Goal: Task Accomplishment & Management: Use online tool/utility

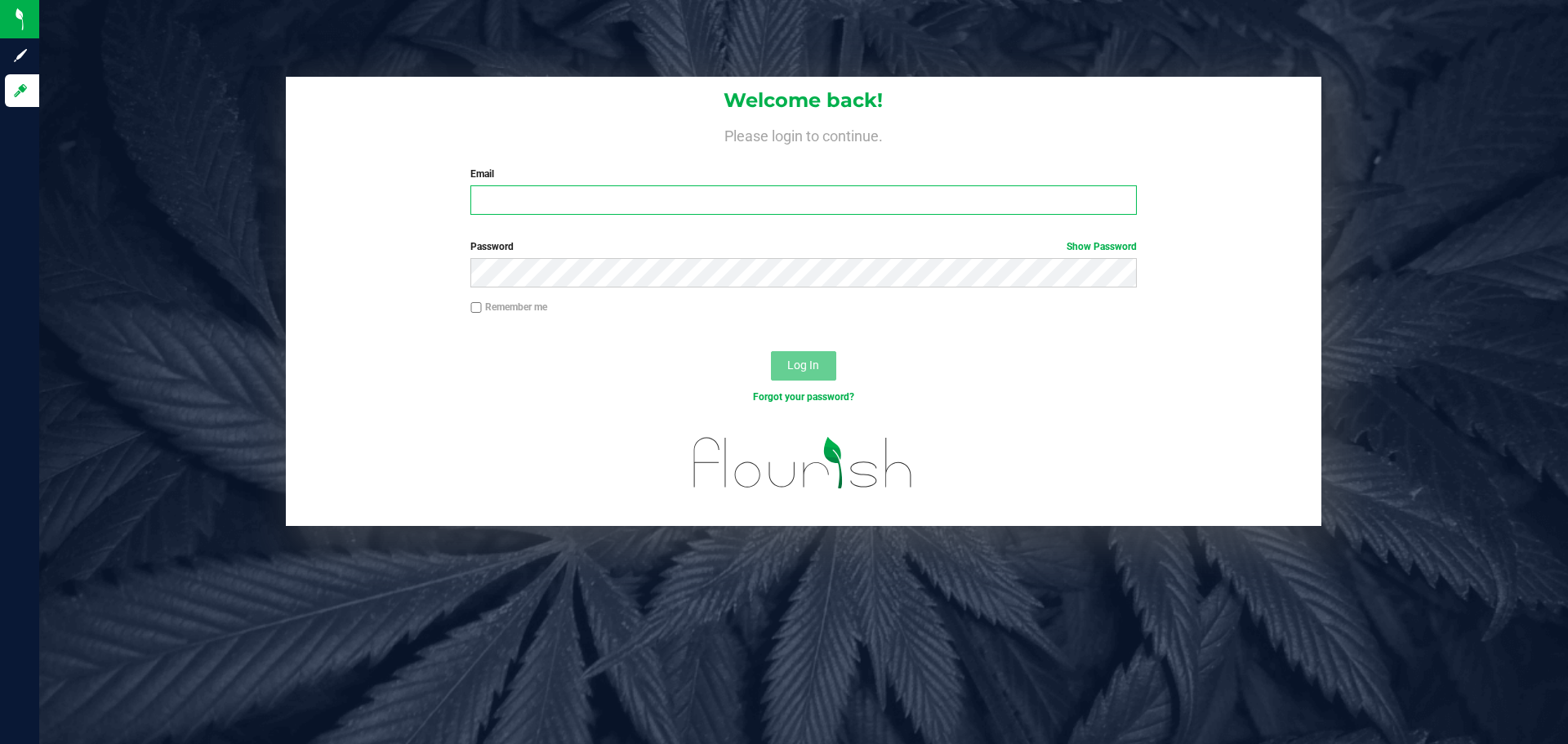
click at [770, 203] on input "Email" at bounding box center [803, 200] width 665 height 30
type input "[EMAIL_ADDRESS][DOMAIN_NAME]"
click at [771, 351] on button "Log In" at bounding box center [803, 366] width 65 height 30
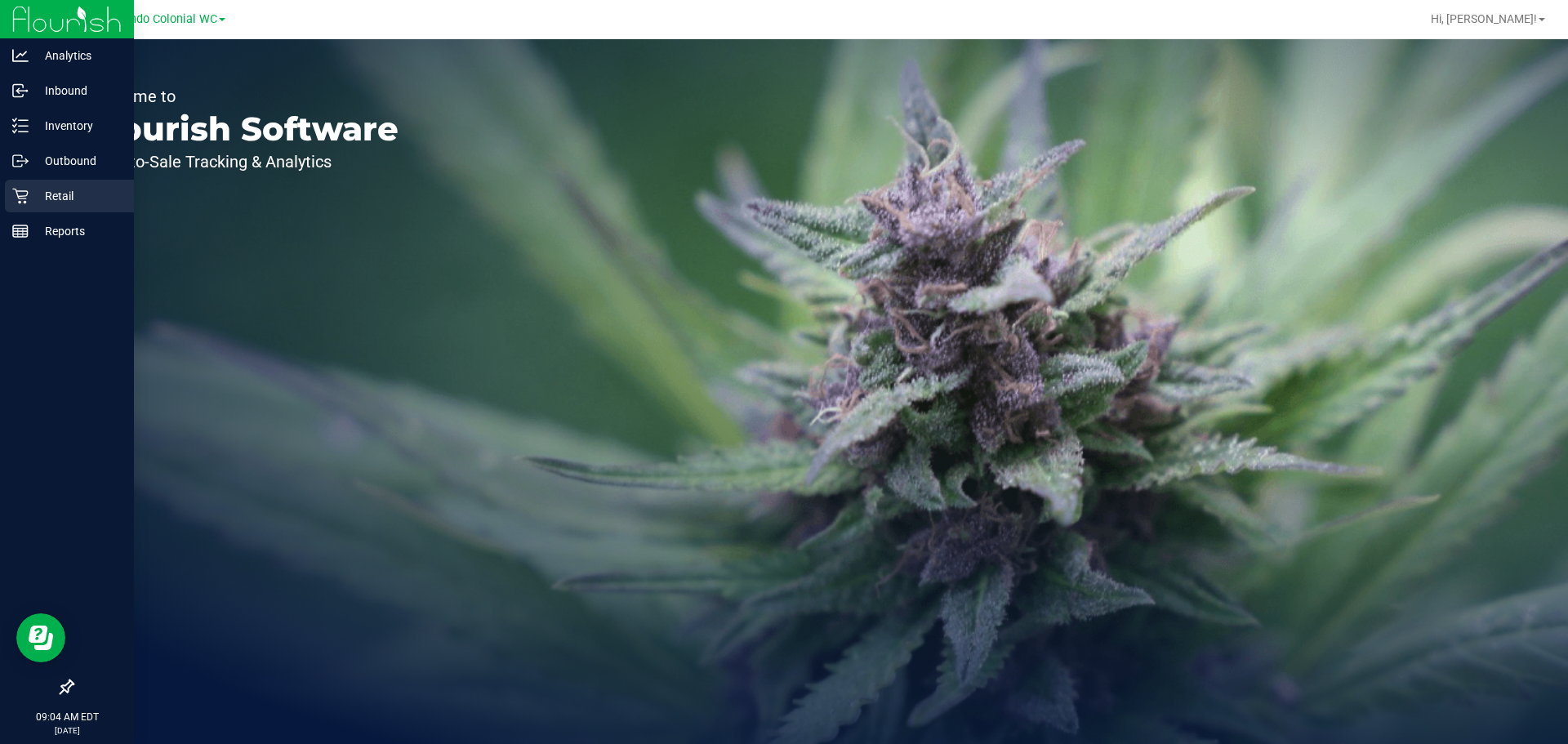
click at [39, 204] on p "Retail" at bounding box center [78, 196] width 98 height 20
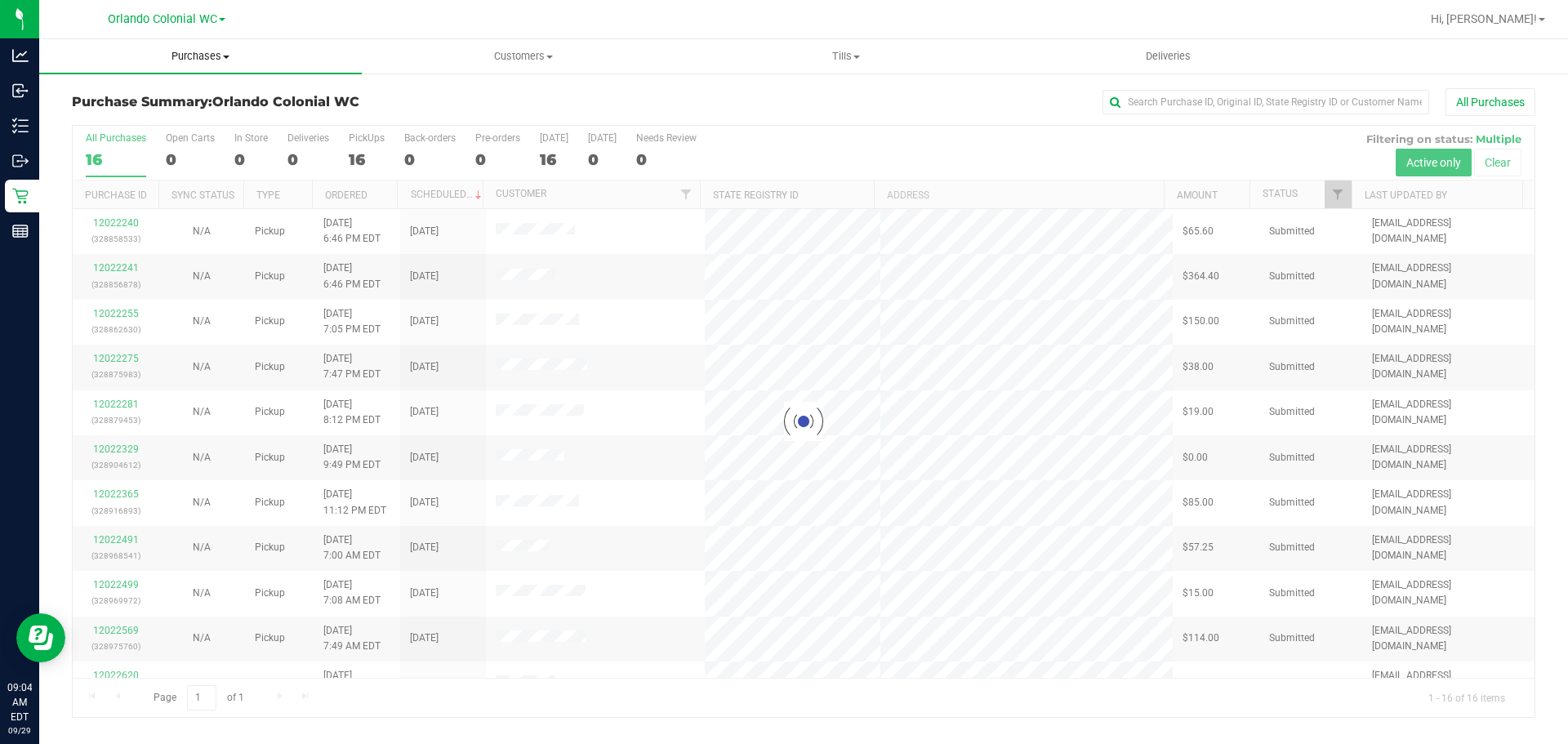
click at [207, 51] on span "Purchases" at bounding box center [200, 56] width 323 height 15
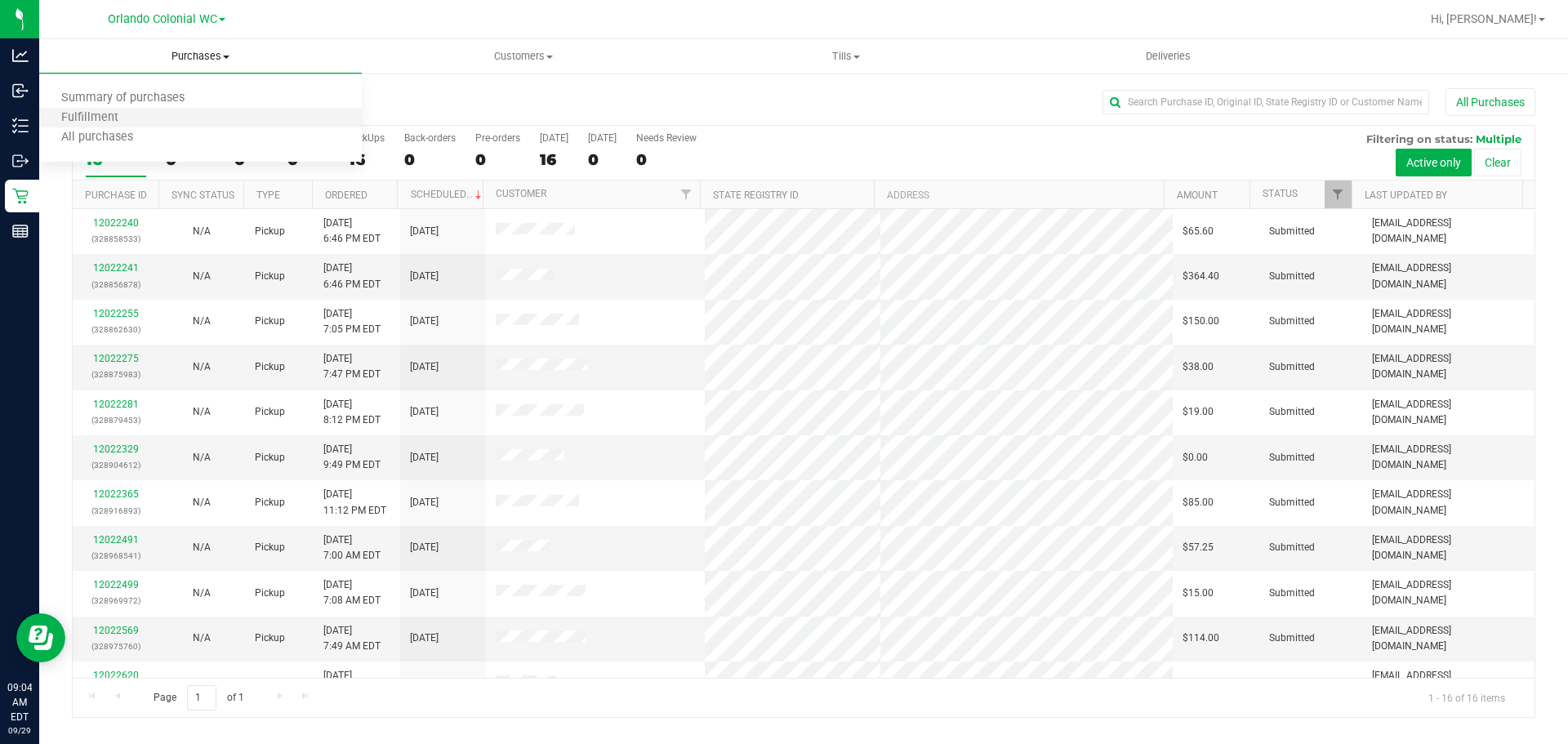
click at [174, 114] on li "Fulfillment" at bounding box center [200, 118] width 323 height 20
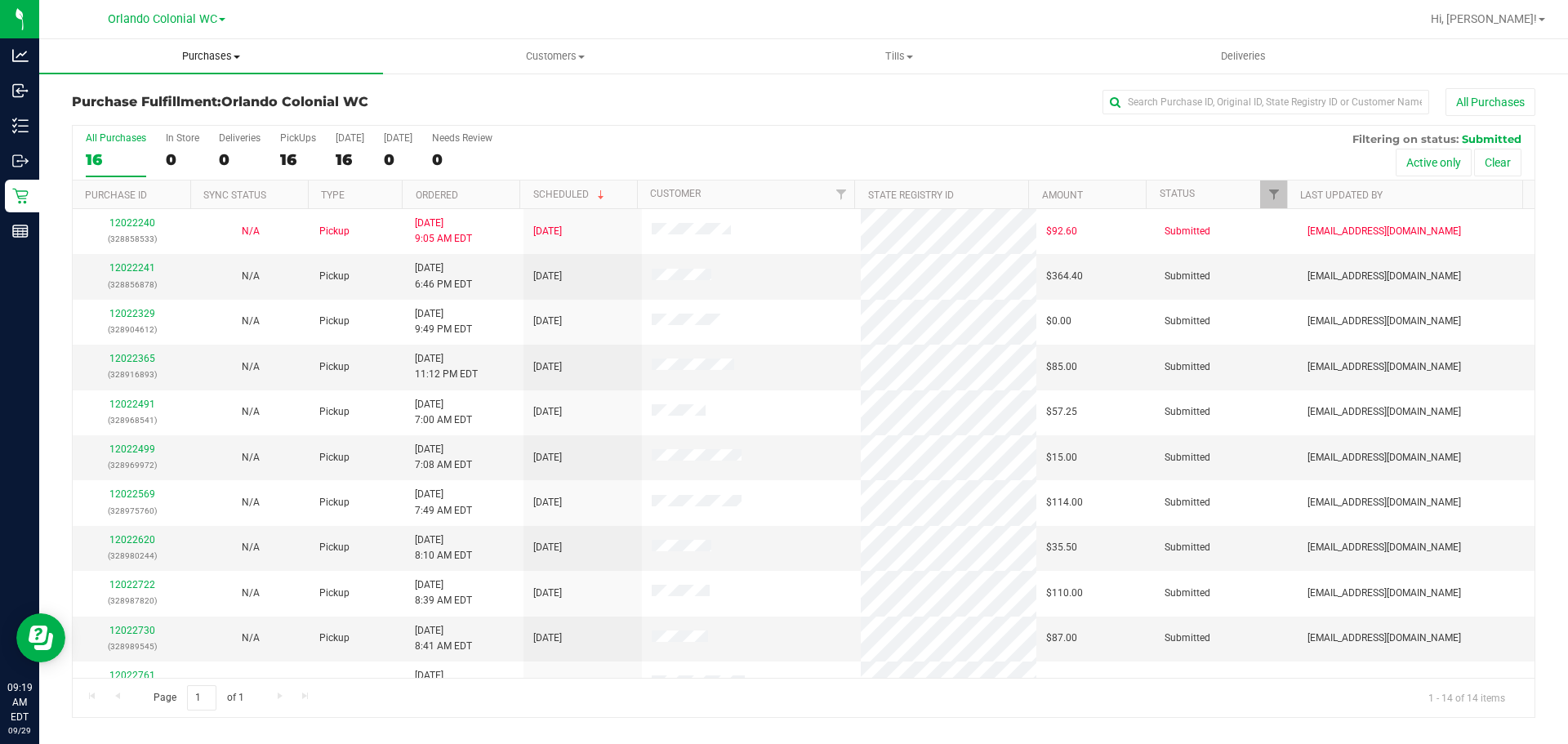
click at [234, 65] on uib-tab-heading "Purchases Summary of purchases Fulfillment All purchases" at bounding box center [210, 55] width 343 height 34
click at [157, 117] on li "Fulfillment" at bounding box center [210, 118] width 343 height 20
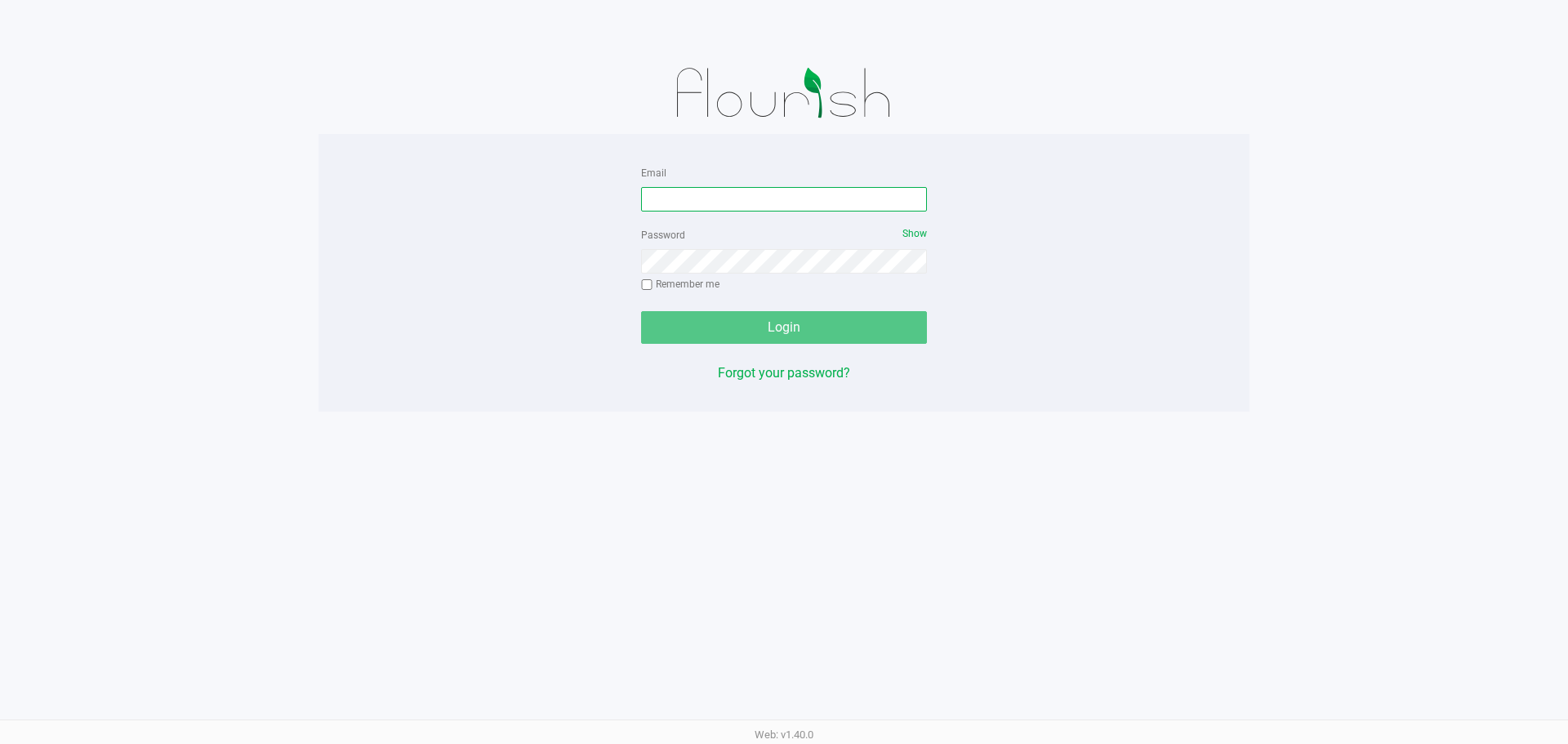
click at [645, 193] on input "Email" at bounding box center [784, 199] width 285 height 25
type input "[EMAIL_ADDRESS][DOMAIN_NAME]"
click at [682, 246] on div "Password Show Remember me" at bounding box center [784, 261] width 285 height 74
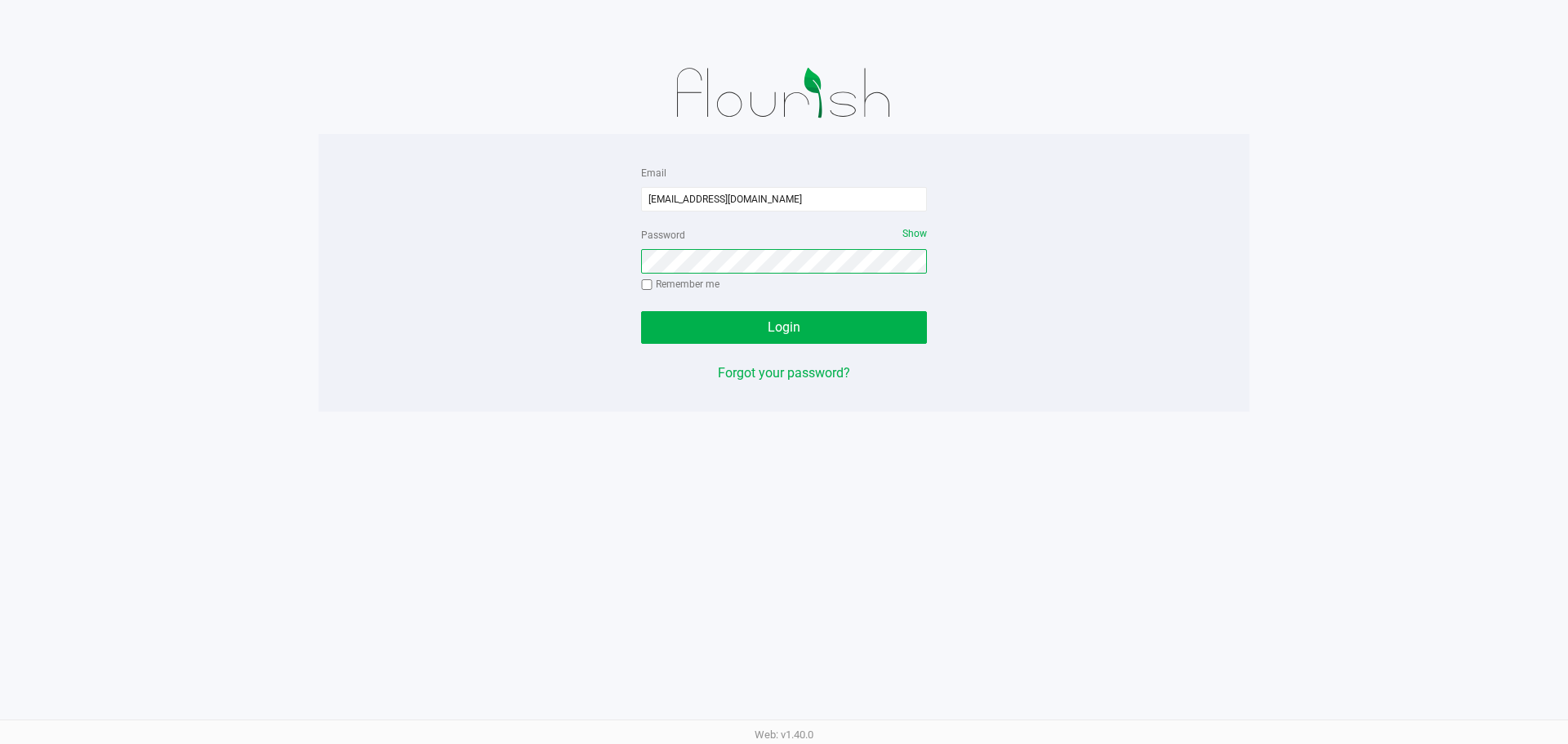
click at [641, 311] on button "Login" at bounding box center [784, 327] width 285 height 32
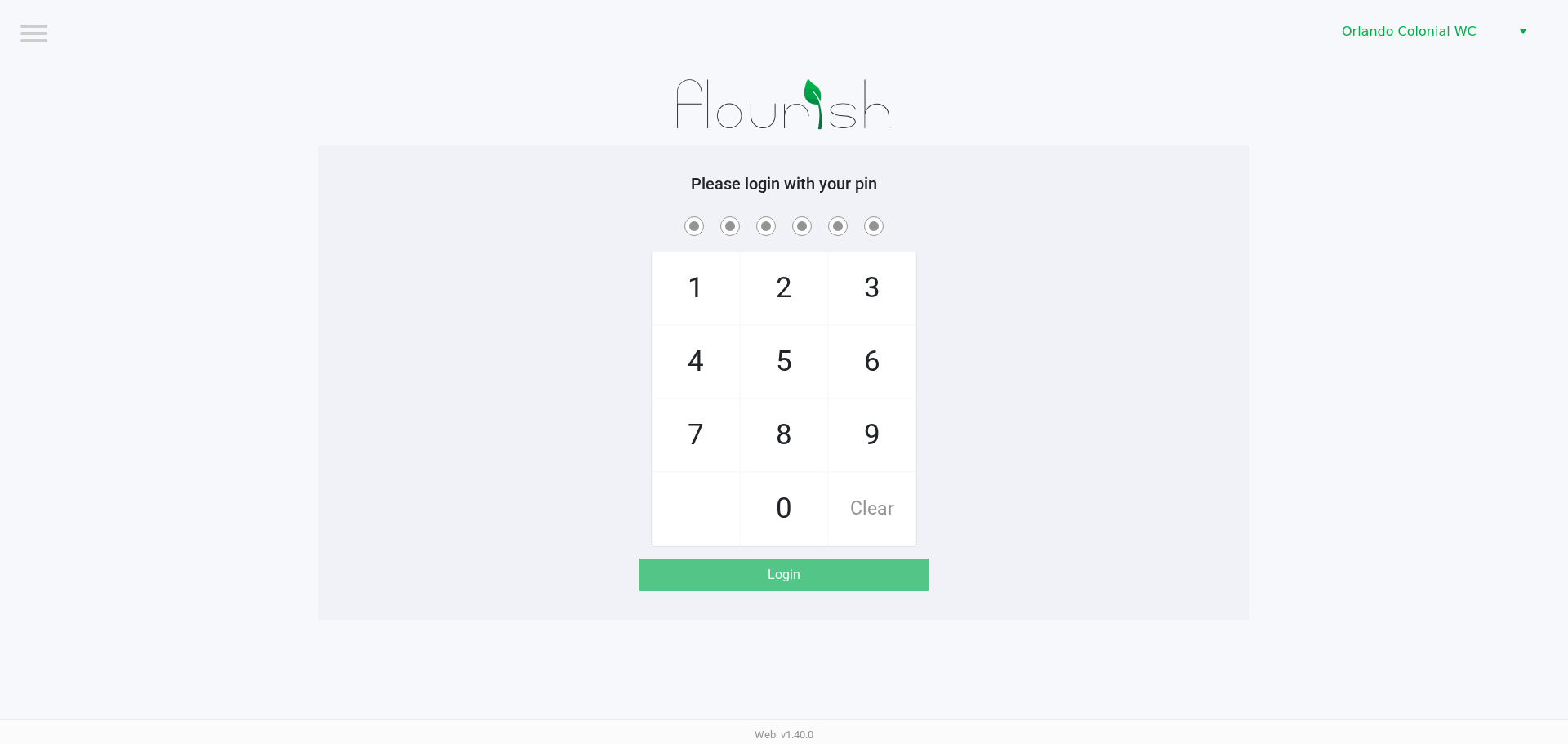
click at [774, 444] on span "8" at bounding box center [784, 435] width 87 height 72
checkbox input "true"
click at [679, 446] on span "7" at bounding box center [696, 435] width 87 height 72
checkbox input "true"
click at [784, 491] on span "0" at bounding box center [784, 508] width 87 height 72
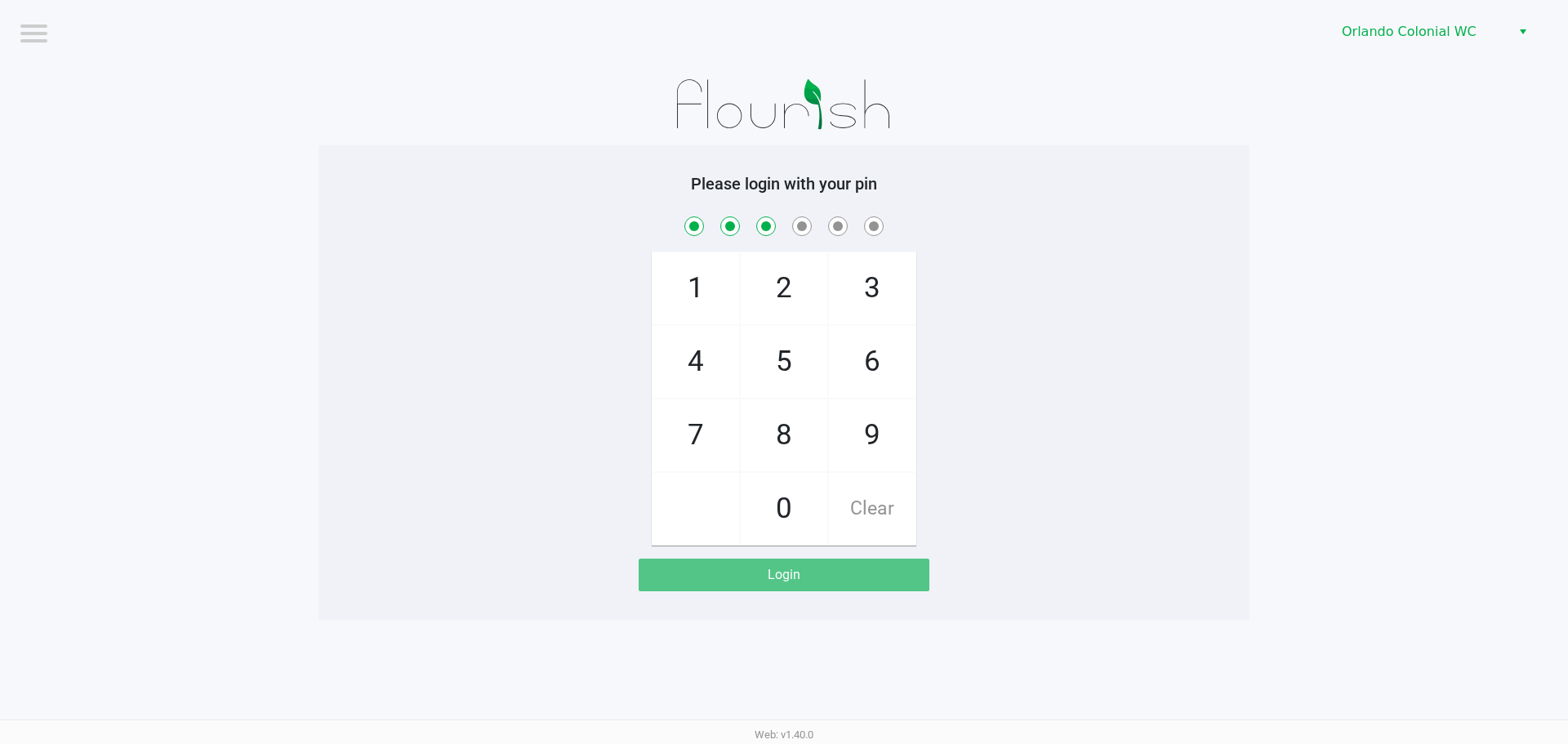
checkbox input "true"
click at [711, 372] on span "4" at bounding box center [696, 362] width 87 height 72
checkbox input "true"
click at [704, 425] on span "7" at bounding box center [696, 435] width 87 height 72
checkbox input "true"
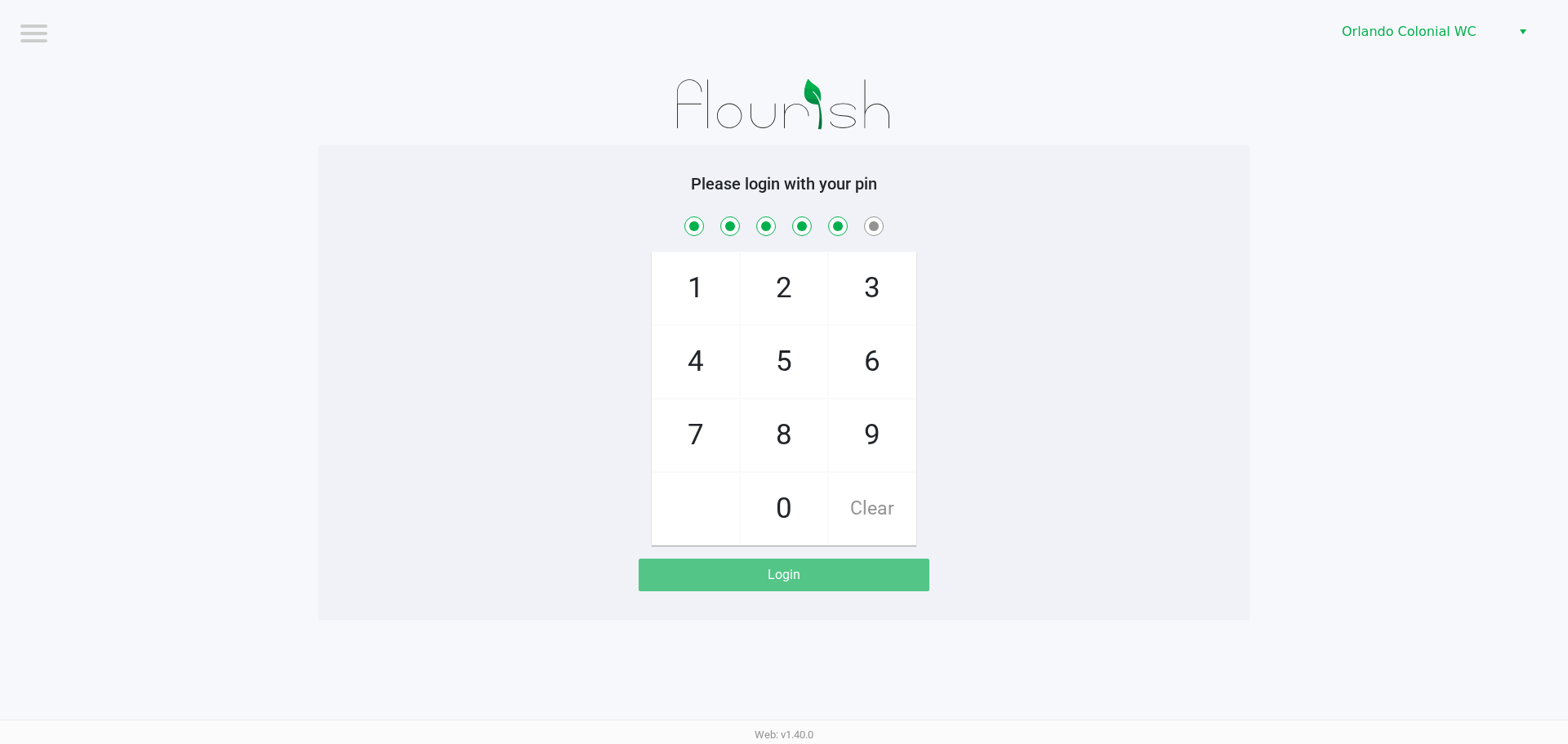
click at [701, 308] on span "1" at bounding box center [696, 288] width 87 height 72
checkbox input "true"
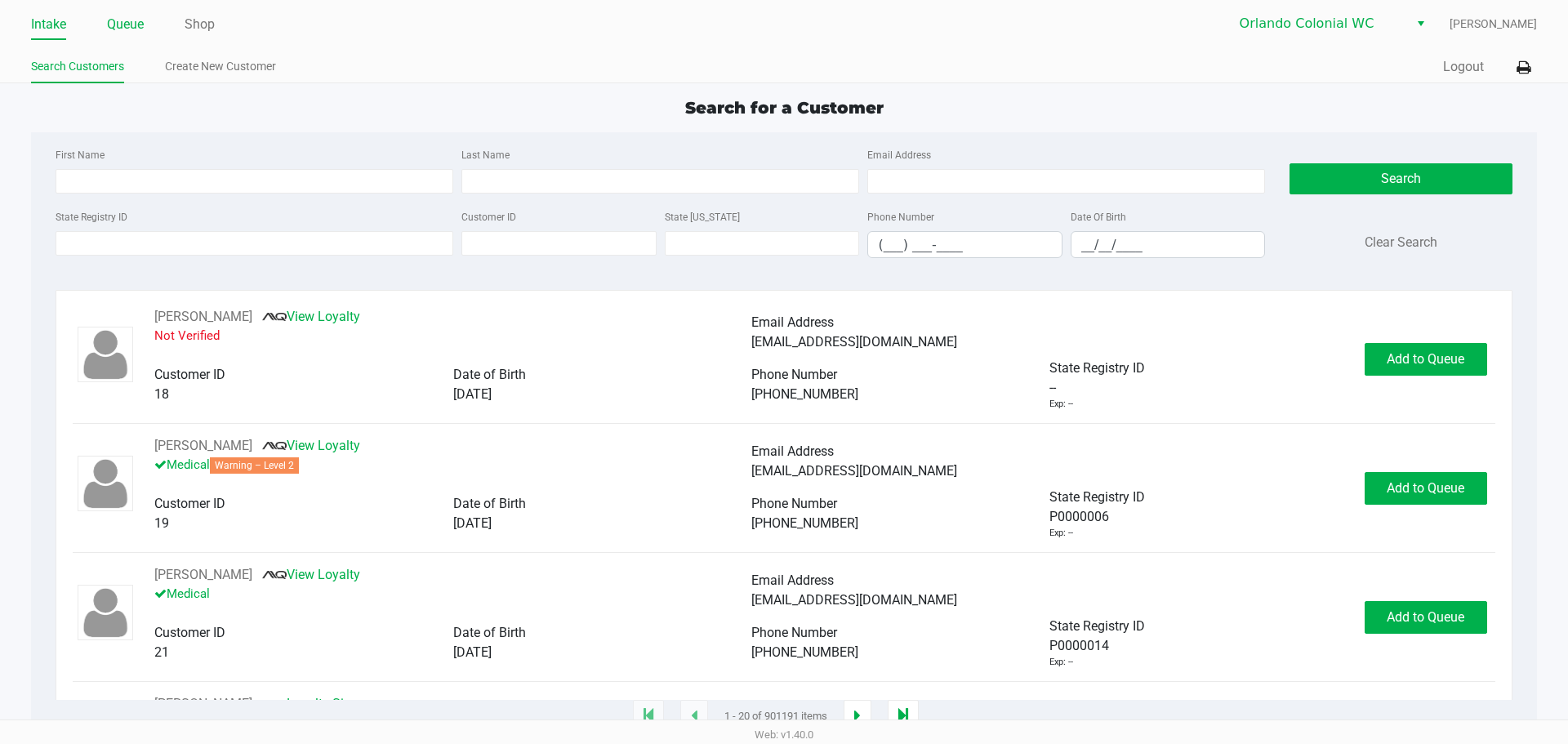
click at [116, 25] on link "Queue" at bounding box center [125, 25] width 36 height 23
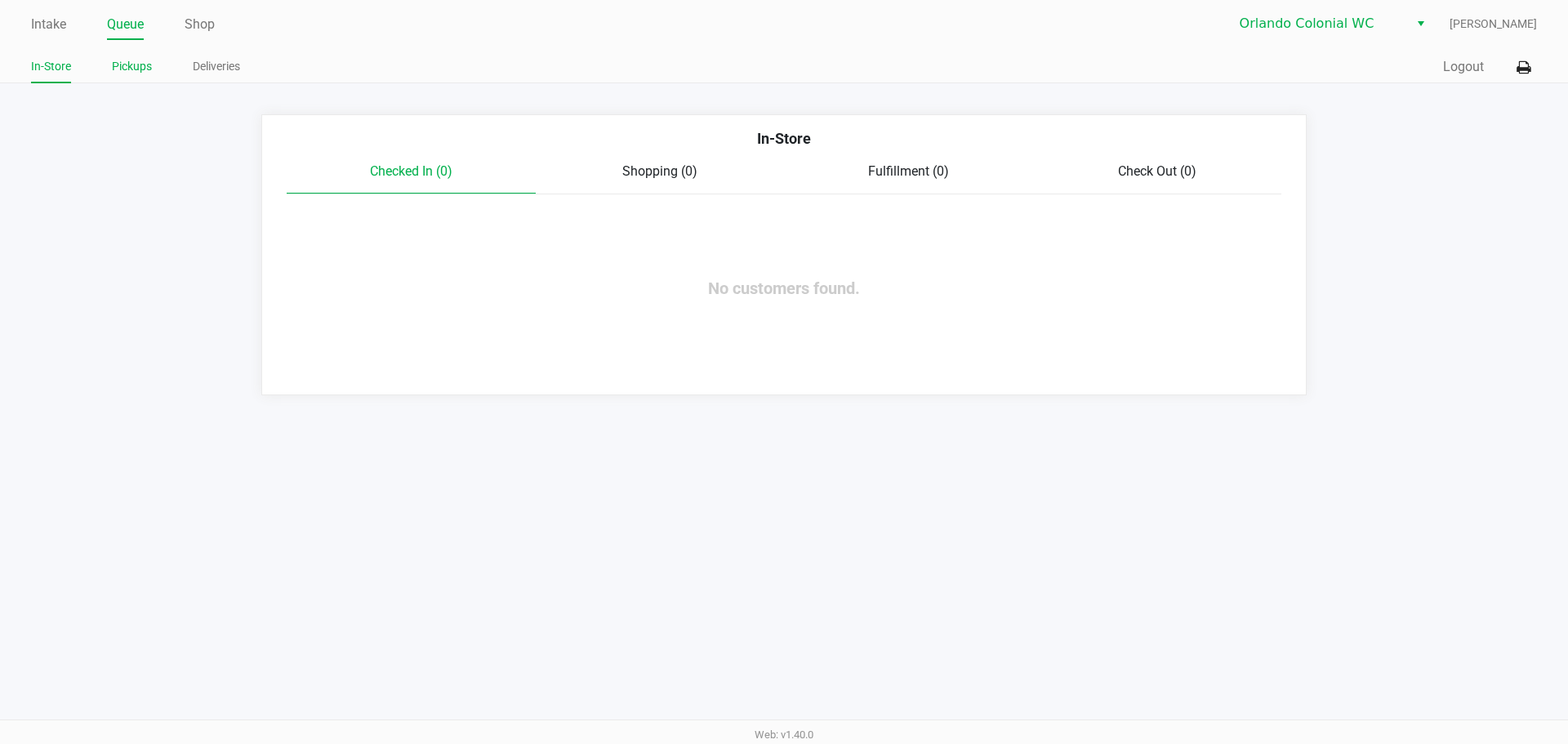
click at [129, 67] on link "Pickups" at bounding box center [132, 66] width 40 height 21
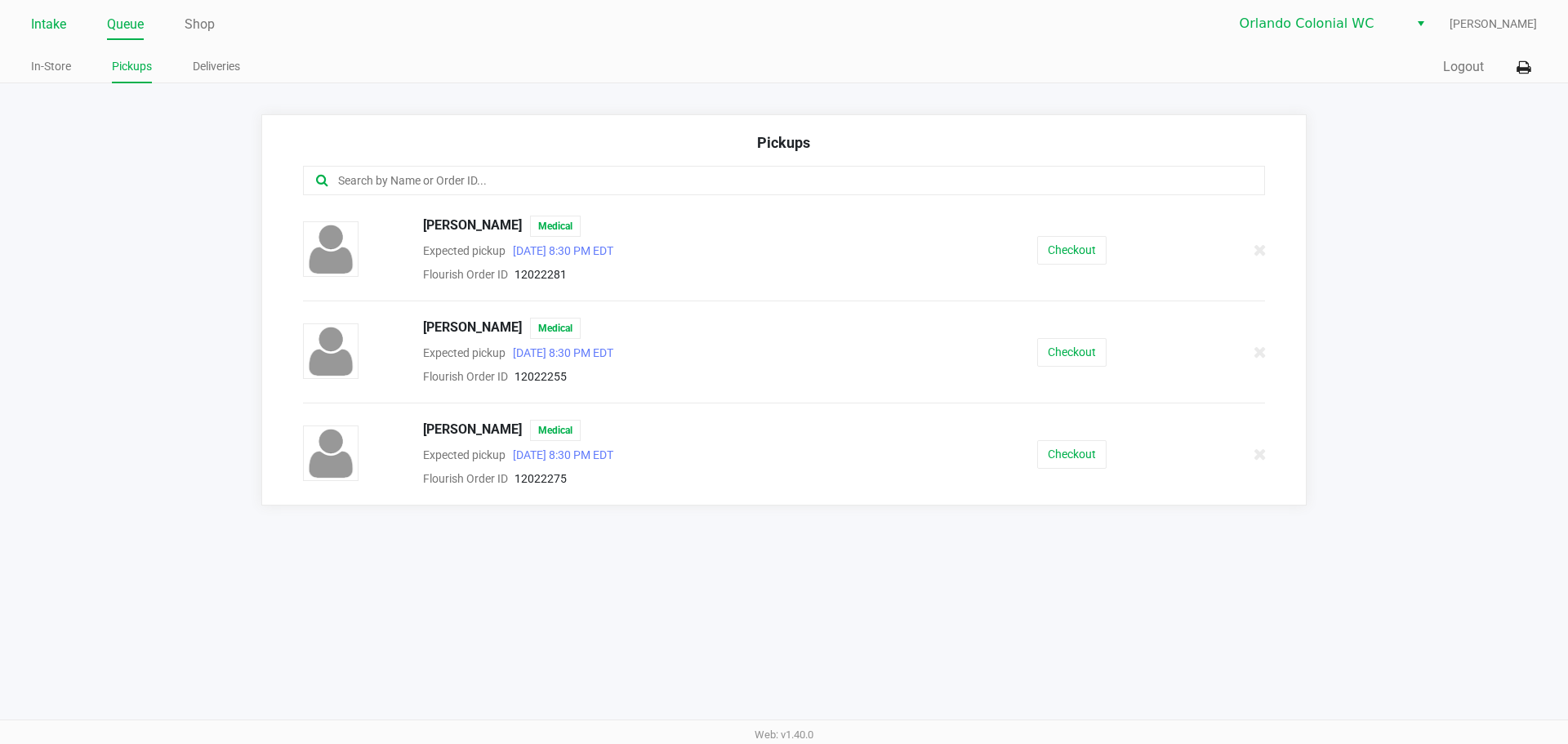
click at [41, 22] on link "Intake" at bounding box center [49, 25] width 35 height 23
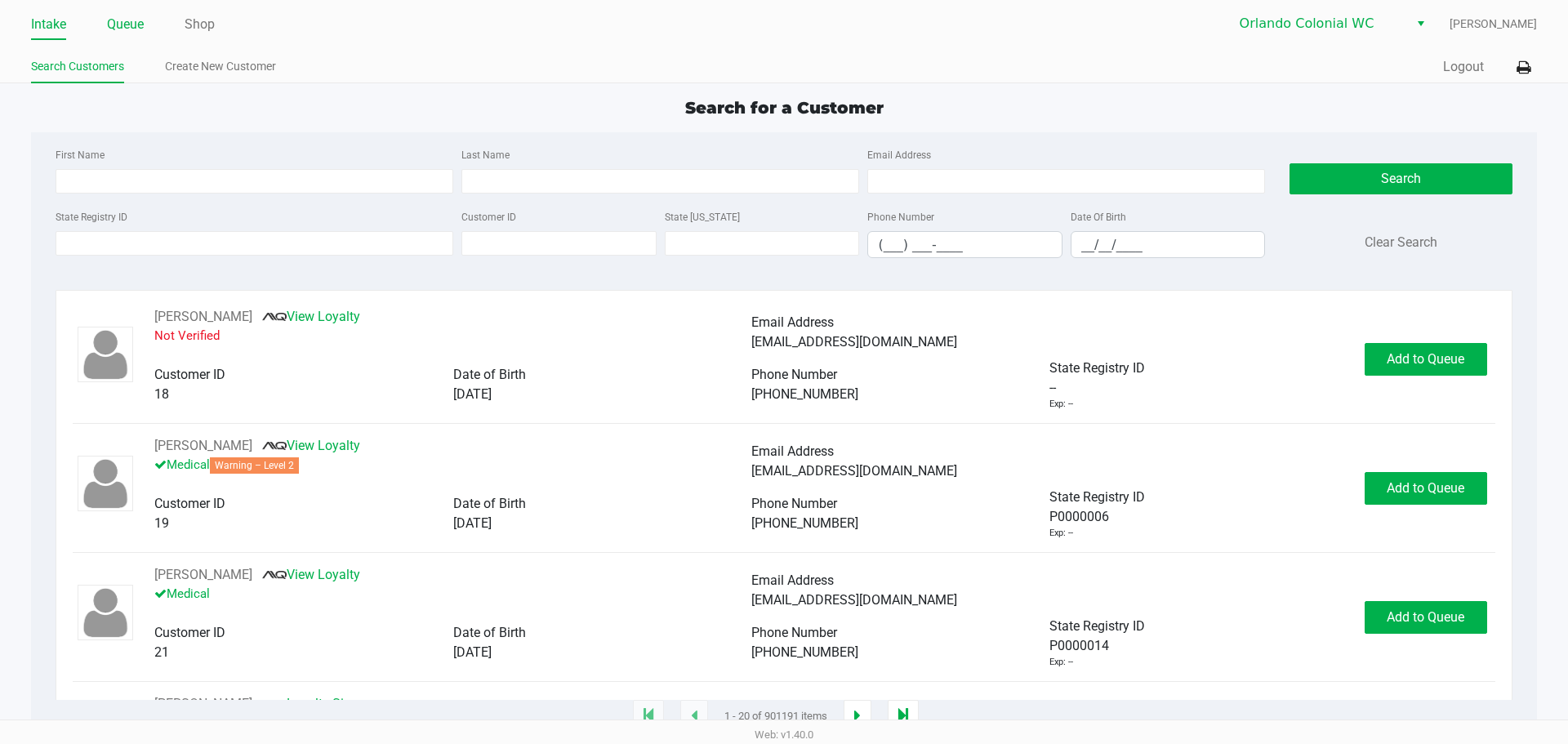
click at [117, 22] on link "Queue" at bounding box center [125, 25] width 36 height 23
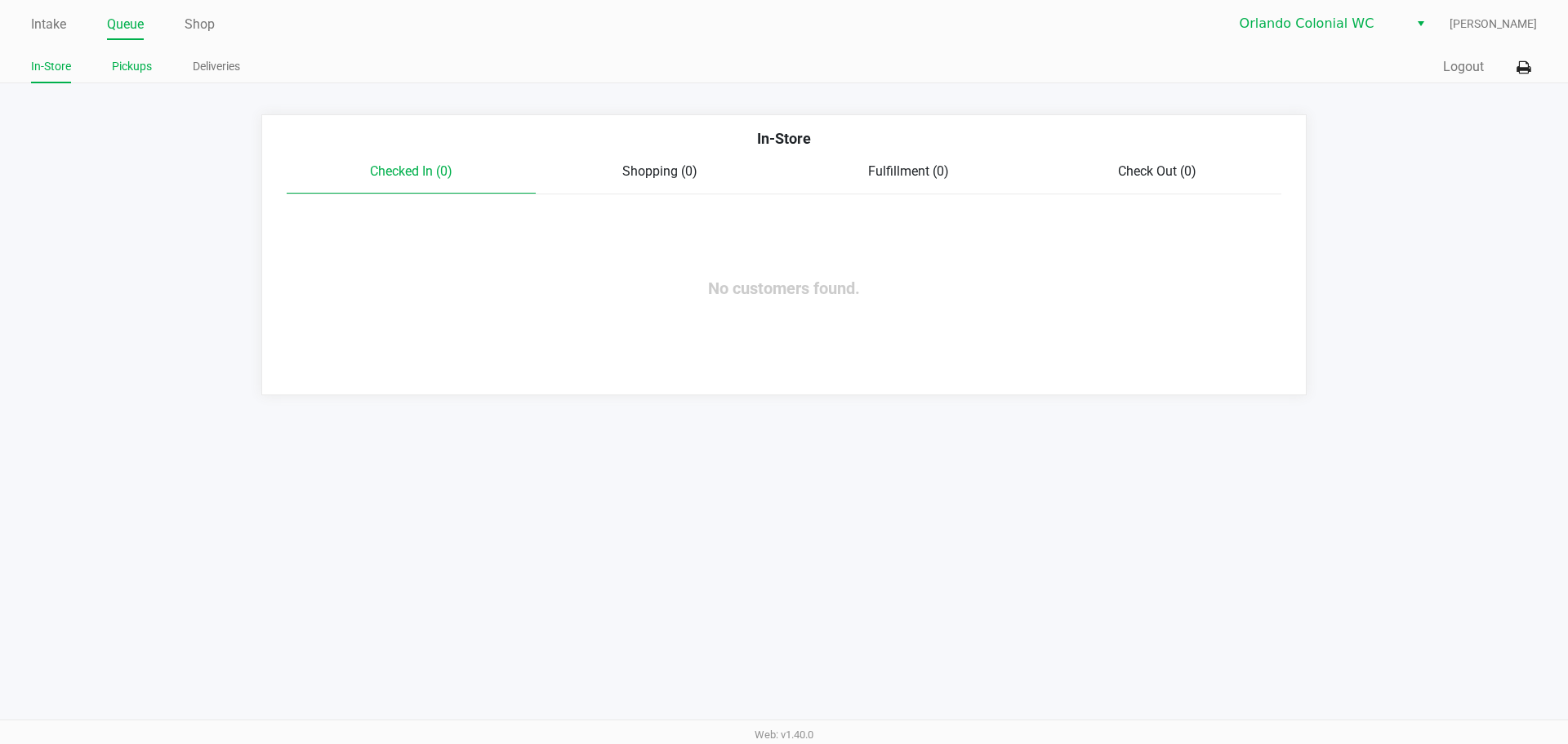
click at [114, 70] on link "Pickups" at bounding box center [132, 66] width 40 height 21
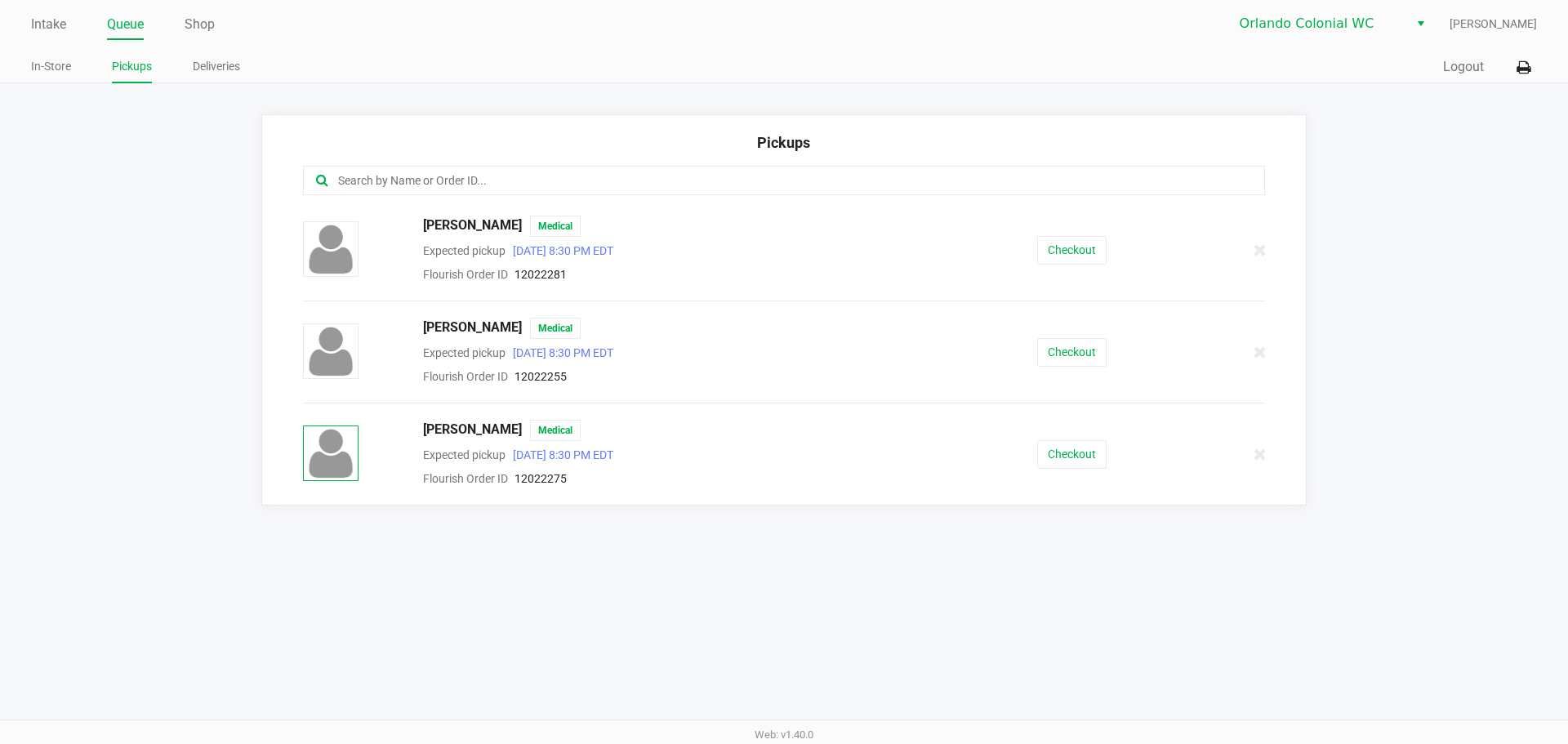
click at [313, 442] on img at bounding box center [330, 453] width 55 height 55
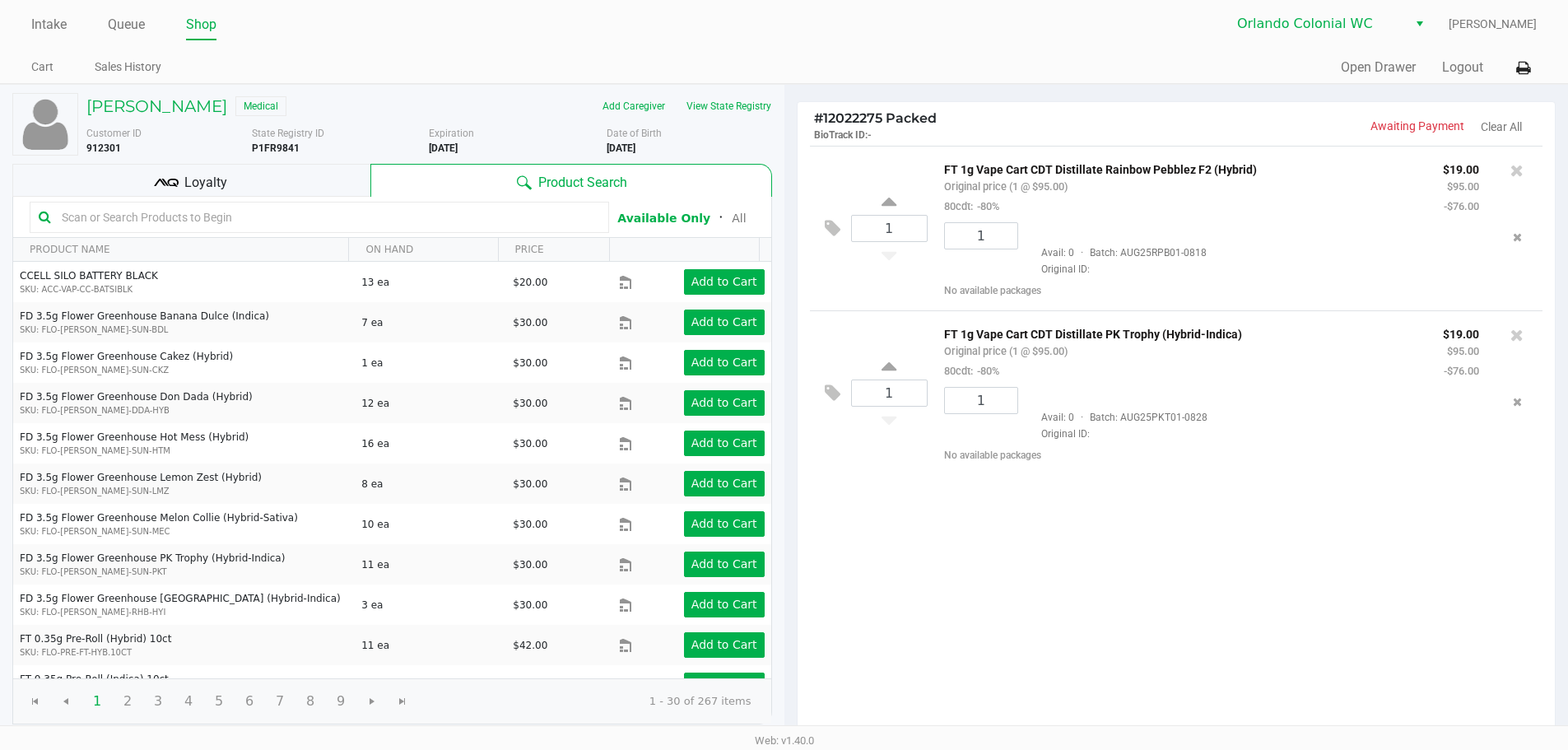
click at [232, 189] on div "Loyalty" at bounding box center [191, 179] width 358 height 33
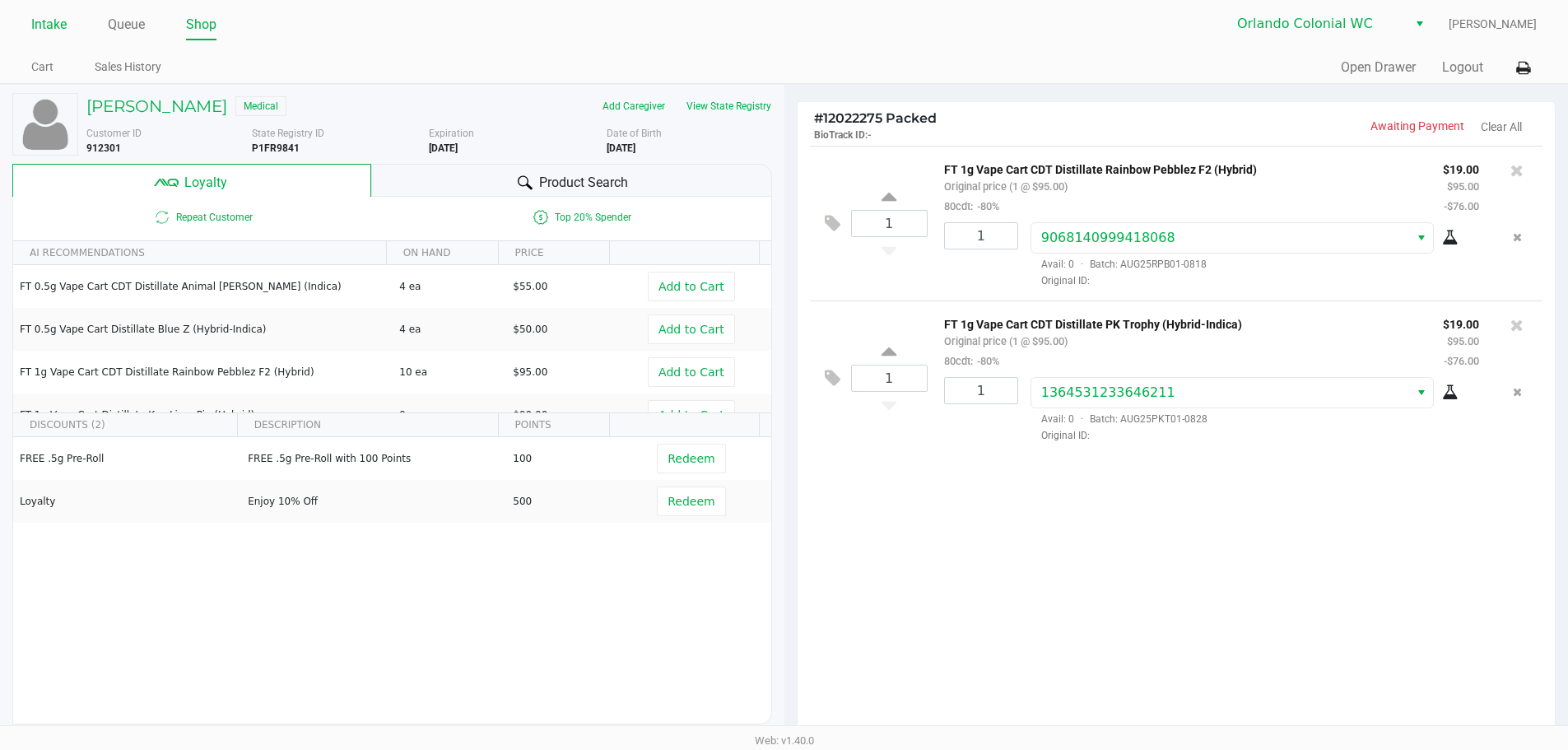
click at [52, 26] on link "Intake" at bounding box center [49, 25] width 35 height 23
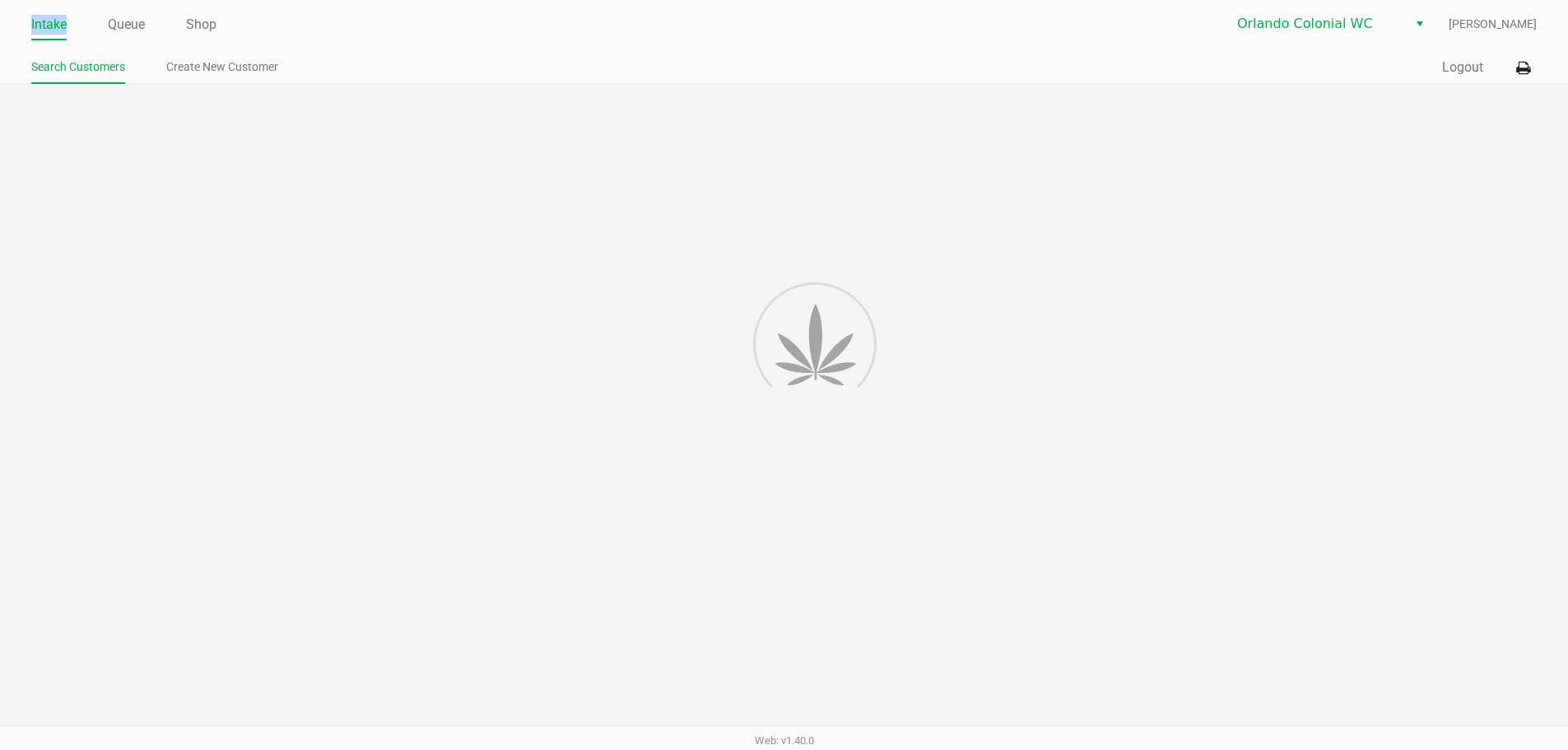
click at [52, 26] on link "Intake" at bounding box center [49, 25] width 35 height 23
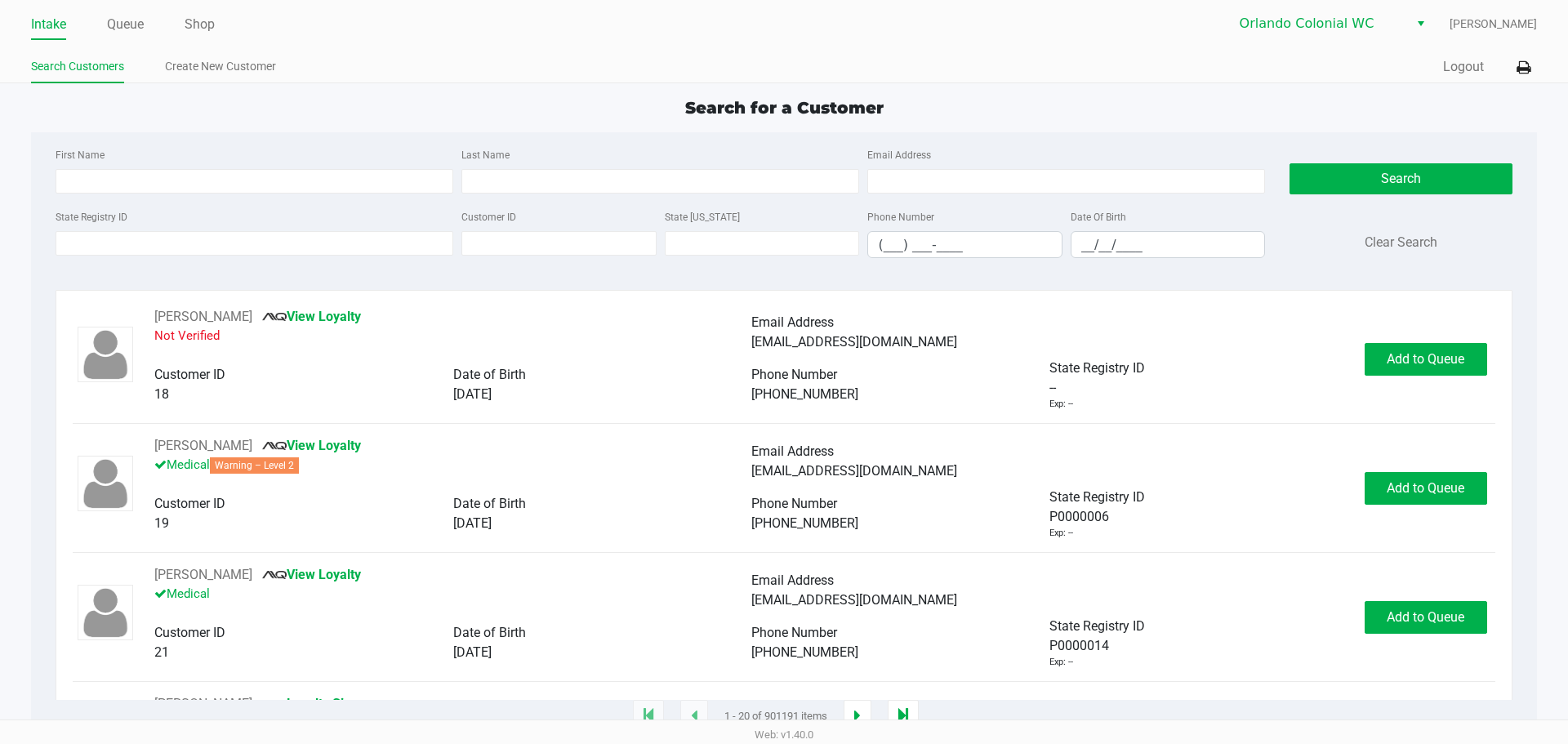
click at [325, 148] on div "First Name" at bounding box center [254, 169] width 405 height 49
click at [124, 28] on link "Queue" at bounding box center [125, 25] width 36 height 23
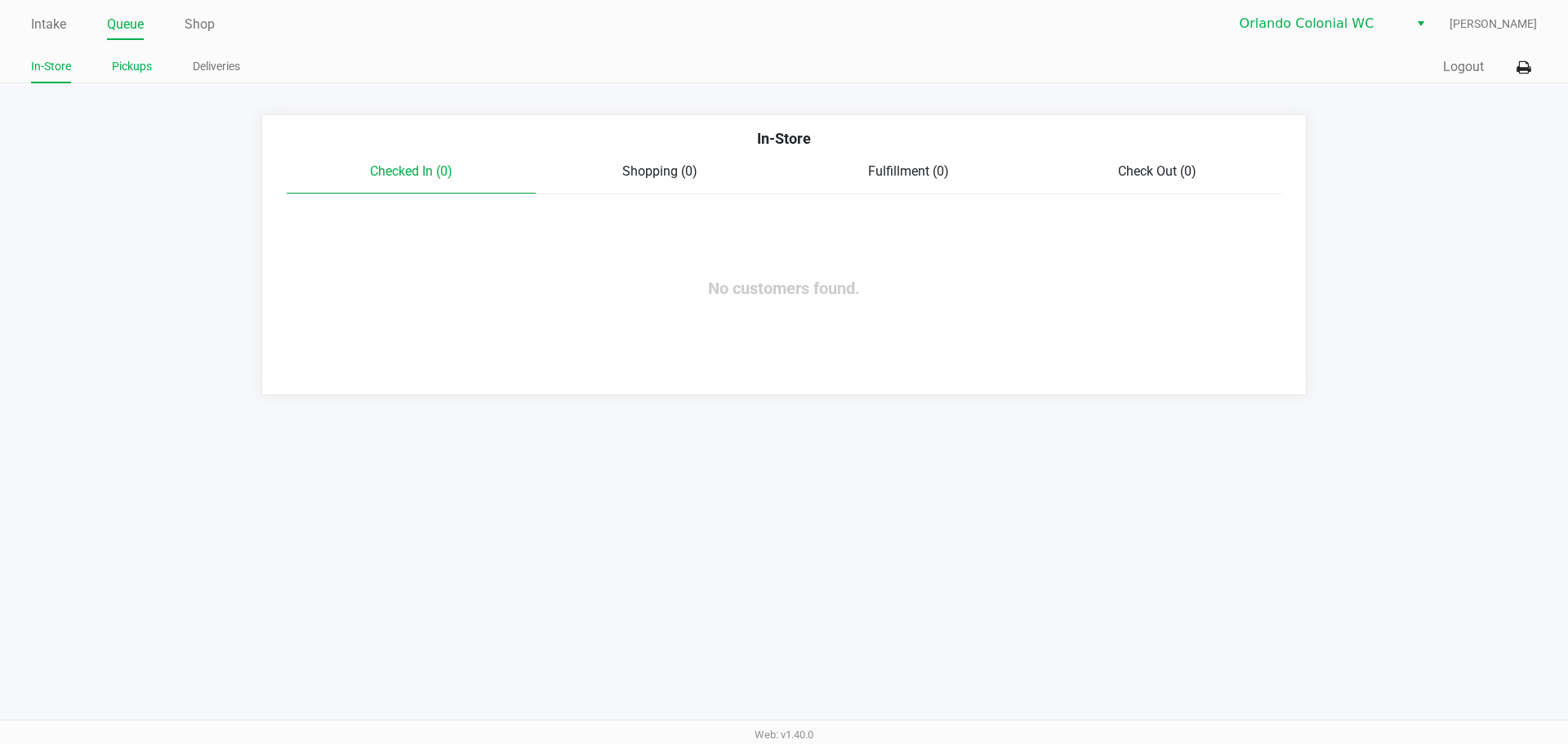
click at [132, 61] on link "Pickups" at bounding box center [132, 66] width 40 height 21
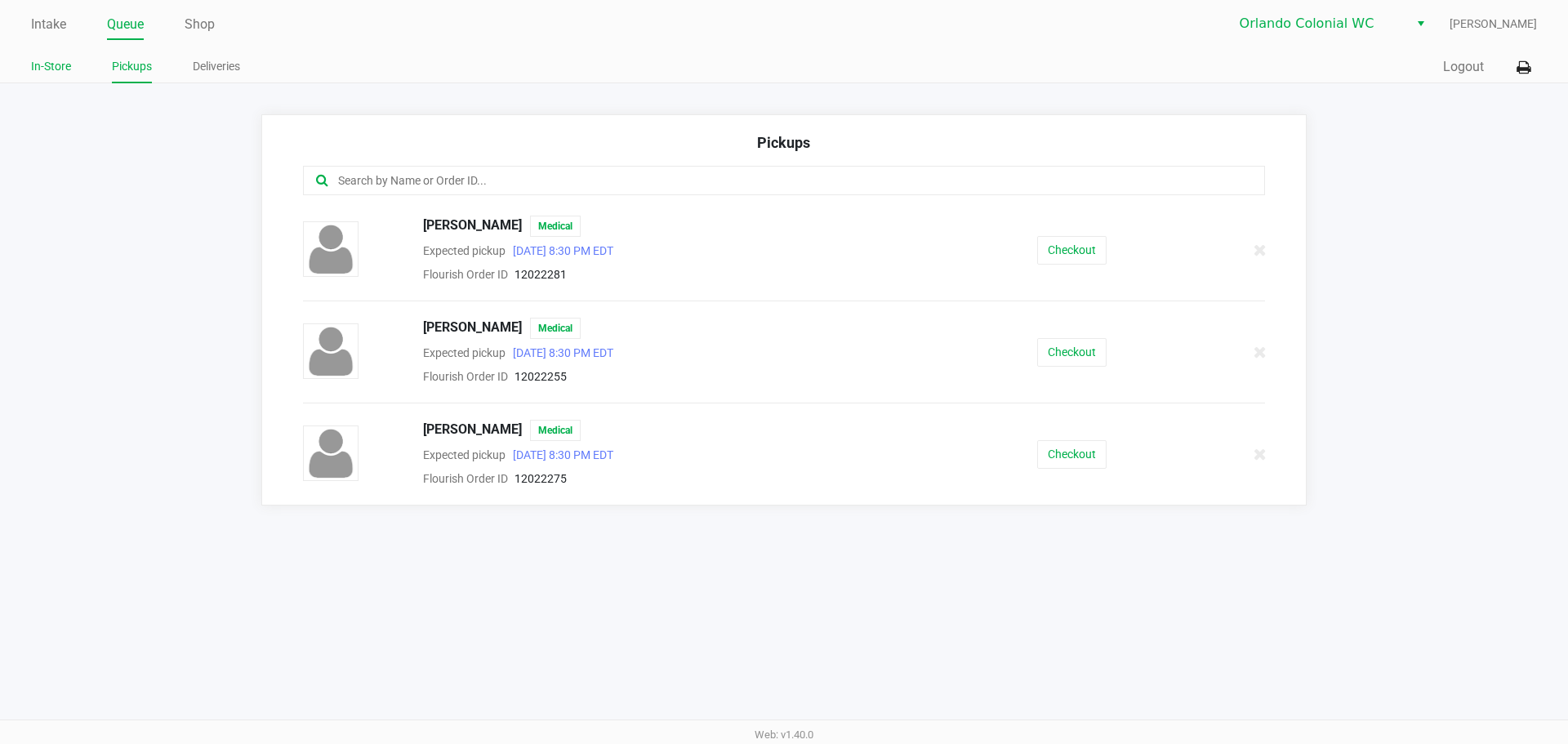
click at [55, 73] on link "In-Store" at bounding box center [51, 66] width 40 height 21
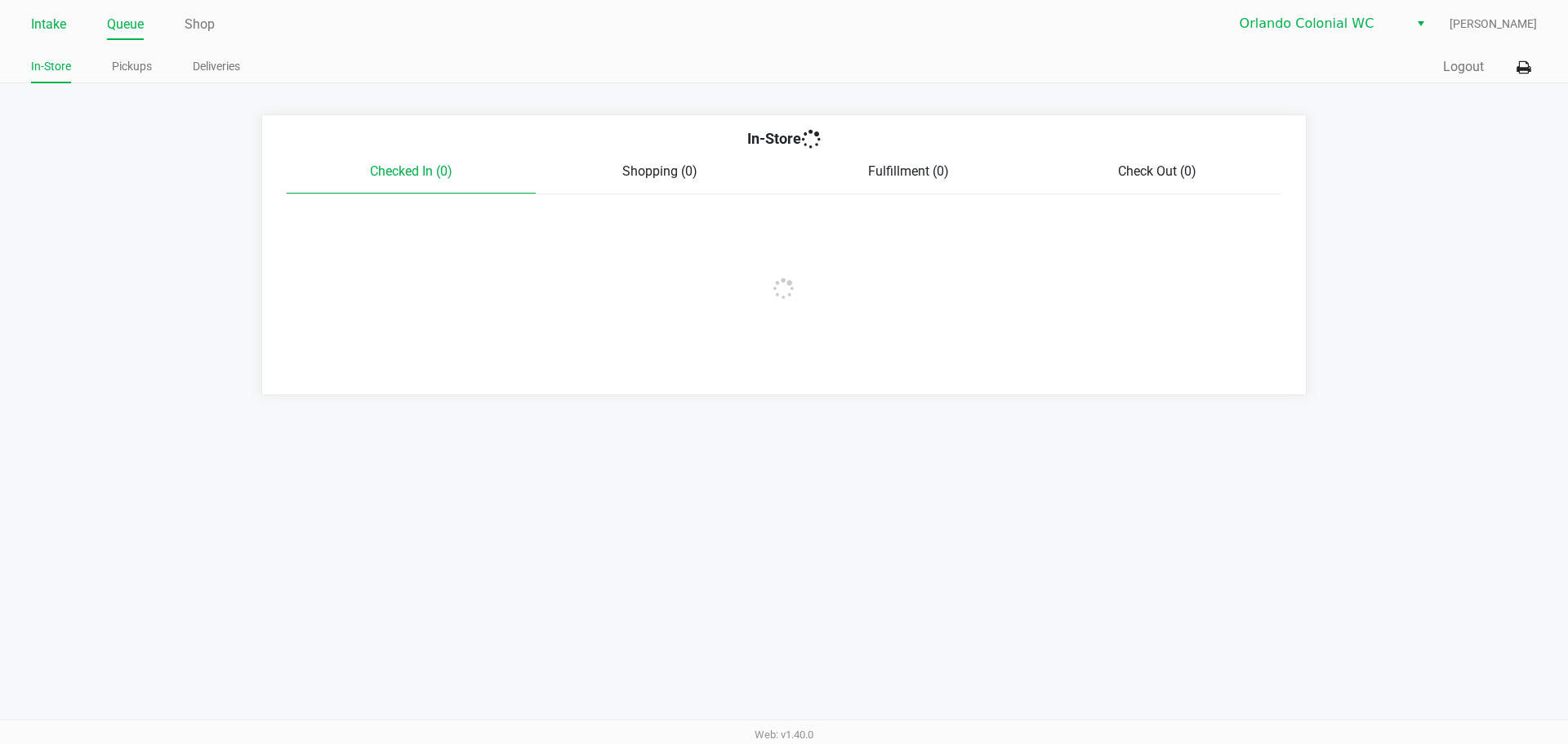
click at [33, 13] on link "Intake" at bounding box center [49, 25] width 35 height 23
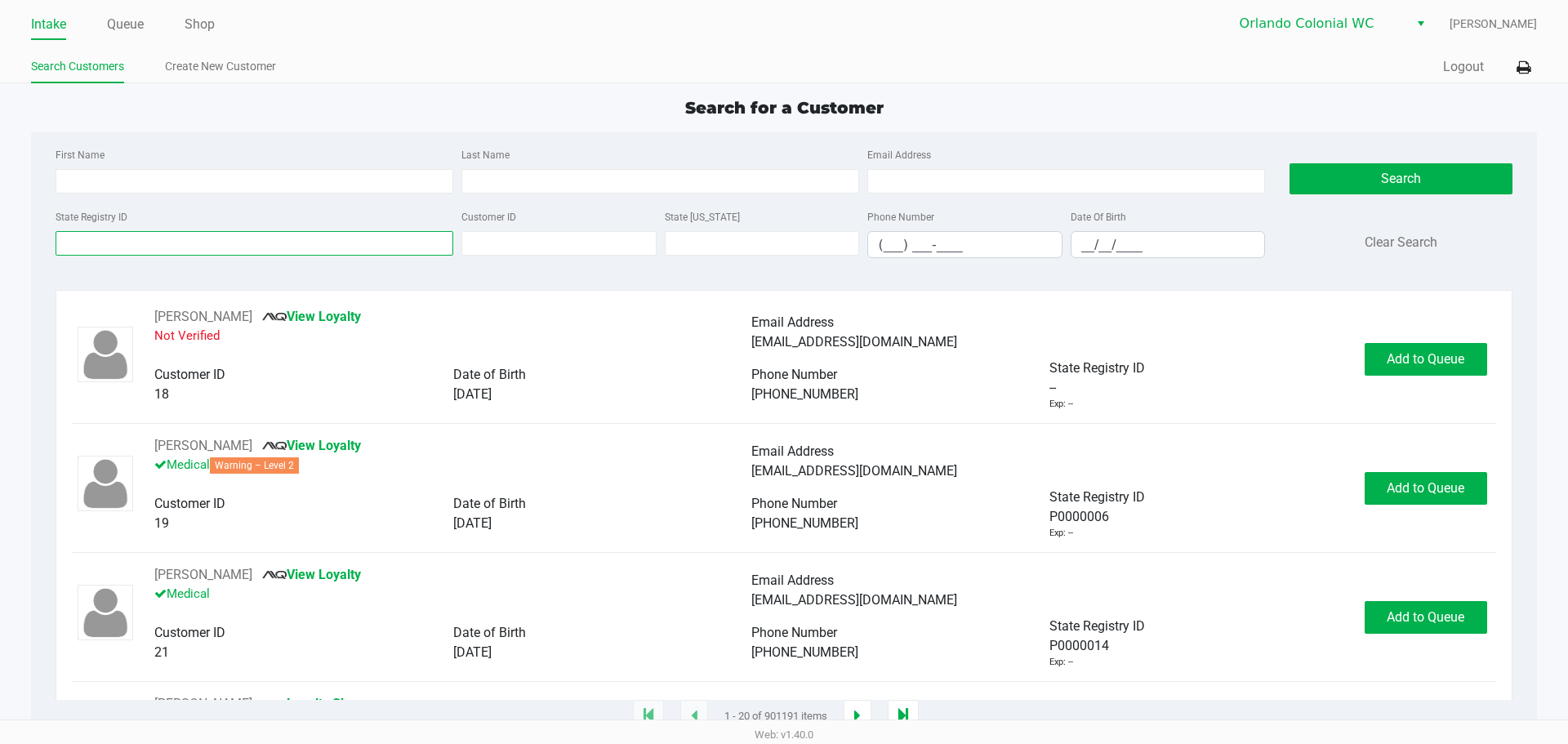
click at [333, 248] on input "State Registry ID" at bounding box center [254, 243] width 398 height 25
click at [336, 137] on div "First Name Last Name Email Address State Registry ID Customer ID State ID Phone…" at bounding box center [783, 208] width 1480 height 151
click at [126, 19] on link "Queue" at bounding box center [125, 25] width 36 height 23
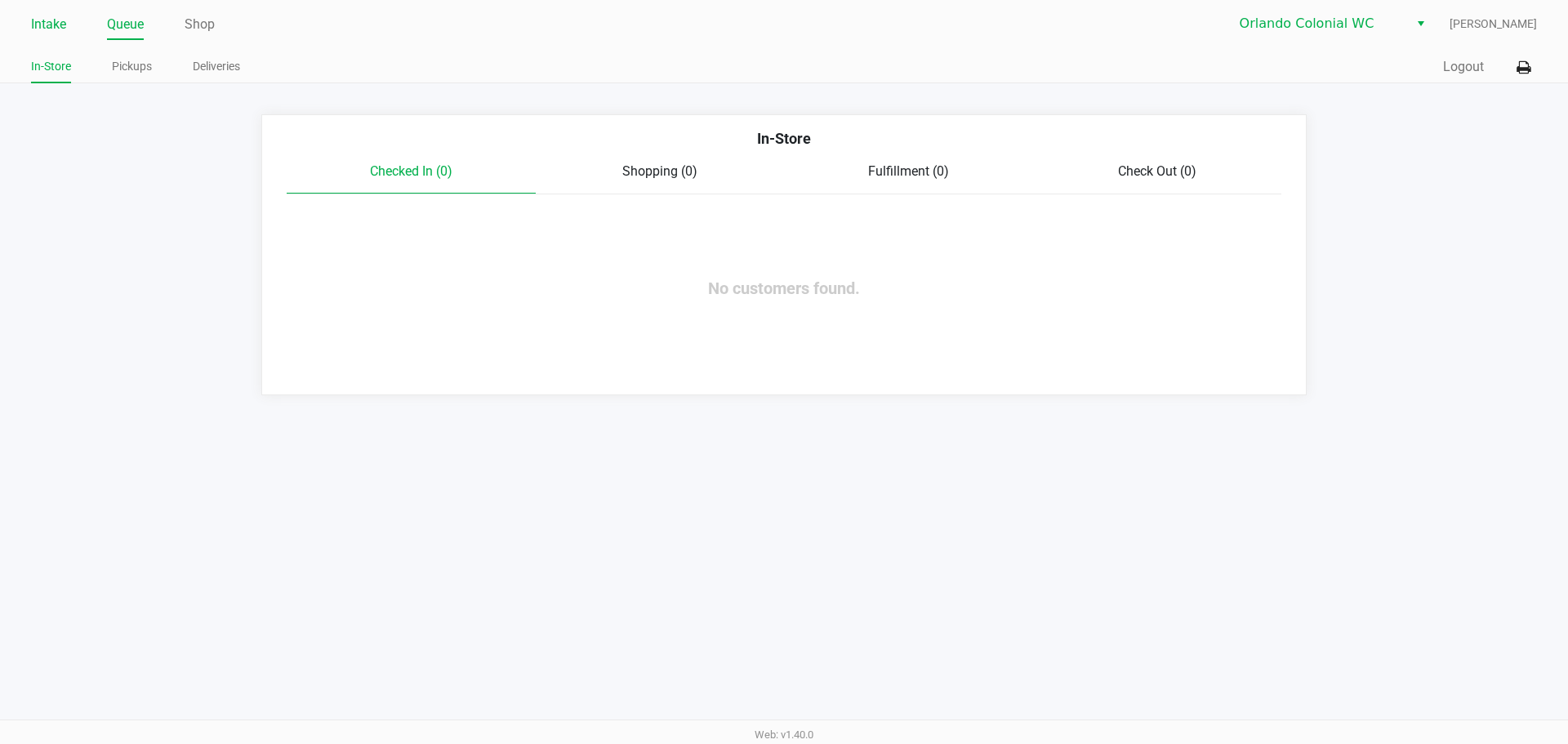
click at [53, 21] on link "Intake" at bounding box center [49, 25] width 35 height 23
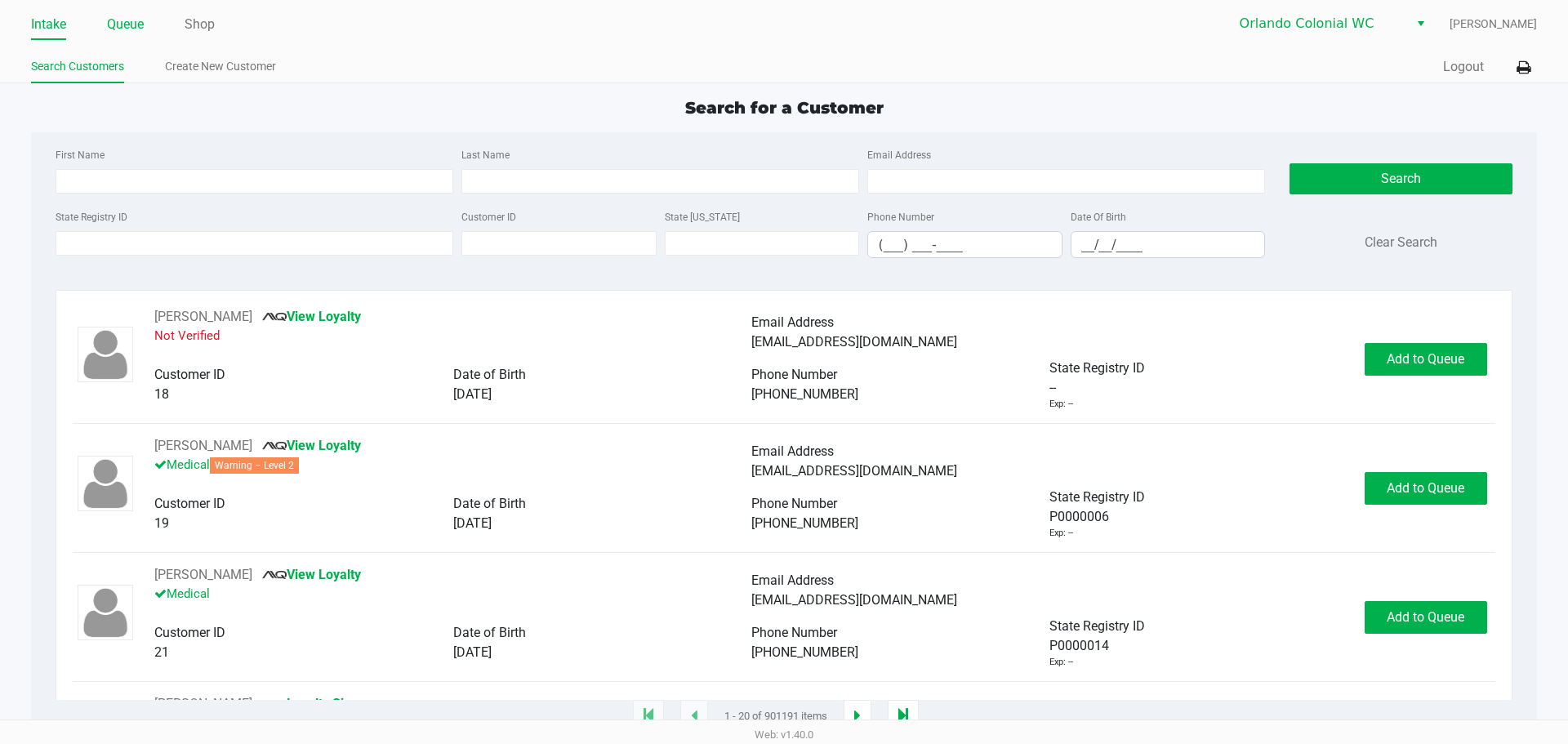
click at [137, 24] on link "Queue" at bounding box center [125, 25] width 36 height 23
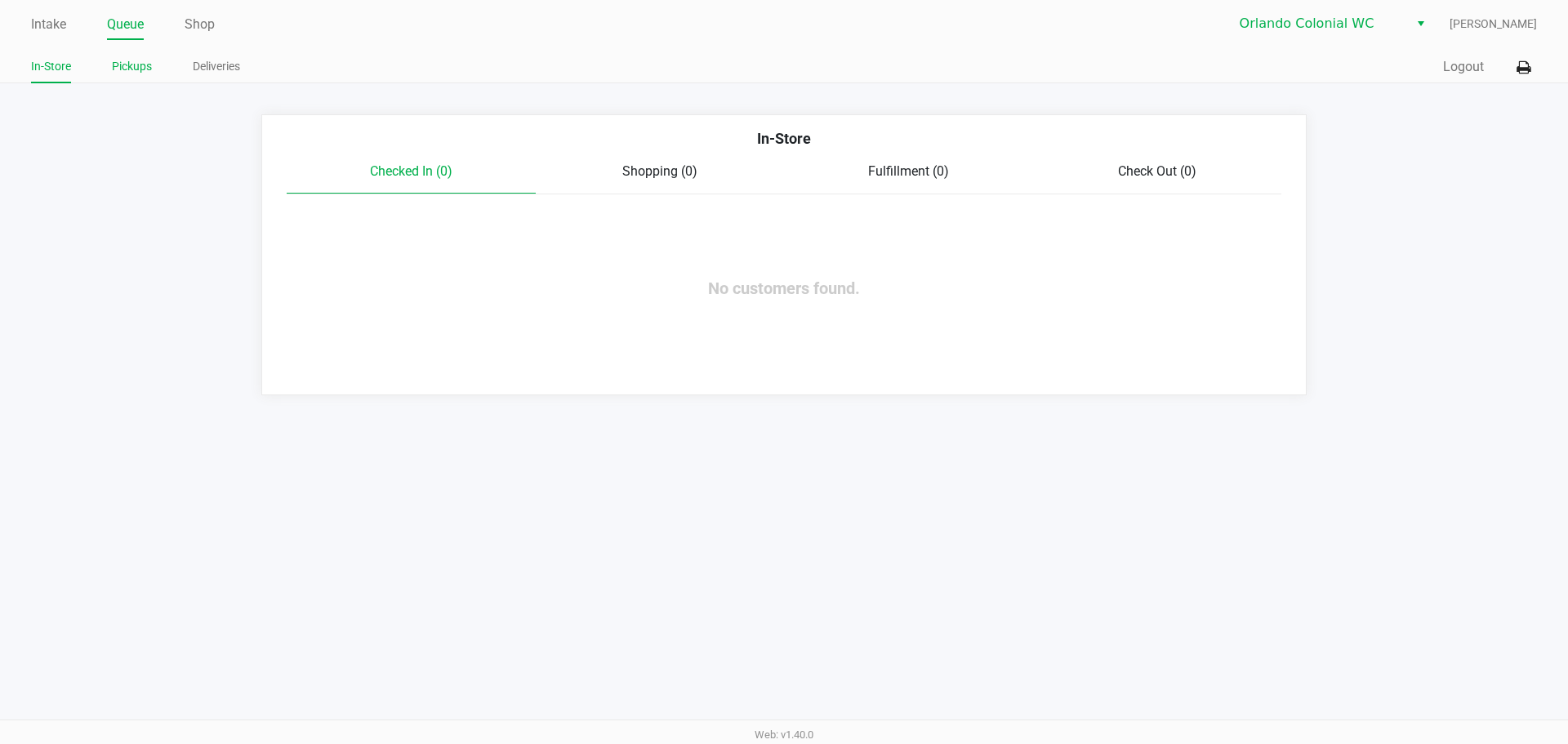
click at [136, 68] on link "Pickups" at bounding box center [132, 66] width 40 height 21
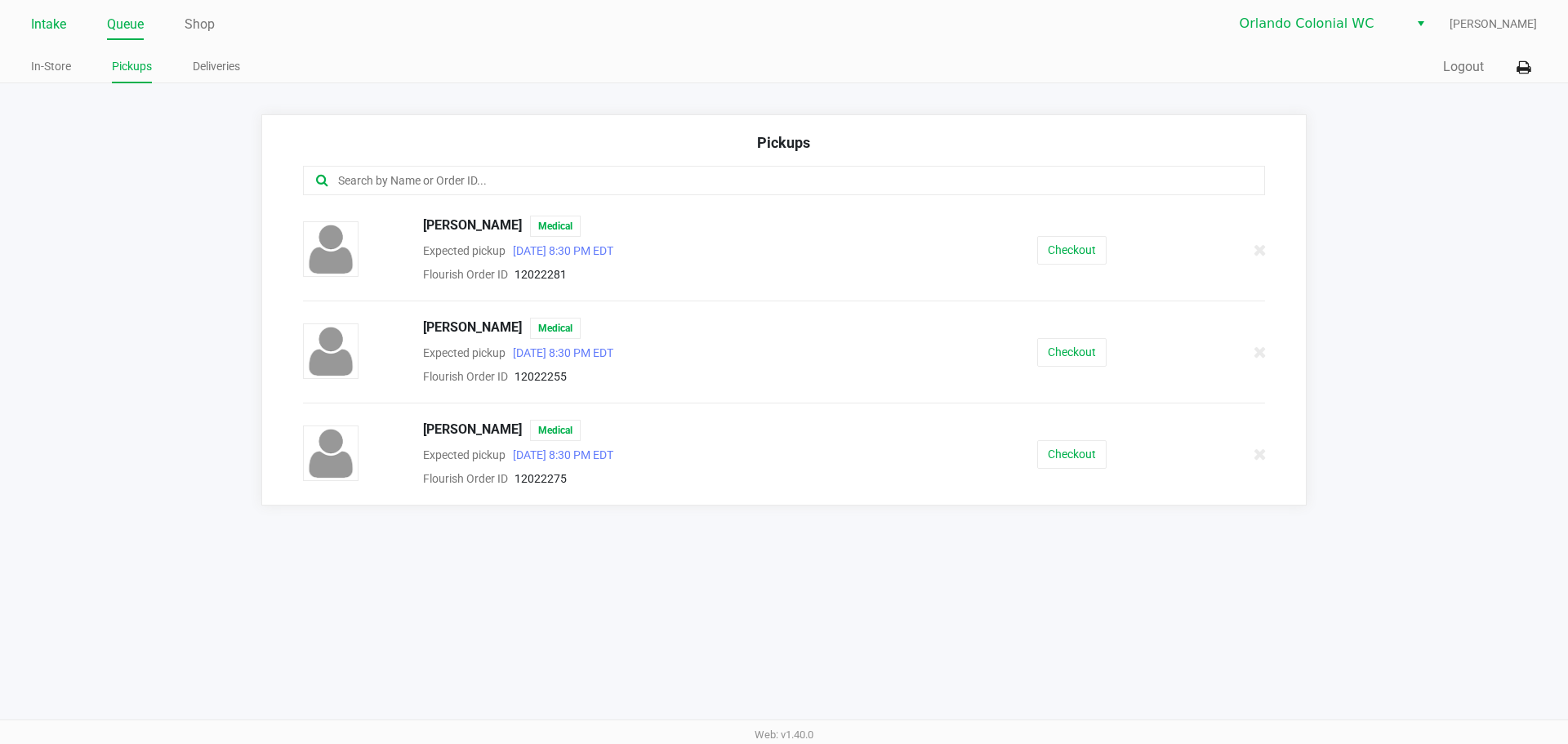
click at [41, 31] on link "Intake" at bounding box center [49, 25] width 35 height 23
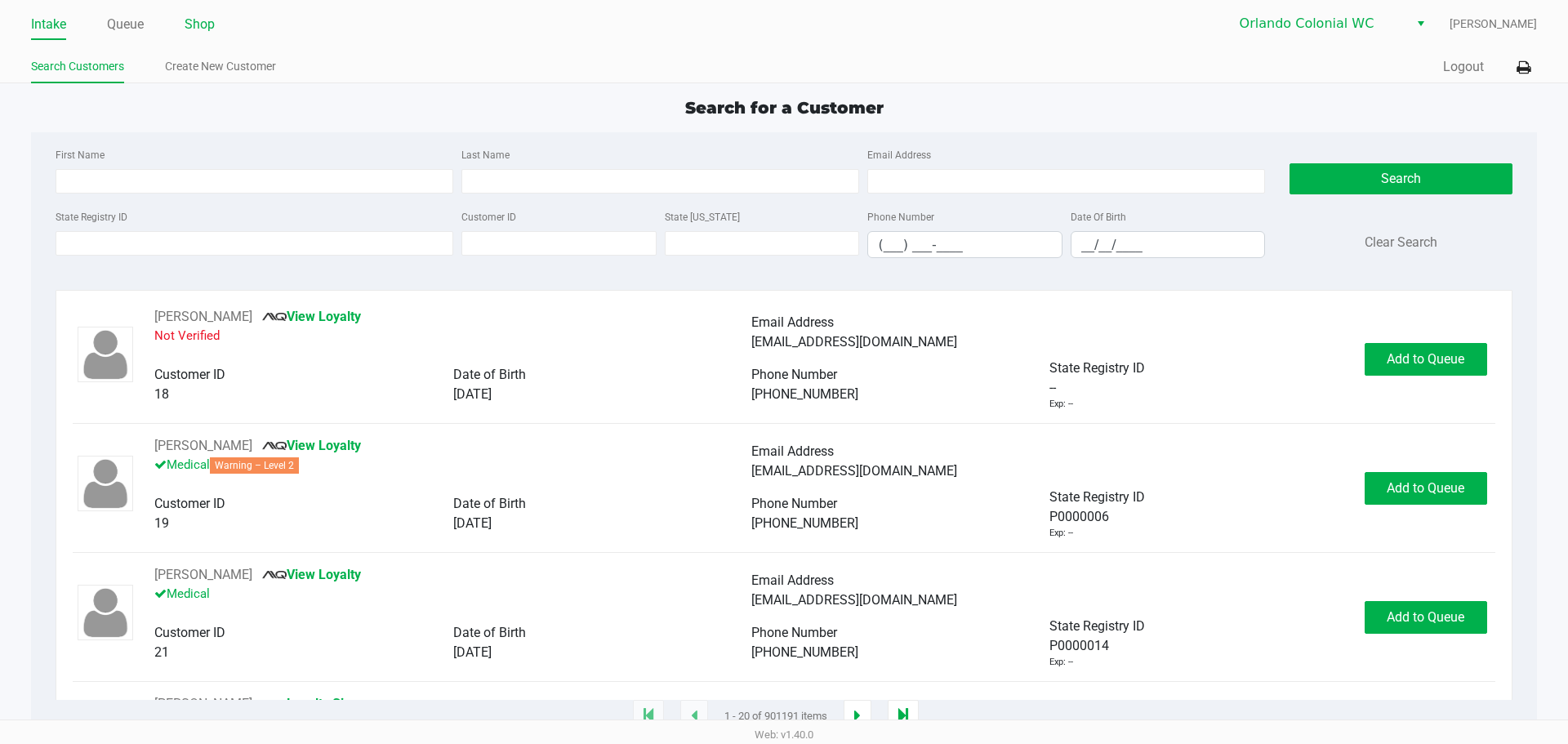
click at [188, 22] on link "Shop" at bounding box center [199, 25] width 31 height 23
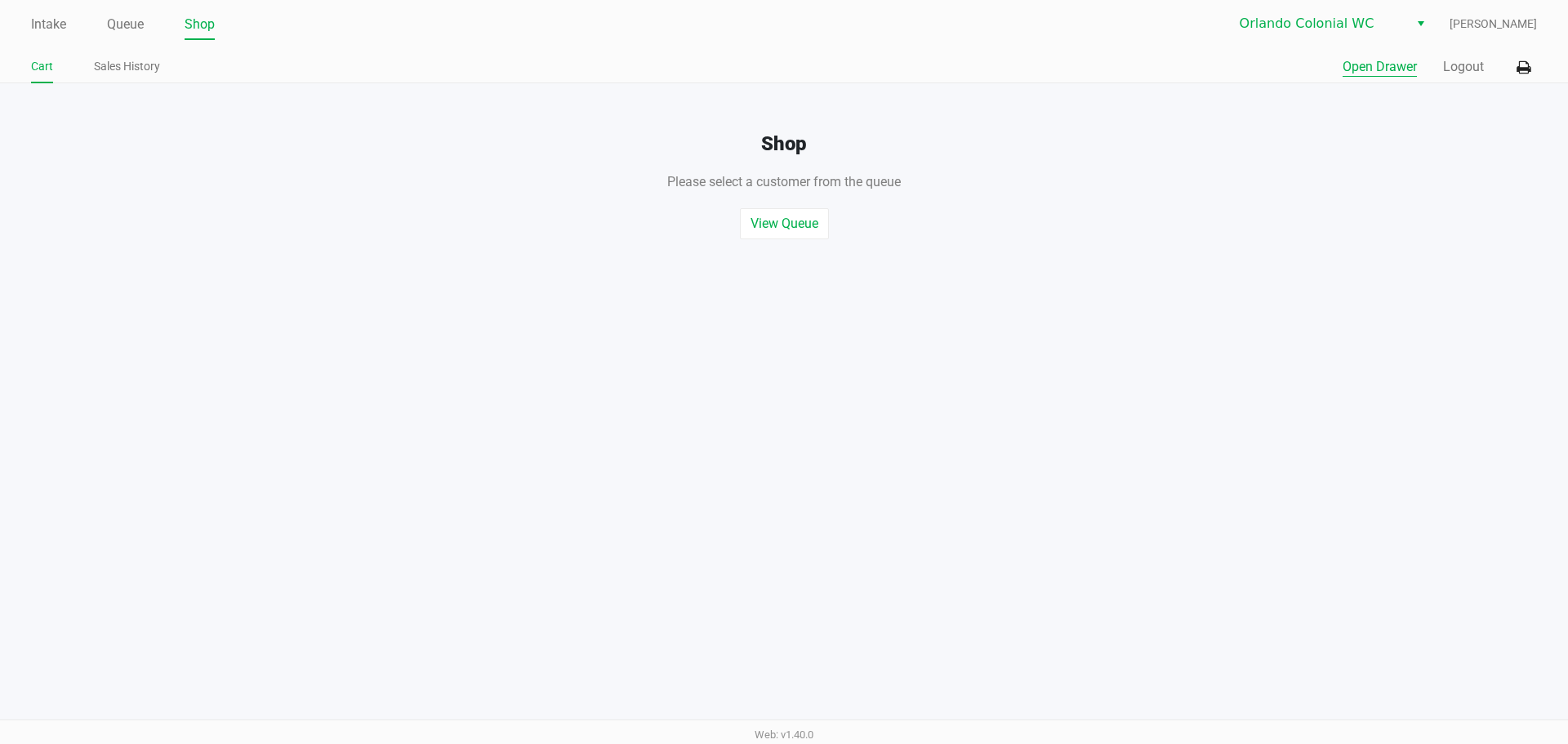
click at [1379, 60] on button "Open Drawer" at bounding box center [1379, 67] width 74 height 20
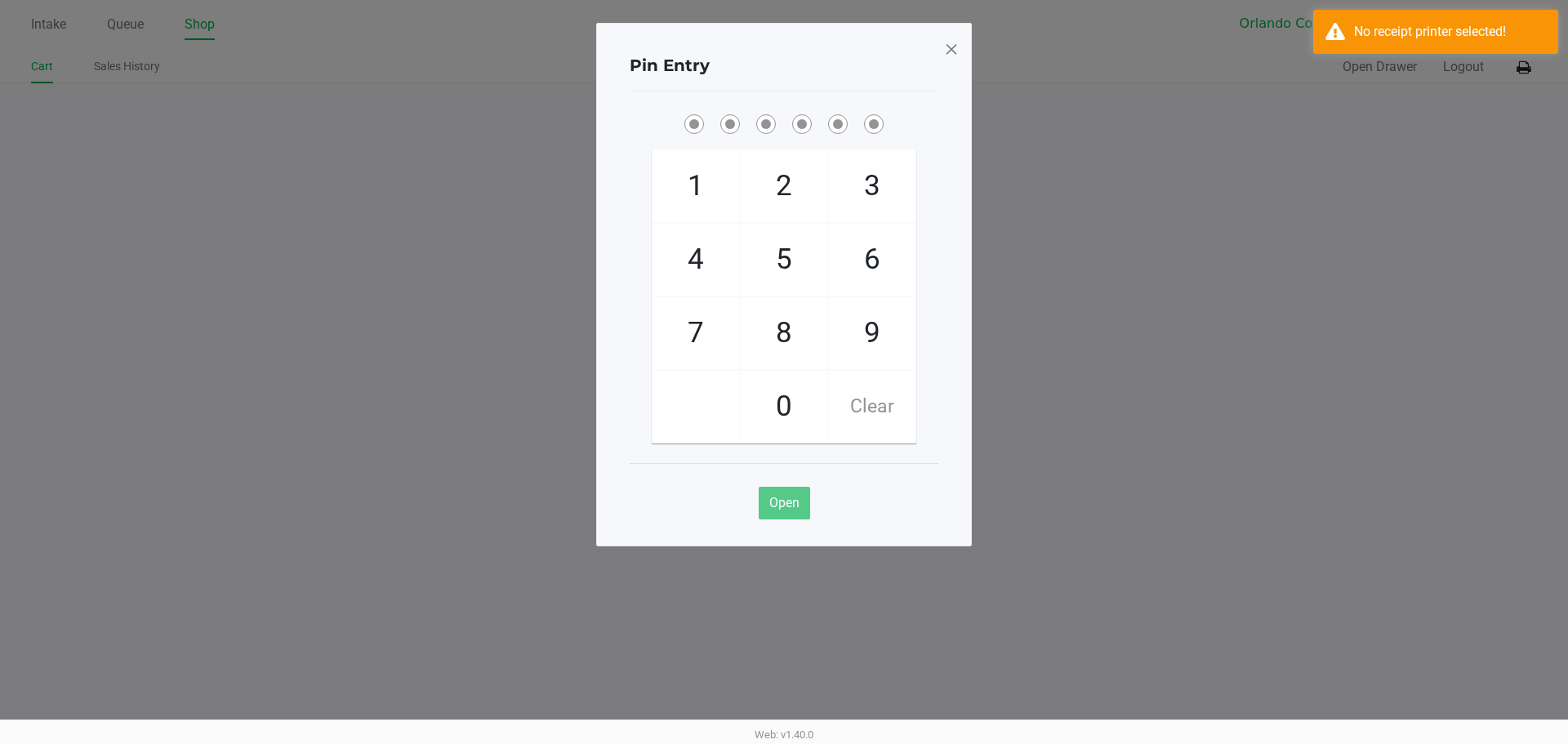
click at [796, 343] on span "8" at bounding box center [784, 333] width 87 height 72
checkbox input "true"
click at [695, 329] on span "7" at bounding box center [696, 333] width 87 height 72
checkbox input "true"
click at [1391, 237] on ngb-modal-window "Pin Entry 1 4 7 2 5 8 0 3 6 9 Clear Open" at bounding box center [784, 372] width 1568 height 744
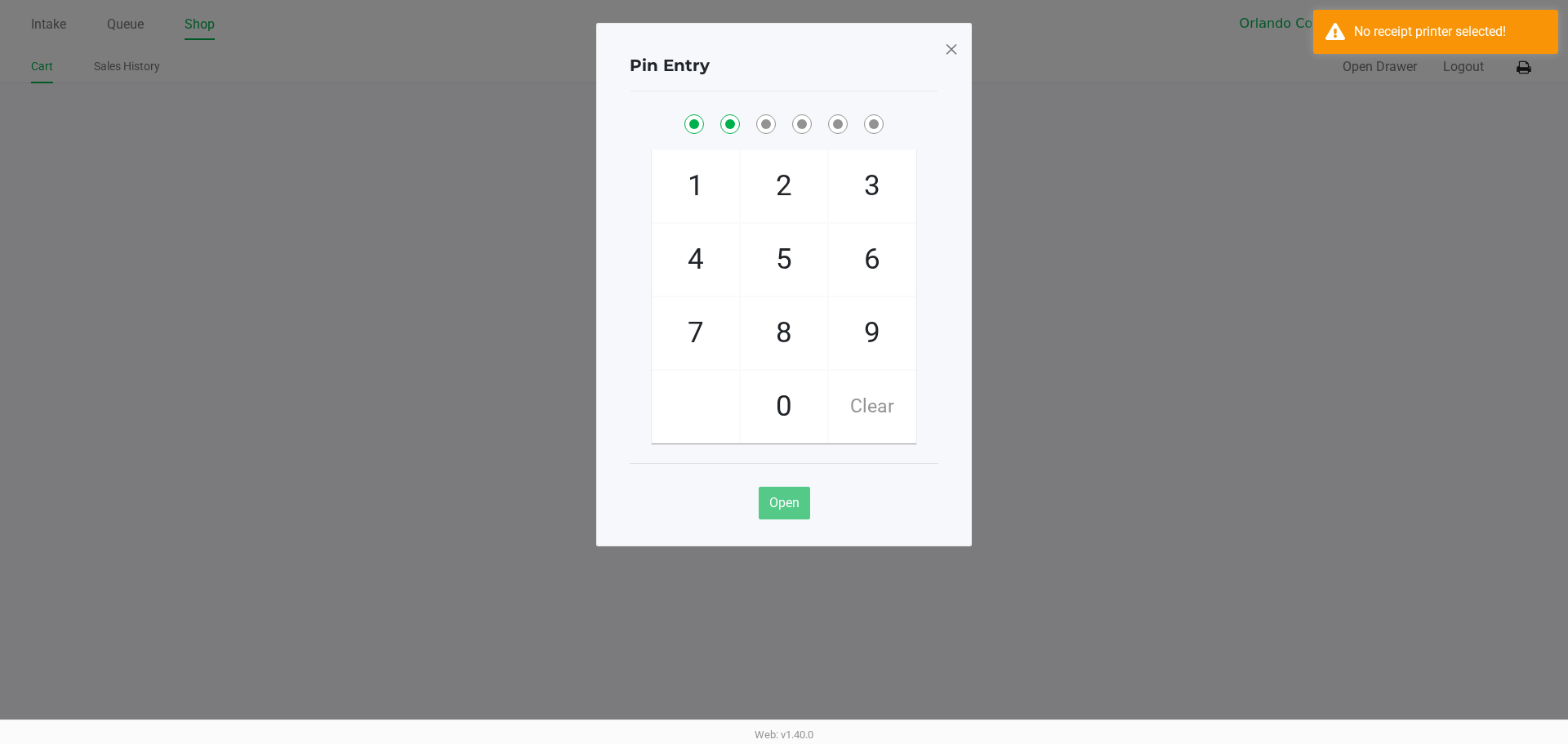
click at [952, 54] on span at bounding box center [952, 49] width 15 height 26
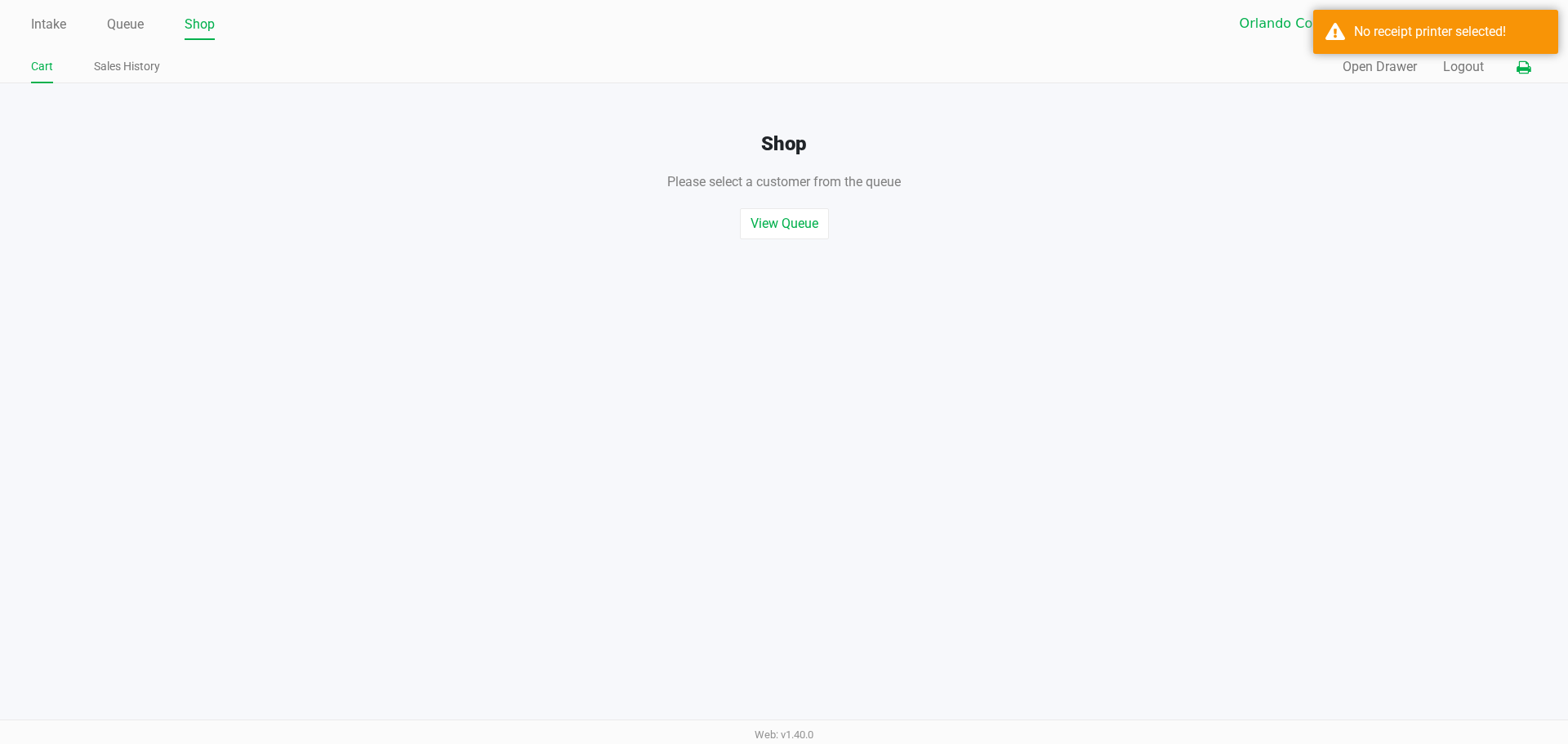
click at [1530, 77] on button at bounding box center [1523, 67] width 27 height 31
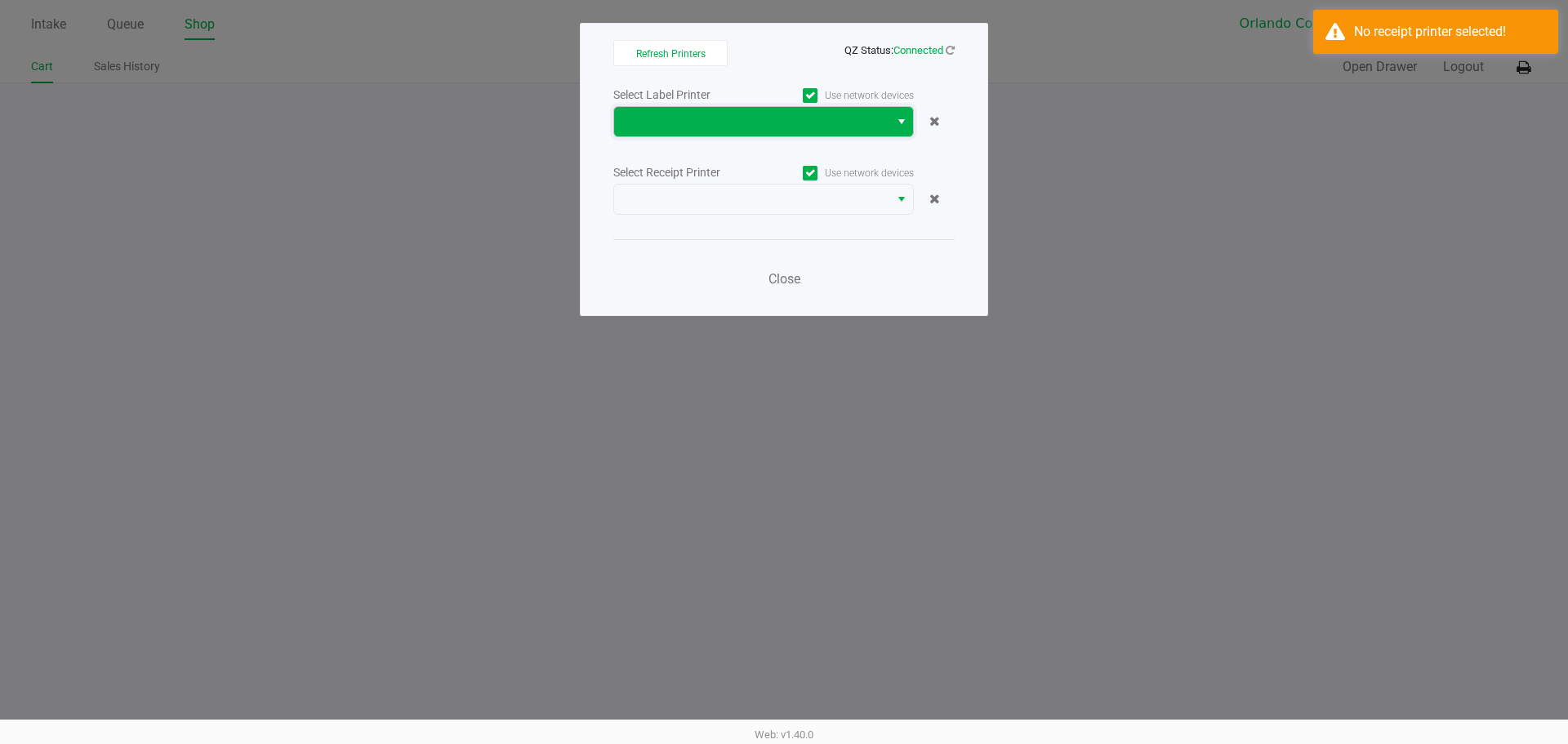
click at [772, 114] on span at bounding box center [751, 122] width 256 height 20
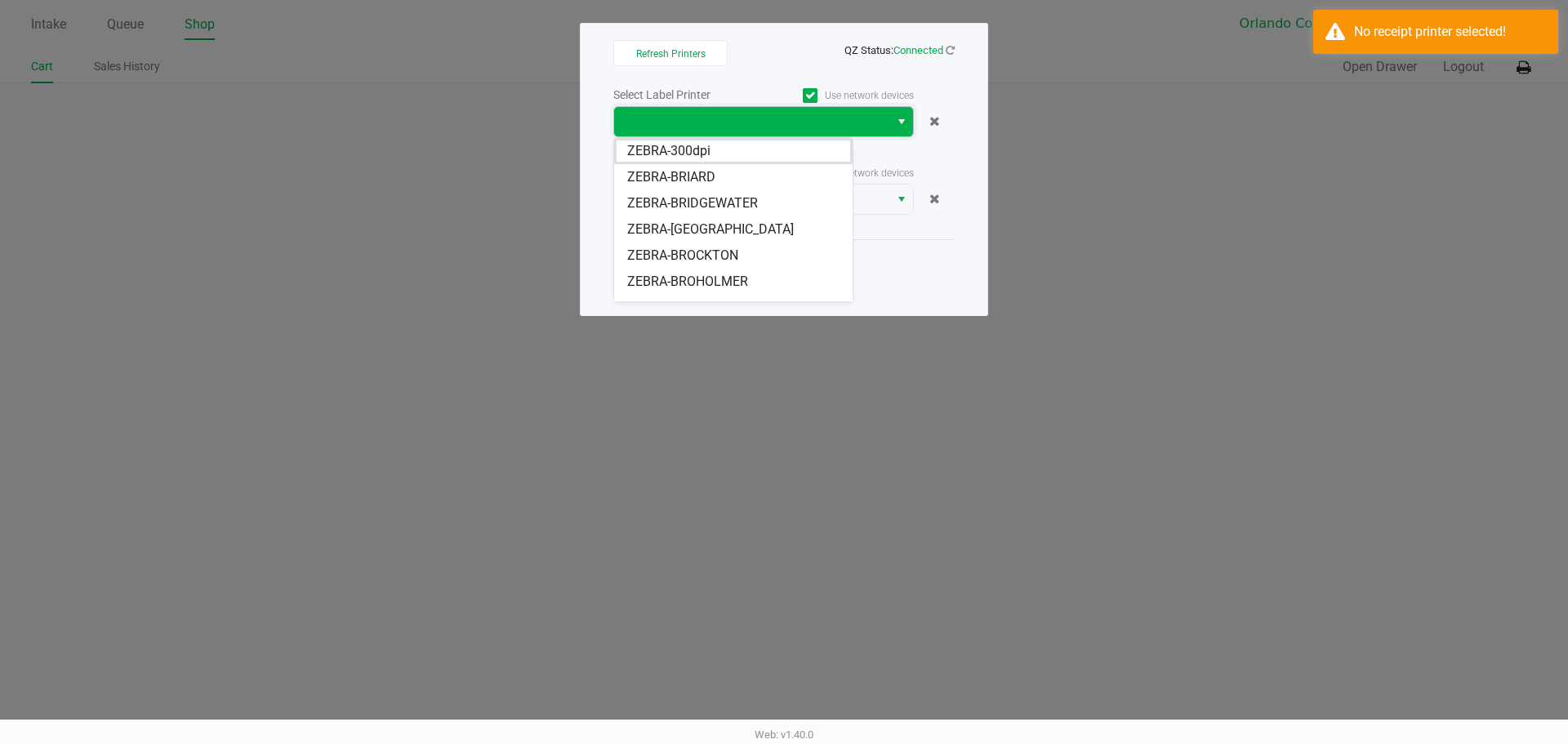
scroll to position [20, 0]
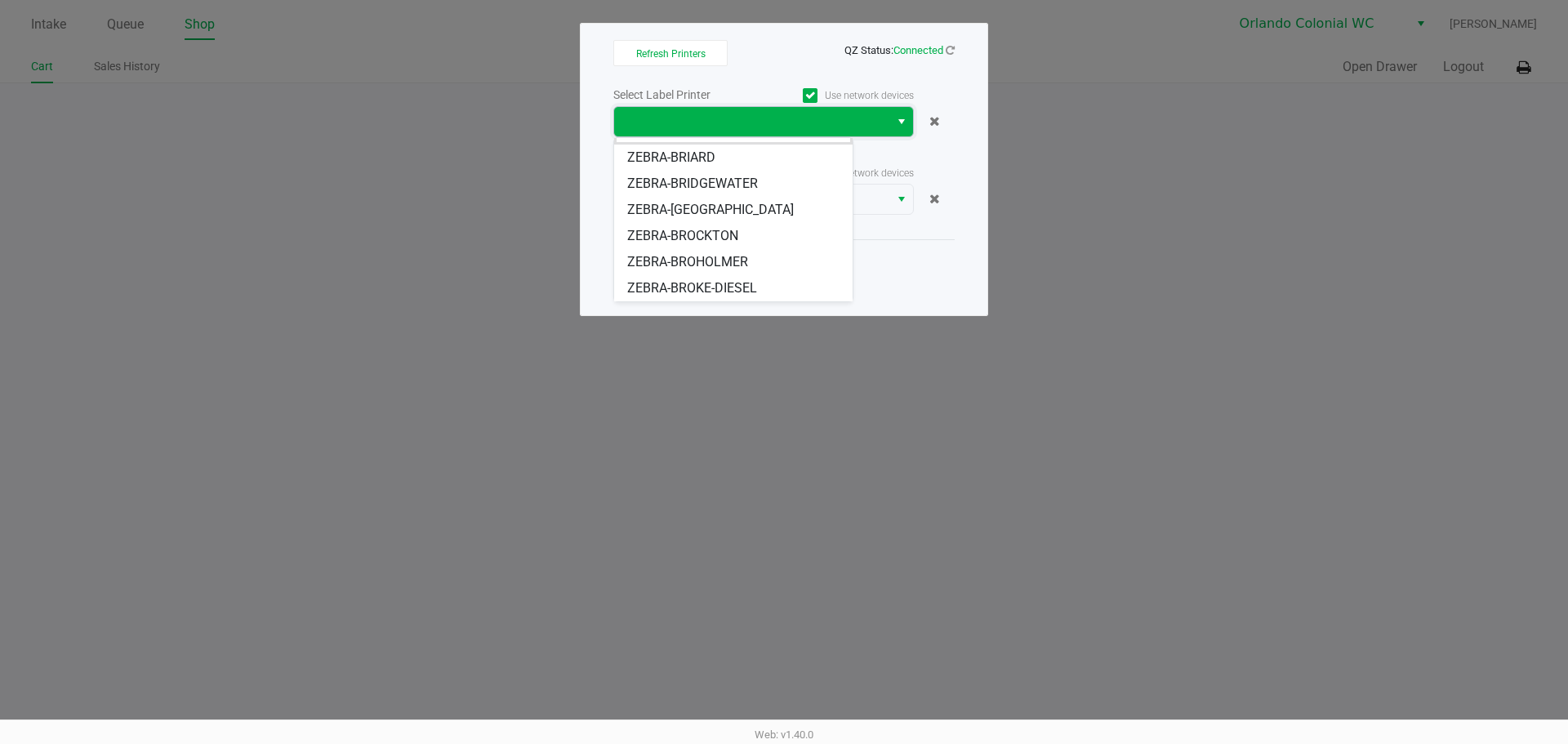
click at [707, 263] on span "ZEBRA-BROHOLMER" at bounding box center [688, 262] width 121 height 20
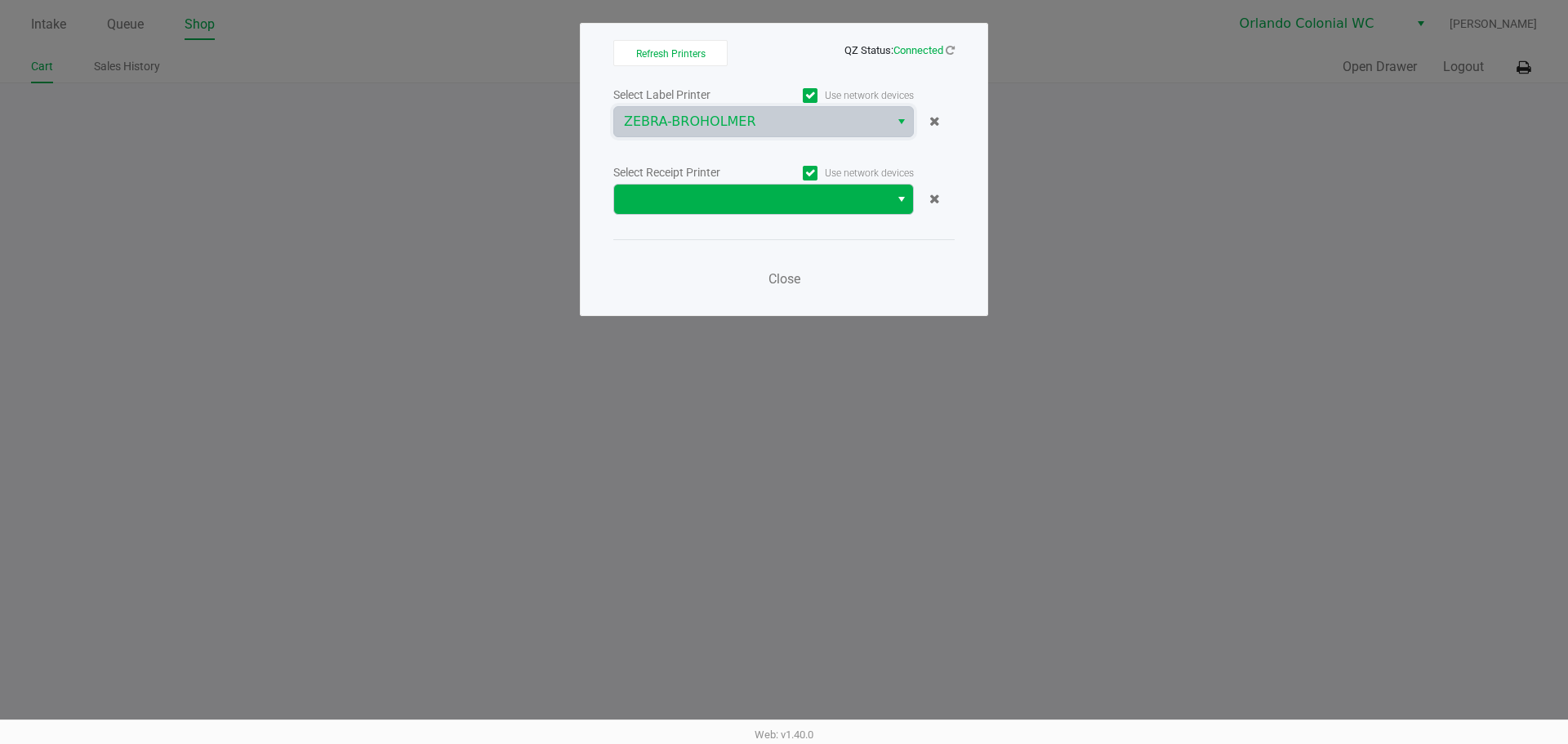
click at [734, 209] on span at bounding box center [751, 199] width 276 height 30
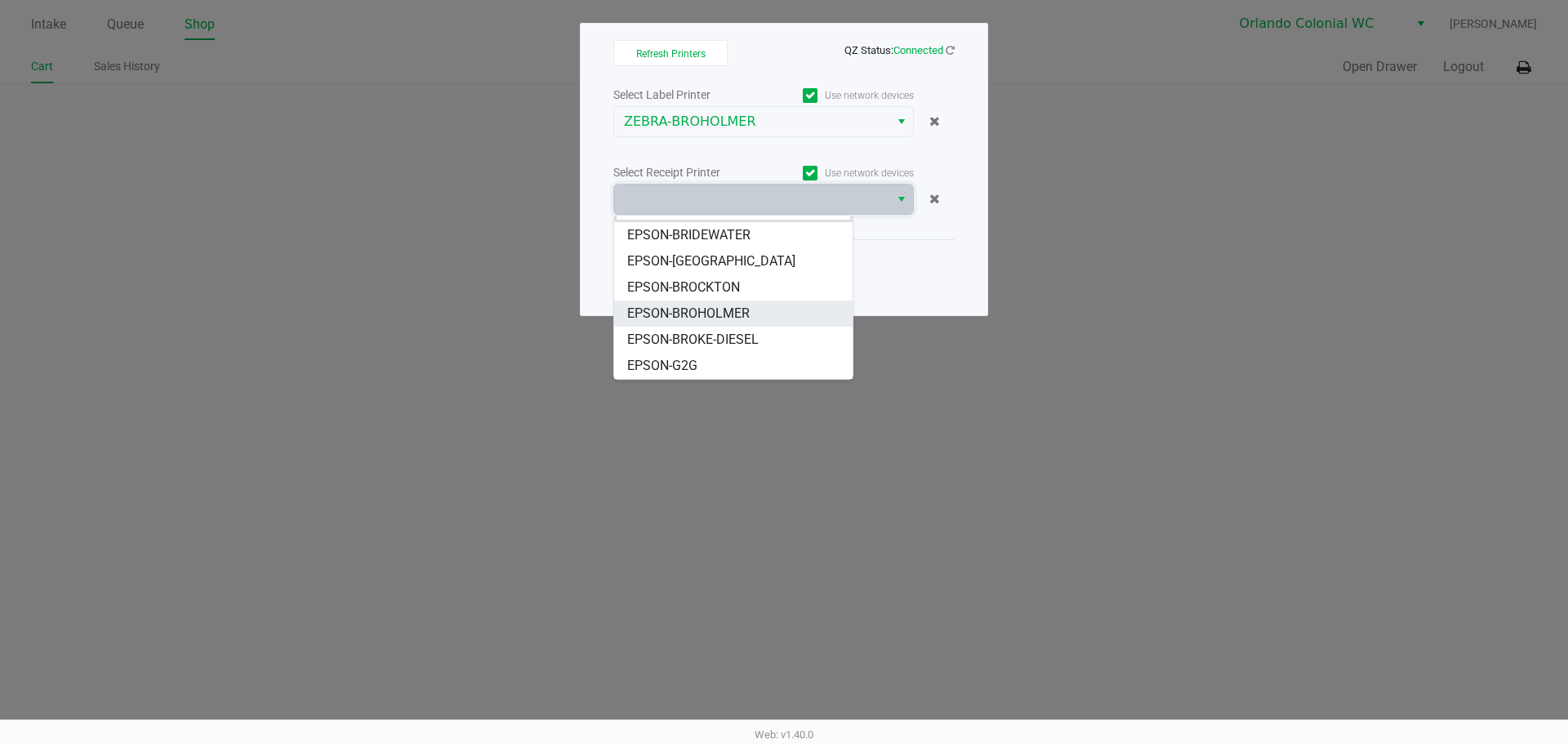
click at [728, 313] on span "EPSON-BROHOLMER" at bounding box center [688, 314] width 122 height 20
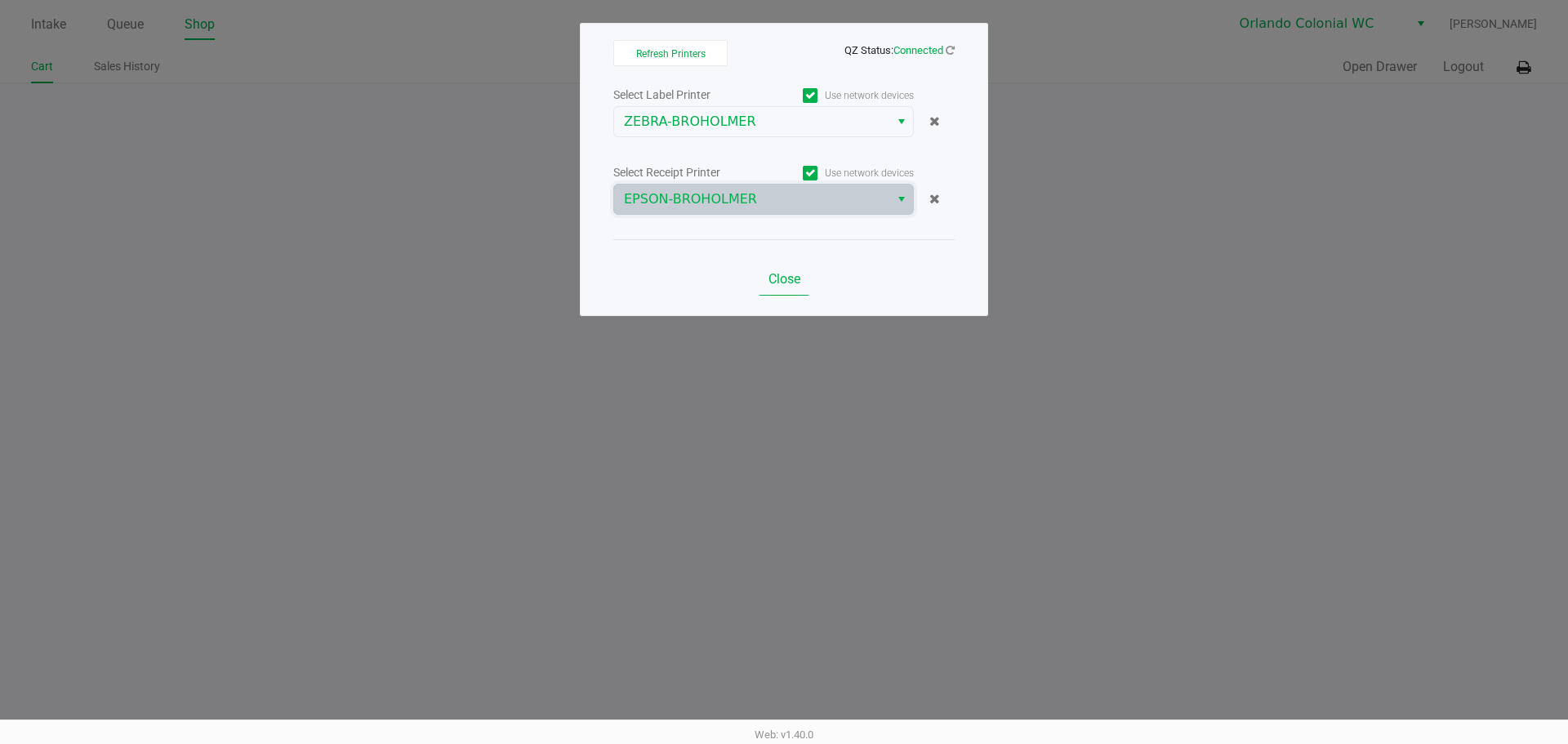
click at [802, 281] on button "Close" at bounding box center [784, 279] width 49 height 32
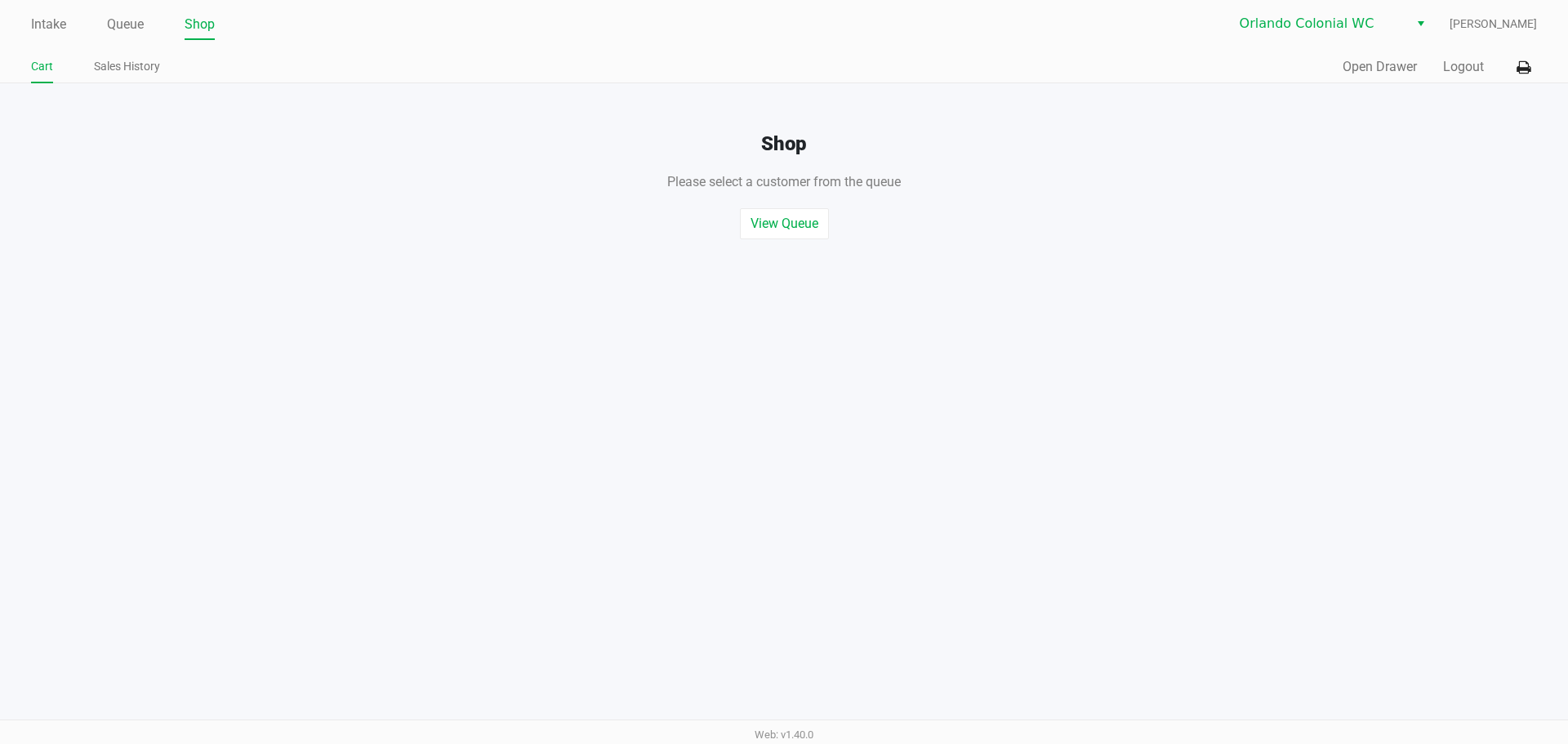
click at [1394, 56] on div "Quick Sale Open Drawer Logout" at bounding box center [1160, 67] width 753 height 31
click at [1393, 61] on button "Open Drawer" at bounding box center [1379, 67] width 74 height 20
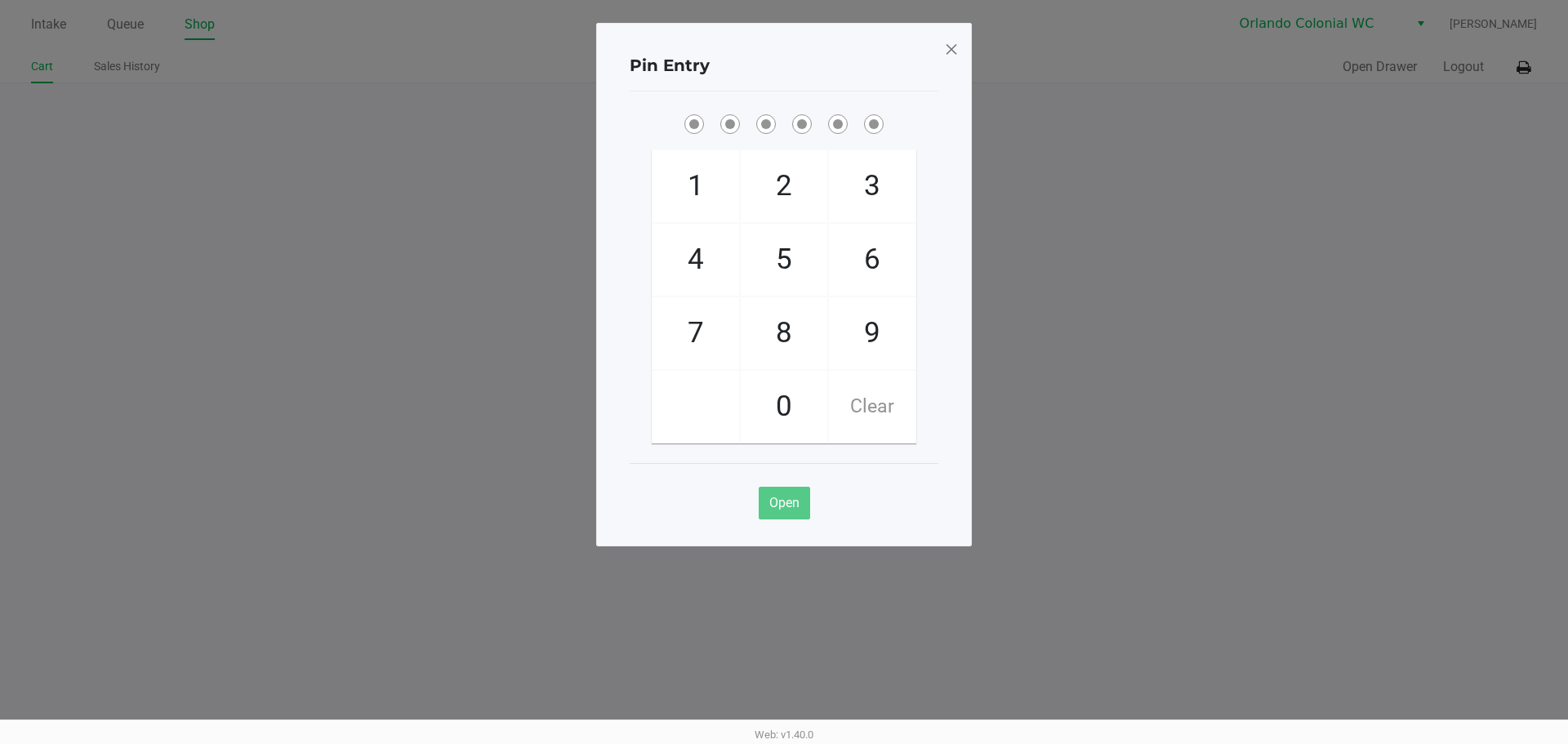
click at [804, 338] on span "8" at bounding box center [784, 333] width 87 height 72
checkbox input "true"
click at [692, 325] on span "7" at bounding box center [696, 333] width 87 height 72
checkbox input "true"
click at [785, 400] on span "0" at bounding box center [784, 406] width 87 height 72
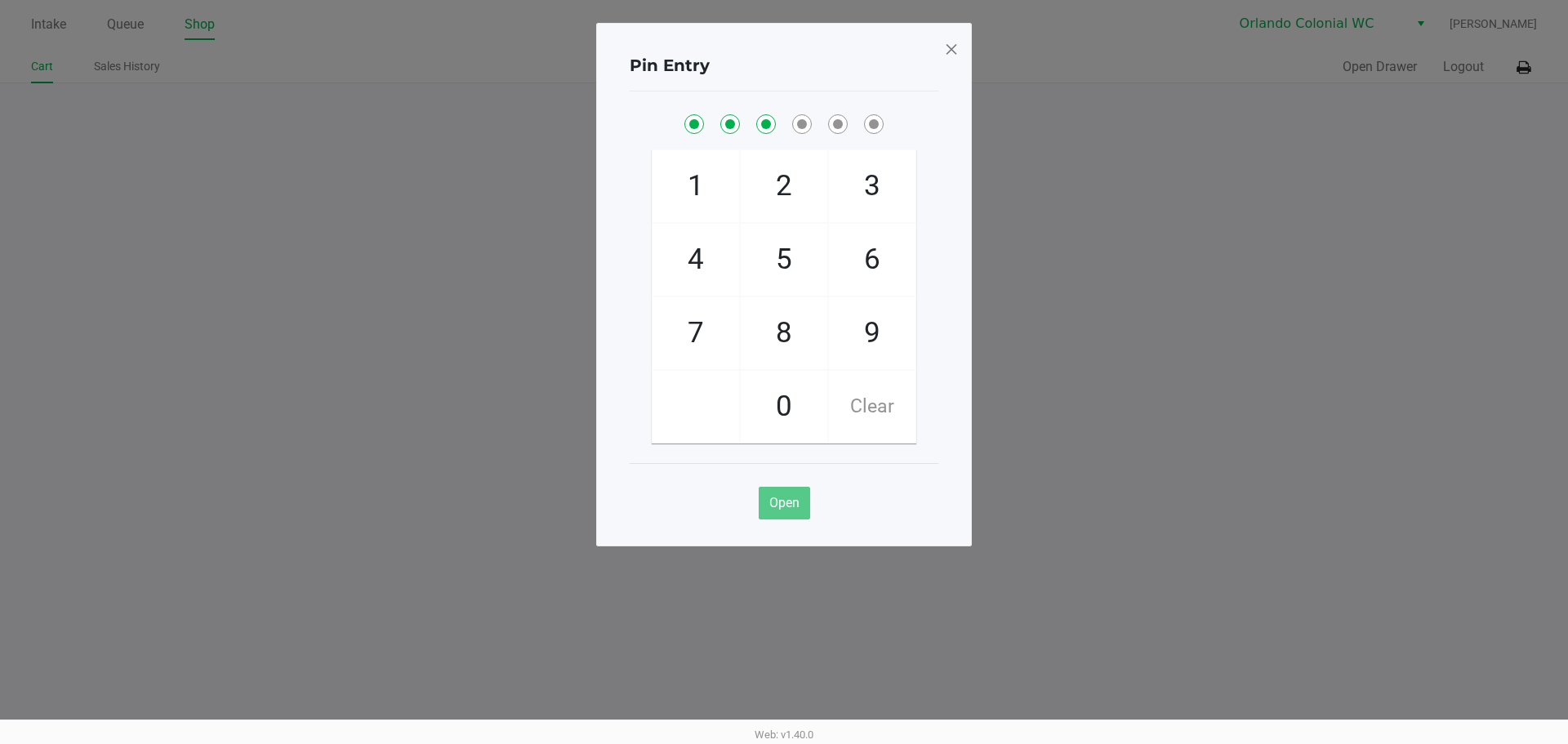
checkbox input "true"
click at [706, 237] on span "4" at bounding box center [696, 259] width 87 height 72
checkbox input "true"
click at [702, 332] on span "7" at bounding box center [696, 333] width 87 height 72
checkbox input "true"
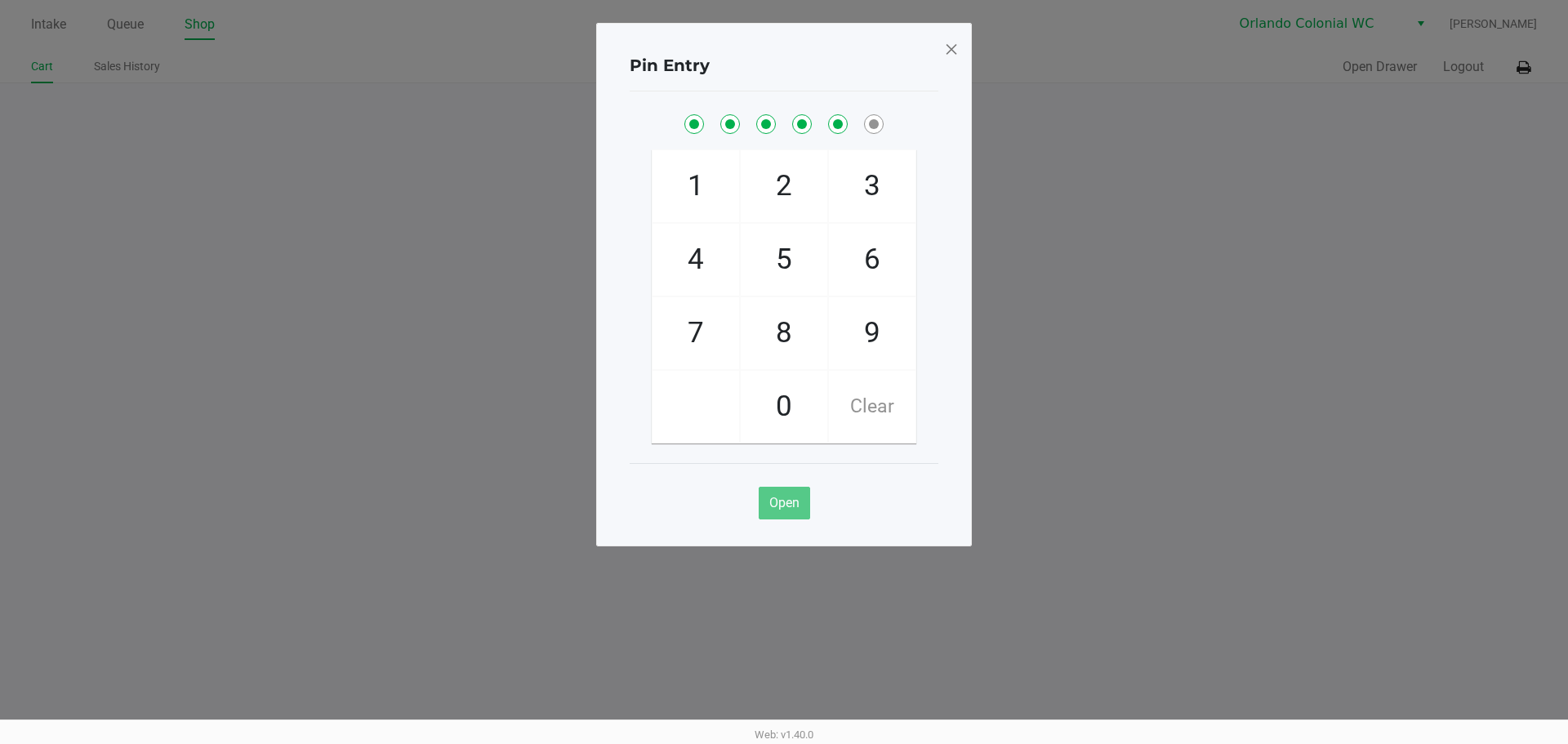
click at [702, 199] on span "1" at bounding box center [696, 186] width 87 height 72
checkbox input "true"
click at [785, 489] on button "Open" at bounding box center [784, 502] width 51 height 32
click at [956, 45] on span at bounding box center [952, 49] width 15 height 26
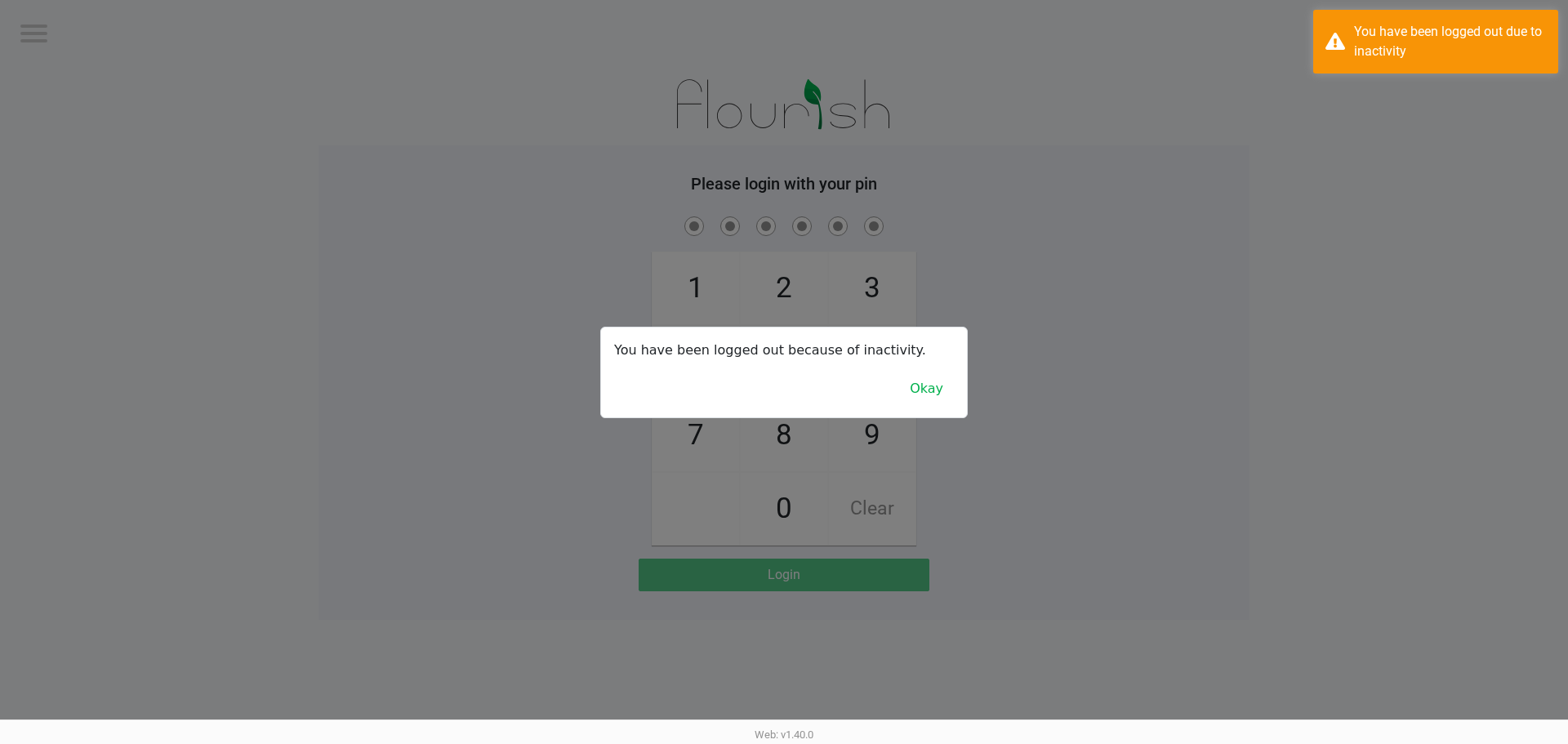
click at [1254, 434] on div at bounding box center [784, 372] width 1568 height 744
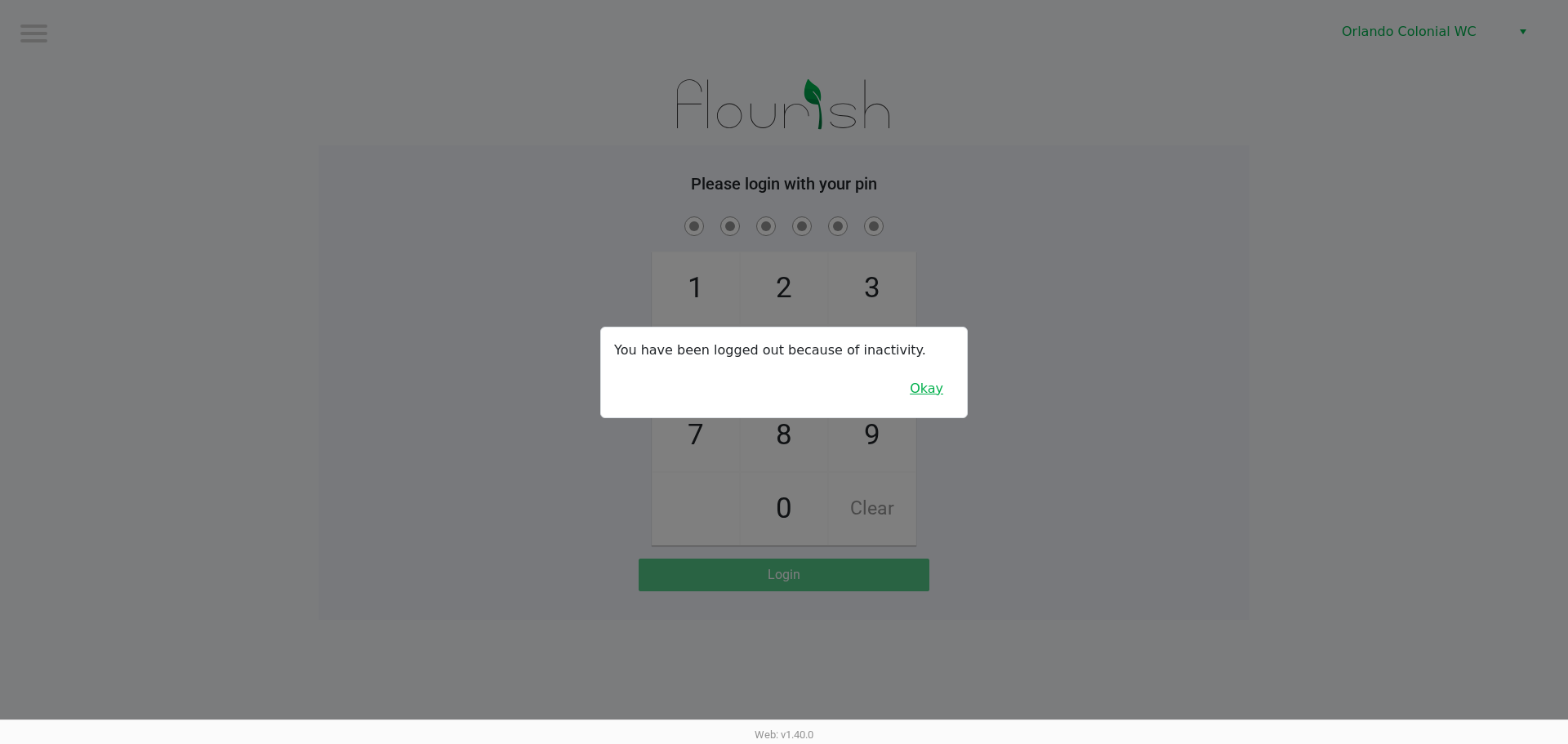
click at [907, 390] on button "Okay" at bounding box center [927, 389] width 55 height 31
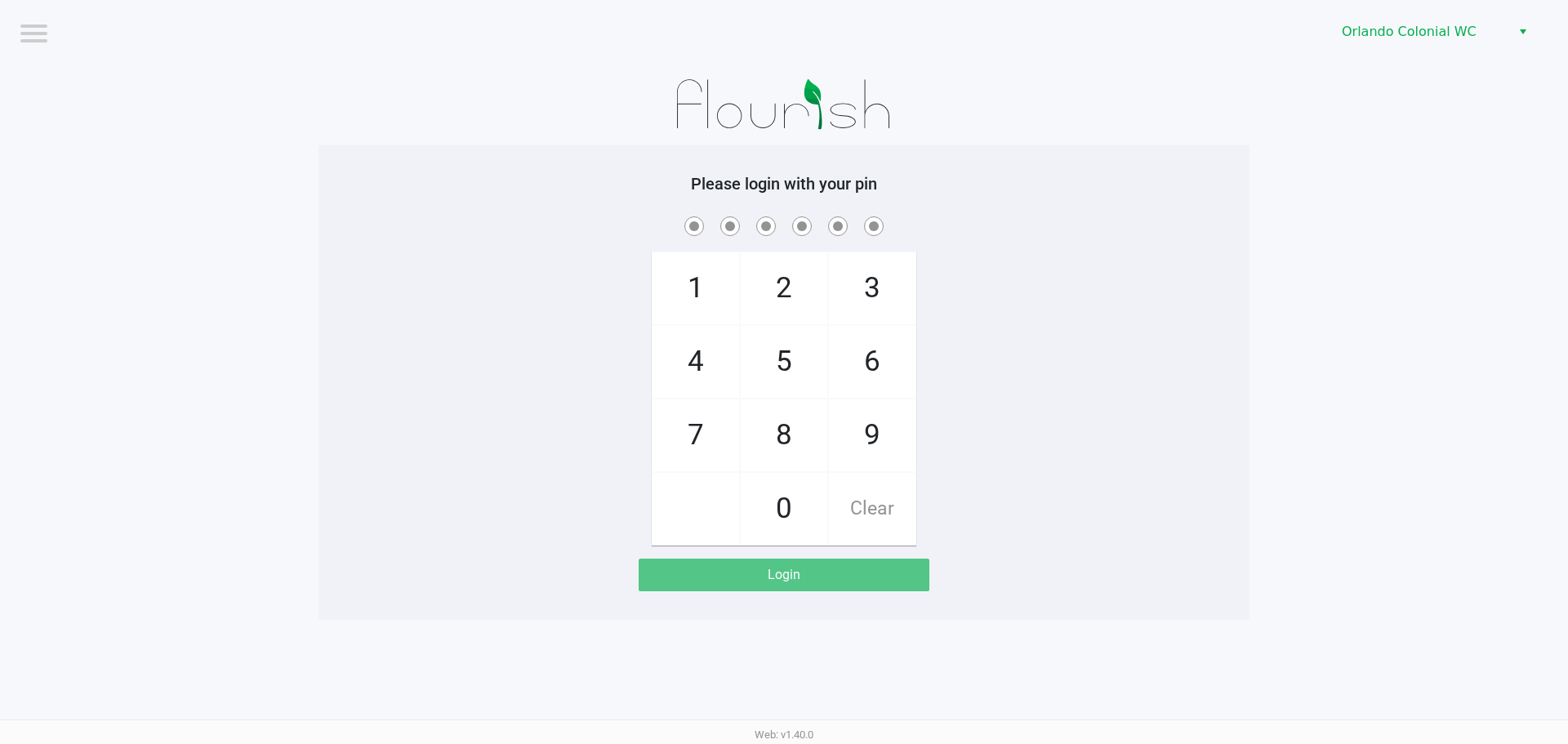
click at [766, 433] on span "8" at bounding box center [784, 435] width 87 height 72
checkbox input "true"
click at [673, 428] on span "7" at bounding box center [696, 435] width 87 height 72
checkbox input "true"
click at [774, 511] on span "0" at bounding box center [784, 508] width 87 height 72
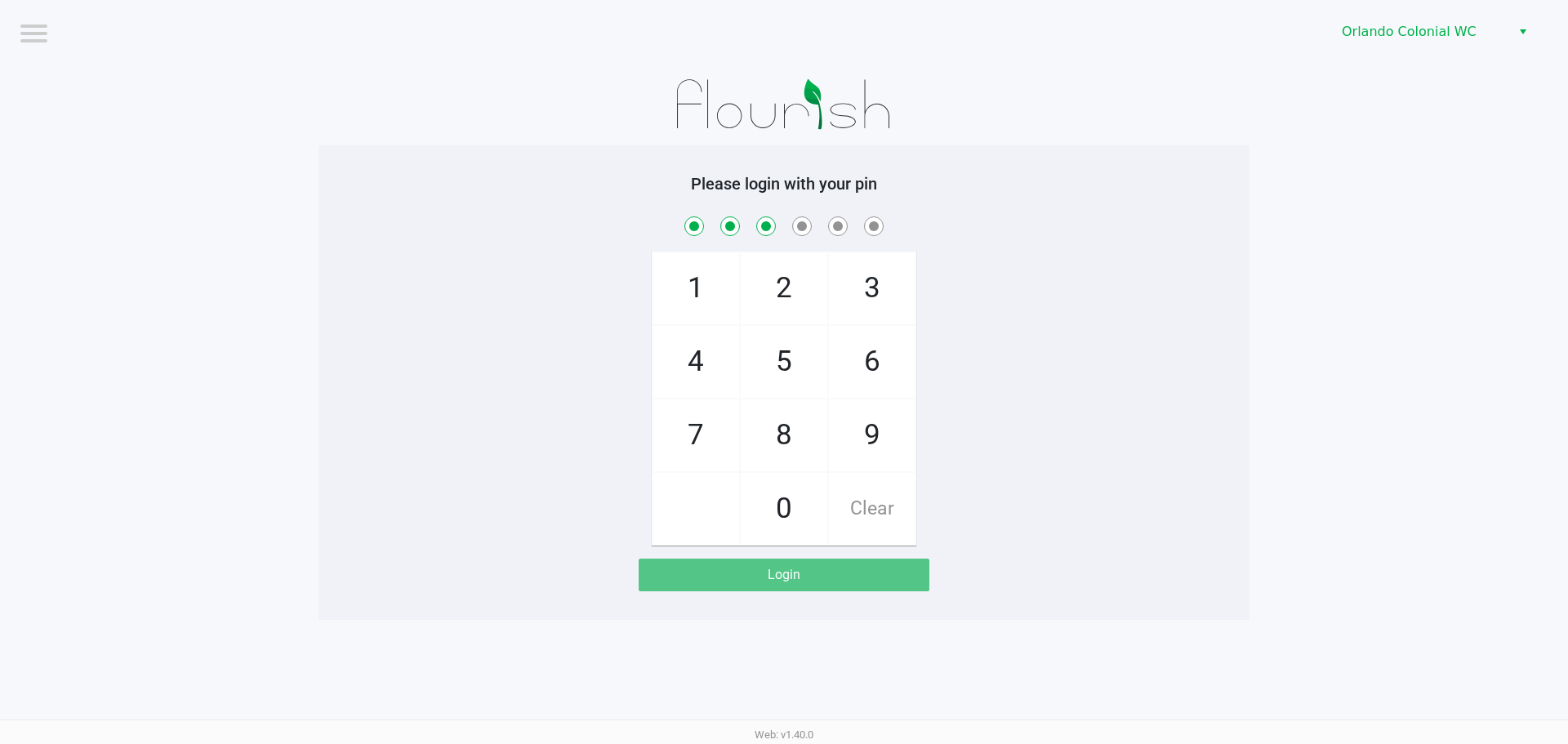
checkbox input "true"
click at [694, 372] on span "4" at bounding box center [696, 362] width 87 height 72
checkbox input "true"
click at [698, 445] on span "7" at bounding box center [696, 435] width 87 height 72
checkbox input "true"
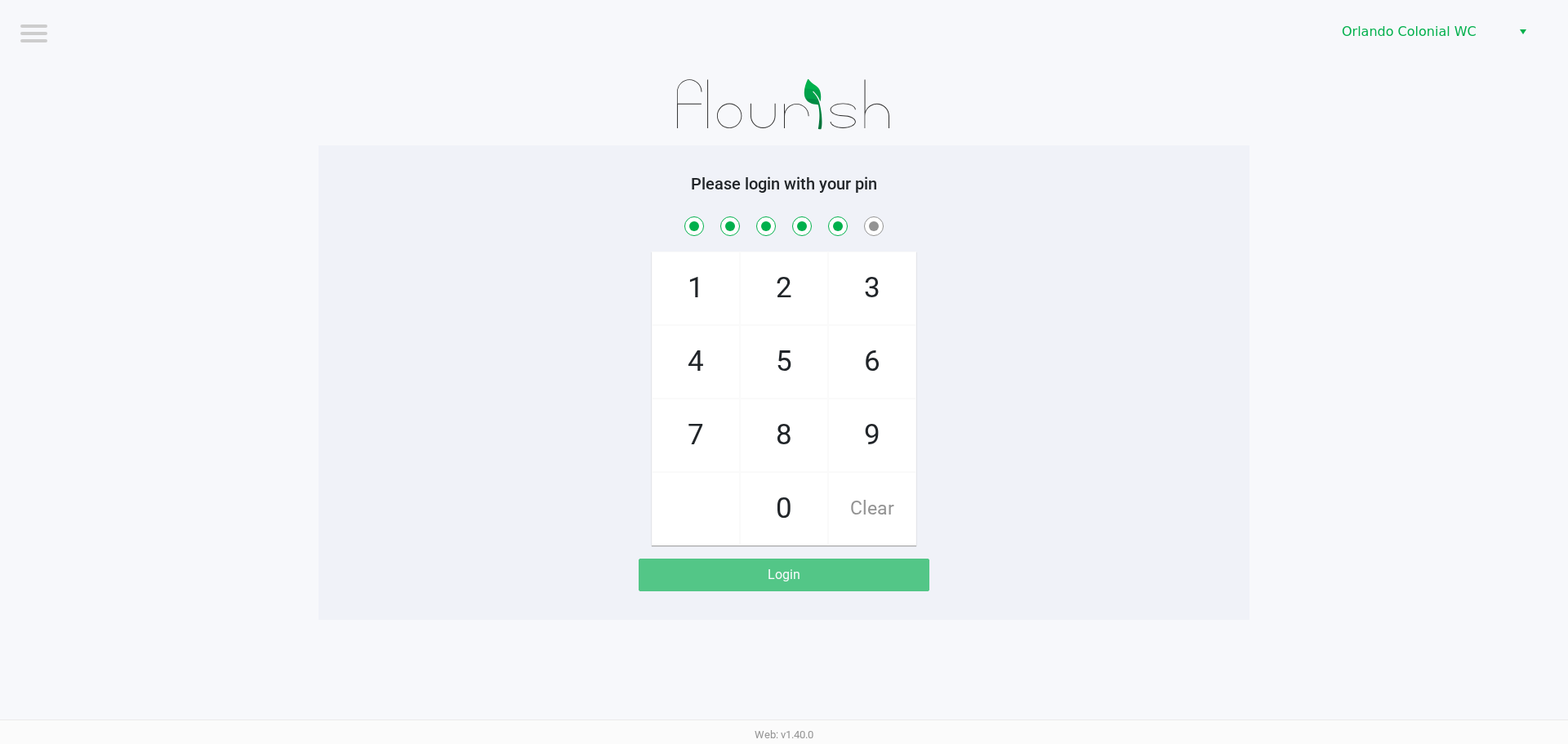
click at [688, 285] on span "1" at bounding box center [696, 288] width 87 height 72
checkbox input "true"
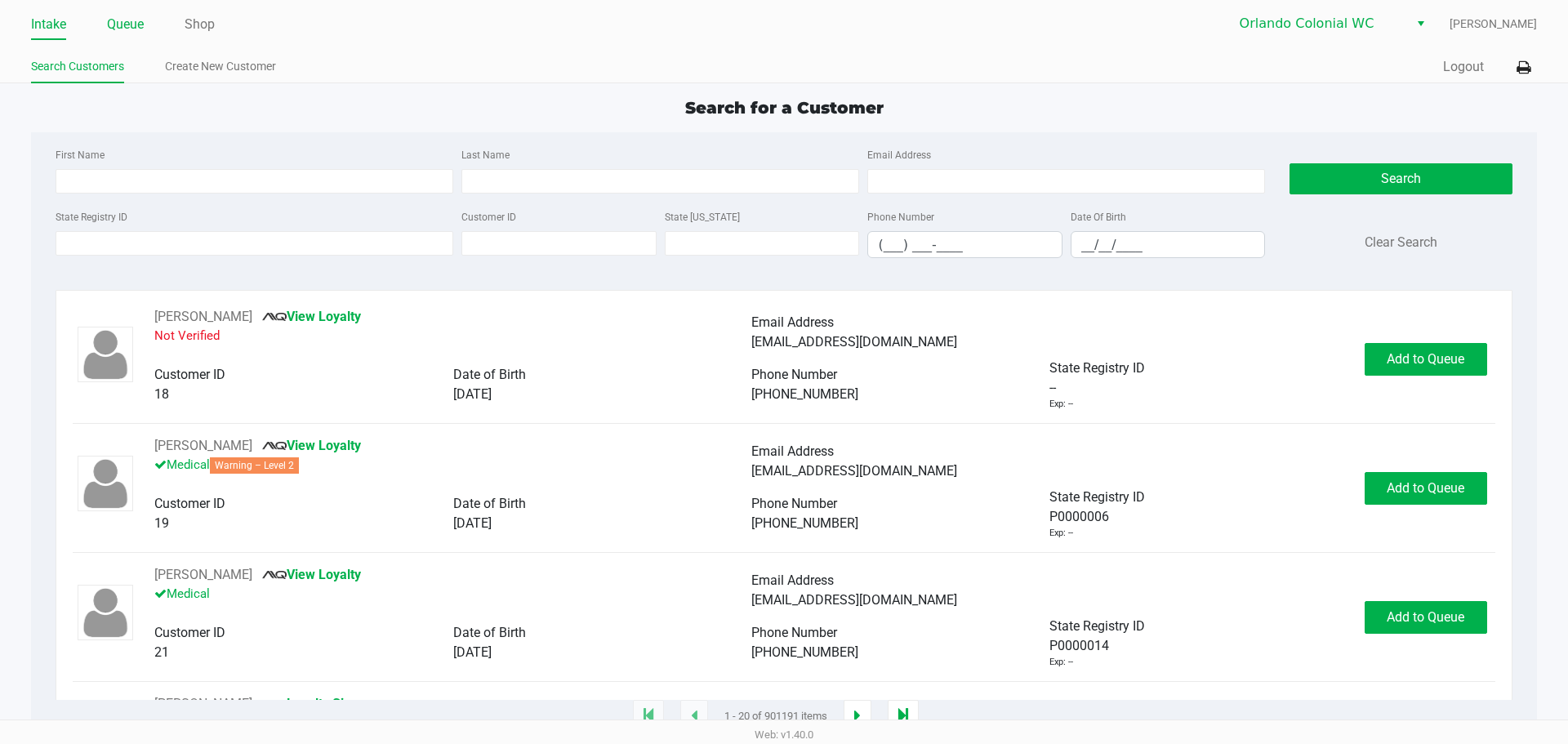
click at [112, 18] on link "Queue" at bounding box center [125, 25] width 36 height 23
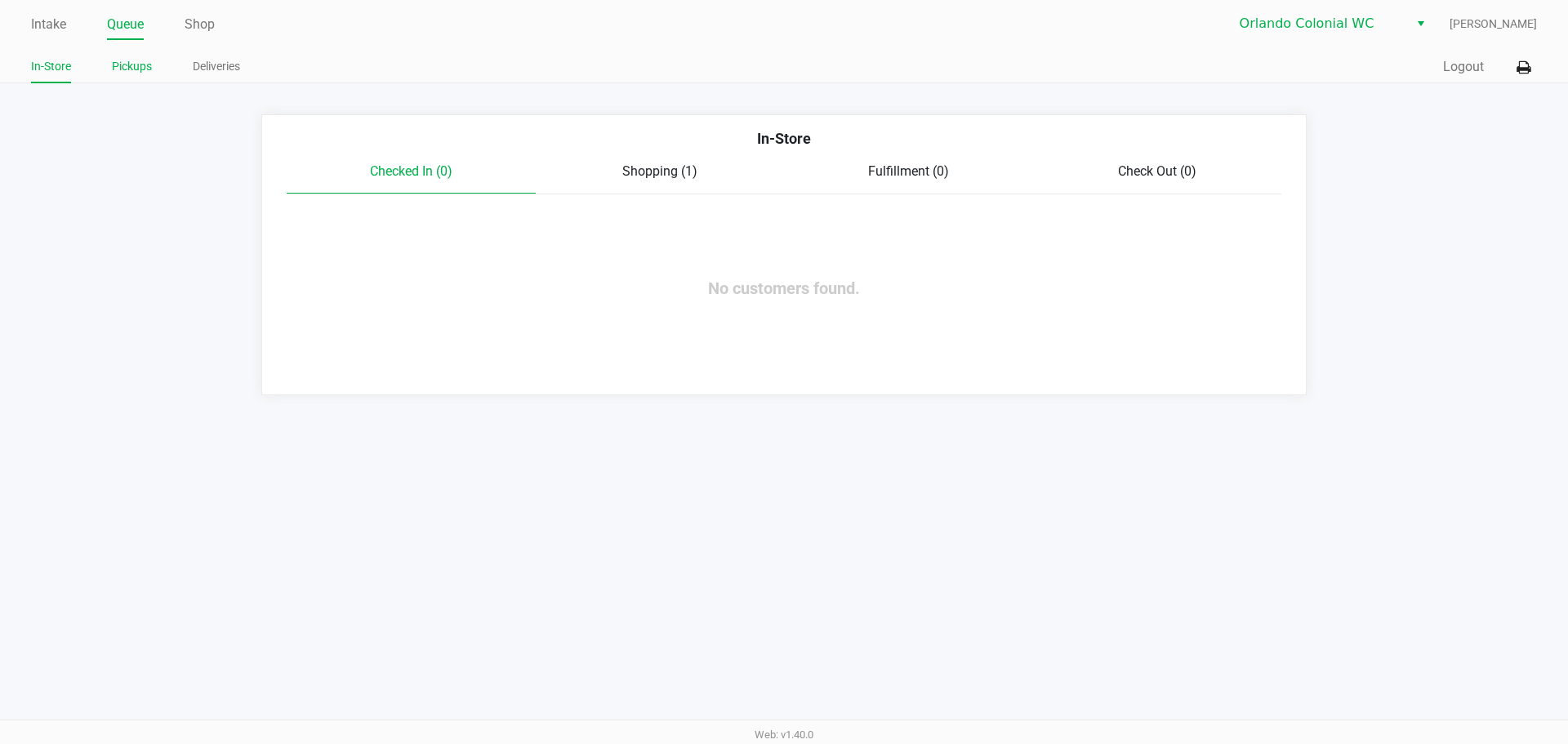
click at [129, 67] on link "Pickups" at bounding box center [132, 66] width 40 height 21
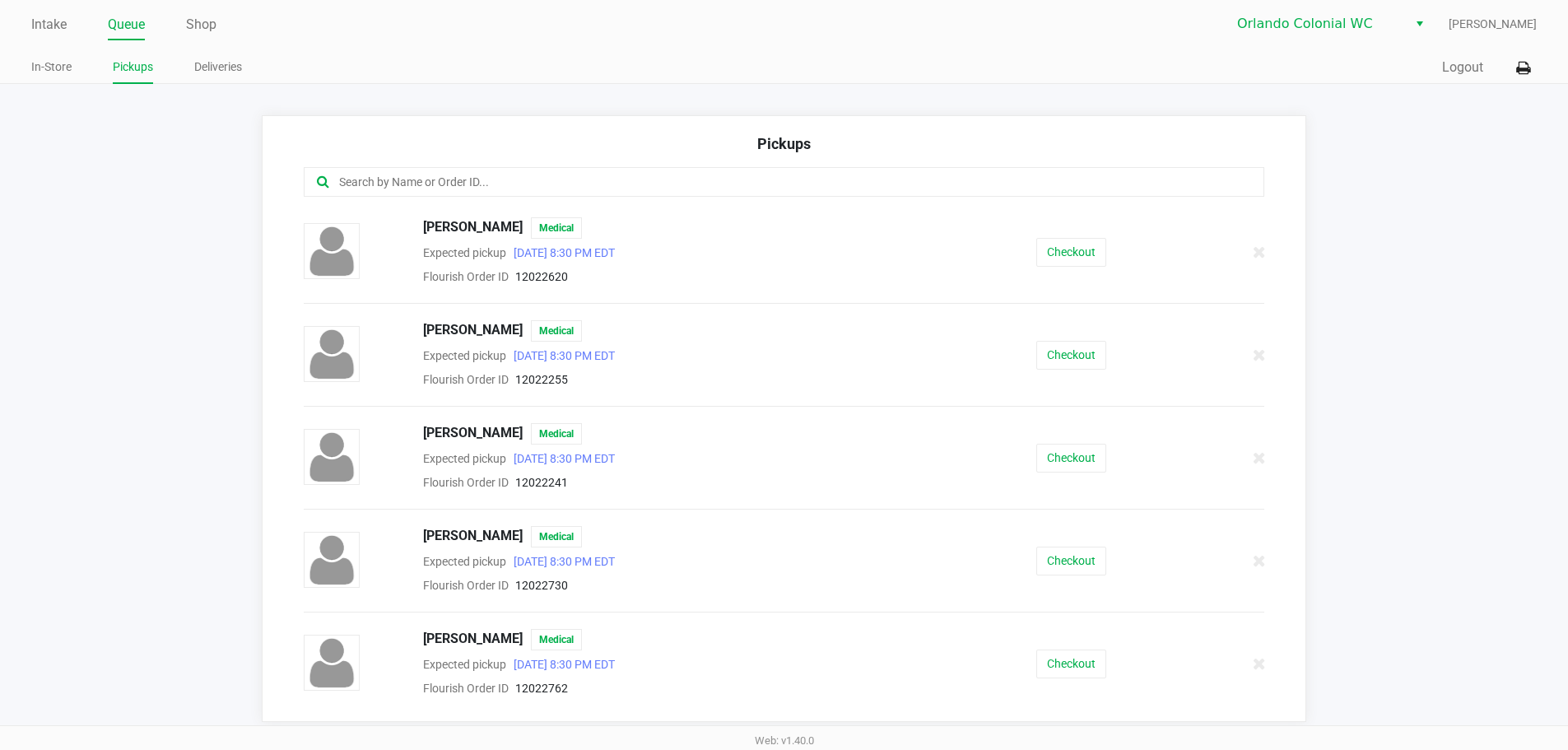
click at [355, 178] on input "text" at bounding box center [758, 182] width 842 height 19
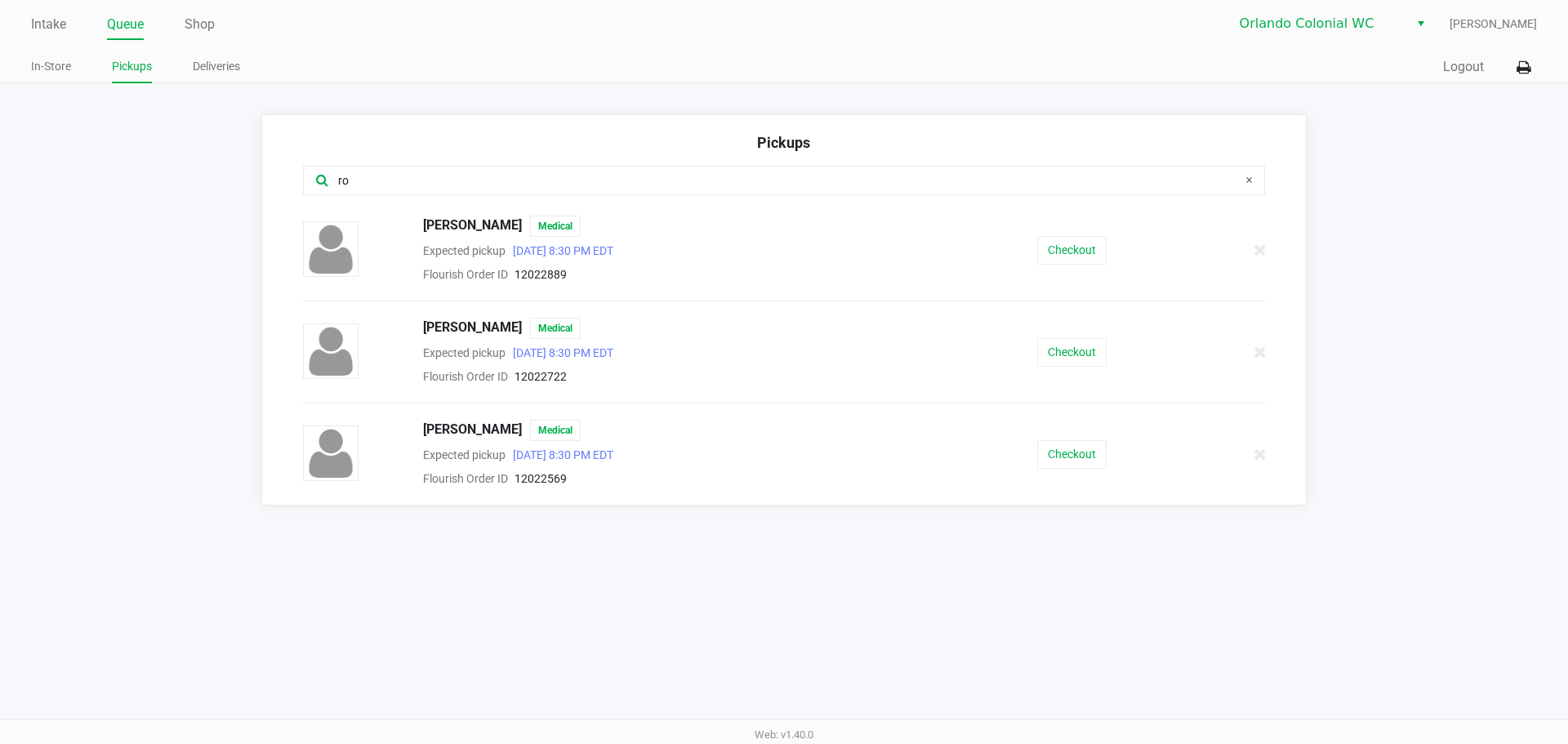
type input "ro"
click at [1072, 252] on button "Checkout" at bounding box center [1072, 250] width 70 height 29
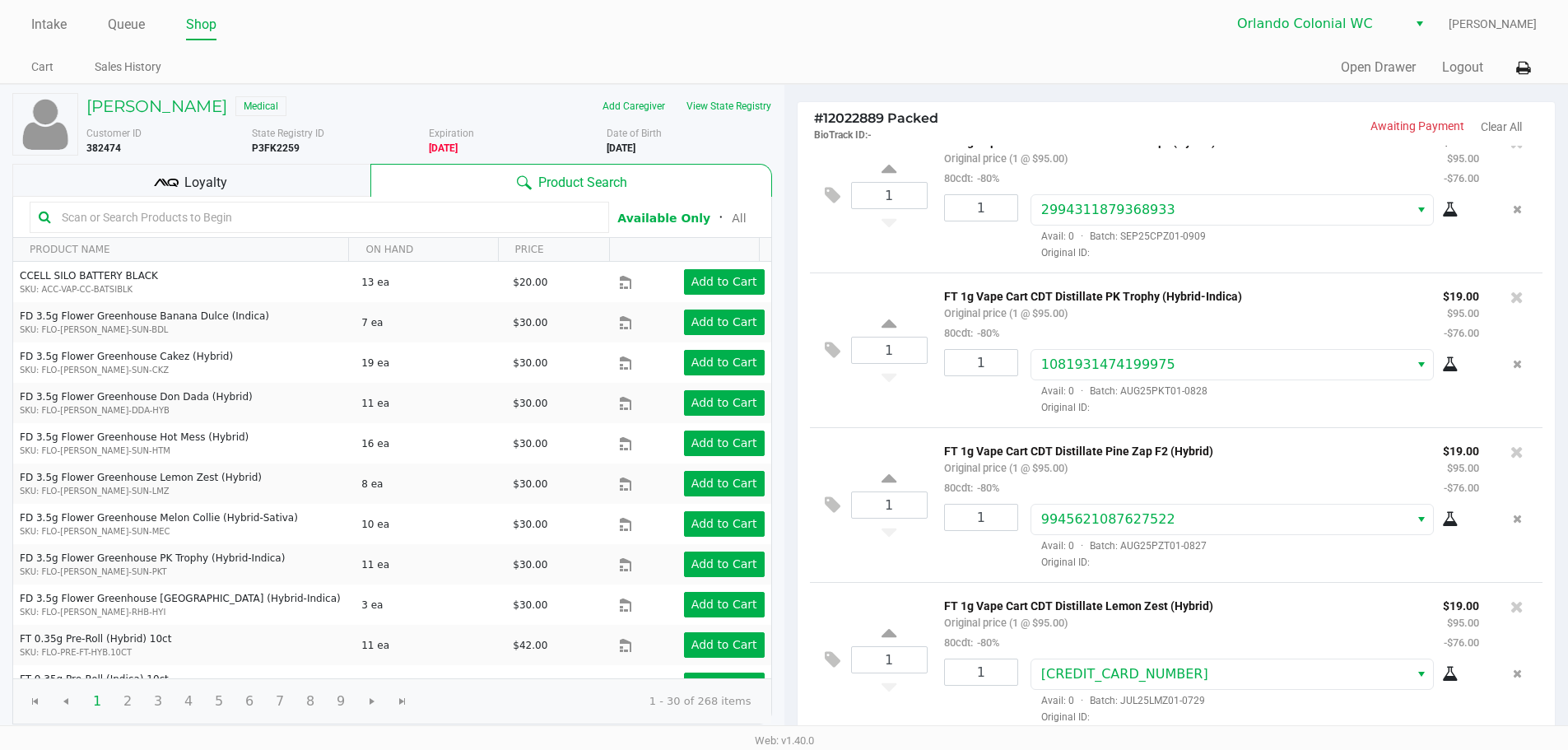
scroll to position [169, 0]
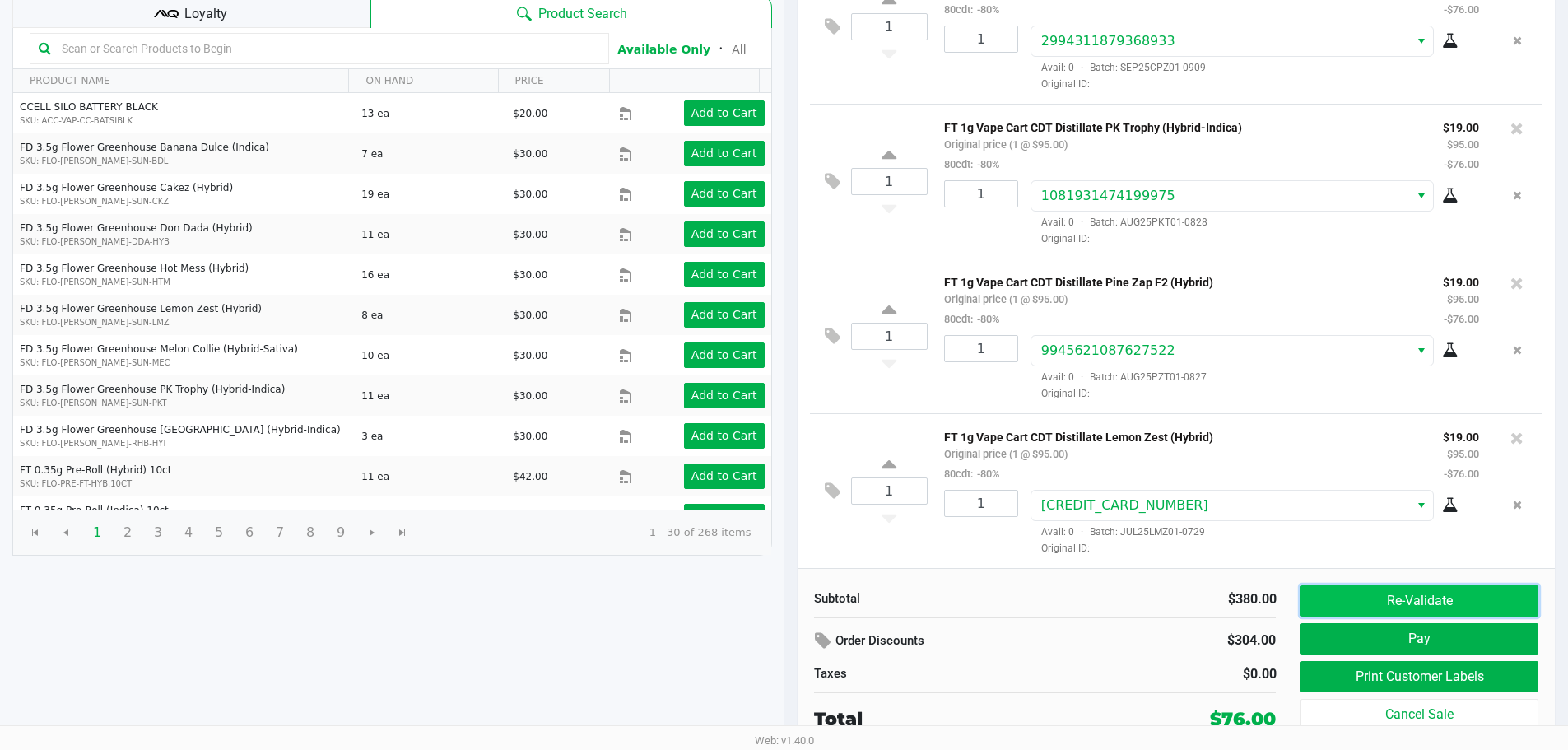
click at [1361, 593] on button "Re-Validate" at bounding box center [1419, 602] width 237 height 32
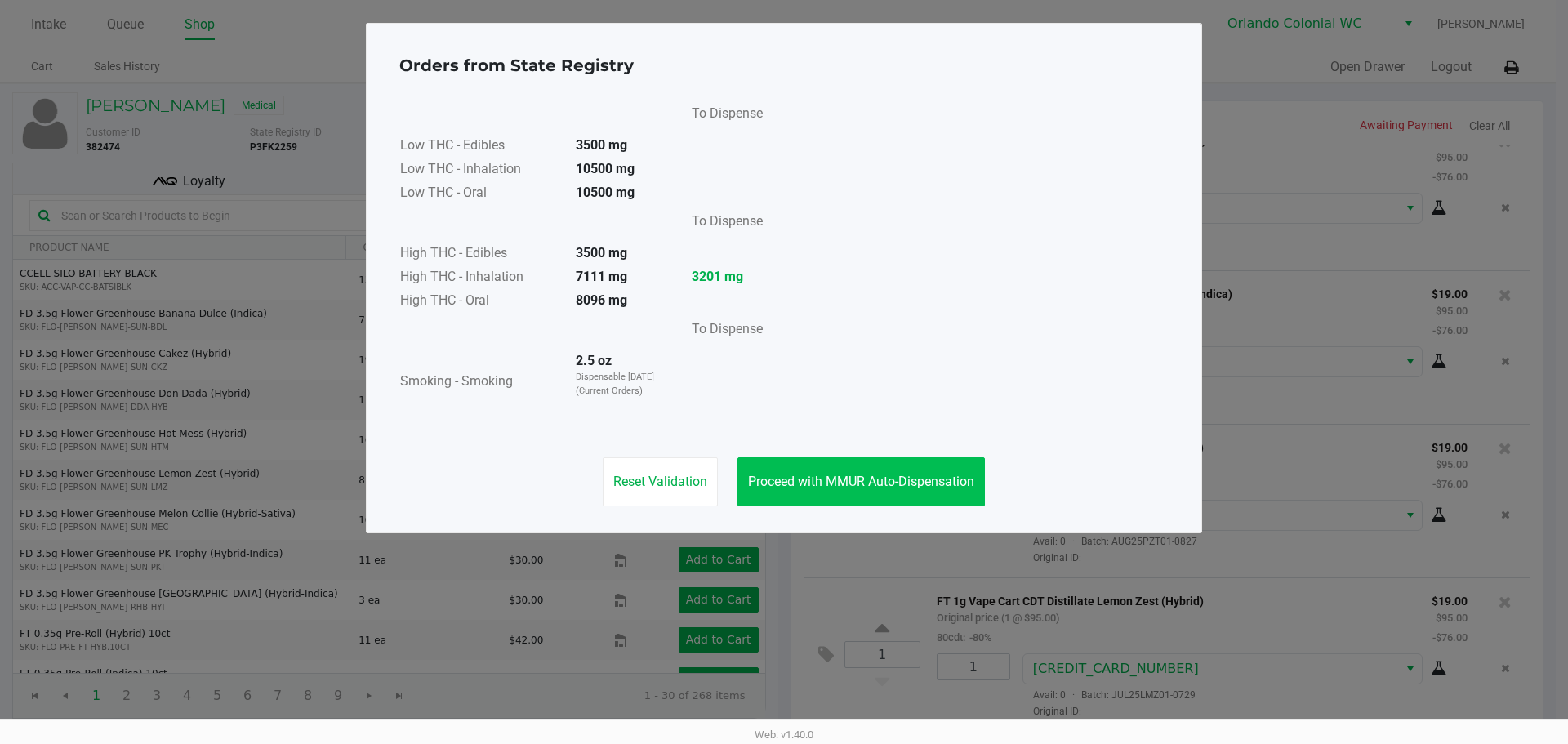
click at [910, 486] on span "Proceed with MMUR Auto-Dispensation" at bounding box center [861, 481] width 226 height 16
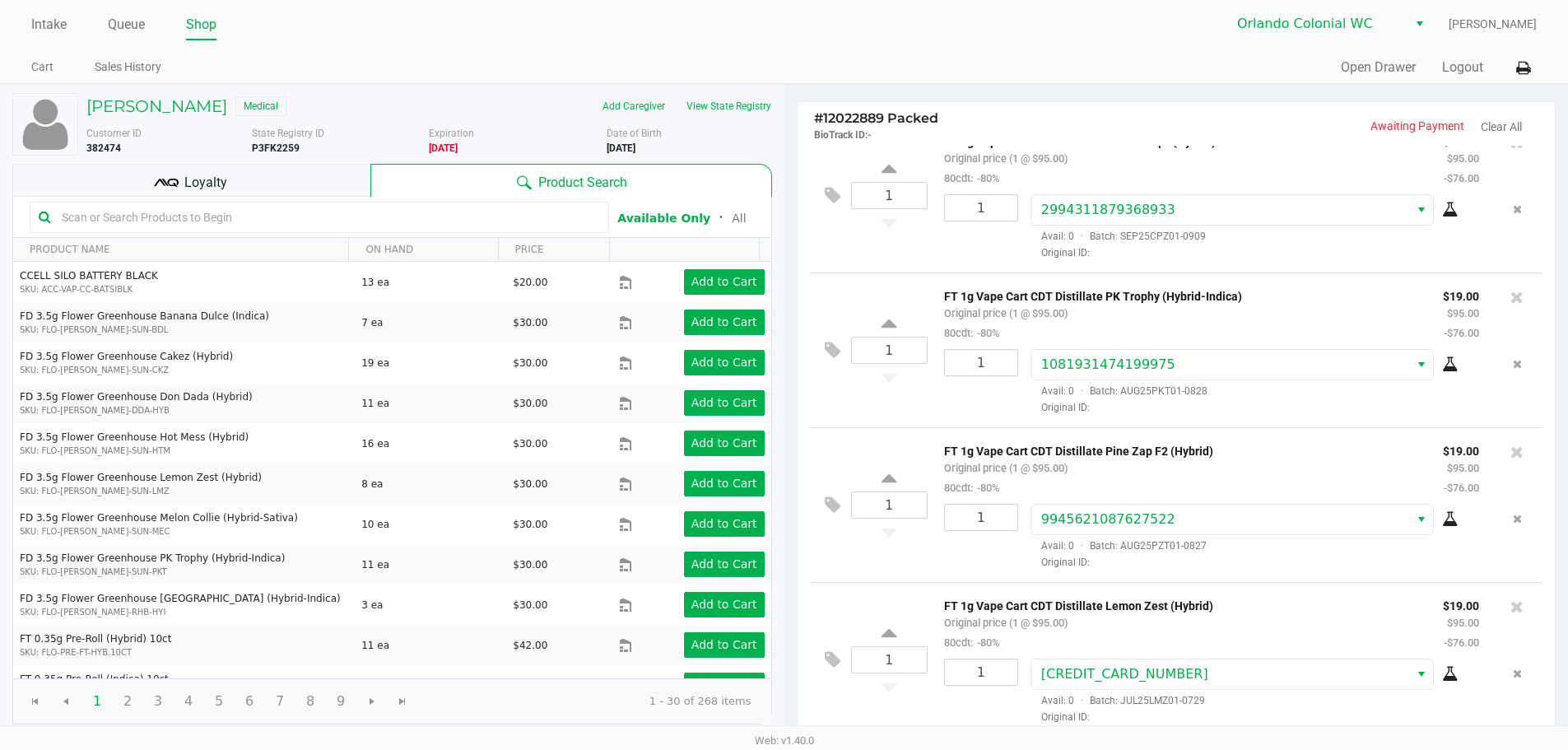
scroll to position [169, 0]
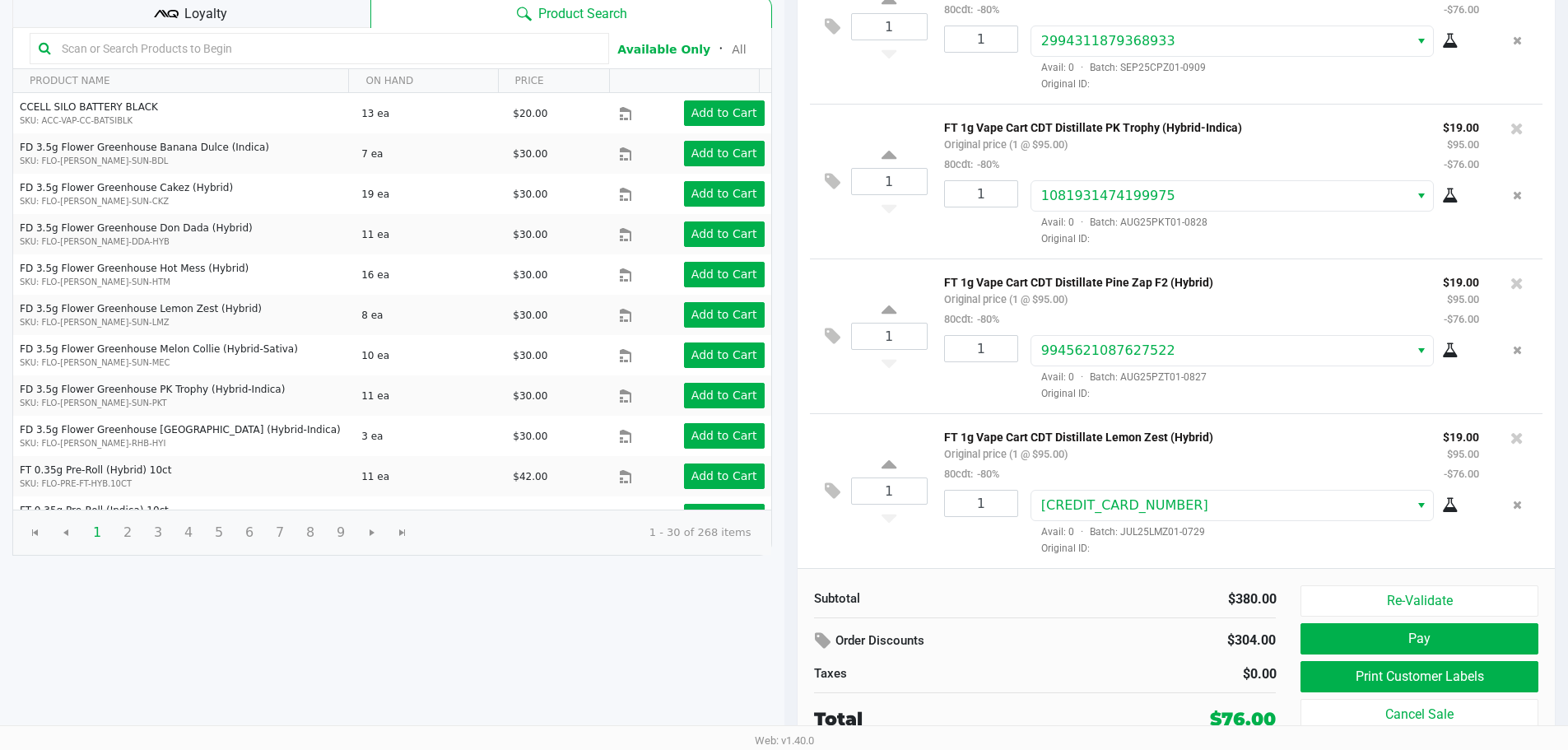
click at [1449, 677] on button "Print Customer Labels" at bounding box center [1419, 677] width 237 height 32
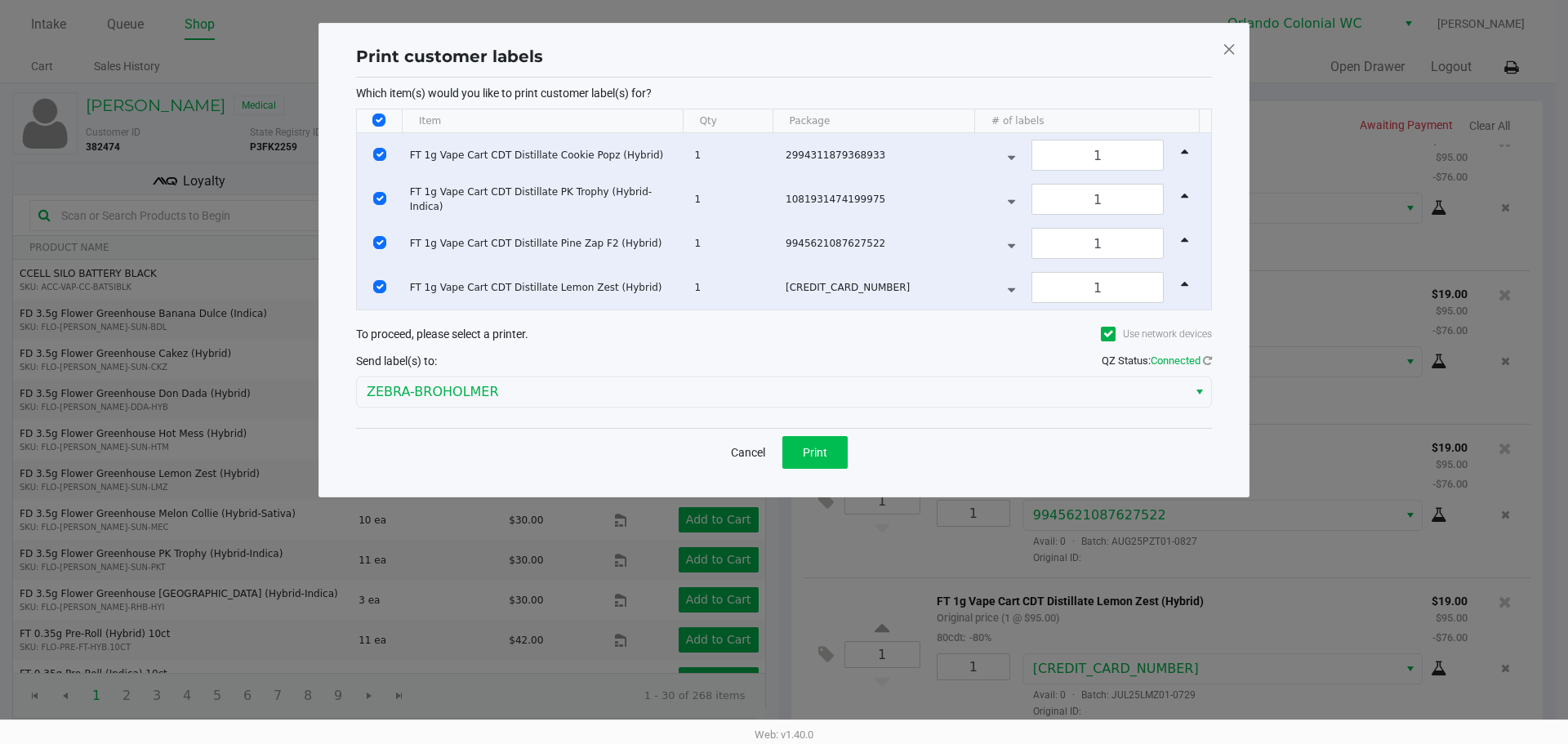
click at [828, 452] on button "Print" at bounding box center [814, 452] width 65 height 32
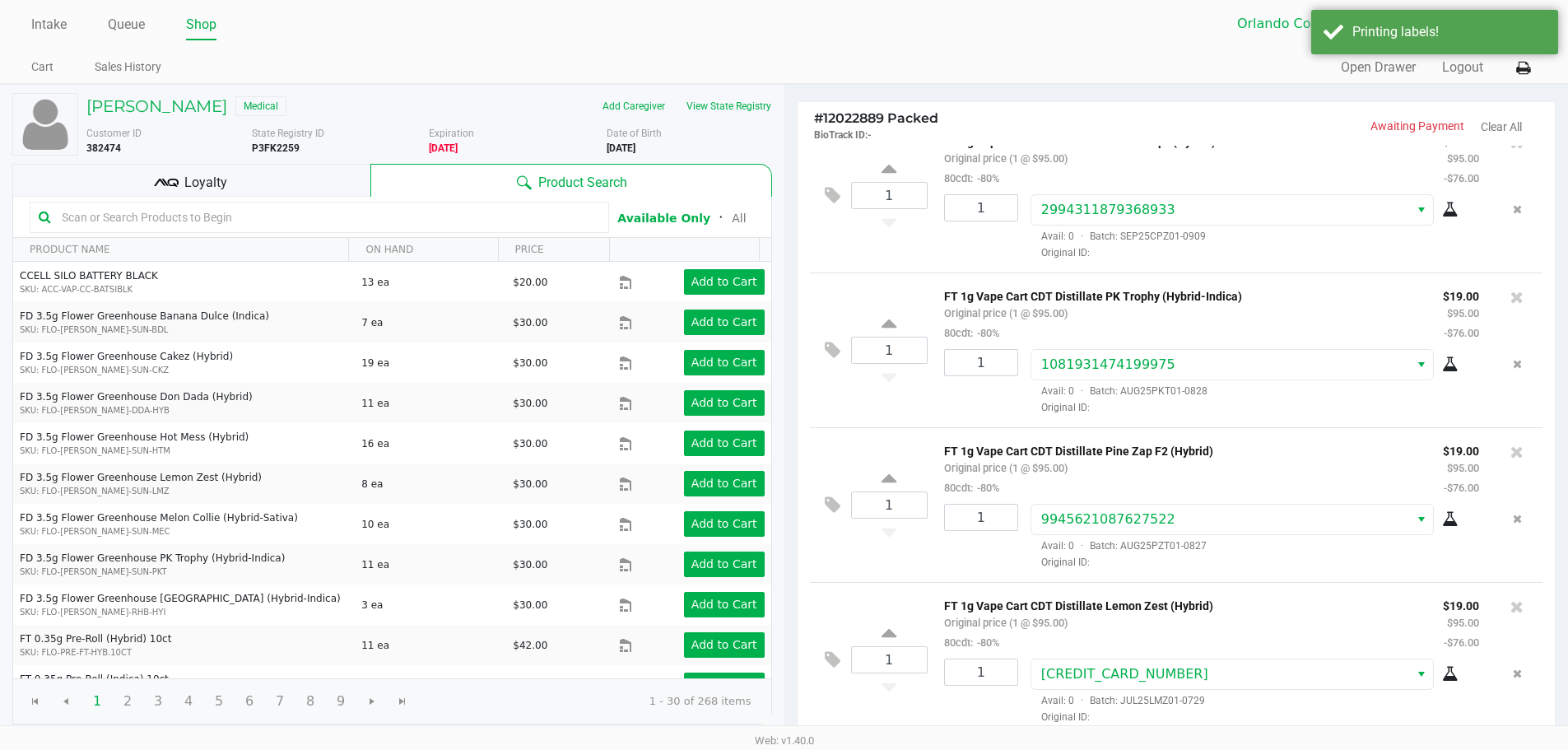
click at [316, 180] on div "Loyalty" at bounding box center [191, 179] width 358 height 33
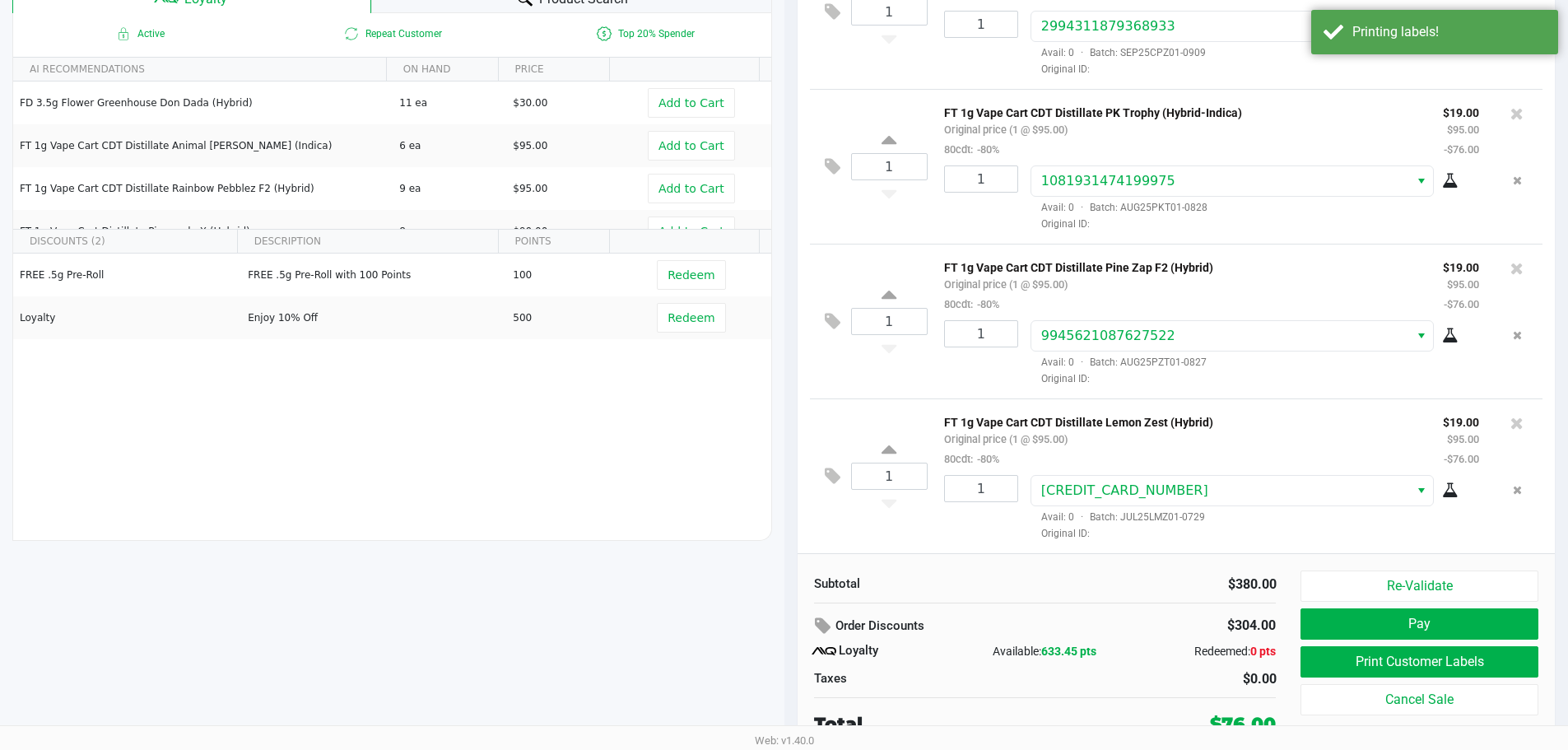
scroll to position [189, 0]
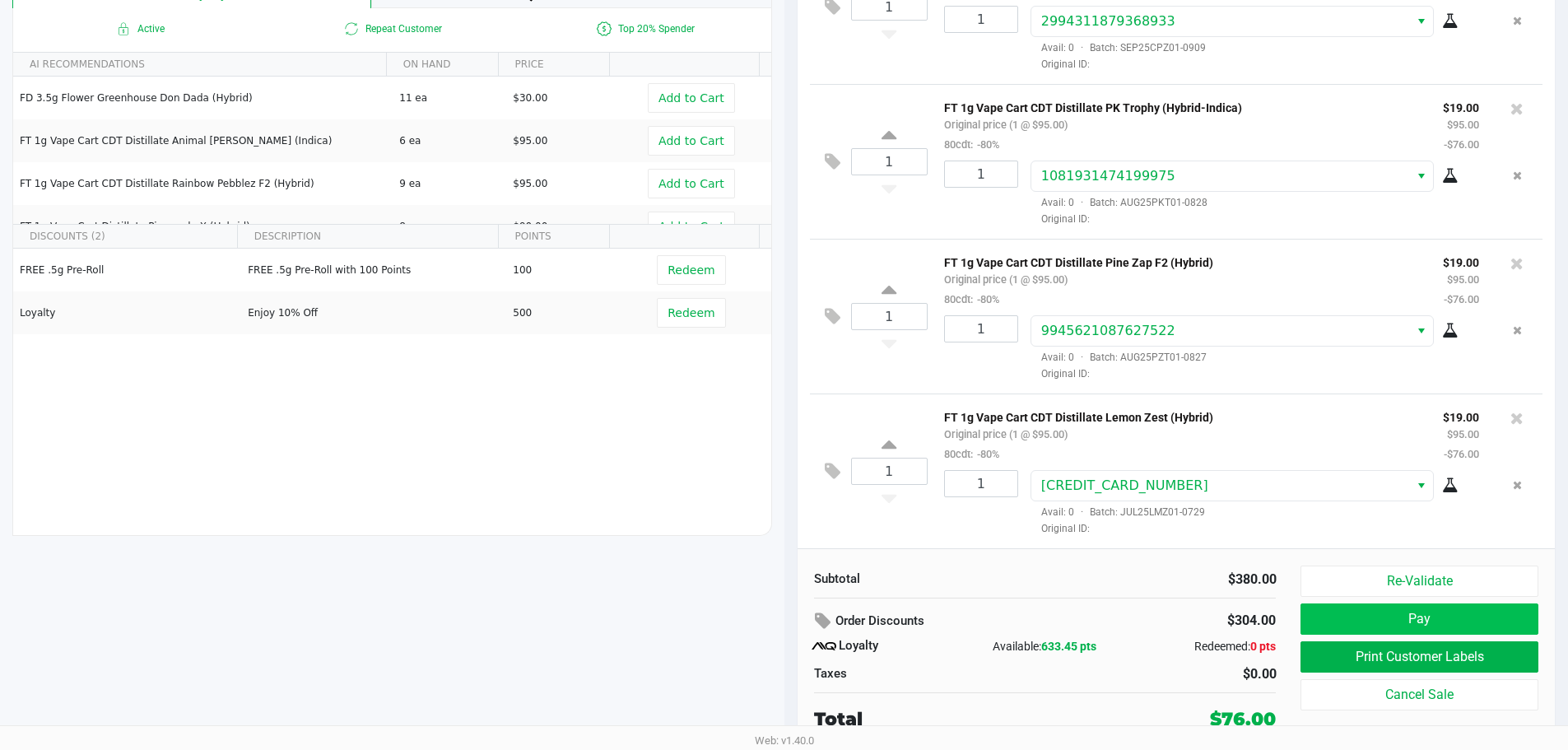
click at [1455, 618] on button "Pay" at bounding box center [1419, 619] width 237 height 32
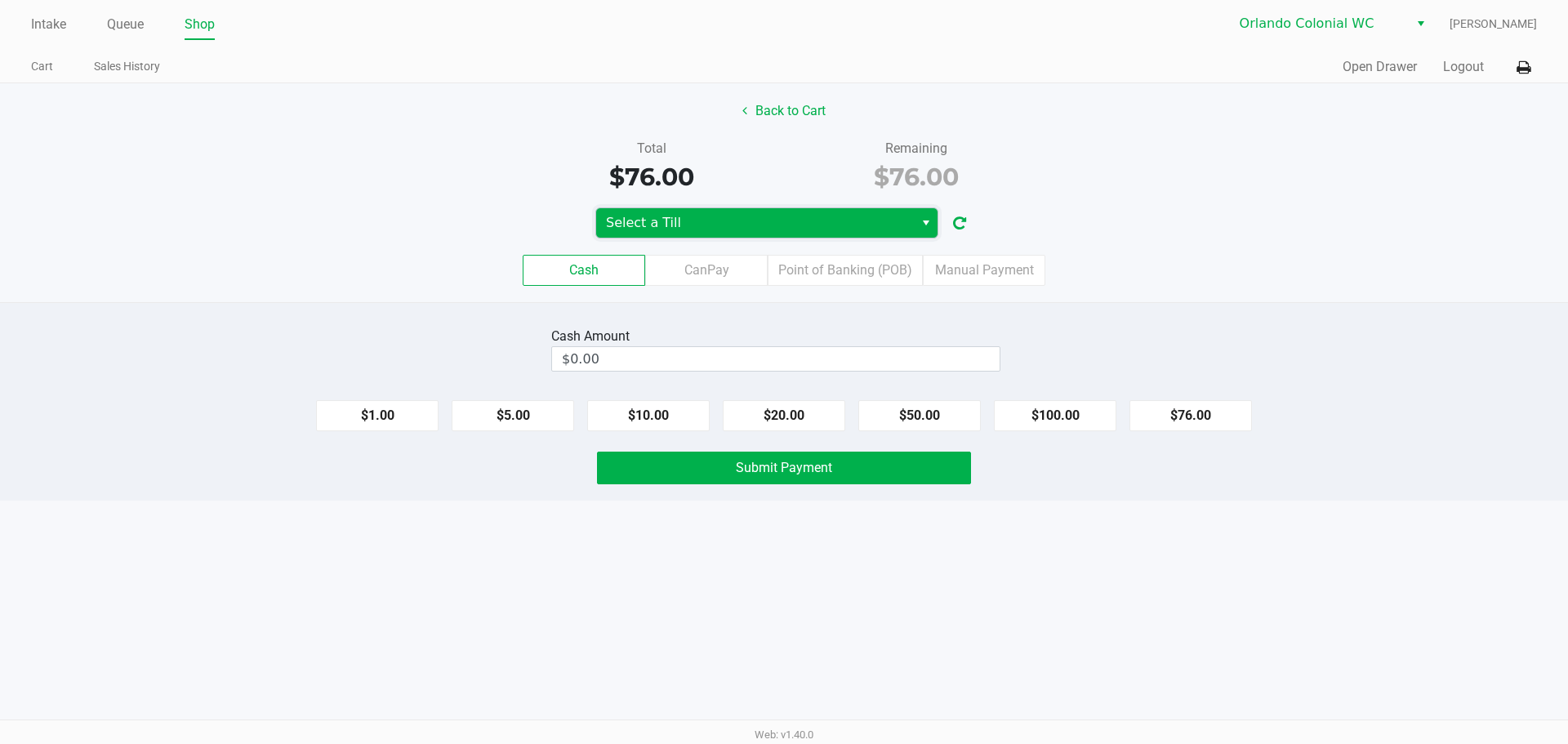
click at [841, 233] on span "Select a Till" at bounding box center [755, 223] width 318 height 30
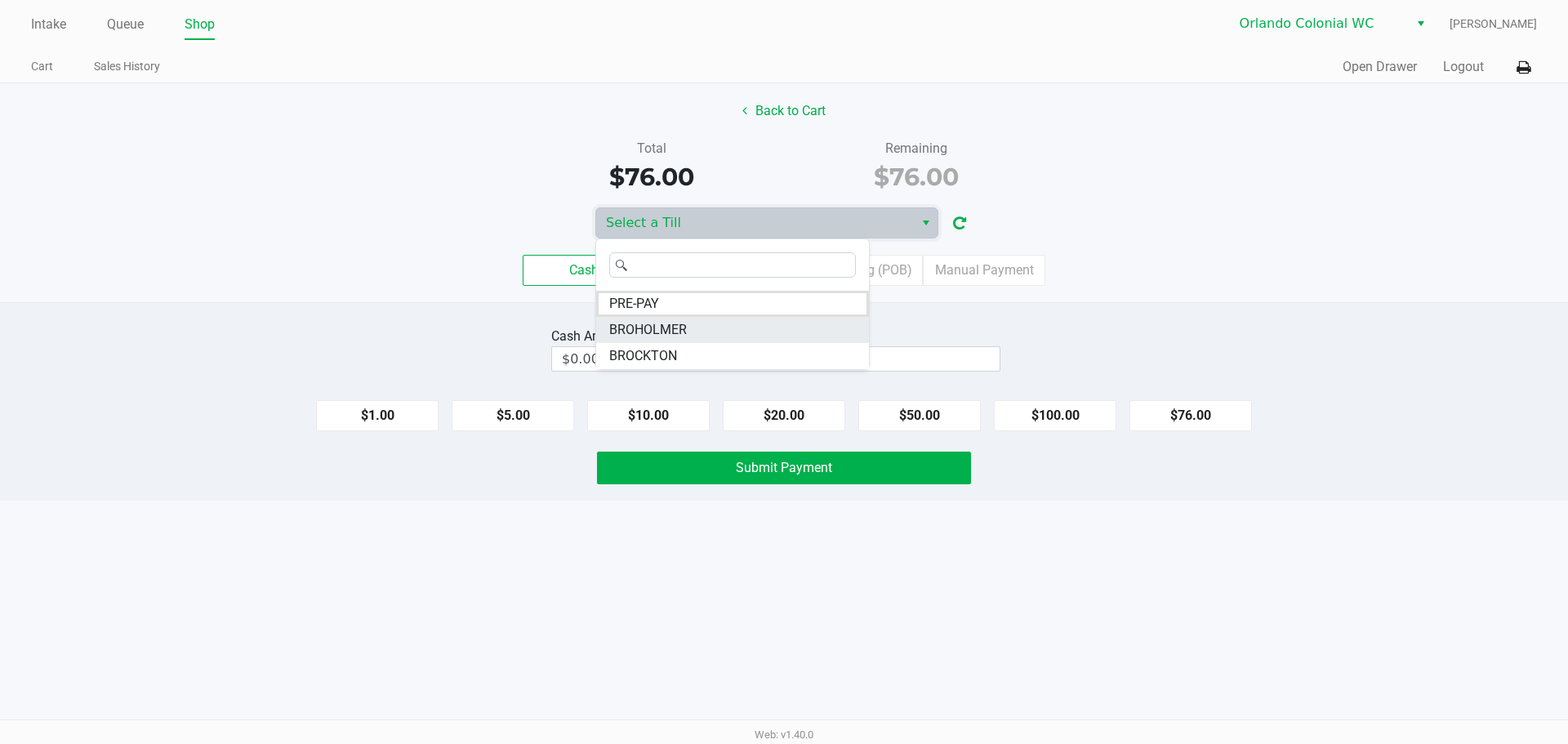
click at [686, 342] on li "BROHOLMER" at bounding box center [732, 330] width 273 height 26
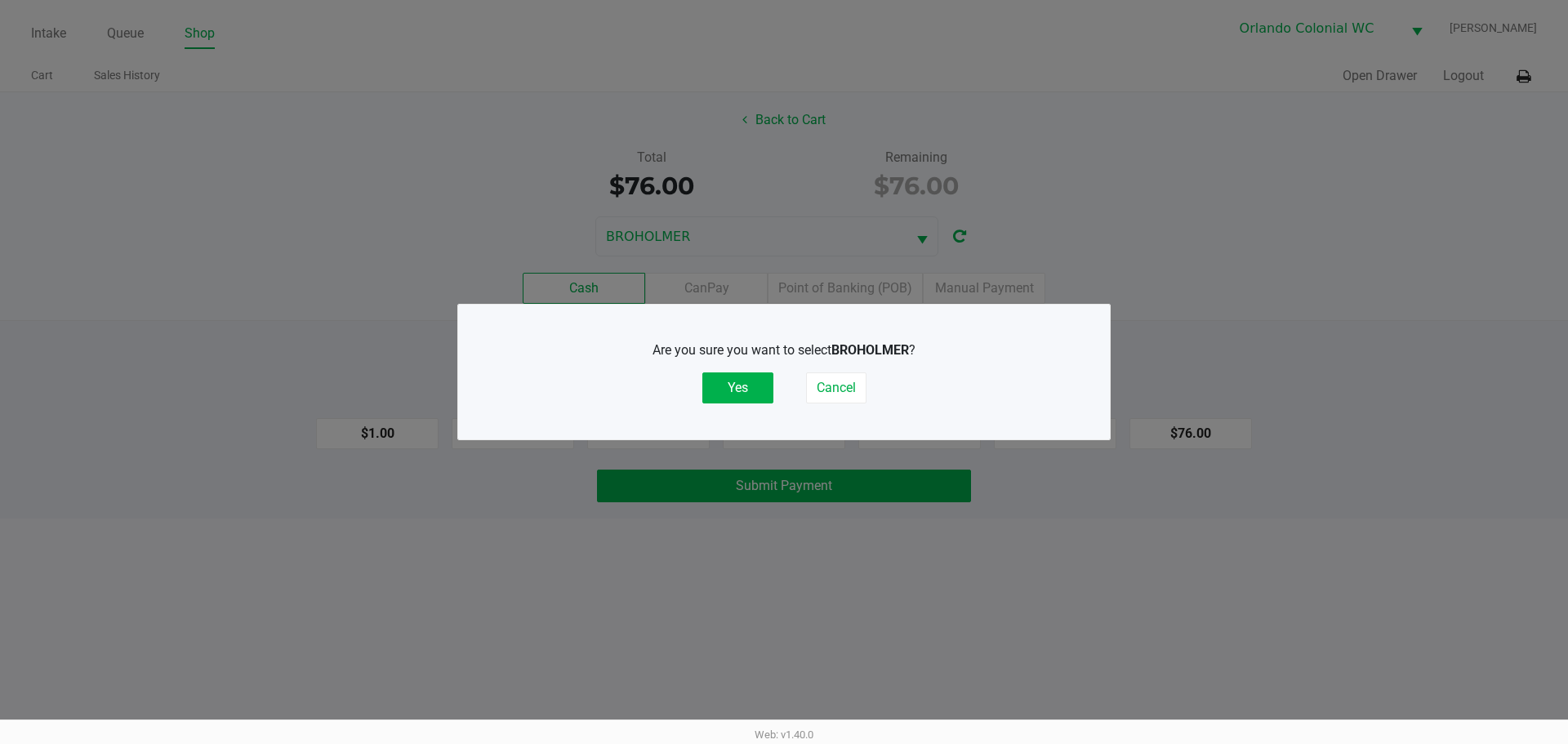
click at [733, 391] on button "Yes" at bounding box center [738, 388] width 71 height 31
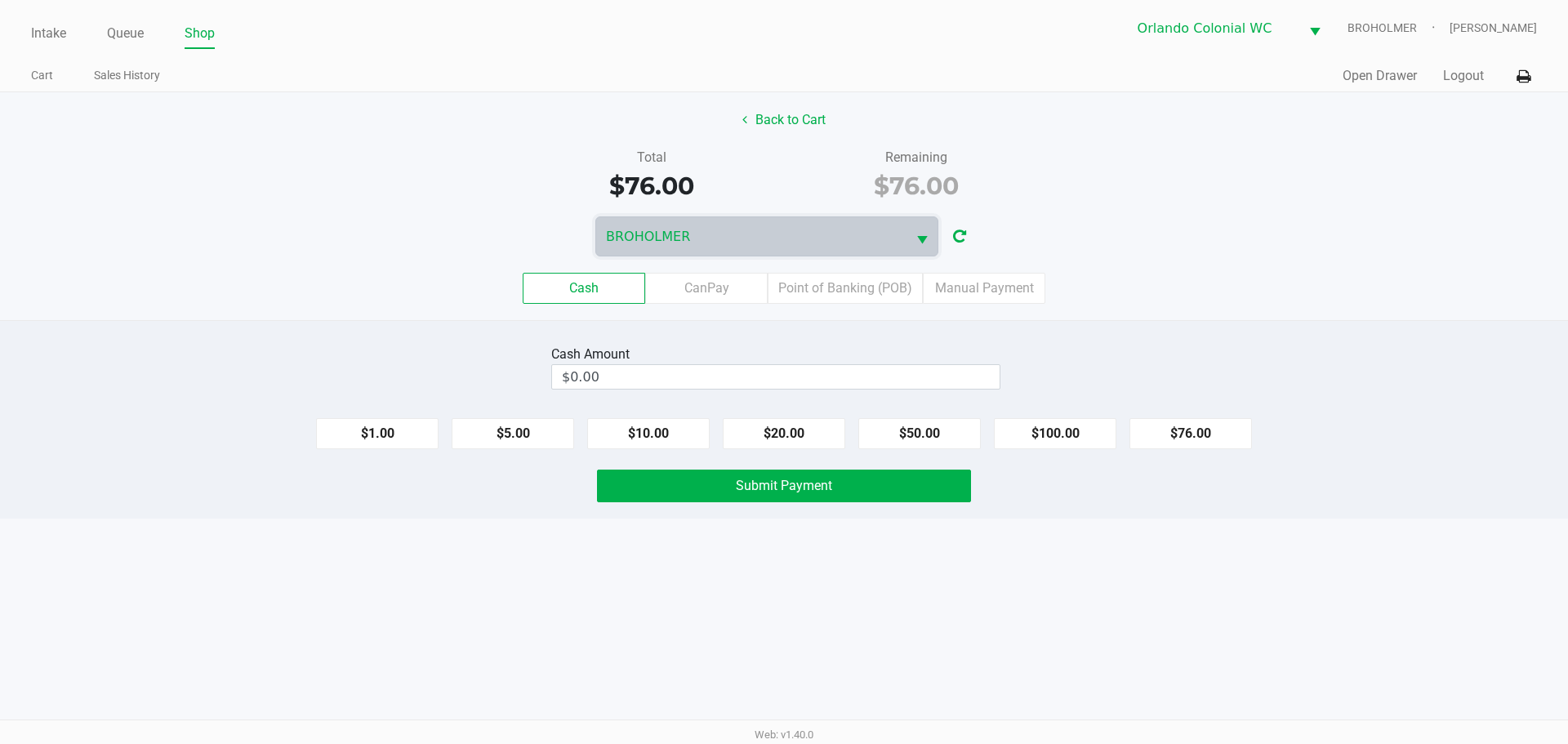
click at [863, 286] on label "Point of Banking (POB)" at bounding box center [846, 289] width 156 height 31
click at [0, 0] on 7 "Point of Banking (POB)" at bounding box center [0, 0] width 0 height 0
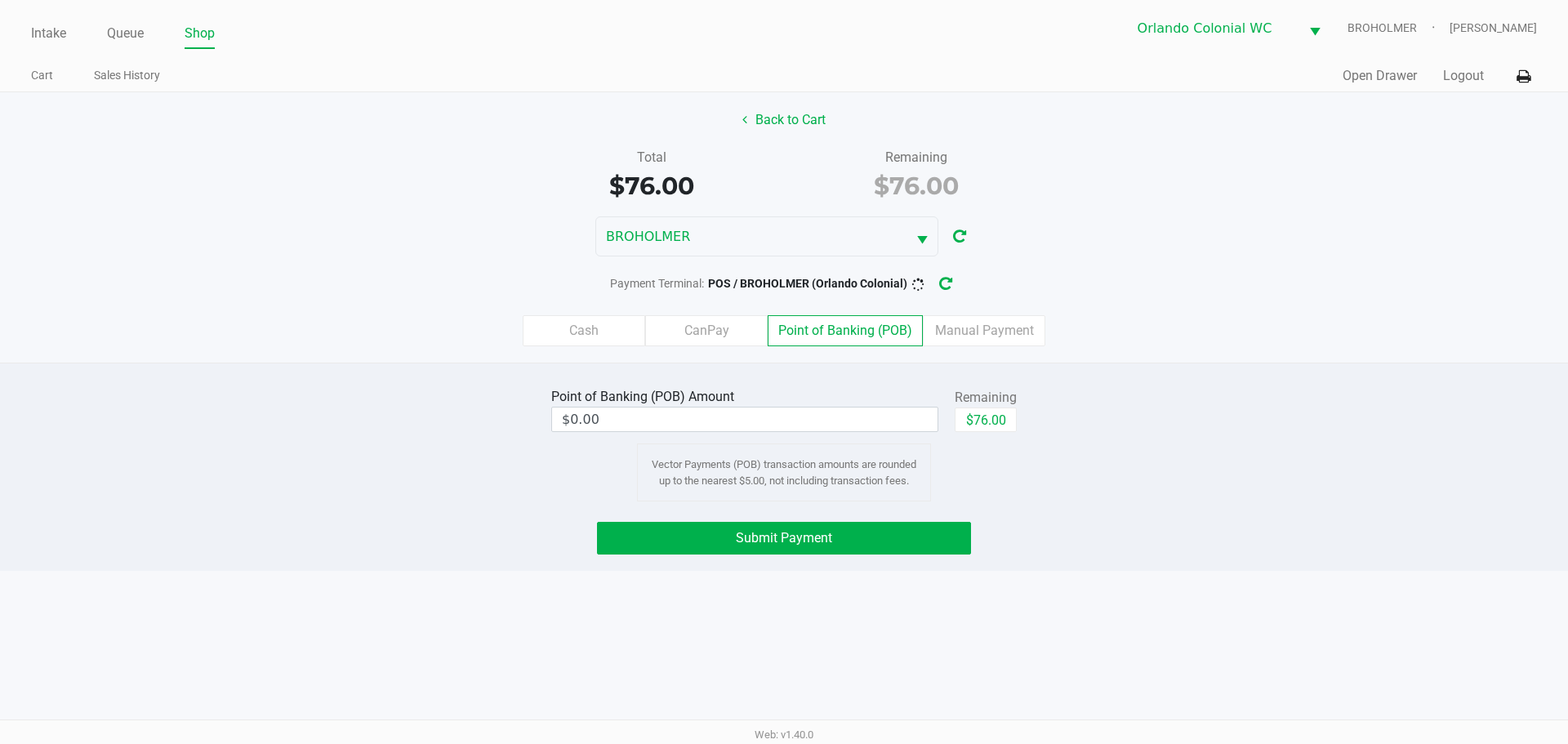
click at [992, 416] on button "$76.00" at bounding box center [985, 420] width 62 height 25
type input "$76.00"
click at [1096, 607] on div "Intake Queue Shop Orlando Colonial WC BROHOLMER Jorge Pagan Cart Sales History …" at bounding box center [784, 372] width 1568 height 744
click at [1034, 639] on div "Intake Queue Shop Orlando Colonial WC BROHOLMER Jorge Pagan Cart Sales History …" at bounding box center [784, 372] width 1568 height 744
click at [922, 538] on button "Submit Payment" at bounding box center [784, 538] width 374 height 32
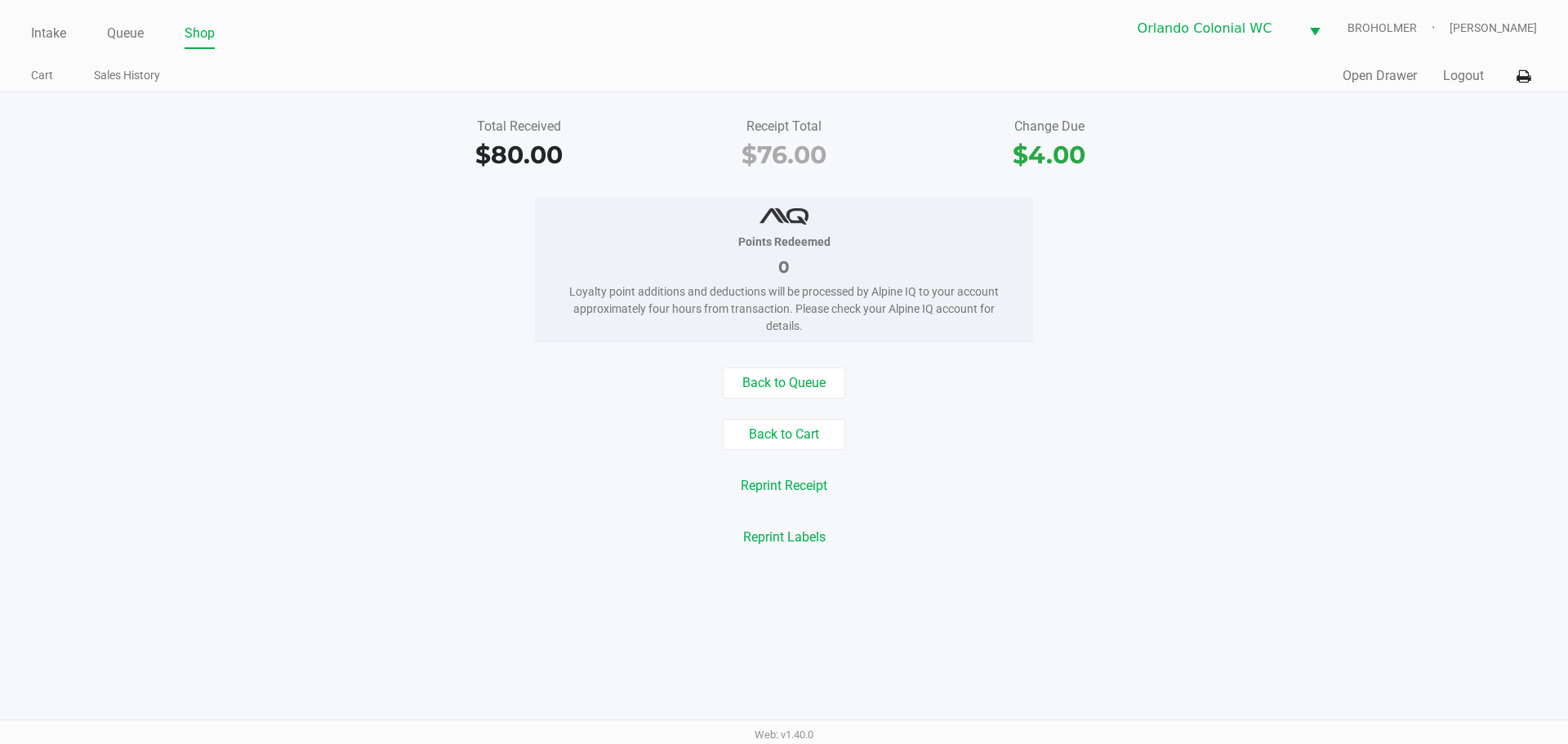
drag, startPoint x: 922, startPoint y: 538, endPoint x: 1349, endPoint y: 588, distance: 429.9
click at [276, 322] on div "Points Redeemed 0 Loyalty point additions and deductions will be processed by A…" at bounding box center [784, 271] width 1592 height 146
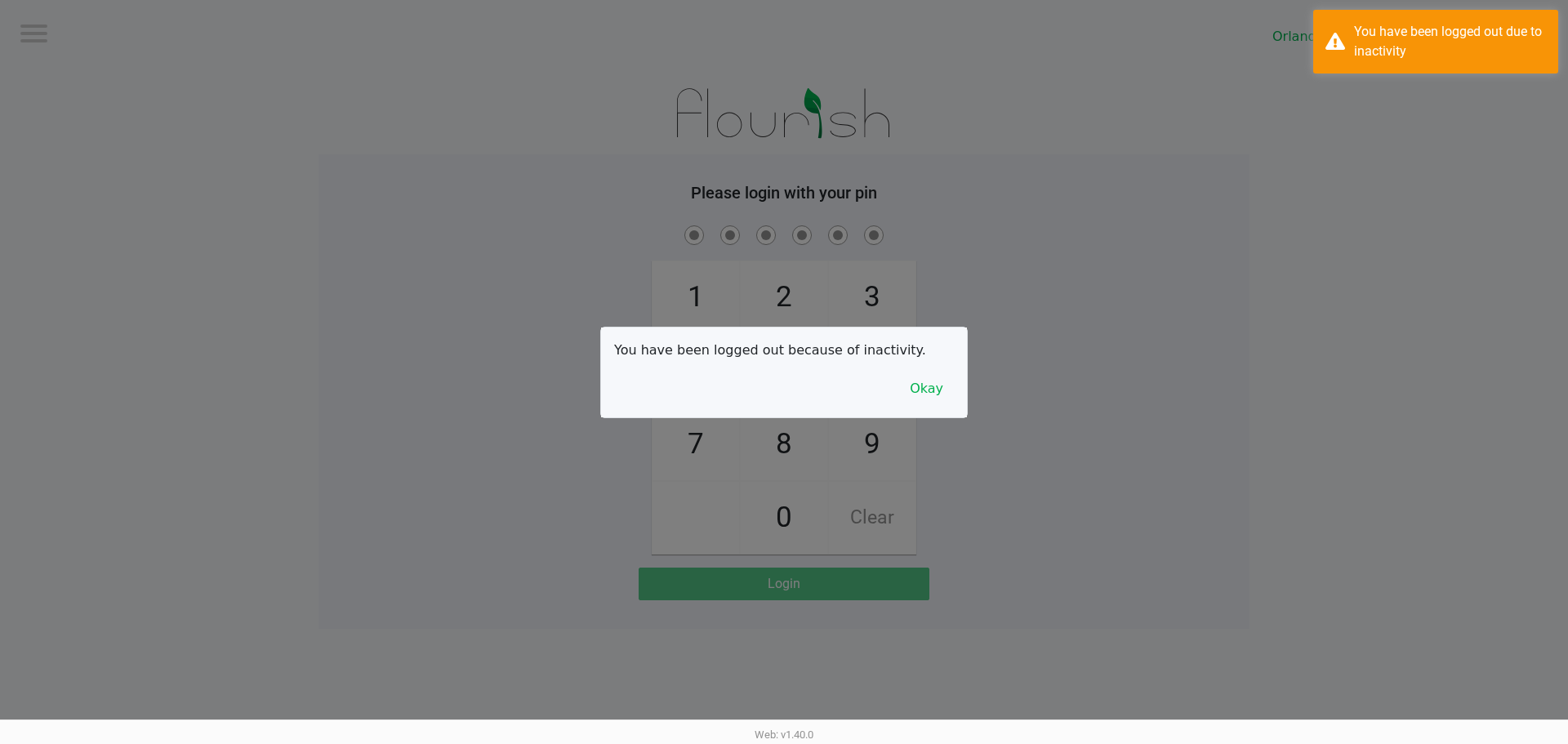
click at [944, 378] on button "Okay" at bounding box center [927, 389] width 55 height 31
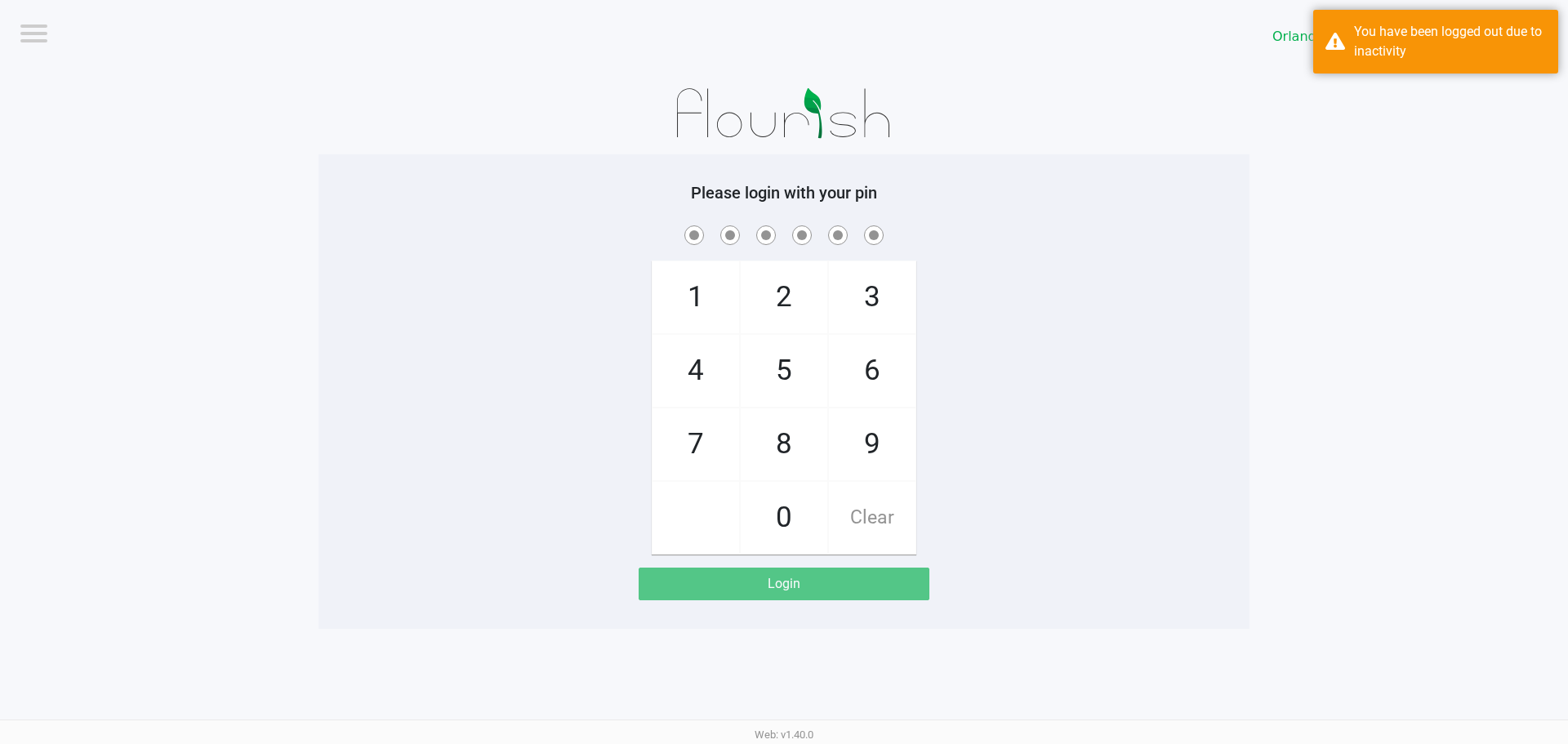
click at [786, 457] on span "8" at bounding box center [784, 444] width 87 height 72
checkbox input "true"
click at [675, 436] on span "7" at bounding box center [696, 444] width 87 height 72
checkbox input "true"
click at [798, 497] on span "0" at bounding box center [784, 517] width 87 height 72
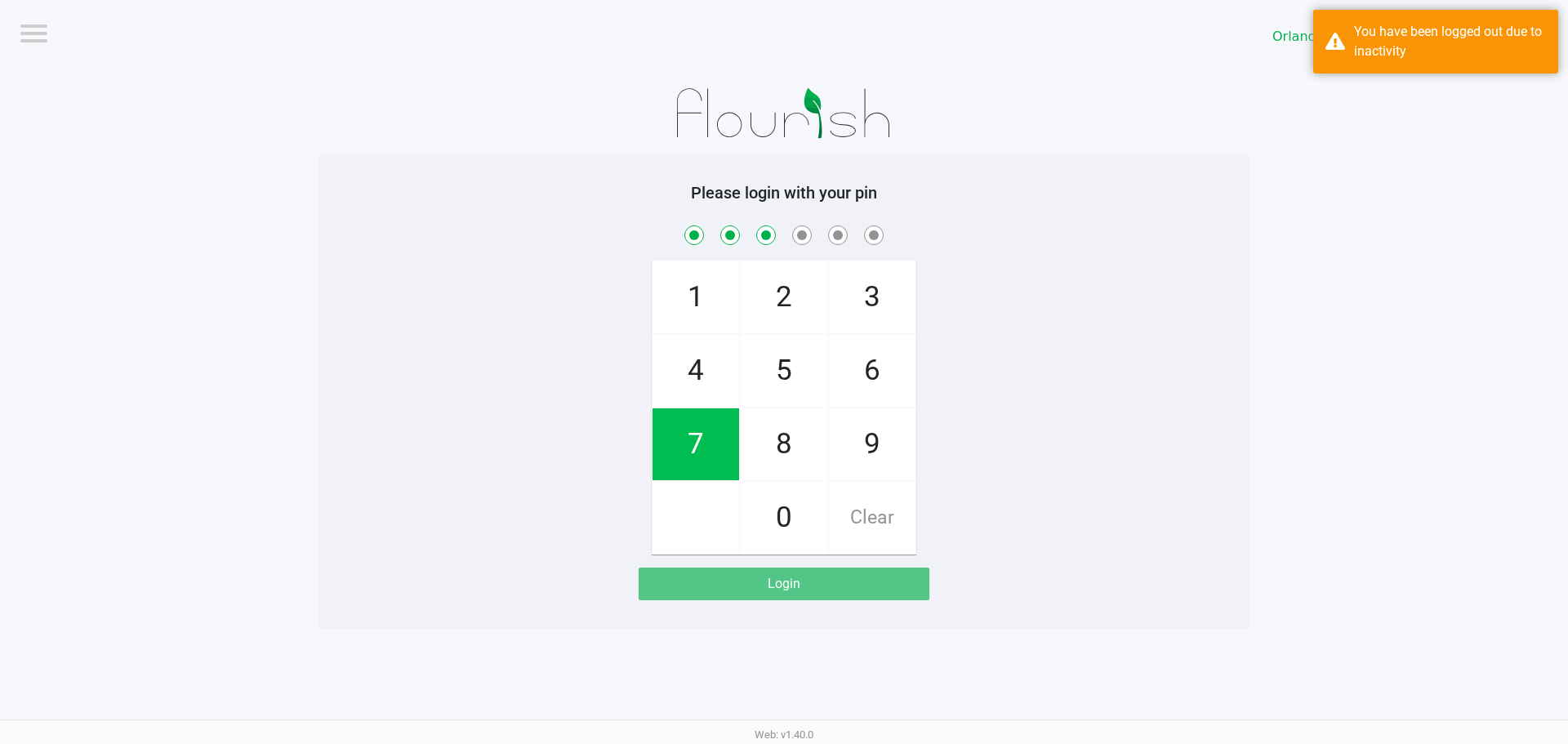
checkbox input "true"
click at [711, 372] on span "4" at bounding box center [696, 371] width 87 height 72
checkbox input "true"
click at [716, 452] on span "7" at bounding box center [696, 444] width 87 height 72
checkbox input "true"
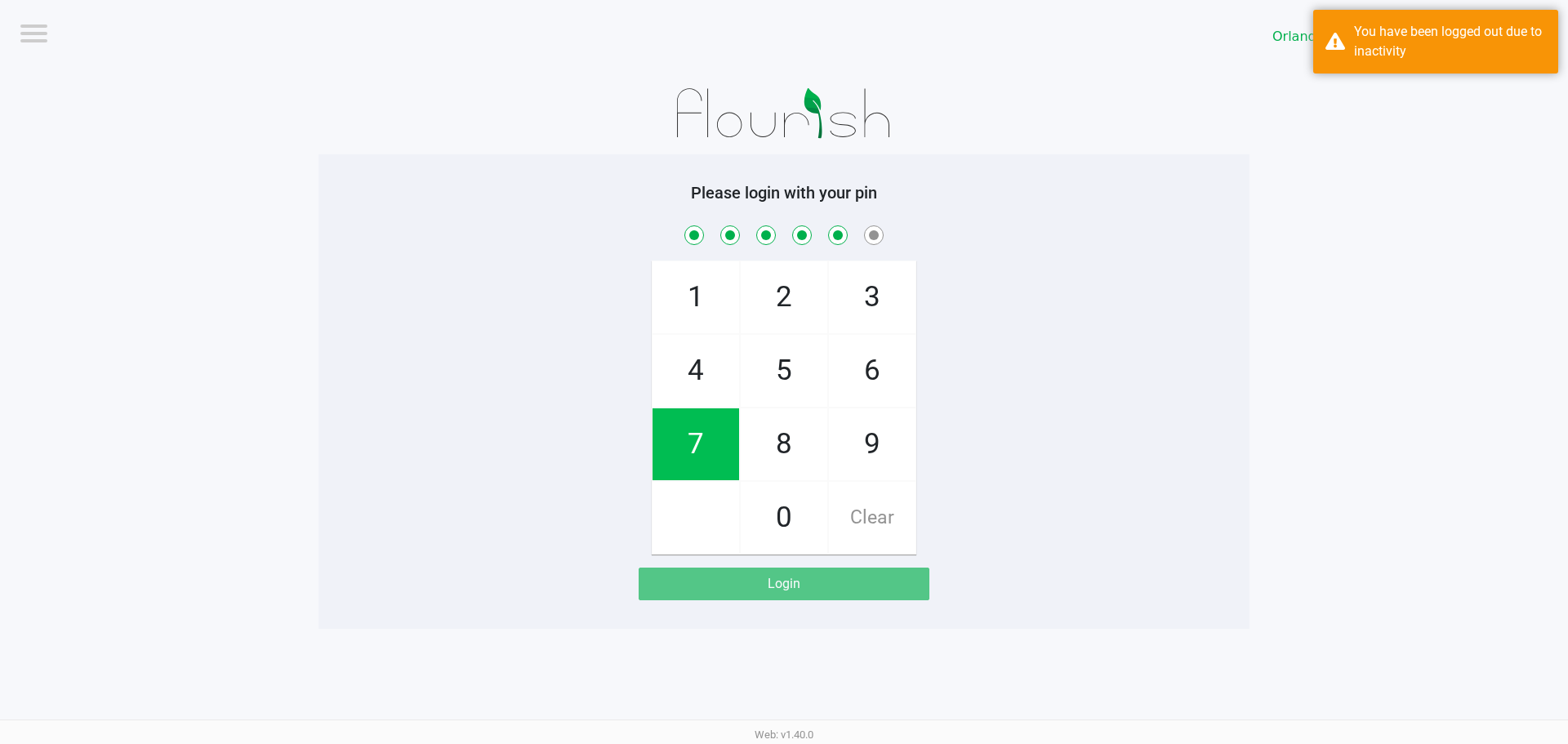
click at [710, 286] on span "1" at bounding box center [696, 297] width 87 height 72
checkbox input "true"
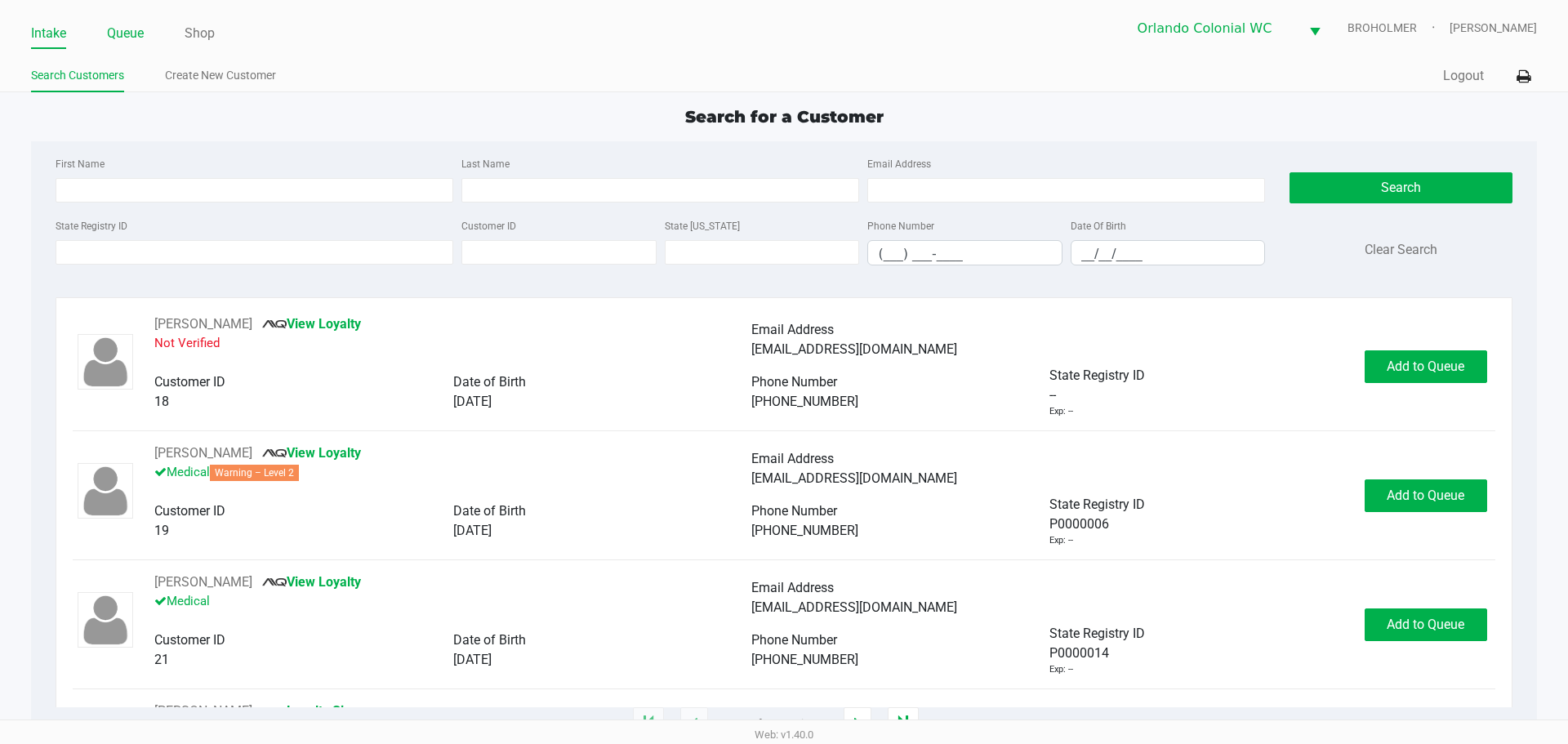
click at [113, 32] on link "Queue" at bounding box center [125, 34] width 36 height 23
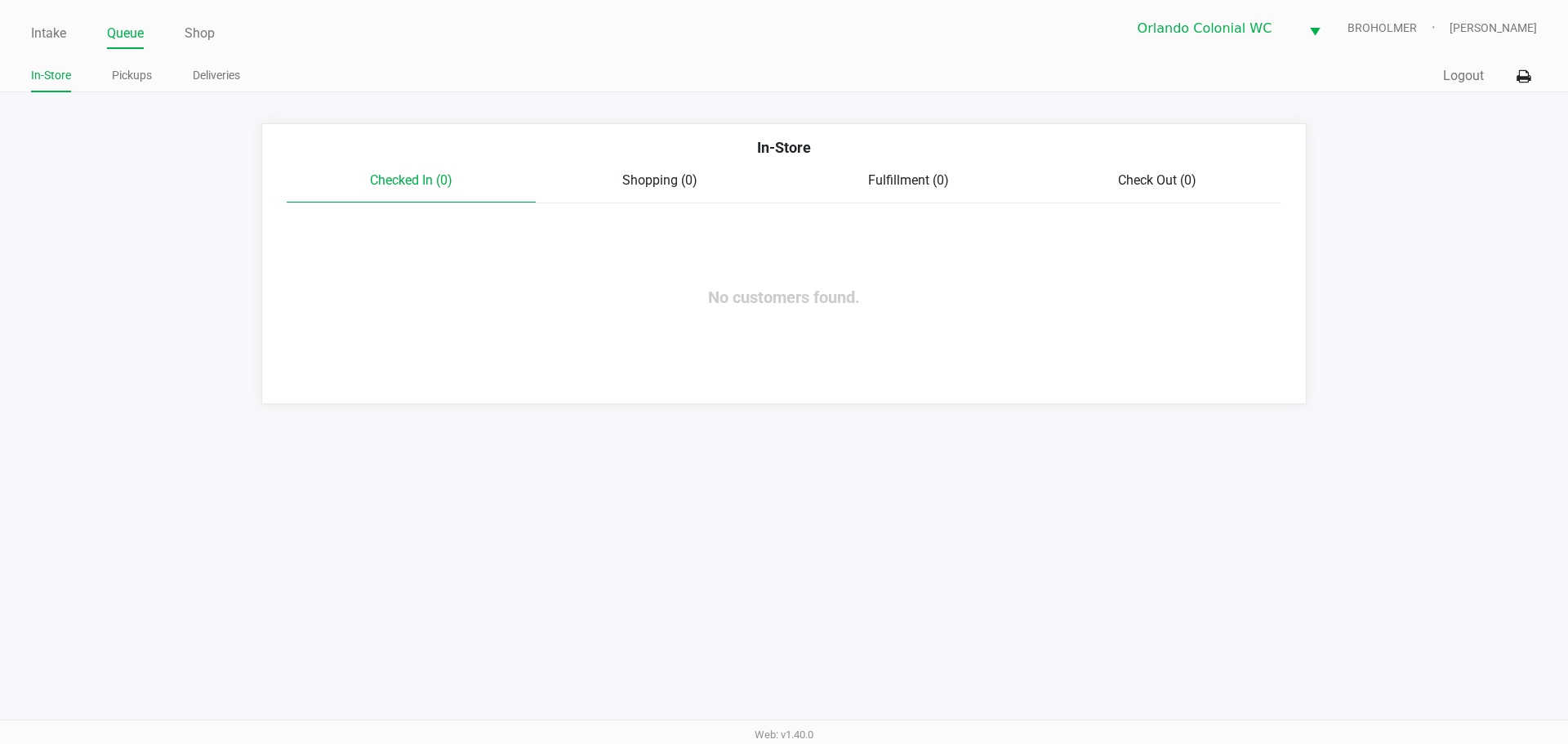
click at [122, 77] on link "Pickups" at bounding box center [132, 75] width 40 height 21
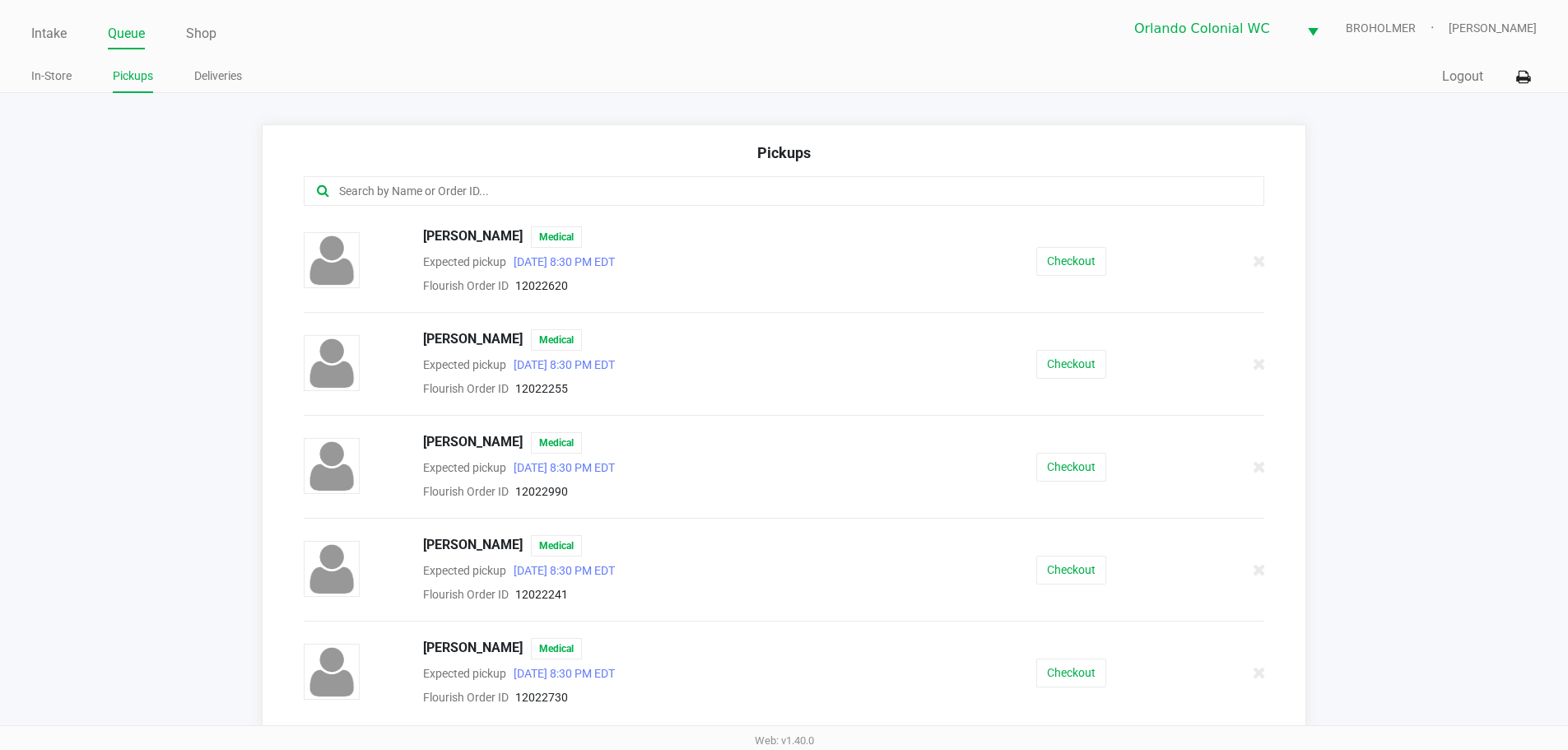
click at [426, 186] on input "text" at bounding box center [758, 191] width 842 height 19
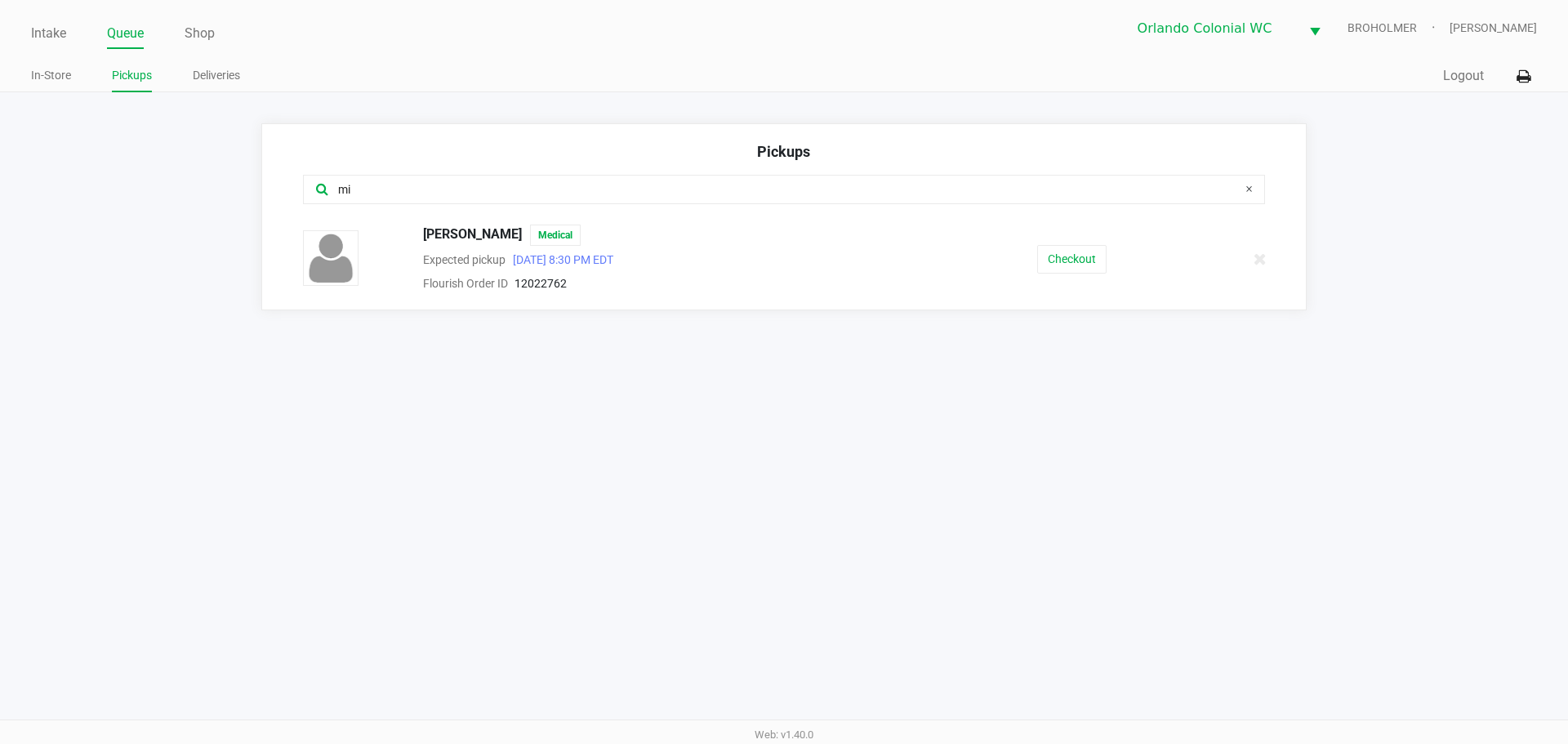
type input "mi"
click at [1060, 262] on button "Checkout" at bounding box center [1072, 259] width 70 height 29
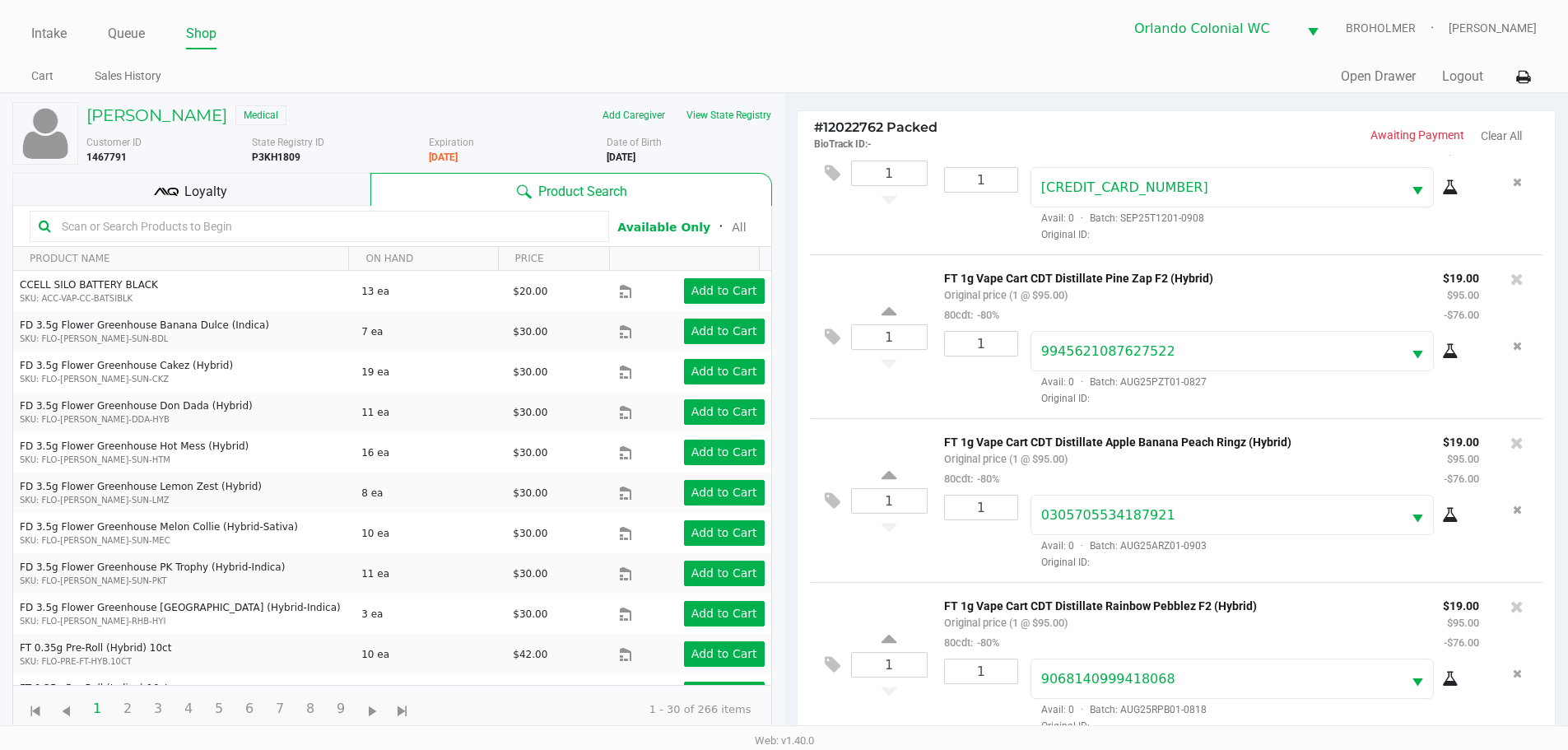
scroll to position [178, 0]
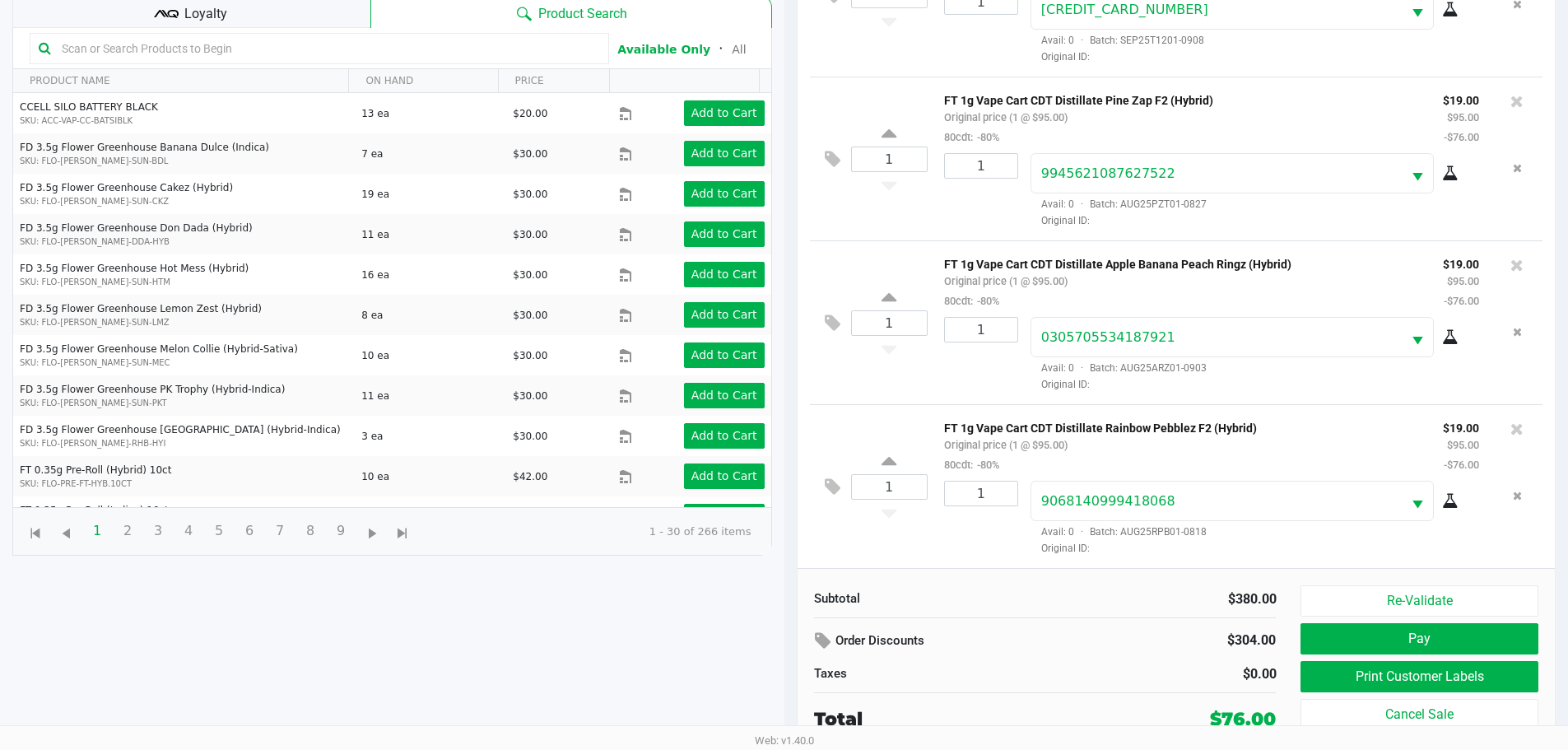
click at [1400, 680] on button "Print Customer Labels" at bounding box center [1419, 677] width 237 height 32
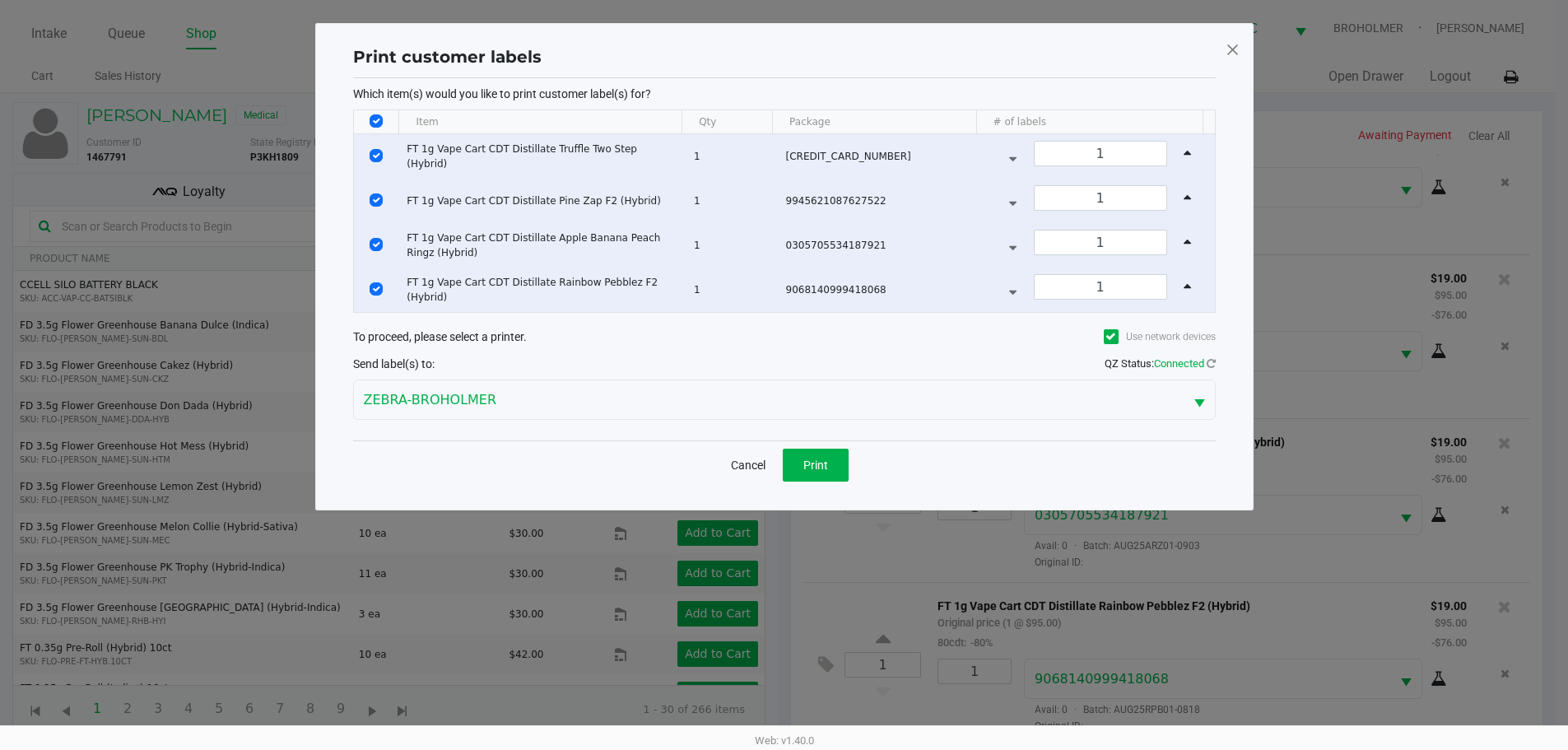
scroll to position [0, 0]
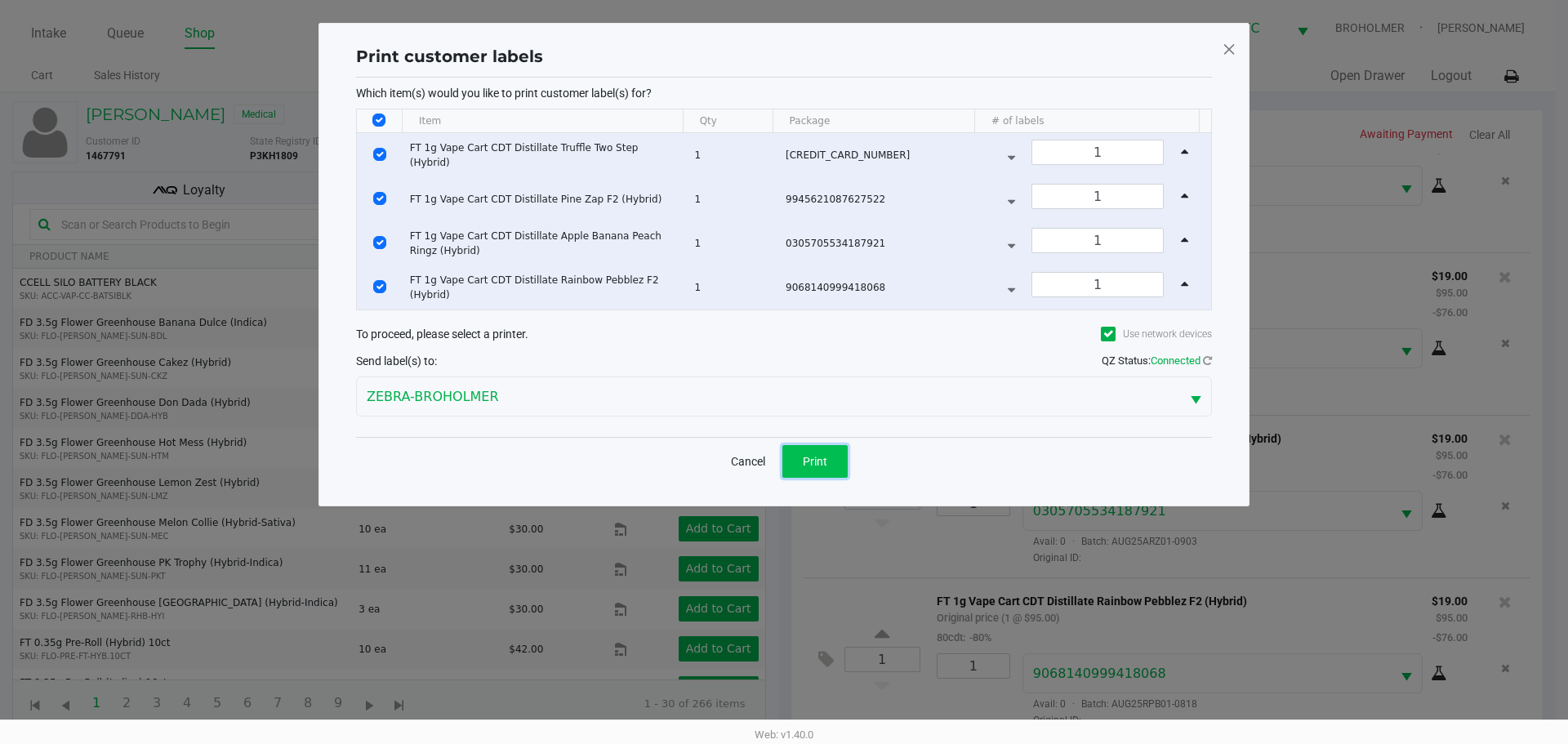
click at [834, 462] on button "Print" at bounding box center [814, 461] width 65 height 32
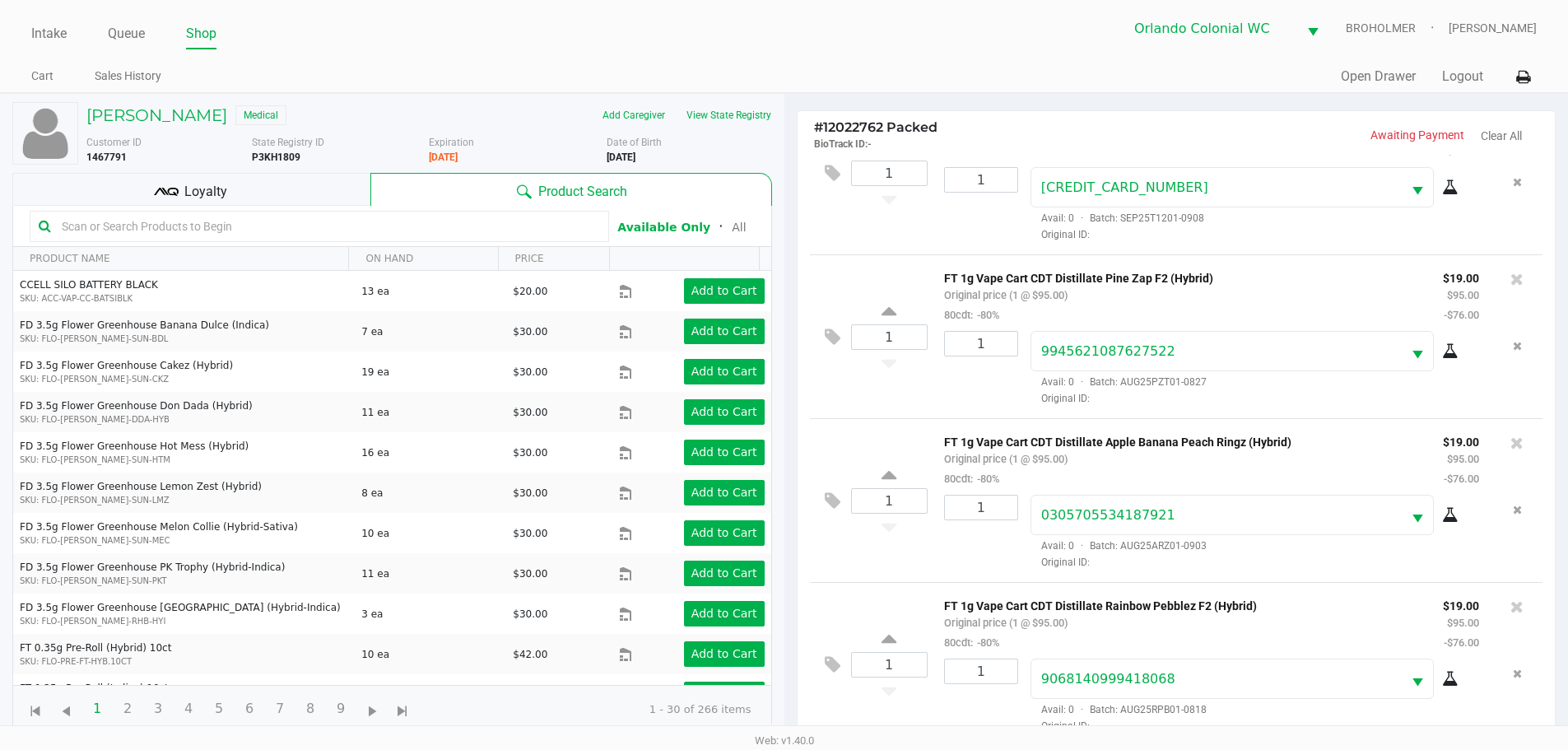
scroll to position [178, 0]
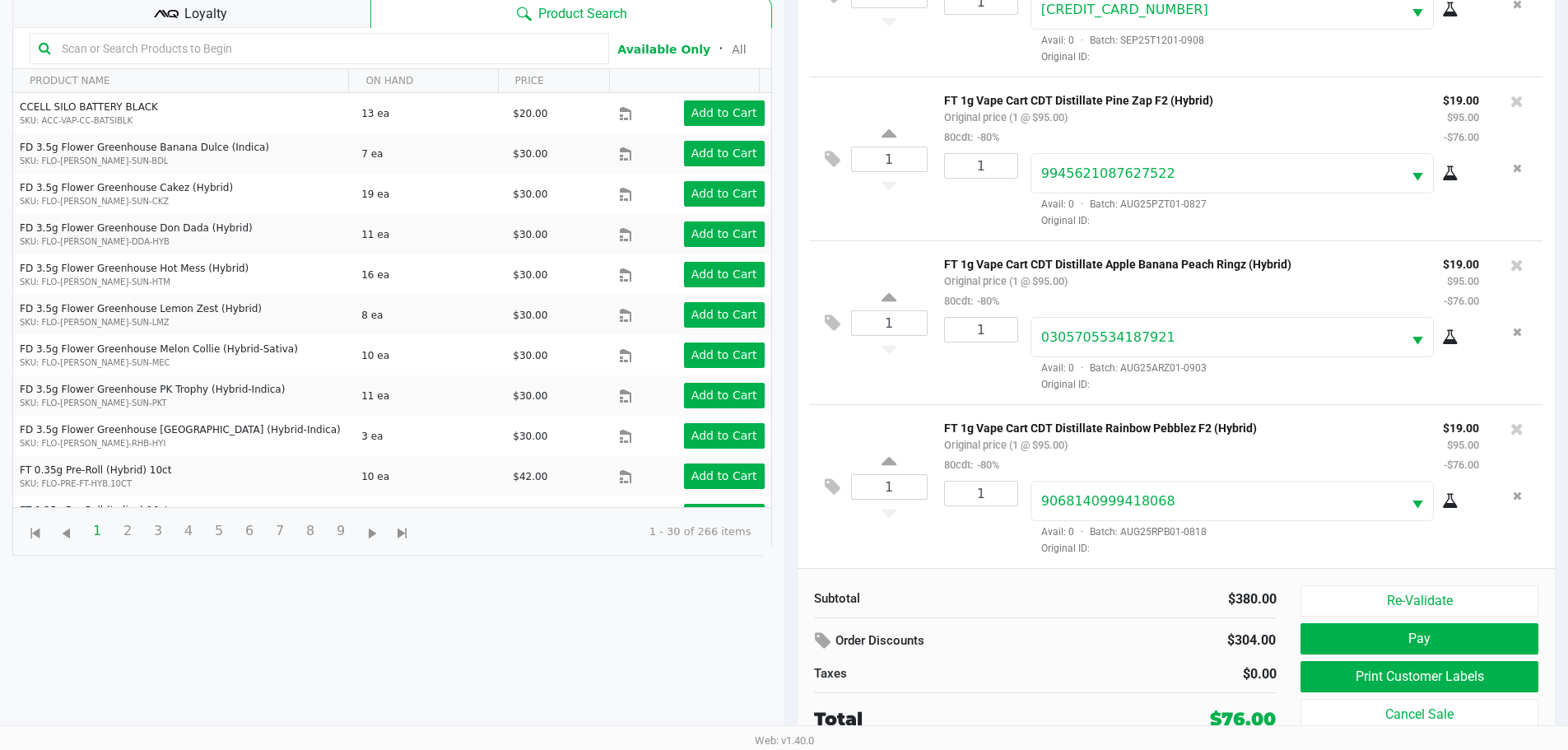
click at [1425, 637] on button "Pay" at bounding box center [1419, 639] width 237 height 32
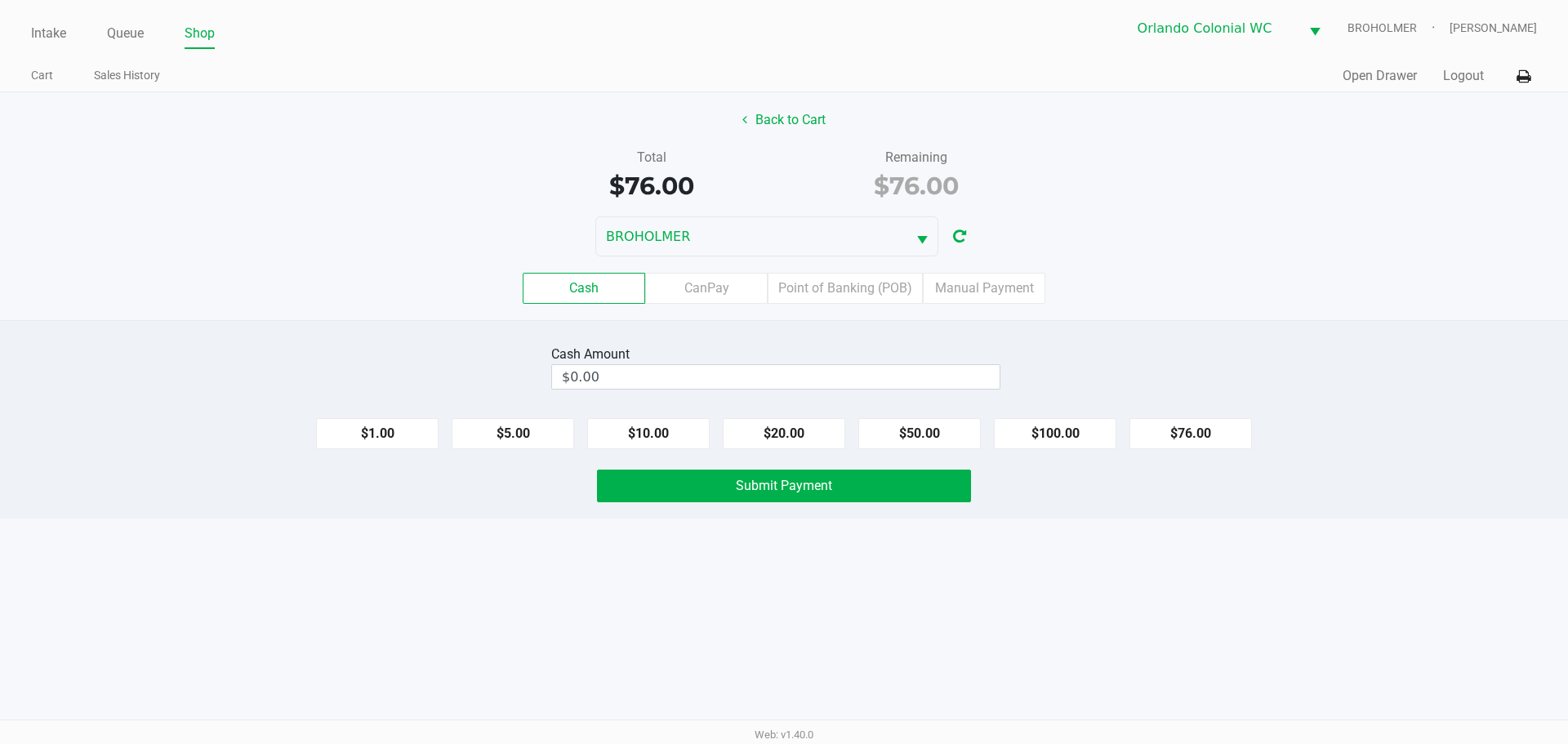
click at [740, 281] on label "CanPay" at bounding box center [707, 289] width 122 height 31
click at [0, 0] on 2 "CanPay" at bounding box center [0, 0] width 0 height 0
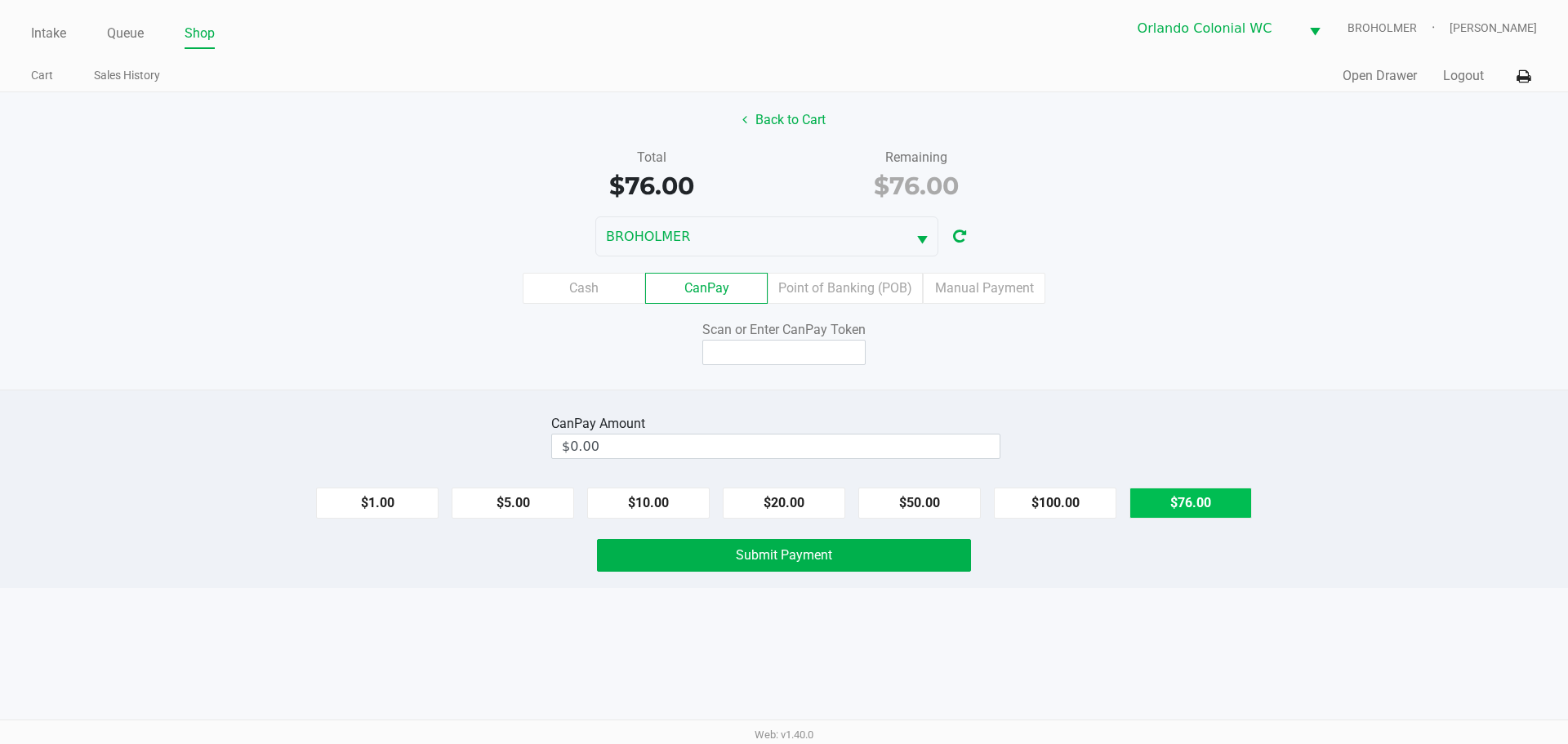
click at [1218, 498] on button "$76.00" at bounding box center [1191, 503] width 122 height 31
type input "$76.00"
click at [826, 346] on input at bounding box center [784, 353] width 163 height 26
type input "X2982780Q"
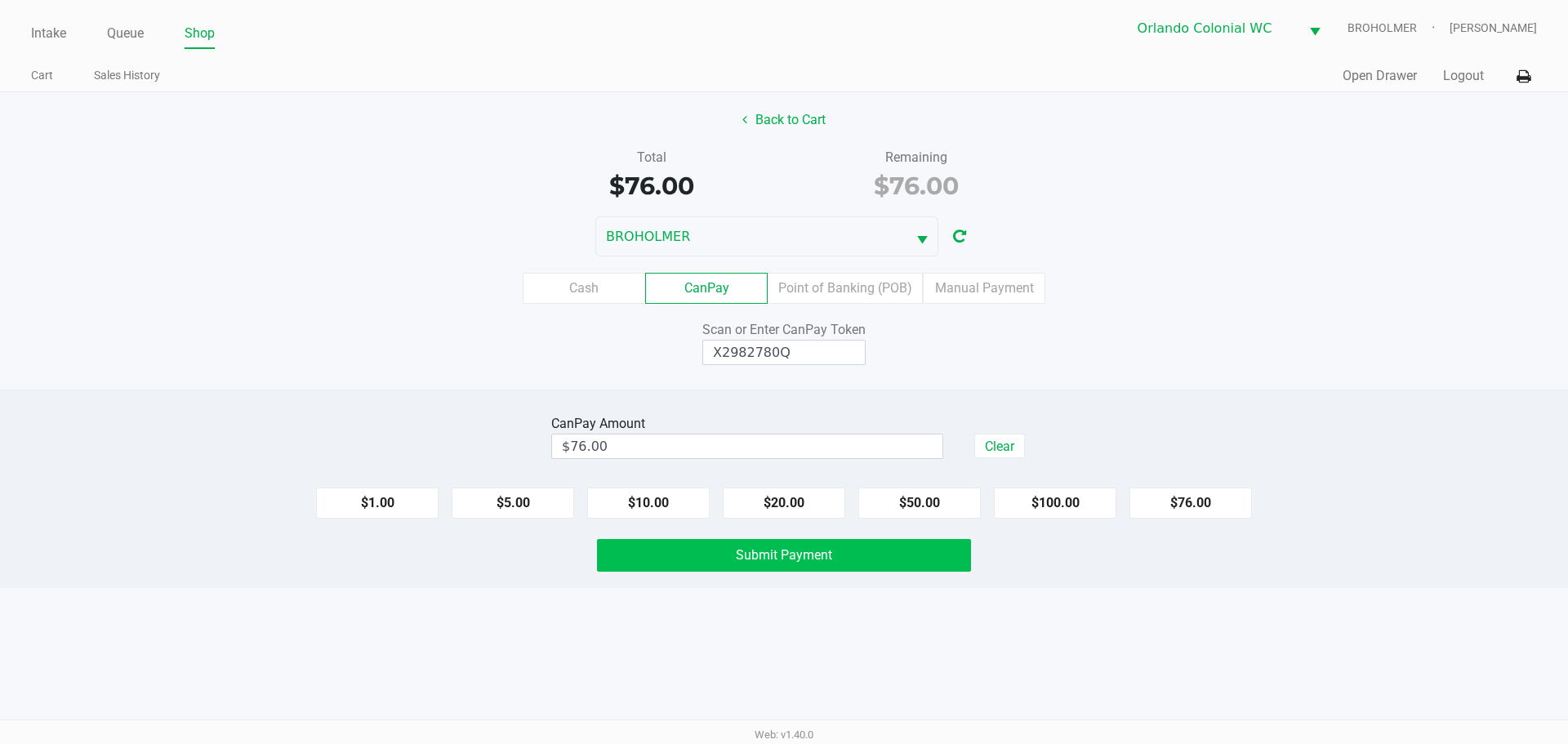
click at [910, 566] on button "Submit Payment" at bounding box center [784, 554] width 374 height 32
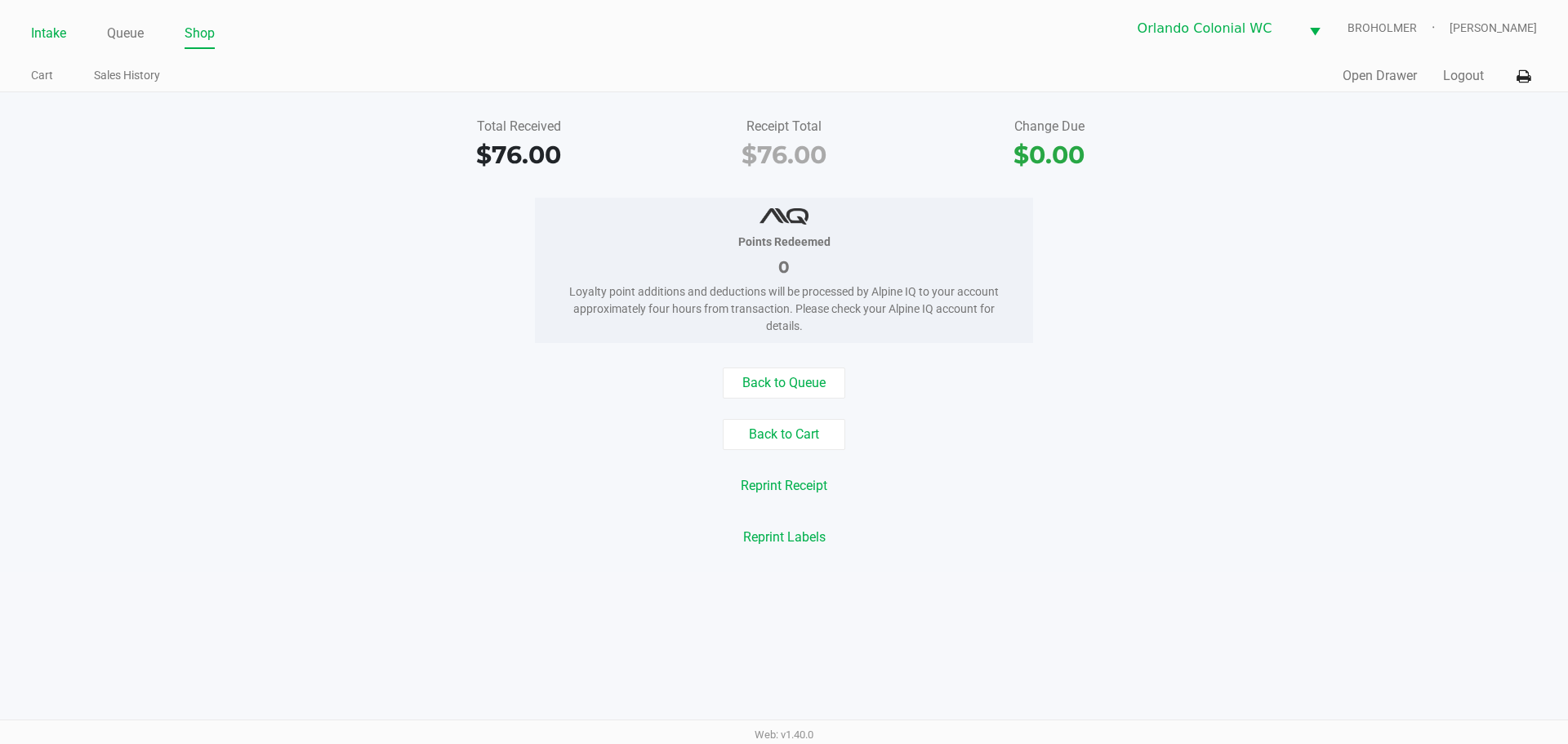
click at [62, 33] on link "Intake" at bounding box center [49, 34] width 35 height 23
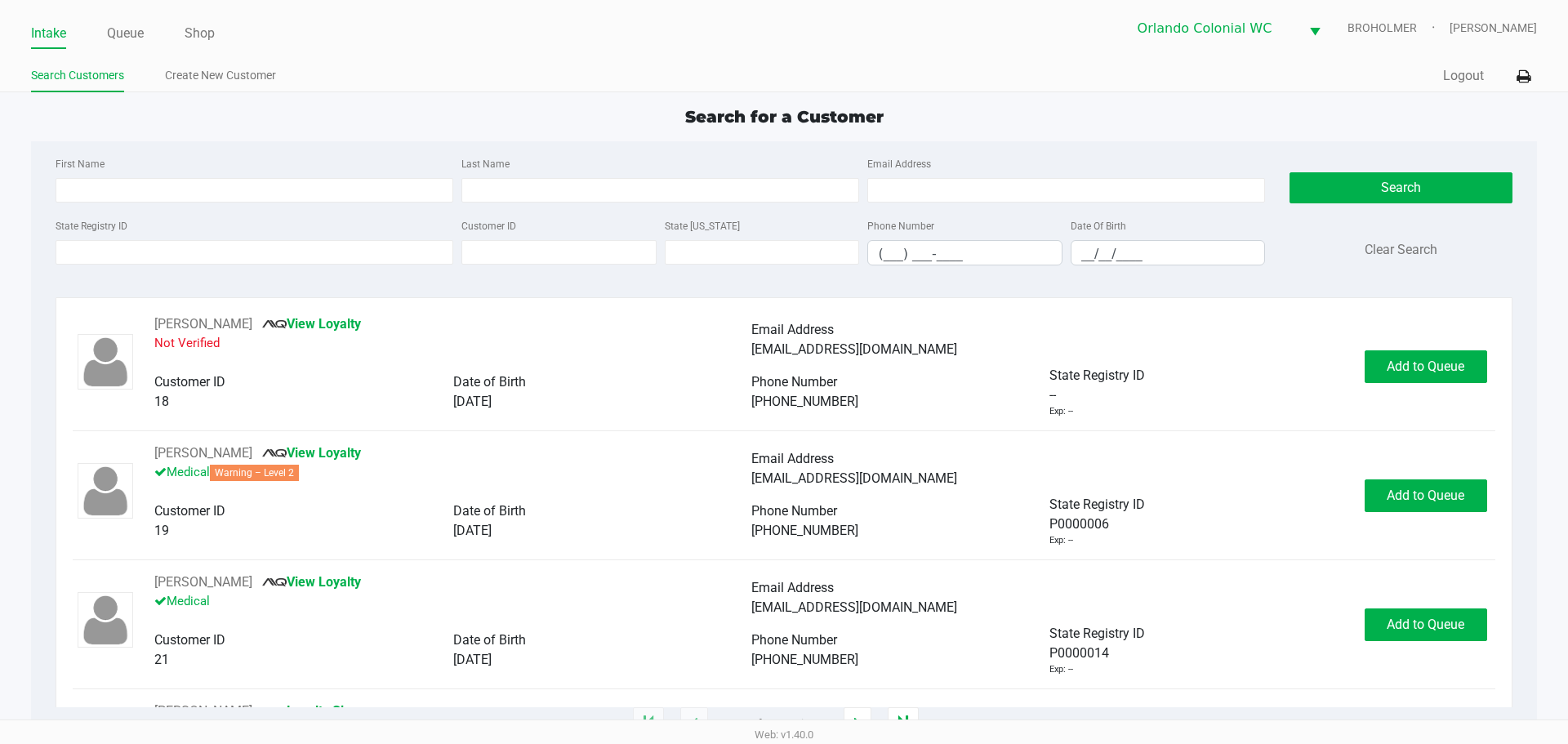
click at [81, 227] on label "State Registry ID" at bounding box center [91, 226] width 72 height 15
click at [81, 240] on input "State Registry ID" at bounding box center [254, 252] width 398 height 25
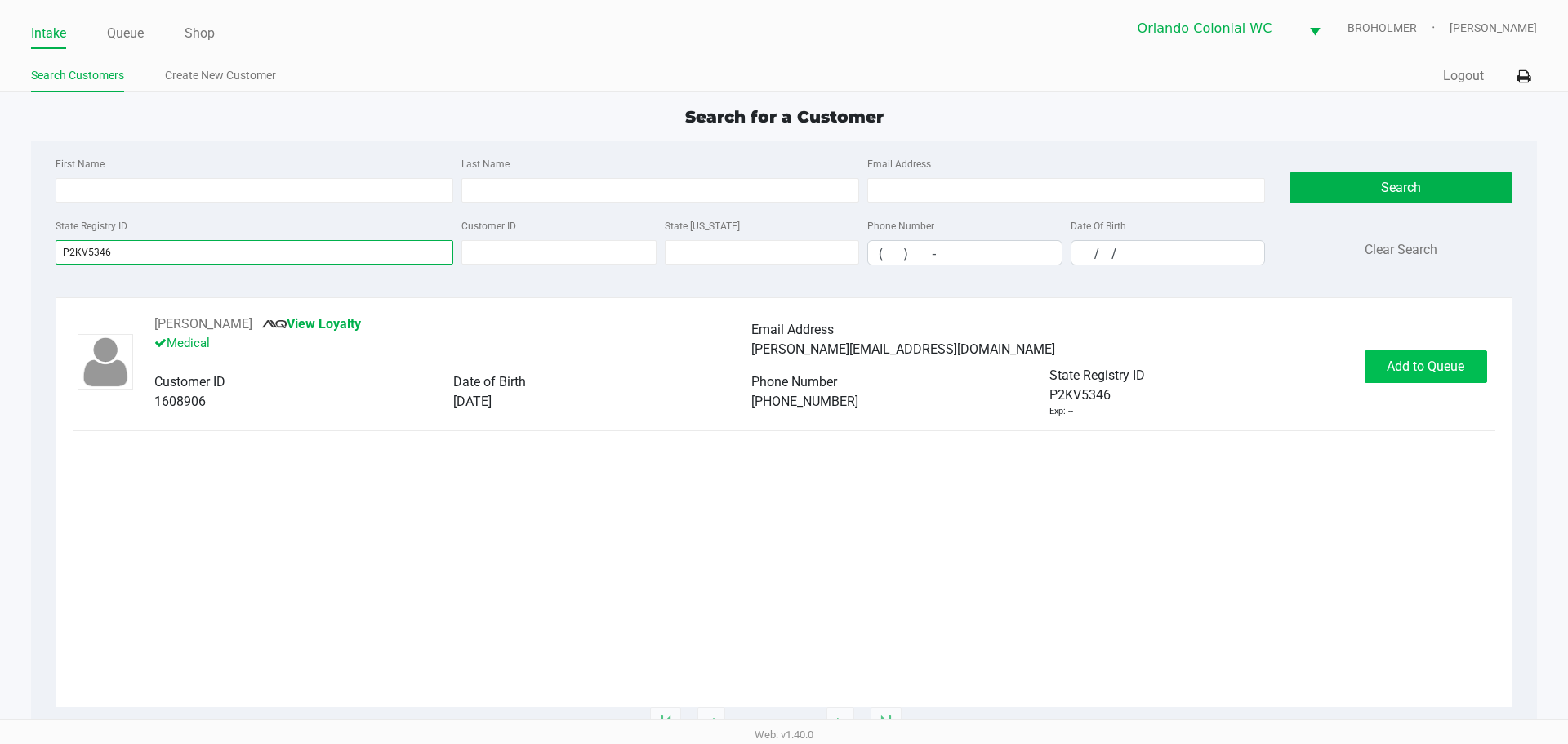
type input "P2KV5346"
click at [1384, 361] on button "Add to Queue" at bounding box center [1426, 366] width 122 height 32
click at [1384, 361] on div "Add to Queue" at bounding box center [1426, 366] width 122 height 32
click at [1384, 361] on button "Add to Queue" at bounding box center [1426, 366] width 122 height 32
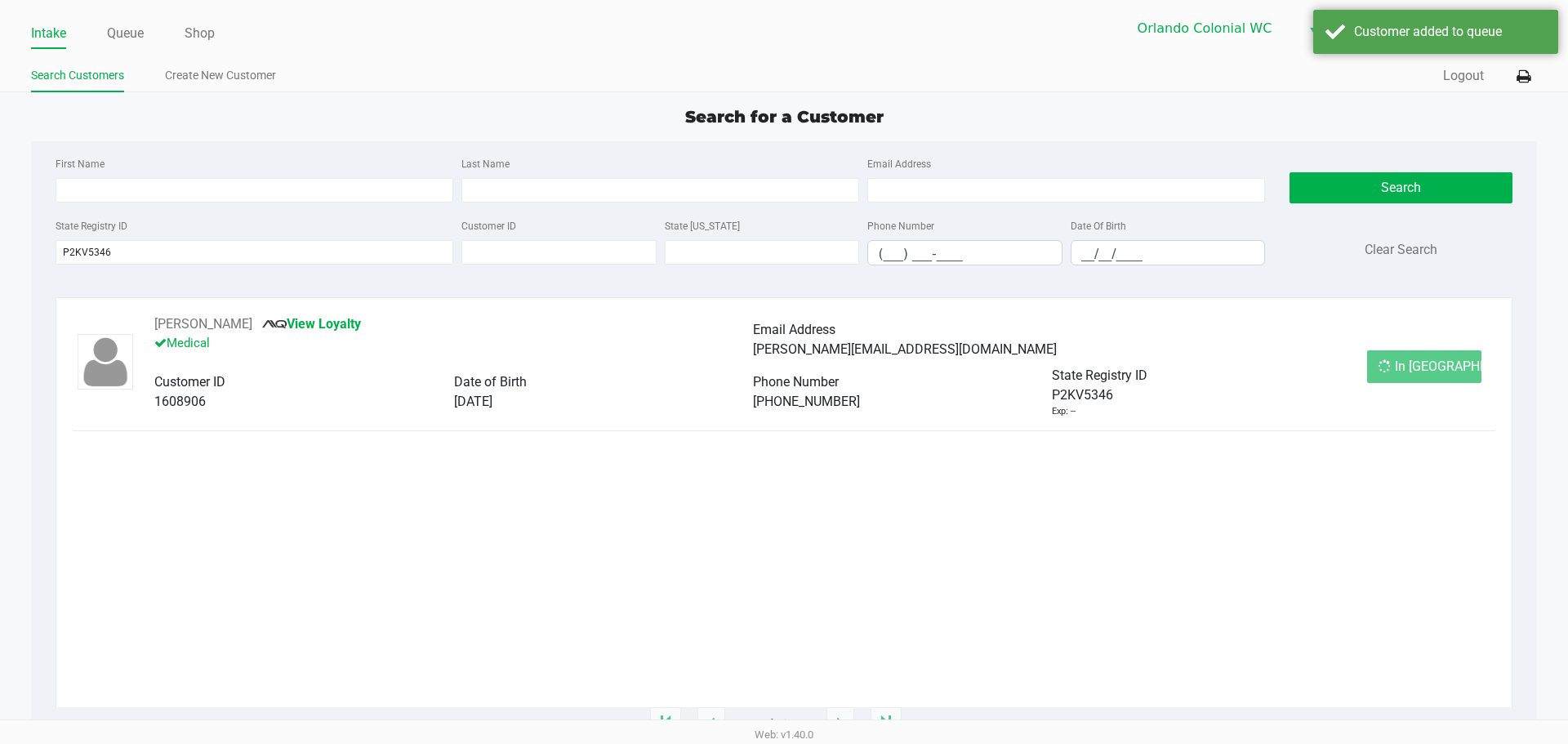
click at [1384, 361] on div "In Queue" at bounding box center [1424, 366] width 114 height 32
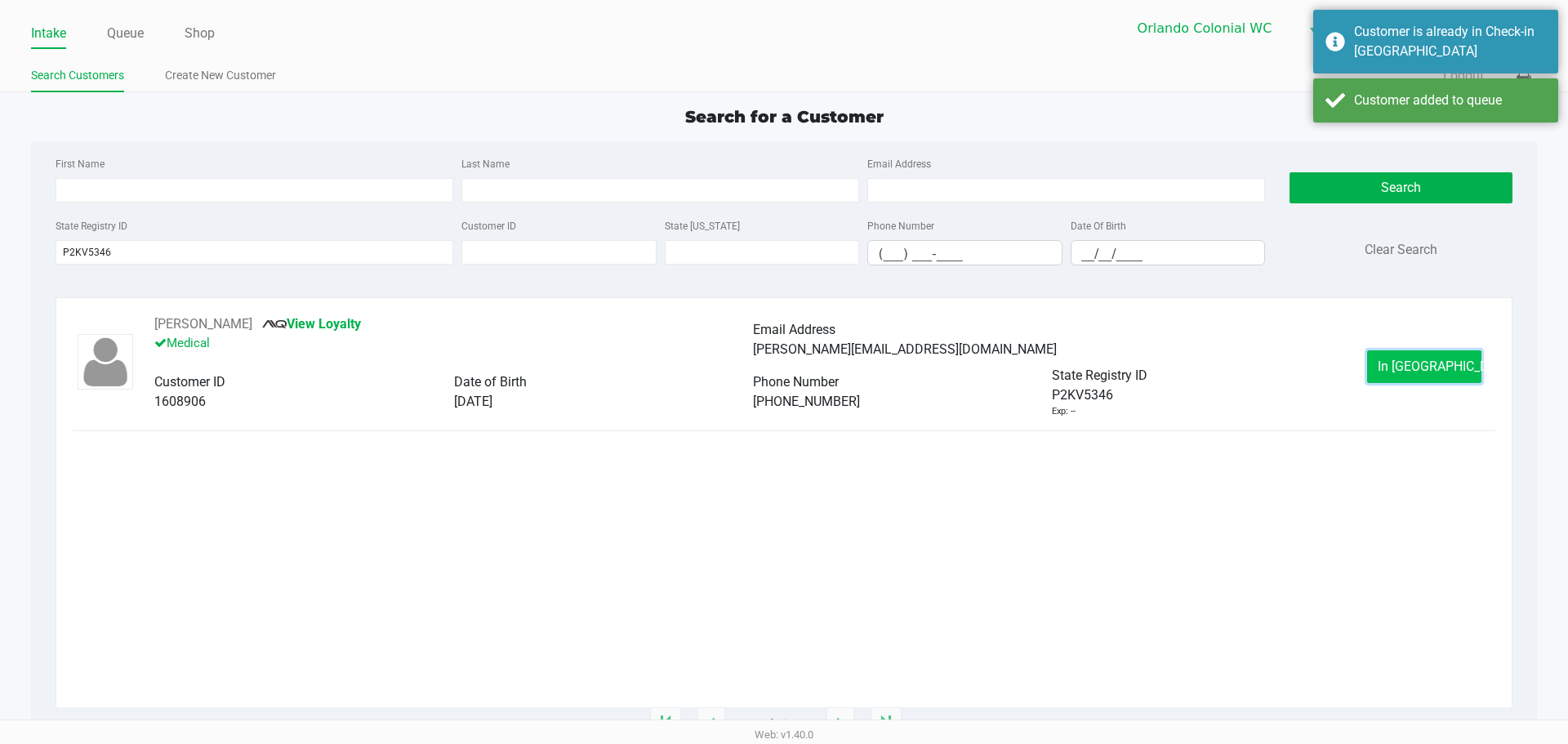
click at [1385, 361] on button "In Queue" at bounding box center [1424, 366] width 114 height 32
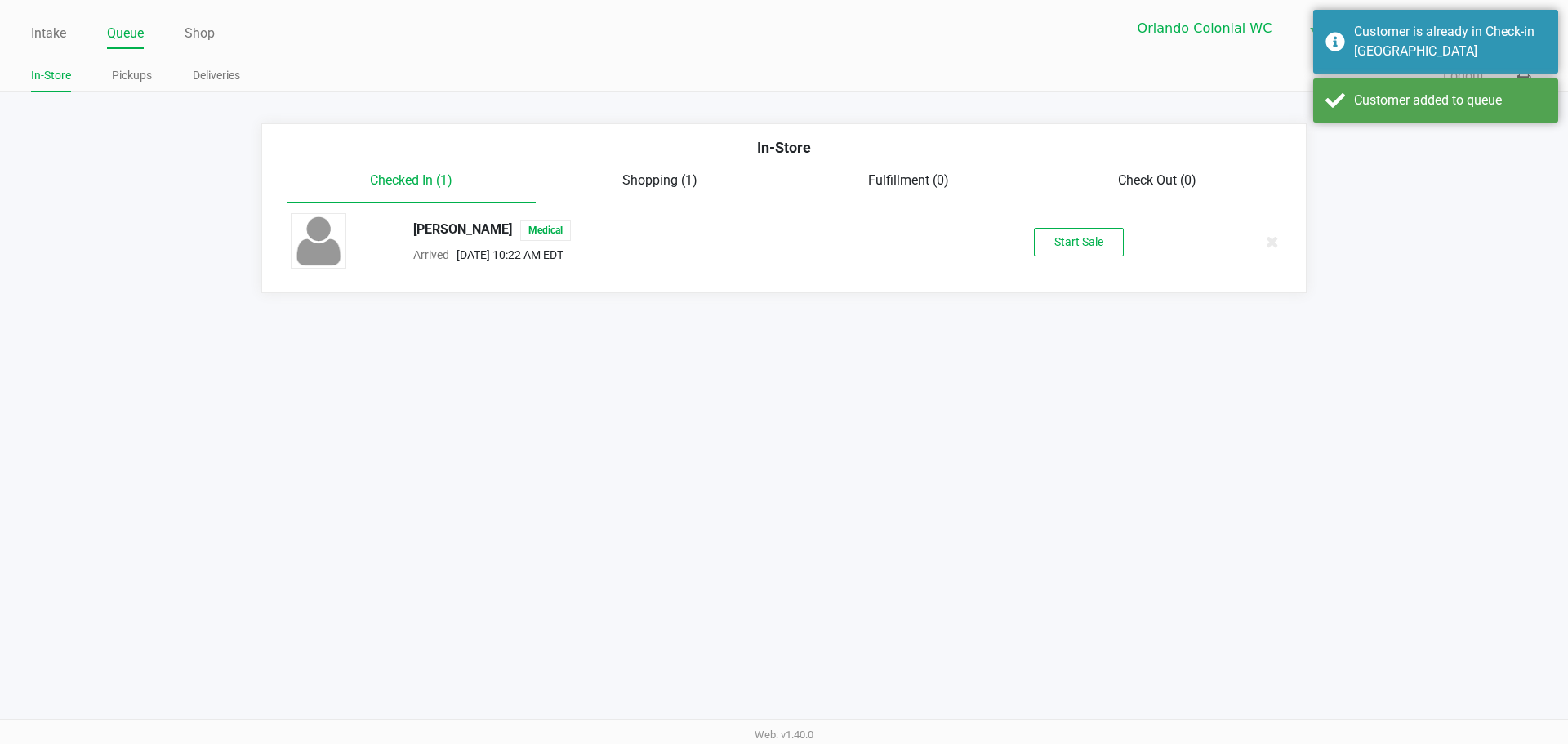
click at [1103, 264] on div "JACQUELINE ROGERS Medical Arrived Sep 29, 2025 10:22 AM EDT Start Sale" at bounding box center [784, 242] width 1011 height 57
click at [1103, 263] on div "JACQUELINE ROGERS Medical Arrived Sep 29, 2025 10:22 AM EDT Start Sale" at bounding box center [784, 242] width 1011 height 57
click at [1079, 221] on div "JACQUELINE ROGERS Medical Arrived Sep 29, 2025 10:22 AM EDT Start Sale" at bounding box center [784, 242] width 1011 height 57
click at [1076, 240] on button "Start Sale" at bounding box center [1078, 242] width 90 height 29
click at [1076, 240] on div "Start Sale" at bounding box center [1078, 242] width 90 height 29
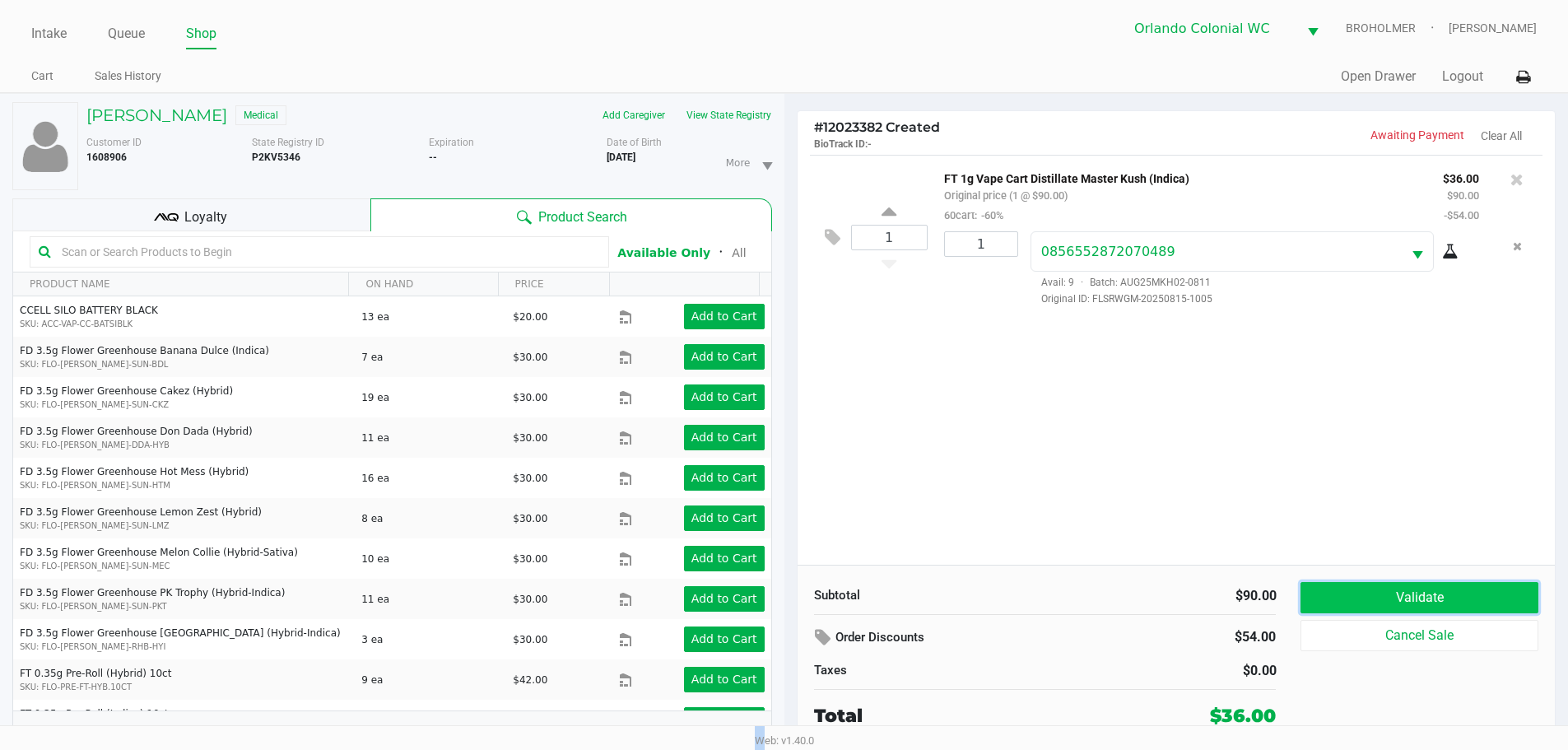
click at [1443, 600] on button "Validate" at bounding box center [1419, 598] width 237 height 32
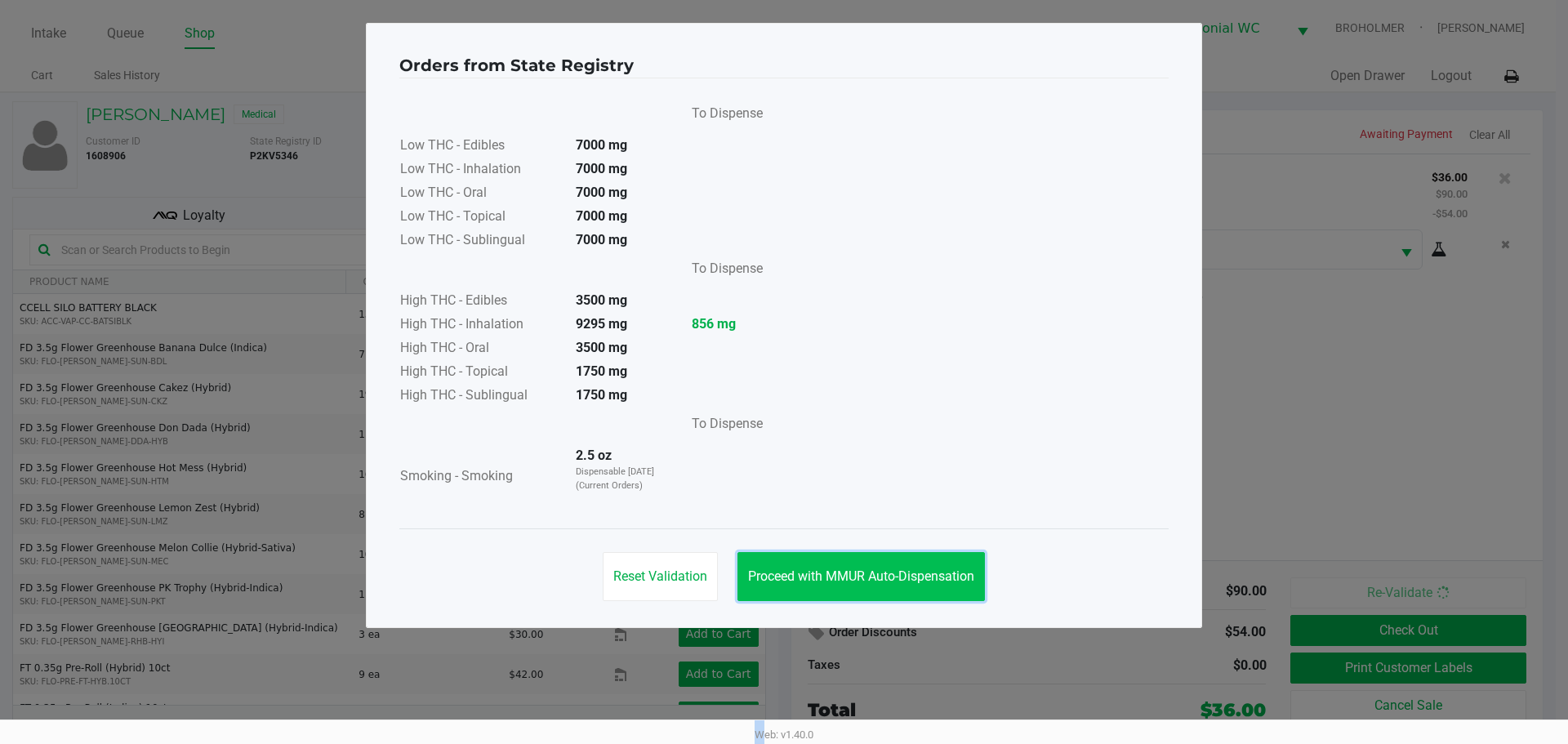
click at [904, 554] on button "Proceed with MMUR Auto-Dispensation" at bounding box center [861, 576] width 247 height 49
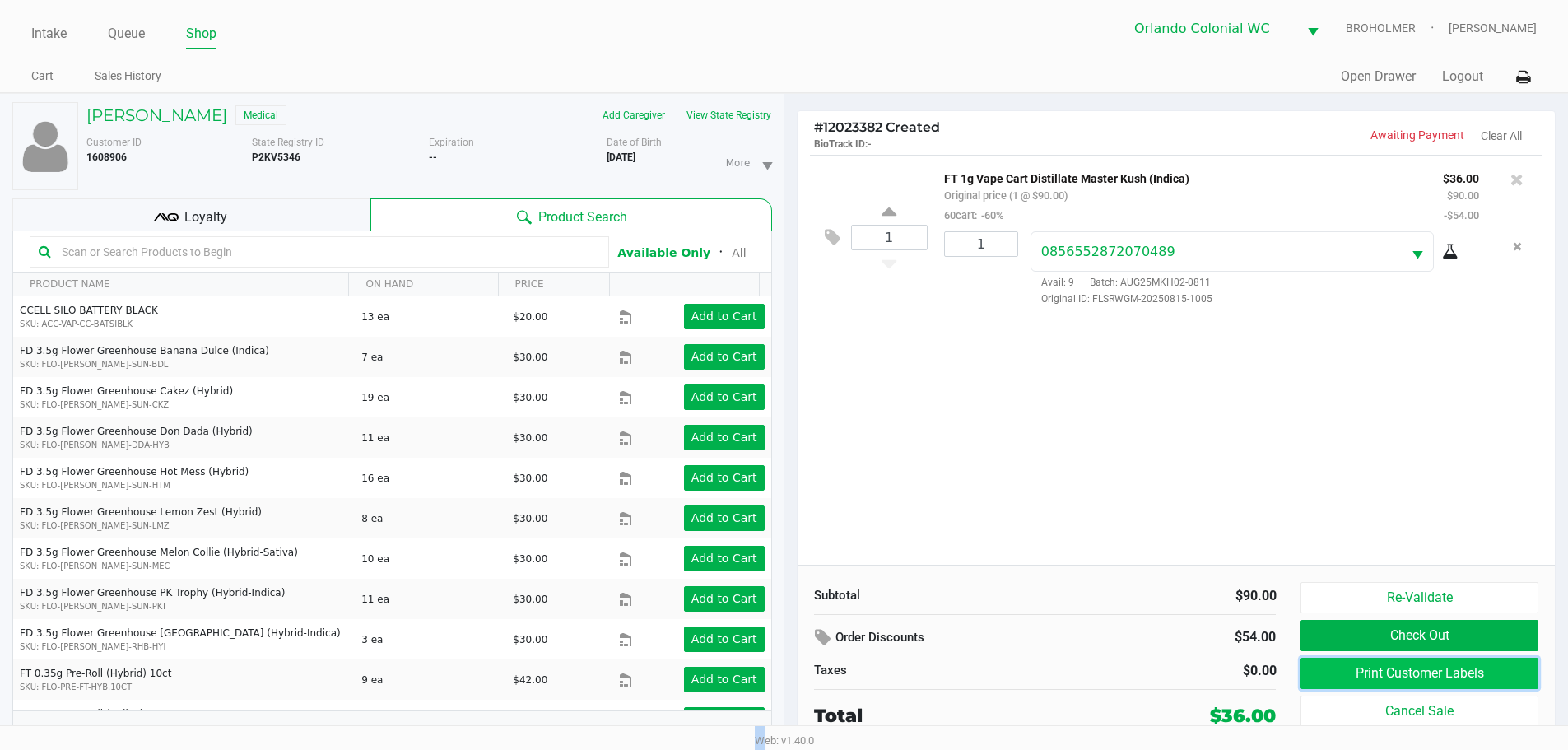
click at [1389, 670] on button "Print Customer Labels" at bounding box center [1419, 674] width 237 height 32
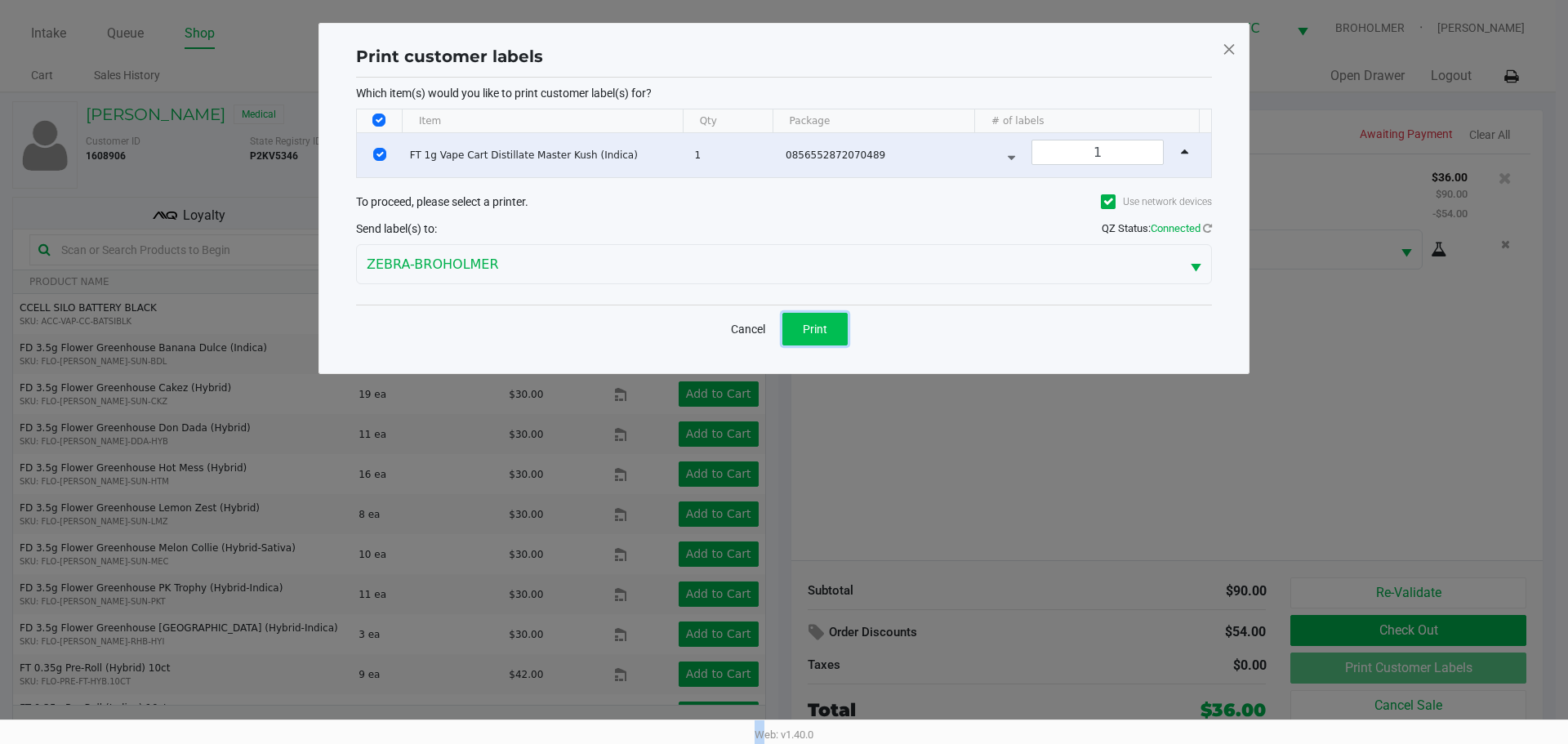
click at [806, 341] on button "Print" at bounding box center [814, 329] width 65 height 32
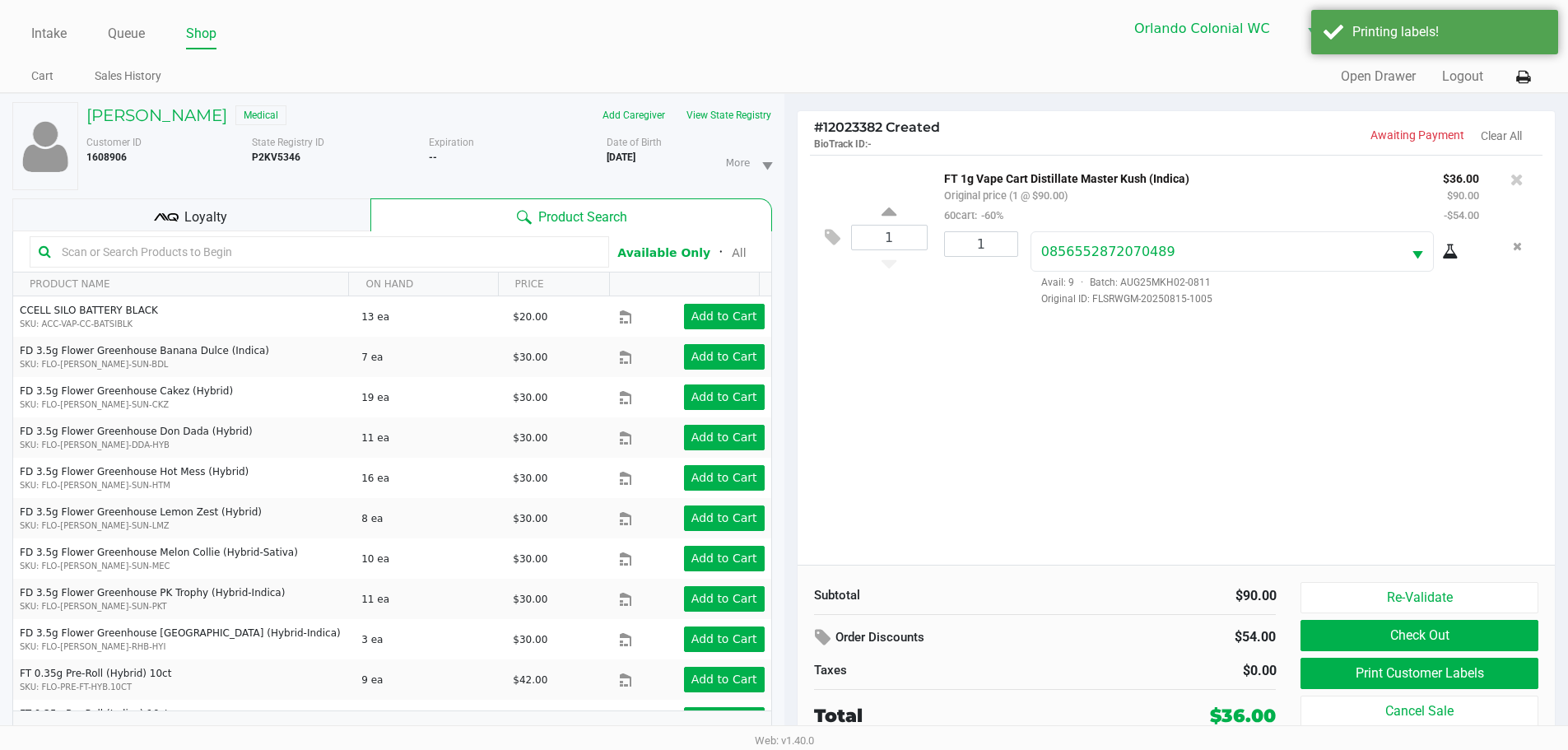
click at [276, 225] on div "Loyalty" at bounding box center [191, 214] width 358 height 33
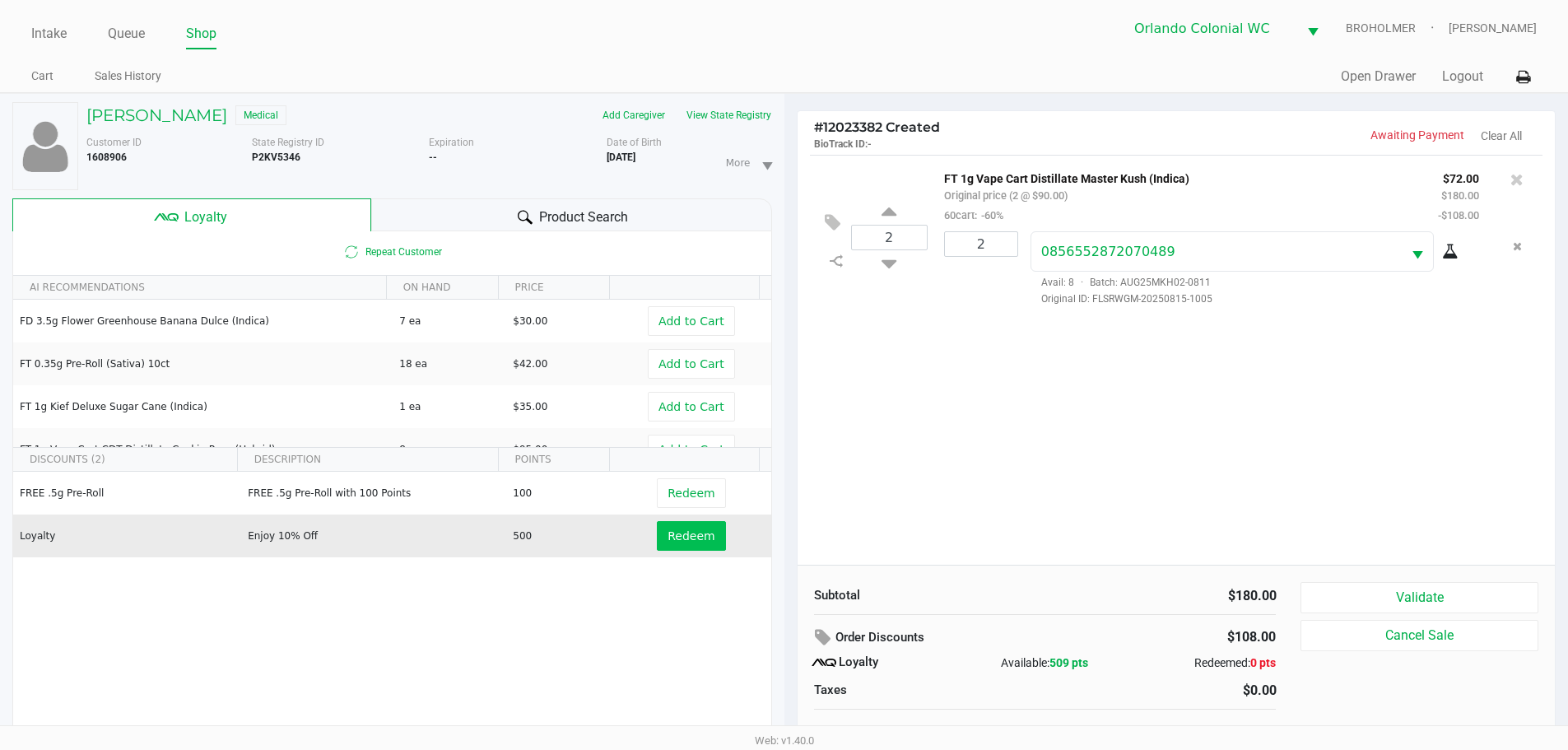
click at [691, 546] on button "Redeem" at bounding box center [691, 536] width 68 height 30
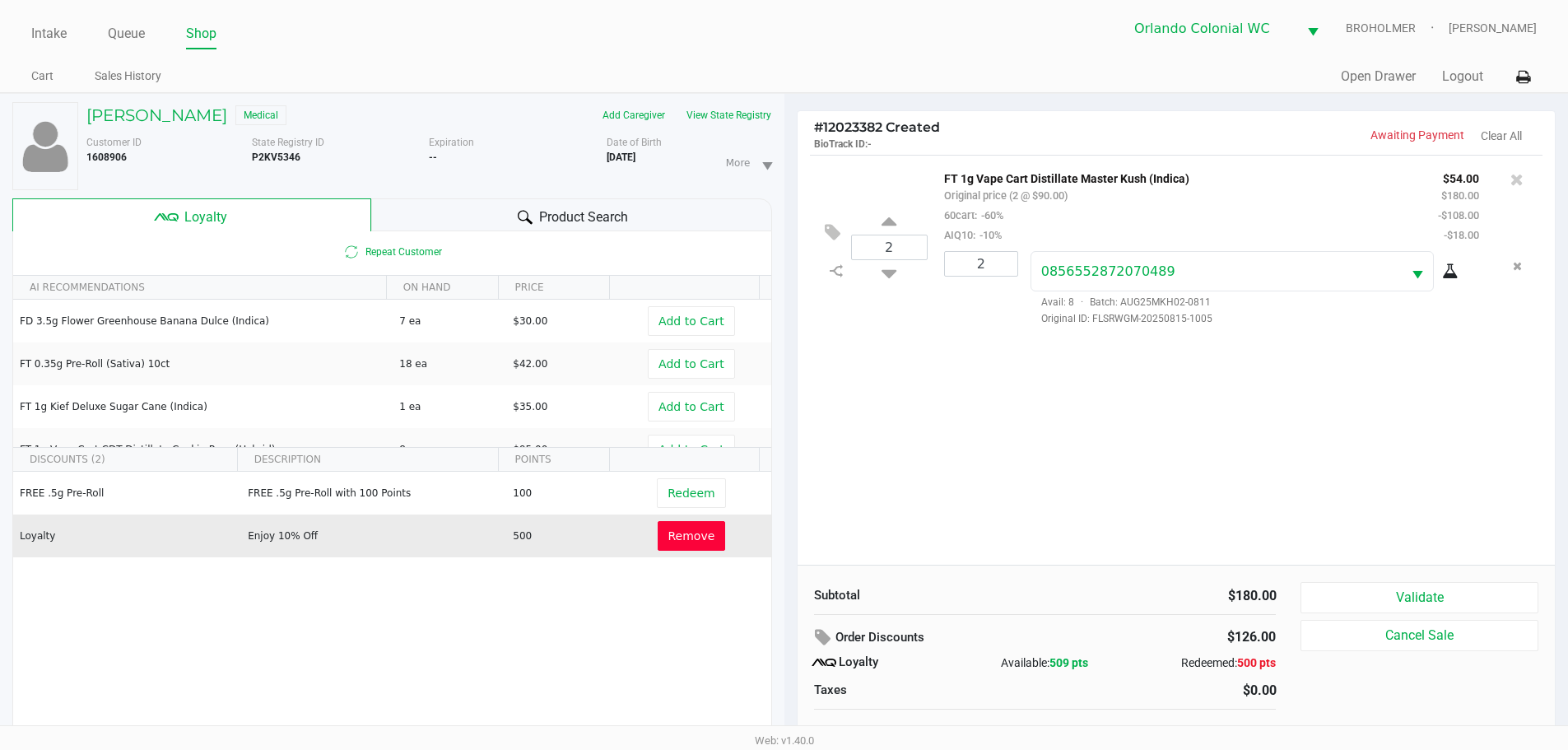
scroll to position [18, 0]
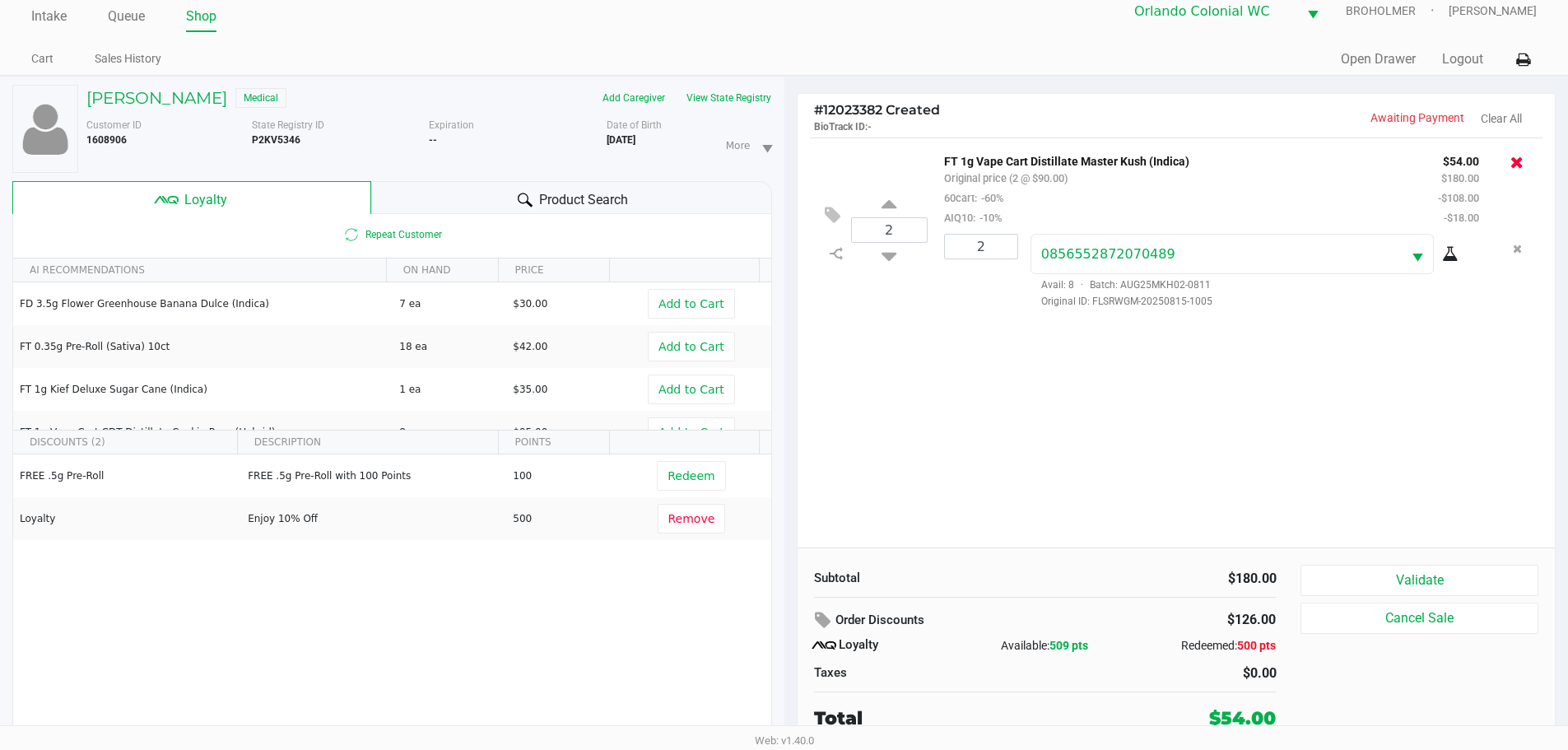
click at [1517, 163] on icon at bounding box center [1517, 163] width 13 height 17
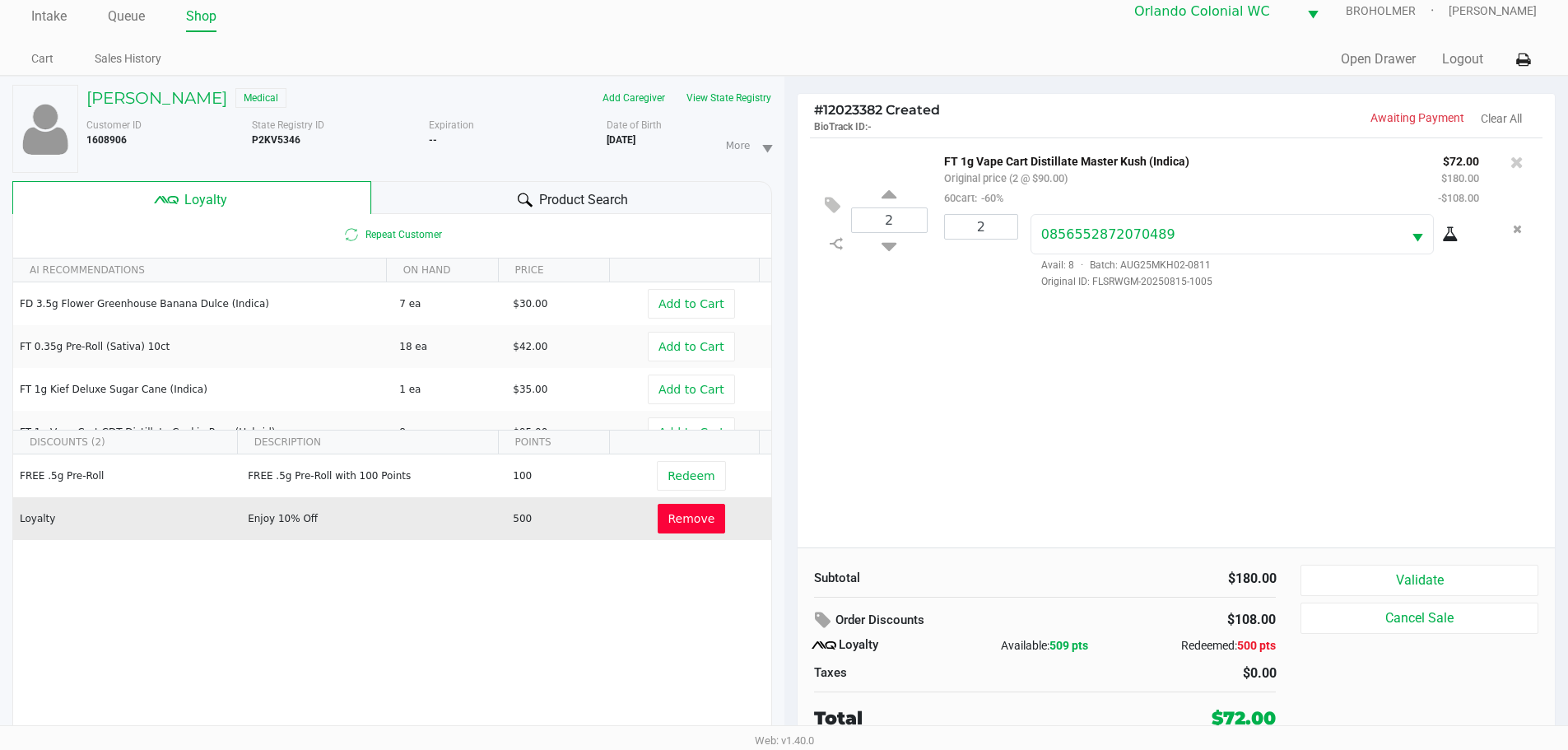
click at [696, 515] on span "Remove" at bounding box center [691, 519] width 47 height 13
click at [711, 513] on button "Redeem" at bounding box center [691, 519] width 68 height 30
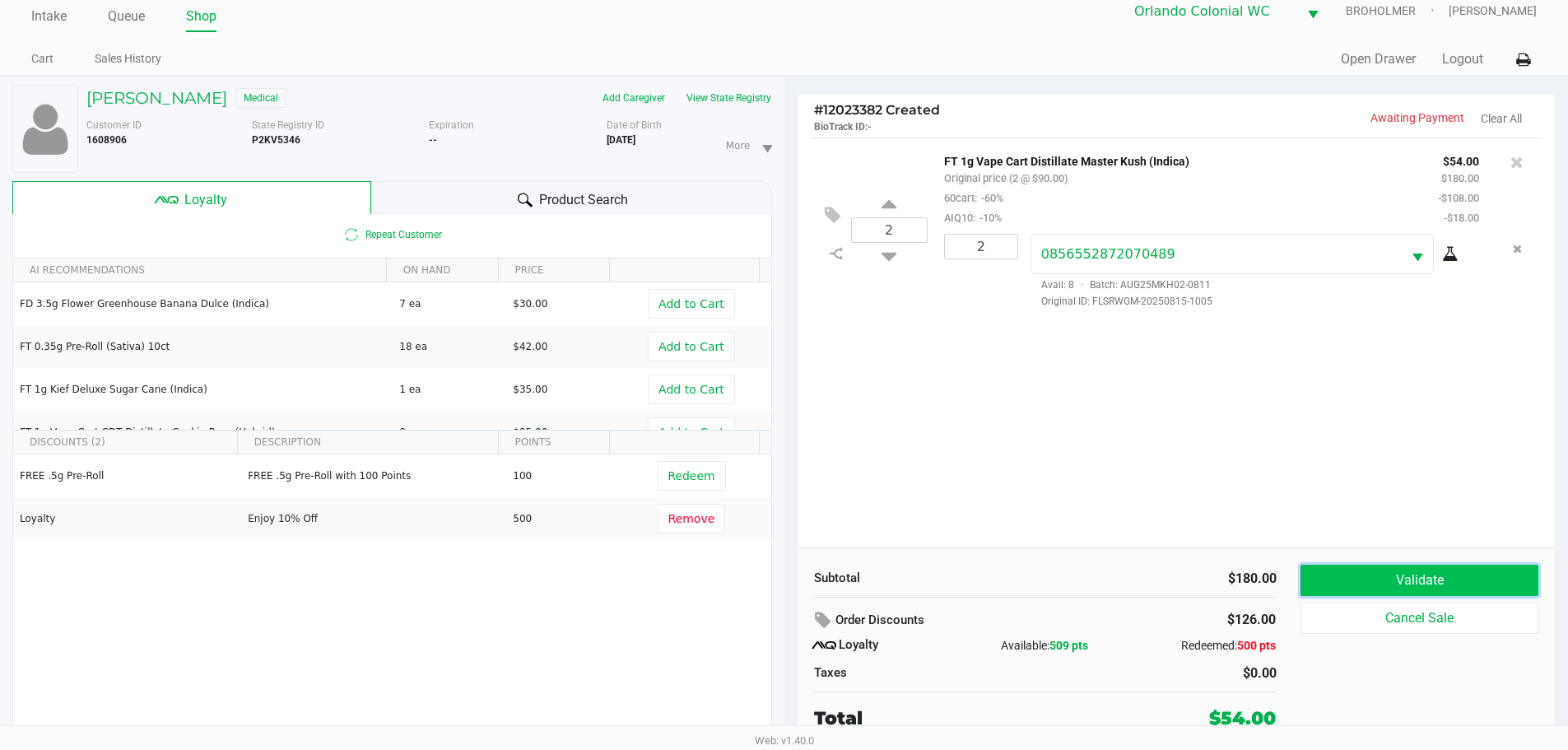
click at [1405, 587] on button "Validate" at bounding box center [1419, 581] width 237 height 32
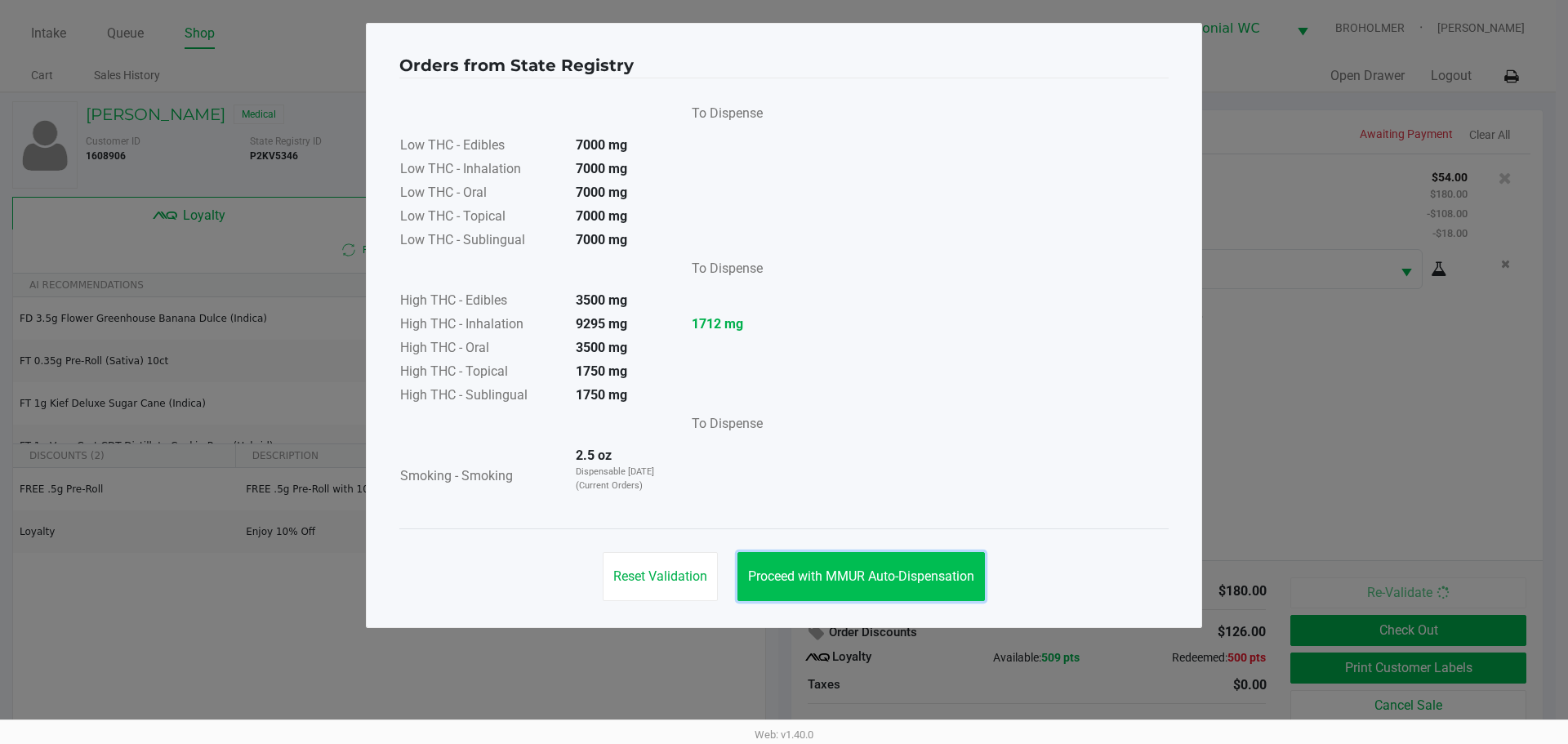
click at [904, 565] on button "Proceed with MMUR Auto-Dispensation" at bounding box center [861, 576] width 247 height 49
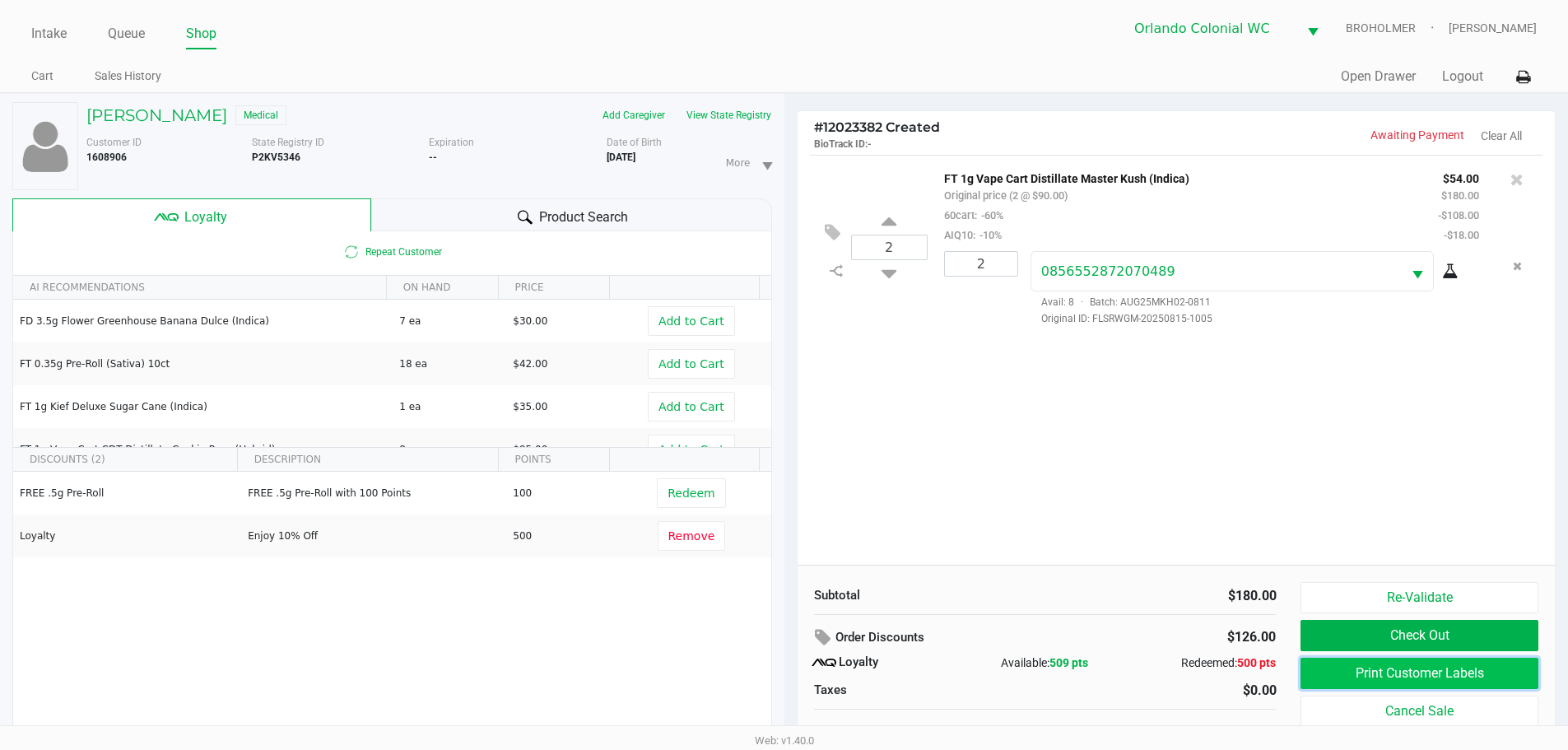
click at [1310, 671] on button "Print Customer Labels" at bounding box center [1419, 674] width 237 height 32
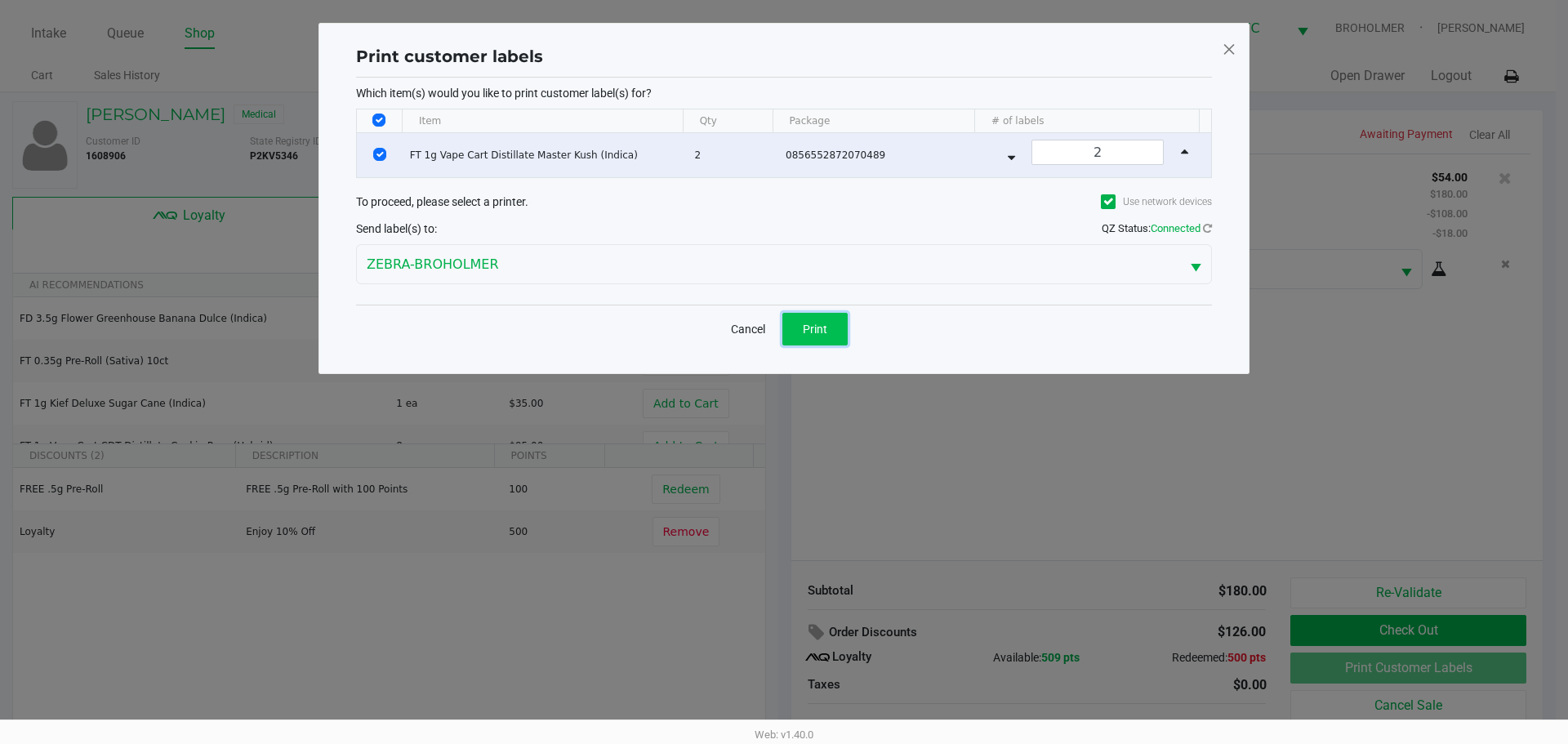
click at [820, 339] on button "Print" at bounding box center [814, 329] width 65 height 32
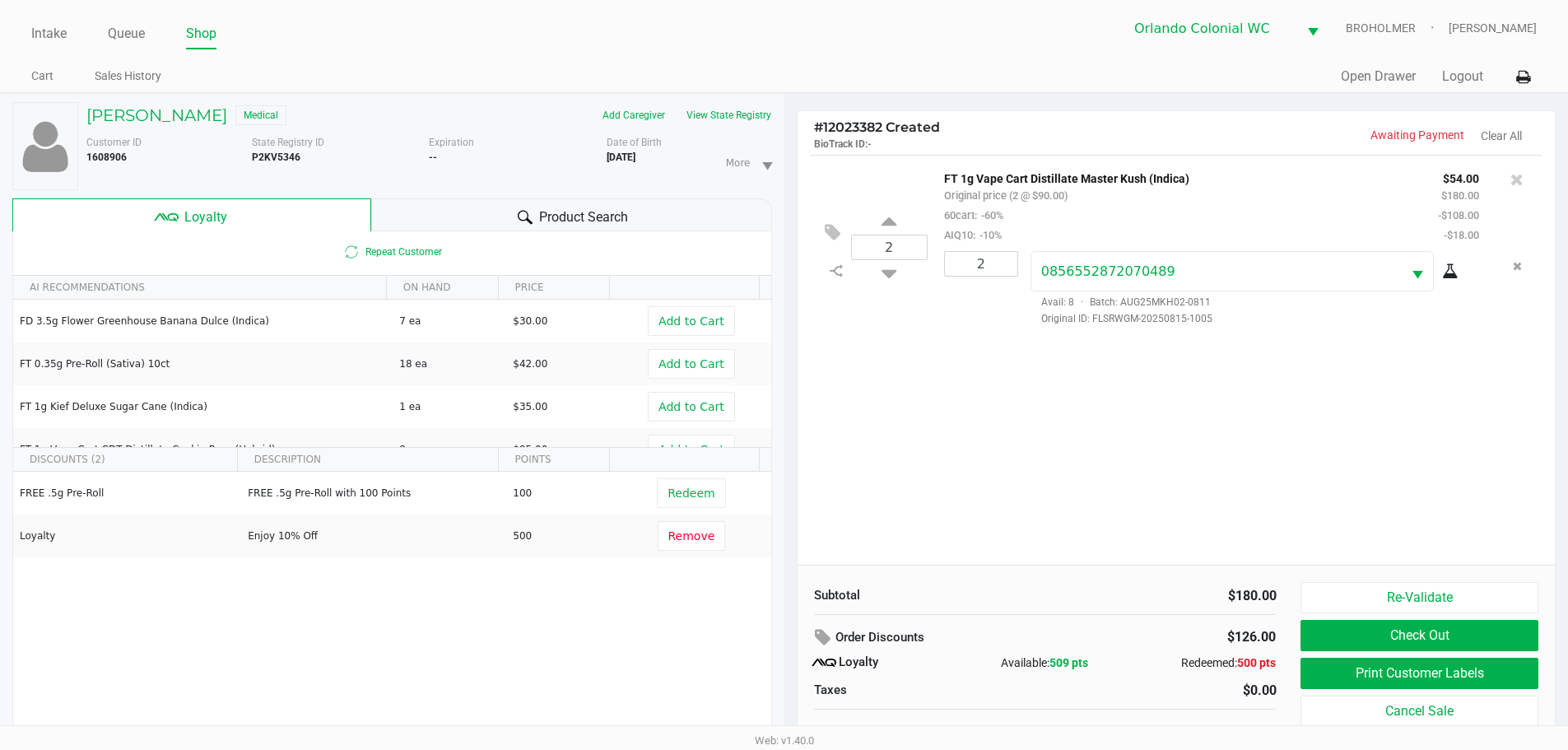
click at [1443, 628] on button "Check Out" at bounding box center [1419, 636] width 237 height 32
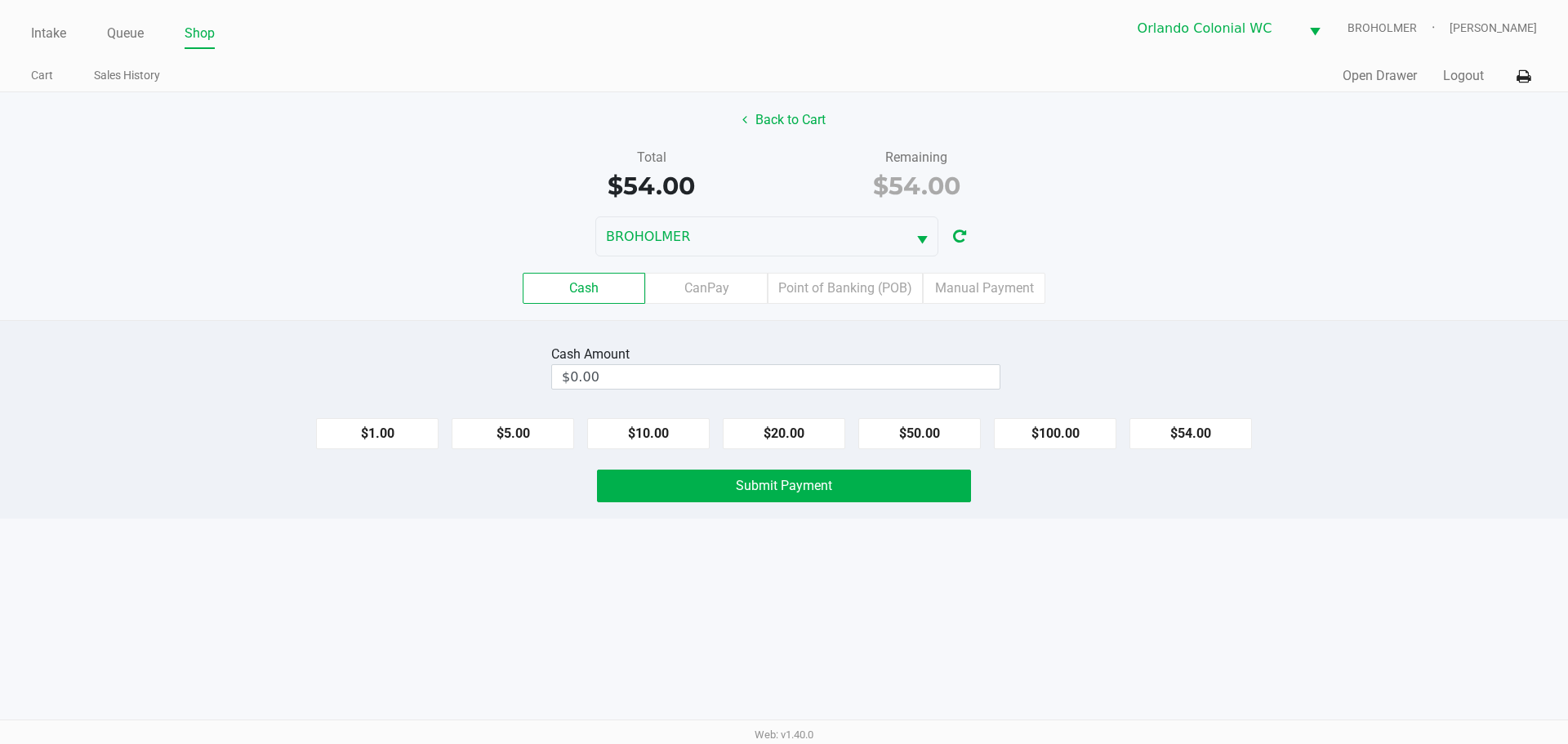
click at [985, 598] on div "Intake Queue Shop Orlando Colonial WC BROHOLMER Jorge Pagan Cart Sales History …" at bounding box center [784, 372] width 1568 height 744
click at [847, 288] on label "Point of Banking (POB)" at bounding box center [846, 289] width 156 height 31
click at [0, 0] on 7 "Point of Banking (POB)" at bounding box center [0, 0] width 0 height 0
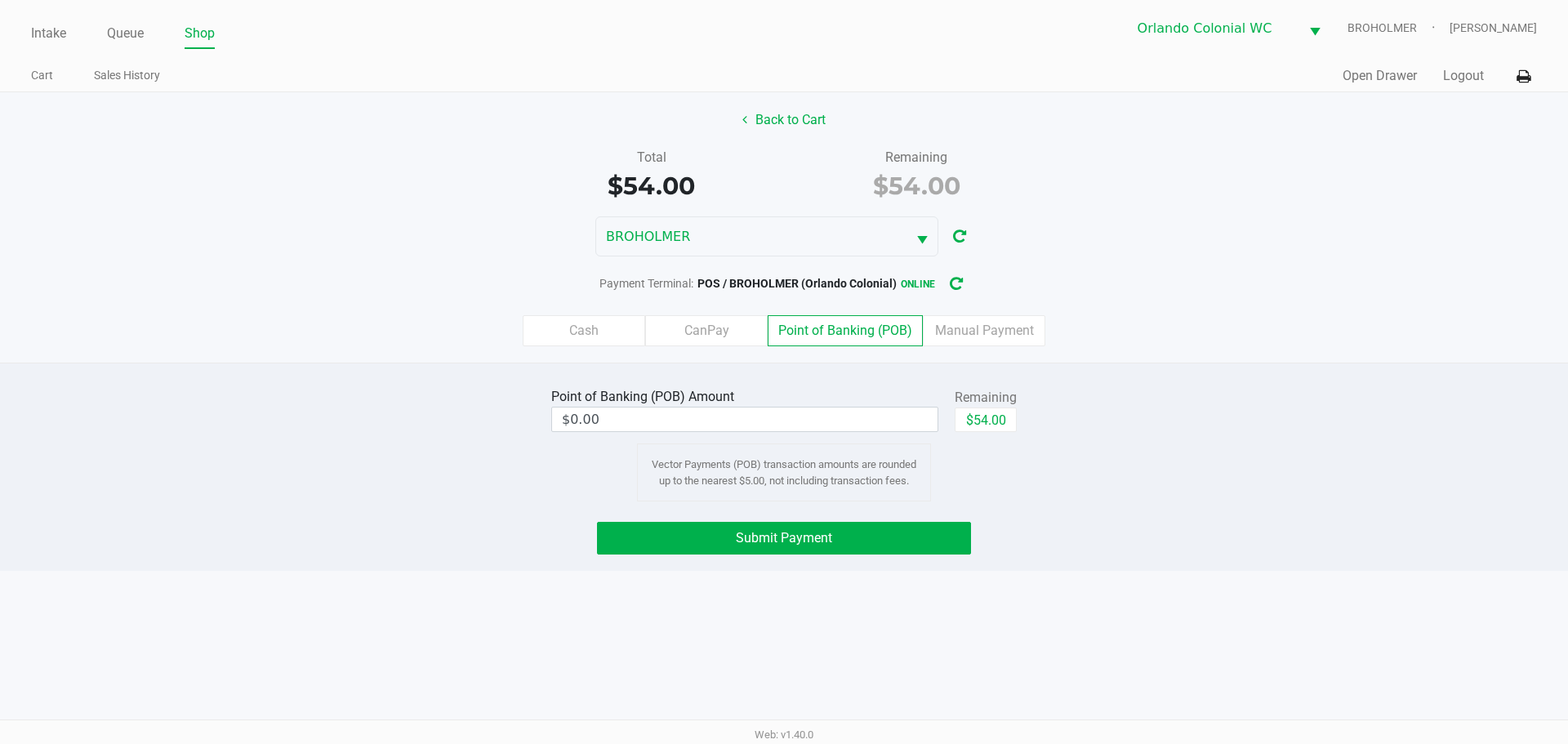
click at [1006, 422] on button "$54.00" at bounding box center [985, 420] width 62 height 25
type input "$54.00"
click at [1048, 553] on div "Submit Payment" at bounding box center [784, 538] width 1592 height 32
click at [903, 527] on button "Submit Payment" at bounding box center [784, 538] width 374 height 32
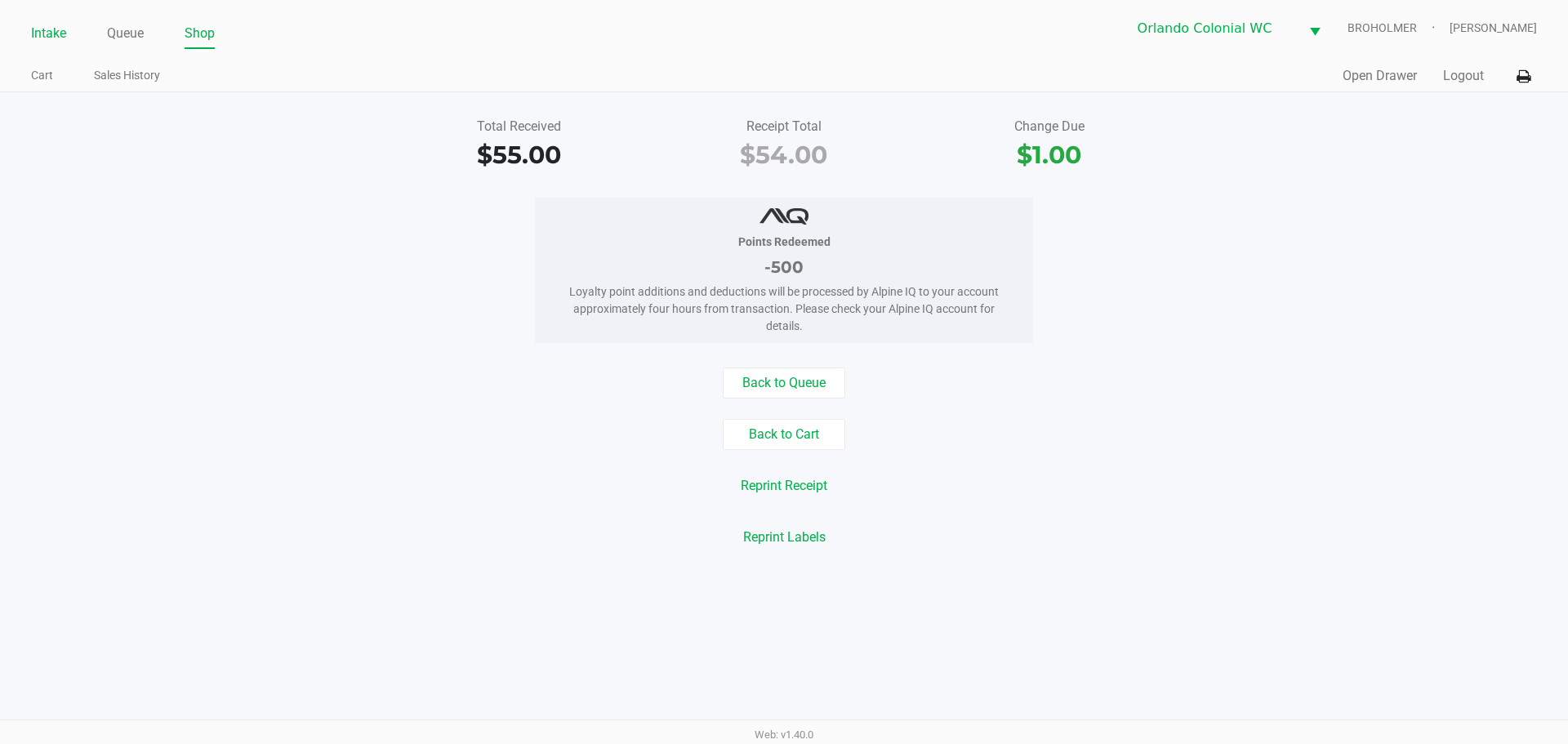
click at [44, 25] on link "Intake" at bounding box center [49, 34] width 35 height 23
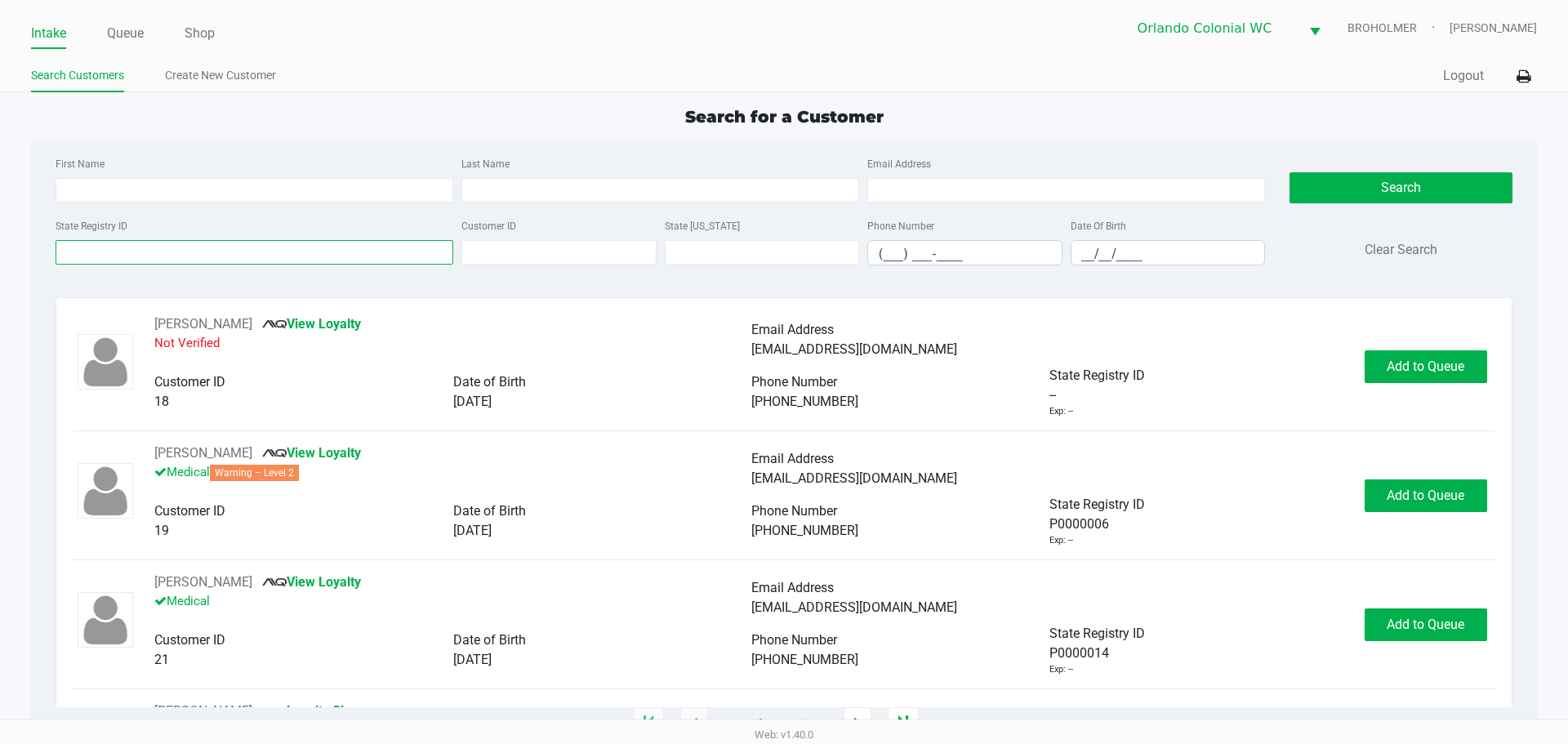
click at [146, 251] on input "State Registry ID" at bounding box center [254, 252] width 398 height 25
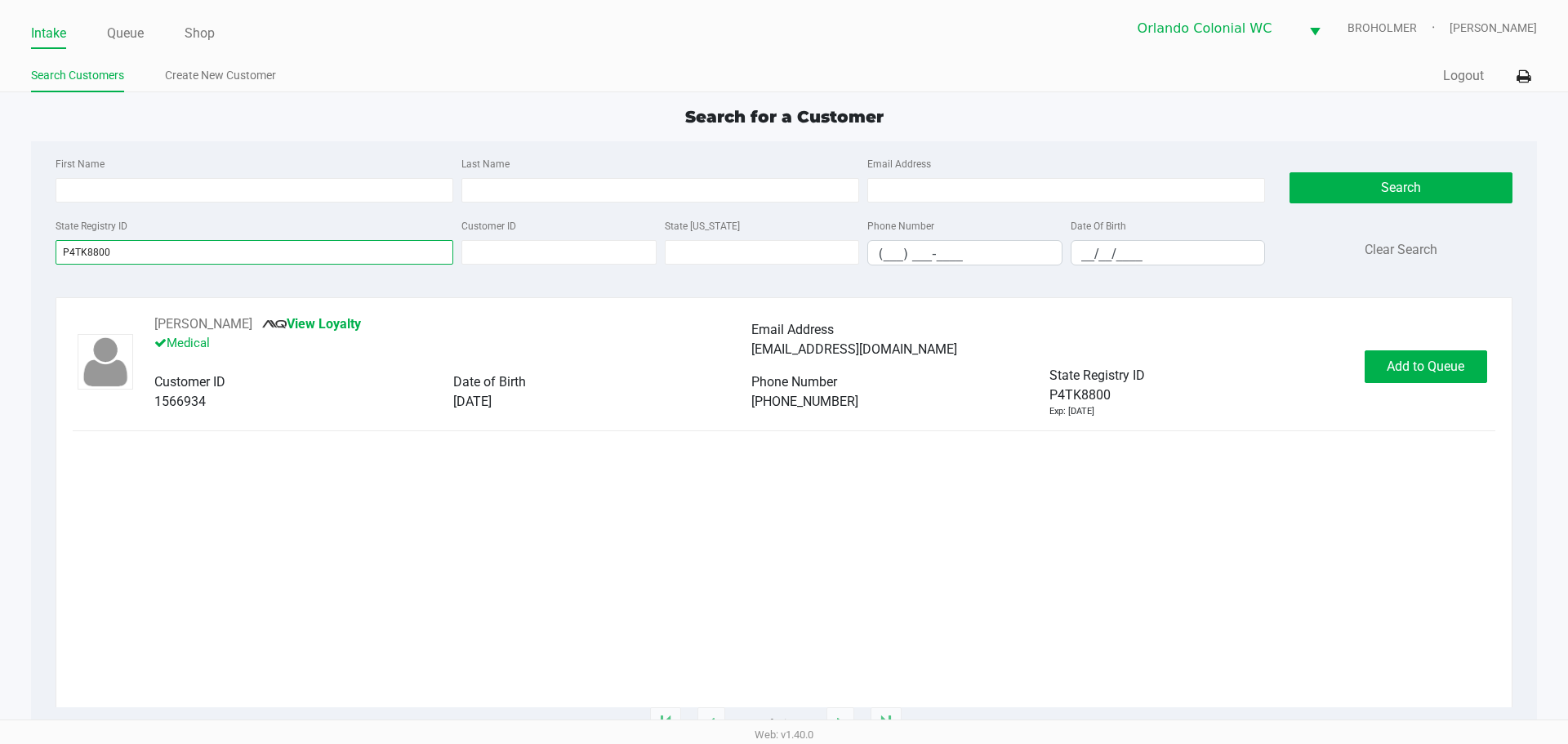
type input "P4TK8800"
click at [1452, 344] on div "GREGORIO FRANCIS View Loyalty Medical Email Address gjfrancis25@gmail.com Custo…" at bounding box center [784, 366] width 1422 height 103
click at [1446, 366] on span "Add to Queue" at bounding box center [1426, 366] width 78 height 16
click at [1446, 366] on div "Add to Queue" at bounding box center [1426, 366] width 122 height 32
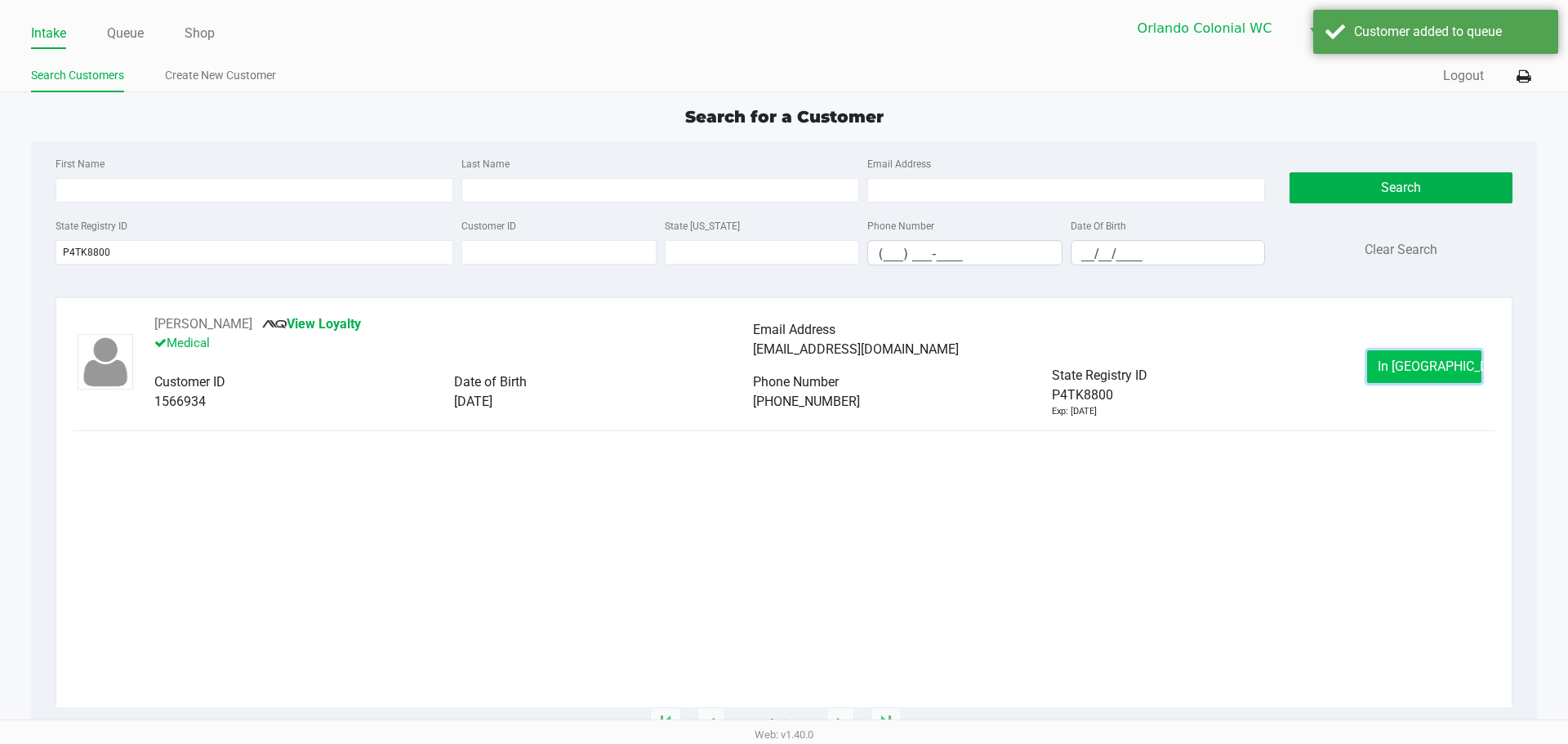
click at [1445, 366] on span "In Queue" at bounding box center [1446, 366] width 137 height 16
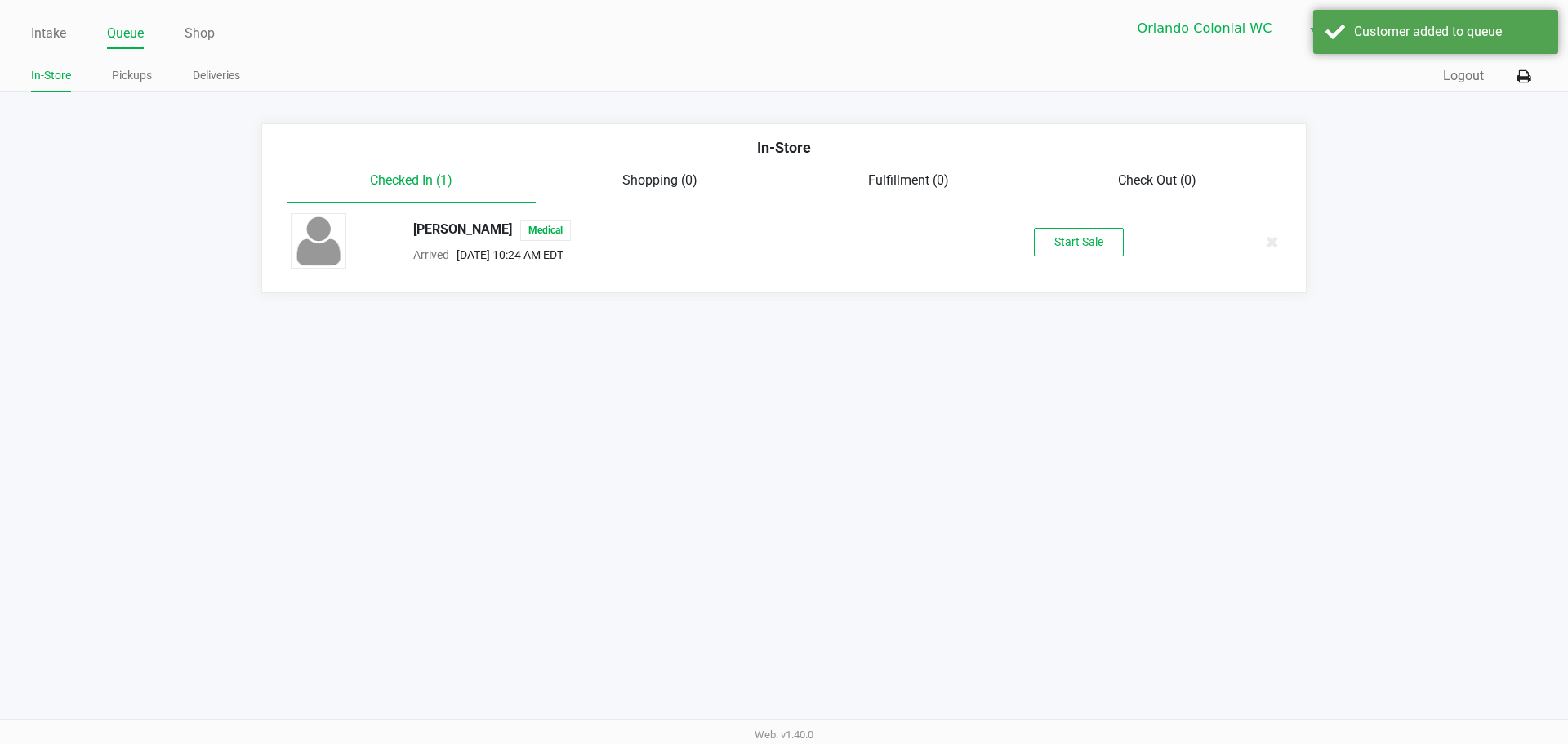
click at [1083, 257] on div "GREGORIO FRANCIS Medical Arrived Sep 29, 2025 10:24 AM EDT Start Sale" at bounding box center [784, 242] width 1011 height 57
click at [1076, 241] on button "Start Sale" at bounding box center [1078, 242] width 90 height 29
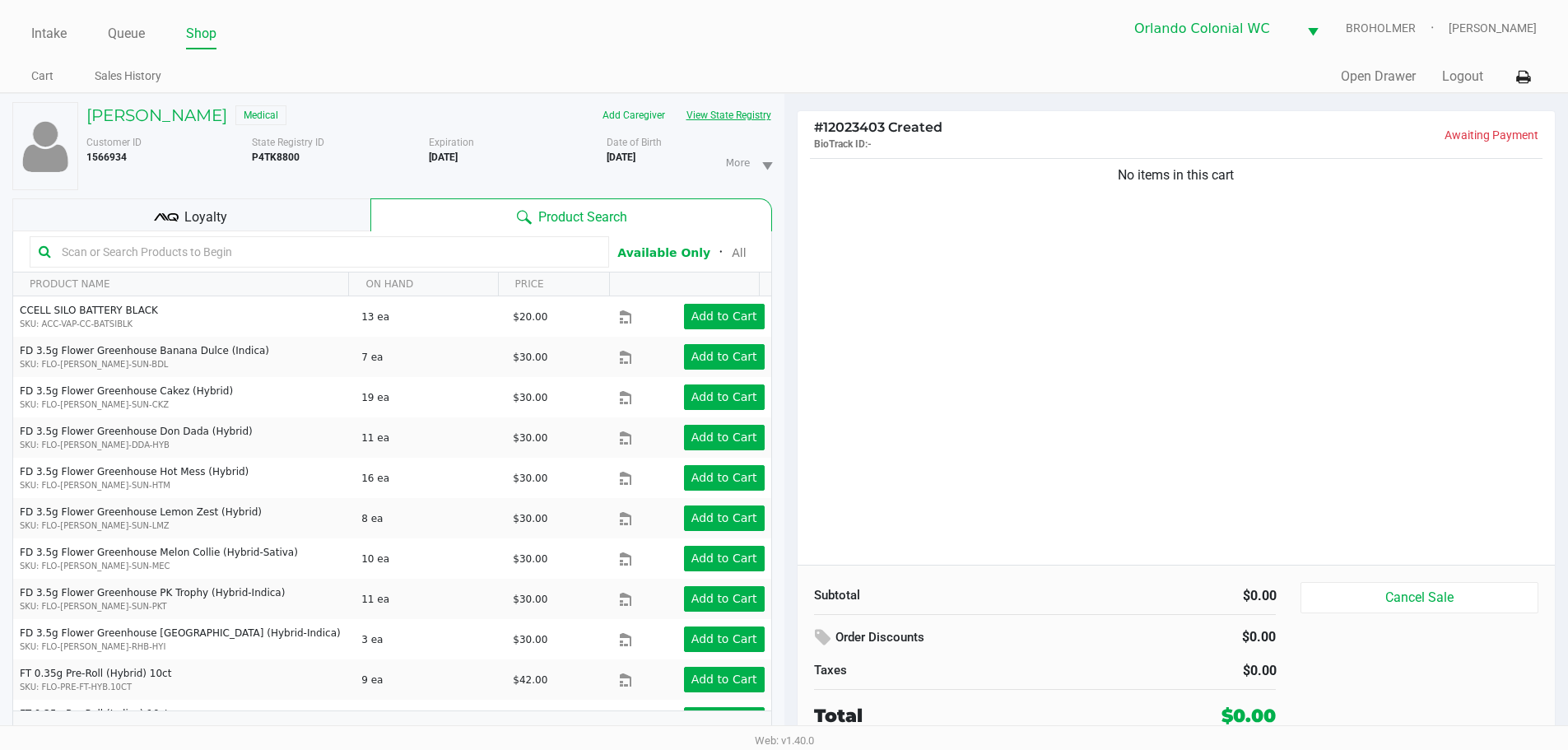
click at [733, 126] on button "View State Registry" at bounding box center [723, 115] width 96 height 27
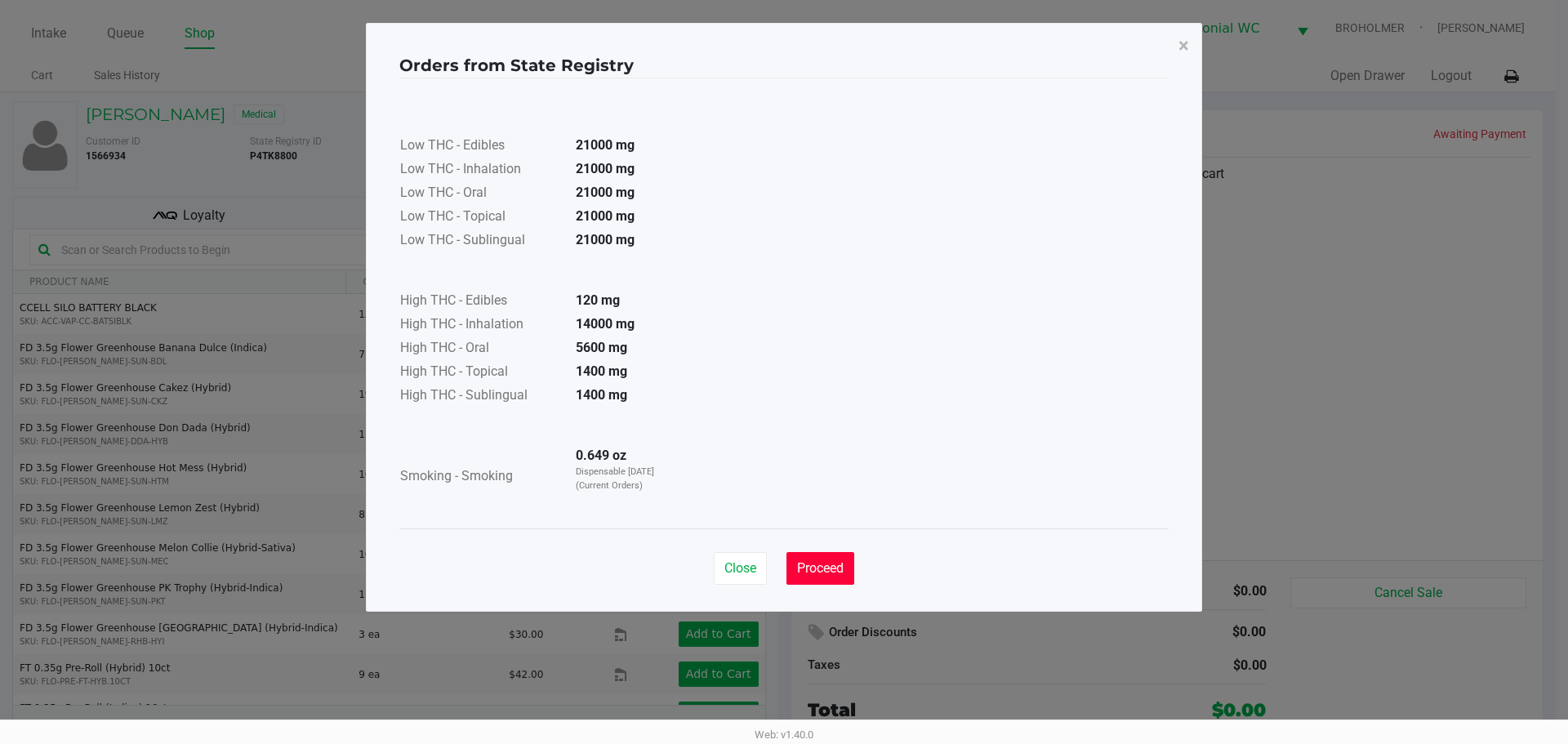
click at [808, 566] on span "Proceed" at bounding box center [820, 568] width 46 height 16
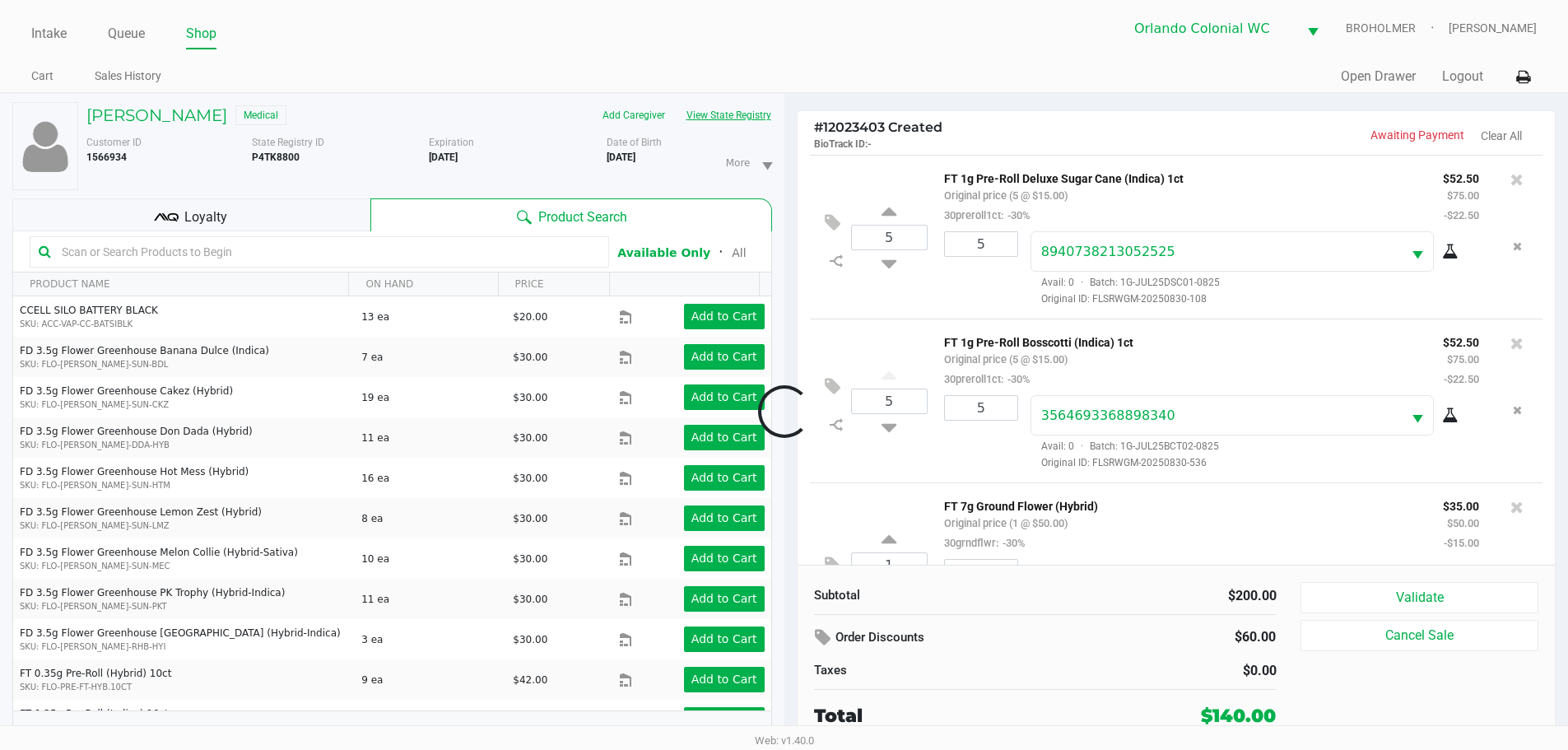
scroll to position [84, 0]
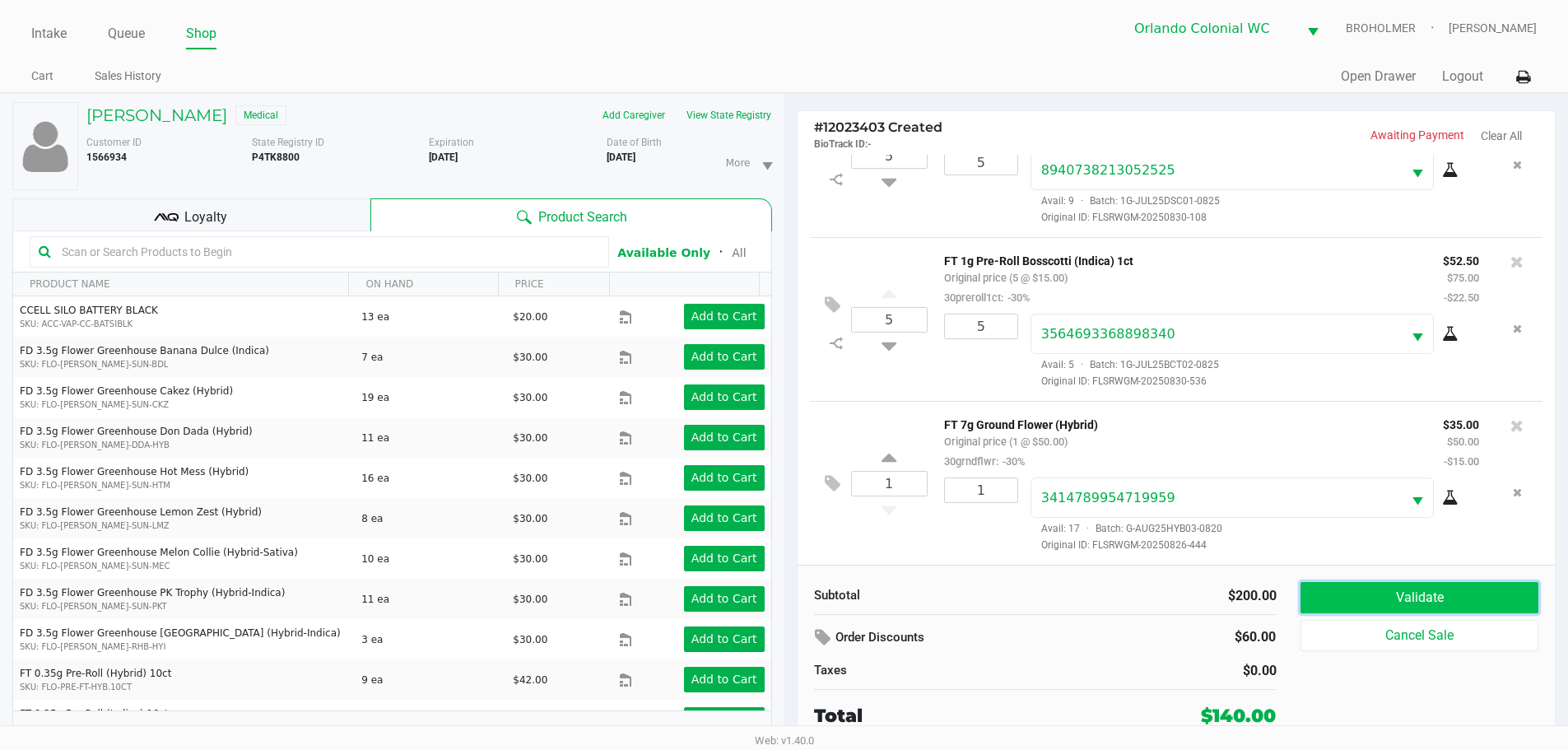
click at [1455, 602] on button "Validate" at bounding box center [1419, 598] width 237 height 32
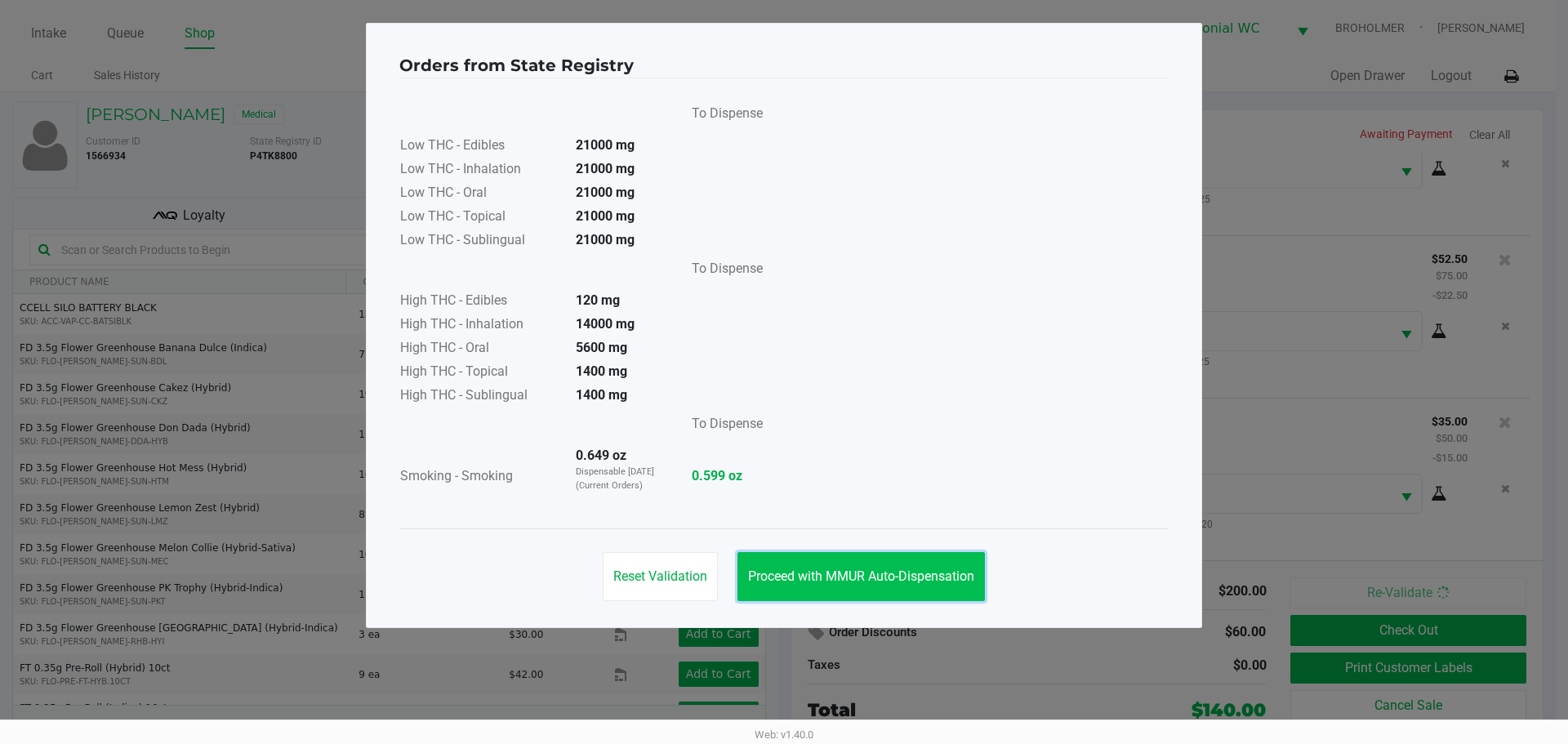
click at [889, 599] on button "Proceed with MMUR Auto-Dispensation" at bounding box center [861, 576] width 247 height 49
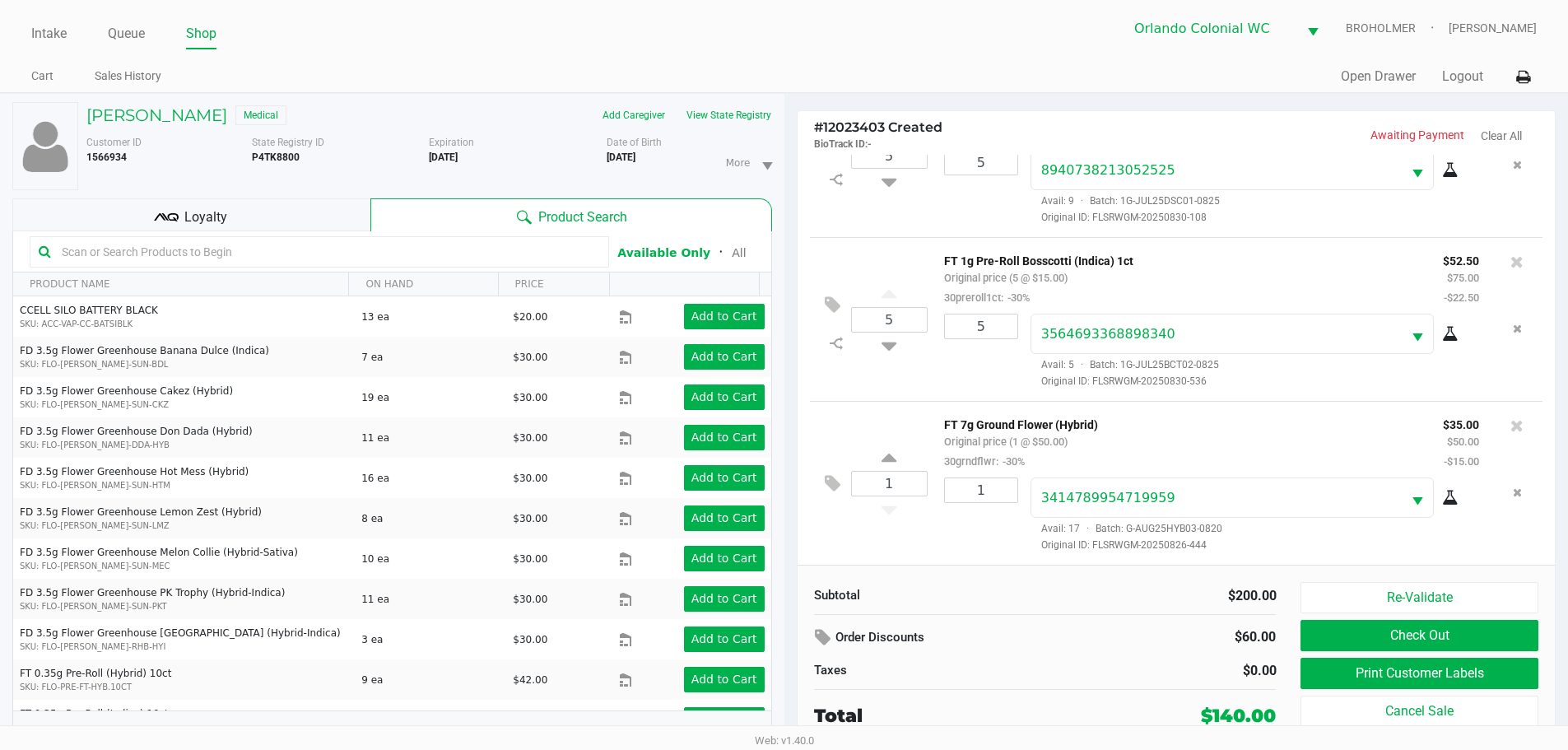
click at [347, 230] on div "GREGORIO FRANCIS Medical Add Caregiver View State Registry Customer ID 1566934 …" at bounding box center [392, 430] width 760 height 673
click at [342, 216] on div "Loyalty" at bounding box center [191, 214] width 358 height 33
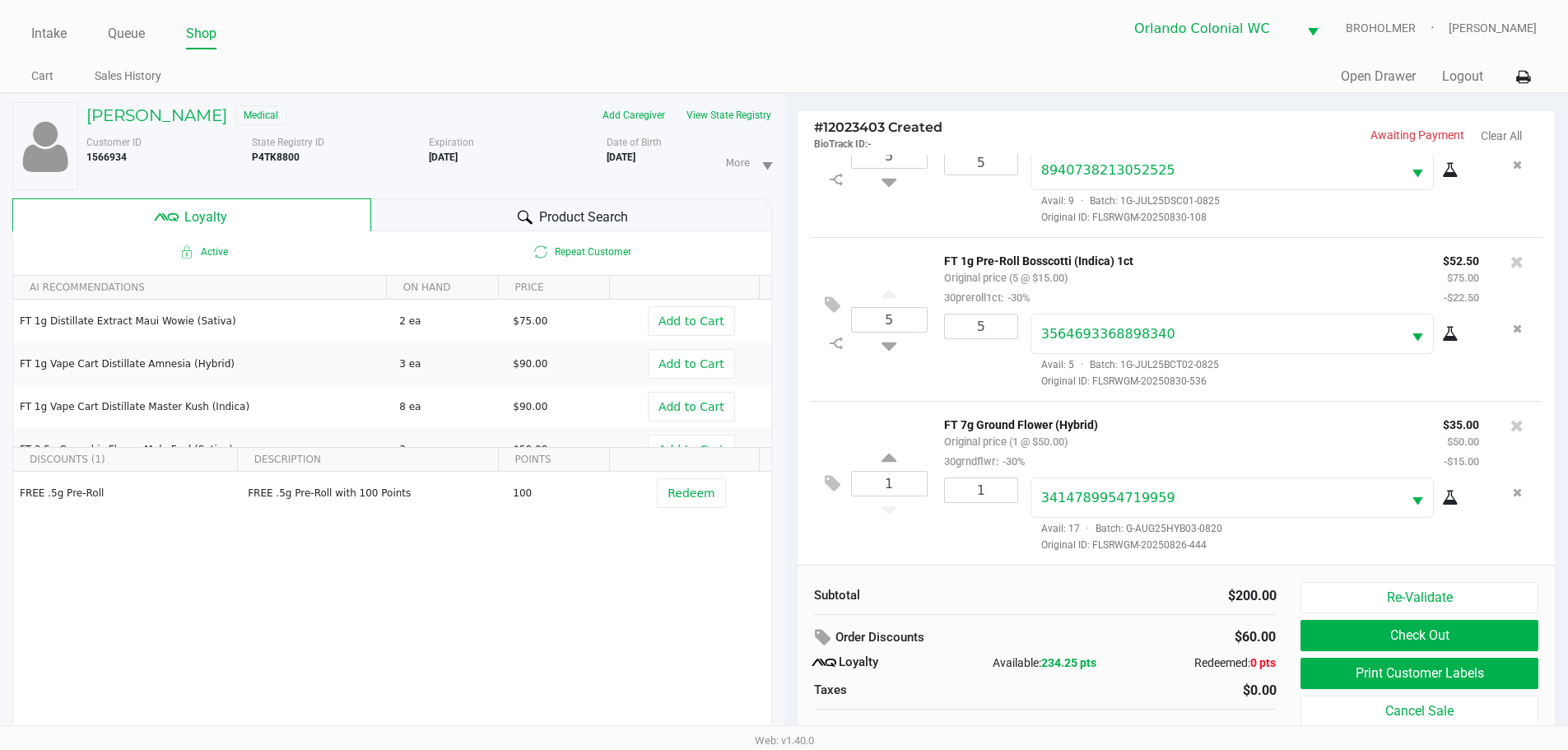
click at [441, 538] on div "FREE .5g Pre-Roll FREE .5g Pre-Roll with 100 Points 100 Redeem" at bounding box center [392, 595] width 758 height 248
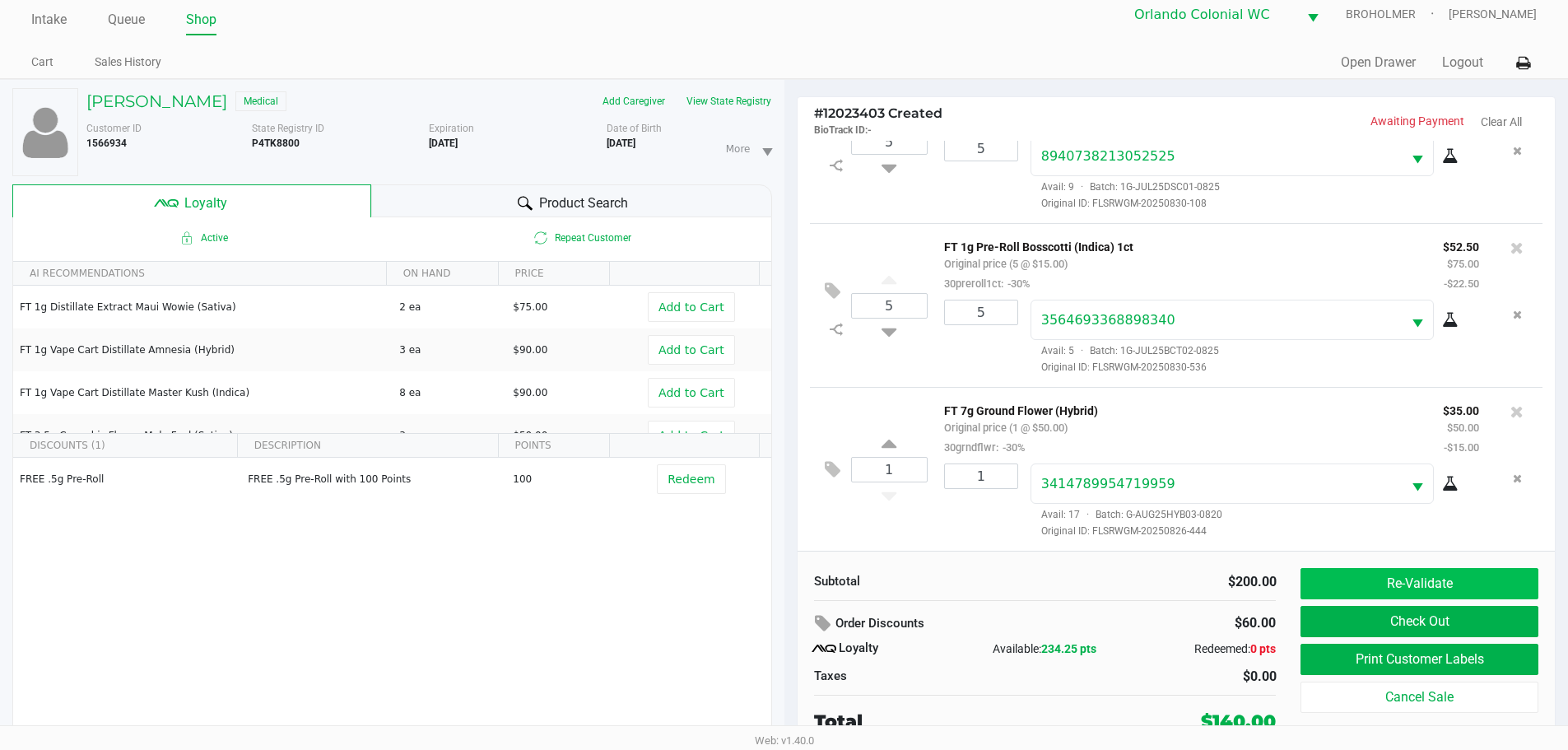
scroll to position [18, 0]
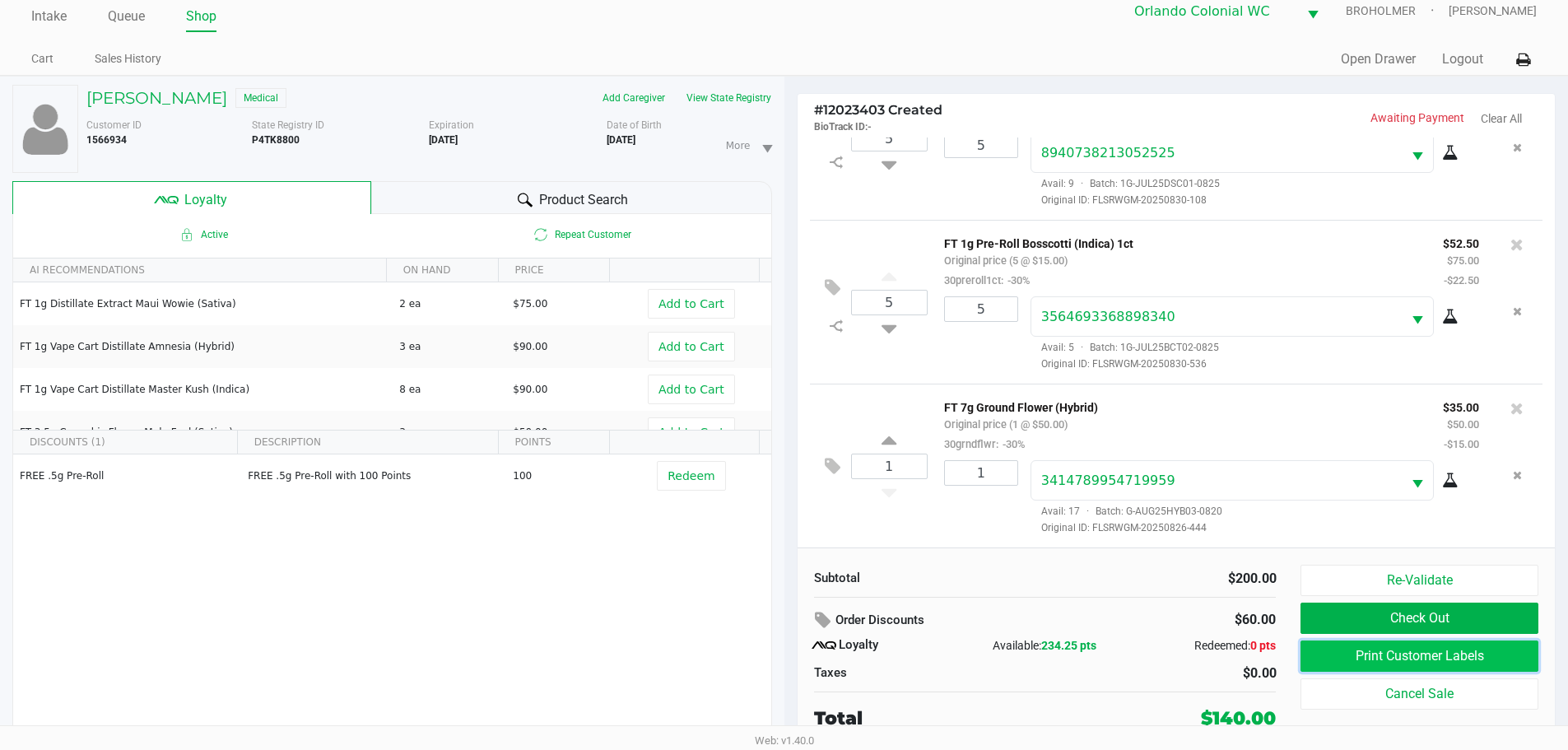
click at [1361, 651] on button "Print Customer Labels" at bounding box center [1419, 657] width 237 height 32
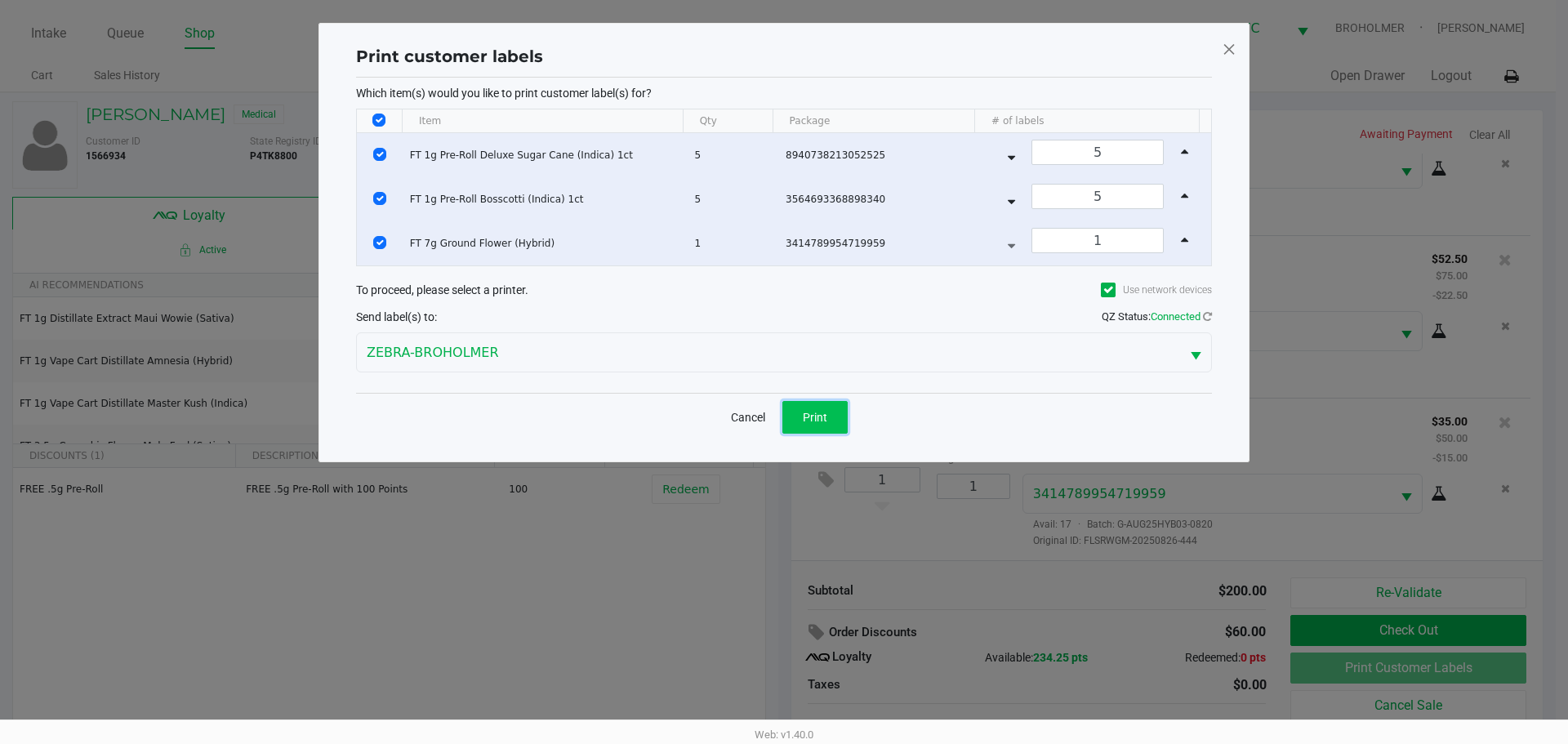
click at [823, 423] on span "Print" at bounding box center [815, 417] width 25 height 13
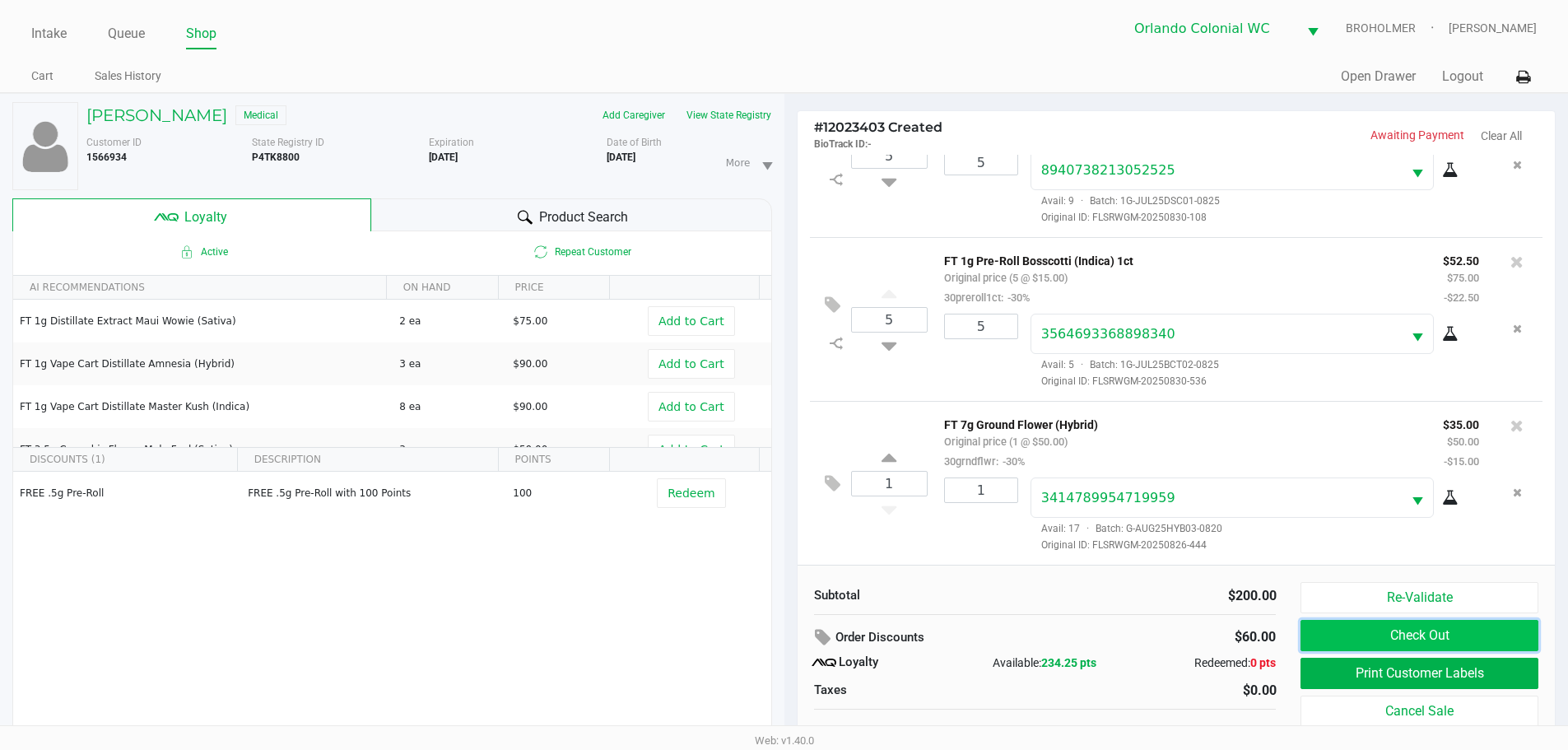
click at [1433, 637] on button "Check Out" at bounding box center [1419, 636] width 237 height 32
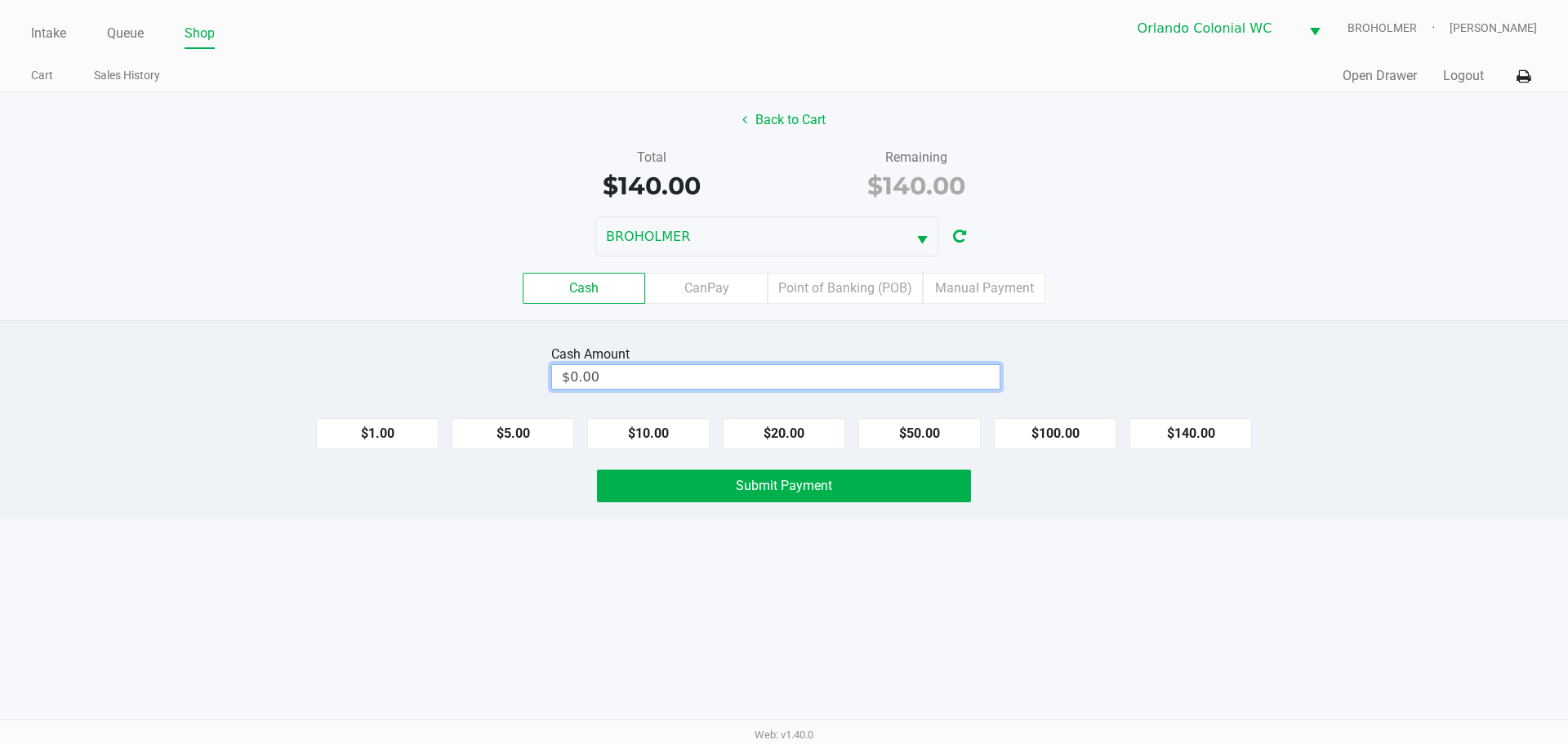
click at [906, 382] on input "$0.00" at bounding box center [775, 377] width 448 height 24
click at [936, 487] on button "Submit Payment" at bounding box center [784, 485] width 374 height 32
type input "$200.00"
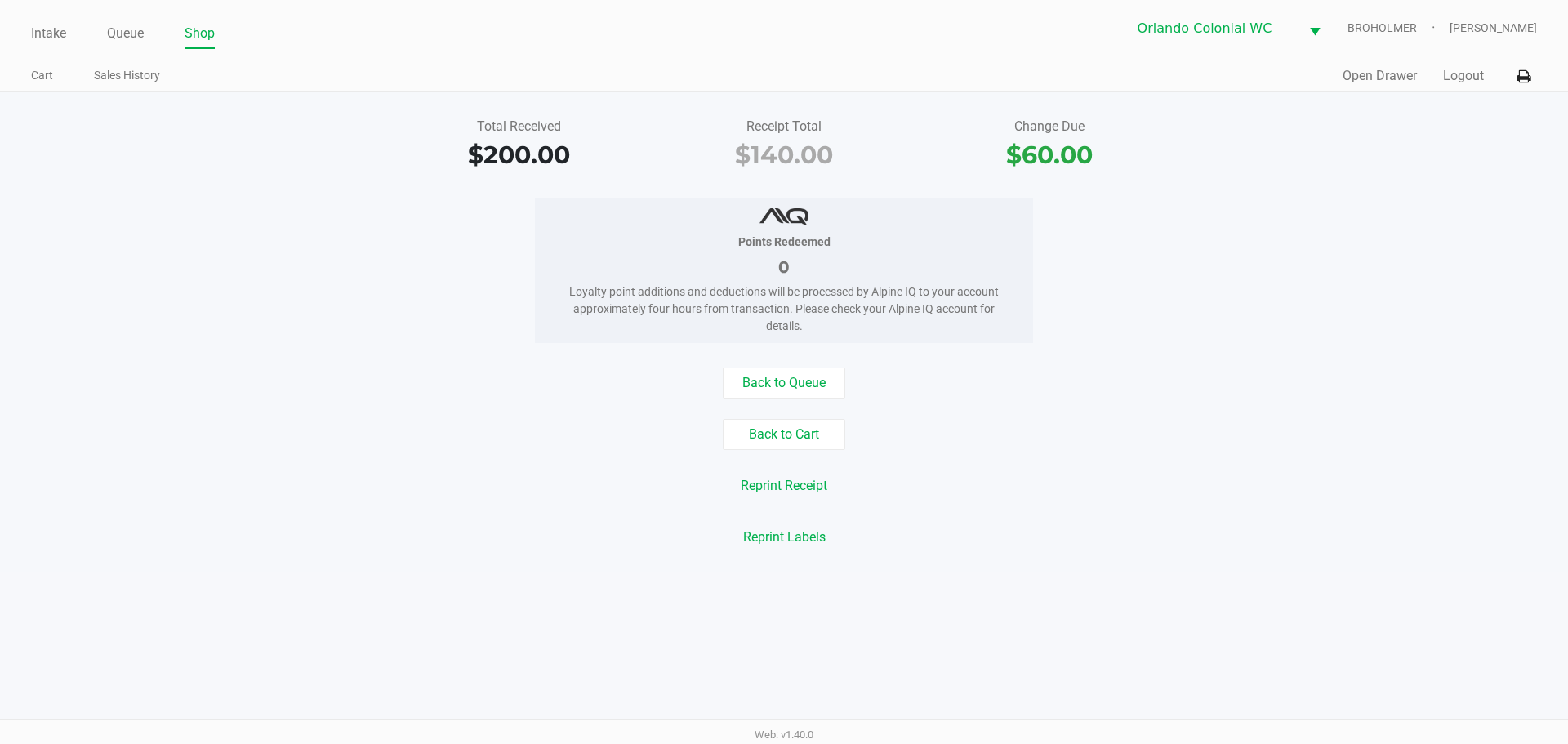
click at [271, 293] on div "Points Redeemed 0 Loyalty point additions and deductions will be processed by A…" at bounding box center [784, 271] width 1592 height 146
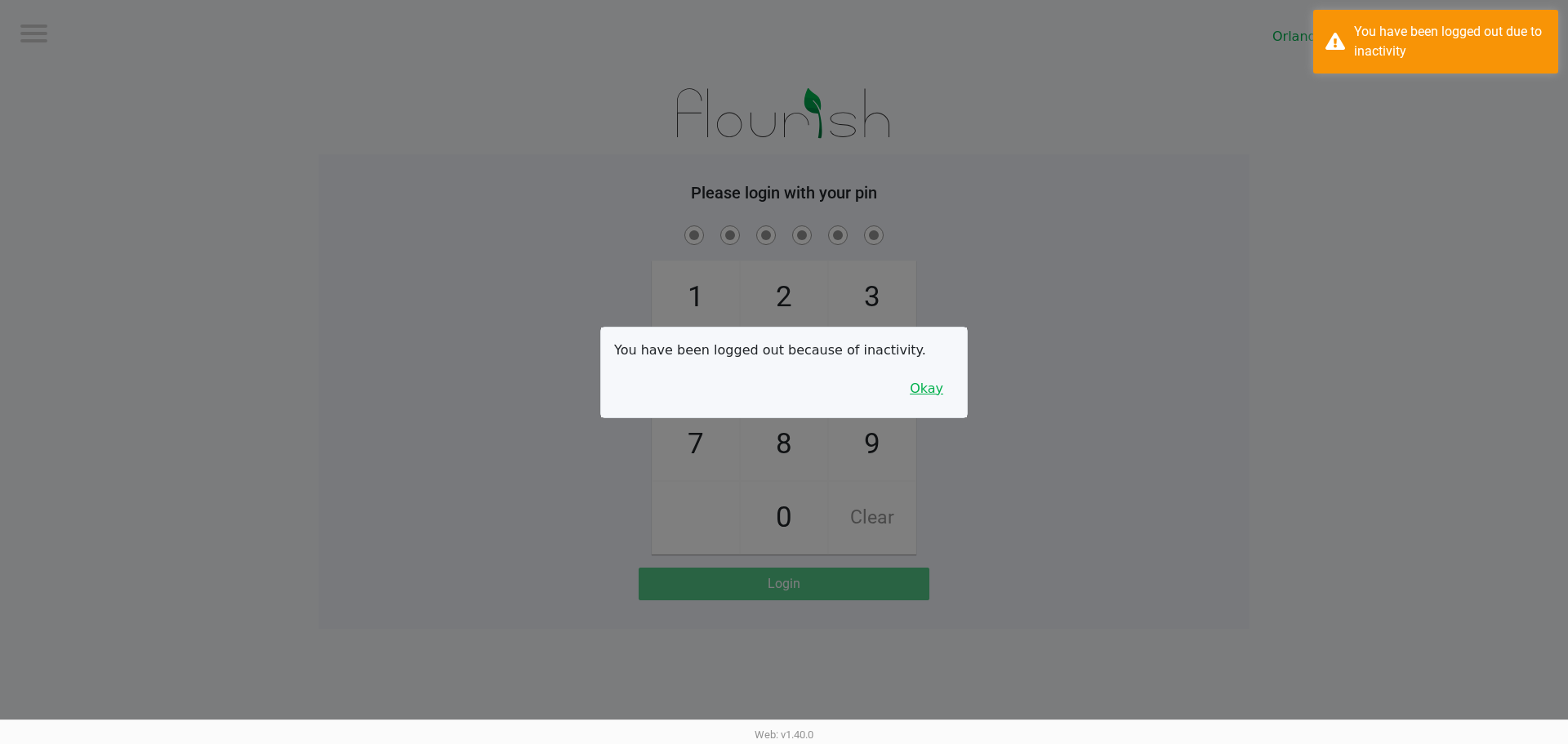
drag, startPoint x: 925, startPoint y: 394, endPoint x: 880, endPoint y: 442, distance: 65.8
click at [924, 394] on button "Okay" at bounding box center [927, 389] width 55 height 31
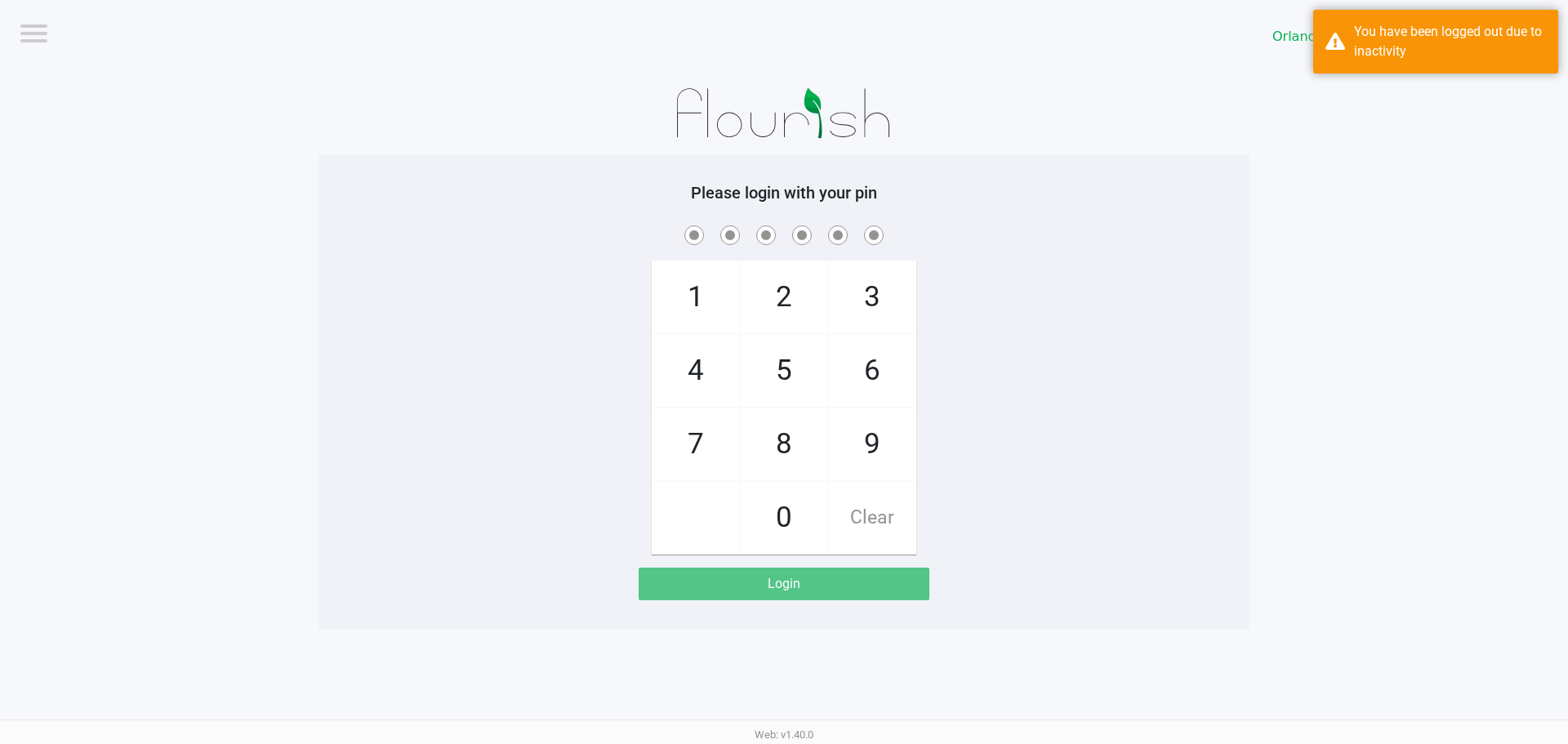
drag, startPoint x: 799, startPoint y: 449, endPoint x: 659, endPoint y: 435, distance: 140.7
click at [798, 449] on span "8" at bounding box center [784, 444] width 87 height 72
checkbox input "true"
click at [674, 434] on span "7" at bounding box center [696, 444] width 87 height 72
checkbox input "true"
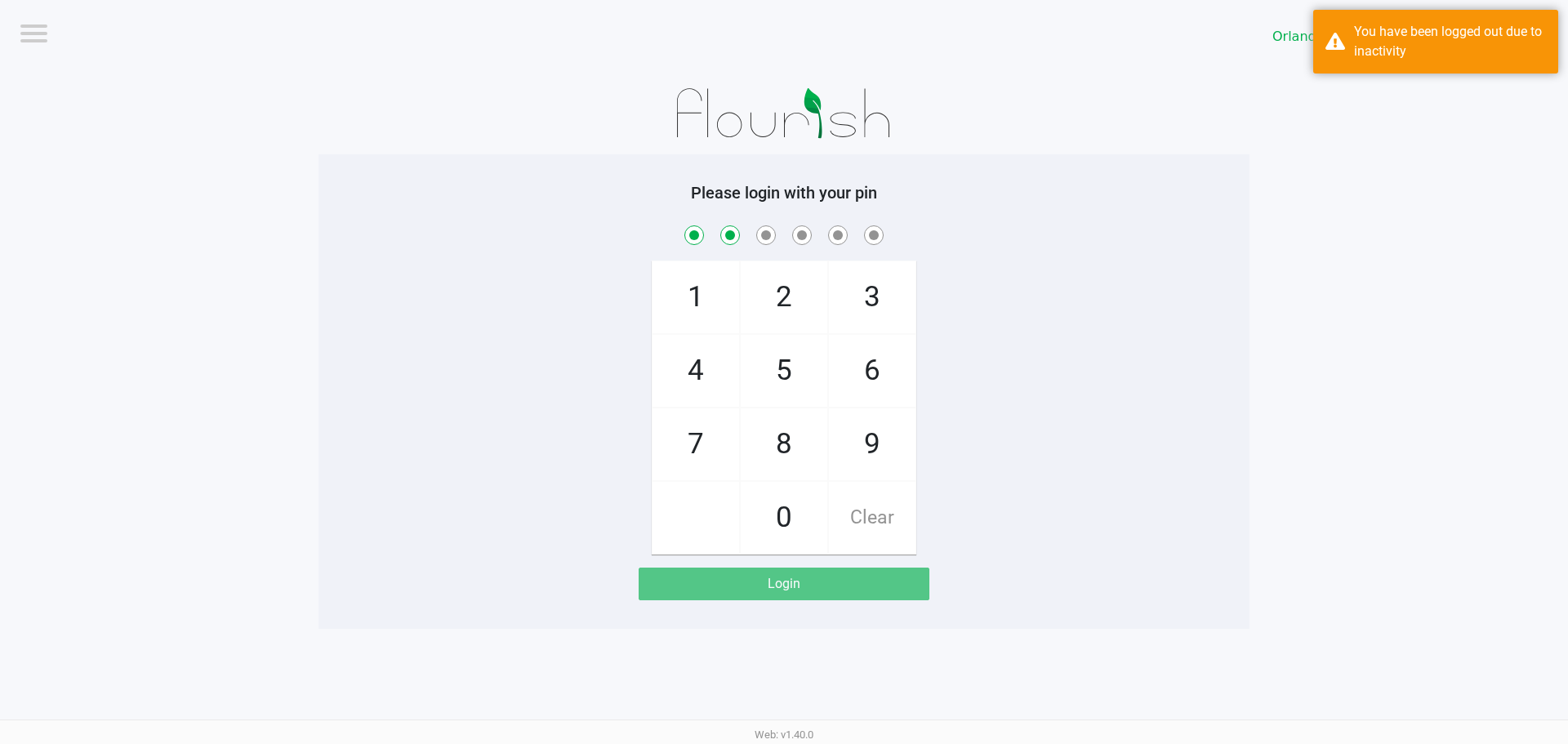
click at [748, 529] on span "0" at bounding box center [784, 517] width 87 height 72
checkbox input "true"
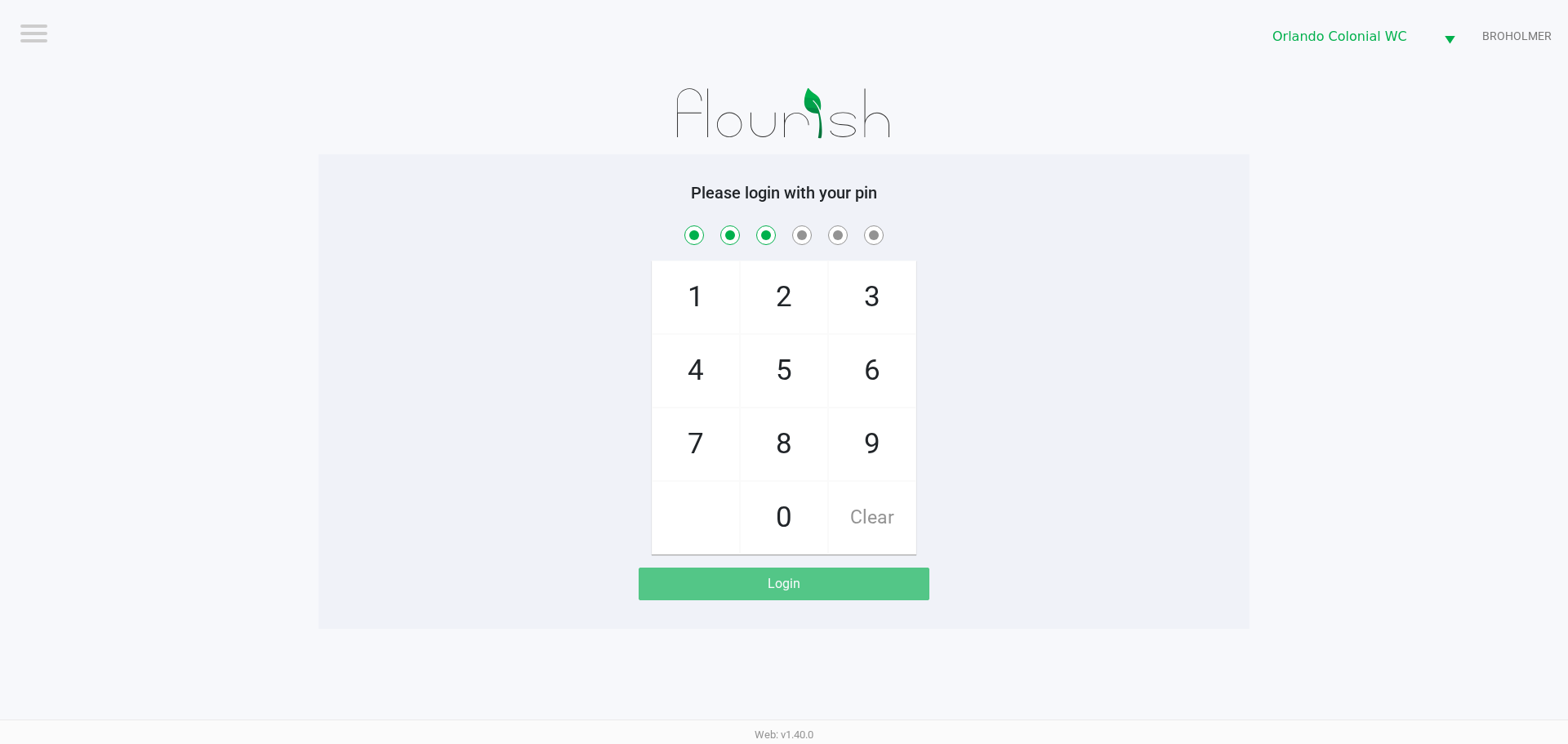
click at [868, 491] on span "Clear" at bounding box center [872, 517] width 87 height 72
checkbox input "false"
click at [784, 448] on span "8" at bounding box center [784, 444] width 87 height 72
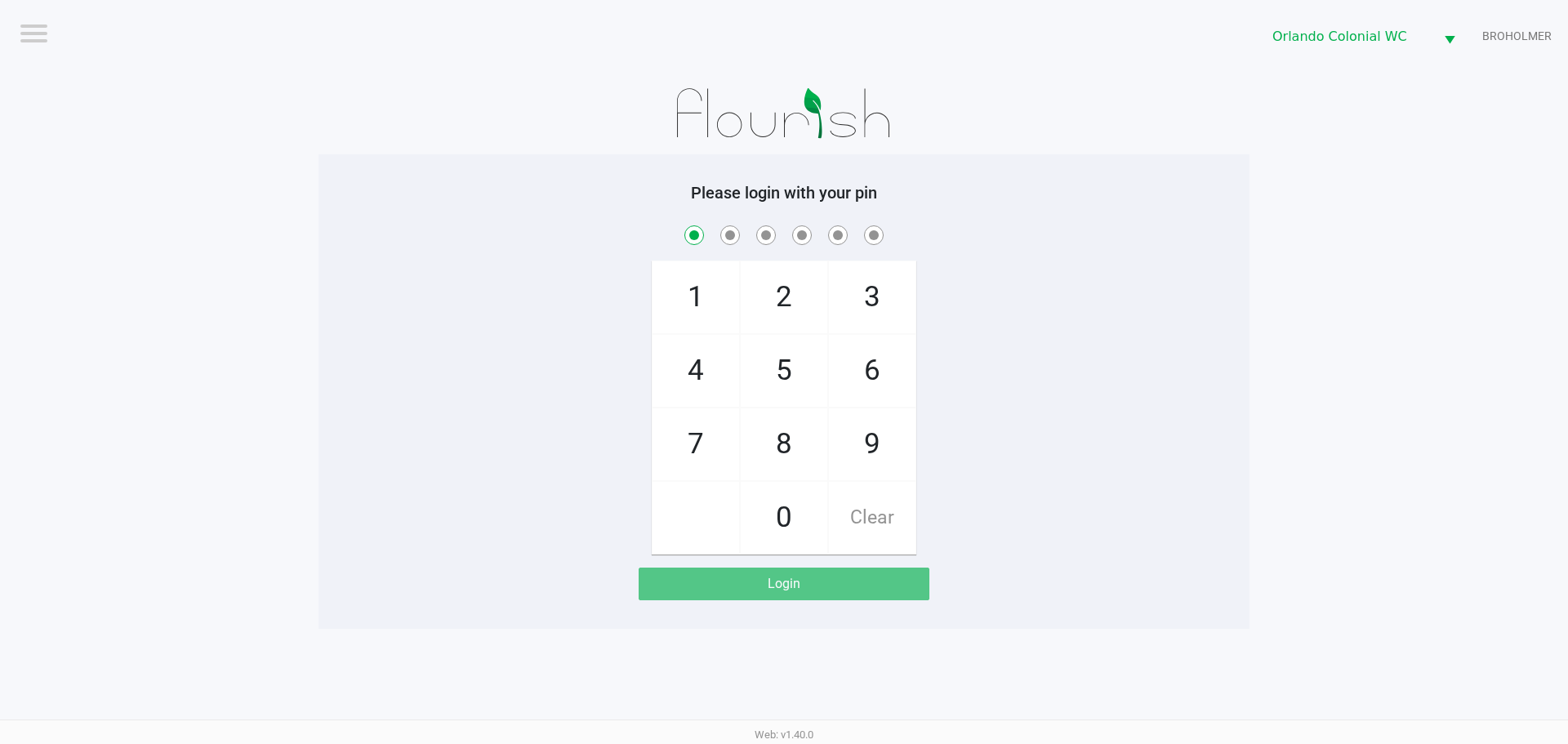
checkbox input "true"
click at [702, 445] on span "7" at bounding box center [696, 444] width 87 height 72
checkbox input "true"
click at [798, 510] on span "0" at bounding box center [784, 517] width 87 height 72
checkbox input "true"
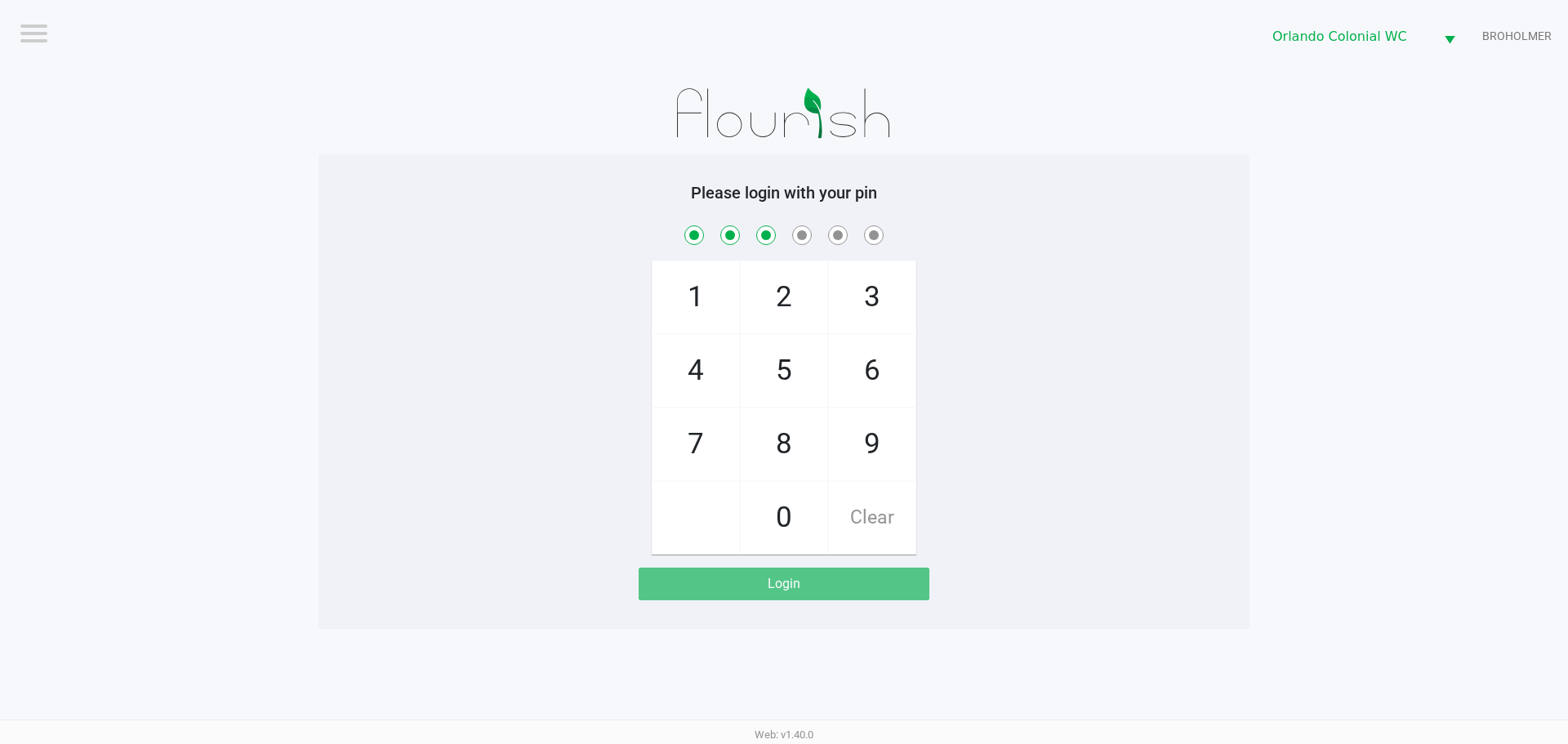
click at [702, 368] on span "4" at bounding box center [696, 371] width 87 height 72
checkbox input "true"
click at [716, 445] on span "7" at bounding box center [696, 444] width 87 height 72
checkbox input "true"
click at [708, 289] on span "1" at bounding box center [696, 297] width 87 height 72
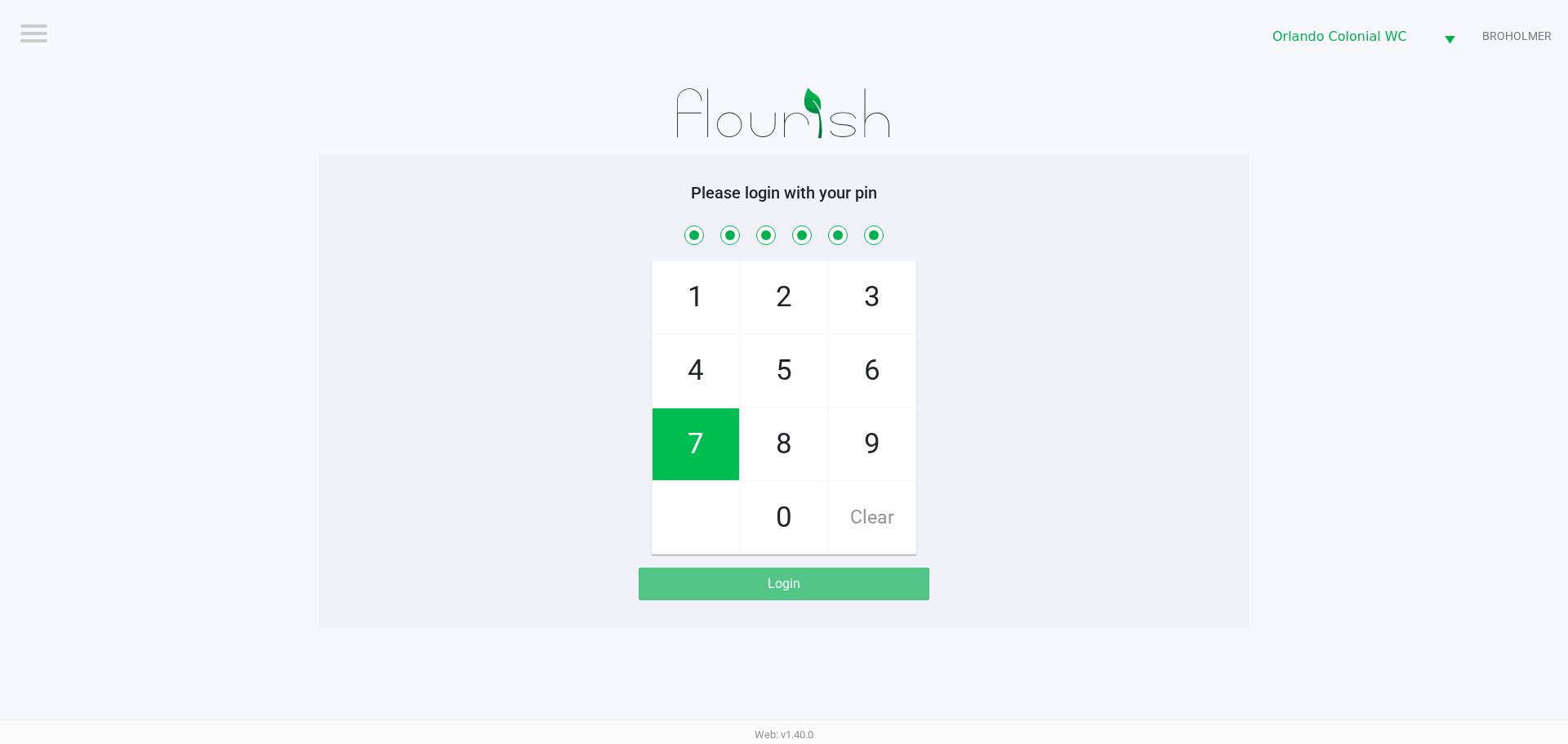
checkbox input "true"
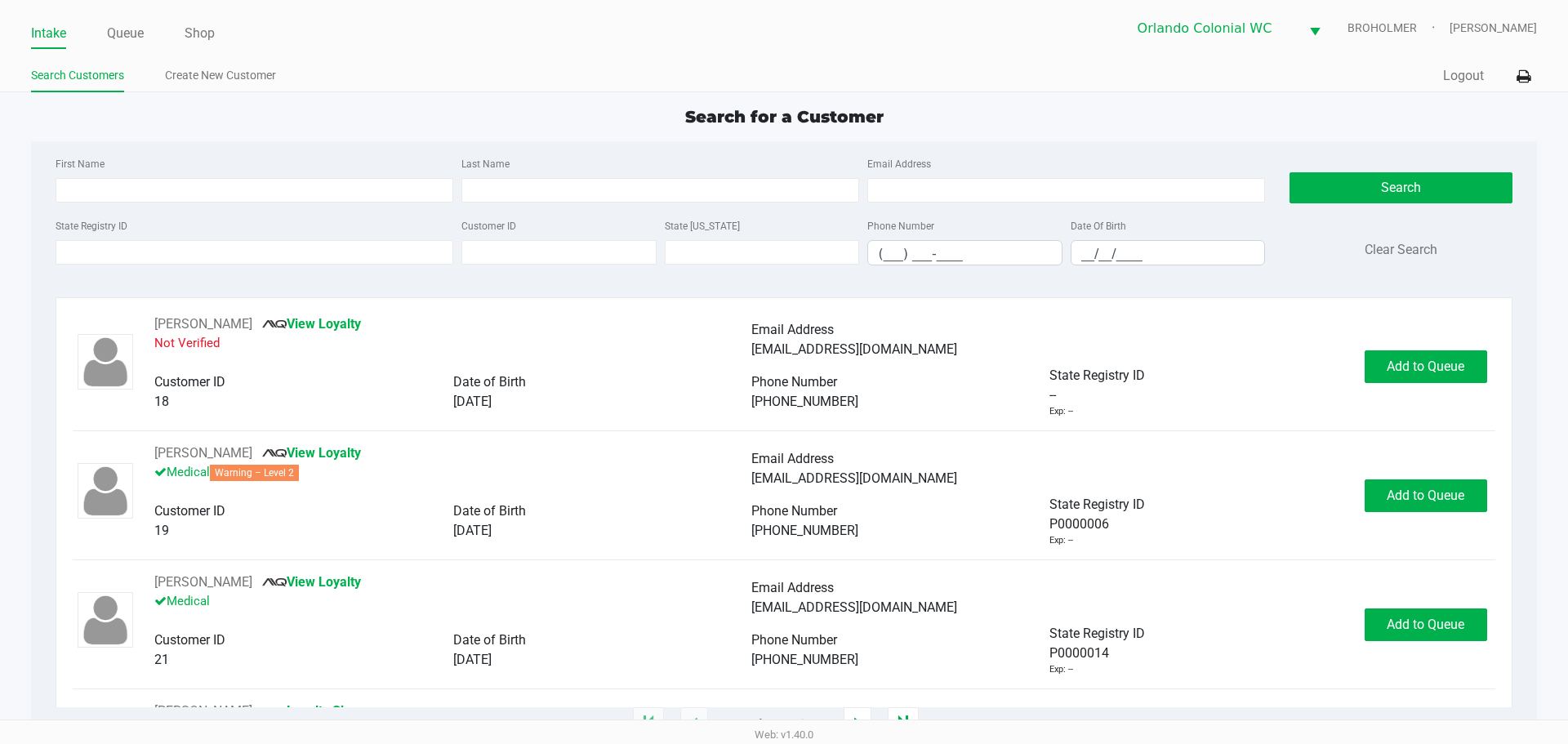
click at [326, 253] on input "State Registry ID" at bounding box center [254, 252] width 398 height 25
click at [314, 256] on input "State Registry ID" at bounding box center [254, 252] width 398 height 25
type input "P8KK9034"
click at [1417, 198] on button "Search" at bounding box center [1400, 188] width 222 height 31
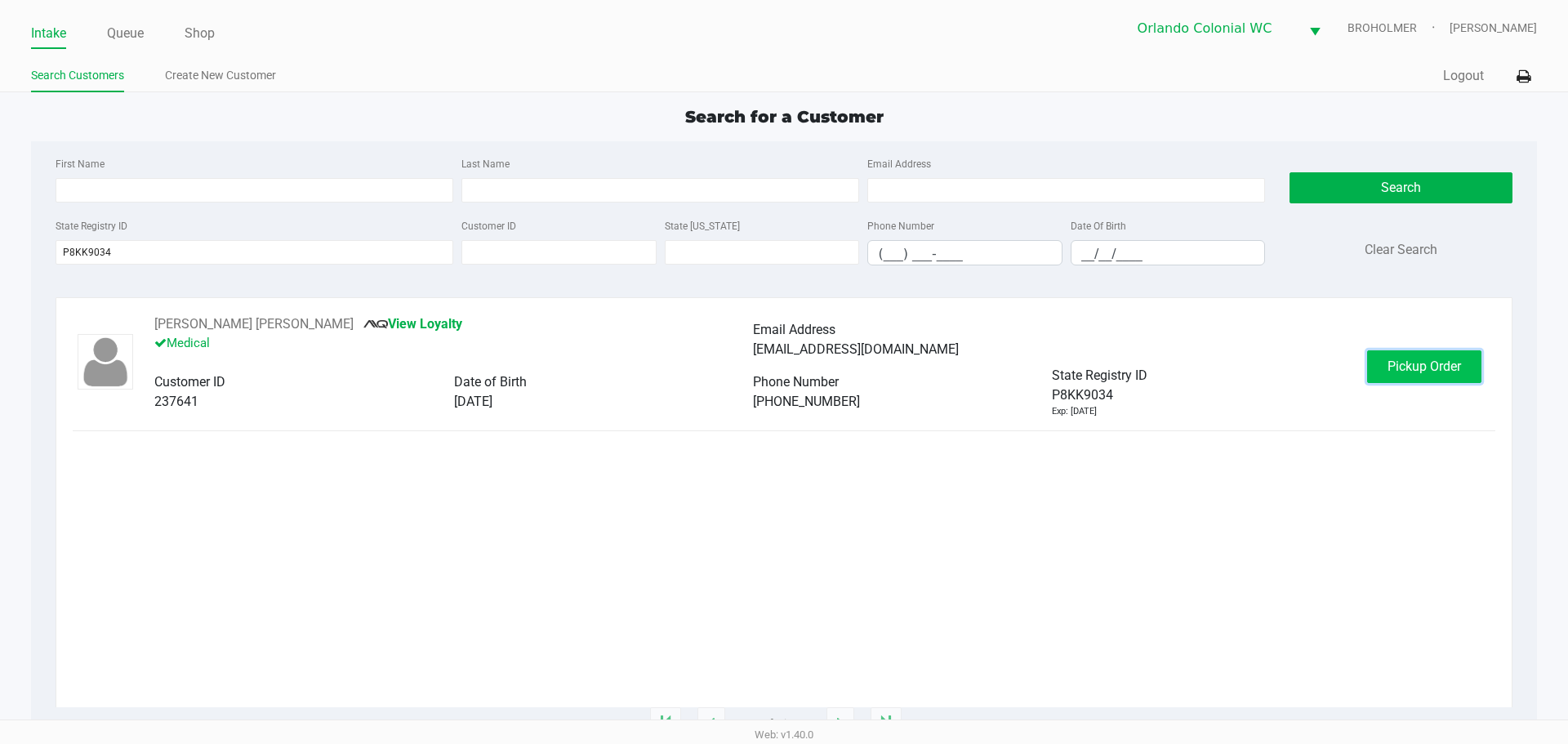
click at [1392, 370] on span "Pickup Order" at bounding box center [1424, 366] width 74 height 16
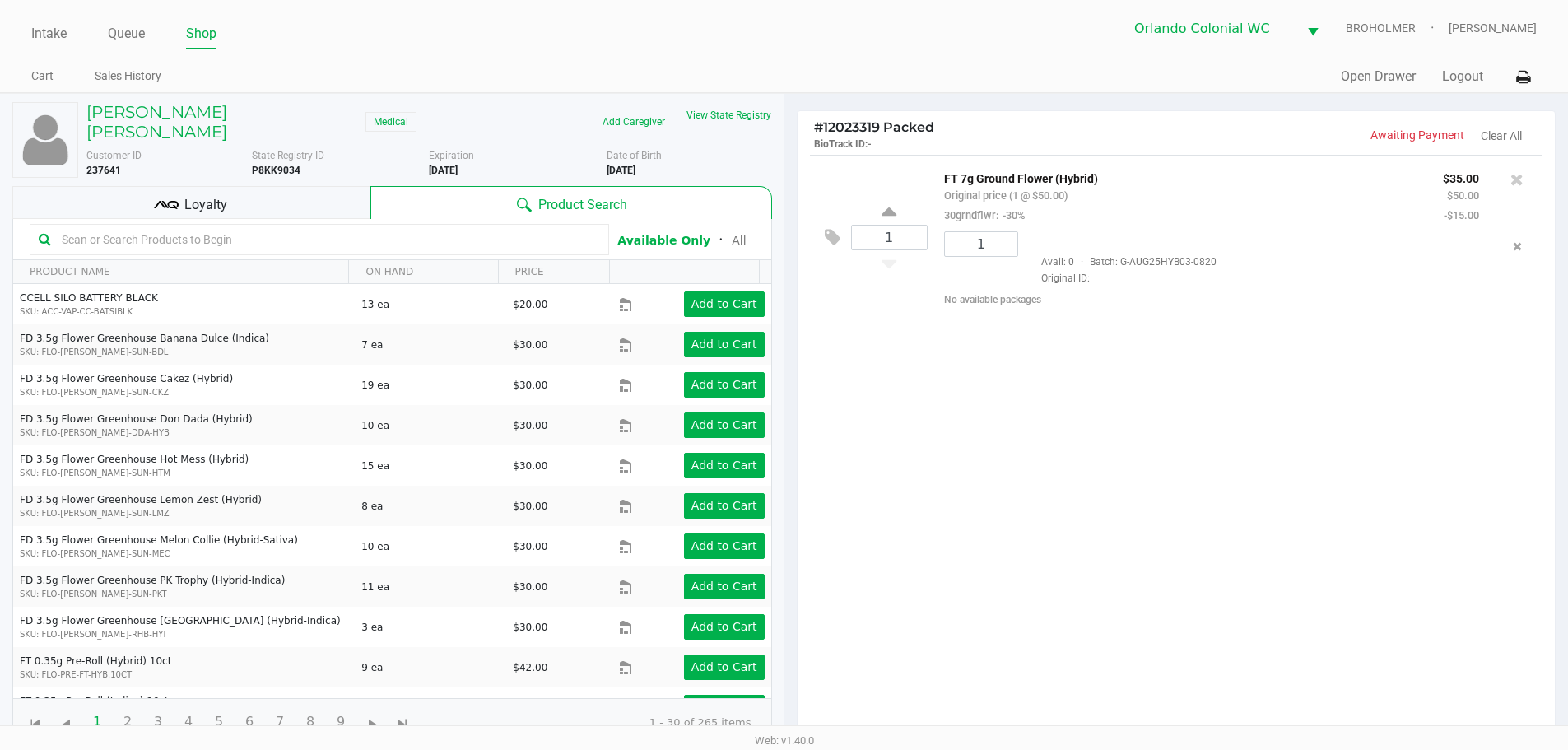
click at [903, 390] on div "1 FT 7g Ground Flower (Hybrid) Original price (1 @ $50.00) 30grndflwr: -30% $35…" at bounding box center [1176, 451] width 758 height 591
click at [1475, 513] on div "1 FT 7g Ground Flower (Hybrid) Original price (1 @ $50.00) 30grndflwr: -30% $35…" at bounding box center [1176, 451] width 758 height 591
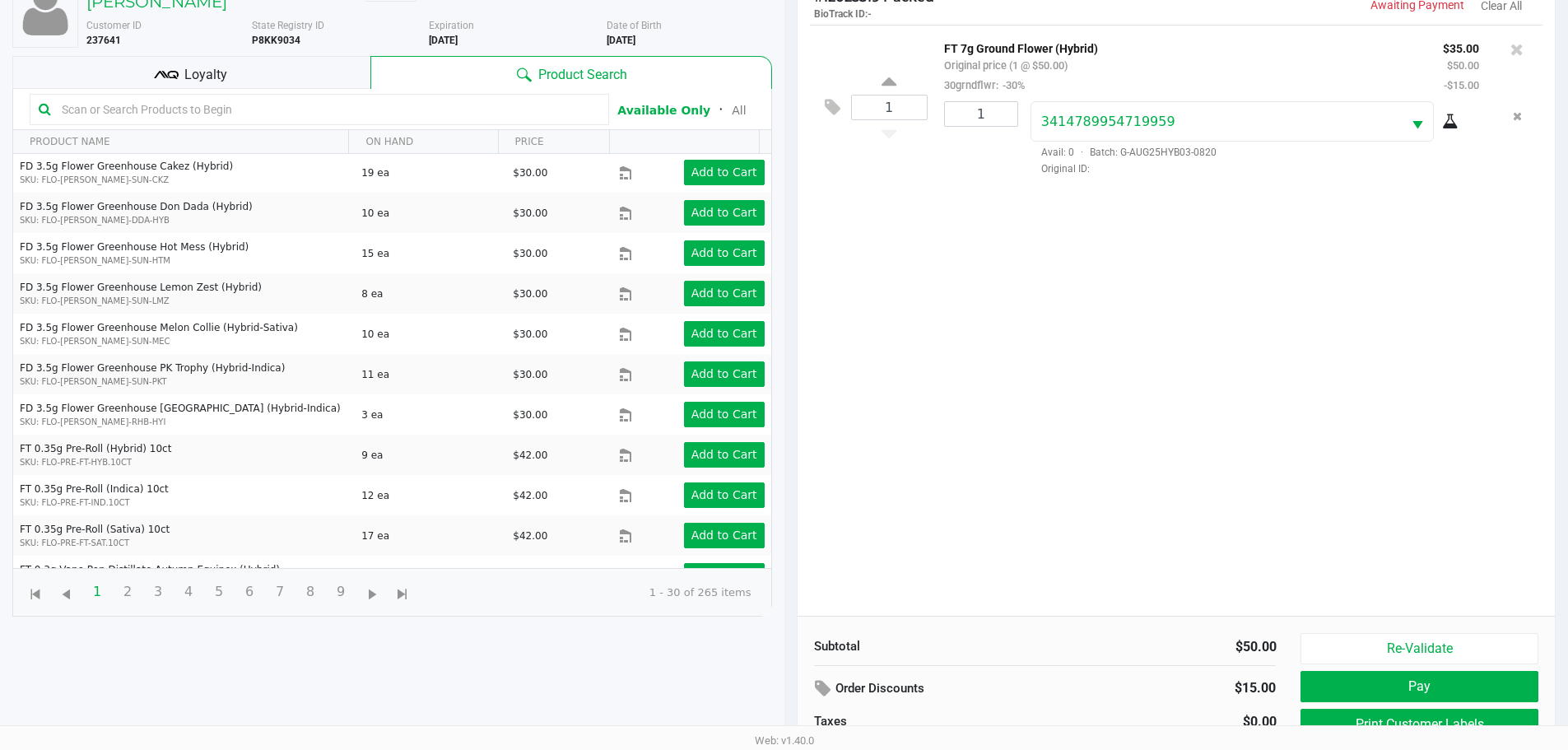
scroll to position [178, 0]
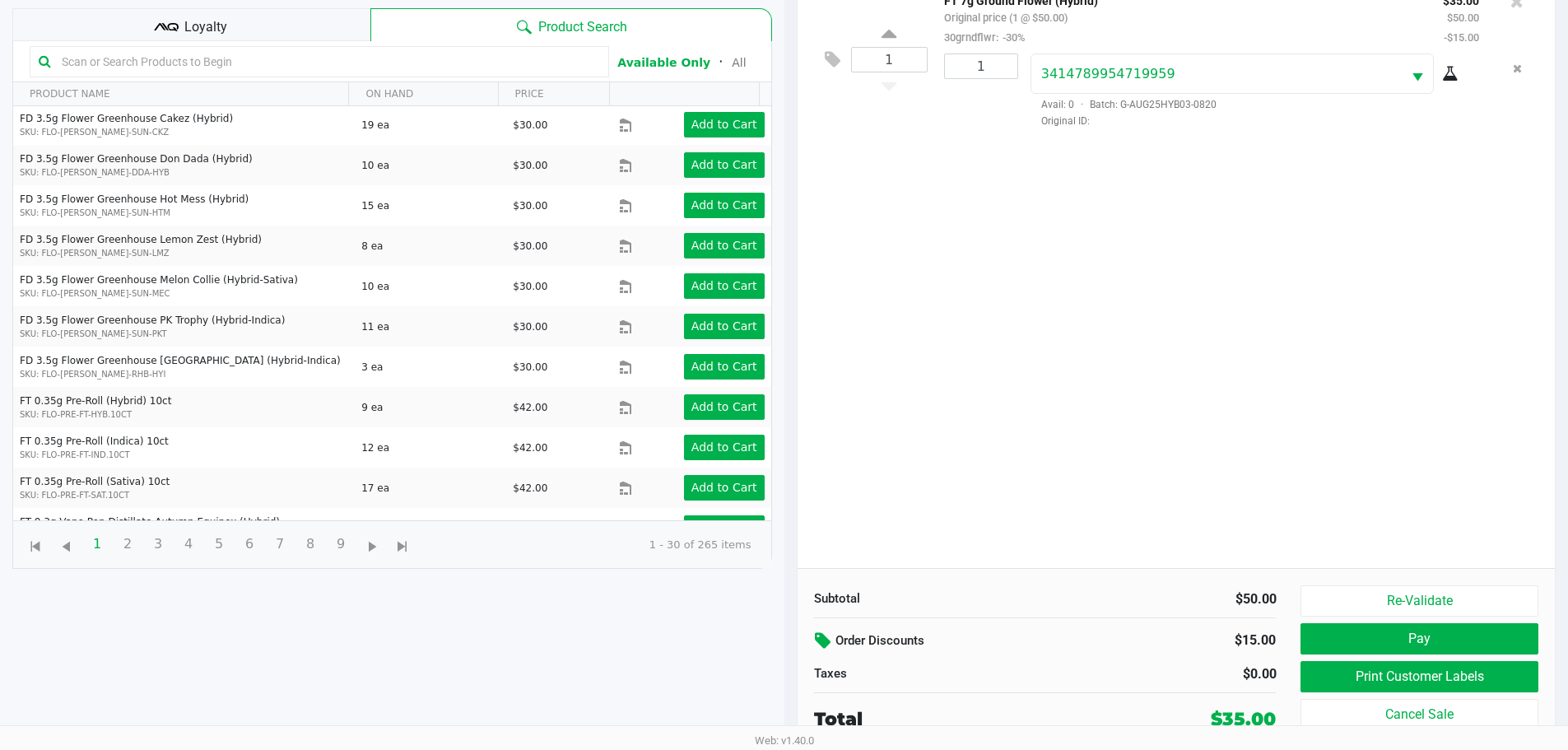
click at [824, 642] on icon at bounding box center [825, 641] width 20 height 19
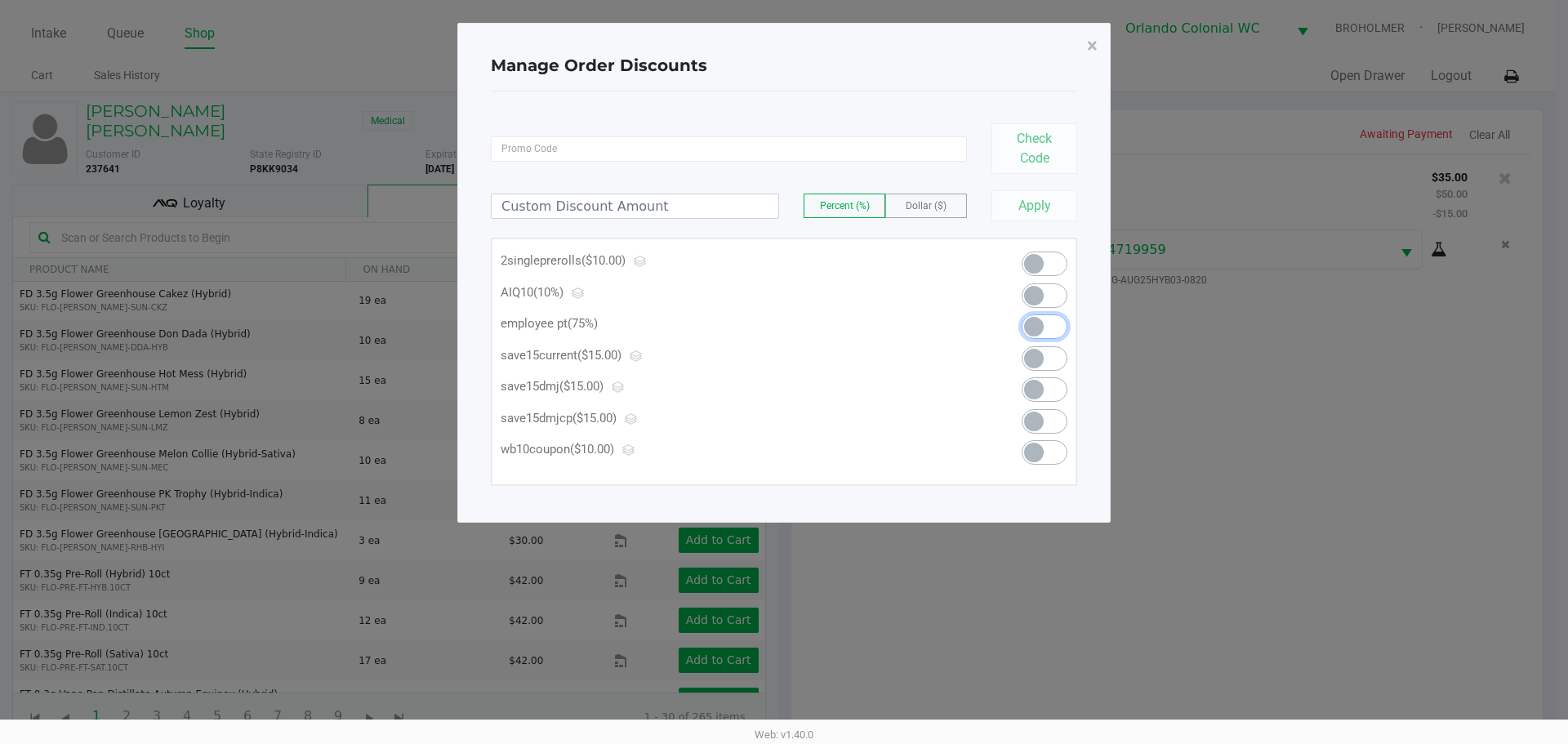
click at [1024, 320] on span at bounding box center [1044, 327] width 46 height 25
type input "75.00"
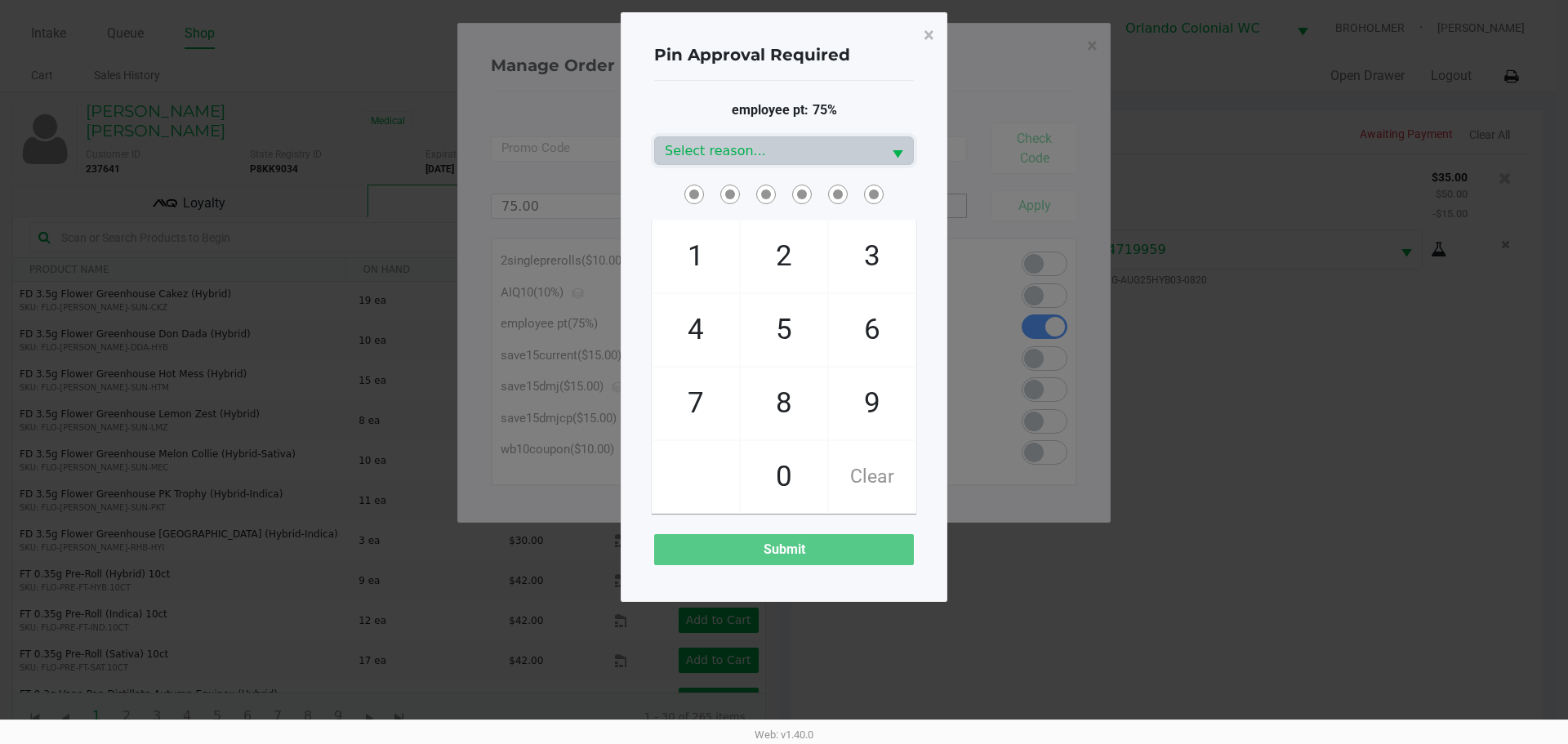
click at [784, 421] on span "8" at bounding box center [784, 403] width 87 height 72
checkbox input "true"
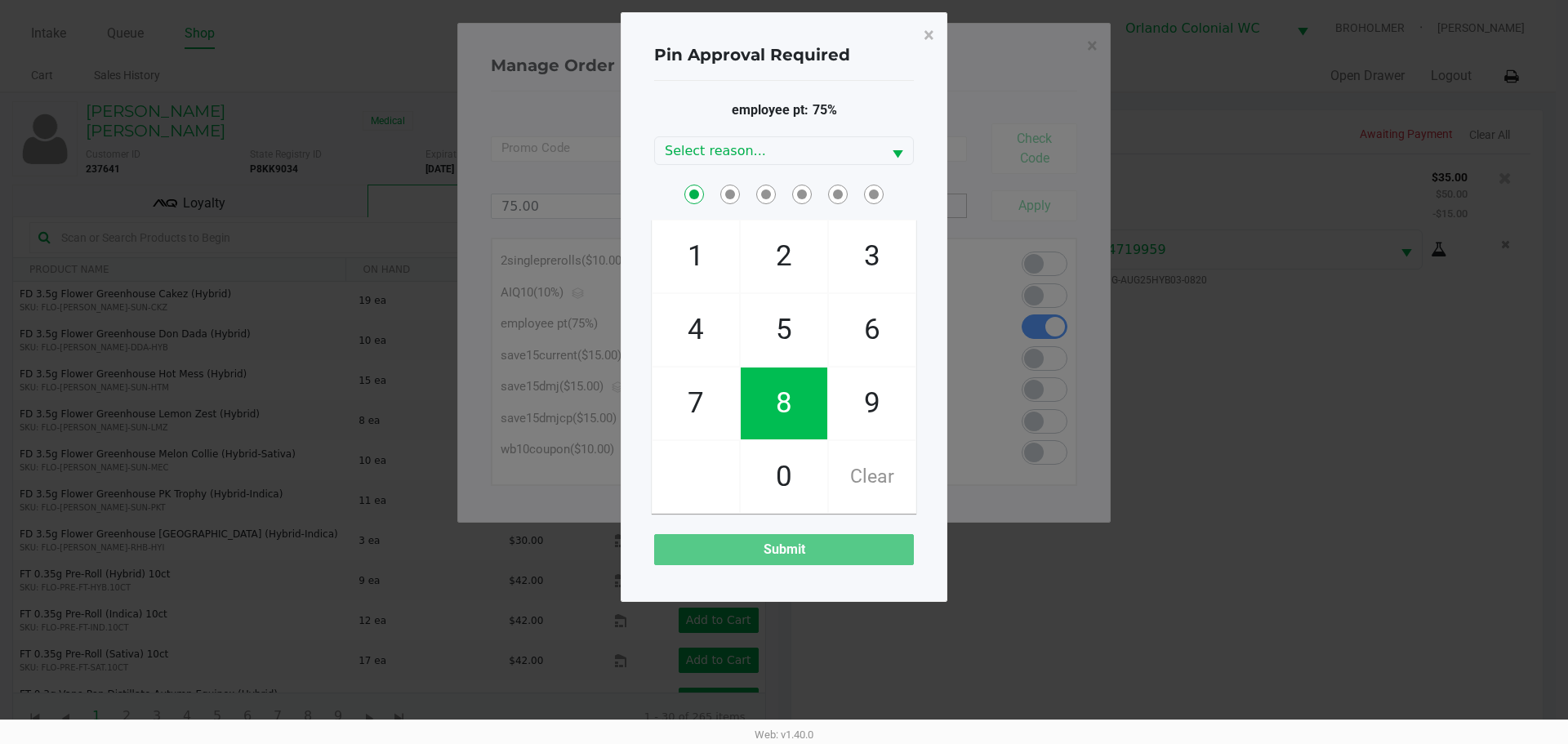
click at [707, 406] on span "7" at bounding box center [696, 403] width 87 height 72
checkbox input "true"
click at [773, 465] on span "0" at bounding box center [784, 477] width 87 height 72
checkbox input "true"
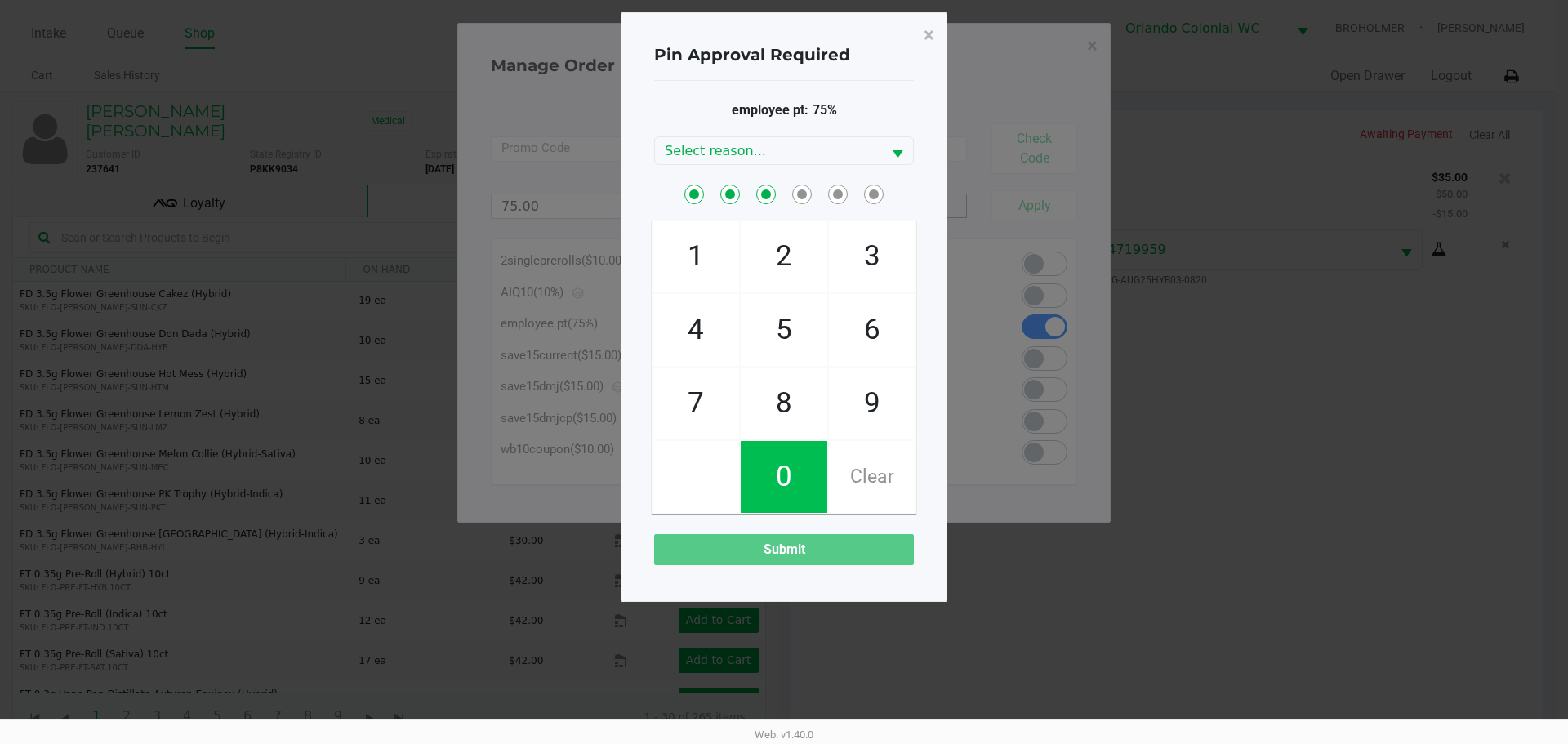
click at [692, 331] on span "4" at bounding box center [696, 329] width 87 height 72
checkbox input "true"
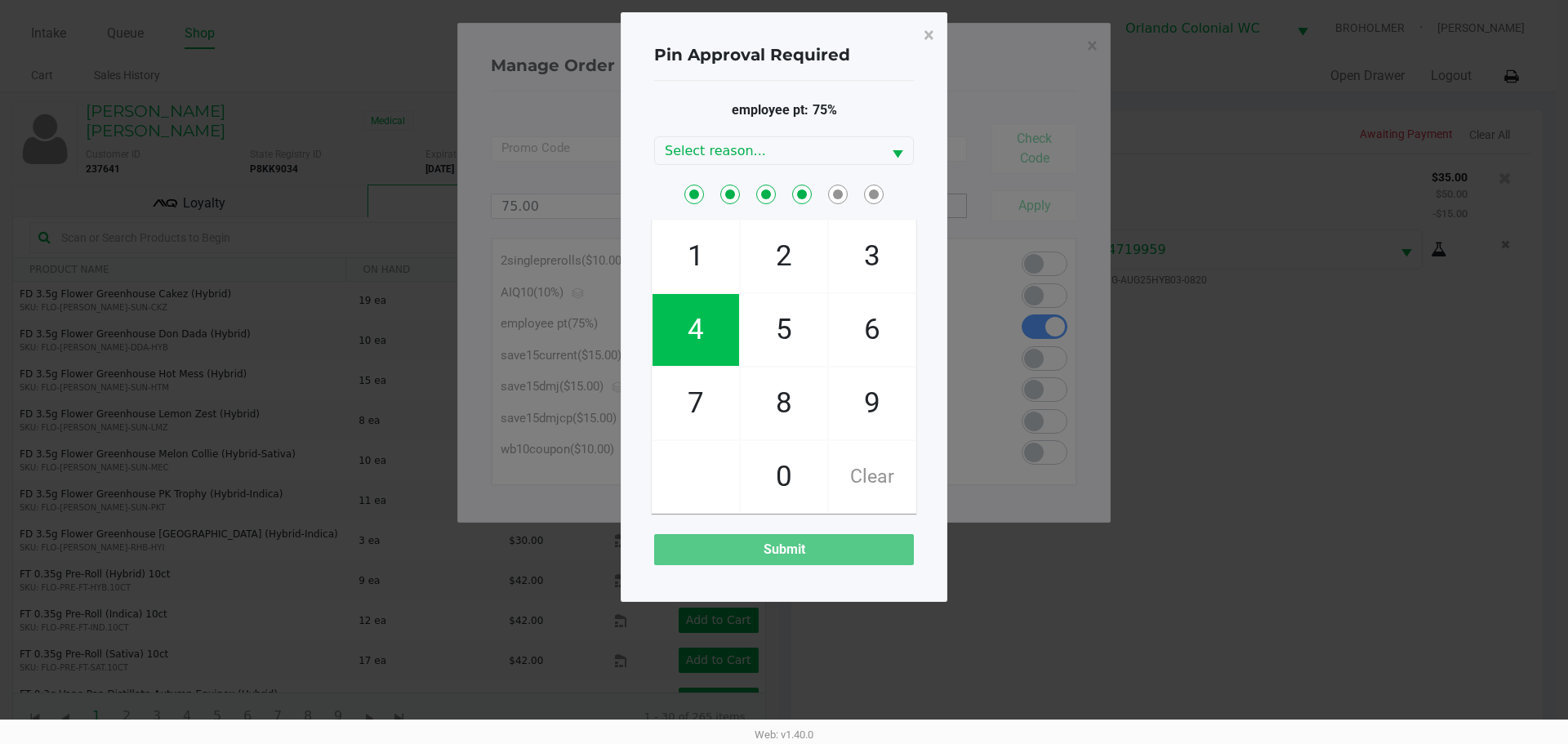
click at [712, 401] on span "7" at bounding box center [696, 403] width 87 height 72
checkbox input "true"
click at [702, 258] on span "1" at bounding box center [696, 256] width 87 height 72
checkbox input "true"
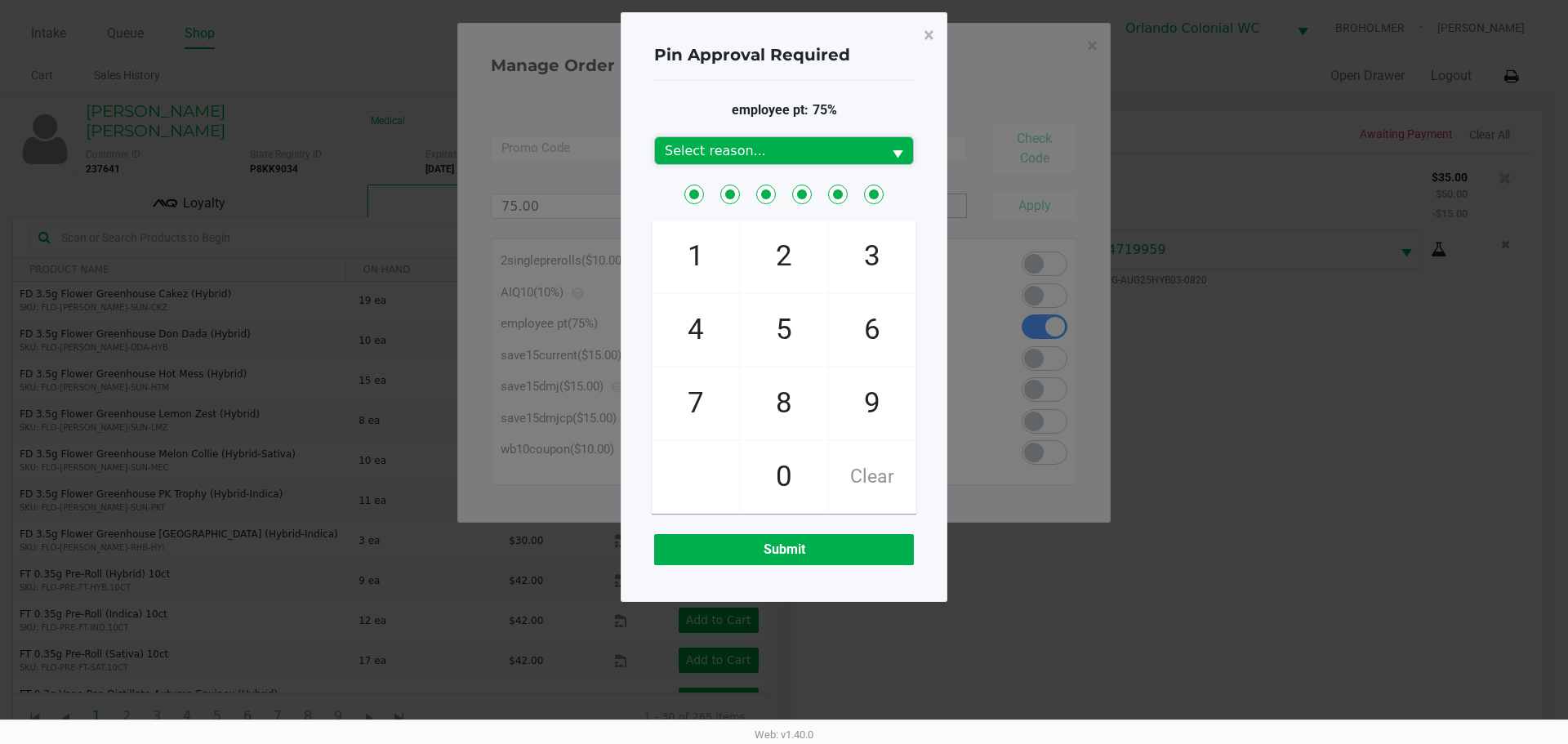
click at [847, 148] on span "Select reason..." at bounding box center [768, 151] width 208 height 20
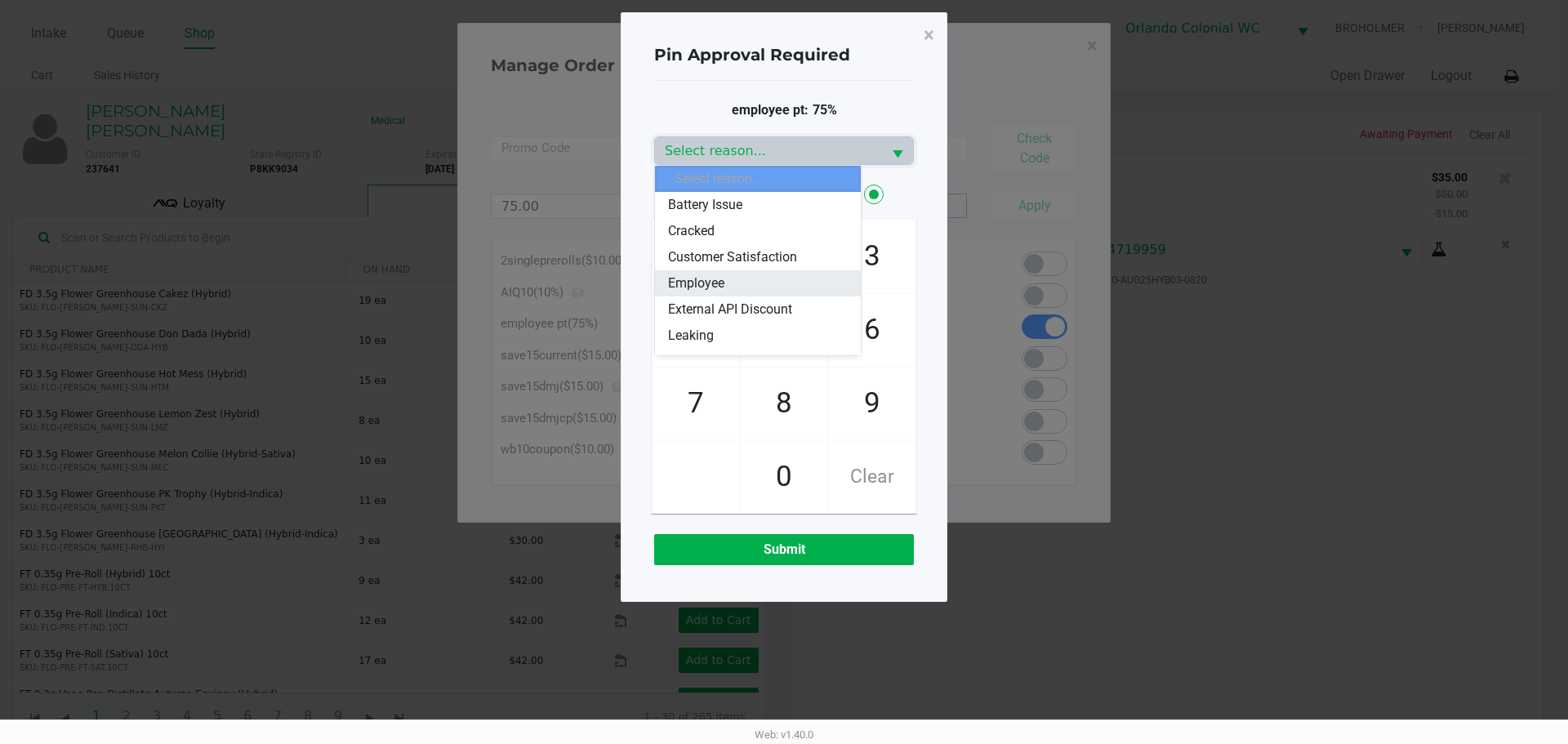
click at [731, 285] on li "Employee" at bounding box center [757, 284] width 206 height 26
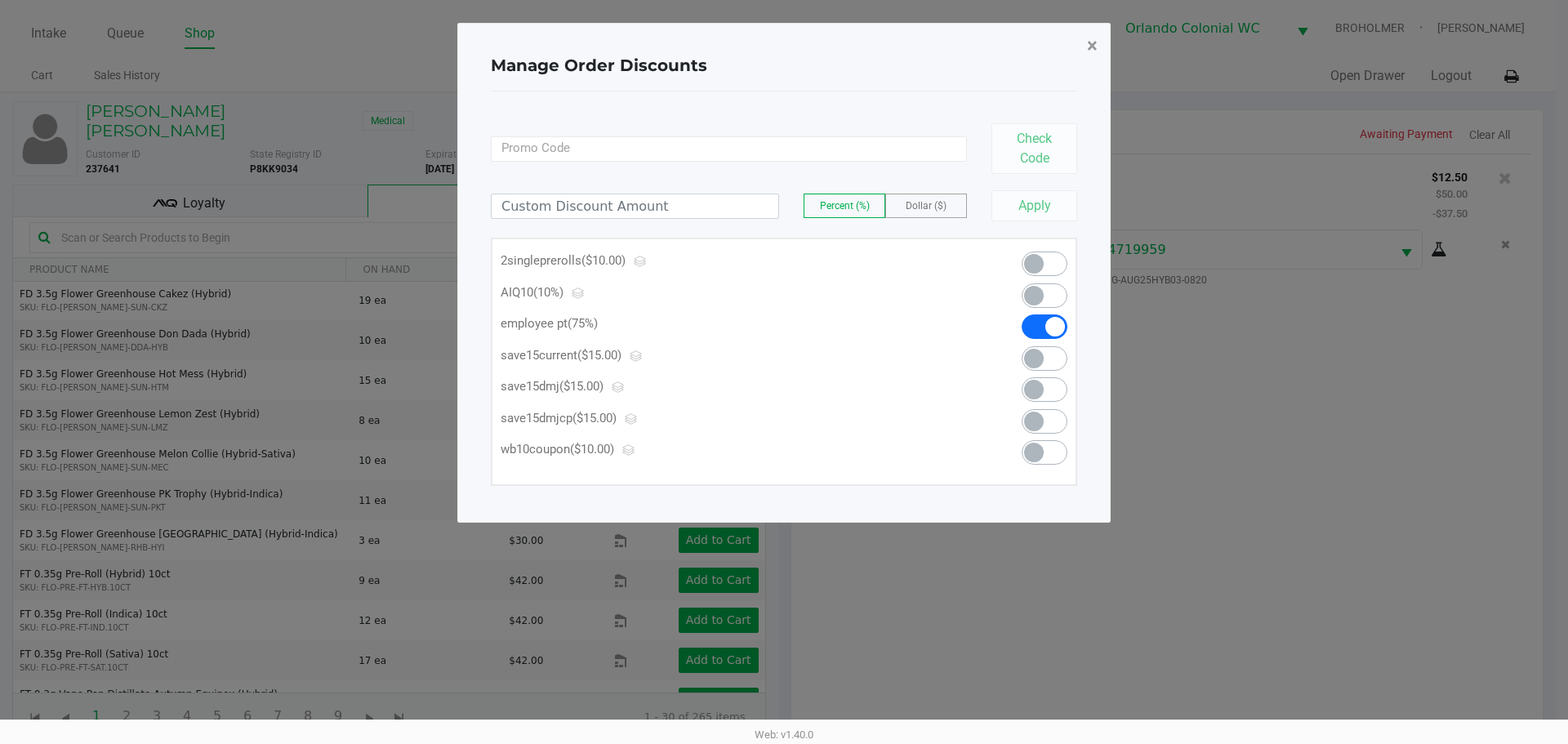
click at [1093, 55] on span "×" at bounding box center [1092, 46] width 11 height 23
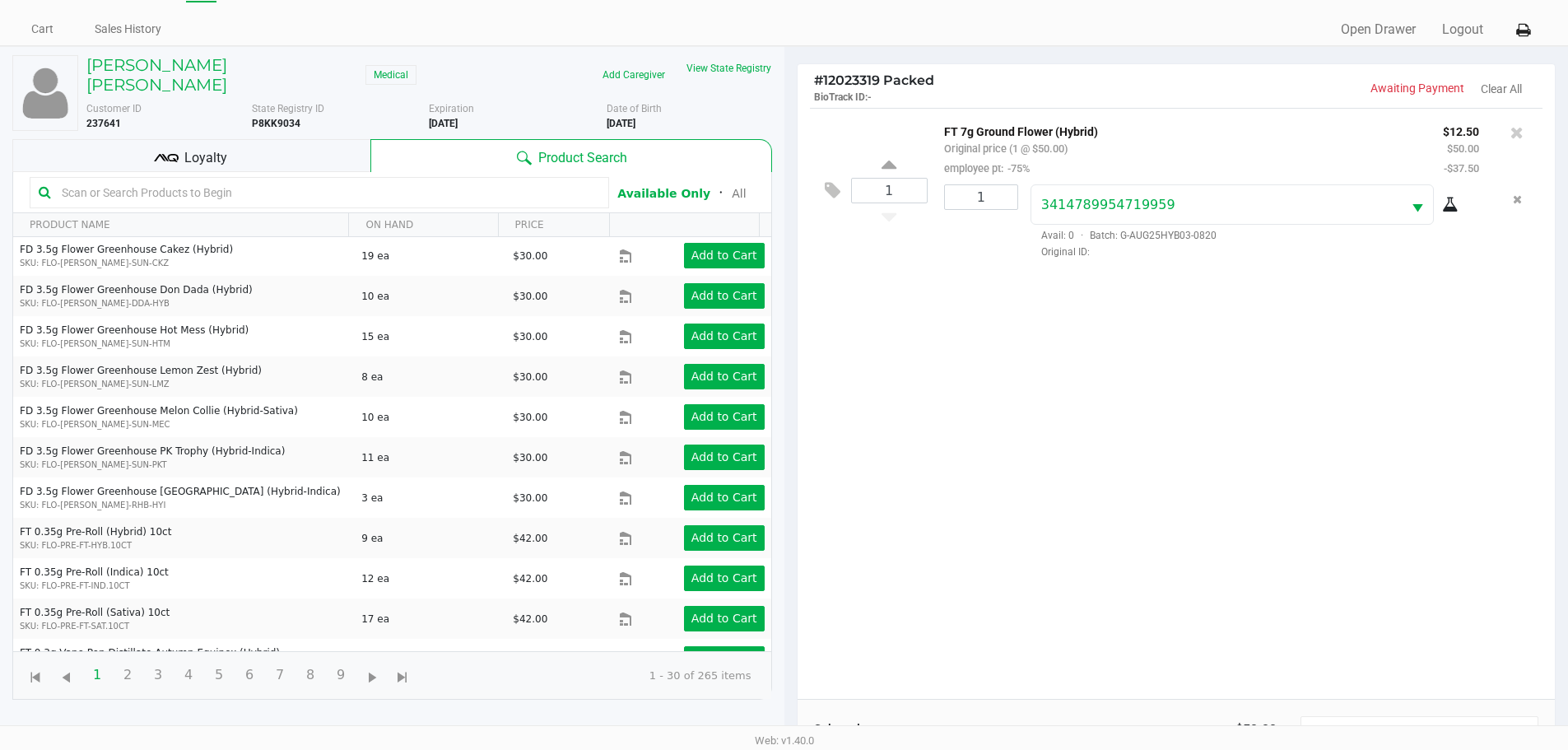
scroll to position [178, 0]
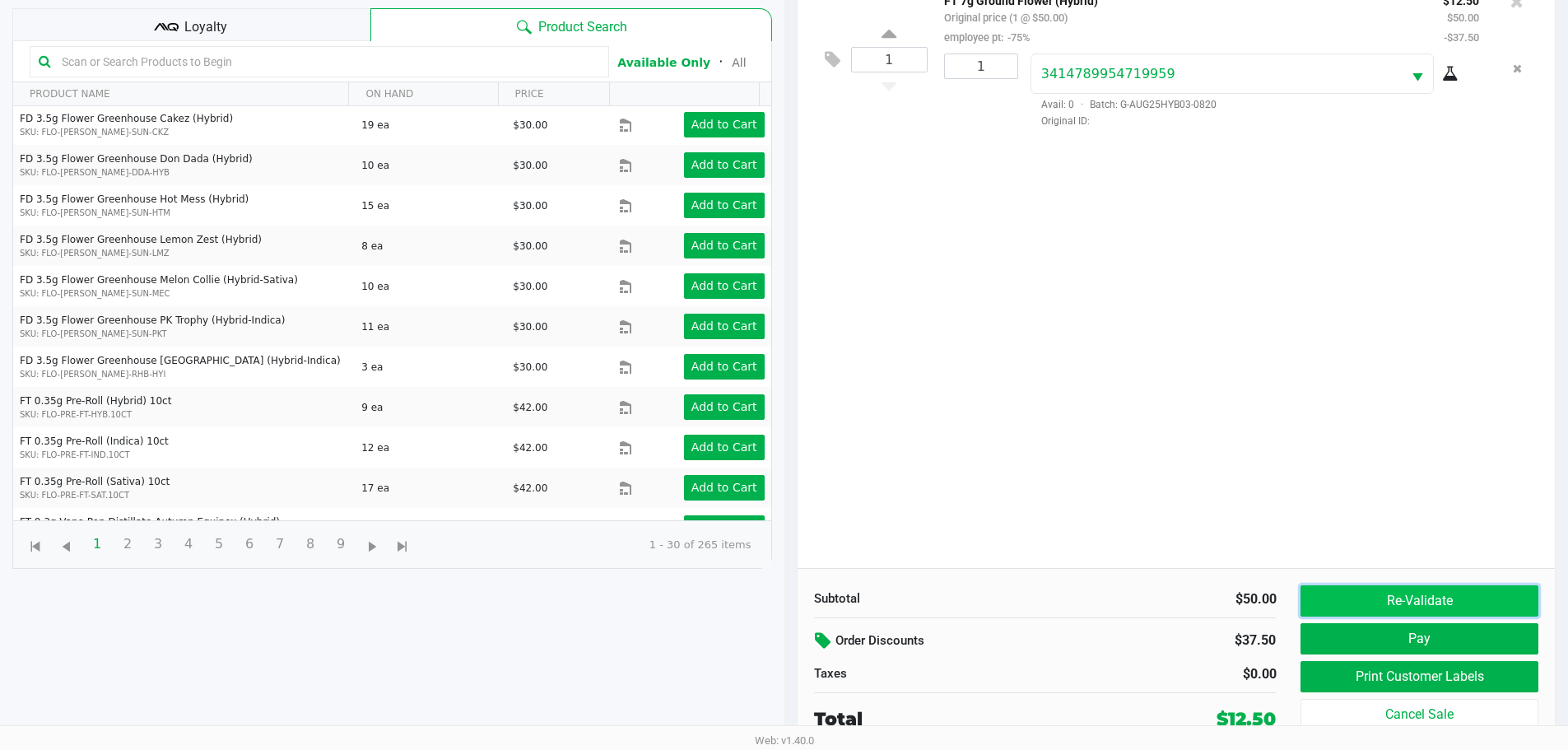
click at [1371, 607] on button "Re-Validate" at bounding box center [1419, 602] width 237 height 32
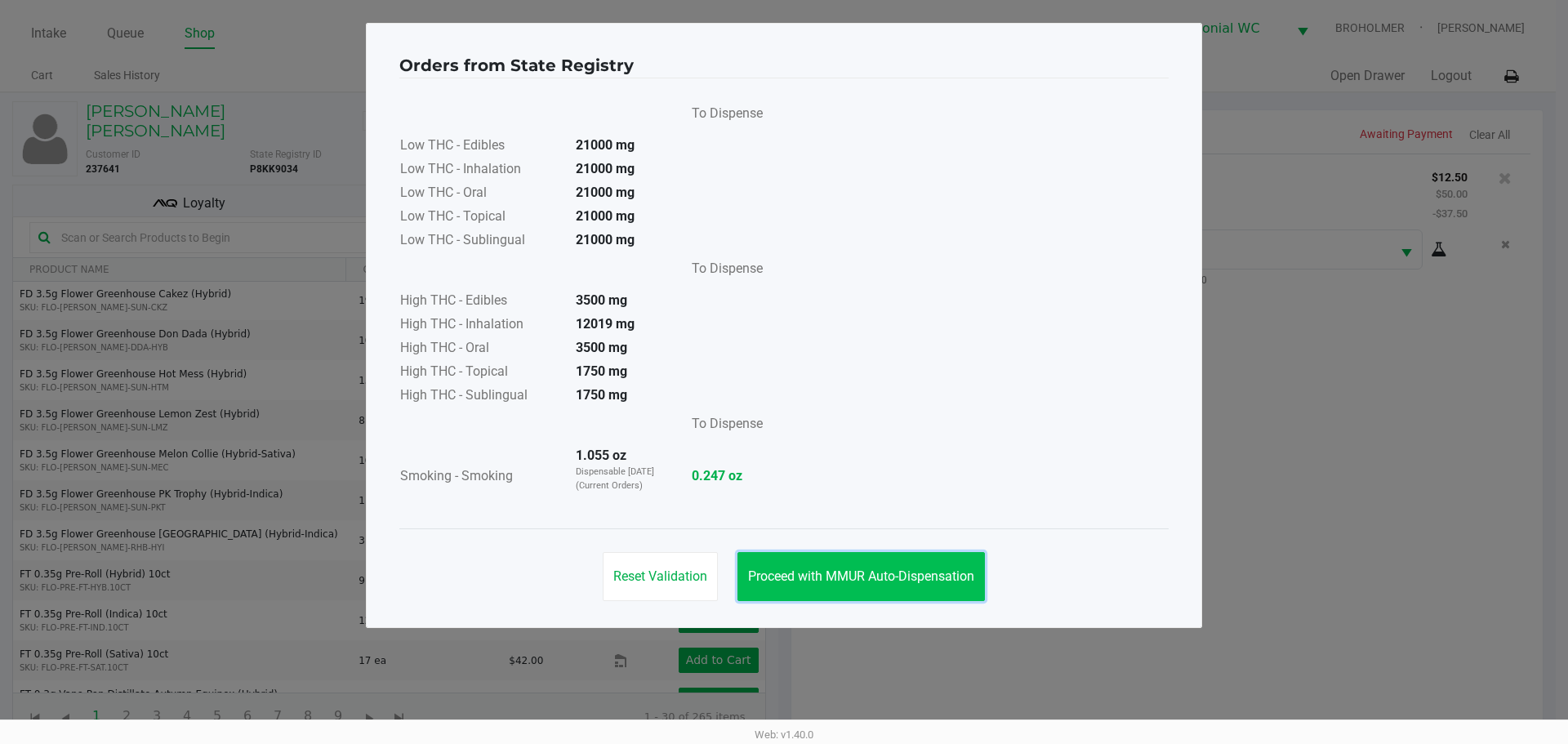
click at [852, 598] on button "Proceed with MMUR Auto-Dispensation" at bounding box center [861, 576] width 247 height 49
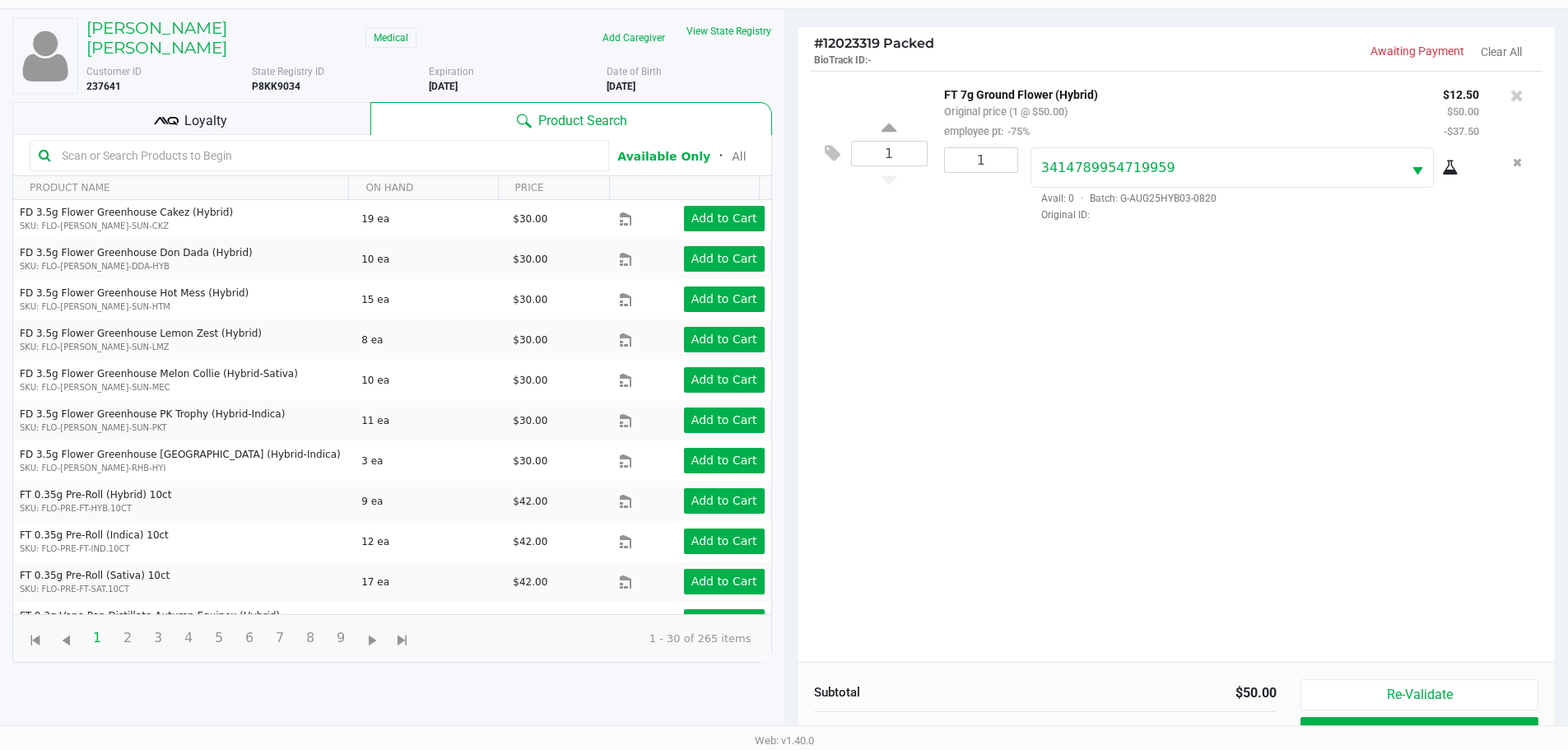
scroll to position [178, 0]
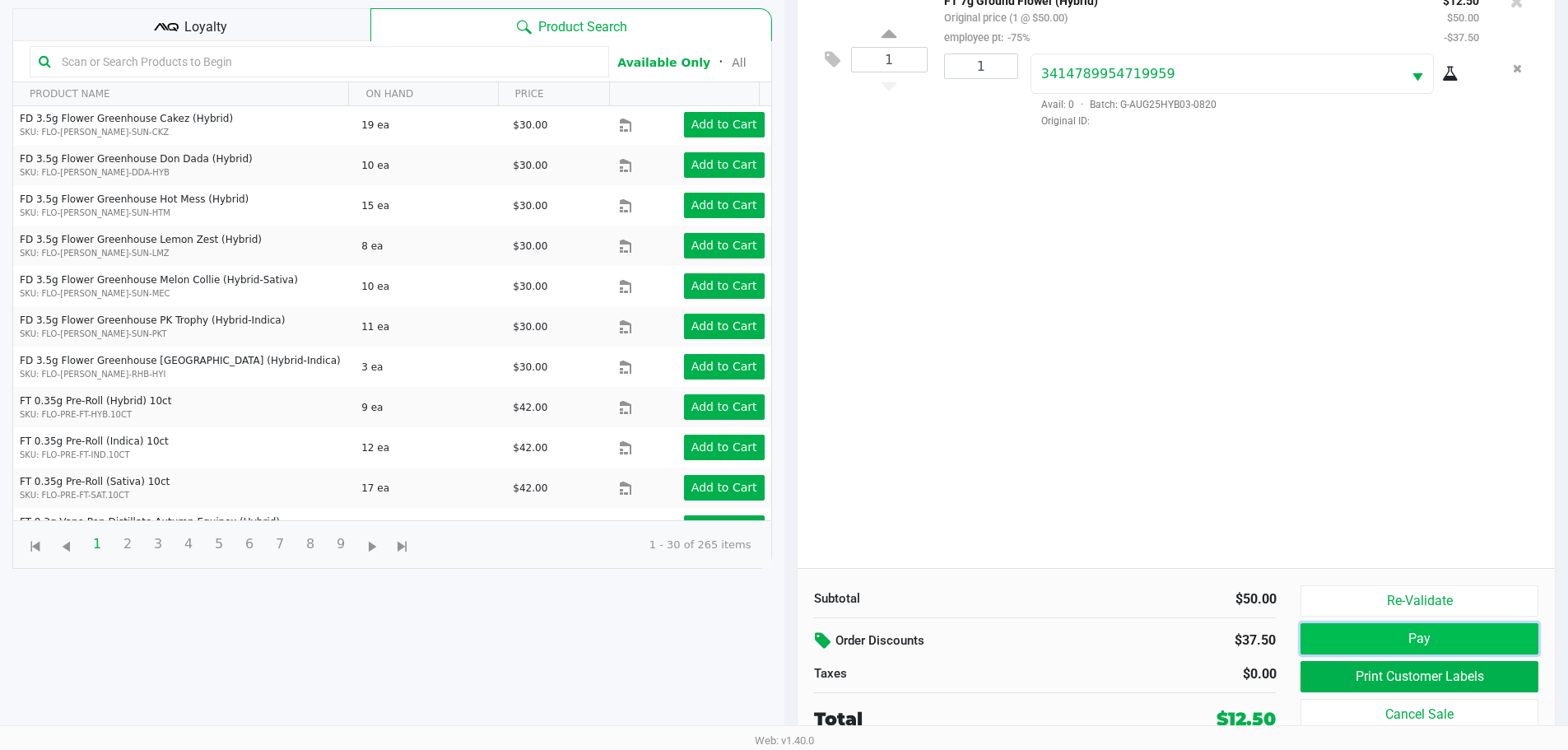
click at [1319, 643] on button "Pay" at bounding box center [1419, 639] width 237 height 32
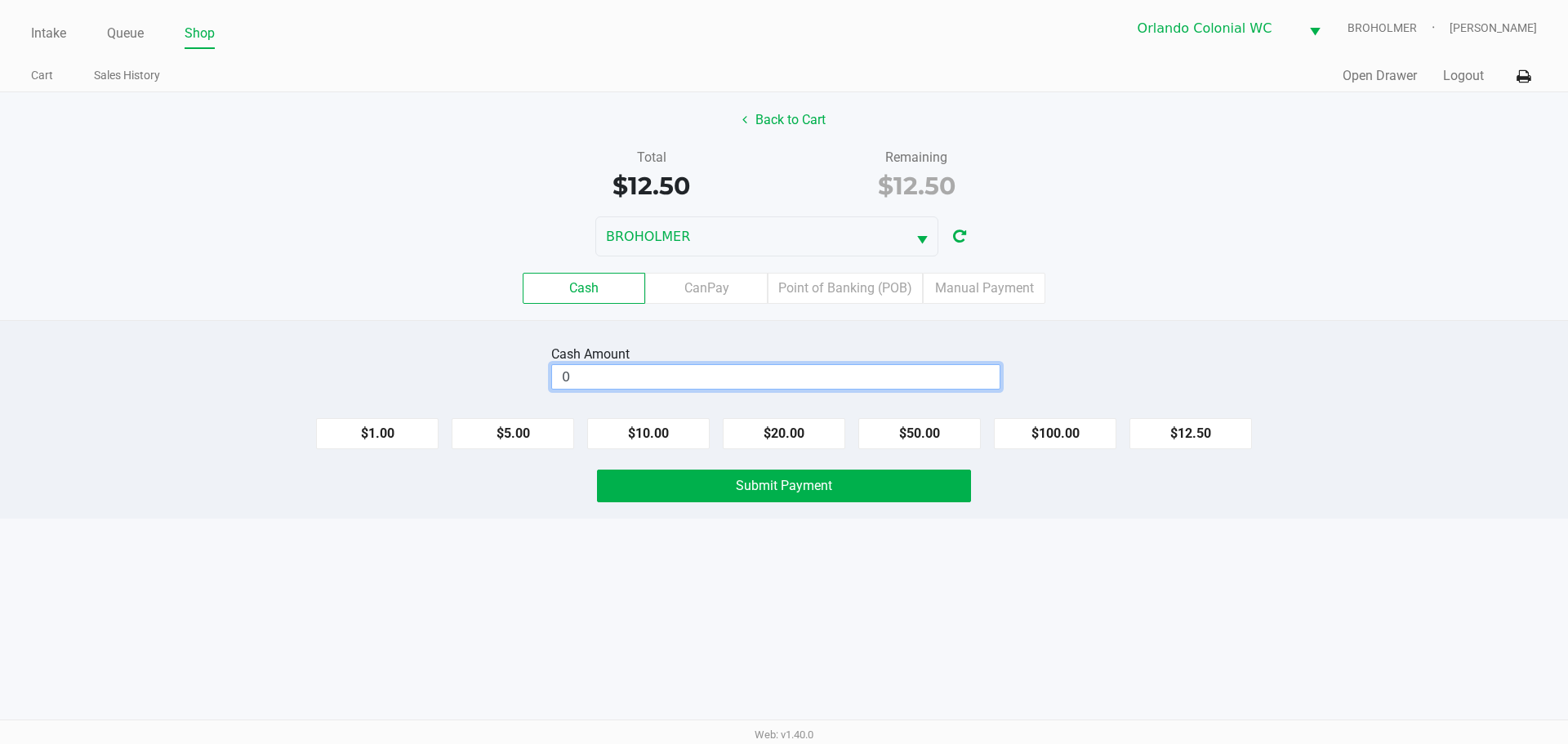
click at [833, 367] on input "0" at bounding box center [775, 377] width 448 height 24
click at [1016, 363] on div "Cash Amount $0.00" at bounding box center [784, 367] width 466 height 51
click at [873, 373] on input "$0.00" at bounding box center [775, 377] width 448 height 24
click at [1062, 598] on div "Intake Queue Shop Orlando Colonial WC BROHOLMER Jorge Pagan Cart Sales History …" at bounding box center [784, 372] width 1568 height 744
type input "$20.50"
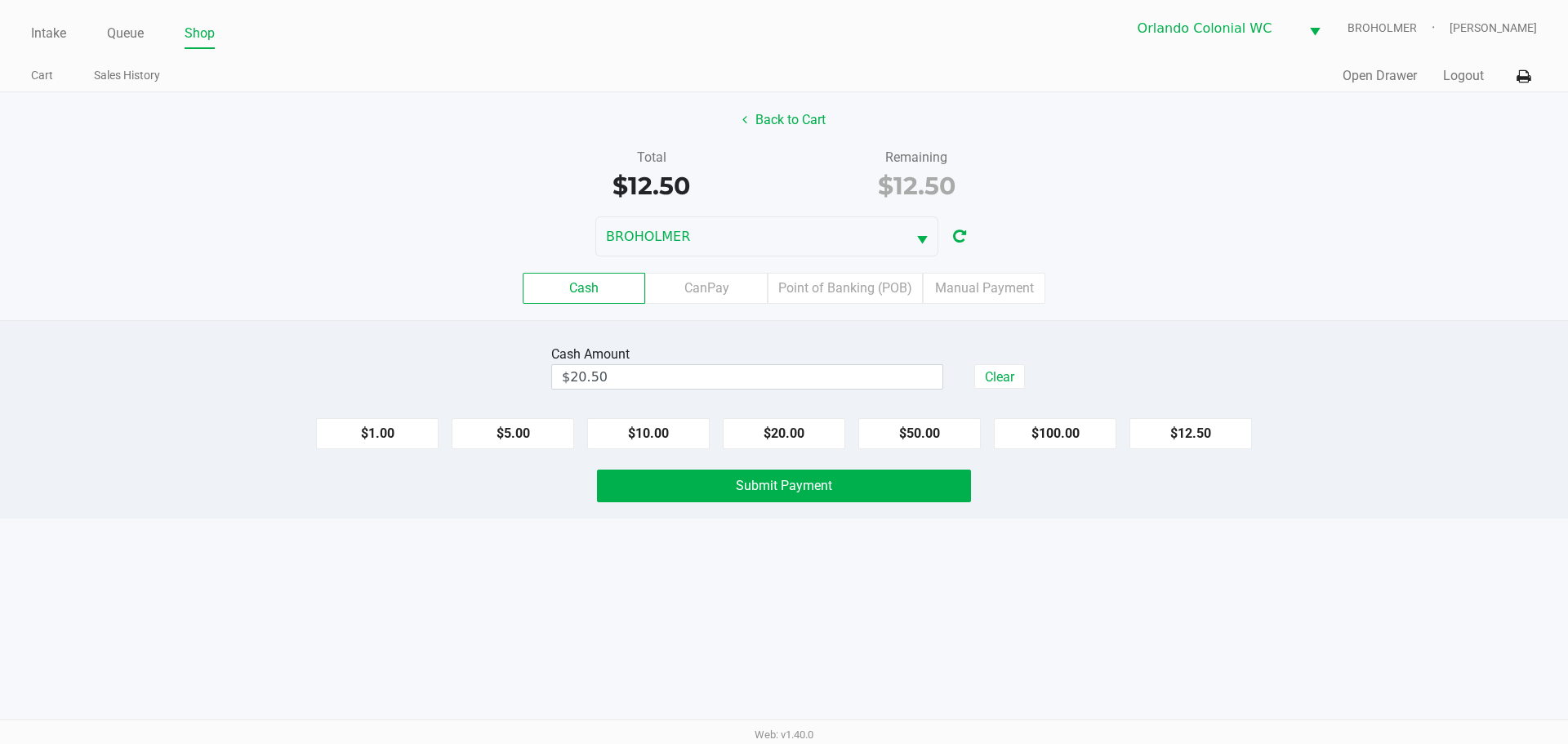
click at [846, 477] on button "Submit Payment" at bounding box center [784, 485] width 374 height 32
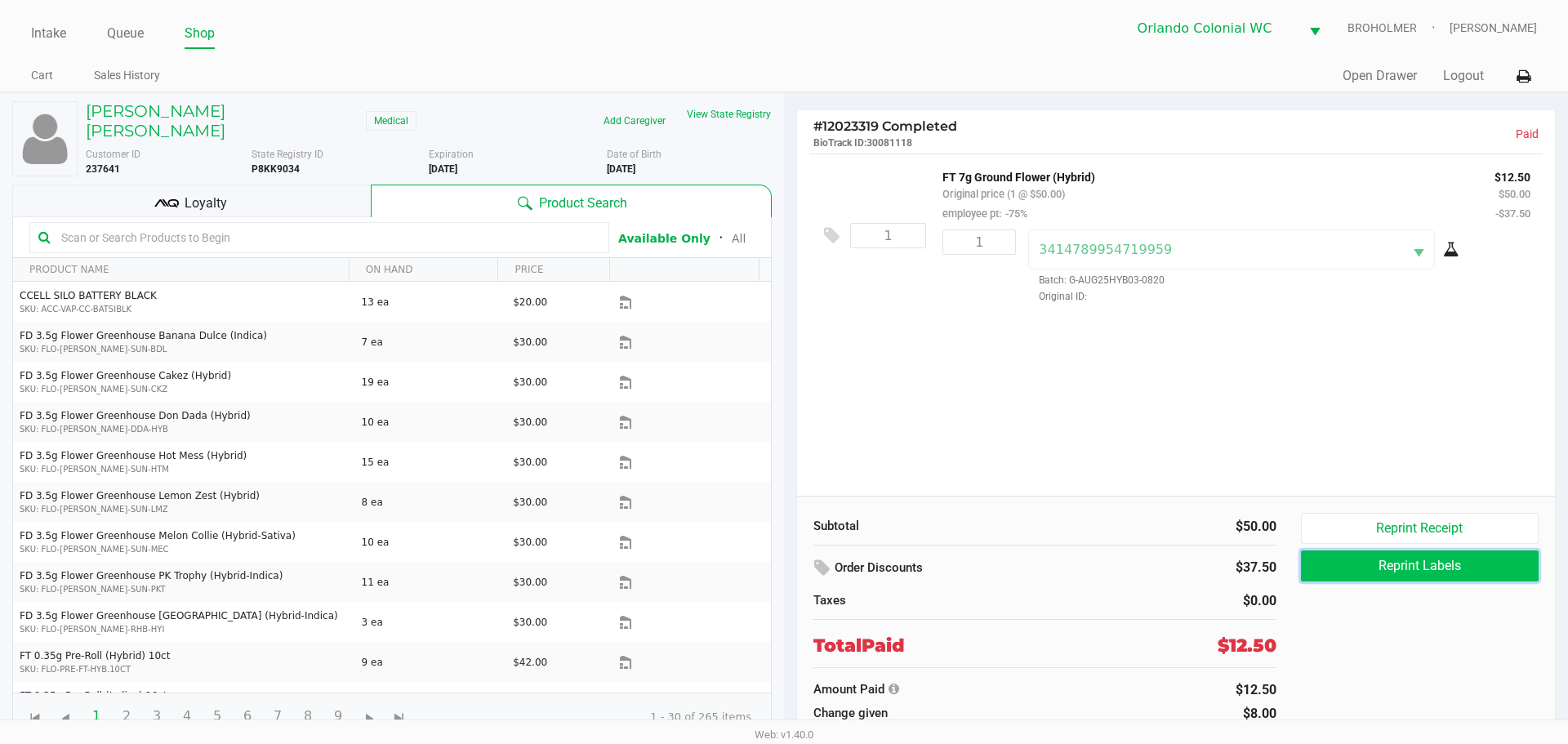
click at [1374, 554] on button "Reprint Labels" at bounding box center [1419, 566] width 237 height 31
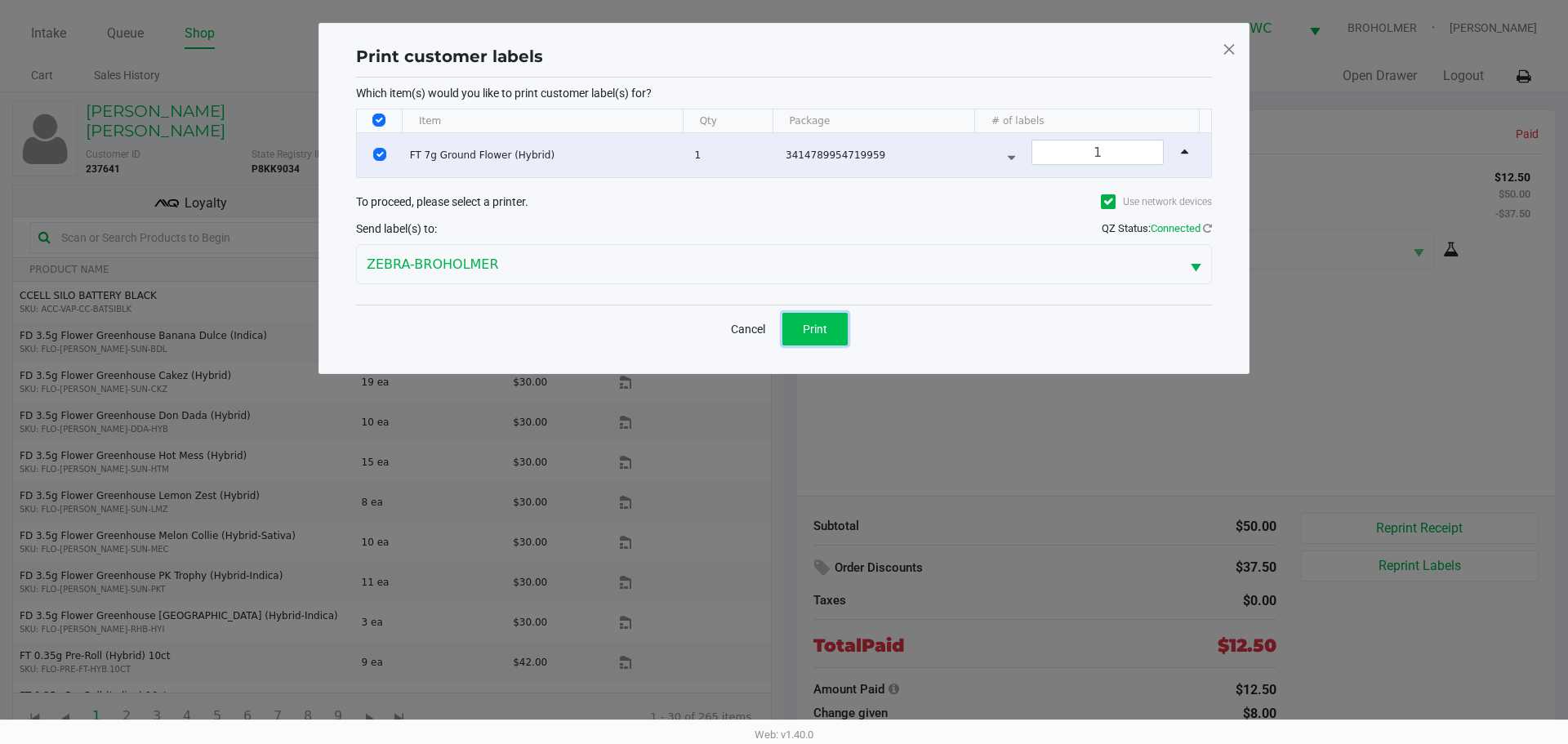
click at [844, 316] on button "Print" at bounding box center [814, 329] width 65 height 32
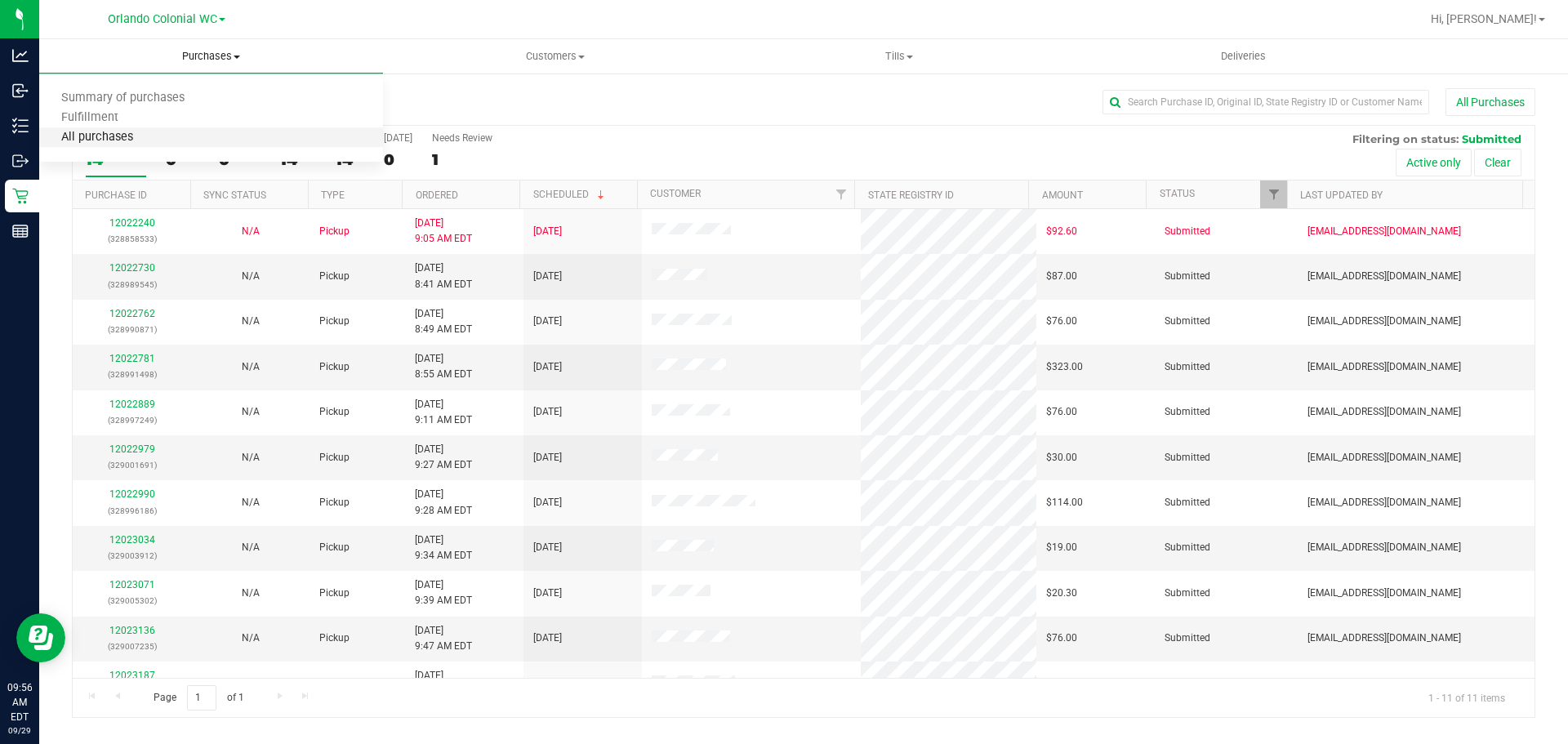
click at [145, 132] on span "All purchases" at bounding box center [97, 137] width 116 height 14
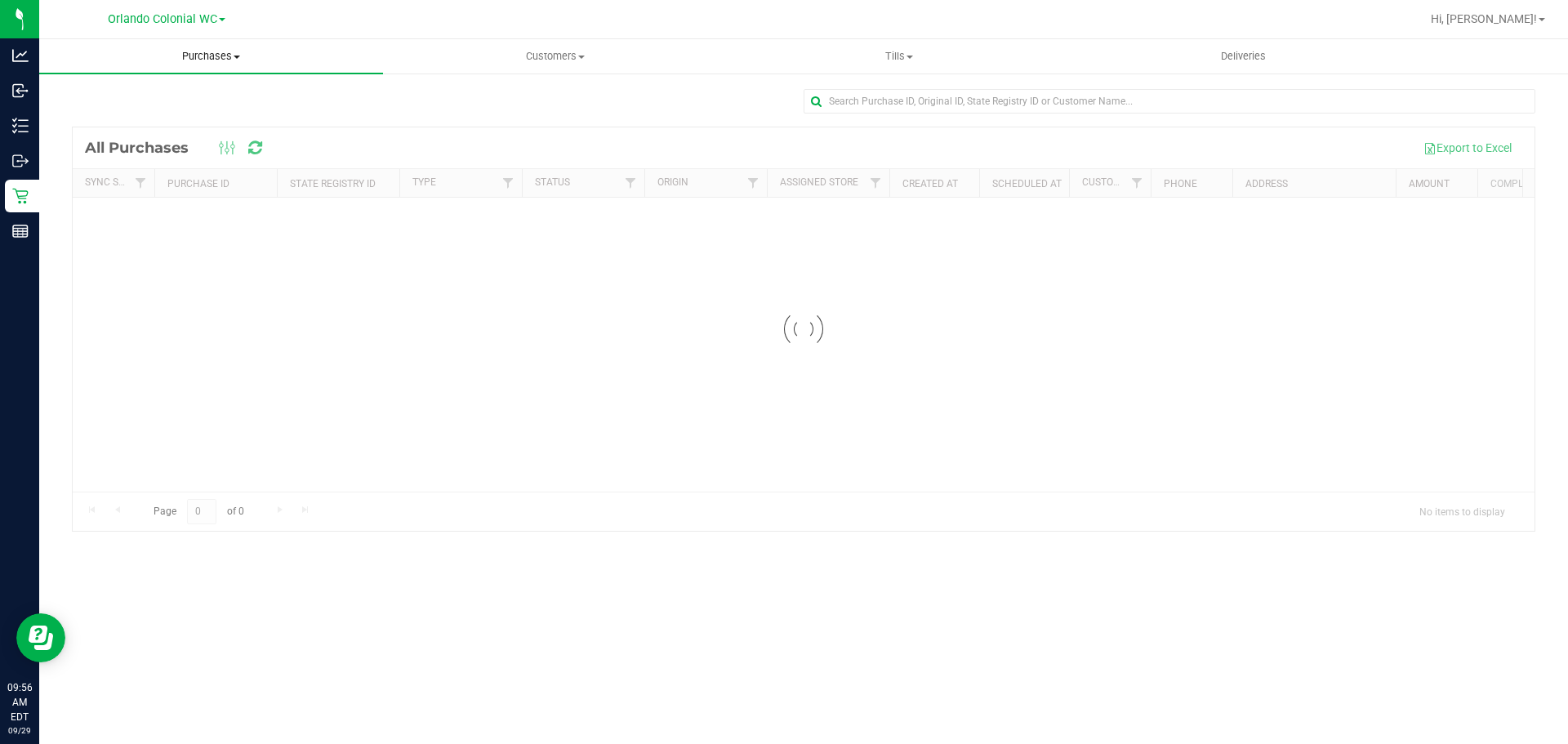
click at [252, 46] on uib-tab-heading "Purchases Summary of purchases Fulfillment All purchases" at bounding box center [210, 55] width 343 height 34
click at [138, 116] on li "Fulfillment" at bounding box center [210, 118] width 343 height 20
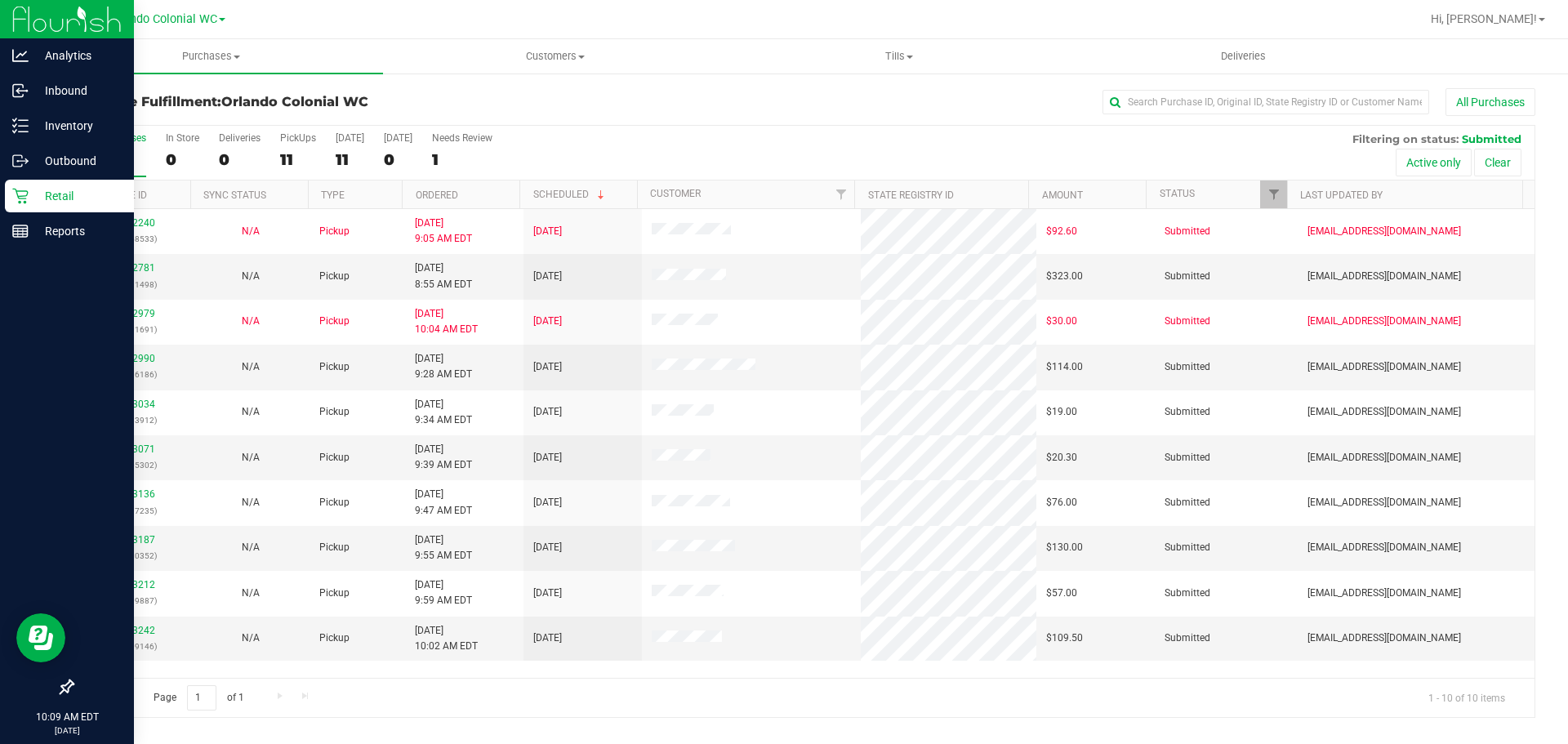
click at [46, 194] on p "Retail" at bounding box center [78, 196] width 98 height 20
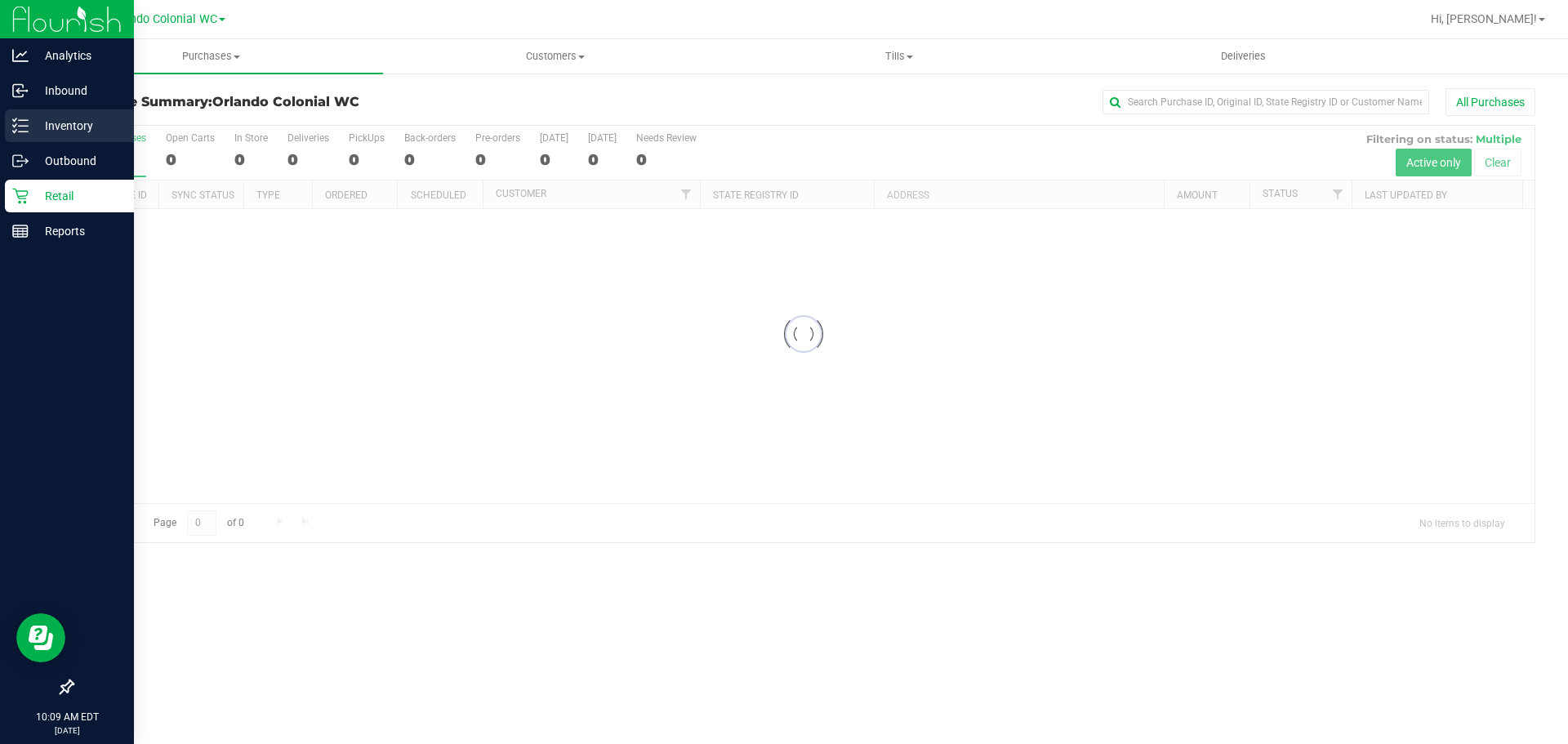
click at [68, 112] on div "Inventory" at bounding box center [70, 125] width 129 height 32
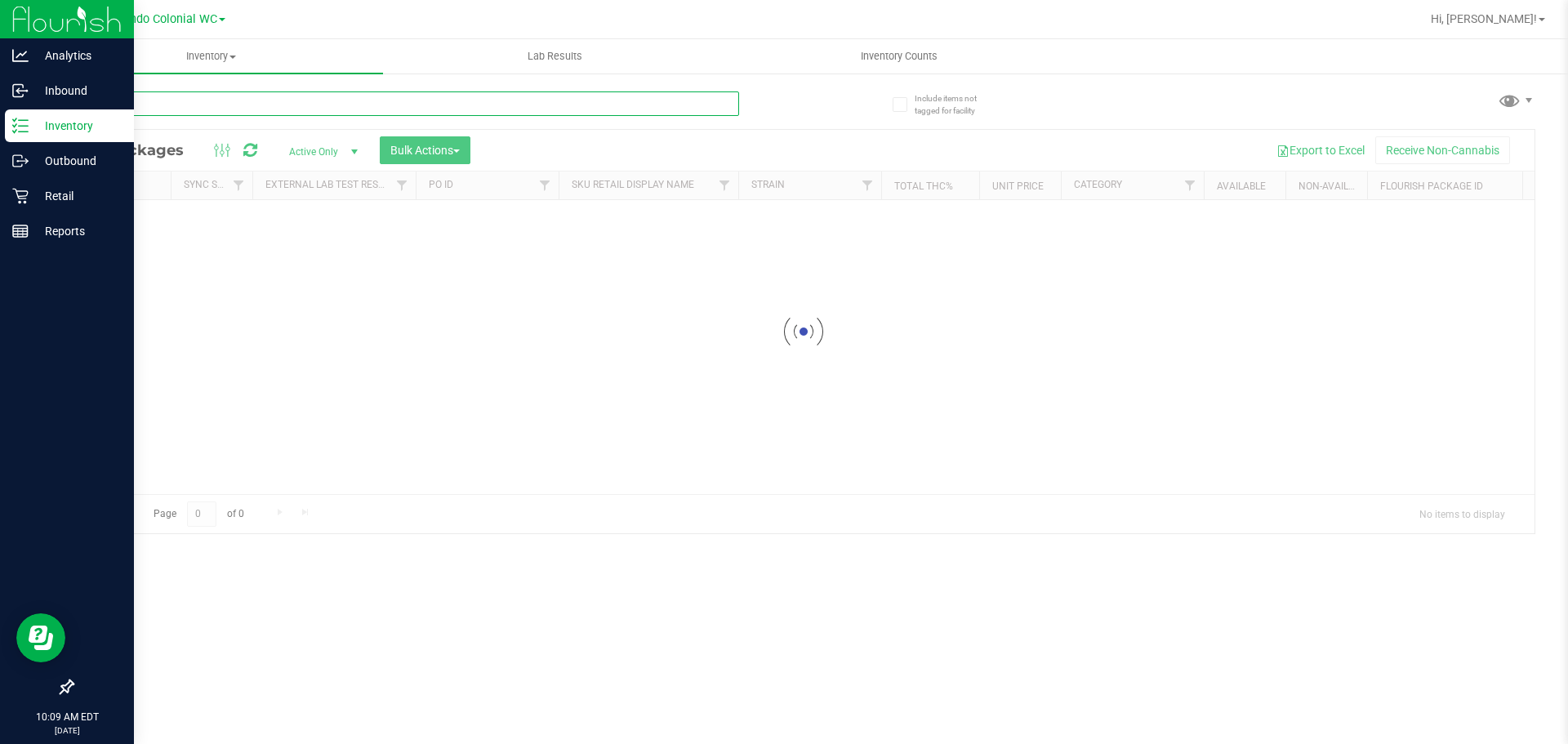
click at [233, 103] on input "text" at bounding box center [405, 104] width 667 height 25
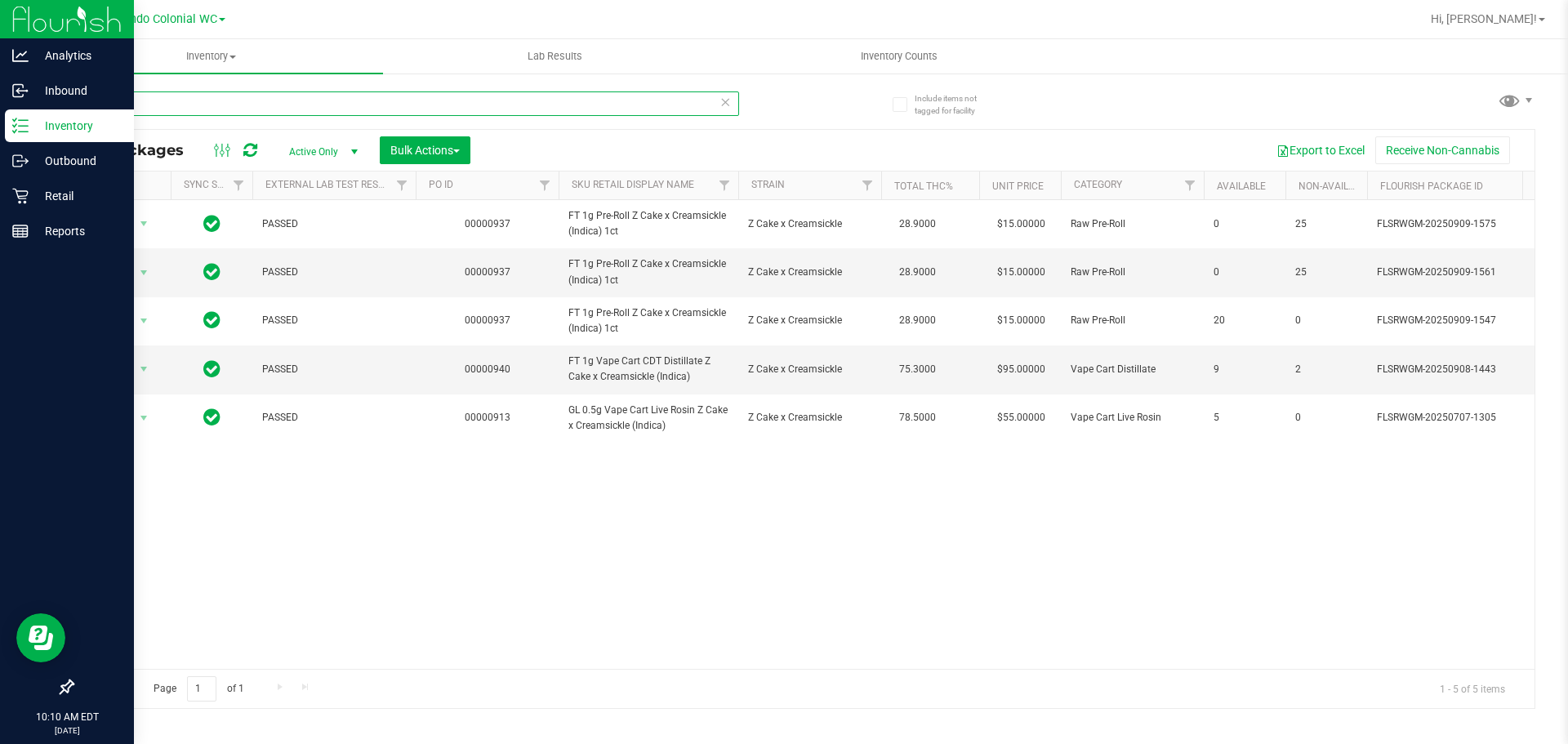
type input "z cake"
click at [35, 182] on div "Retail" at bounding box center [70, 195] width 129 height 32
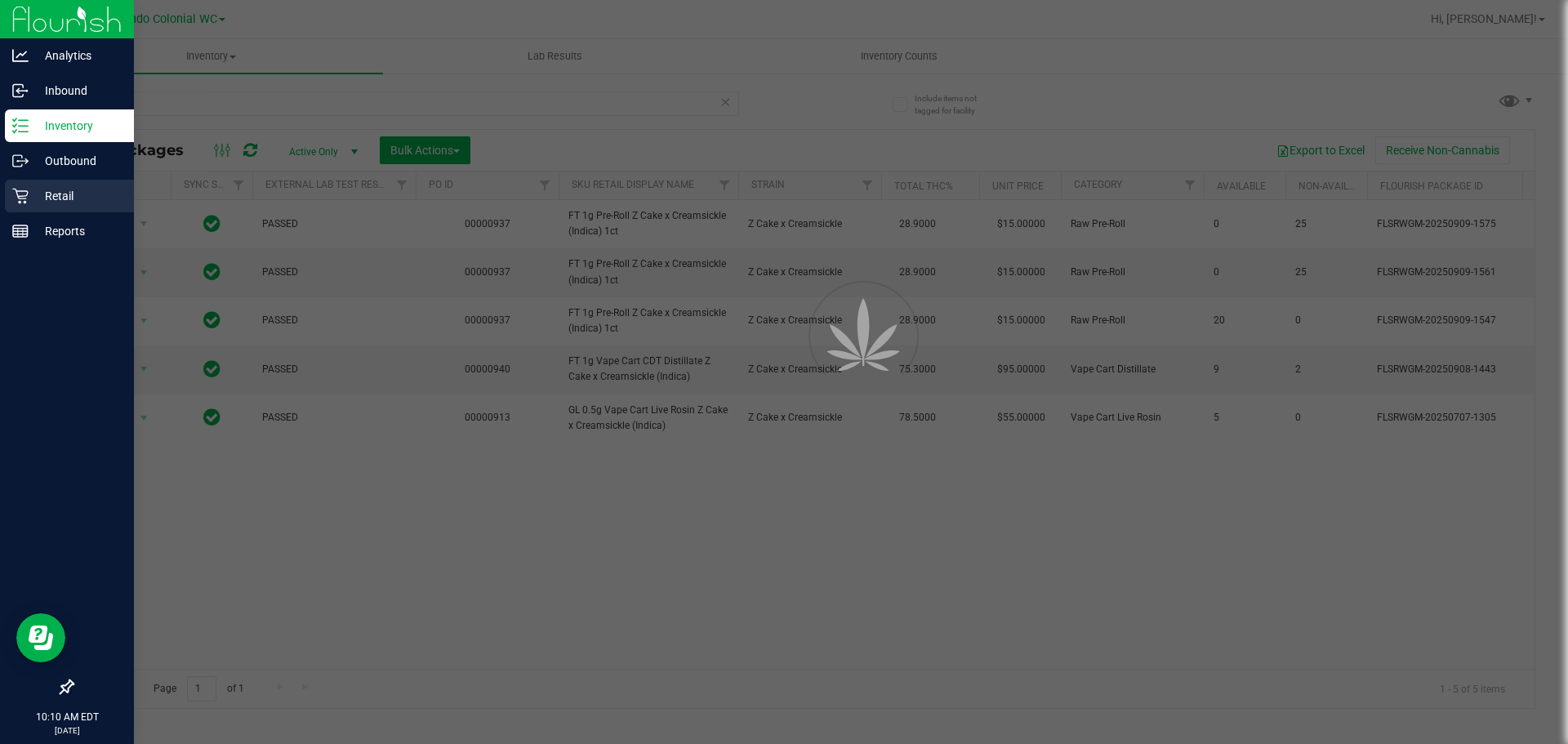
click at [35, 182] on div "Retail" at bounding box center [70, 195] width 129 height 32
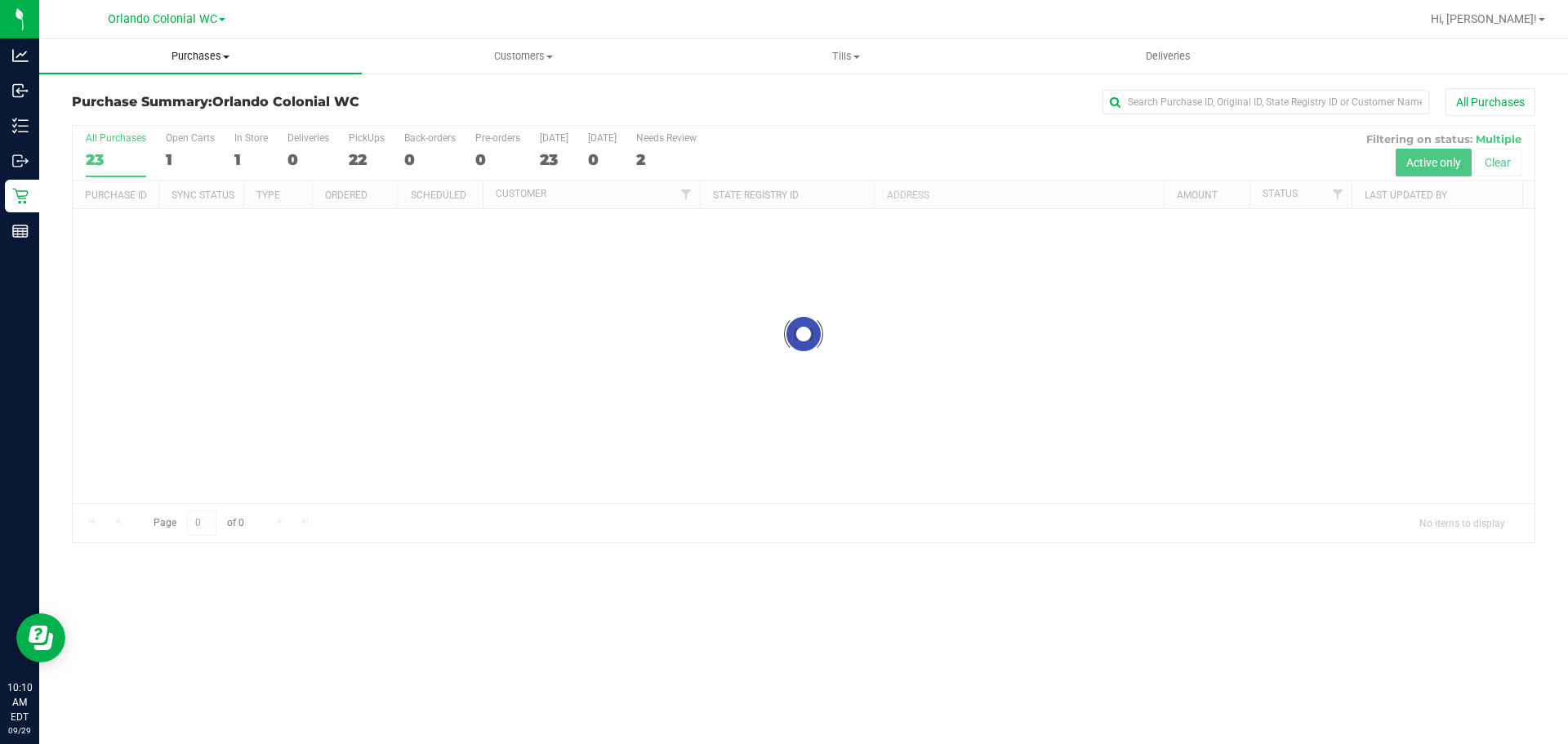
click at [192, 58] on span "Purchases" at bounding box center [200, 56] width 323 height 15
click at [160, 118] on li "Fulfillment" at bounding box center [200, 118] width 323 height 20
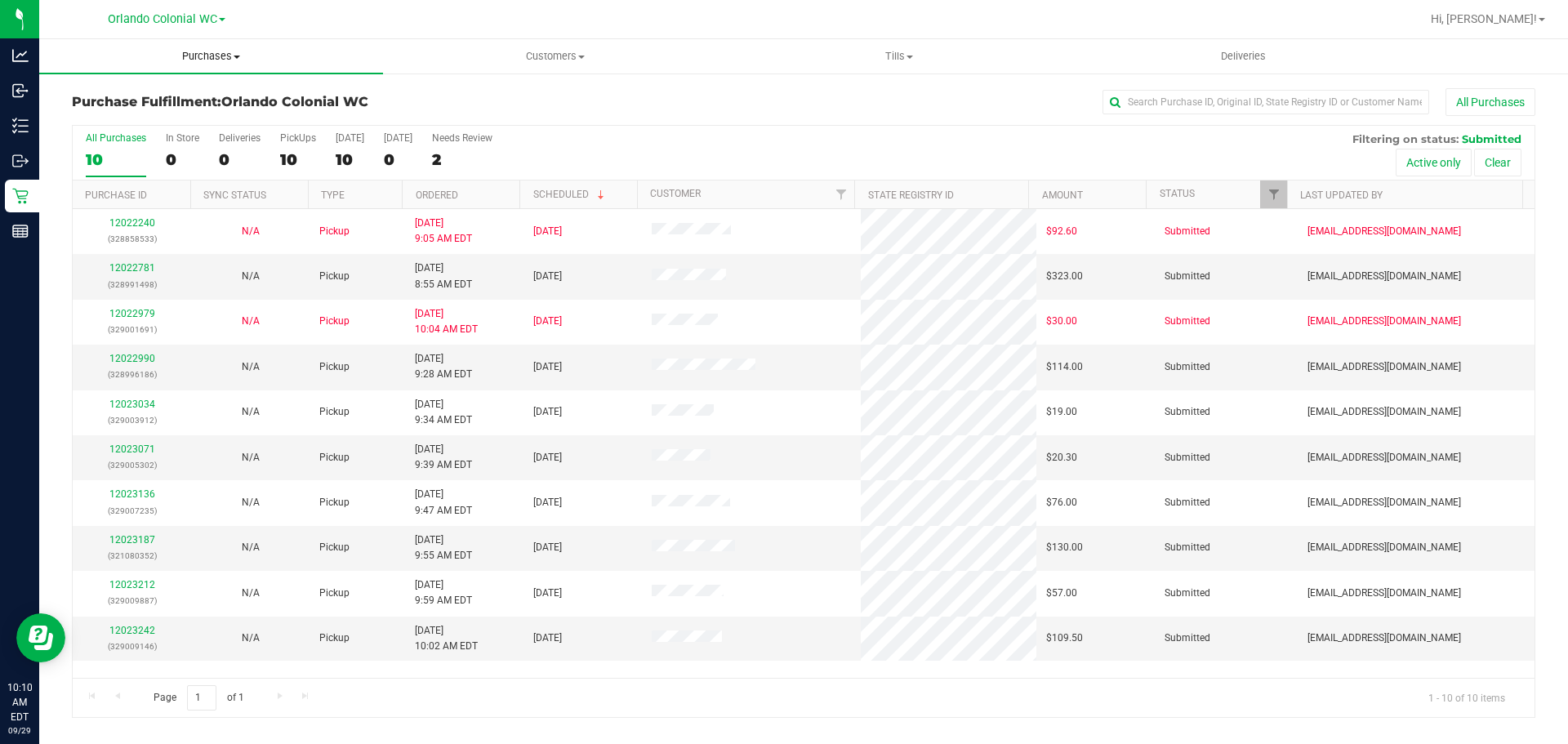
click at [235, 45] on uib-tab-heading "Purchases Summary of purchases Fulfillment All purchases" at bounding box center [210, 55] width 343 height 34
click at [242, 70] on uib-tab-heading "Purchases Summary of purchases Fulfillment All purchases" at bounding box center [210, 55] width 343 height 34
click at [223, 61] on span "Purchases" at bounding box center [210, 56] width 343 height 15
click at [136, 118] on span "Fulfillment" at bounding box center [89, 118] width 101 height 14
click at [146, 265] on link "12022781" at bounding box center [132, 268] width 46 height 12
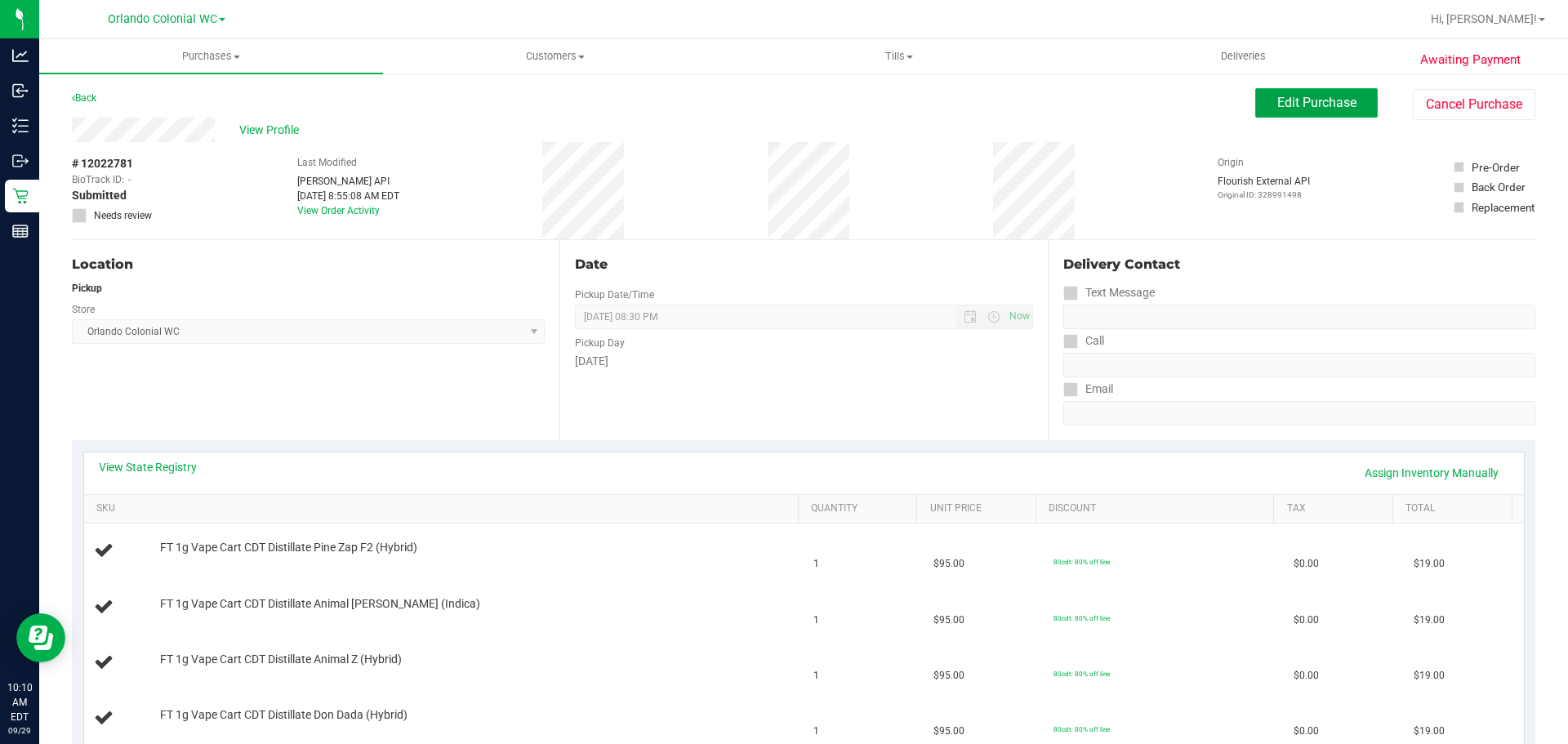
click at [1311, 103] on span "Edit Purchase" at bounding box center [1316, 102] width 79 height 16
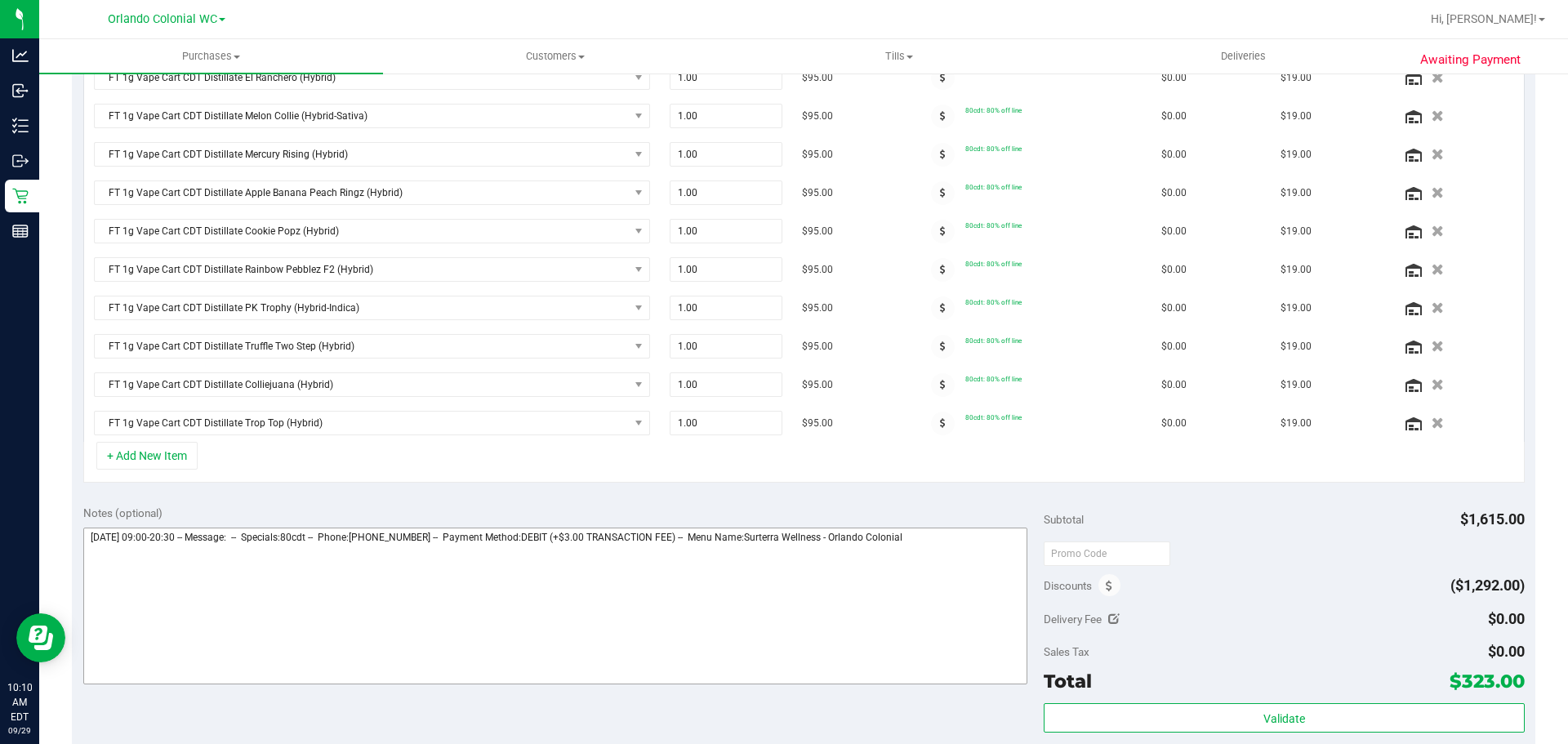
scroll to position [735, 0]
click at [568, 622] on textarea at bounding box center [556, 604] width 945 height 156
click at [941, 541] on textarea at bounding box center [556, 604] width 945 height 156
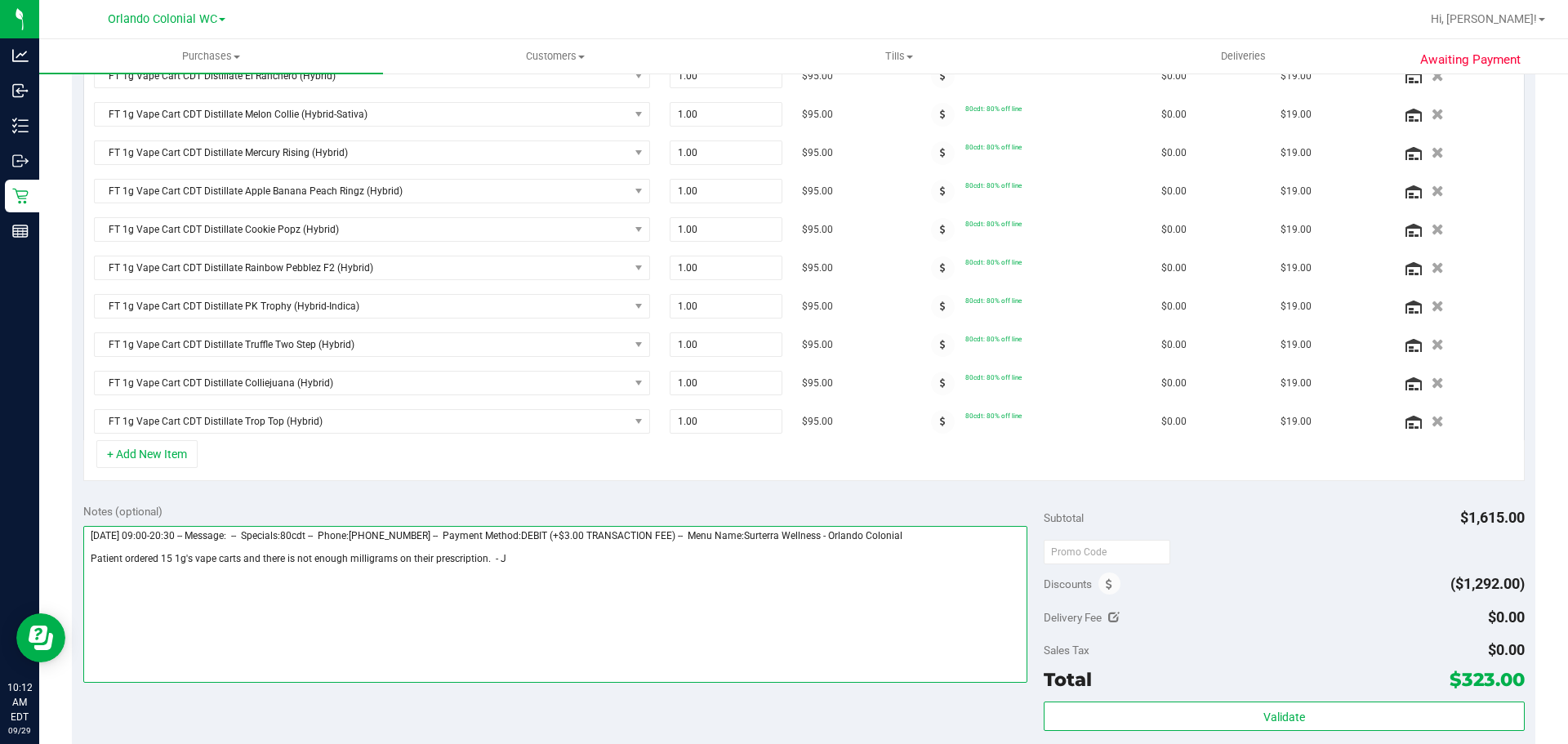
type textarea "Monday 09/29/2025 09:00-20:30 -- Message: -- Specials:80cdt -- Phone:4072216487…"
type input "p"
click at [545, 610] on textarea at bounding box center [556, 604] width 945 height 156
drag, startPoint x: 568, startPoint y: 565, endPoint x: 94, endPoint y: 565, distance: 474.0
click at [78, 574] on div "Notes (optional) Subtotal $1,615.00 Discounts ($1,292.00) Delivery Fee $0.00 Sa…" at bounding box center [803, 639] width 1463 height 294
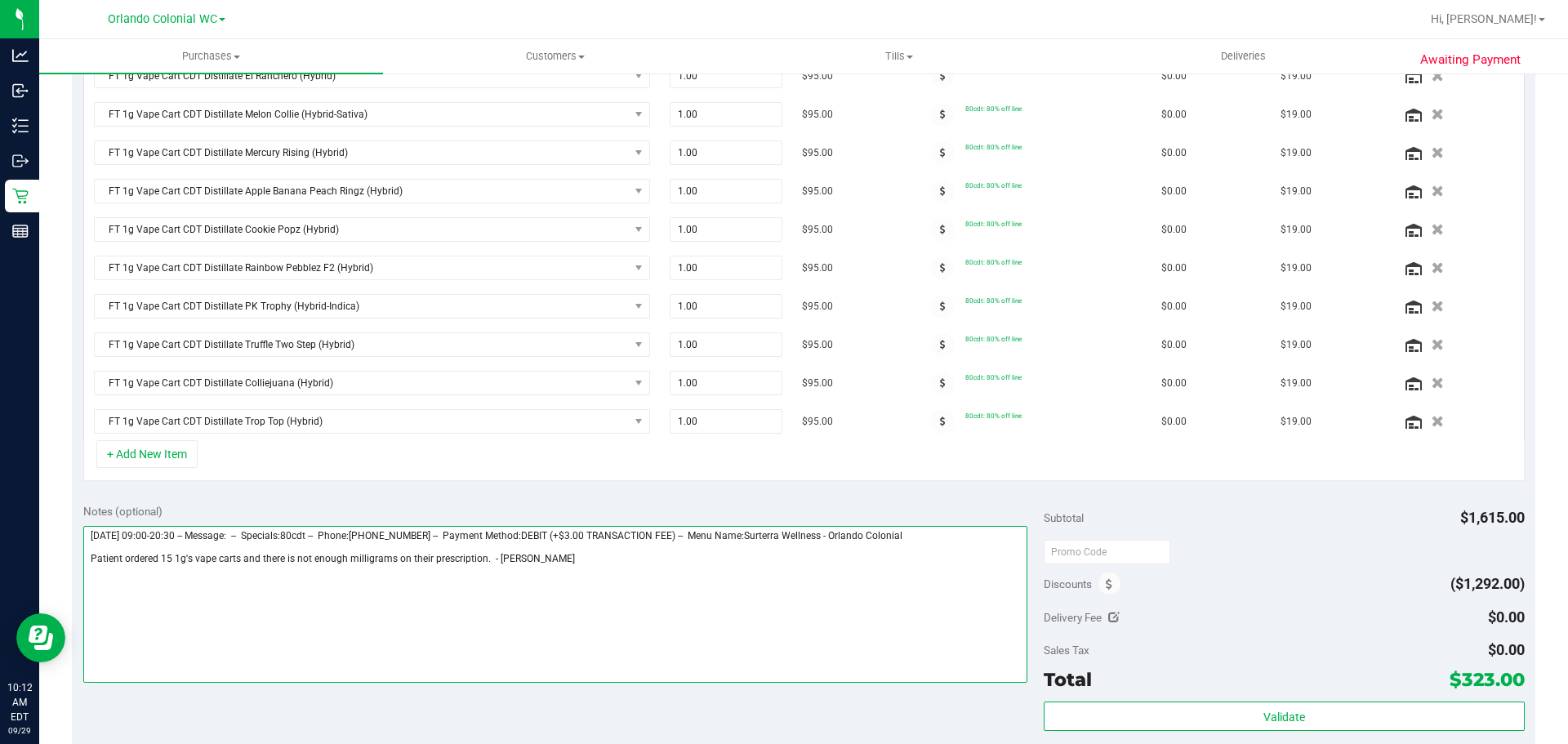
type textarea "Monday 09/29/2025 09:00-20:30 -- Message: -- Specials:80cdt -- Phone:4072216487…"
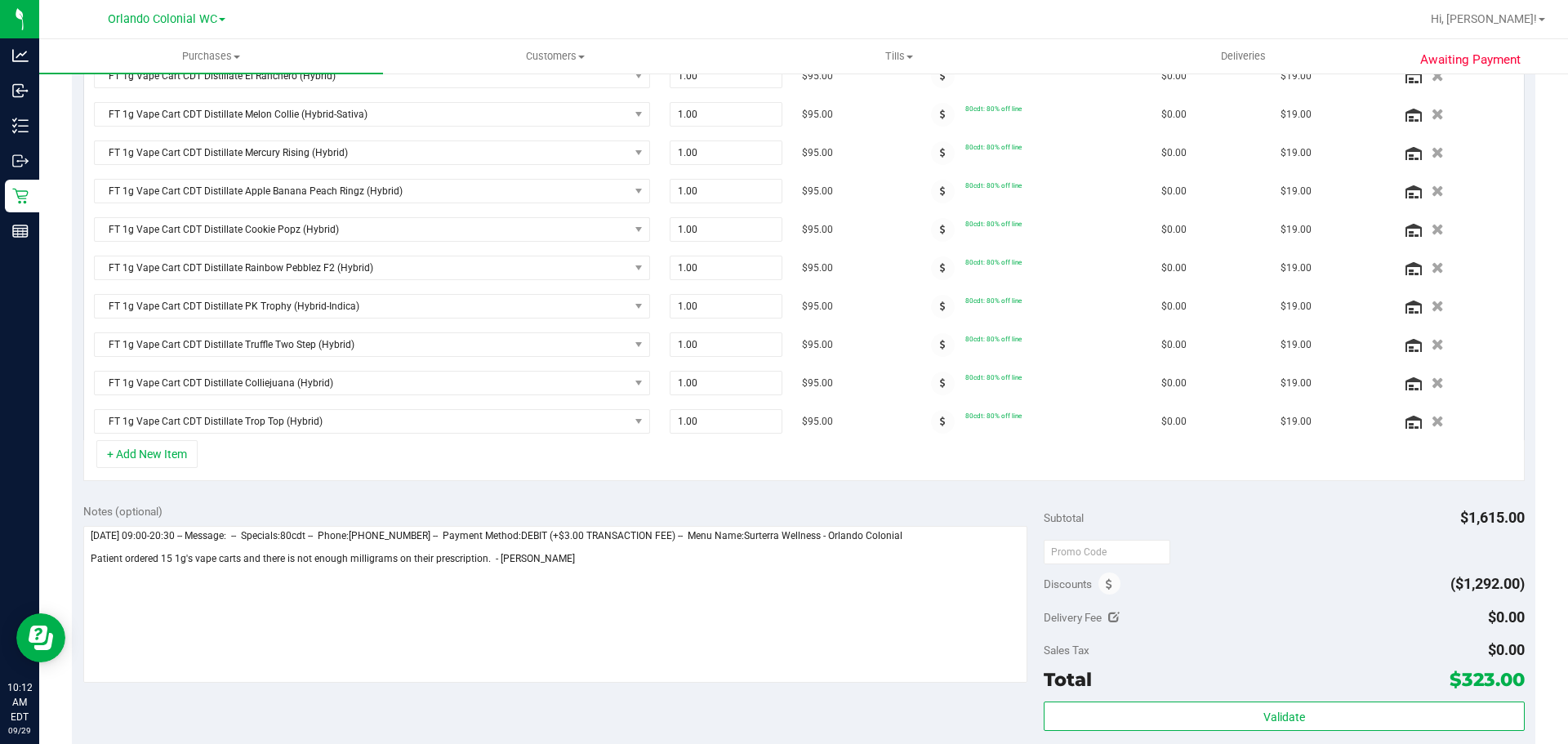
click at [393, 507] on div "Notes (optional)" at bounding box center [564, 511] width 961 height 17
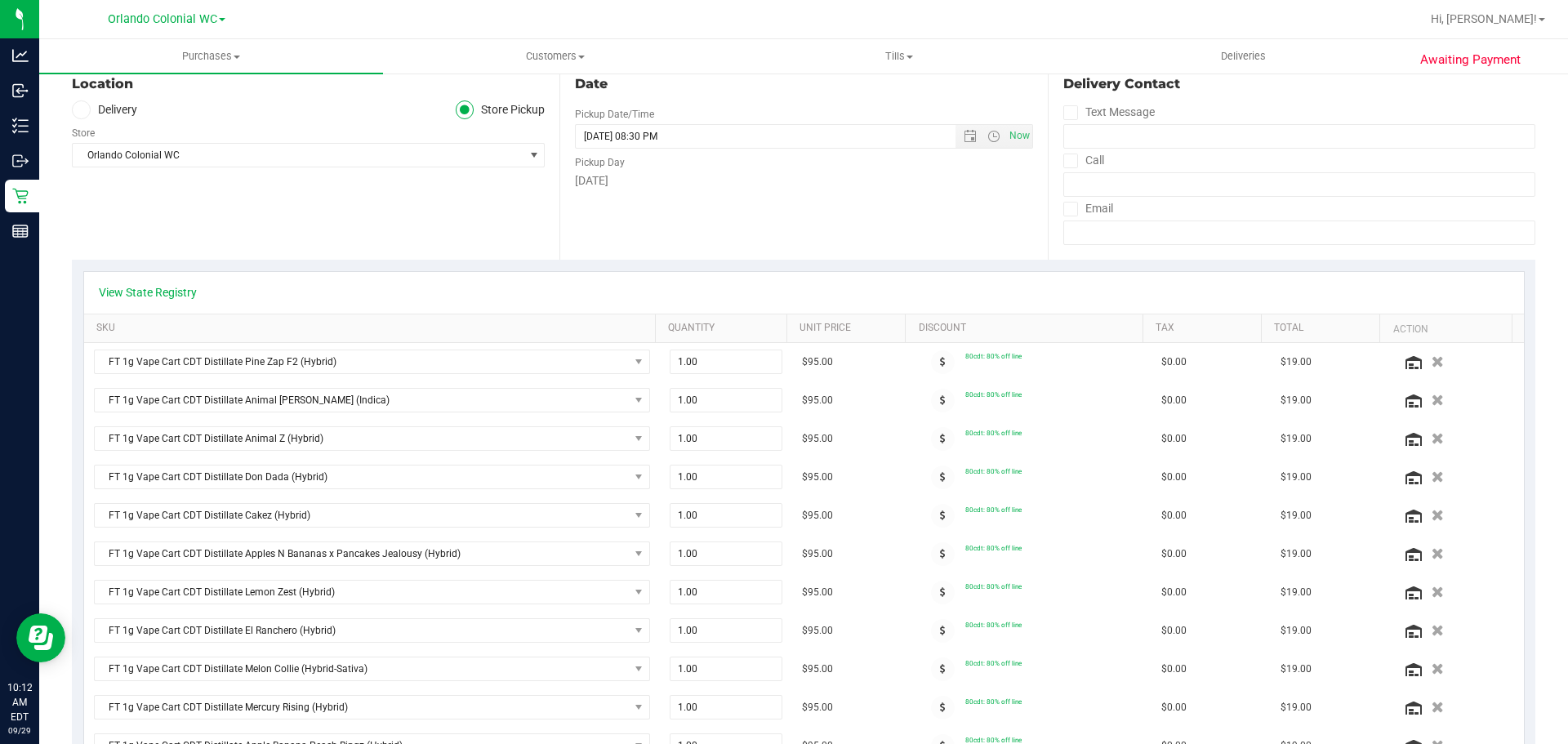
scroll to position [0, 0]
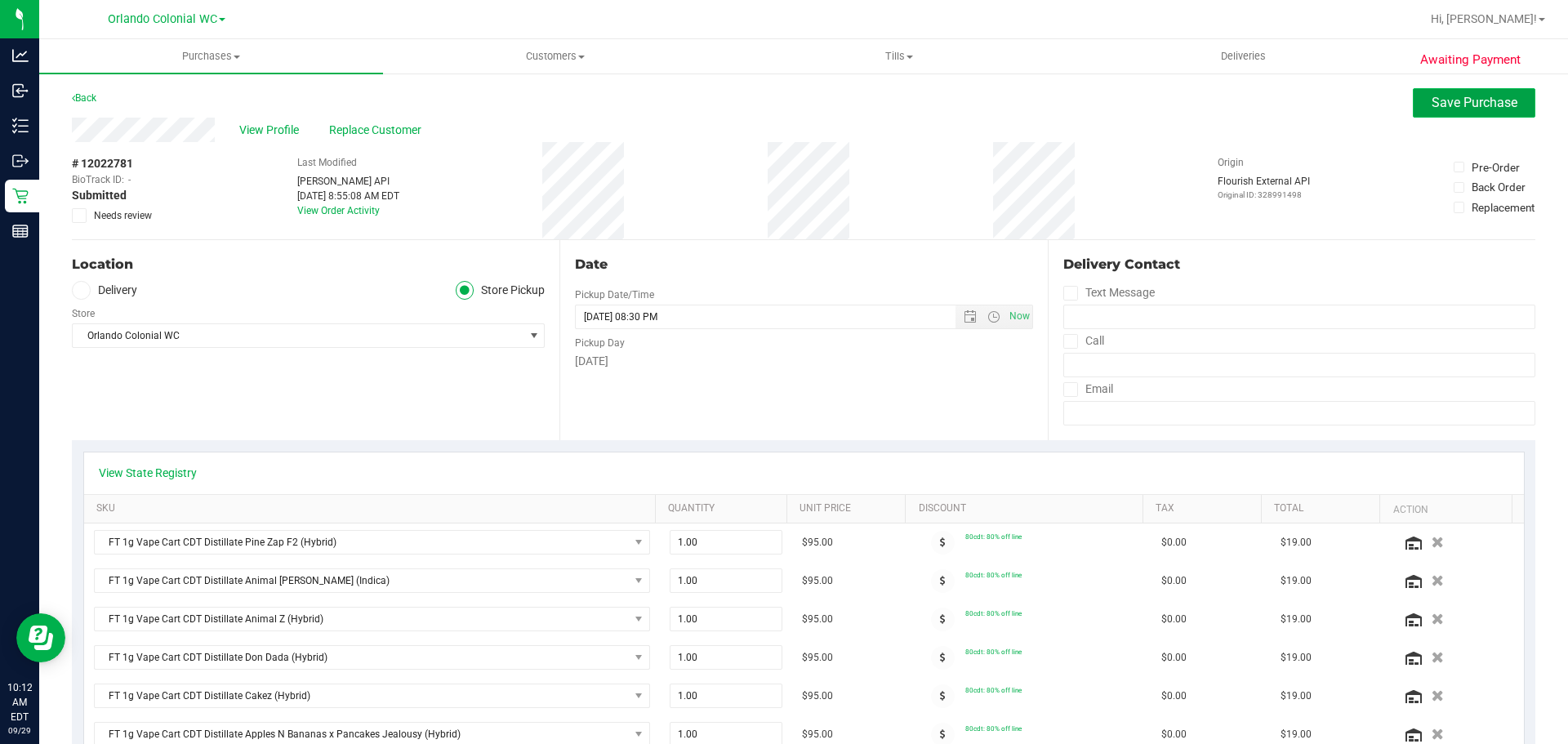
click at [1469, 108] on span "Save Purchase" at bounding box center [1474, 102] width 86 height 16
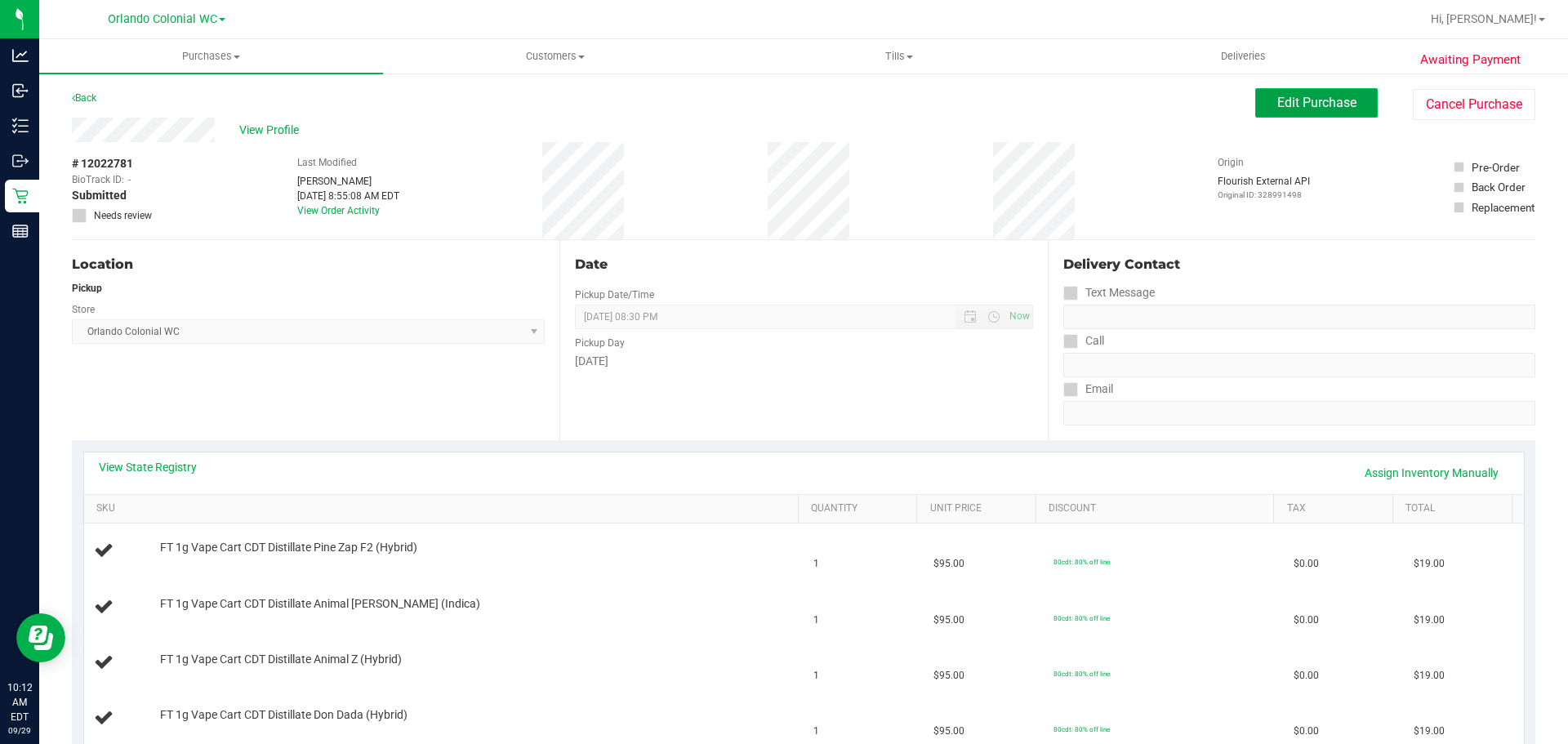
drag, startPoint x: 1303, startPoint y: 108, endPoint x: 1271, endPoint y: 114, distance: 32.6
click at [1302, 108] on span "Edit Purchase" at bounding box center [1316, 102] width 79 height 16
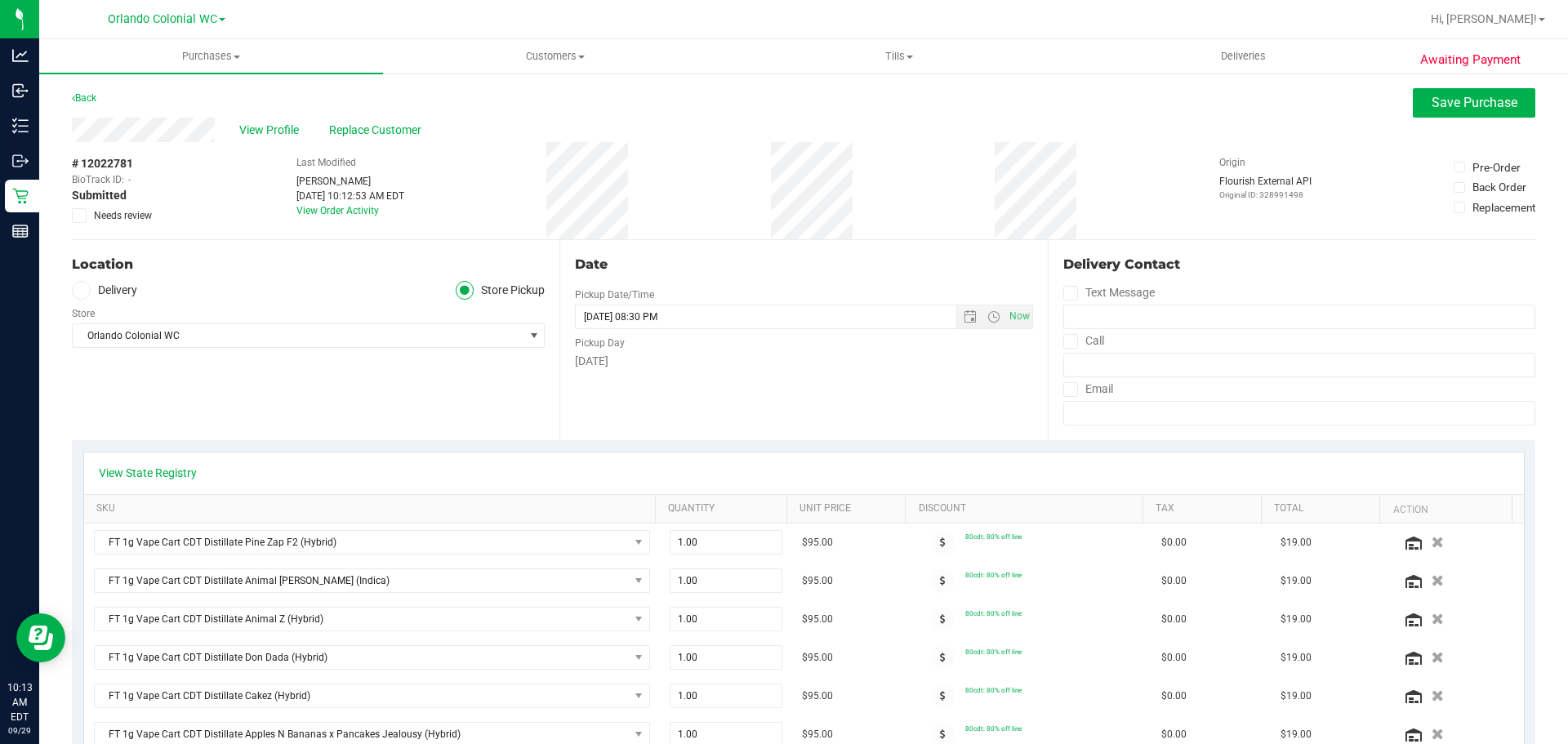
click at [72, 202] on span "Submitted" at bounding box center [99, 195] width 55 height 17
click at [81, 228] on div "# 12022781 BioTrack ID: - Submitted Needs review" at bounding box center [113, 190] width 82 height 97
click at [82, 216] on icon at bounding box center [79, 216] width 11 height 0
click at [0, 0] on input "Needs review" at bounding box center [0, 0] width 0 height 0
click at [1412, 106] on button "Save Purchase" at bounding box center [1474, 103] width 122 height 30
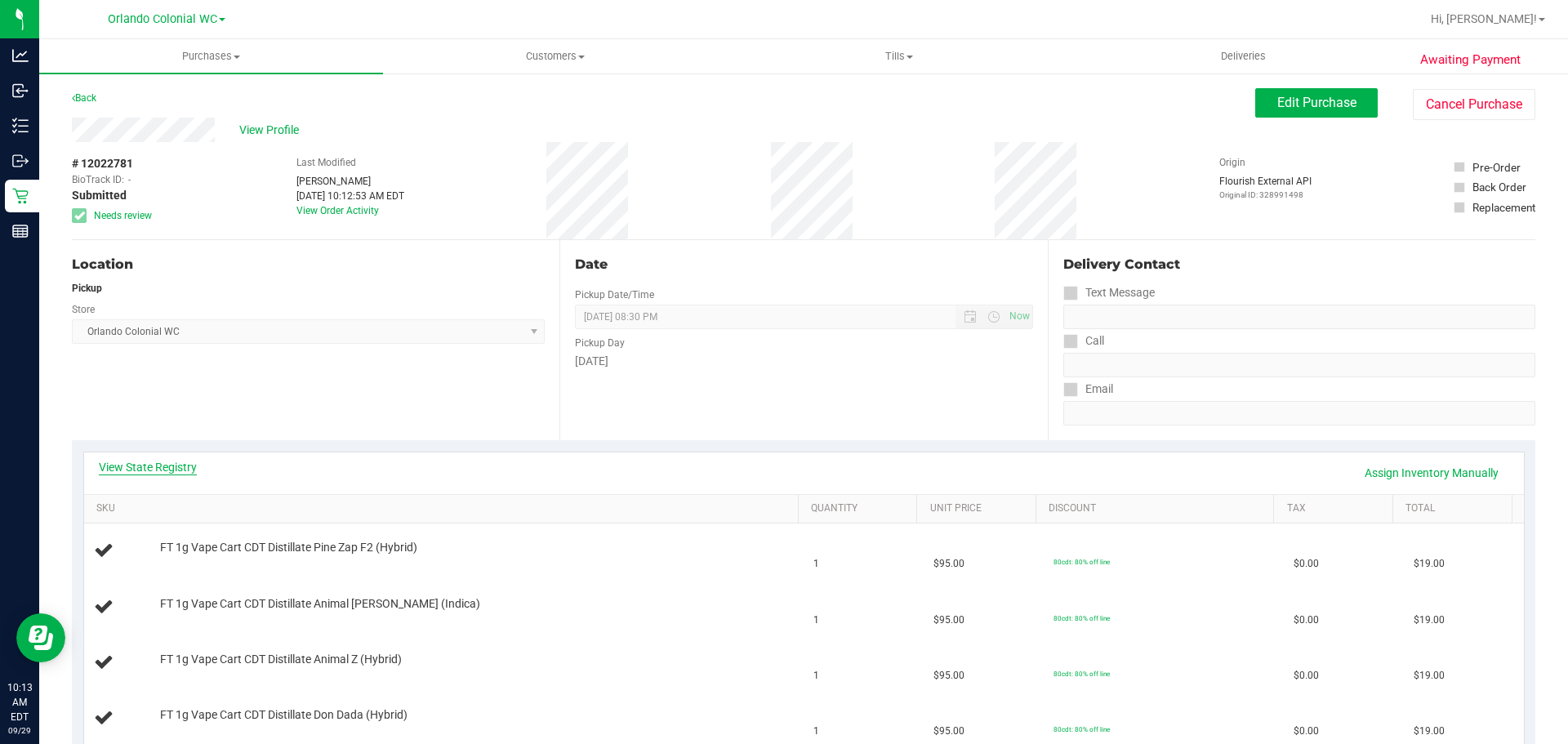
click at [170, 473] on link "View State Registry" at bounding box center [147, 468] width 98 height 17
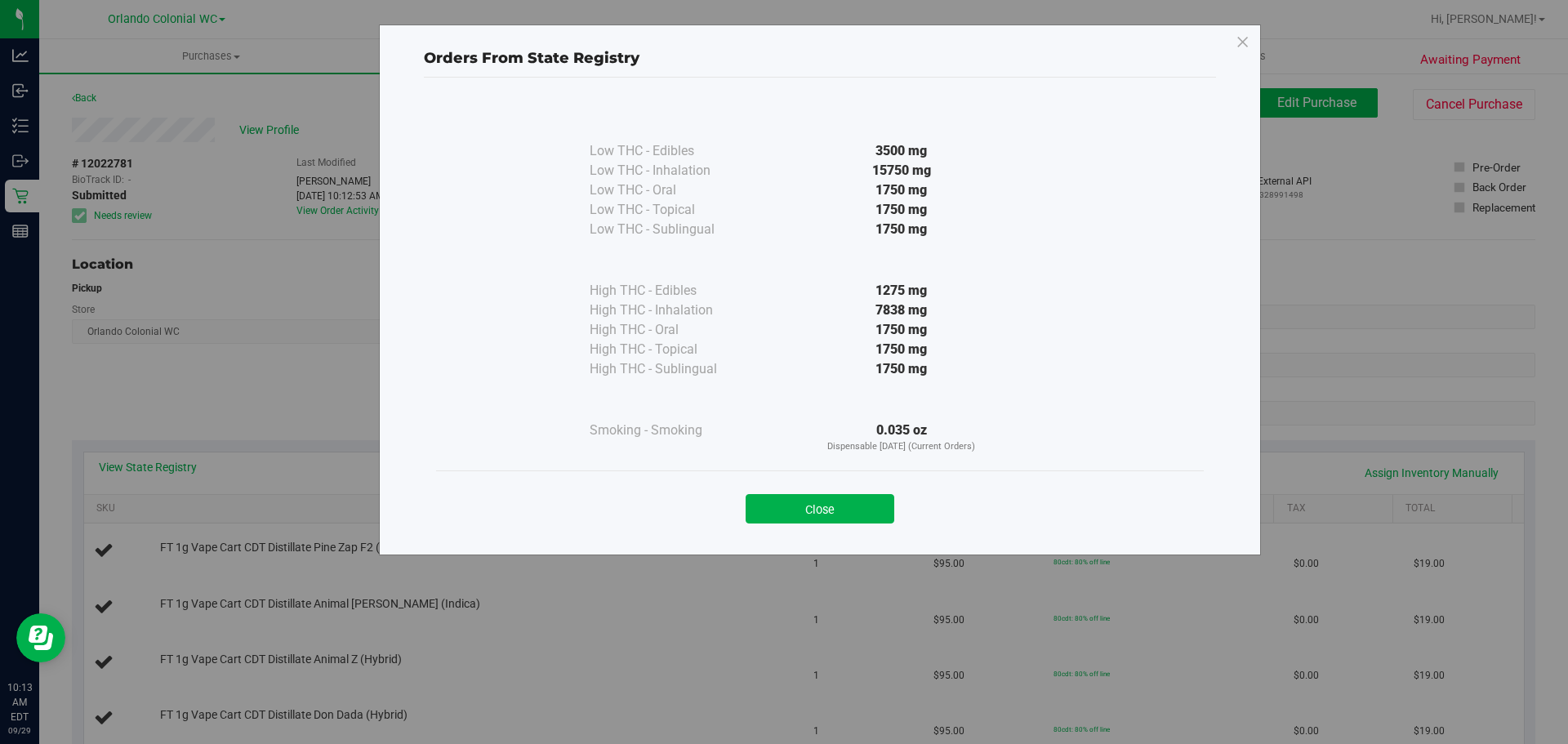
drag, startPoint x: 819, startPoint y: 500, endPoint x: 825, endPoint y: 472, distance: 28.6
click at [818, 500] on button "Close" at bounding box center [820, 509] width 149 height 30
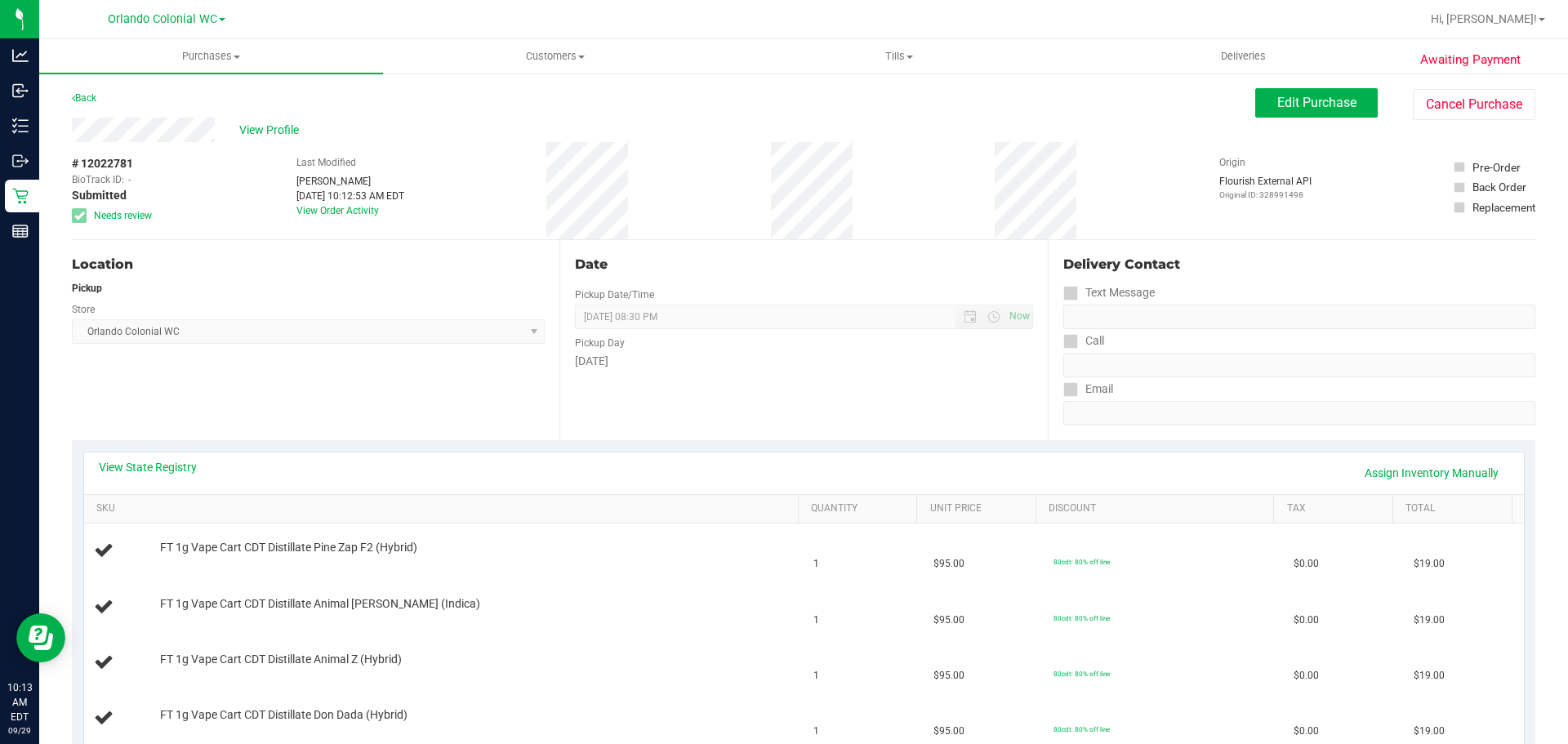
click at [833, 343] on div "Pickup Day" at bounding box center [803, 341] width 458 height 24
click at [243, 510] on link "SKU" at bounding box center [444, 509] width 695 height 13
click at [281, 424] on div "Location Pickup Store Orlando Colonial WC Select Store Bonita Springs WC Boynto…" at bounding box center [315, 340] width 487 height 200
click at [259, 132] on span "View Profile" at bounding box center [271, 130] width 65 height 17
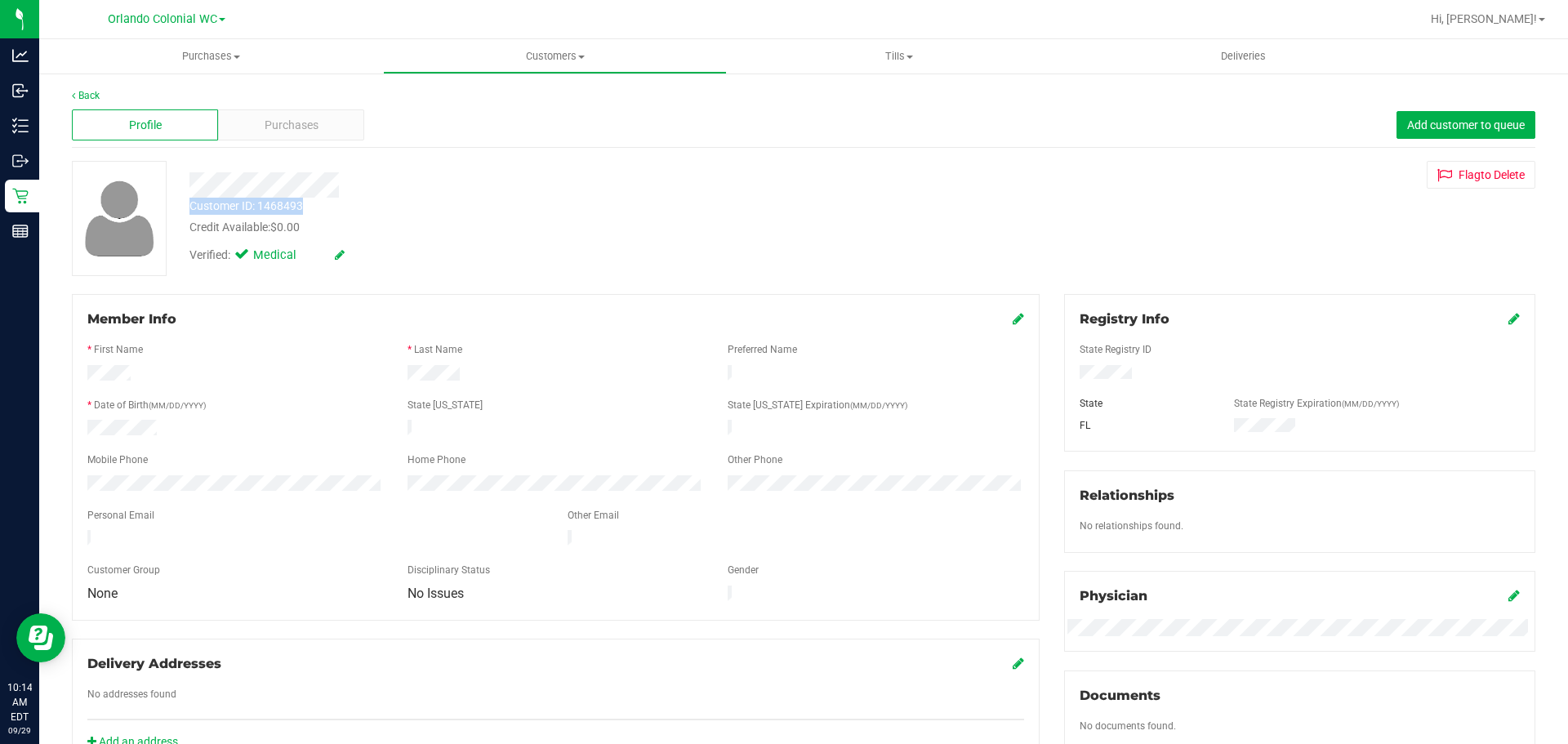
drag, startPoint x: 307, startPoint y: 203, endPoint x: 192, endPoint y: 209, distance: 115.2
click at [190, 209] on div "Customer ID: 1468493 Credit Available: $0.00" at bounding box center [549, 217] width 744 height 38
copy div "Customer ID: 1468493"
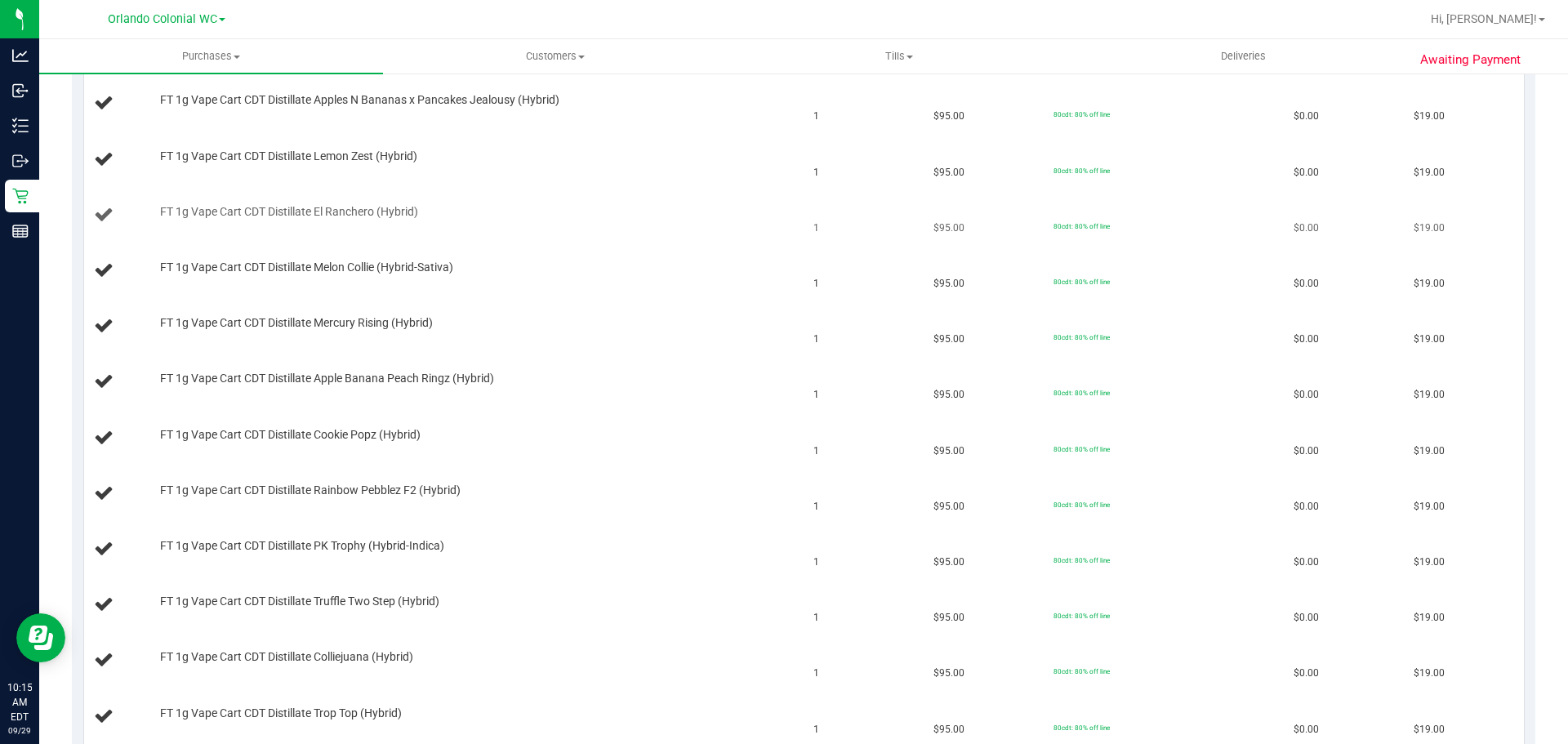
scroll to position [743, 0]
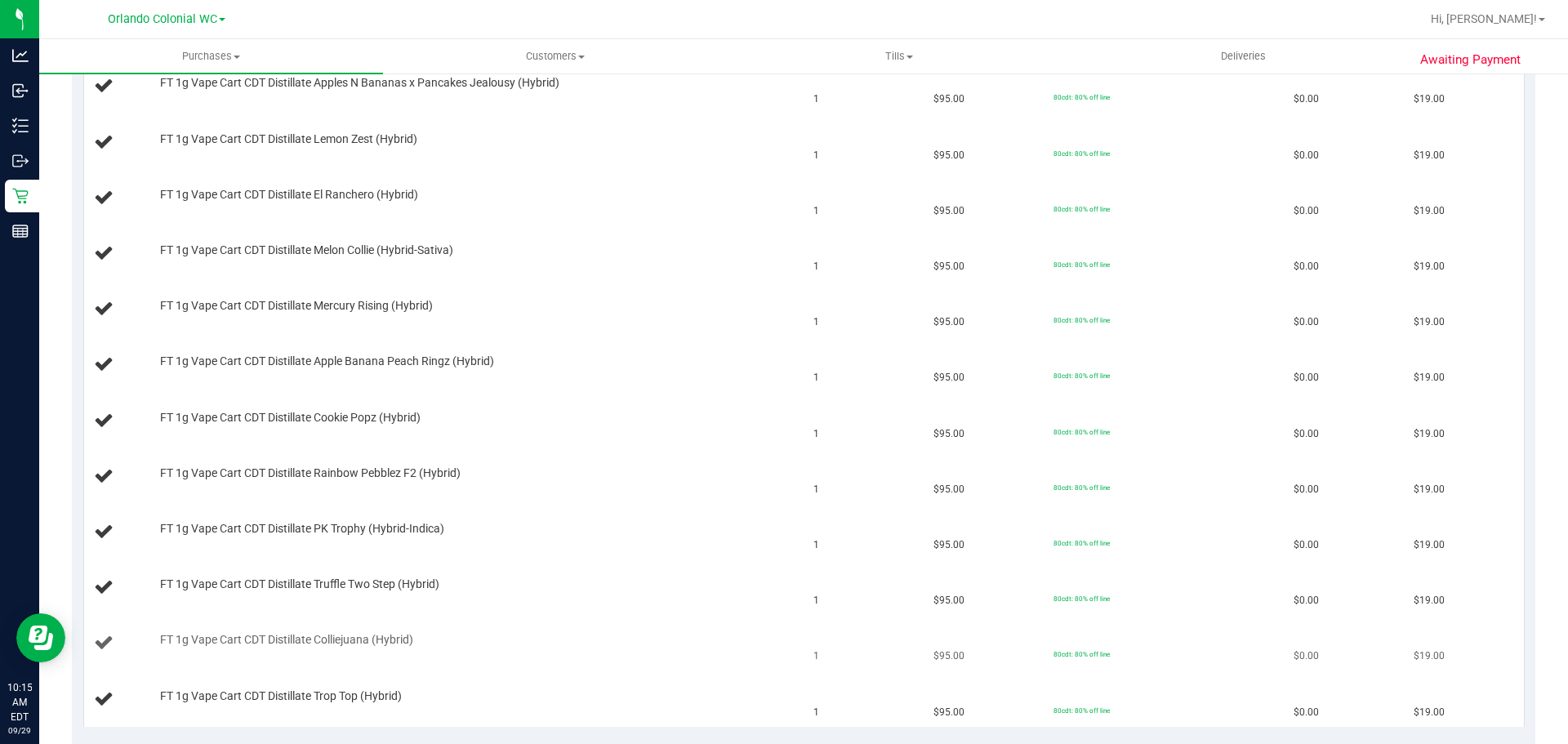
click at [604, 644] on div "FT 1g Vape Cart CDT Distillate Colliejuana (Hybrid)" at bounding box center [472, 641] width 639 height 17
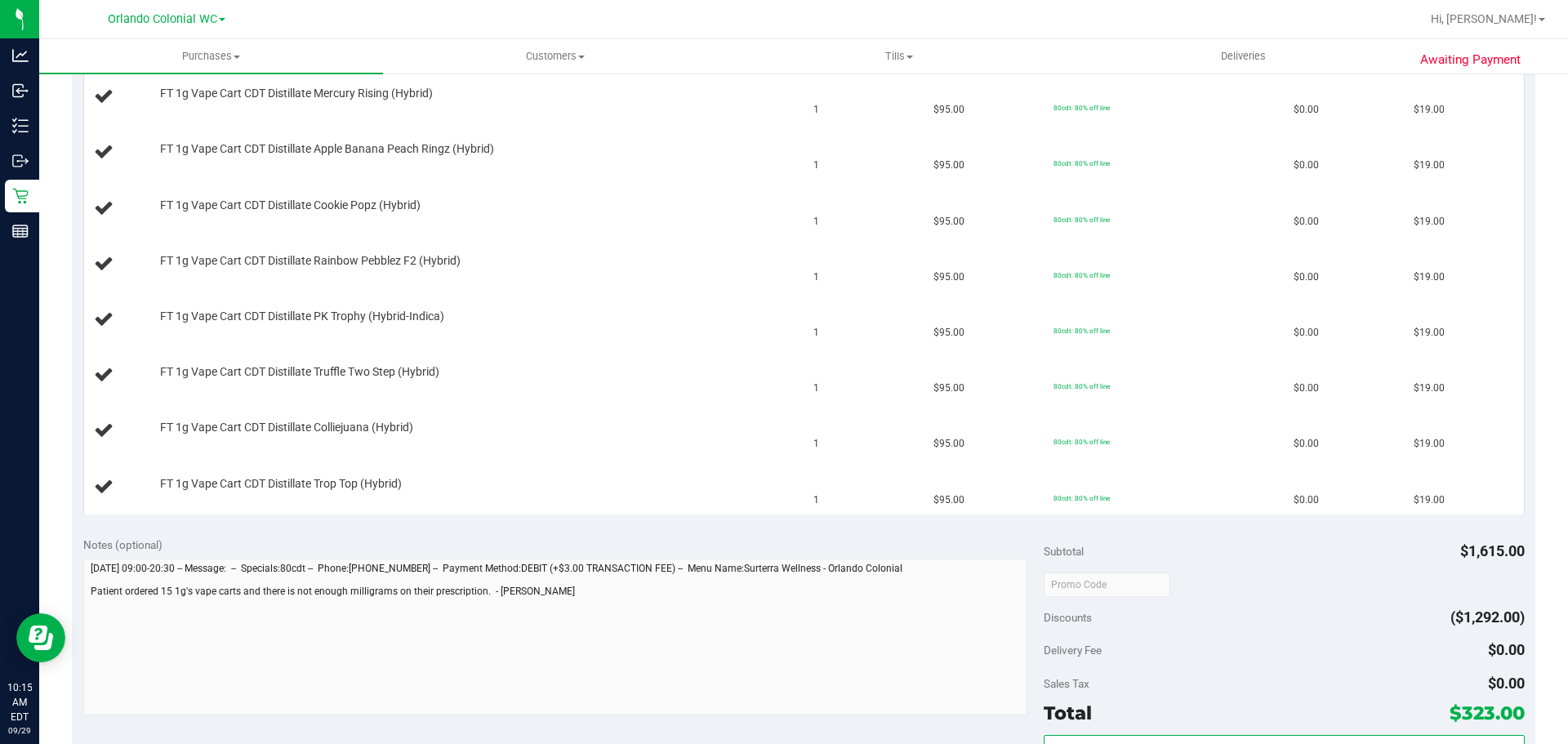
scroll to position [1152, 0]
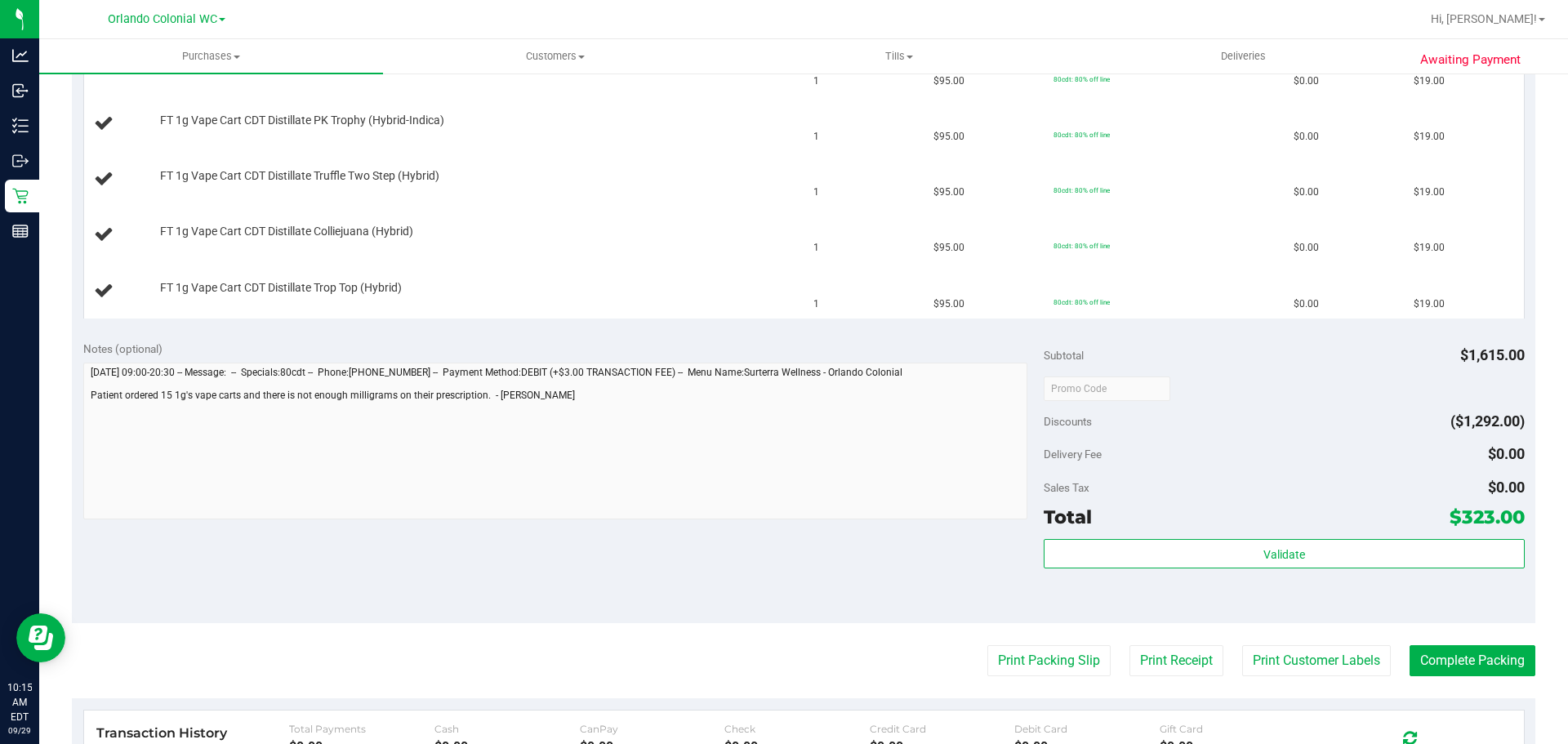
click at [74, 401] on div "Notes (optional) Subtotal $1,615.00 Discounts ($1,292.00) Delivery Fee $0.00 Sa…" at bounding box center [803, 476] width 1463 height 294
click at [792, 648] on div "Print Packing Slip Print Receipt Print Customer Labels Complete Packing" at bounding box center [803, 661] width 1463 height 31
click at [497, 341] on div "Notes (optional)" at bounding box center [564, 349] width 961 height 17
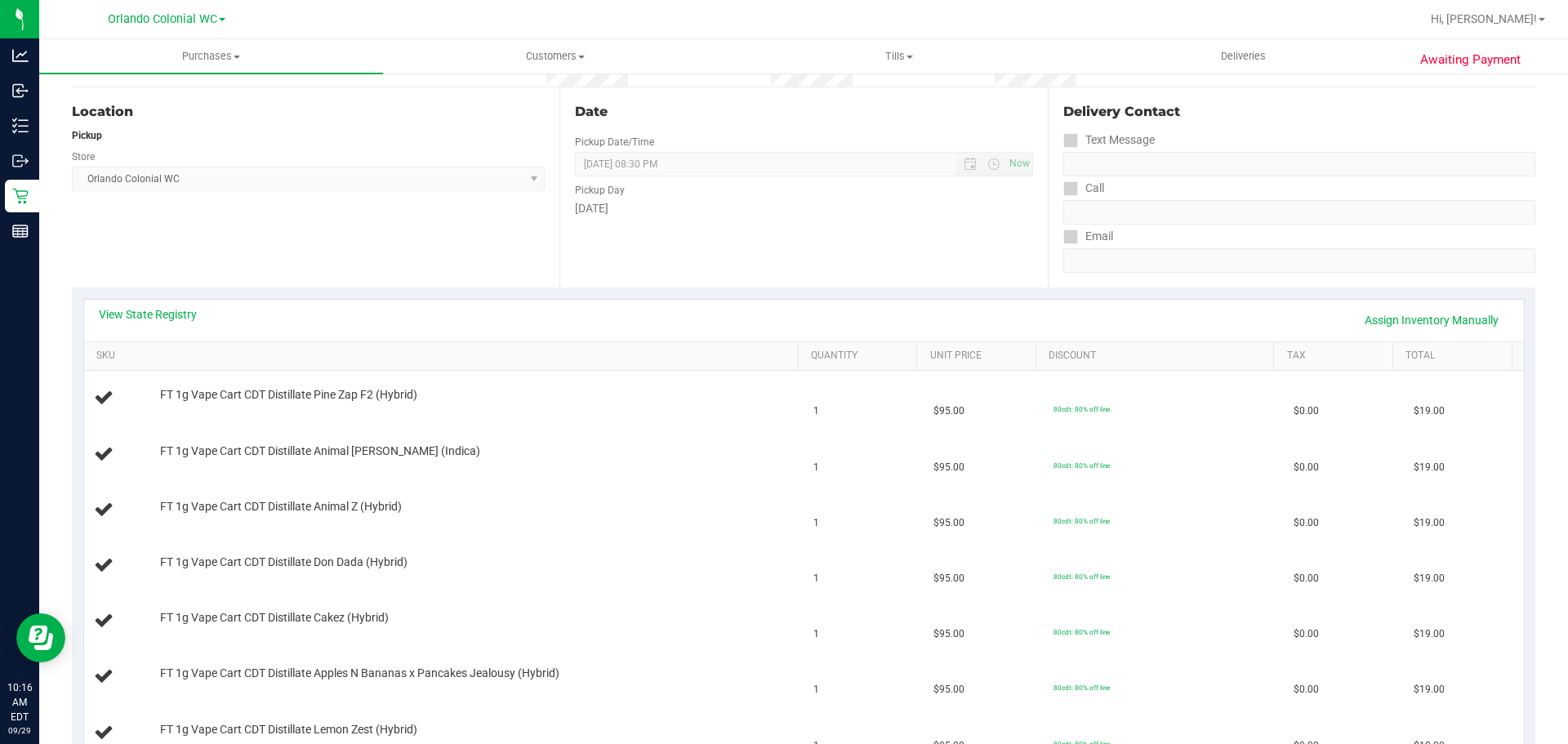
scroll to position [0, 0]
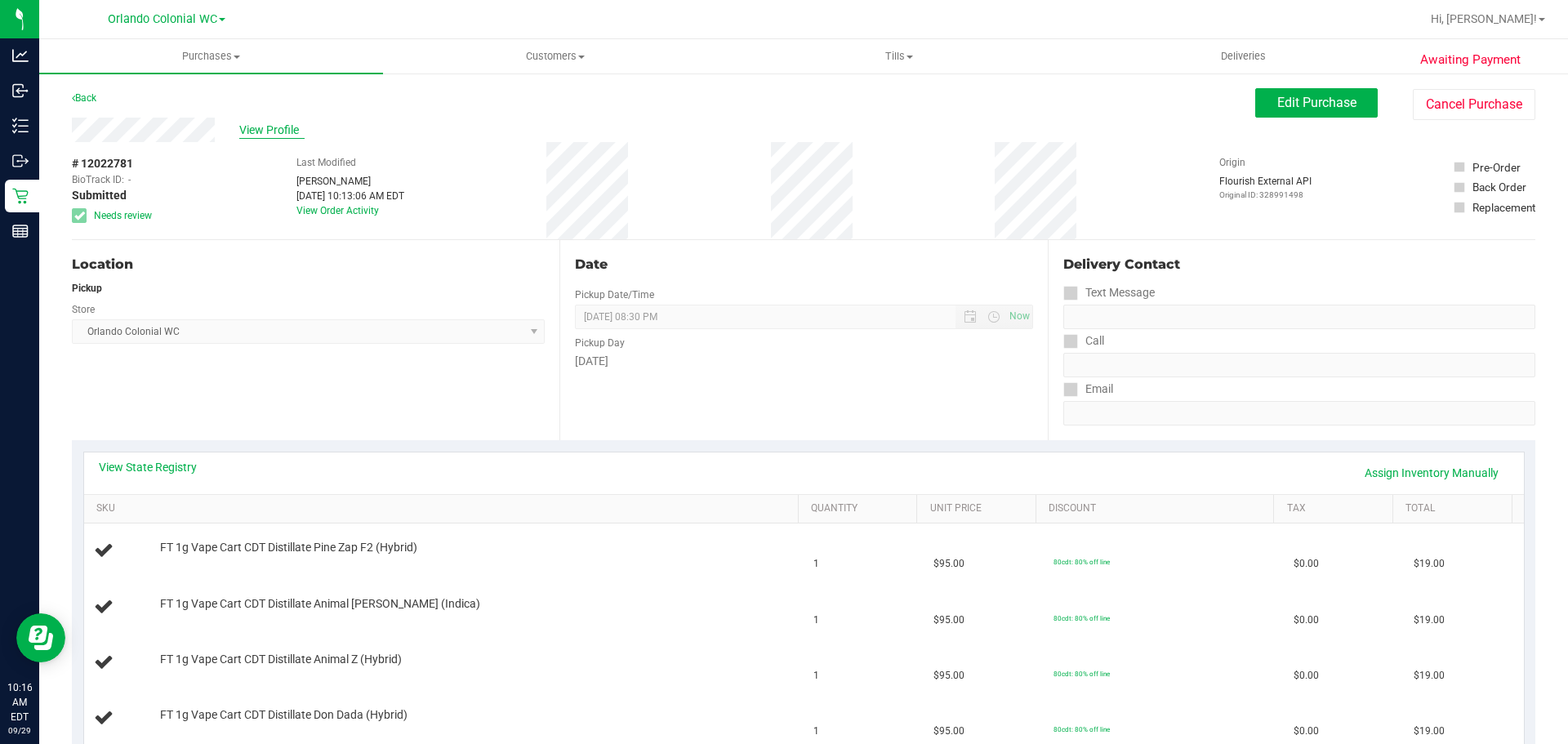
click at [276, 131] on span "View Profile" at bounding box center [271, 130] width 65 height 17
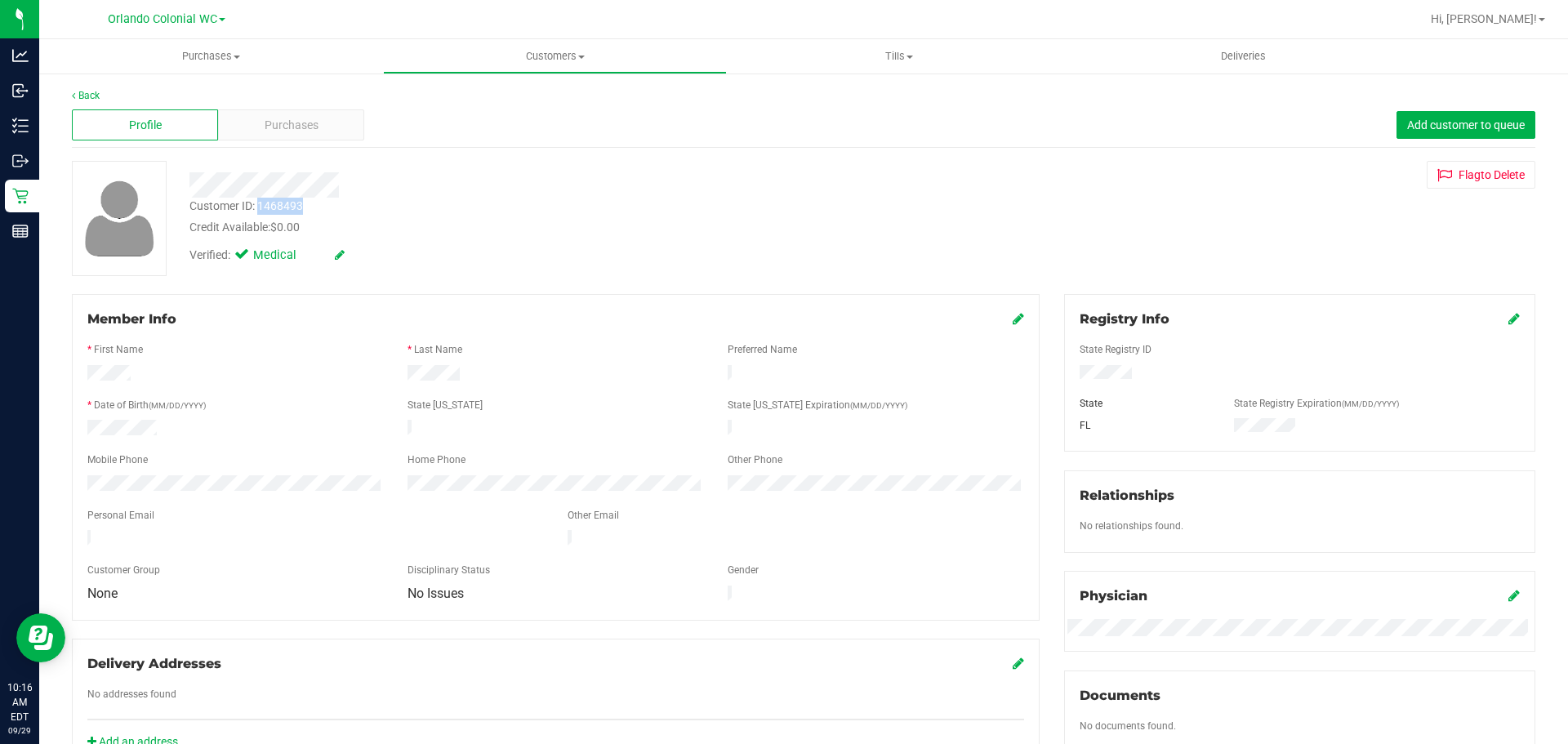
drag, startPoint x: 303, startPoint y: 203, endPoint x: 261, endPoint y: 207, distance: 42.2
click at [261, 207] on div "Customer ID: 1468493" at bounding box center [246, 206] width 113 height 17
copy div "1468493"
drag, startPoint x: 530, startPoint y: 206, endPoint x: 789, endPoint y: 500, distance: 391.8
click at [530, 206] on div "Customer ID: 1468493 Credit Available: $0.00" at bounding box center [549, 217] width 744 height 38
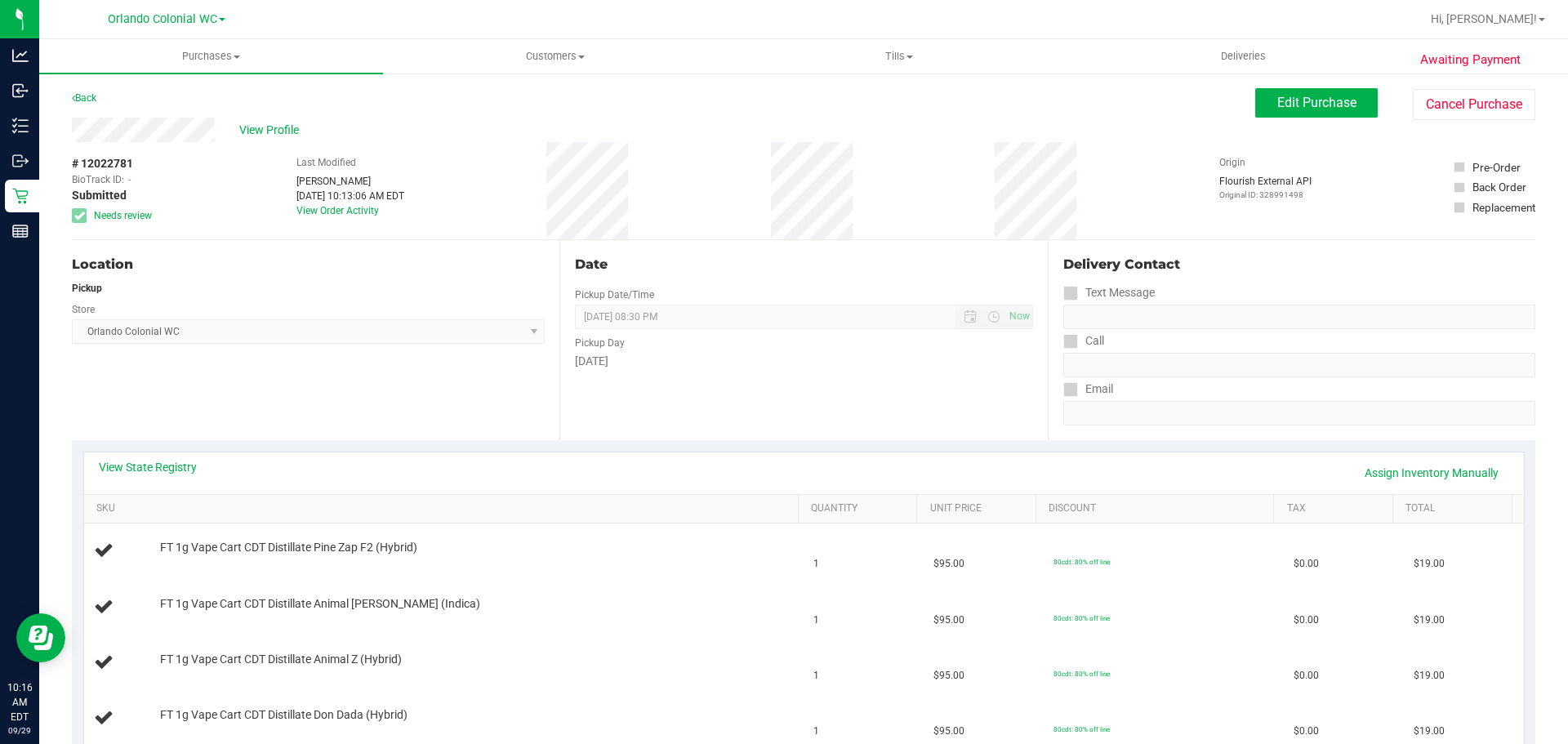
drag, startPoint x: 137, startPoint y: 166, endPoint x: 73, endPoint y: 163, distance: 64.1
click at [73, 163] on div "# 12022781 BioTrack ID: - Submitted Needs review" at bounding box center [113, 190] width 82 height 68
copy div "# 12022781"
click at [191, 245] on div "Location Pickup Store Orlando Colonial WC Select Store Bonita Springs WC Boynto…" at bounding box center [315, 340] width 487 height 200
click at [599, 478] on div "View State Registry Assign Inventory Manually" at bounding box center [803, 473] width 1410 height 28
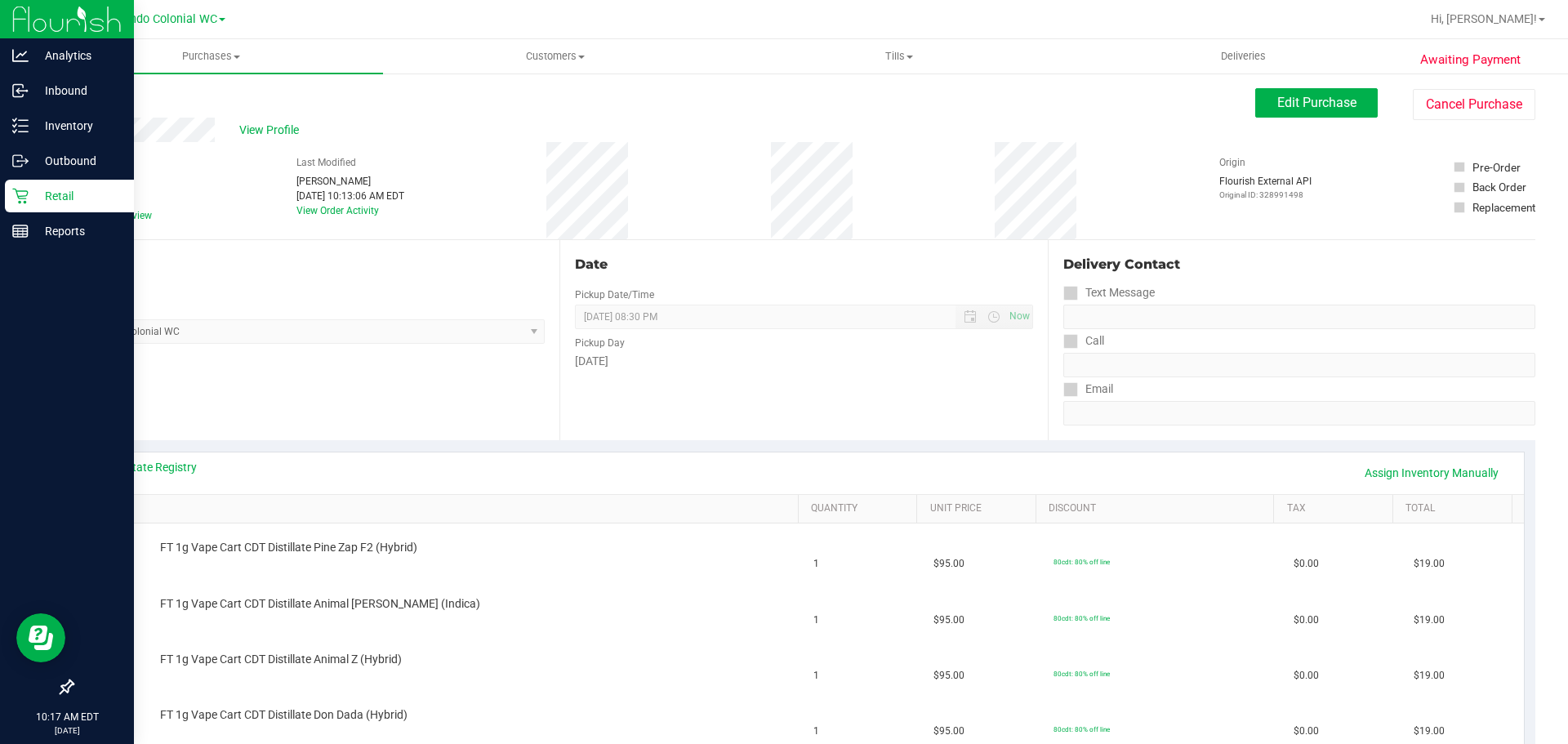
click at [65, 192] on p "Retail" at bounding box center [78, 196] width 98 height 20
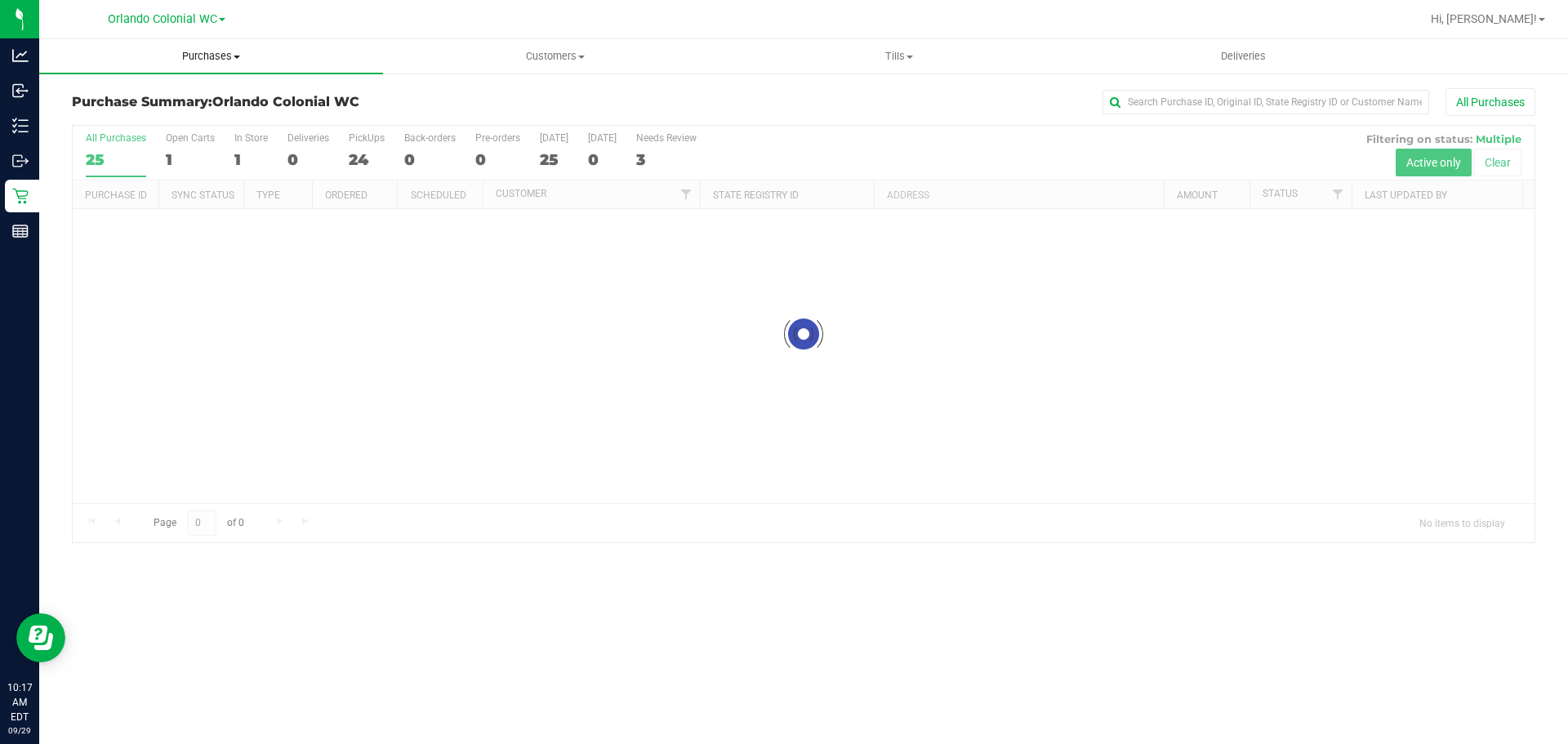
click at [196, 59] on span "Purchases" at bounding box center [210, 56] width 343 height 15
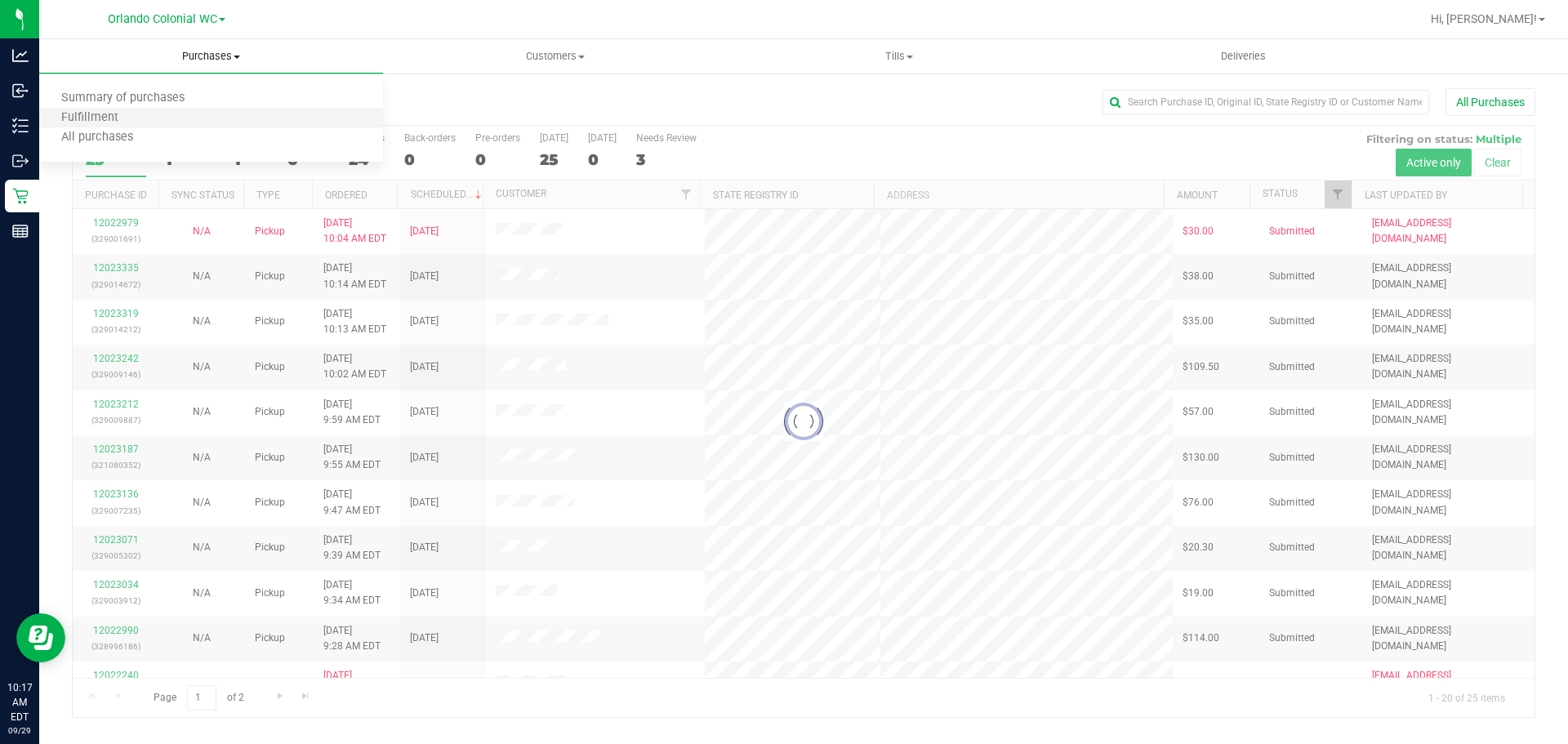
click at [169, 113] on li "Fulfillment" at bounding box center [210, 118] width 343 height 20
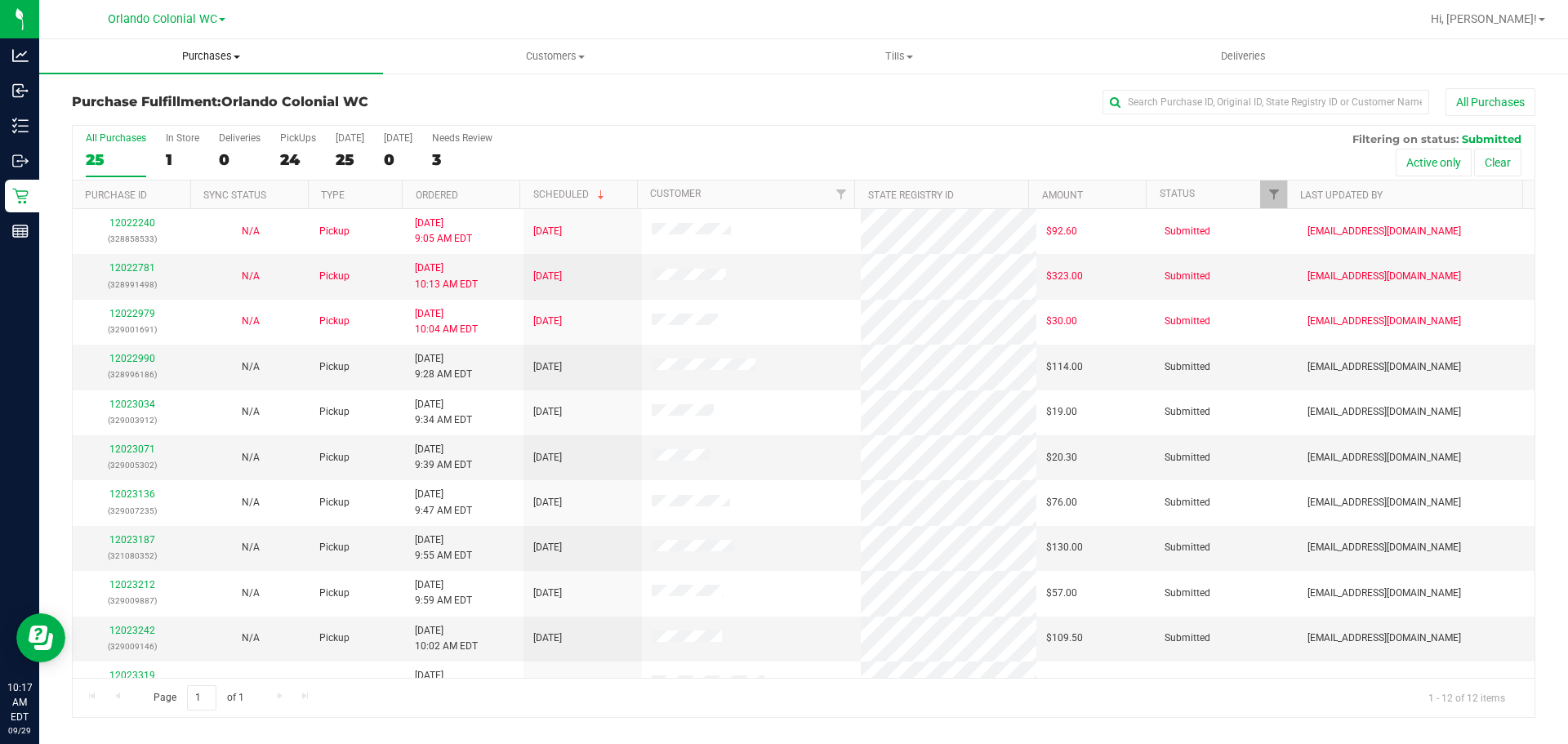
click at [202, 53] on span "Purchases" at bounding box center [210, 56] width 343 height 15
click at [175, 114] on li "Fulfillment" at bounding box center [210, 118] width 343 height 20
click at [125, 355] on link "12022990" at bounding box center [132, 358] width 46 height 12
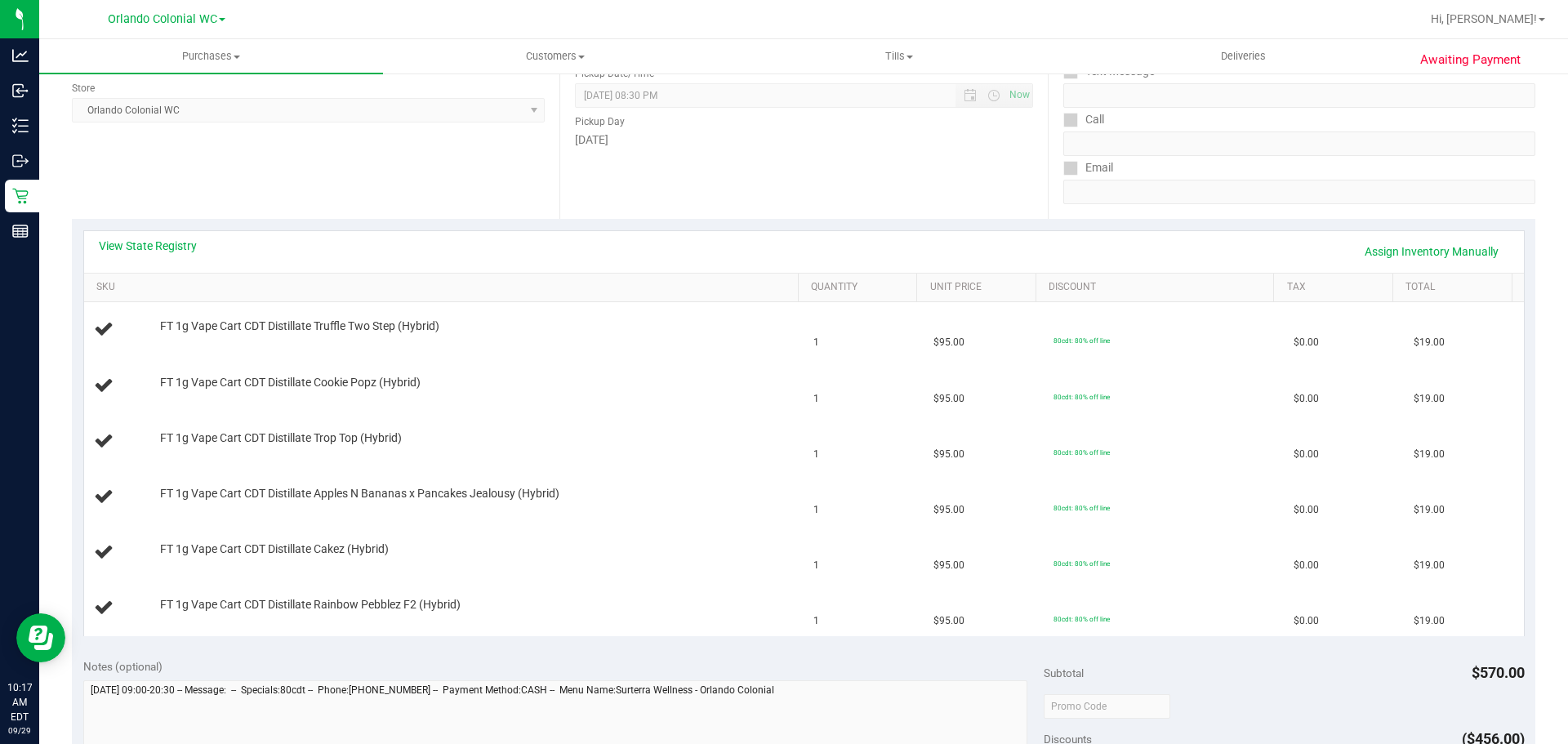
scroll to position [229, 0]
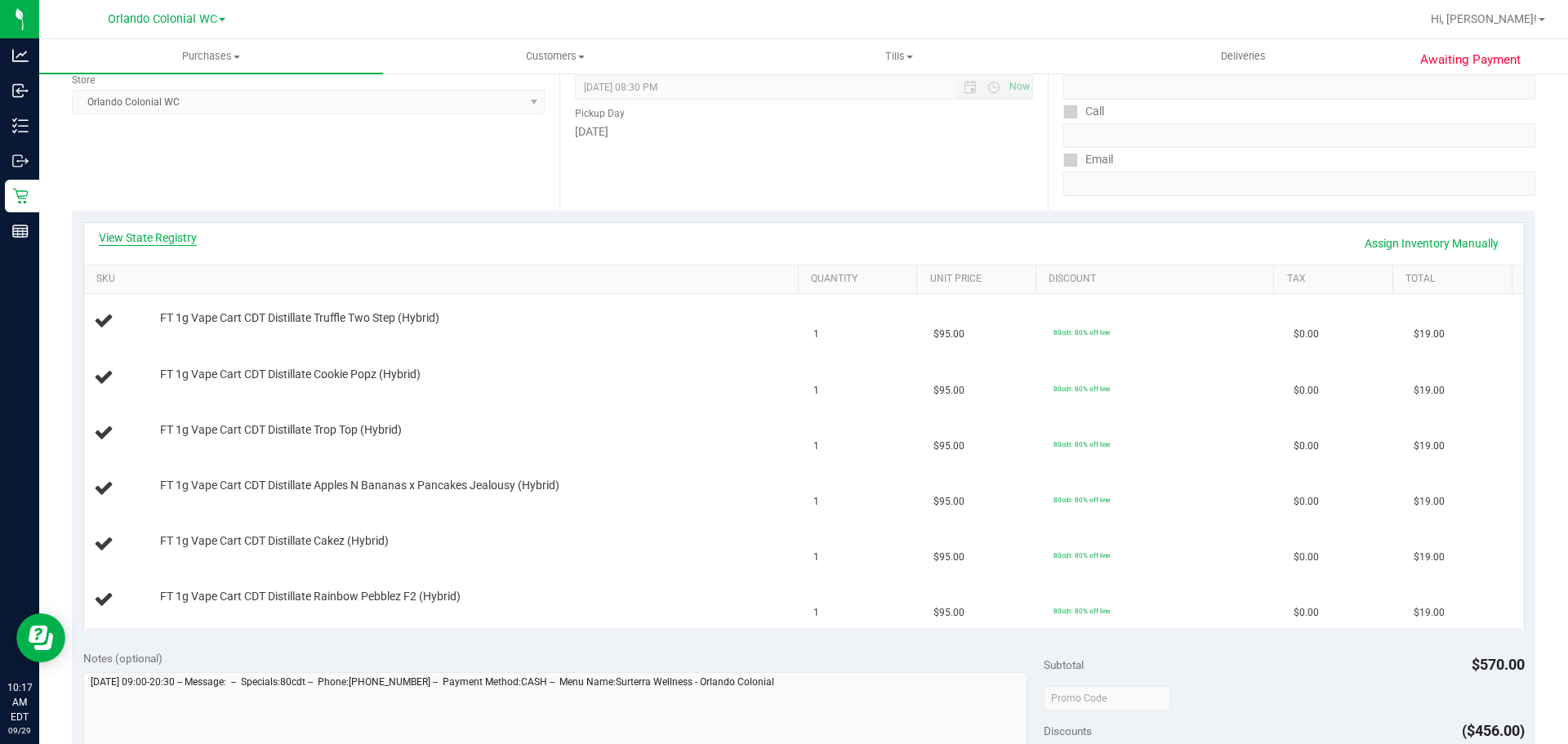
click at [117, 231] on link "View State Registry" at bounding box center [147, 238] width 98 height 17
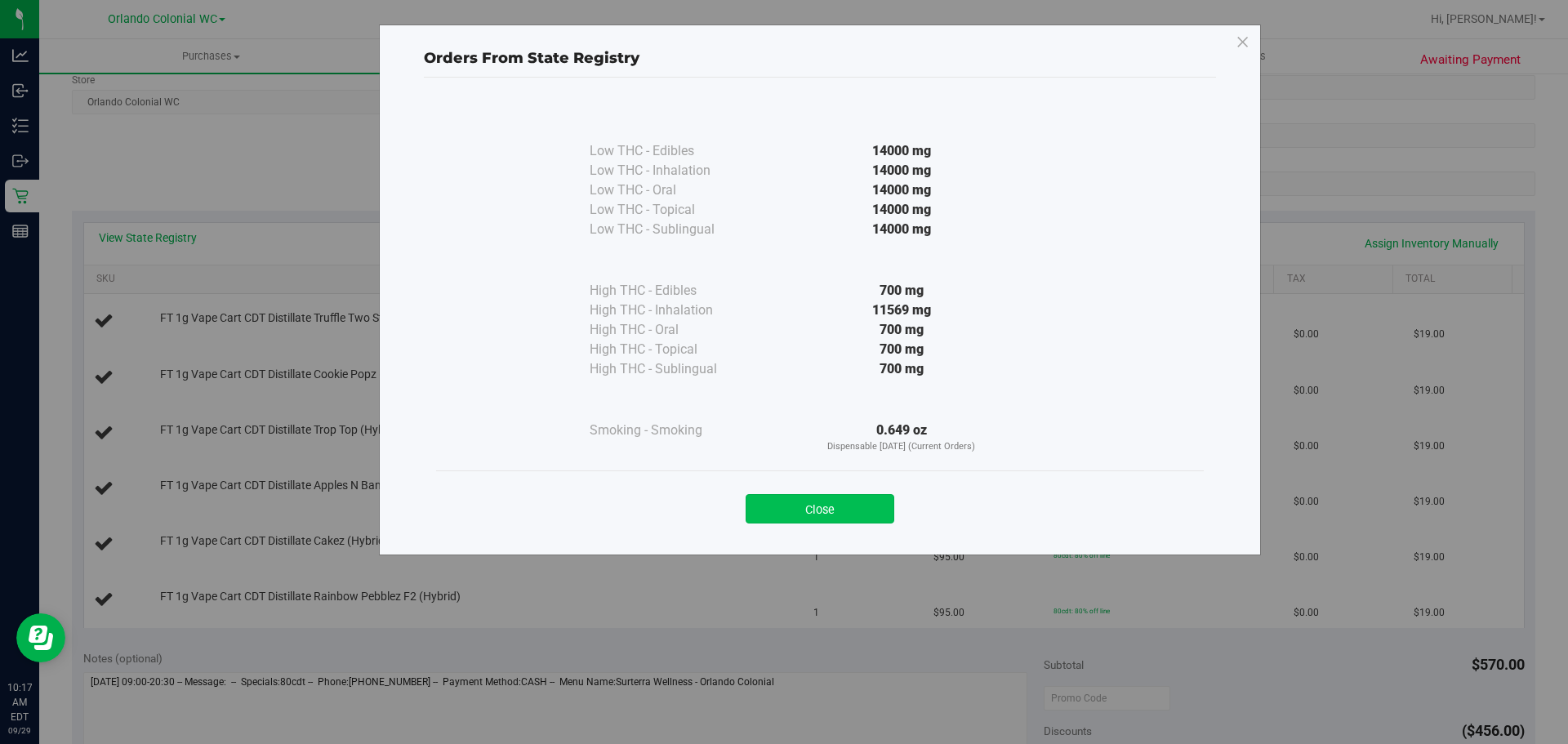
click at [796, 510] on button "Close" at bounding box center [820, 509] width 149 height 30
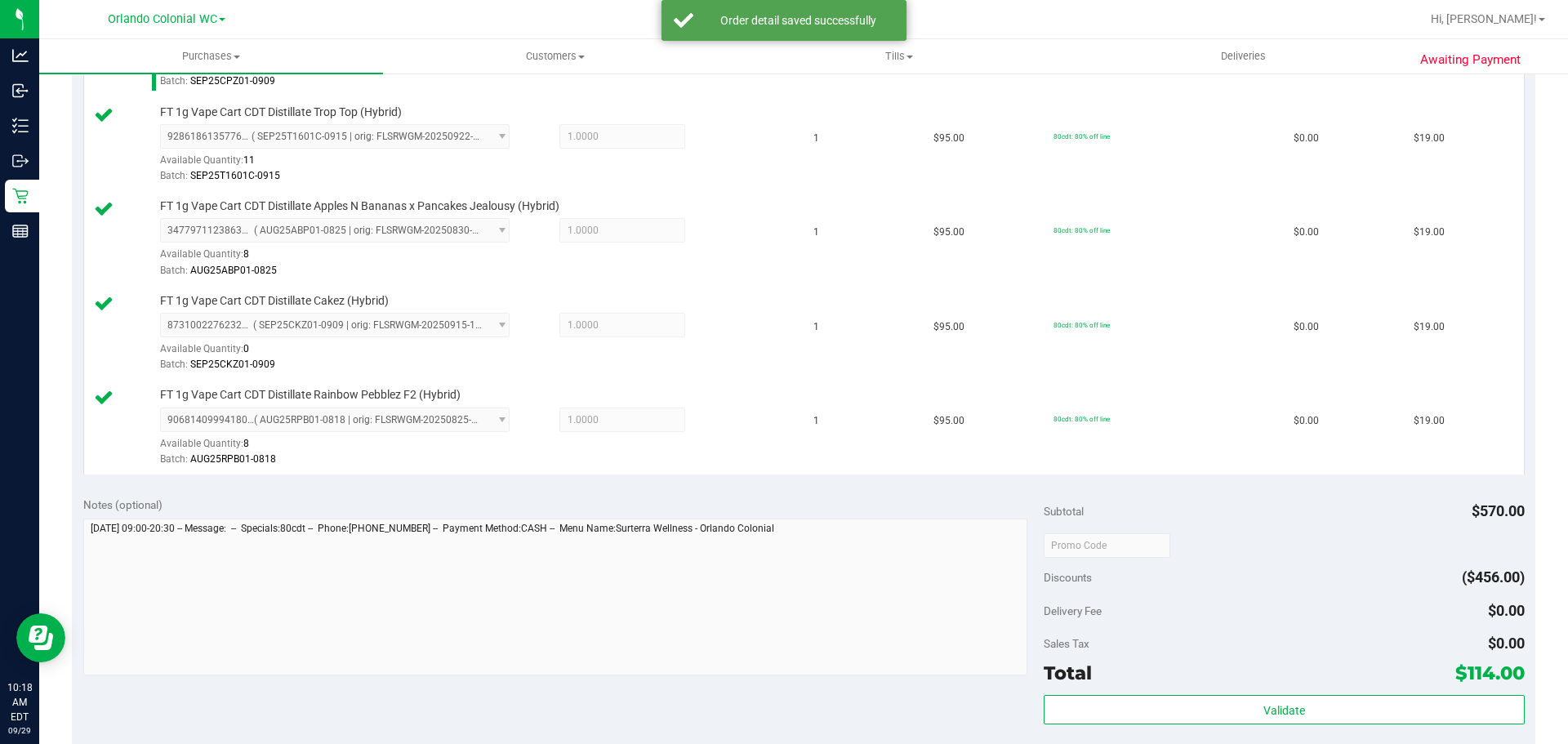
scroll to position [628, 0]
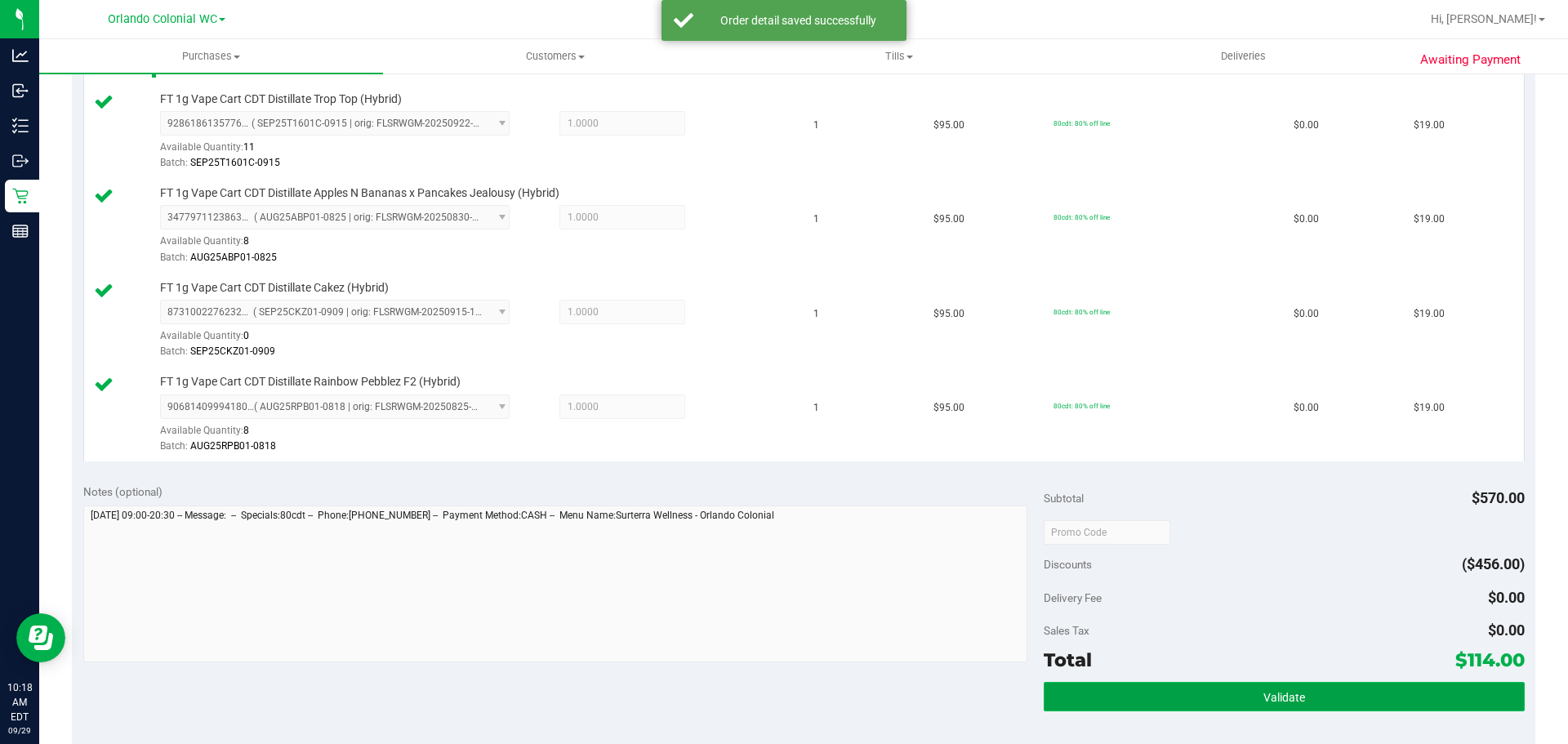
click at [1351, 708] on button "Validate" at bounding box center [1283, 697] width 480 height 30
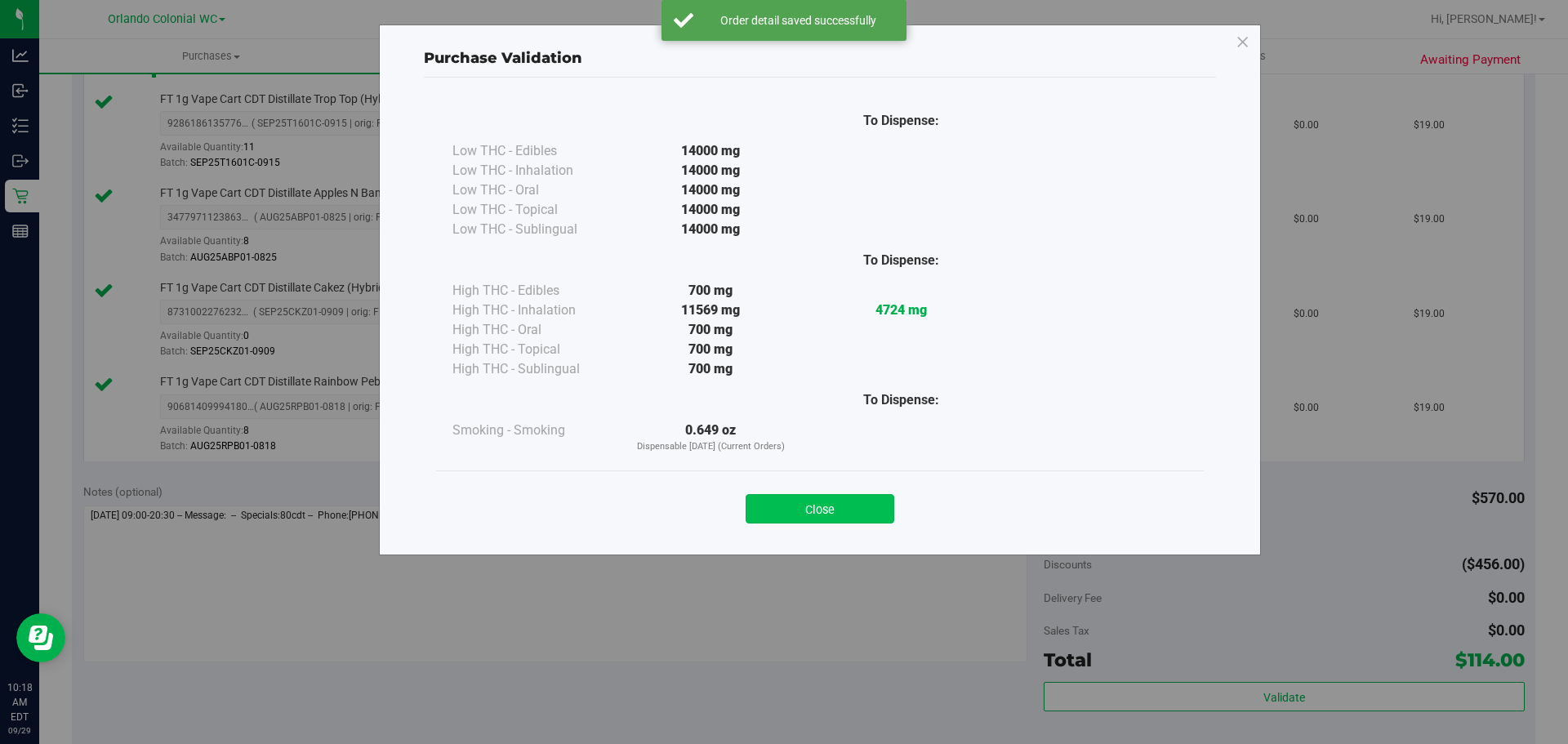
click at [846, 511] on button "Close" at bounding box center [820, 509] width 149 height 30
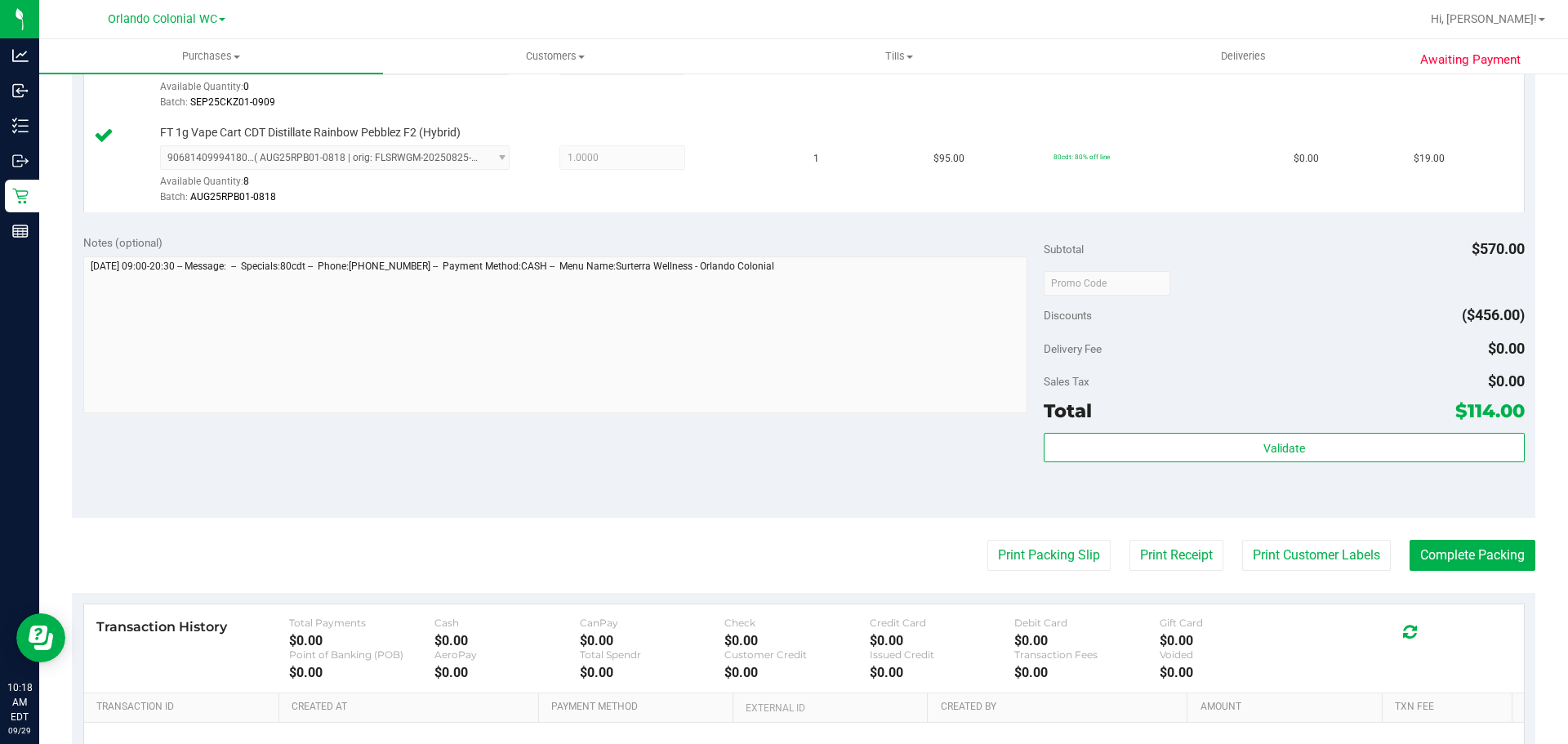
scroll to position [881, 0]
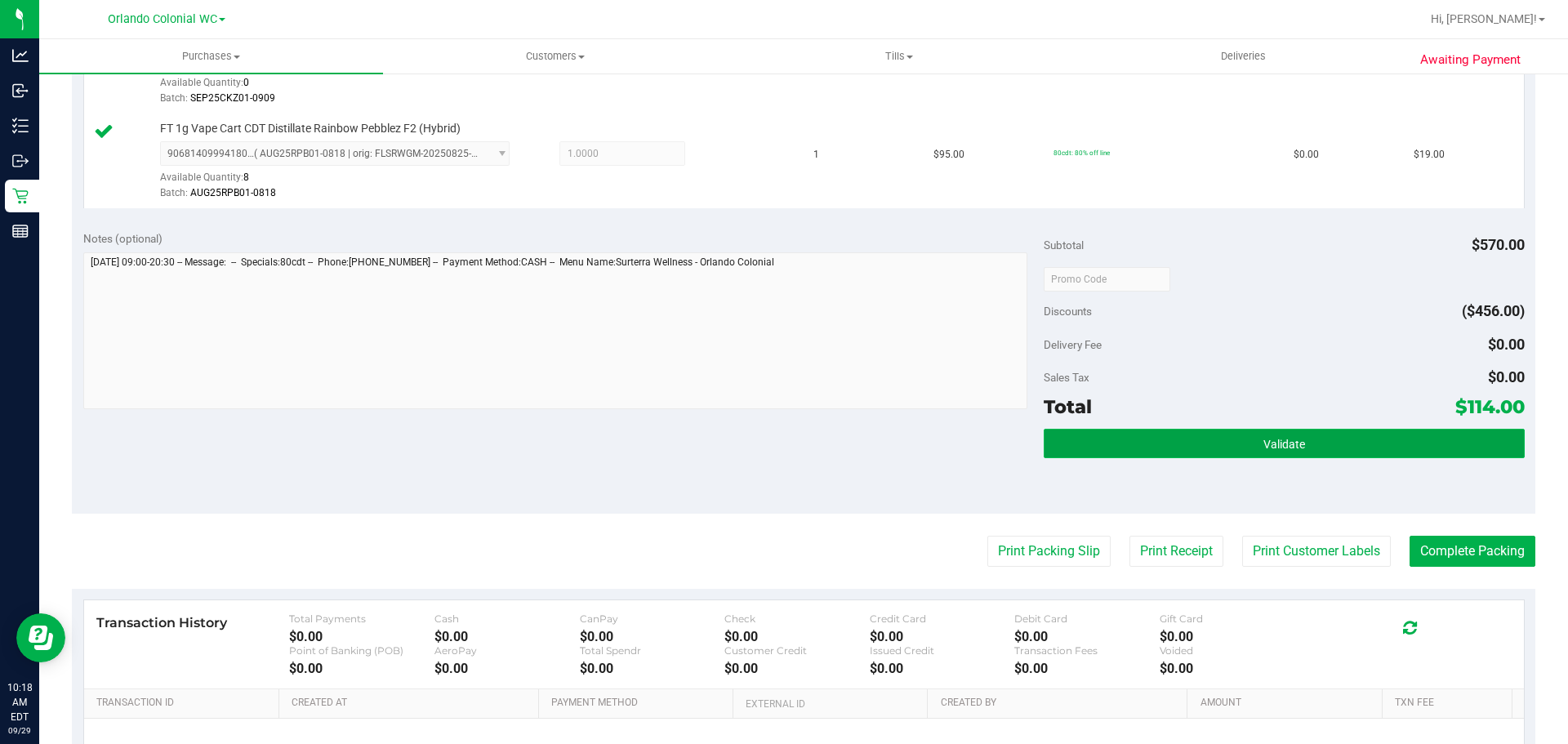
click at [1202, 449] on button "Validate" at bounding box center [1283, 444] width 480 height 30
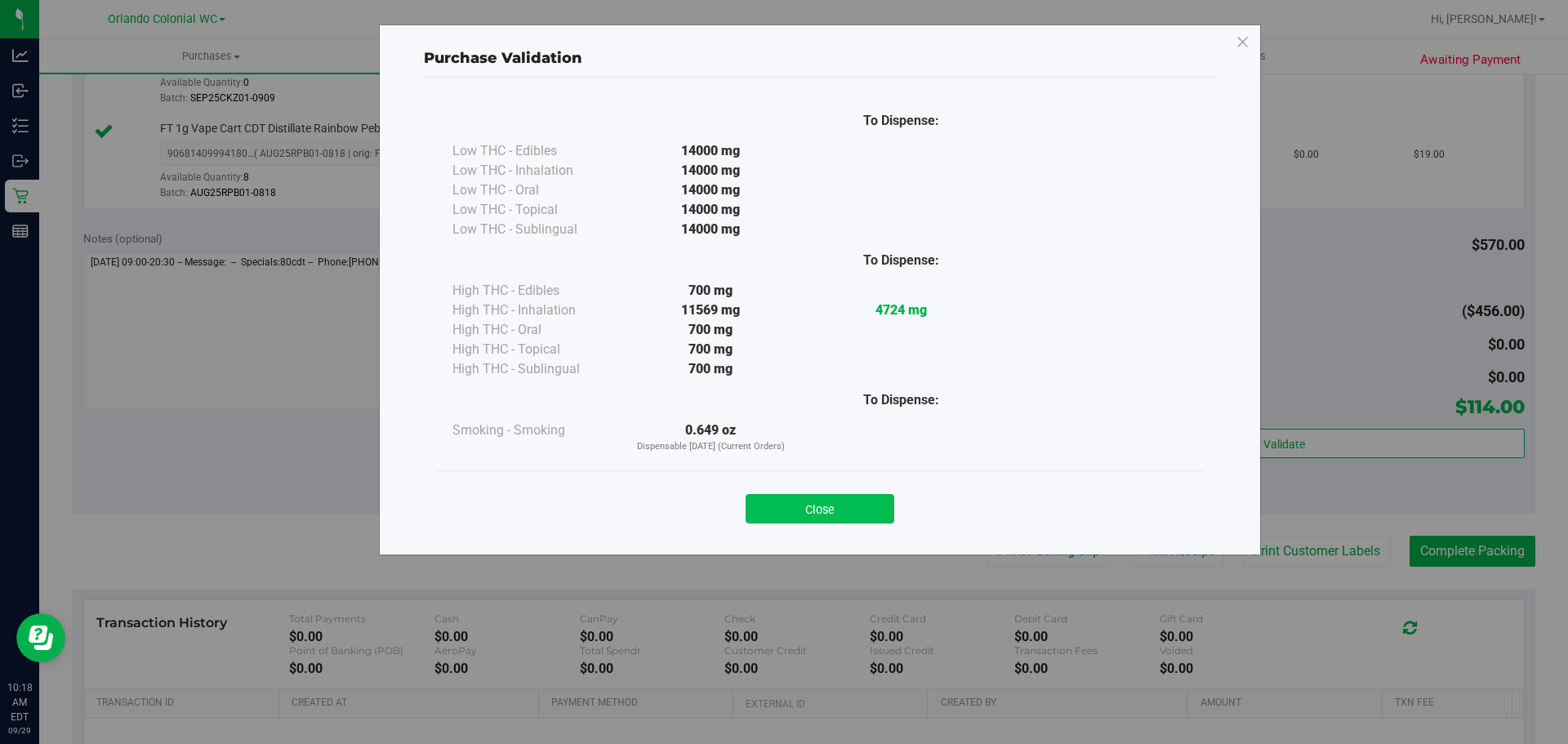
click at [833, 499] on button "Close" at bounding box center [820, 509] width 149 height 30
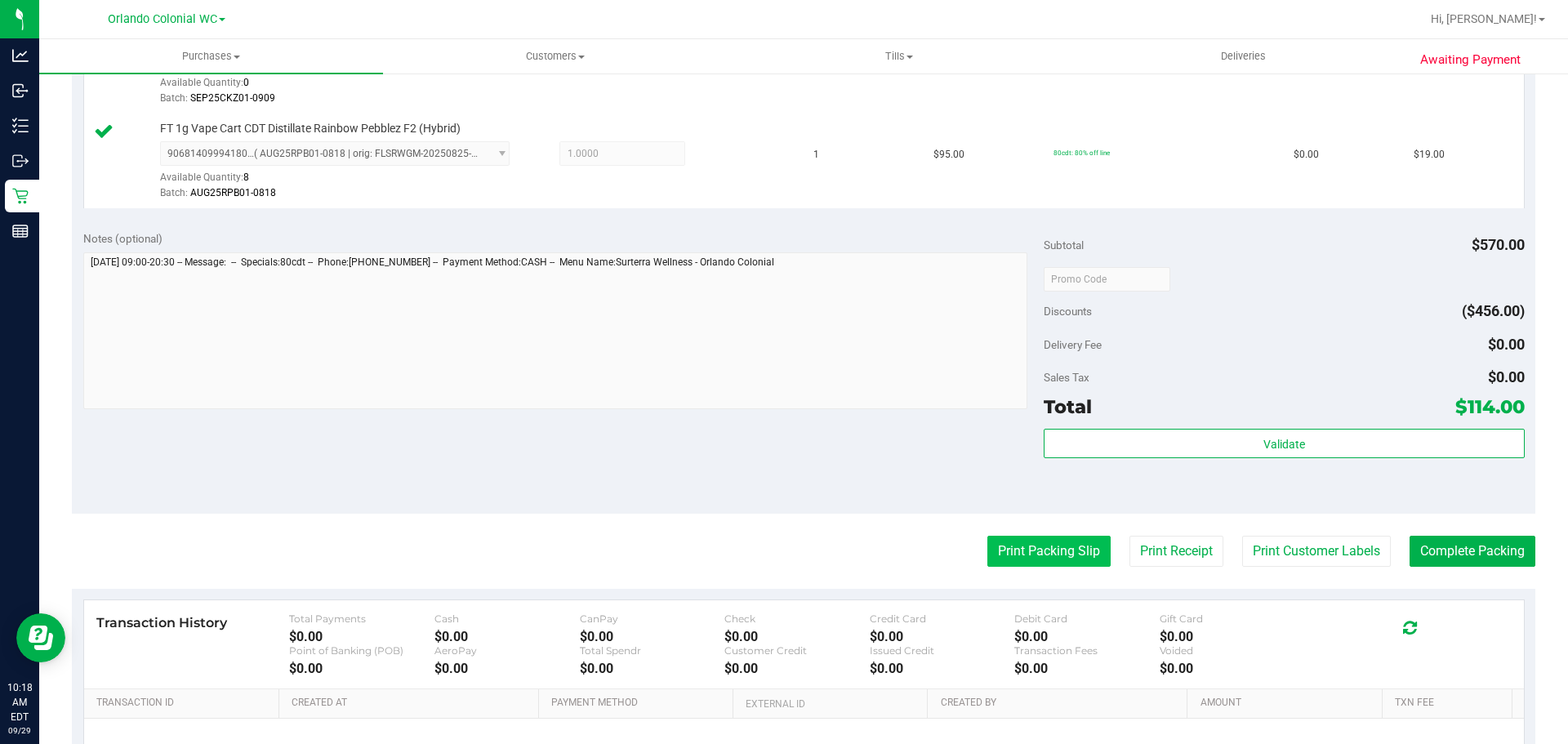
click at [1006, 541] on button "Print Packing Slip" at bounding box center [1048, 551] width 123 height 31
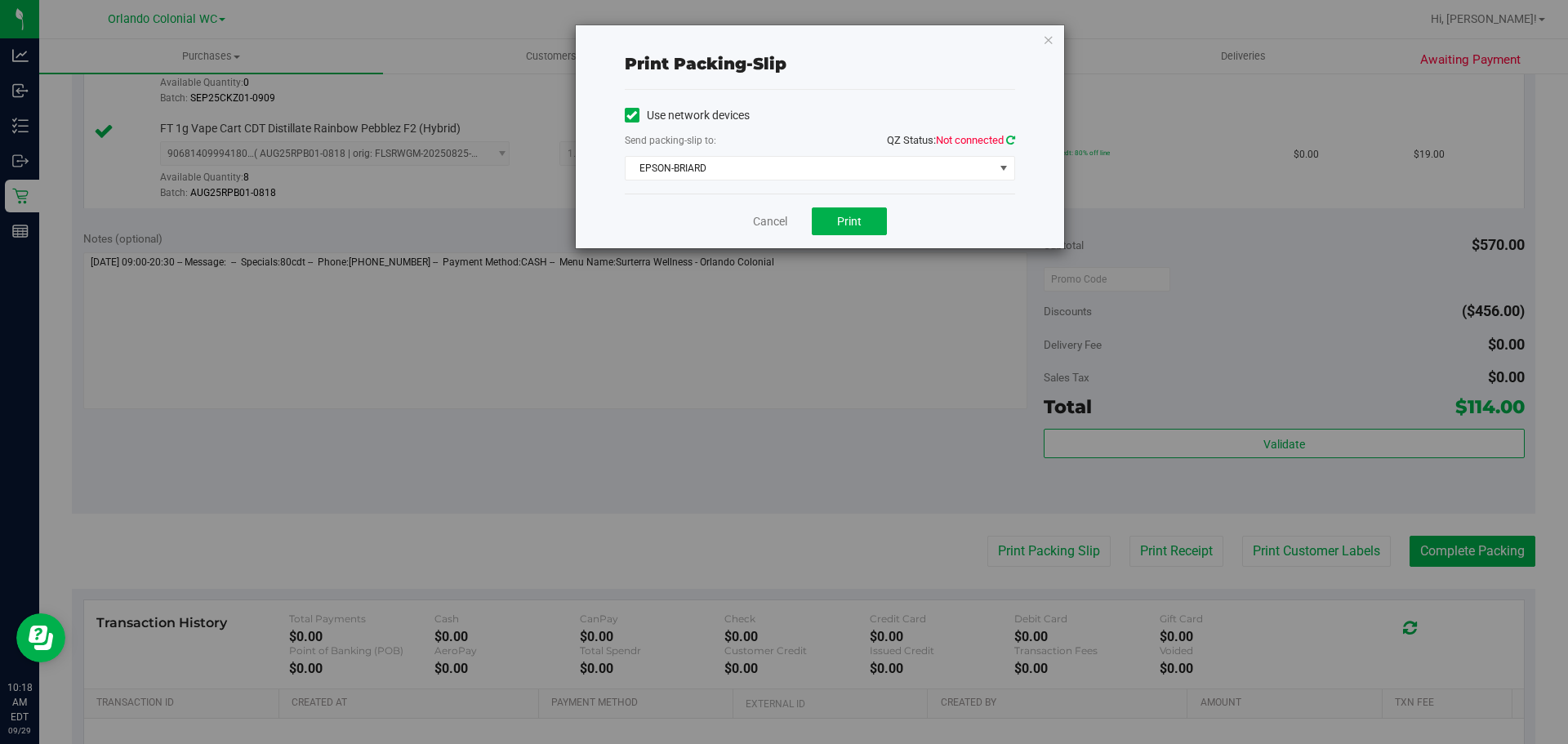
click at [1010, 140] on icon at bounding box center [1010, 140] width 9 height 11
click at [811, 175] on span "EPSON-BRIARD" at bounding box center [809, 168] width 368 height 23
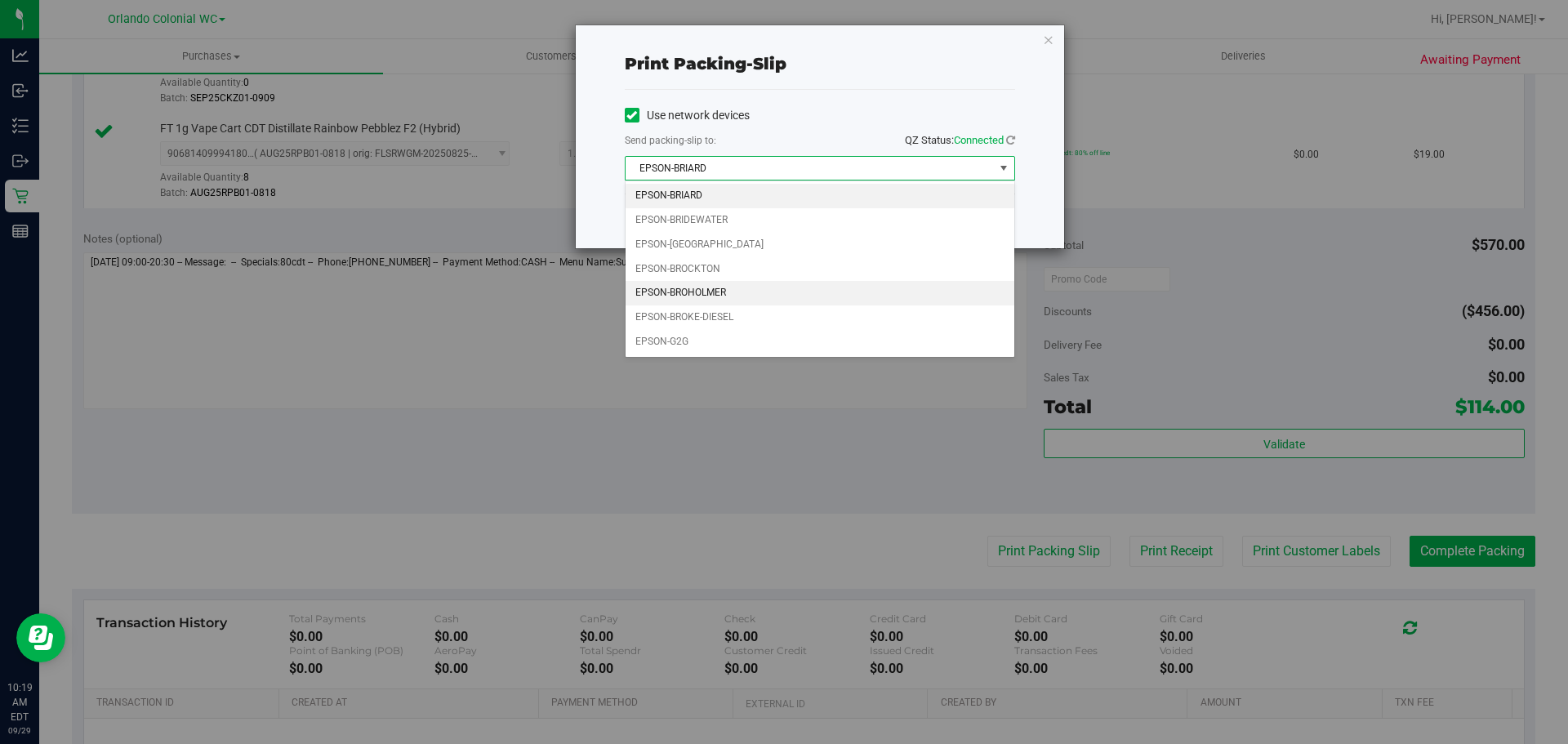
click at [713, 291] on li "EPSON-BROHOLMER" at bounding box center [820, 293] width 389 height 25
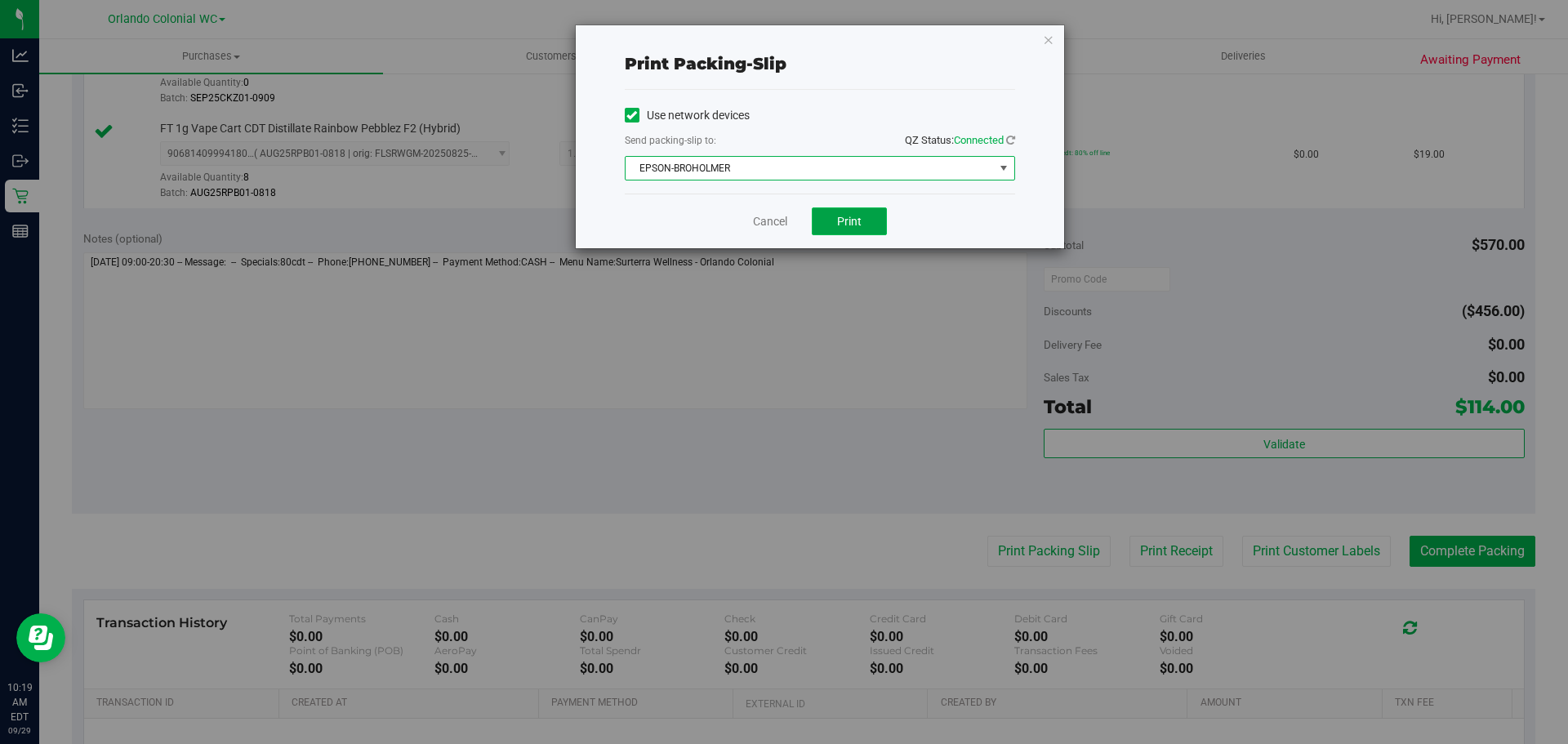
click at [865, 223] on button "Print" at bounding box center [849, 222] width 75 height 28
click at [770, 223] on link "Cancel" at bounding box center [770, 222] width 34 height 17
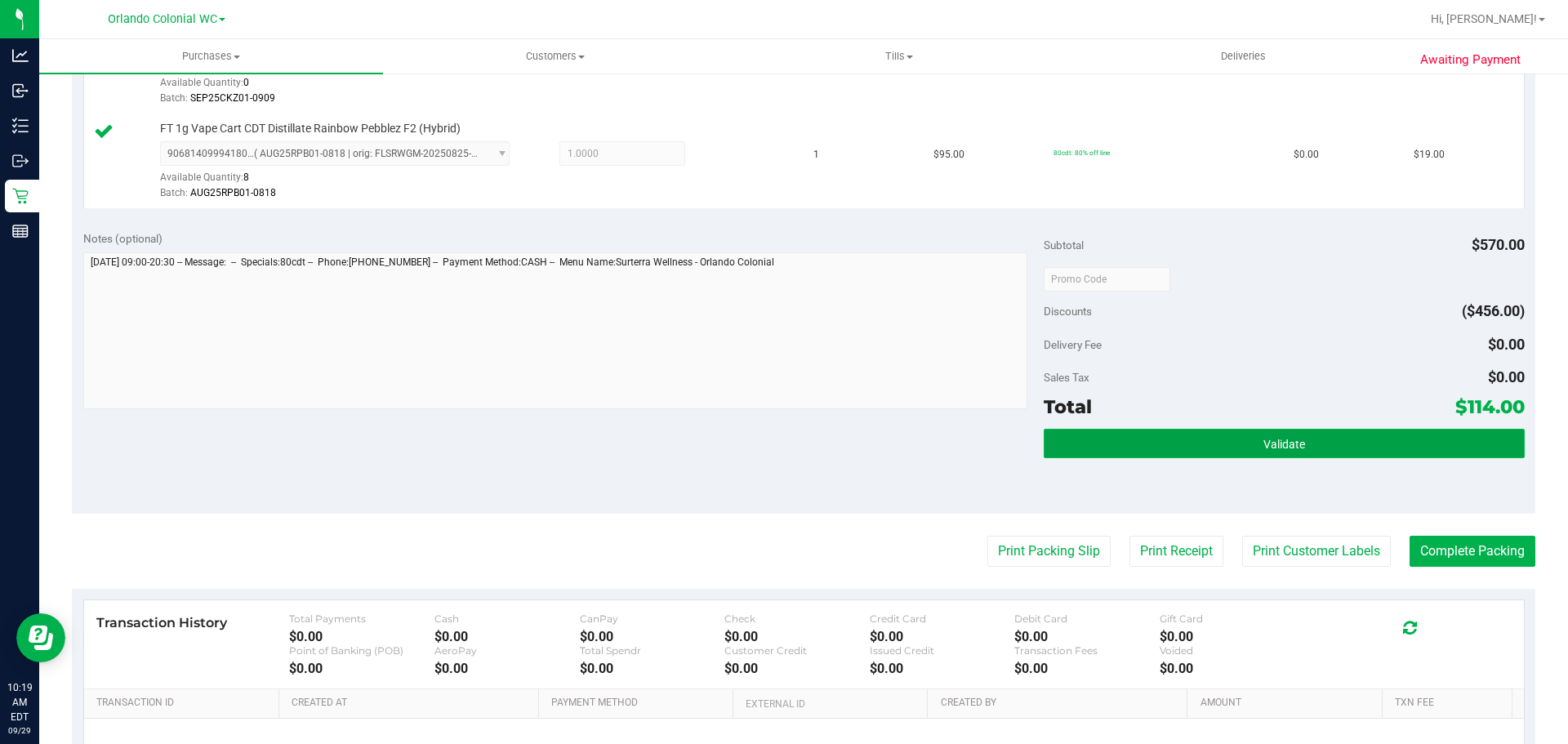
click at [1194, 452] on button "Validate" at bounding box center [1283, 444] width 480 height 30
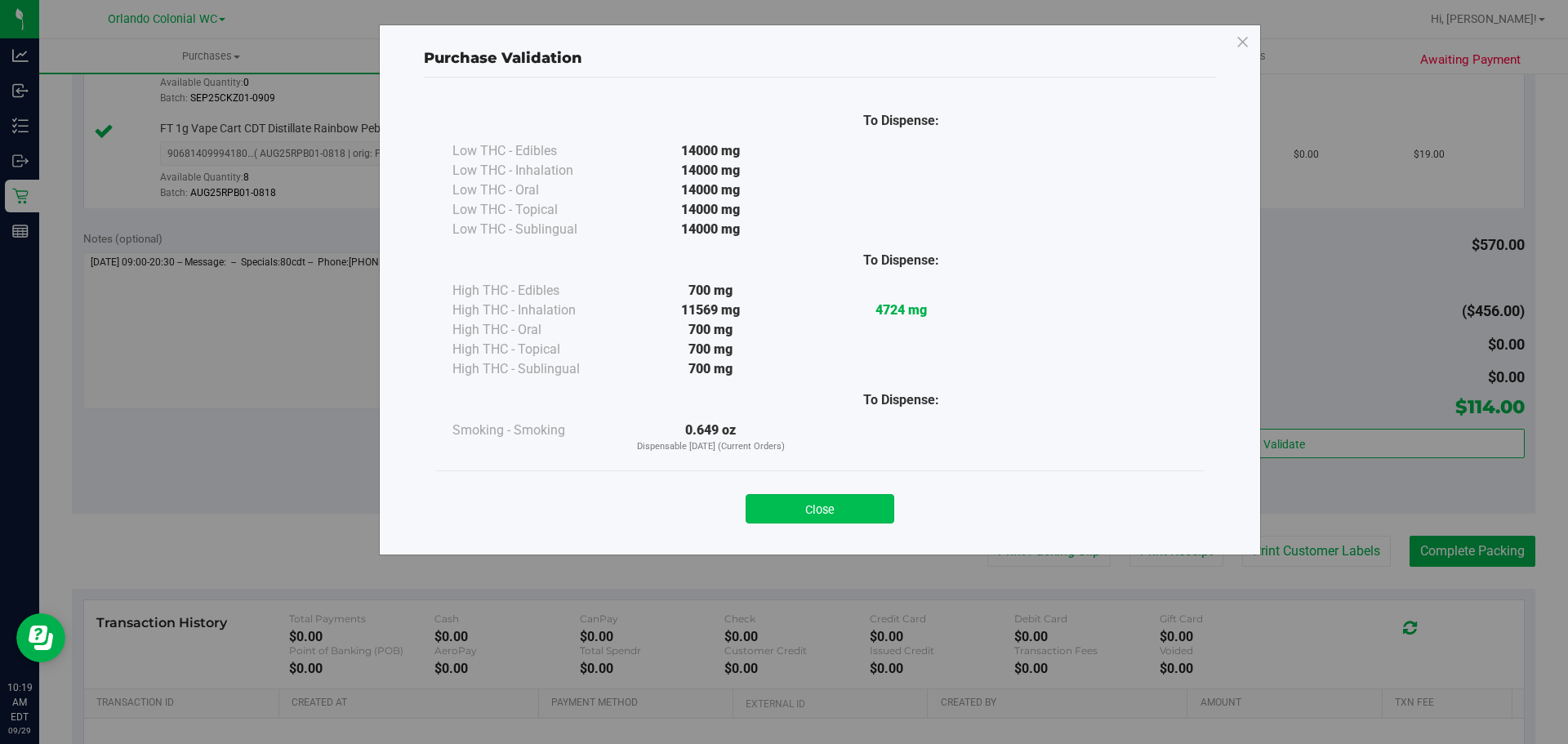
click at [846, 494] on button "Close" at bounding box center [820, 509] width 149 height 30
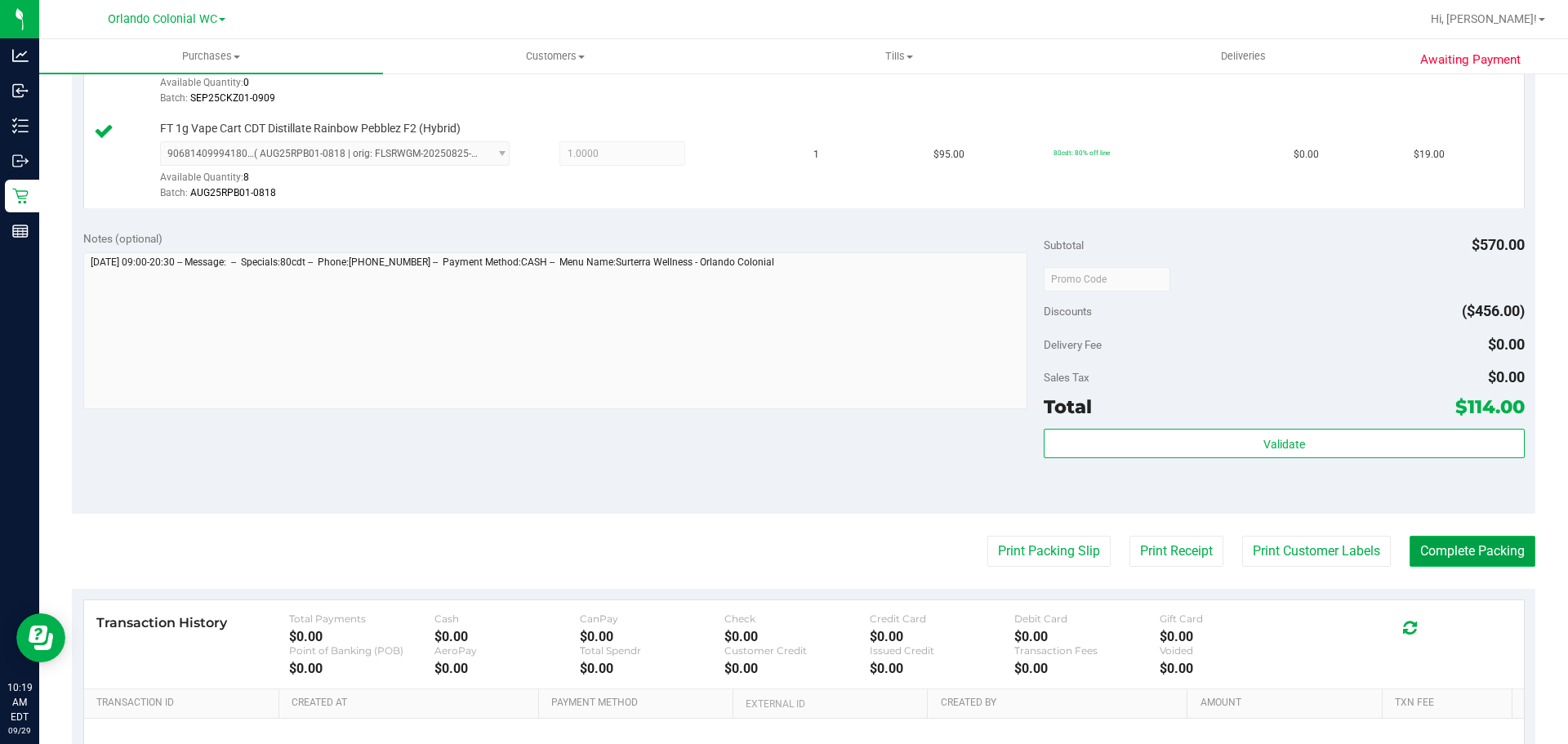
click at [1458, 561] on button "Complete Packing" at bounding box center [1472, 551] width 126 height 31
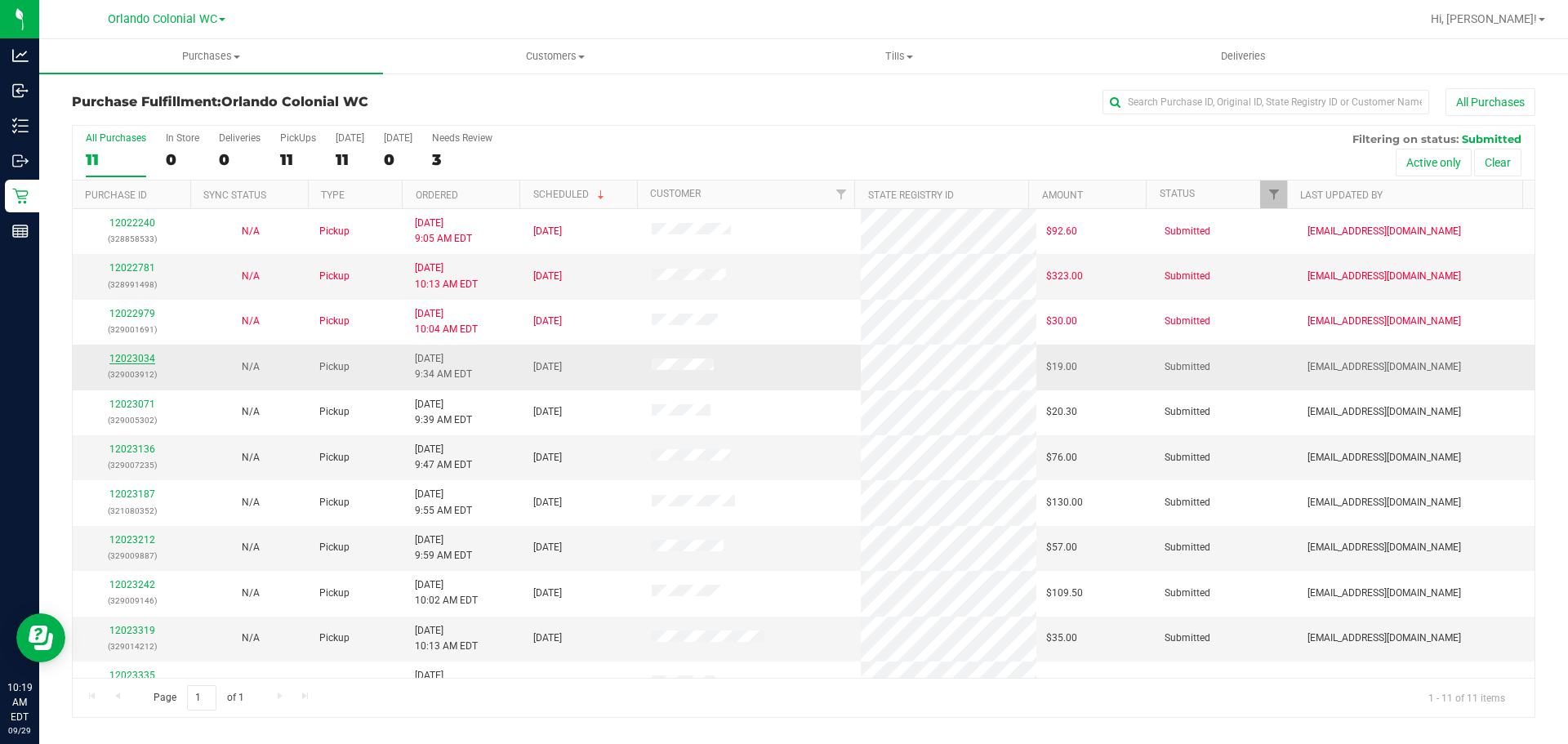
click at [122, 357] on link "12023034" at bounding box center [132, 358] width 46 height 12
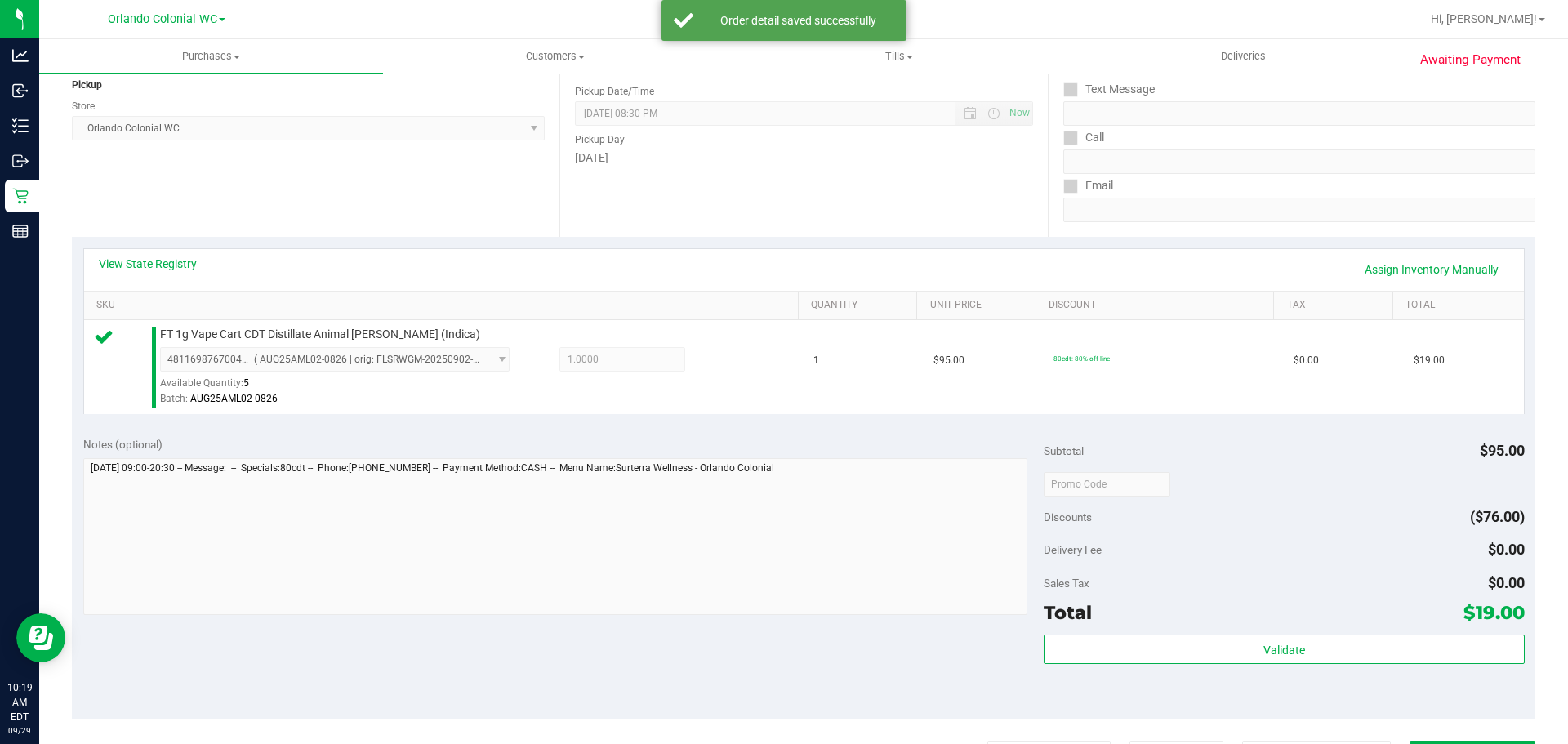
scroll to position [290, 0]
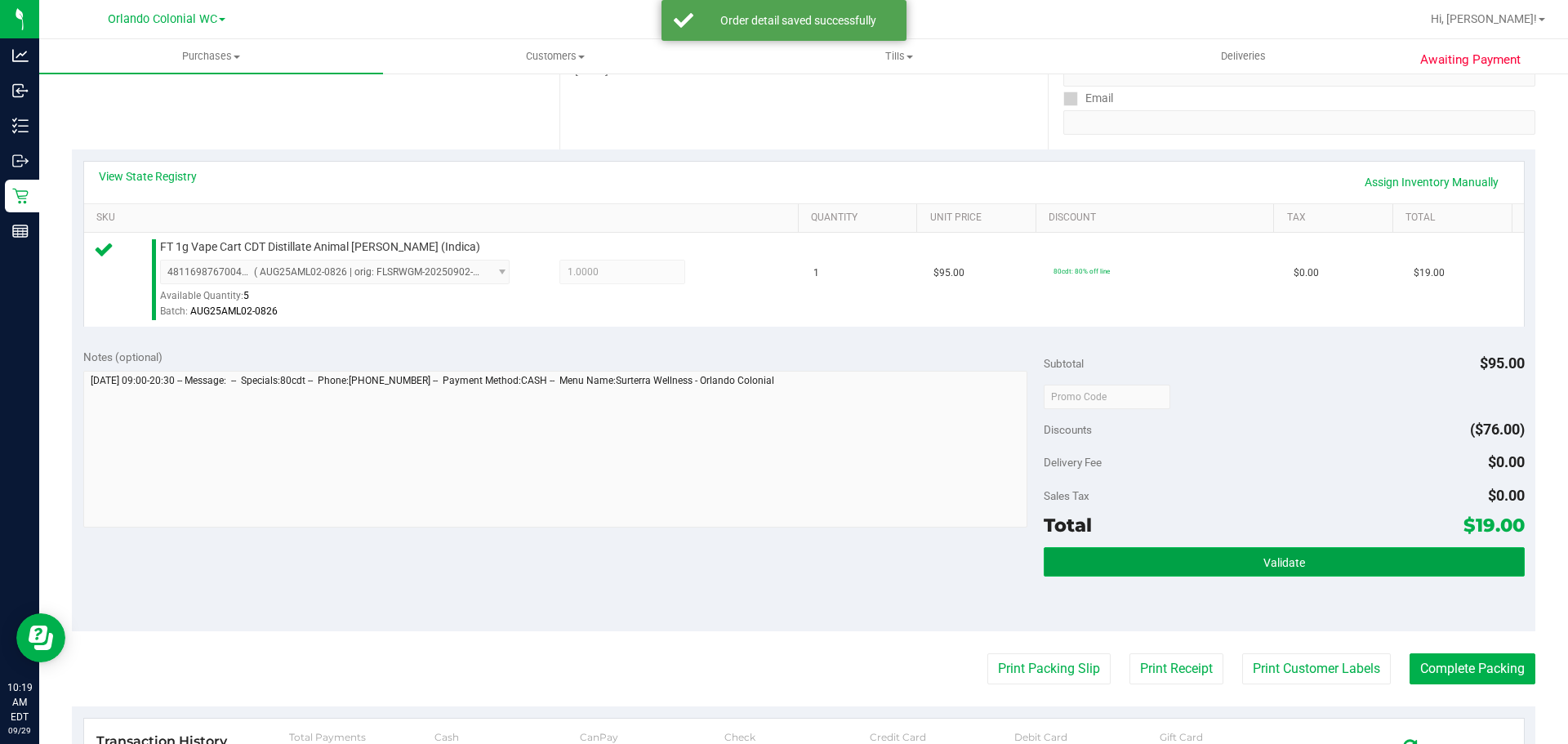
click at [1186, 551] on button "Validate" at bounding box center [1283, 562] width 480 height 30
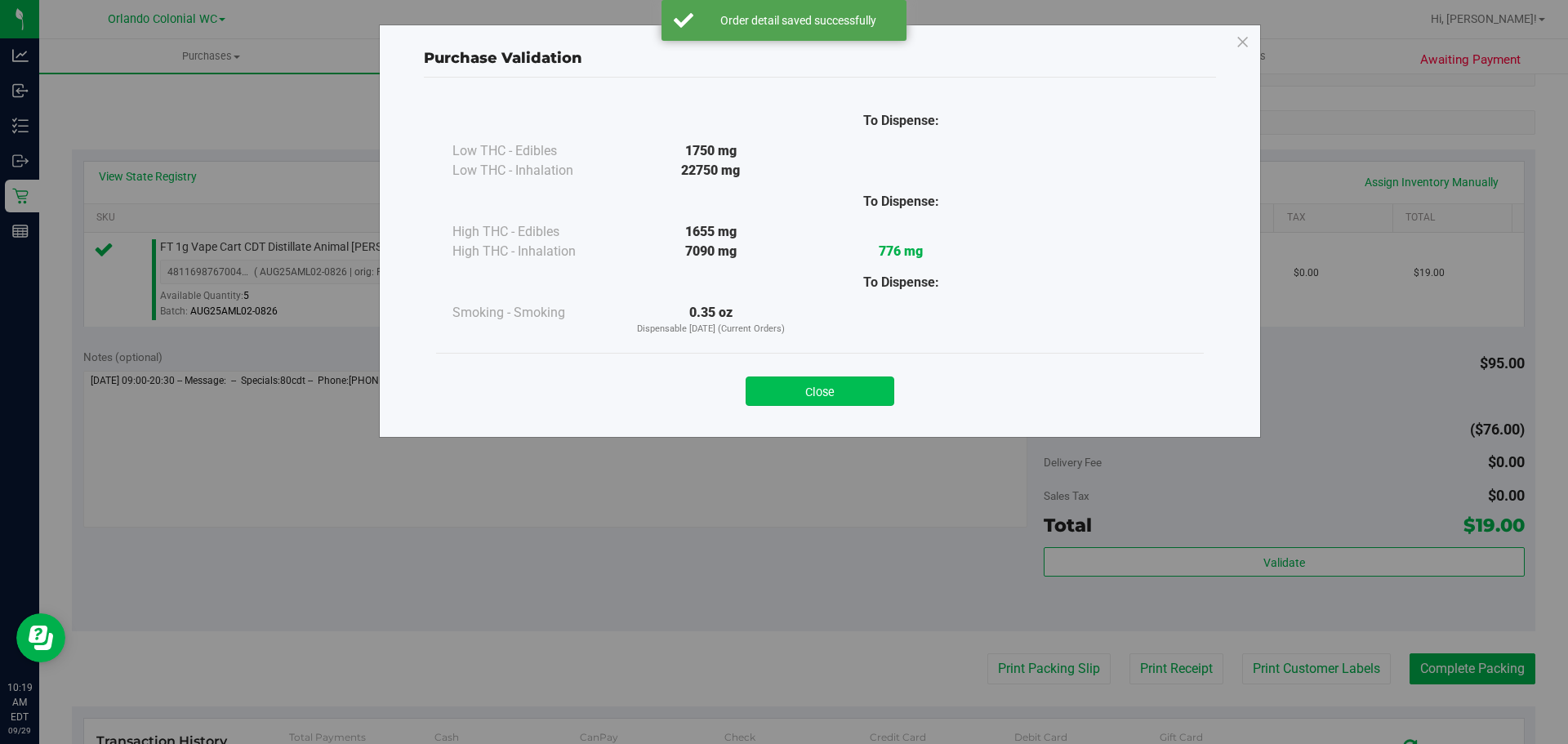
click at [865, 391] on button "Close" at bounding box center [820, 391] width 149 height 30
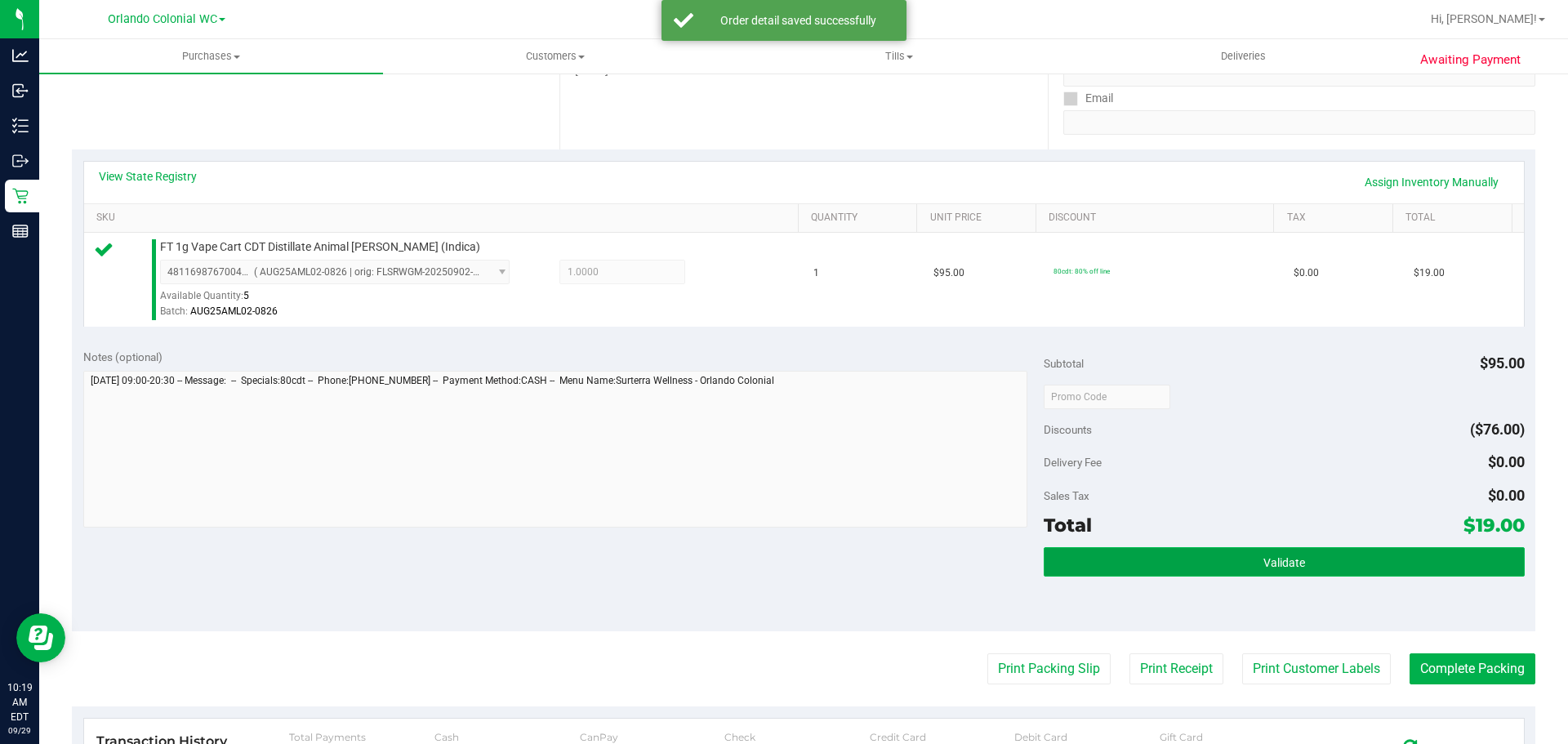
click at [1323, 567] on button "Validate" at bounding box center [1283, 562] width 480 height 30
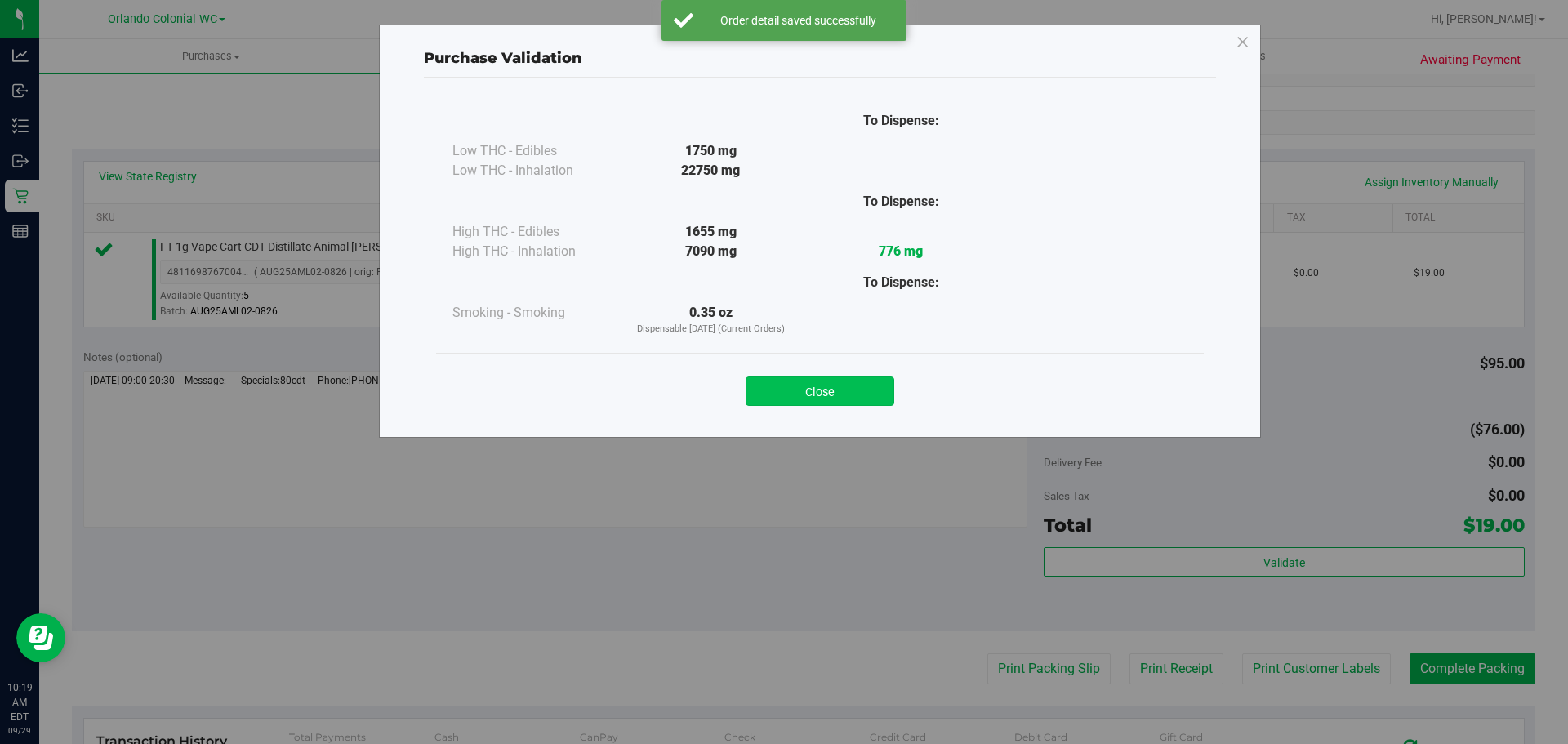
click at [846, 378] on button "Close" at bounding box center [820, 391] width 149 height 30
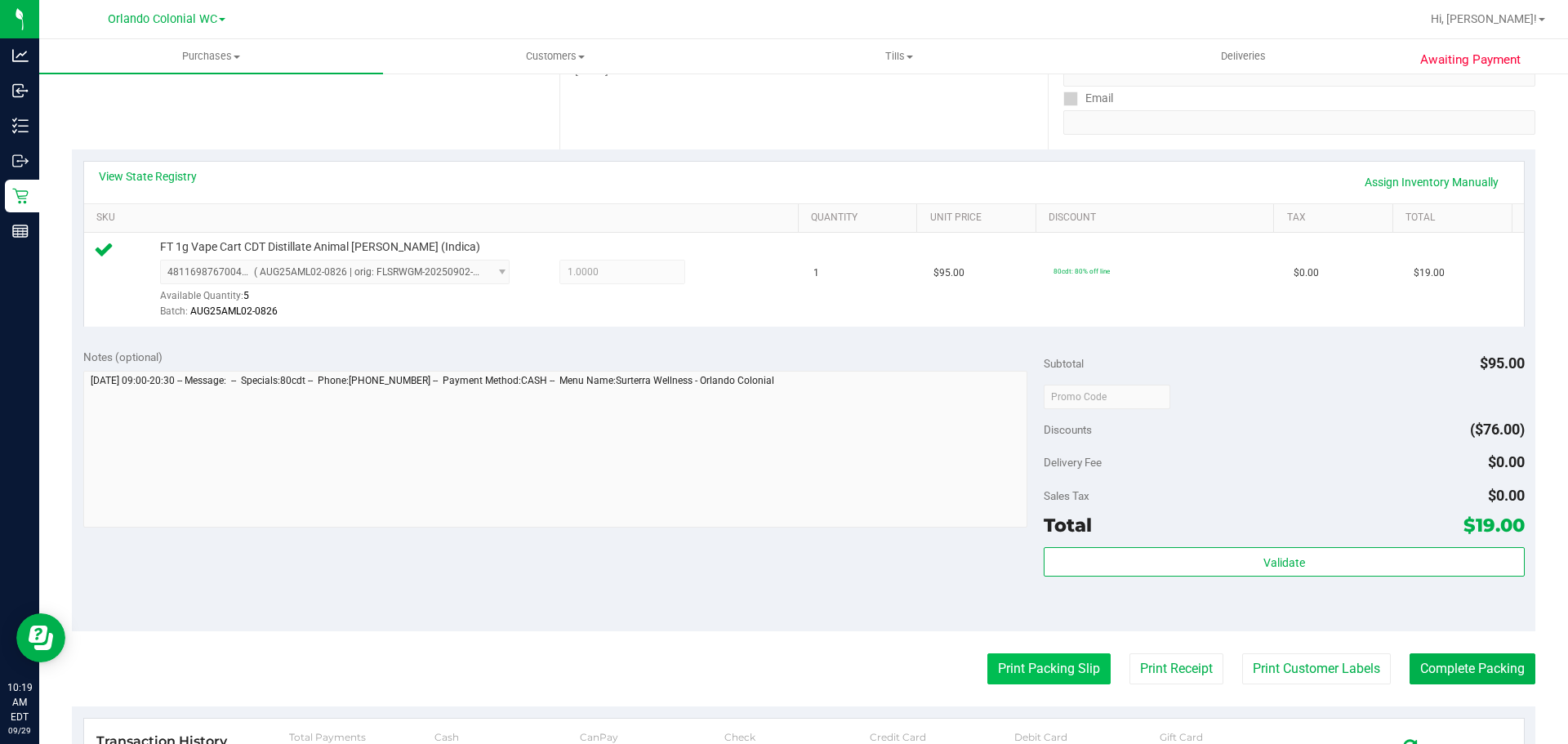
click at [1038, 672] on button "Print Packing Slip" at bounding box center [1048, 670] width 123 height 31
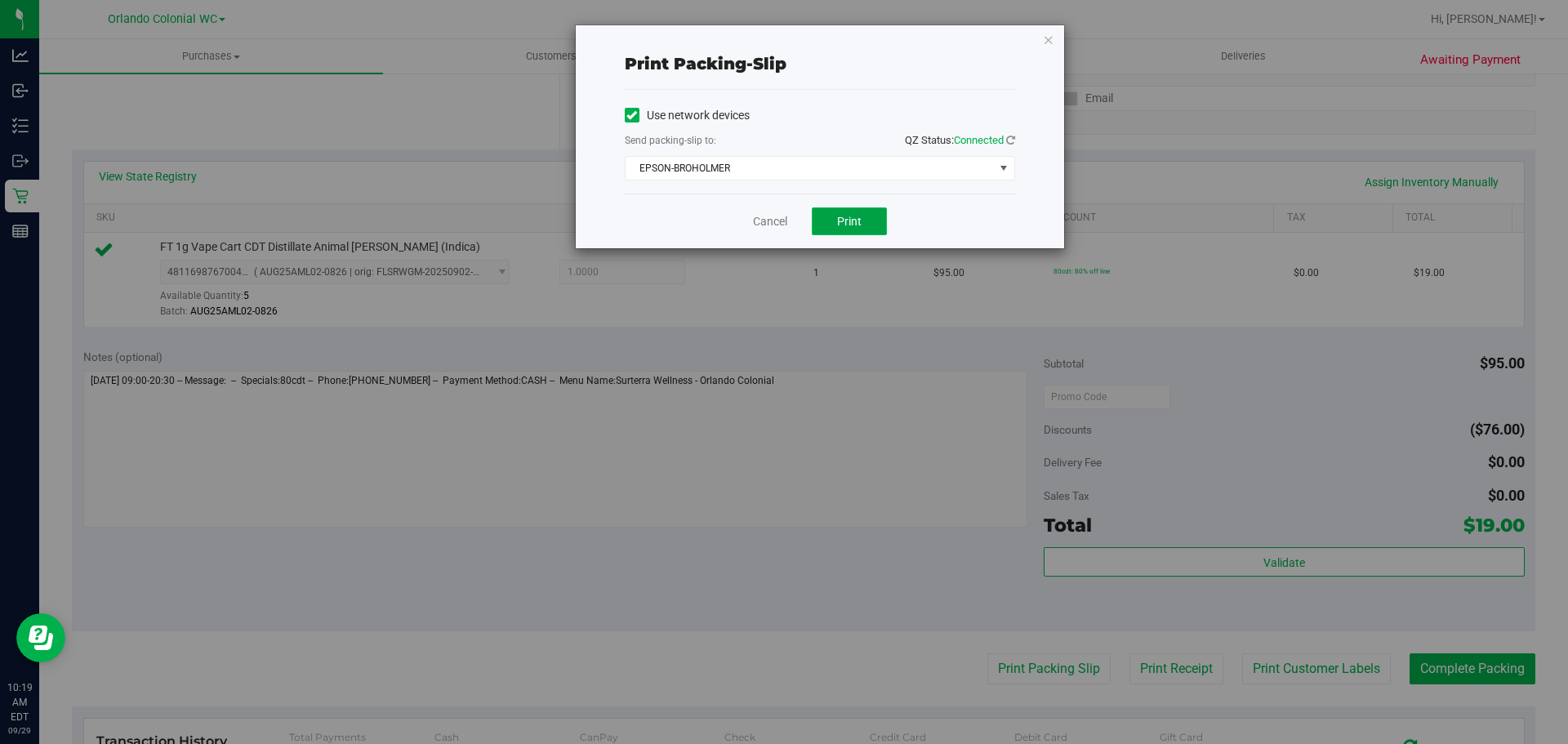
click at [849, 218] on span "Print" at bounding box center [850, 222] width 25 height 13
click at [777, 223] on link "Cancel" at bounding box center [770, 222] width 34 height 17
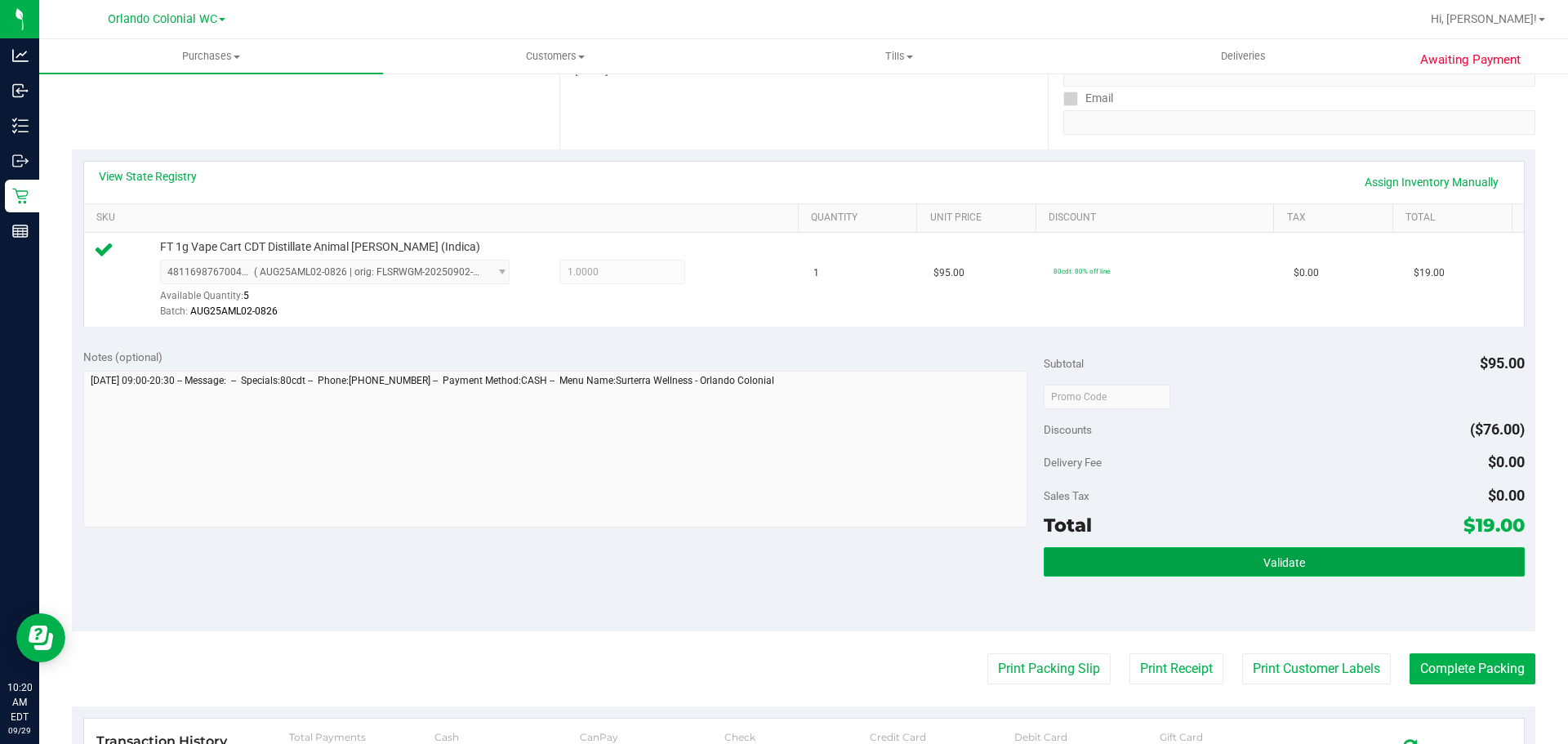
click at [1191, 573] on button "Validate" at bounding box center [1283, 562] width 480 height 30
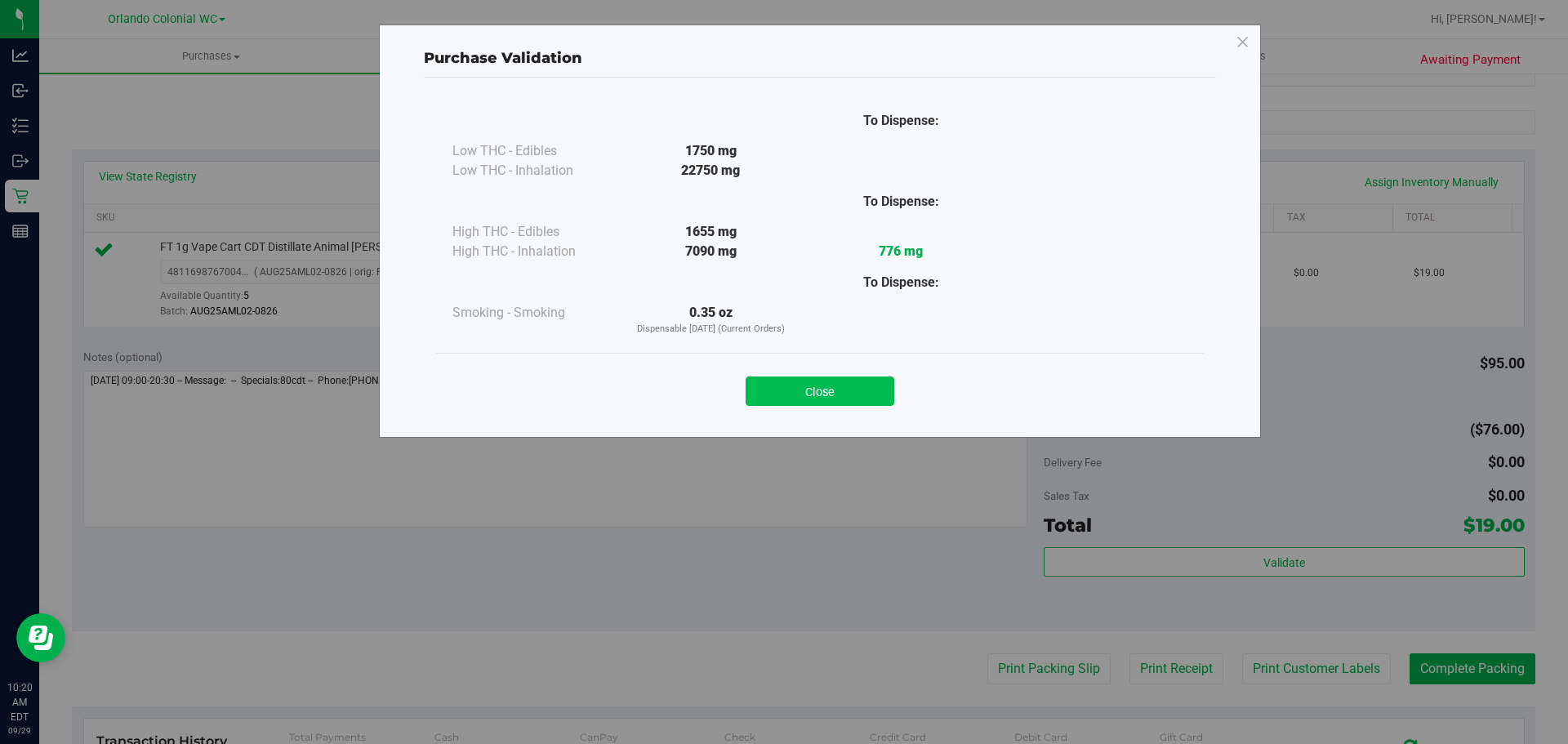
click at [866, 398] on button "Close" at bounding box center [820, 391] width 149 height 30
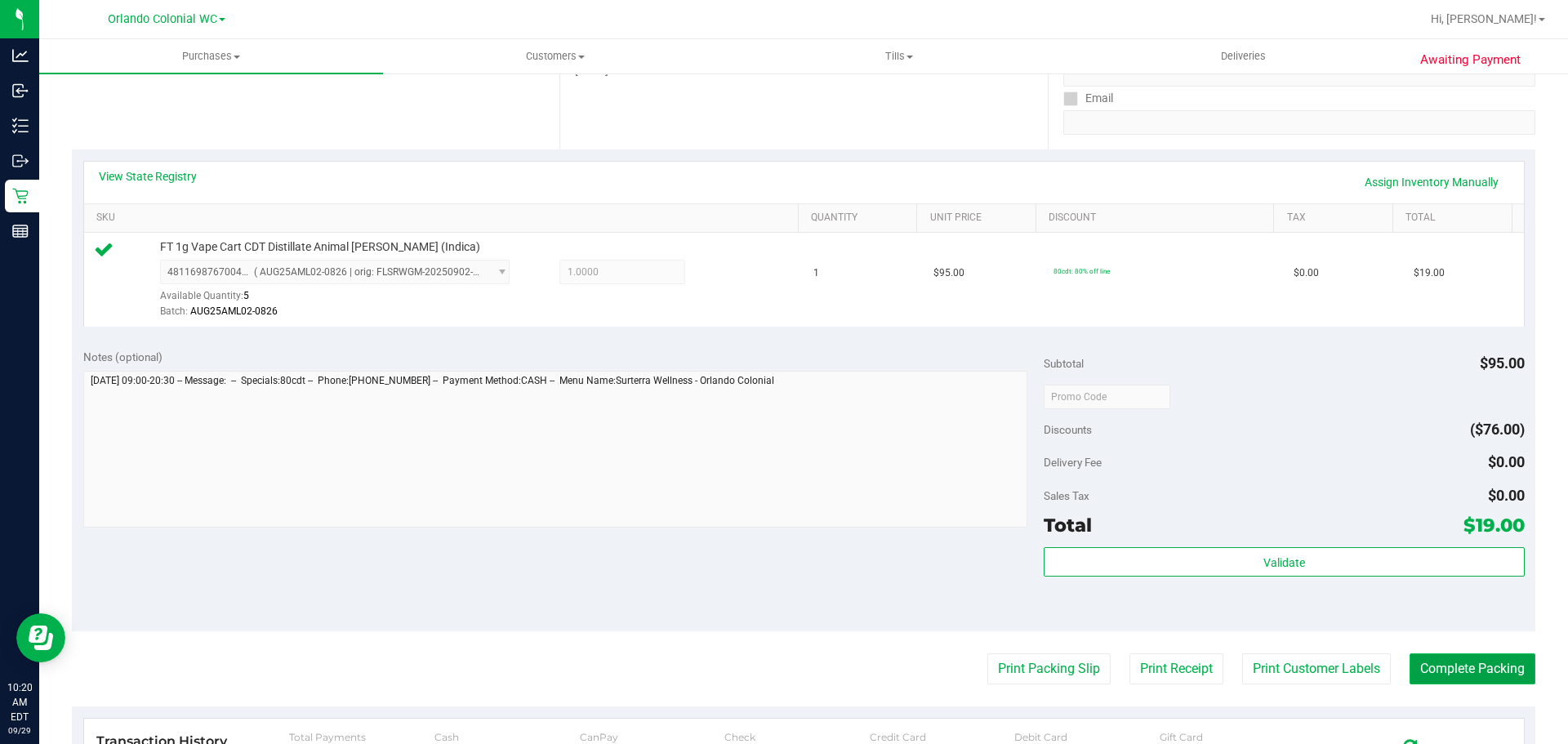
click at [1443, 673] on button "Complete Packing" at bounding box center [1472, 670] width 126 height 31
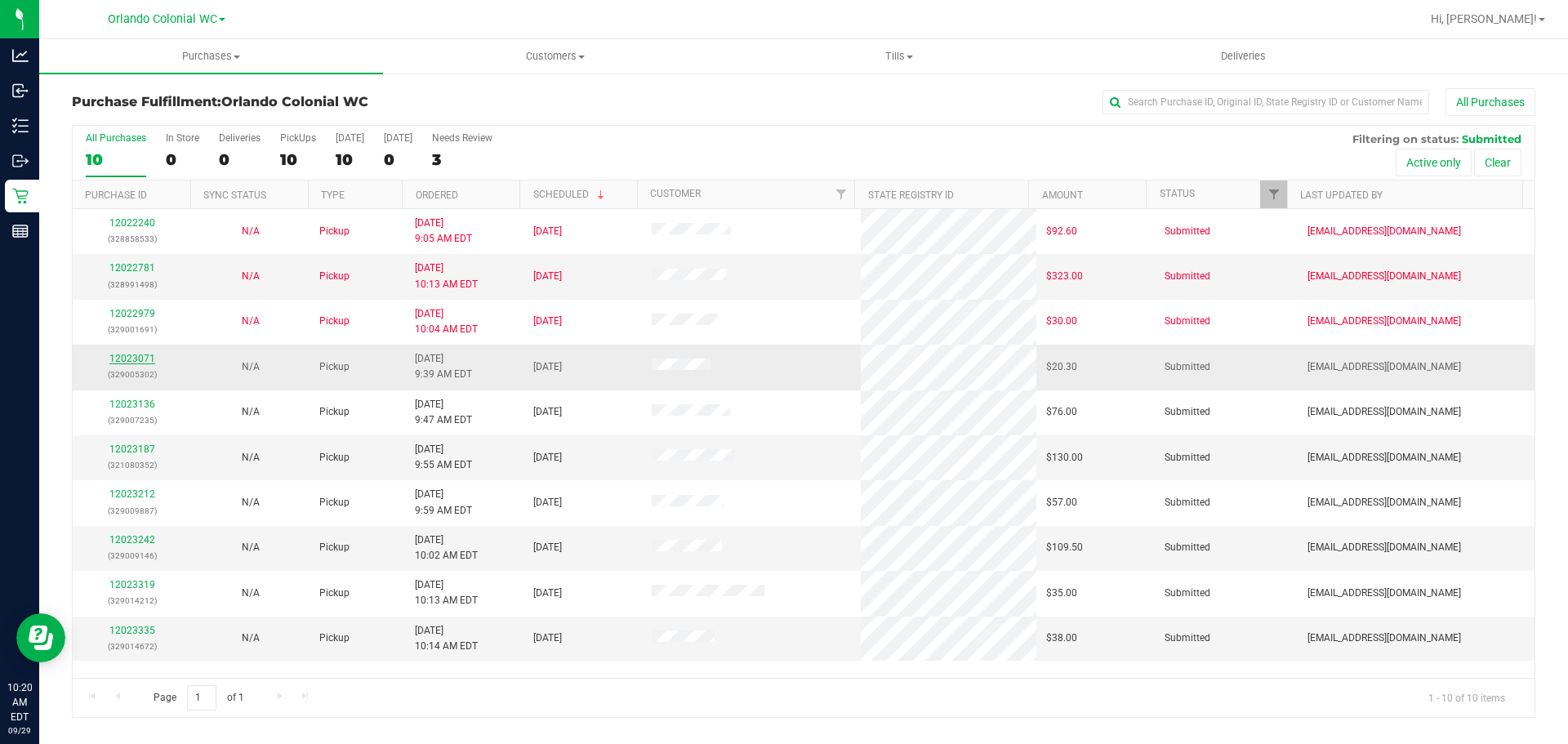
click at [139, 356] on link "12023071" at bounding box center [132, 358] width 46 height 12
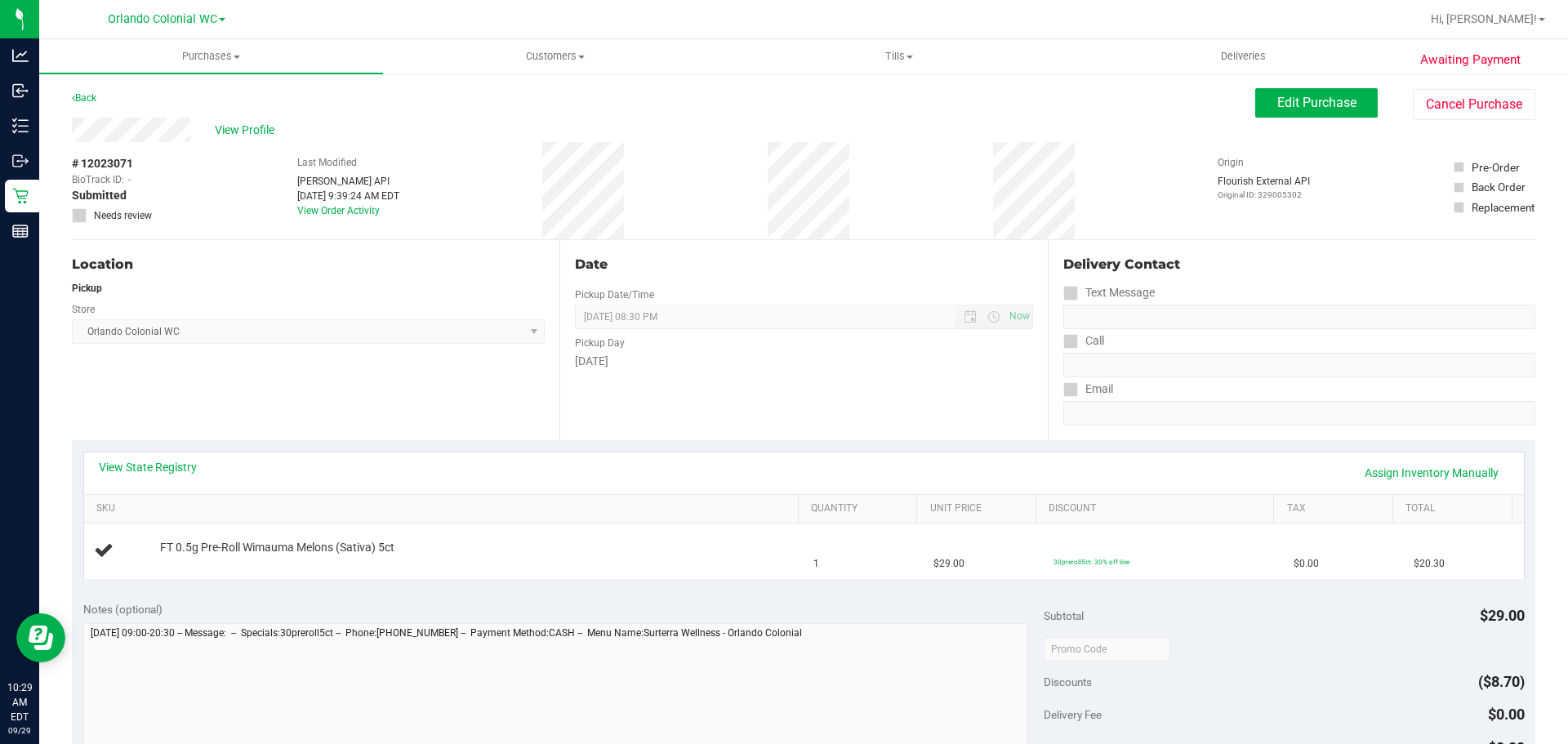
click at [285, 382] on div "Location Pickup Store Orlando Colonial WC Select Store Bonita Springs WC Boynto…" at bounding box center [315, 340] width 487 height 200
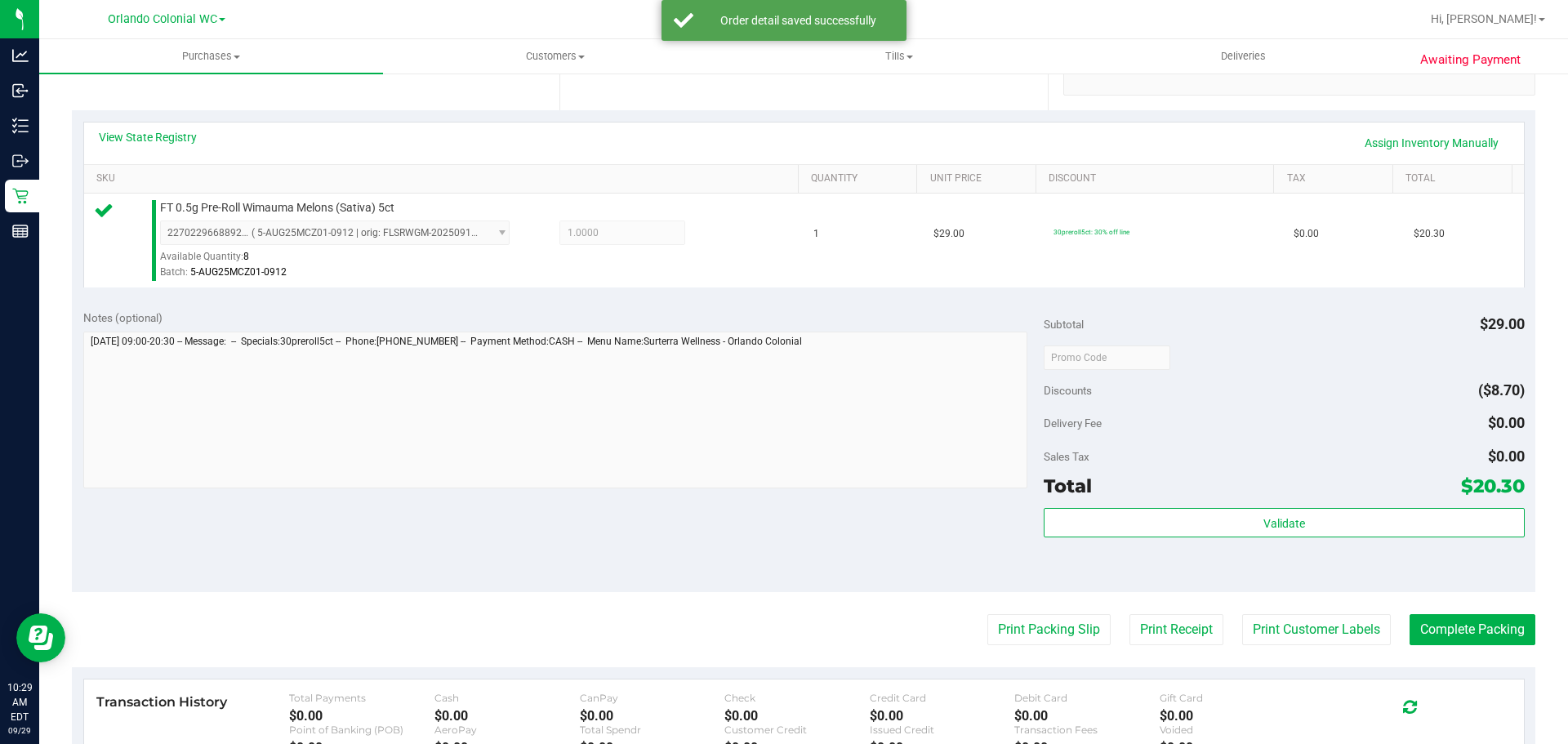
scroll to position [341, 0]
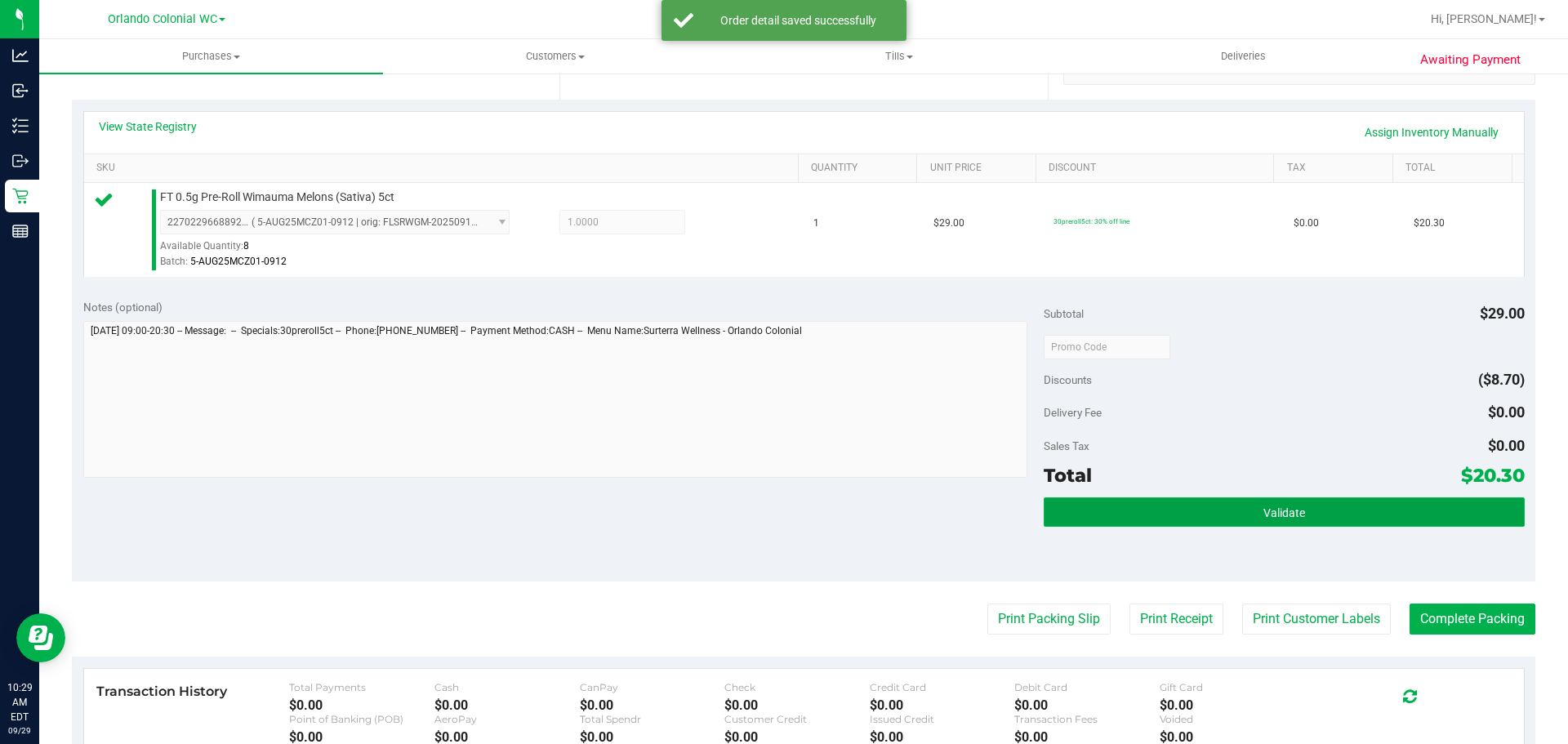
click at [1193, 523] on button "Validate" at bounding box center [1283, 512] width 480 height 30
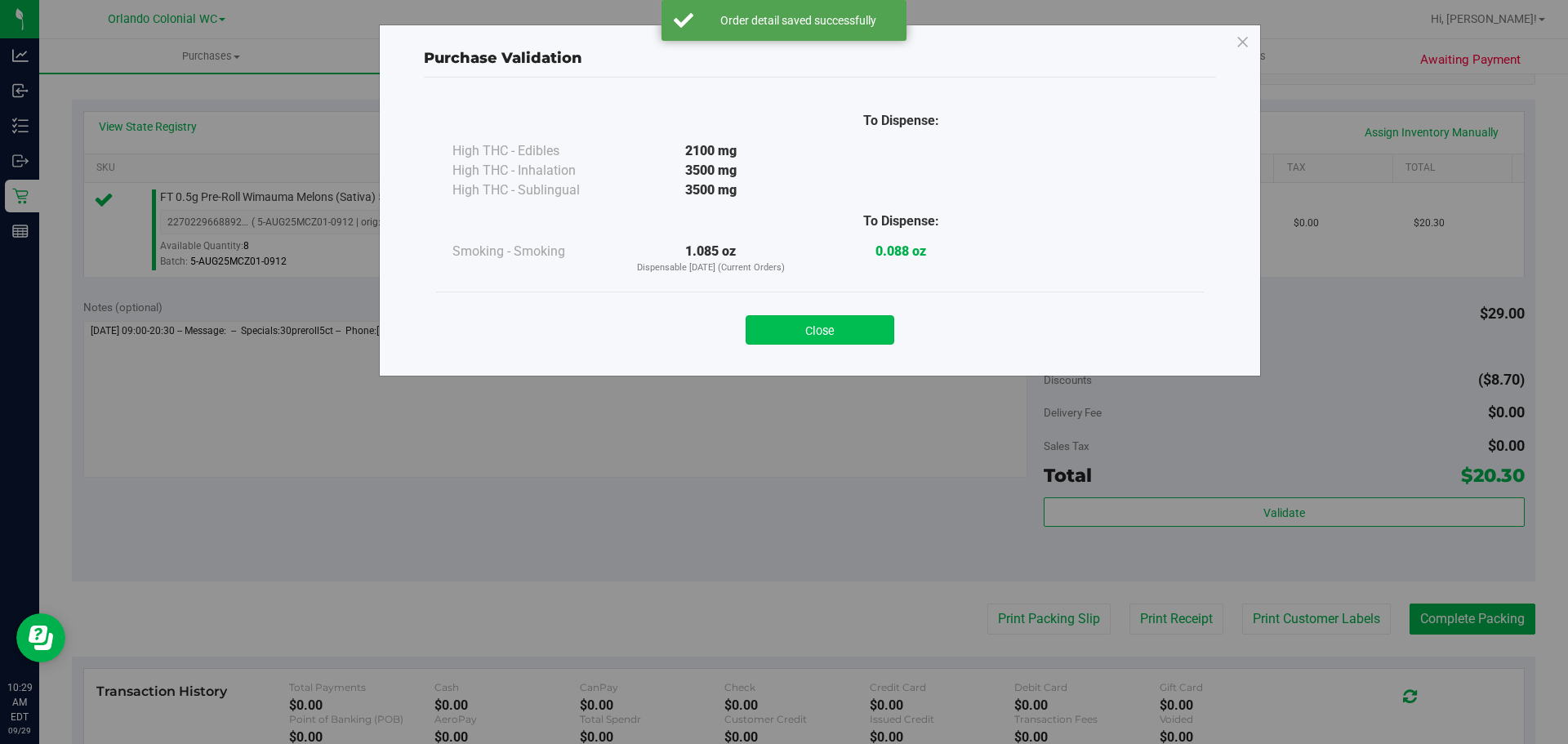
click at [861, 322] on button "Close" at bounding box center [820, 330] width 149 height 30
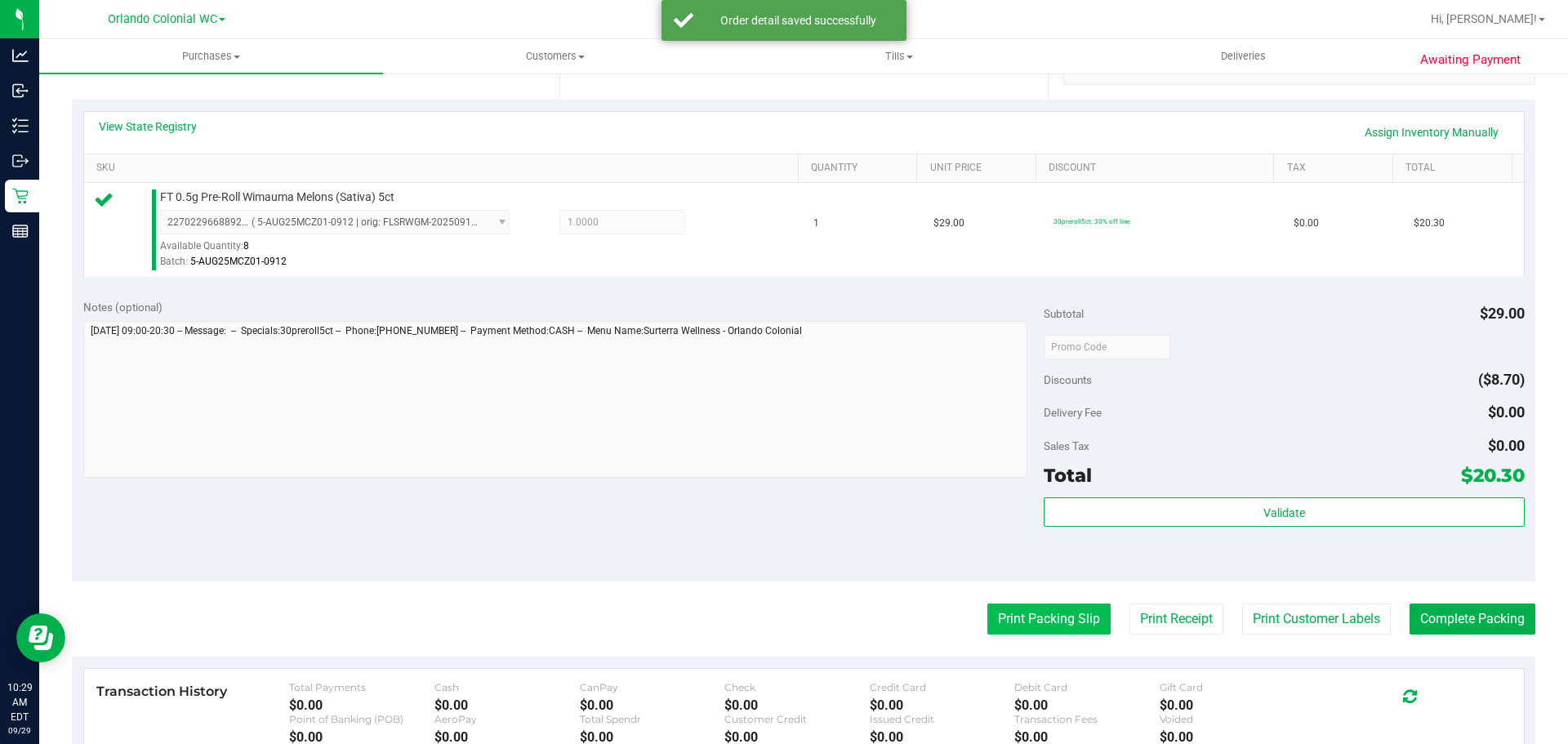
click at [1053, 615] on button "Print Packing Slip" at bounding box center [1048, 619] width 123 height 31
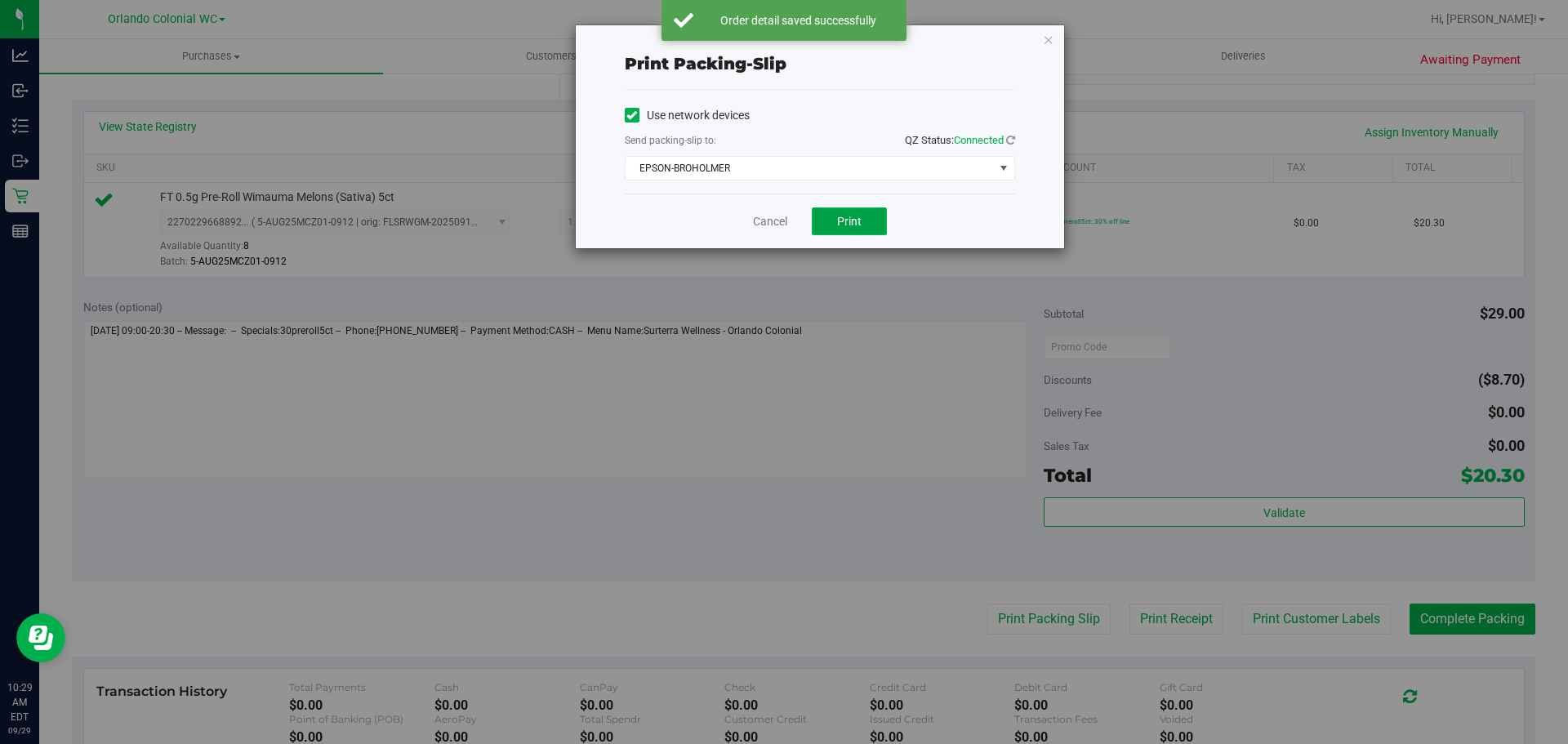
click at [862, 220] on button "Print" at bounding box center [849, 222] width 75 height 28
click at [777, 221] on link "Cancel" at bounding box center [770, 222] width 34 height 17
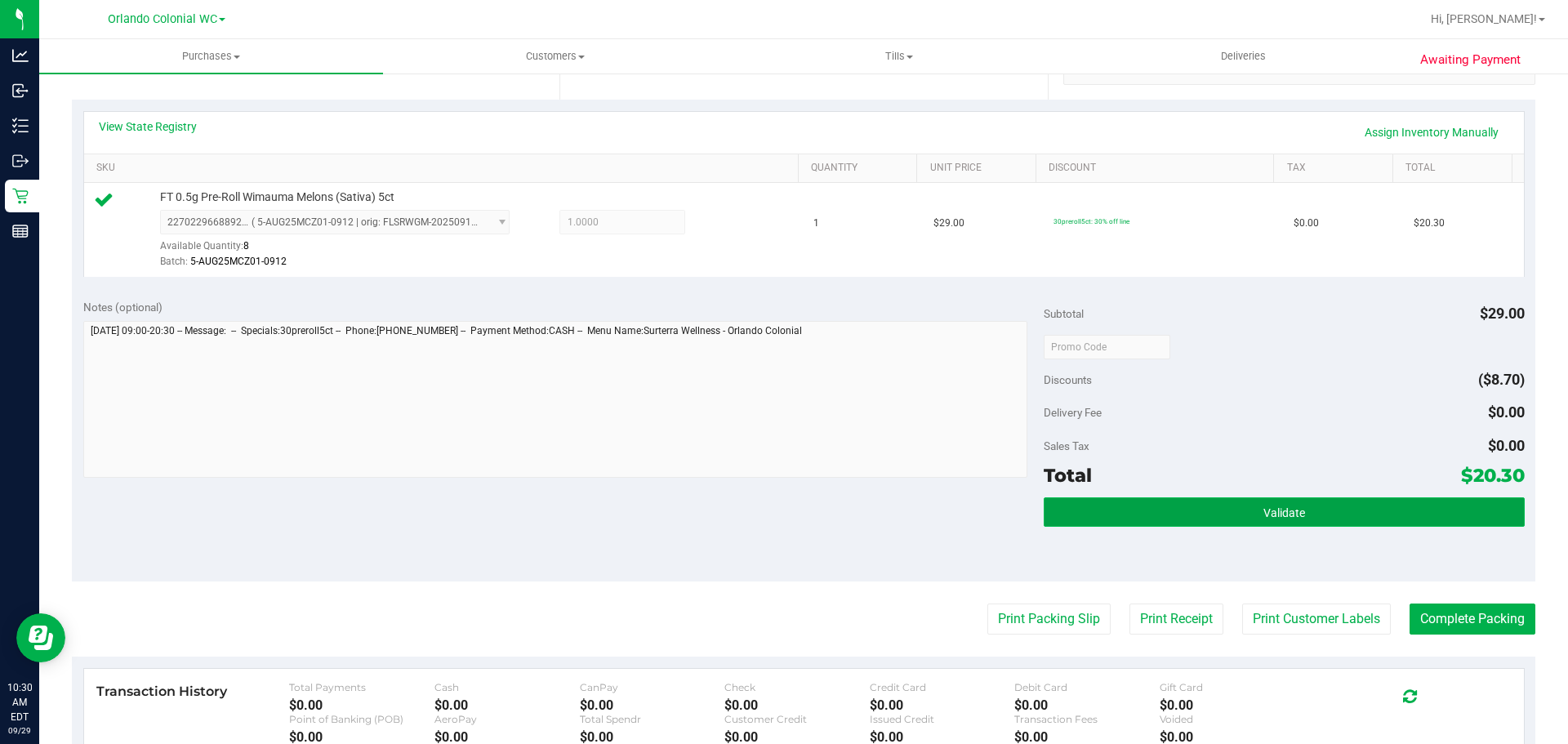
click at [1137, 526] on button "Validate" at bounding box center [1283, 512] width 480 height 30
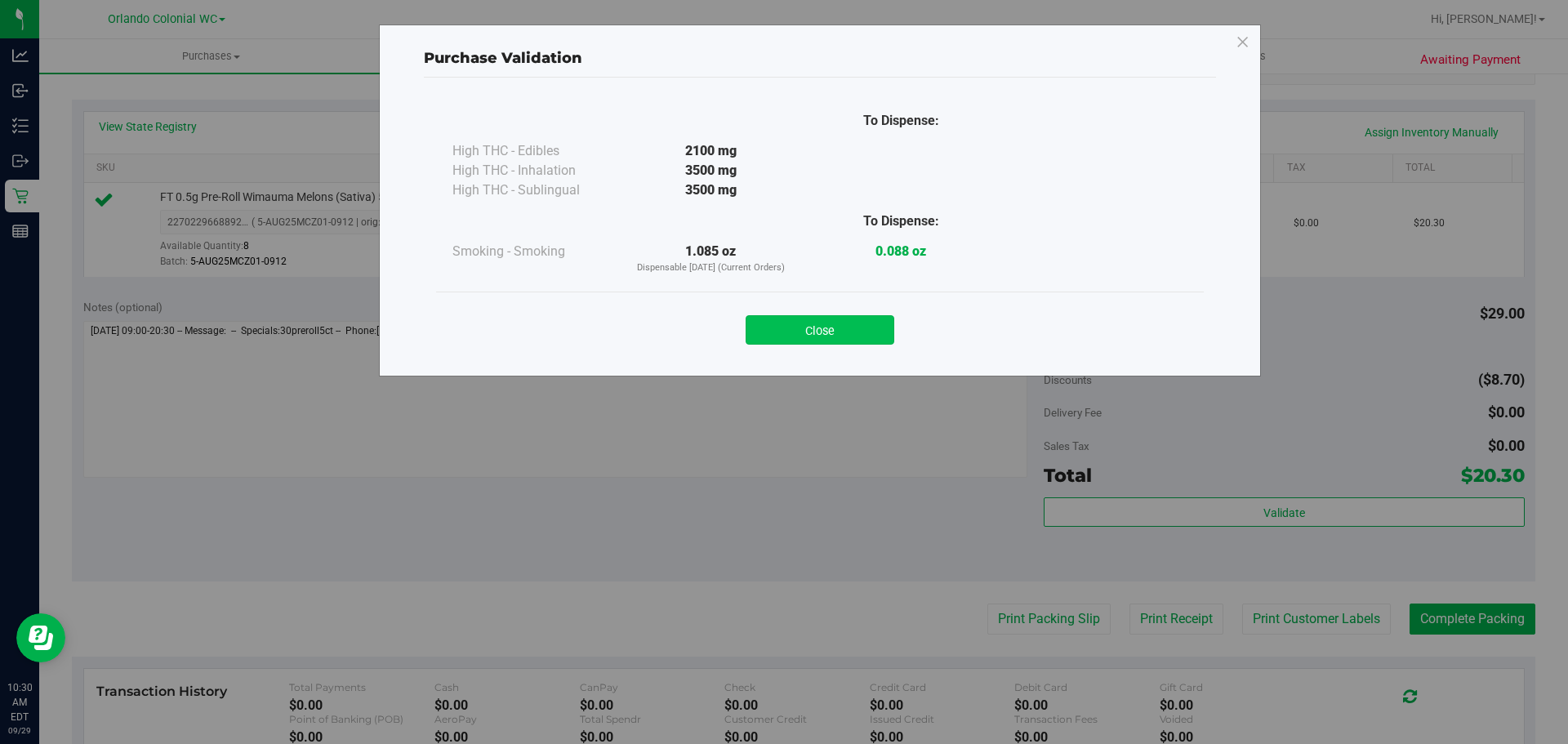
click at [853, 330] on button "Close" at bounding box center [820, 330] width 149 height 30
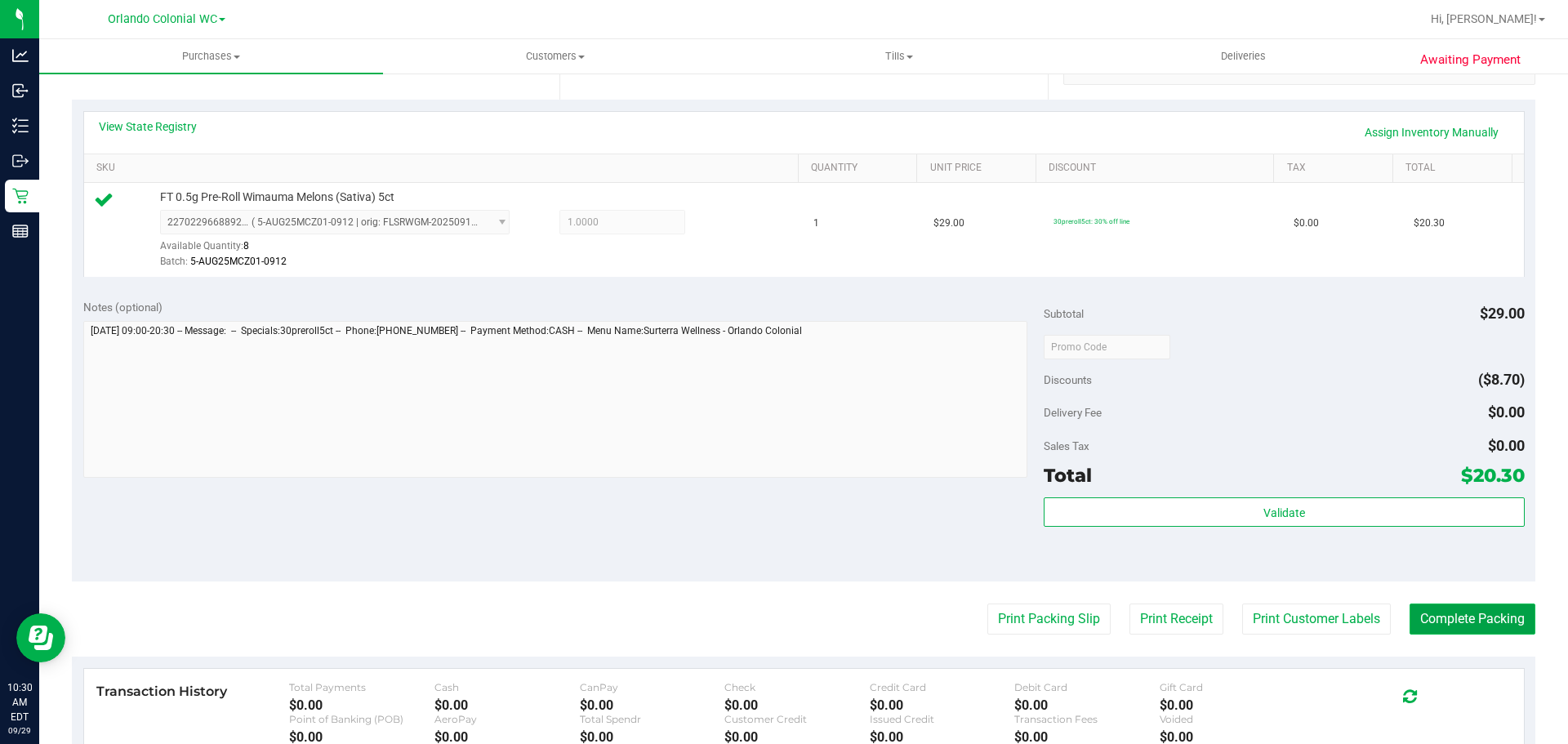
click at [1491, 615] on button "Complete Packing" at bounding box center [1472, 619] width 126 height 31
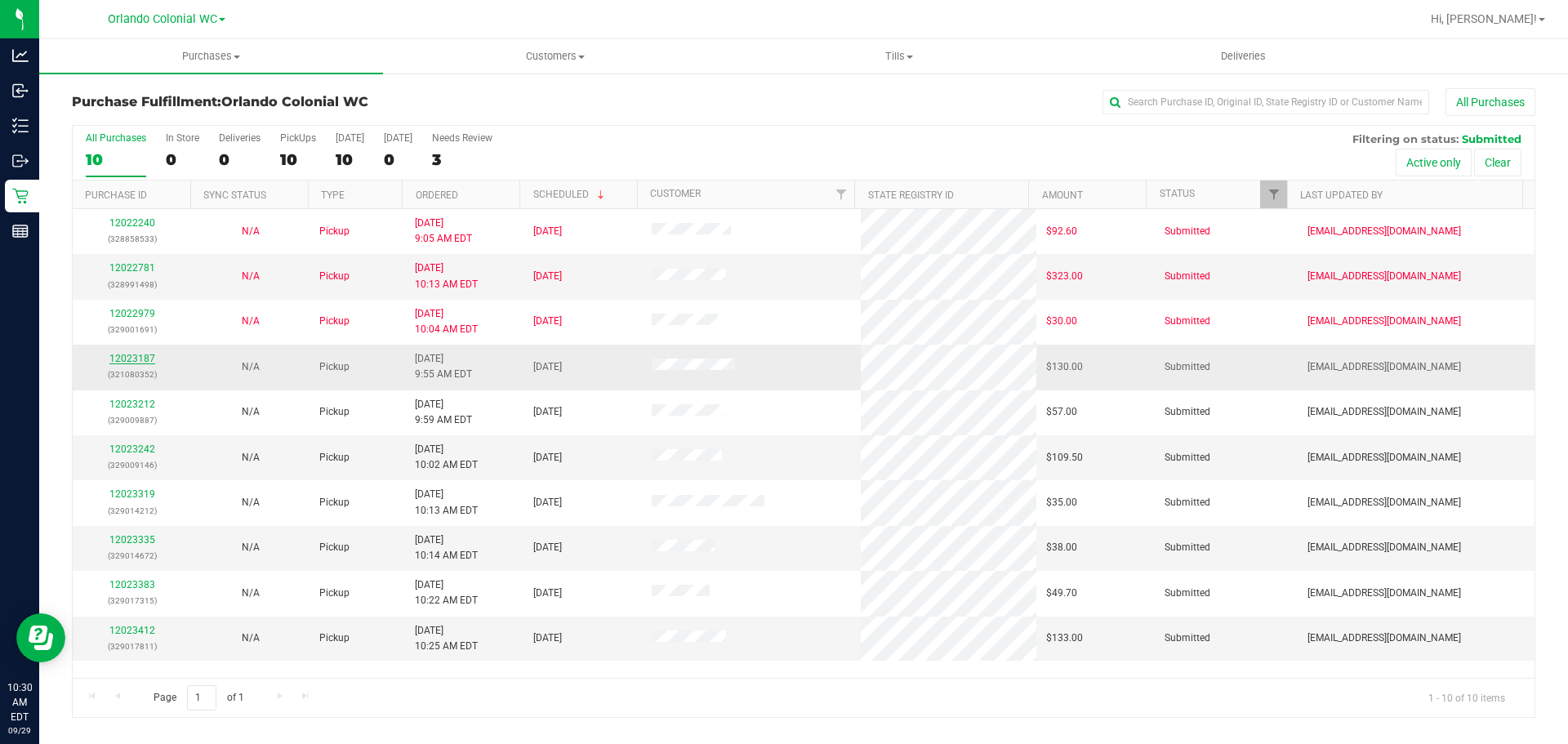
click at [135, 358] on link "12023187" at bounding box center [132, 358] width 46 height 12
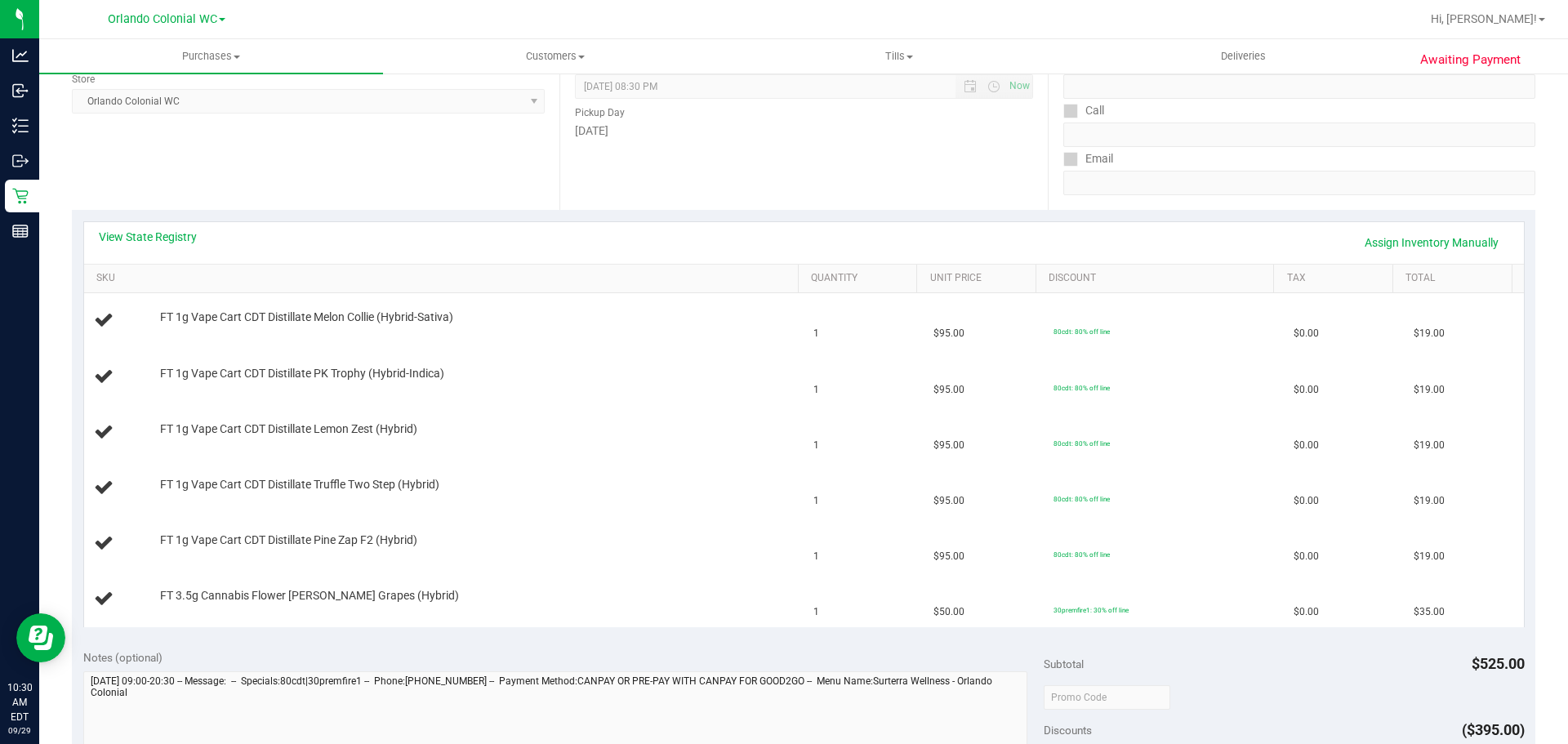
scroll to position [163, 0]
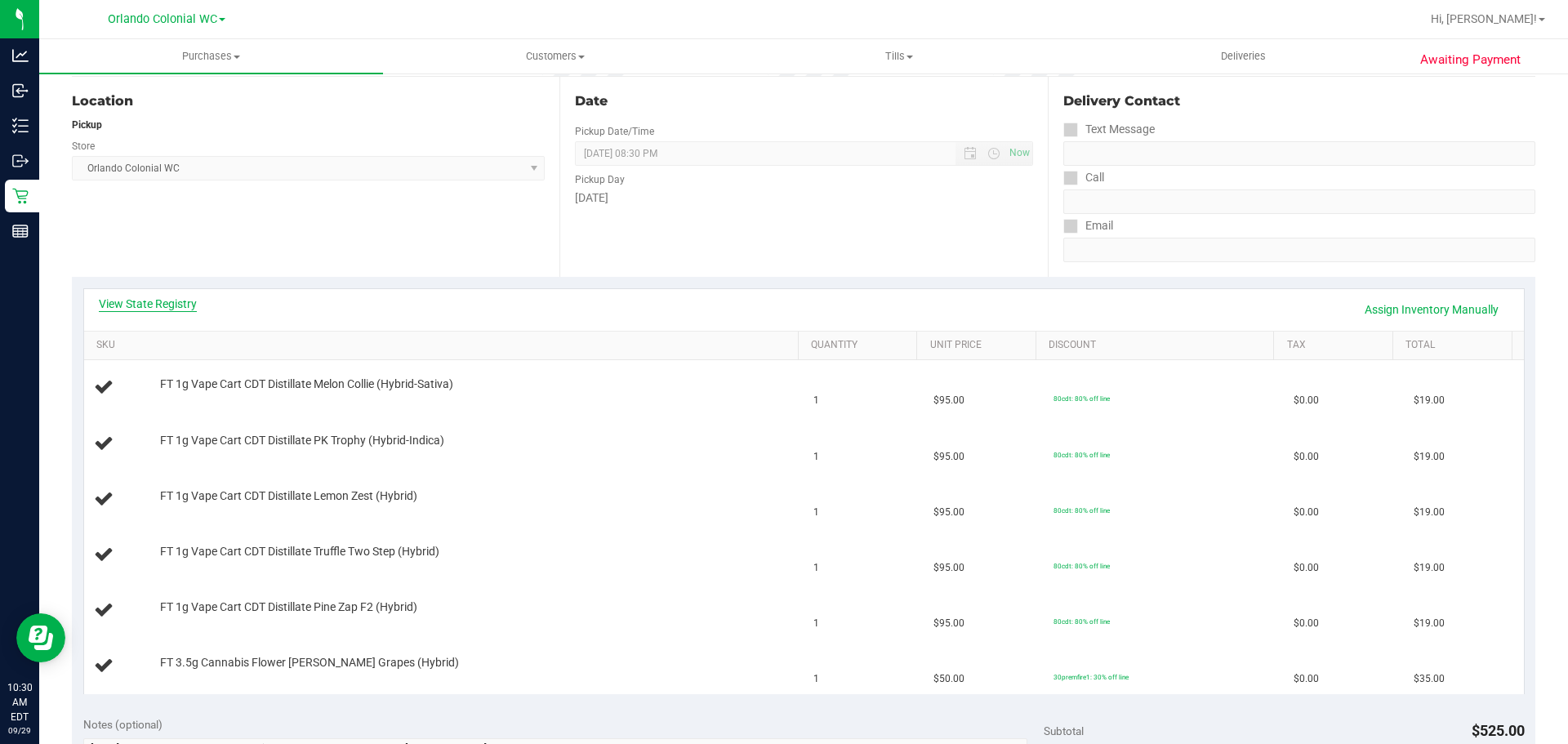
click at [142, 303] on link "View State Registry" at bounding box center [147, 304] width 98 height 17
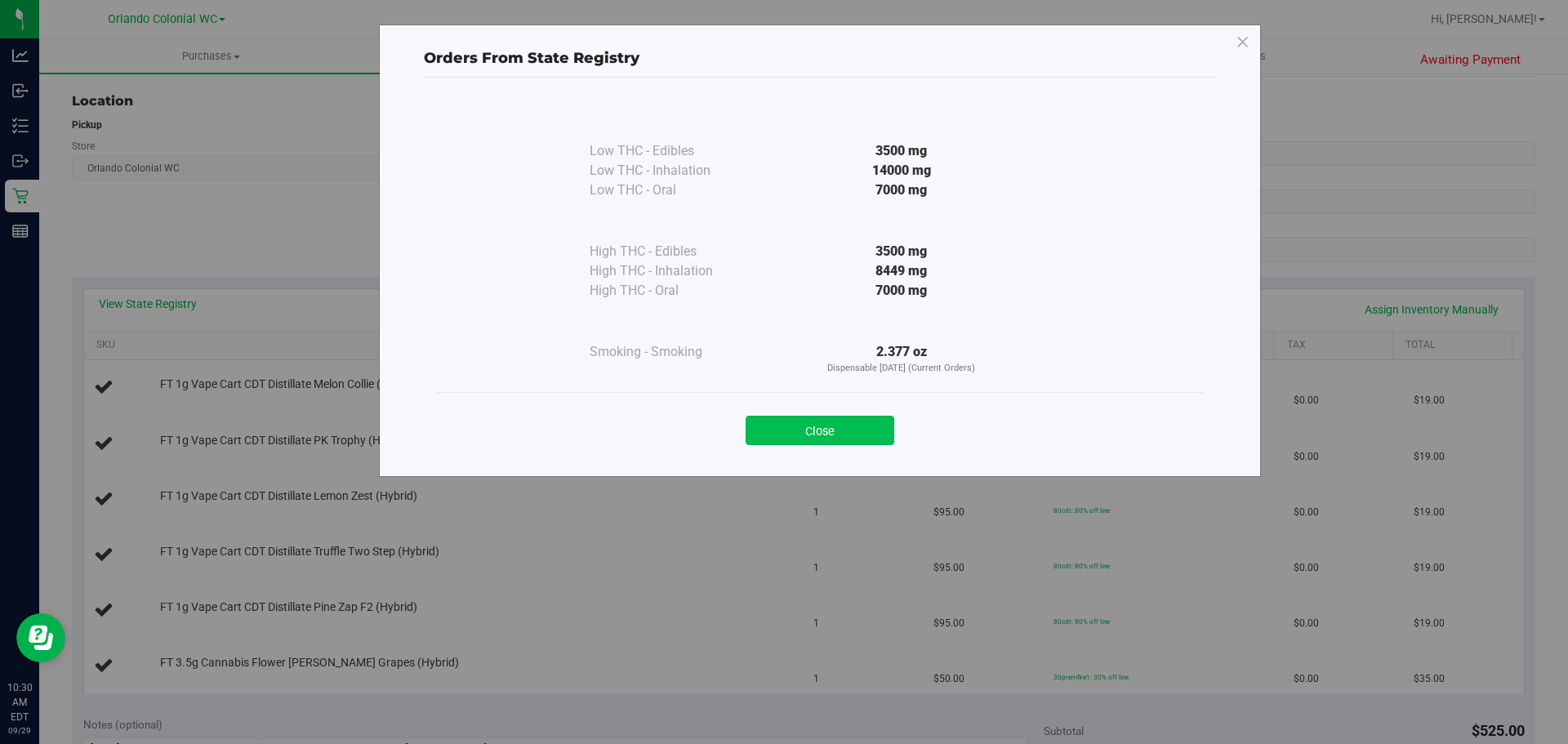
click at [834, 425] on button "Close" at bounding box center [820, 430] width 149 height 30
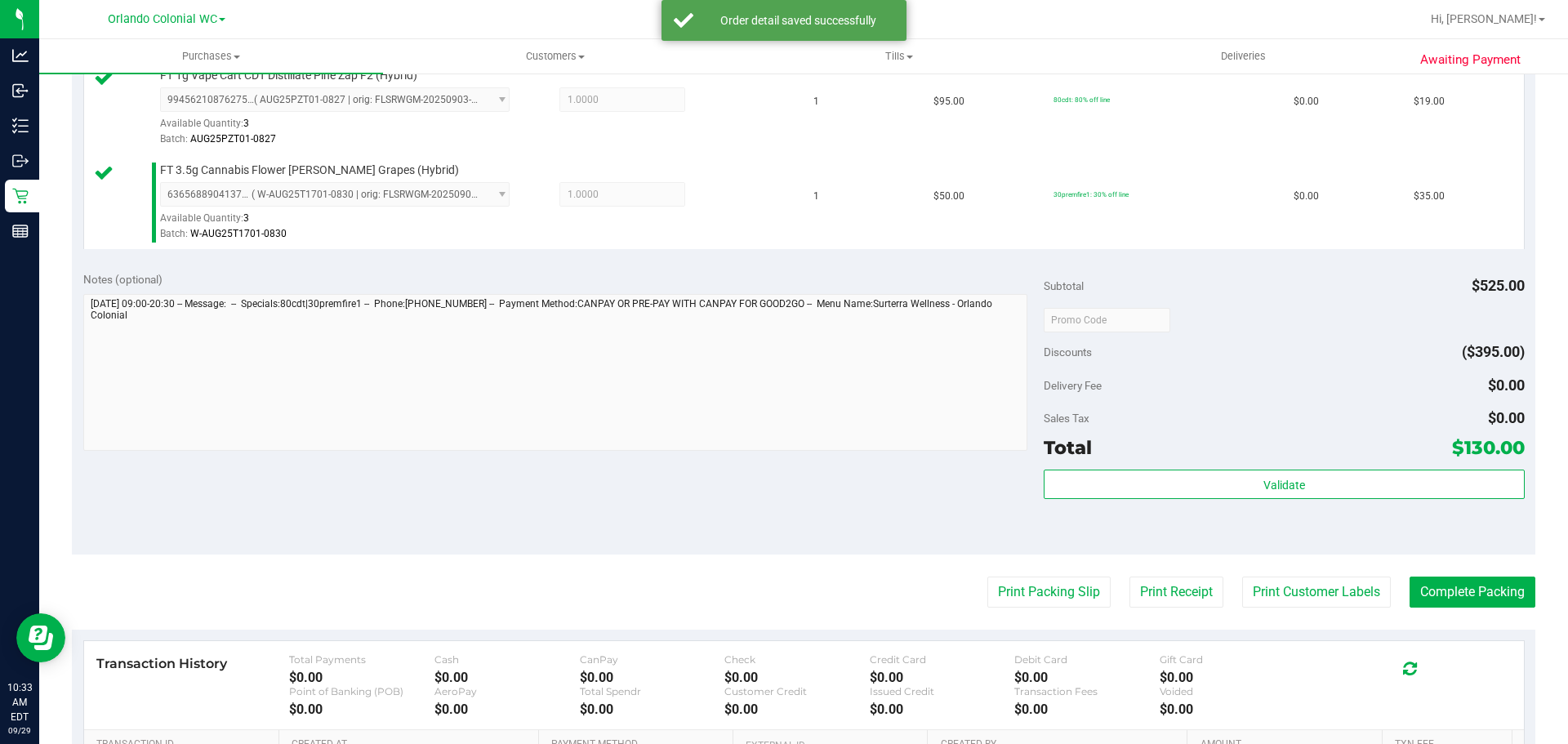
scroll to position [855, 0]
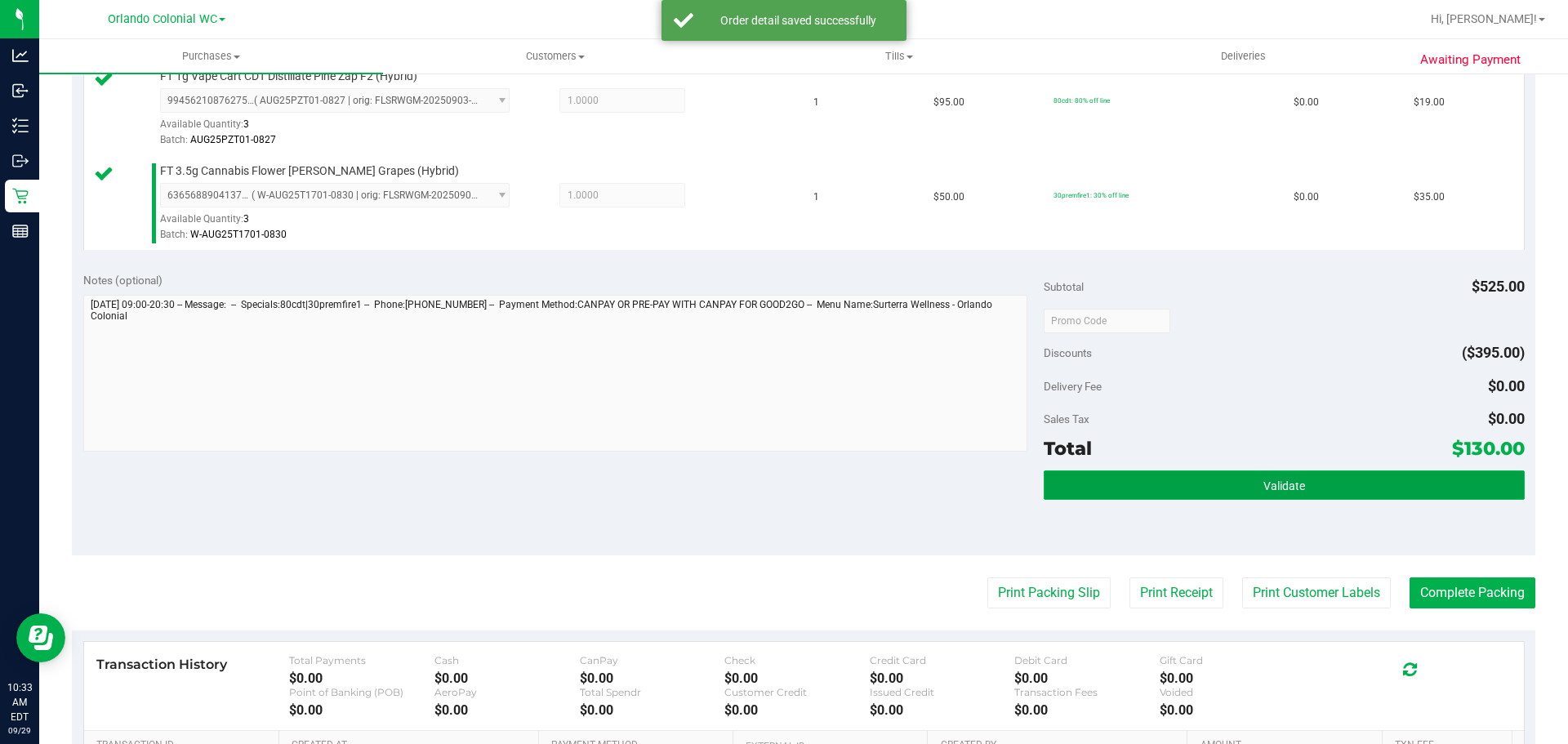
click at [1321, 470] on button "Validate" at bounding box center [1283, 485] width 480 height 30
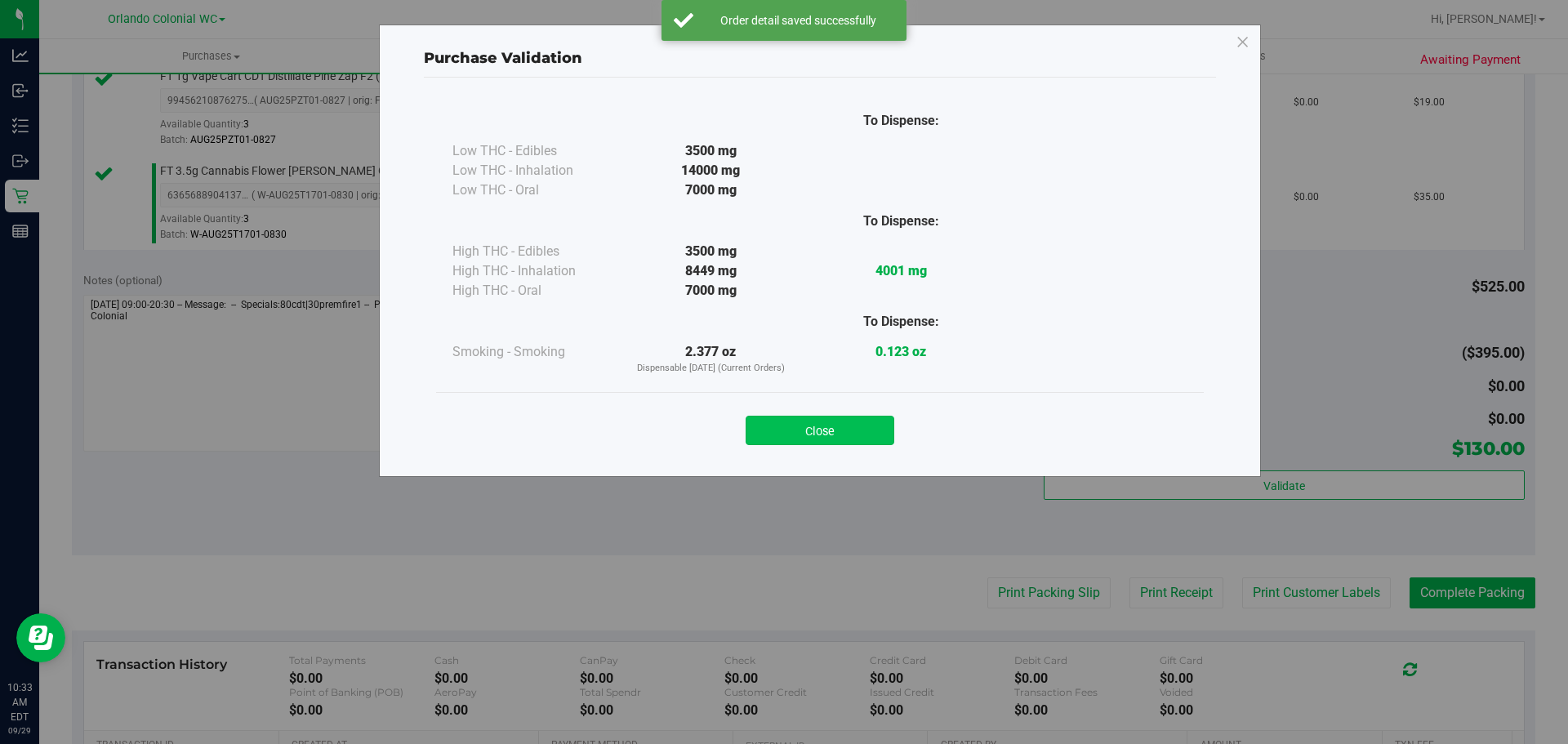
click at [851, 435] on button "Close" at bounding box center [820, 430] width 149 height 30
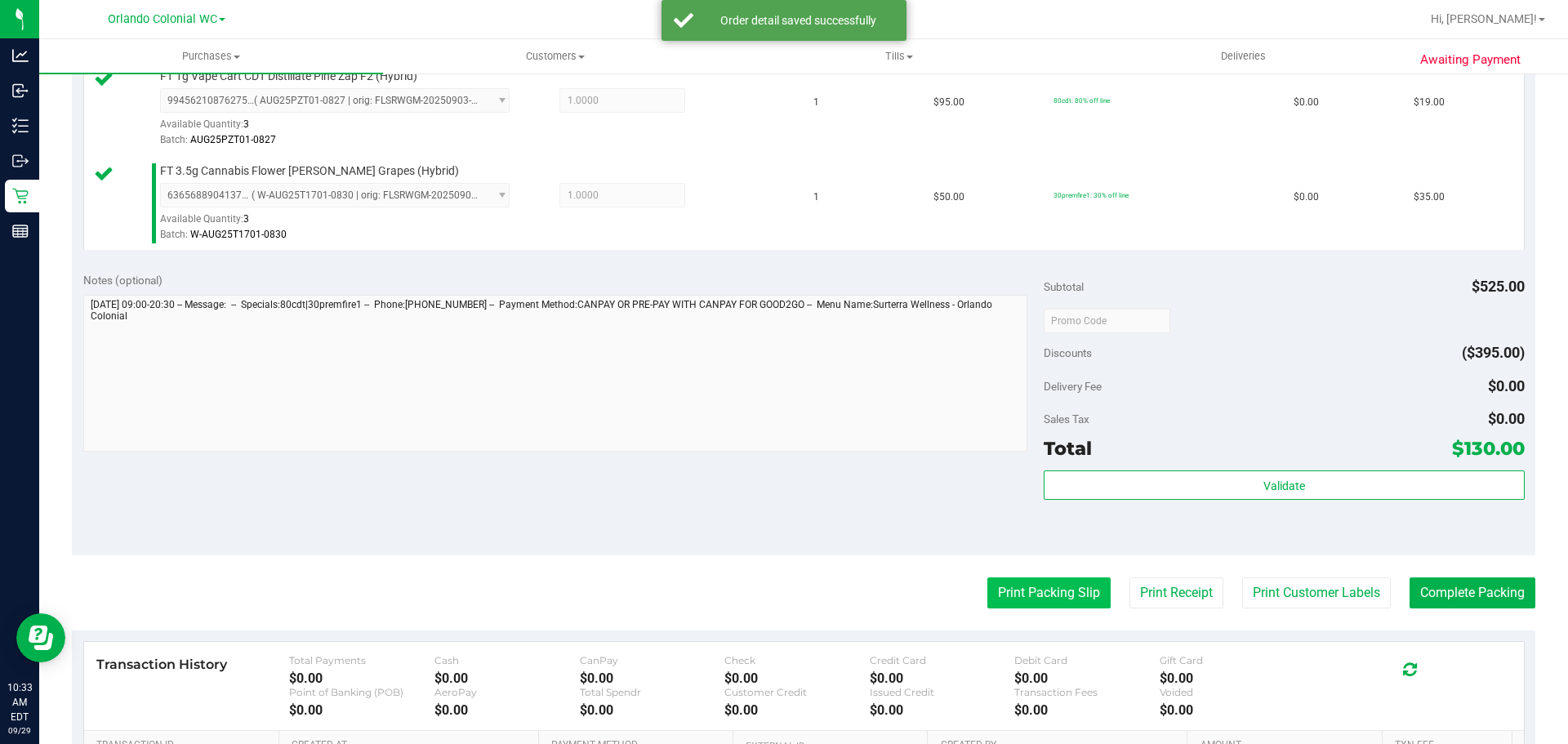
click at [1066, 600] on button "Print Packing Slip" at bounding box center [1048, 593] width 123 height 31
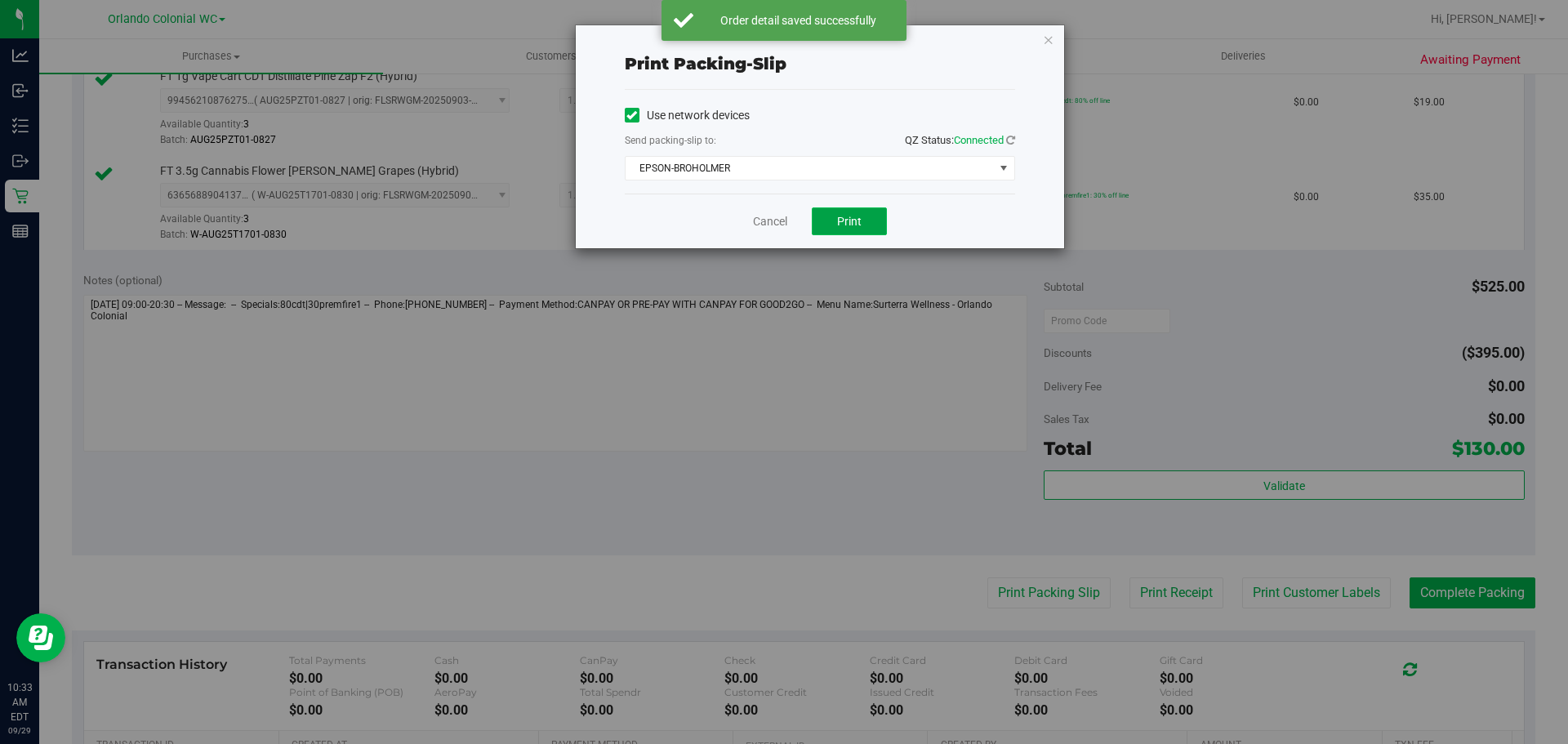
click at [863, 209] on button "Print" at bounding box center [849, 222] width 75 height 28
click at [775, 216] on link "Cancel" at bounding box center [770, 222] width 34 height 17
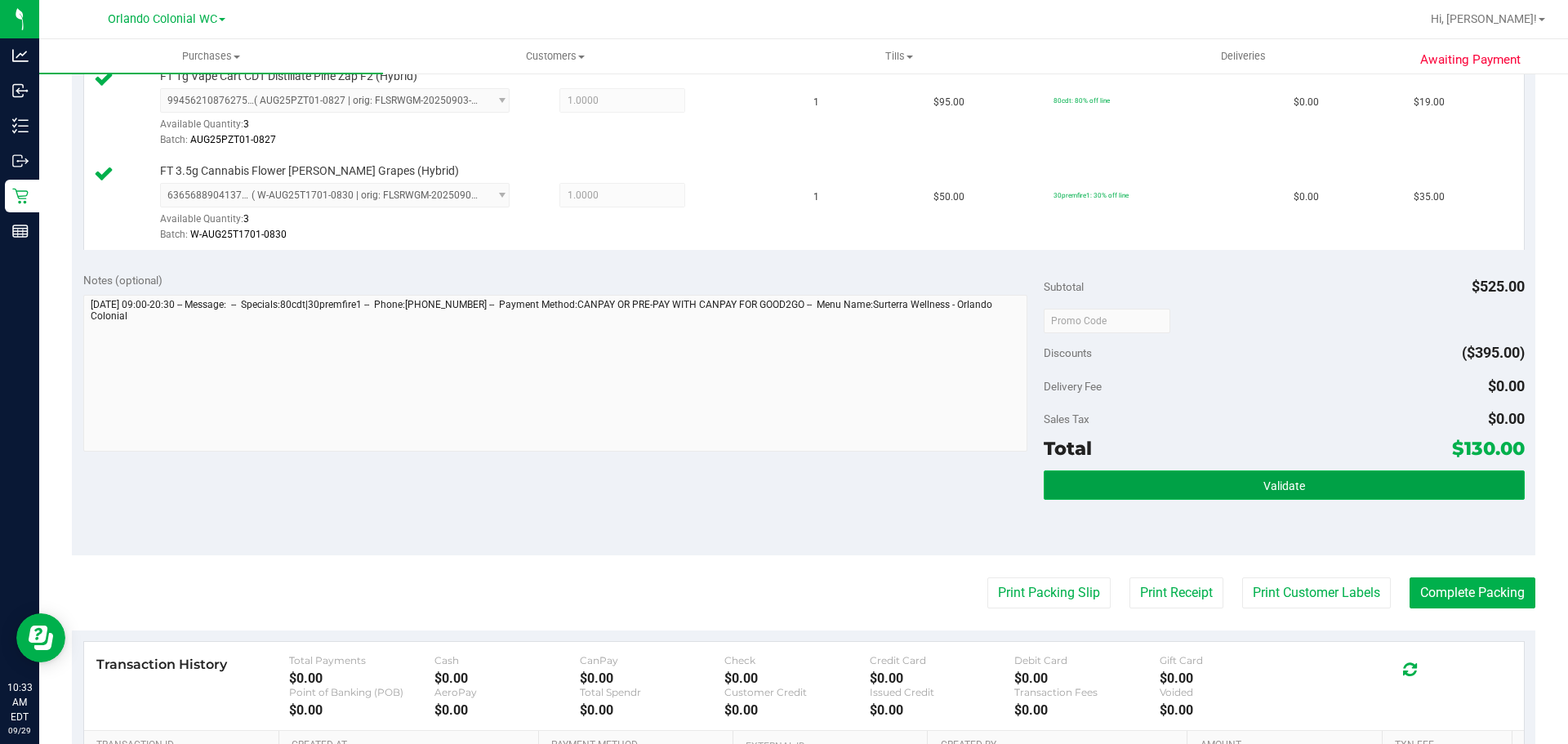
click at [1141, 480] on button "Validate" at bounding box center [1283, 485] width 480 height 30
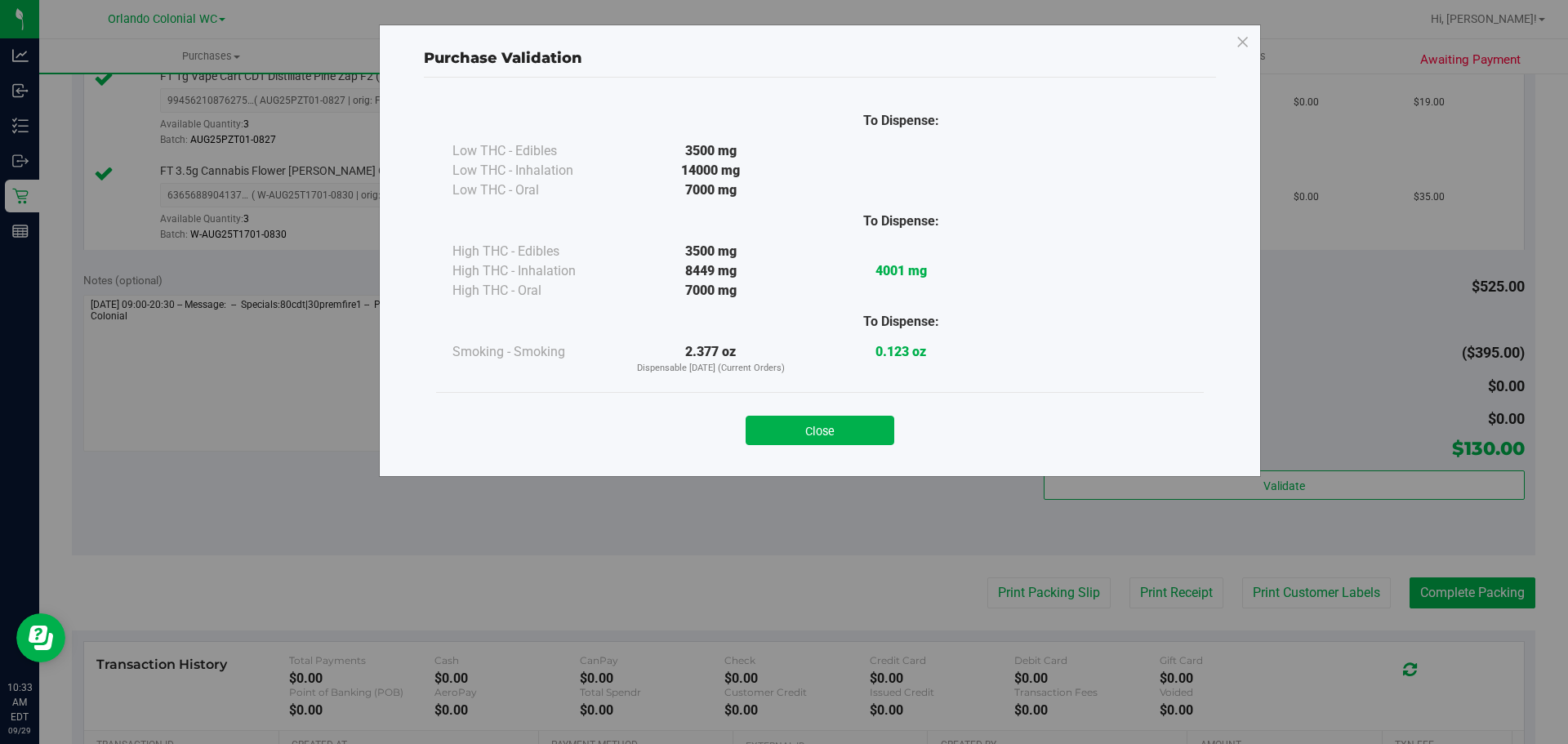
click at [1446, 601] on div "Purchase Validation To Dispense: Low THC - Edibles 3500 mg" at bounding box center [790, 372] width 1580 height 744
click at [796, 419] on button "Close" at bounding box center [820, 430] width 149 height 30
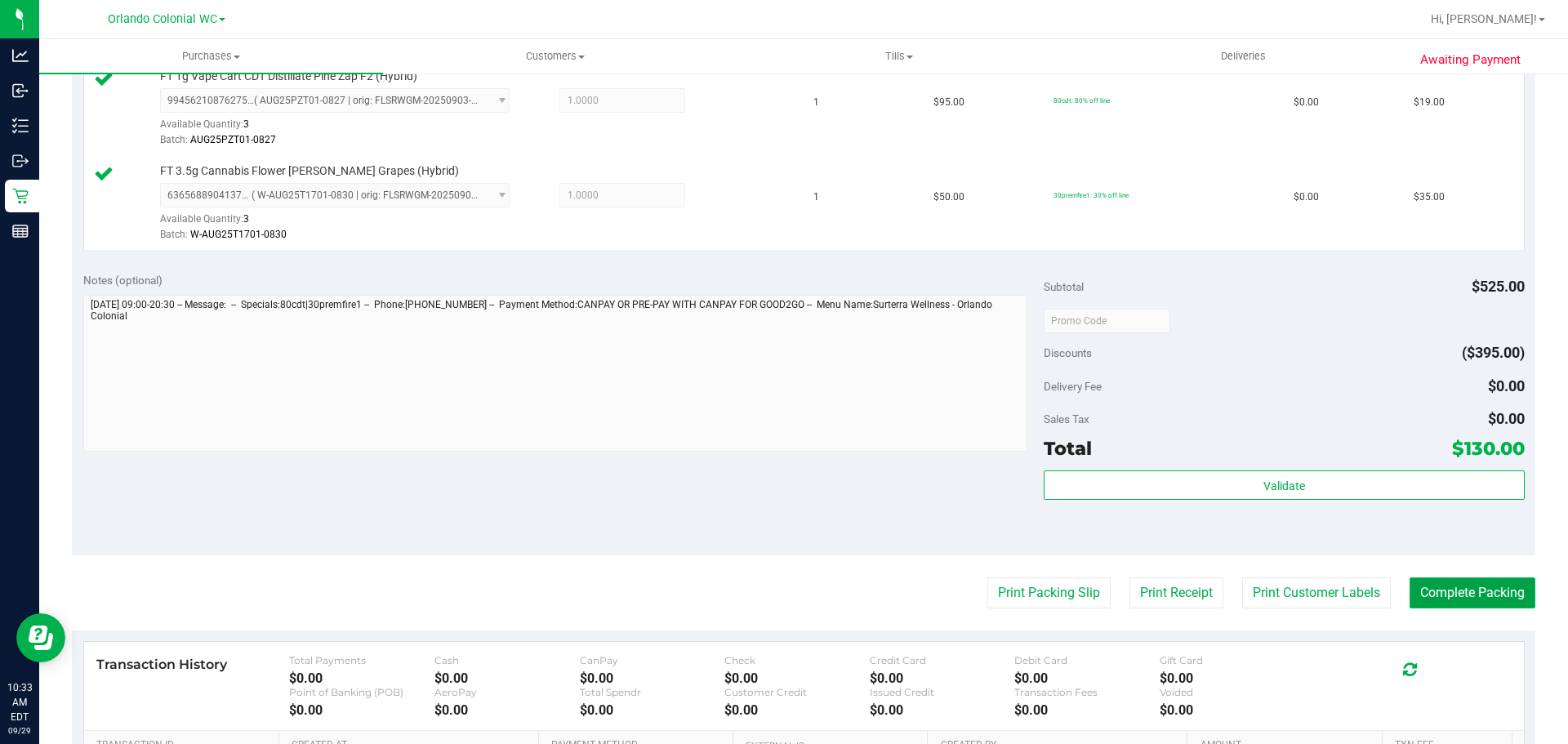
click at [1409, 598] on button "Complete Packing" at bounding box center [1472, 593] width 126 height 31
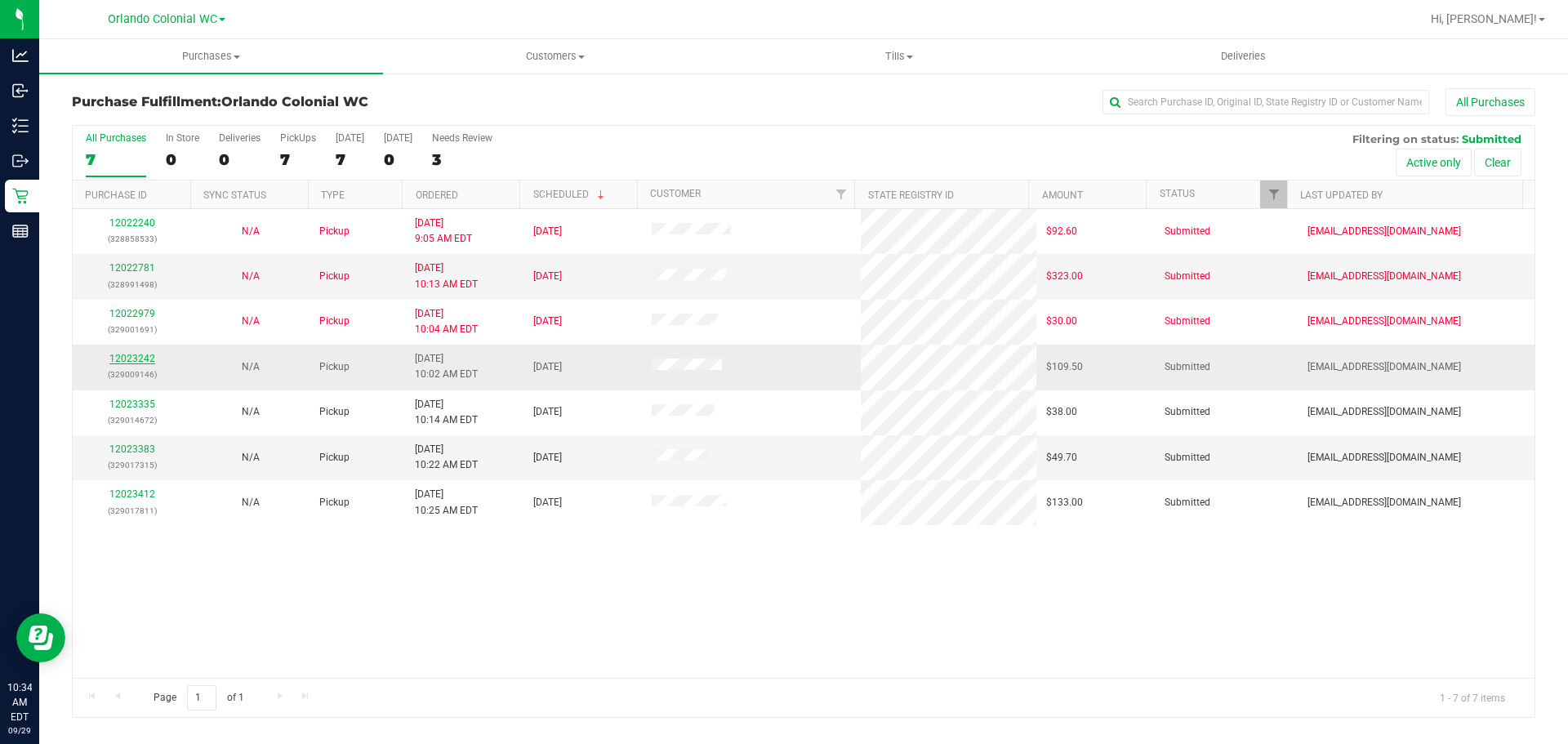
click at [138, 354] on link "12023242" at bounding box center [132, 358] width 46 height 12
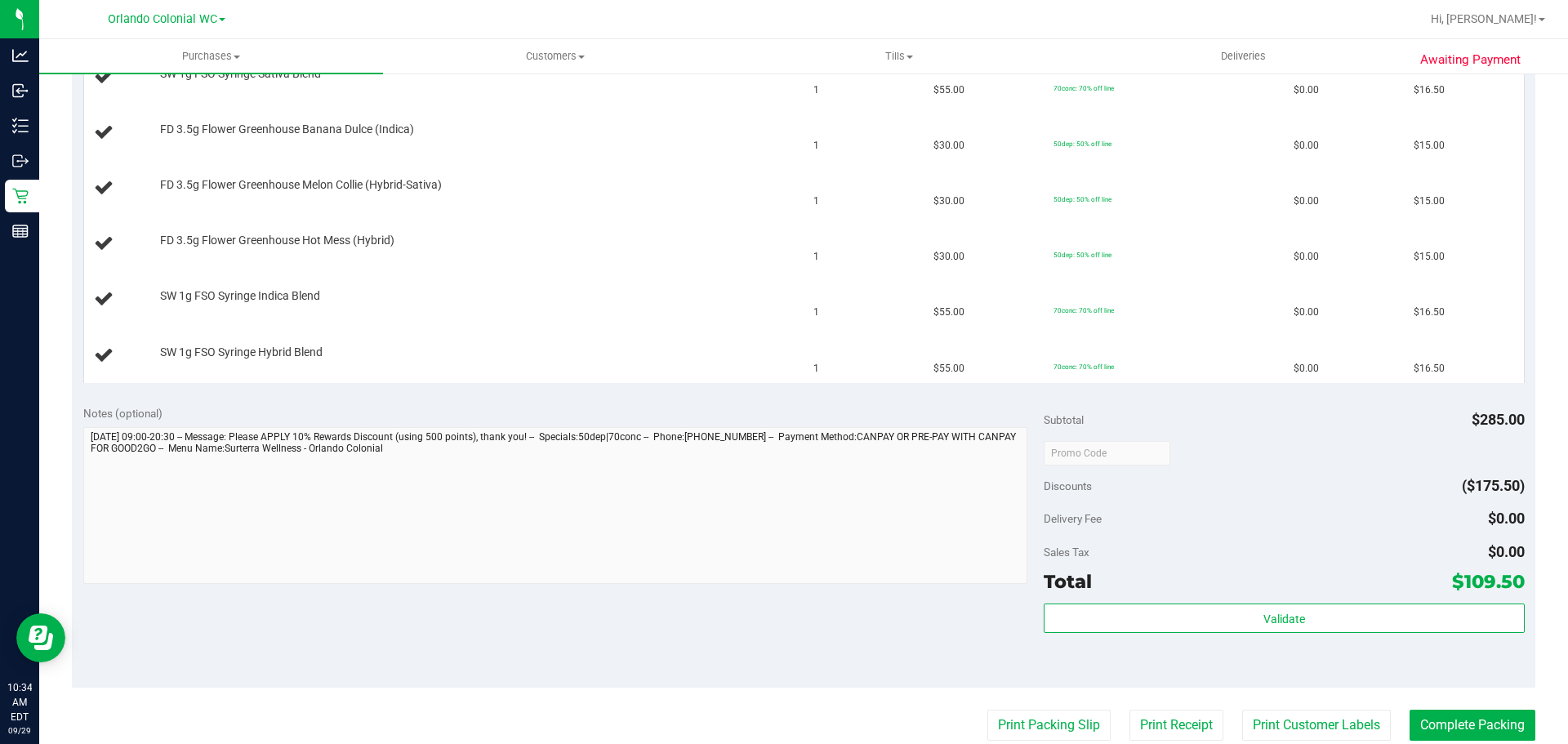
scroll to position [534, 0]
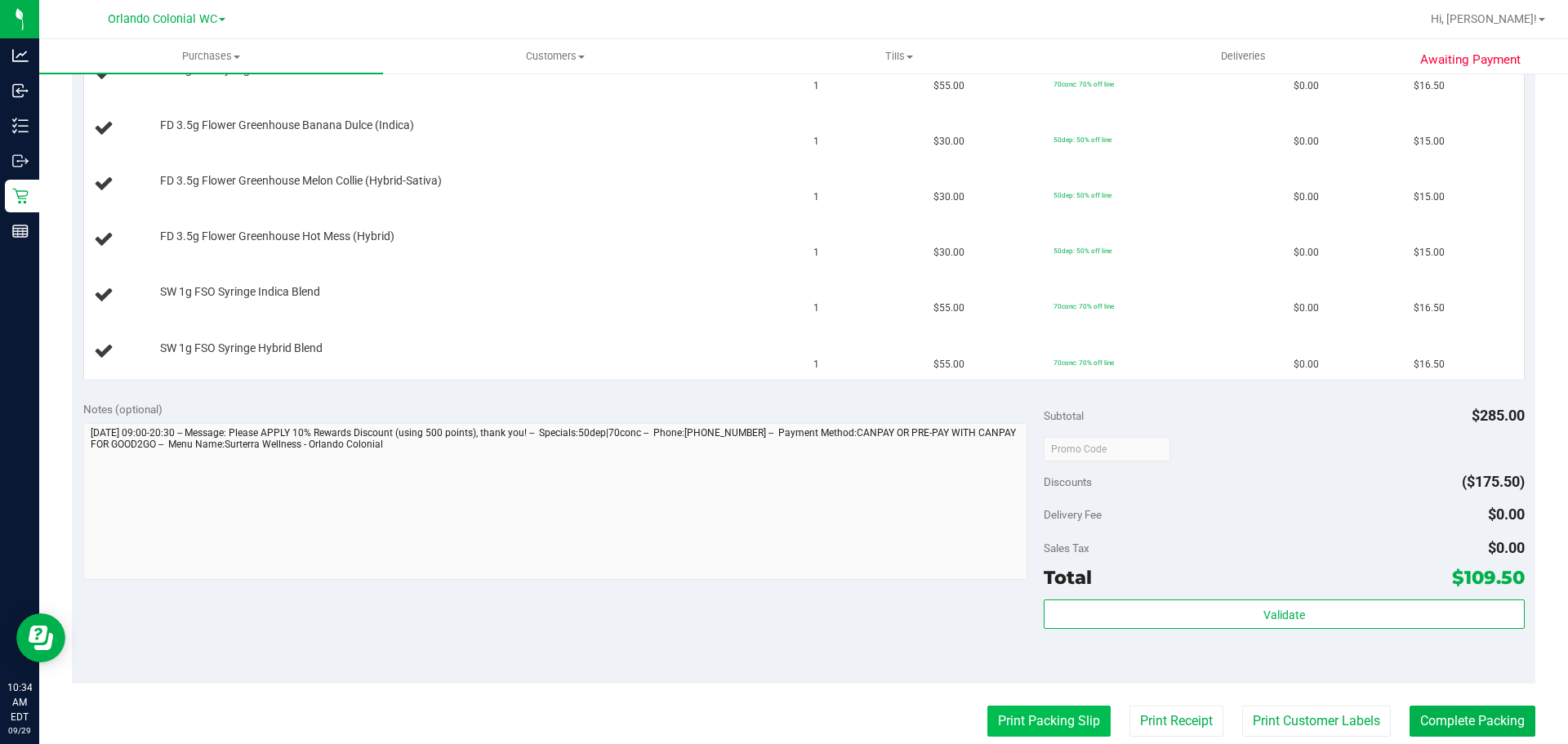
click at [1022, 717] on button "Print Packing Slip" at bounding box center [1048, 722] width 123 height 31
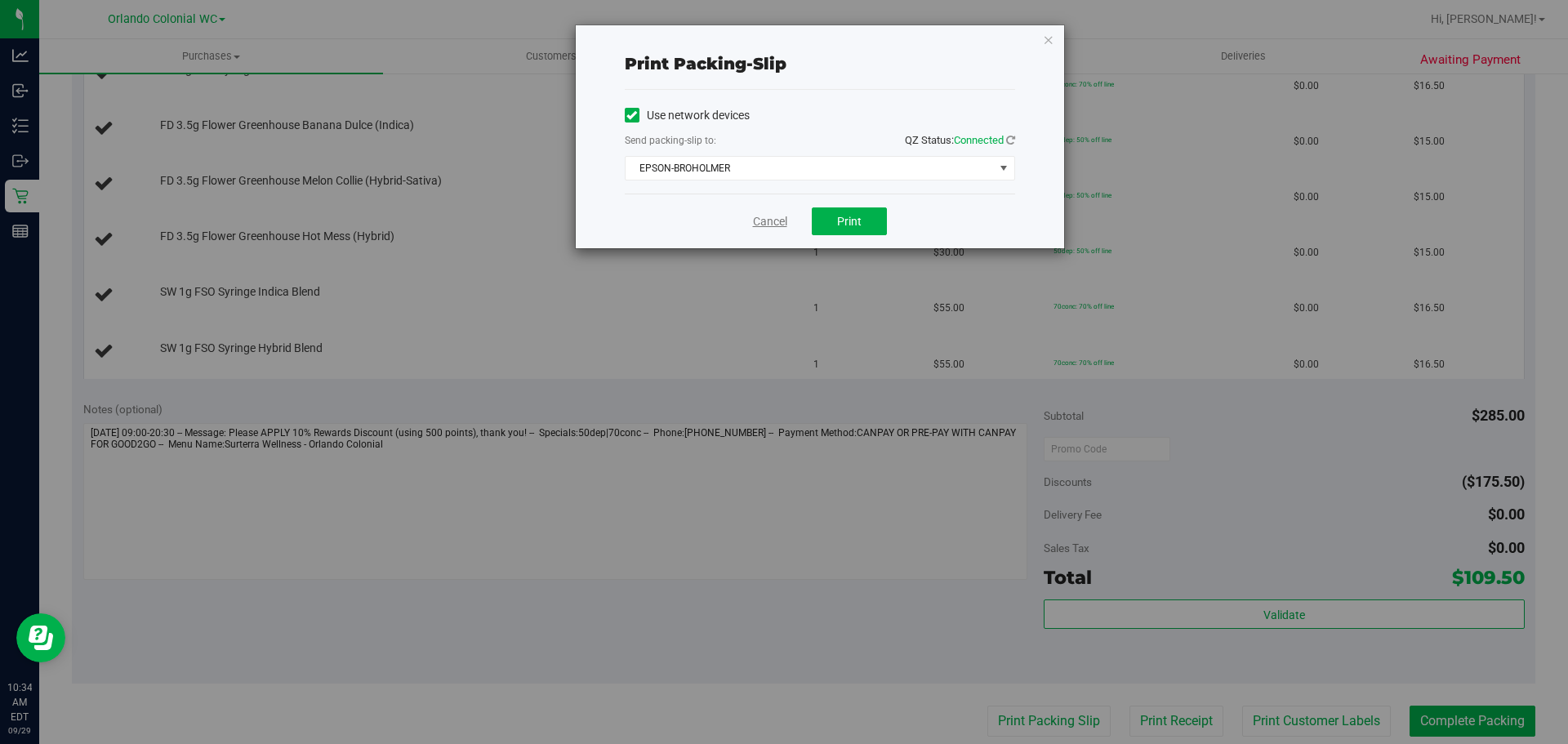
click at [762, 228] on link "Cancel" at bounding box center [770, 222] width 34 height 17
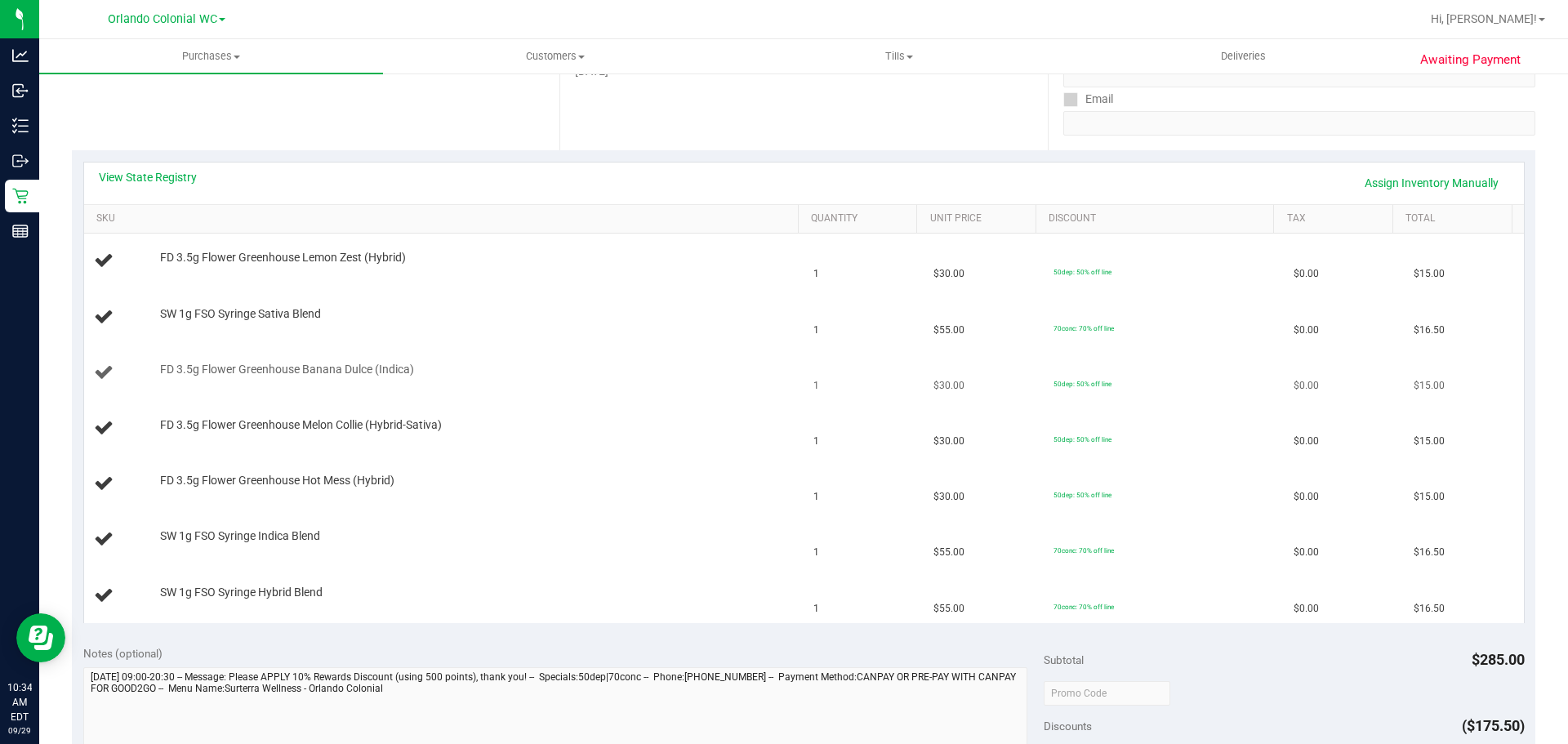
scroll to position [245, 0]
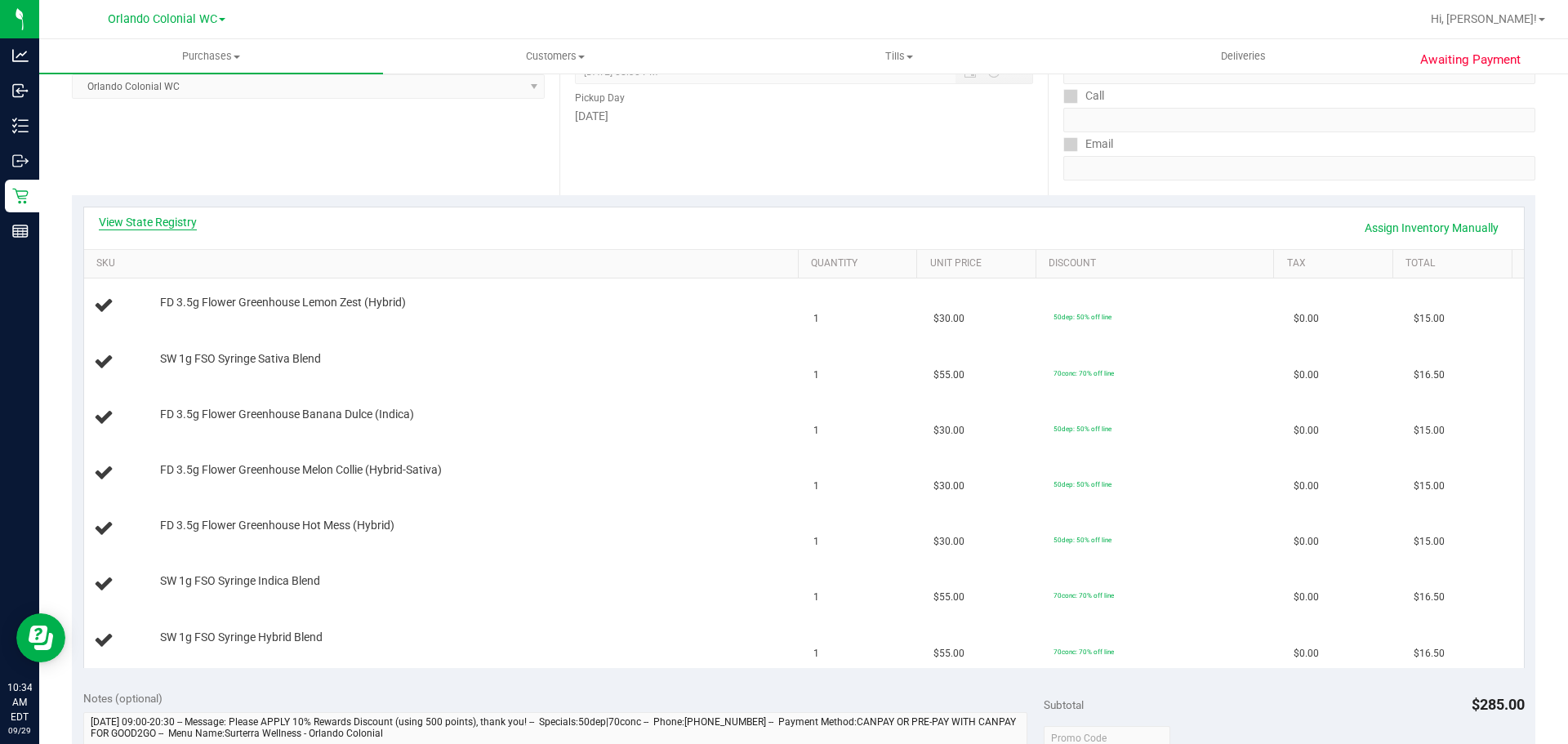
click at [186, 226] on link "View State Registry" at bounding box center [147, 223] width 98 height 17
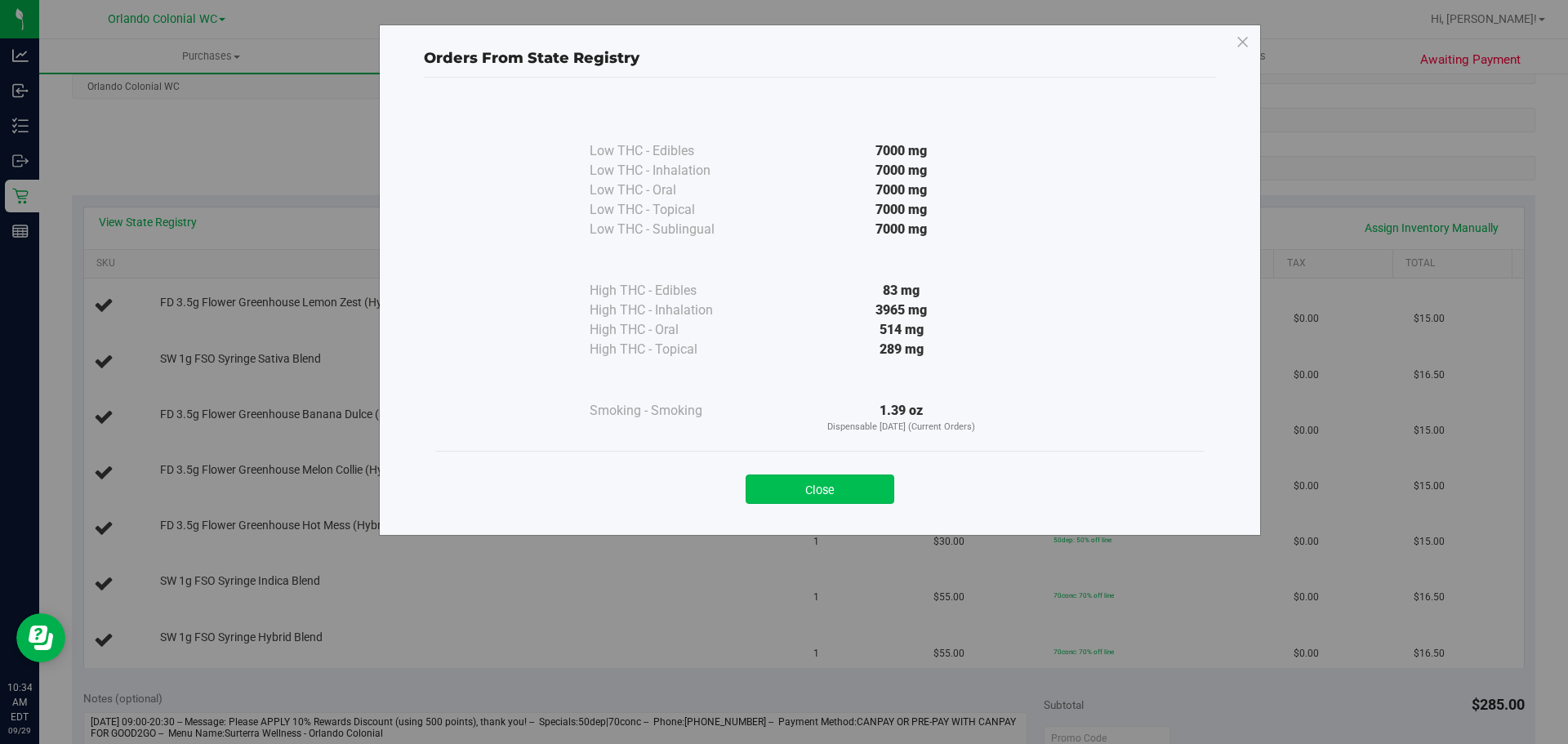
click at [842, 486] on button "Close" at bounding box center [820, 489] width 149 height 30
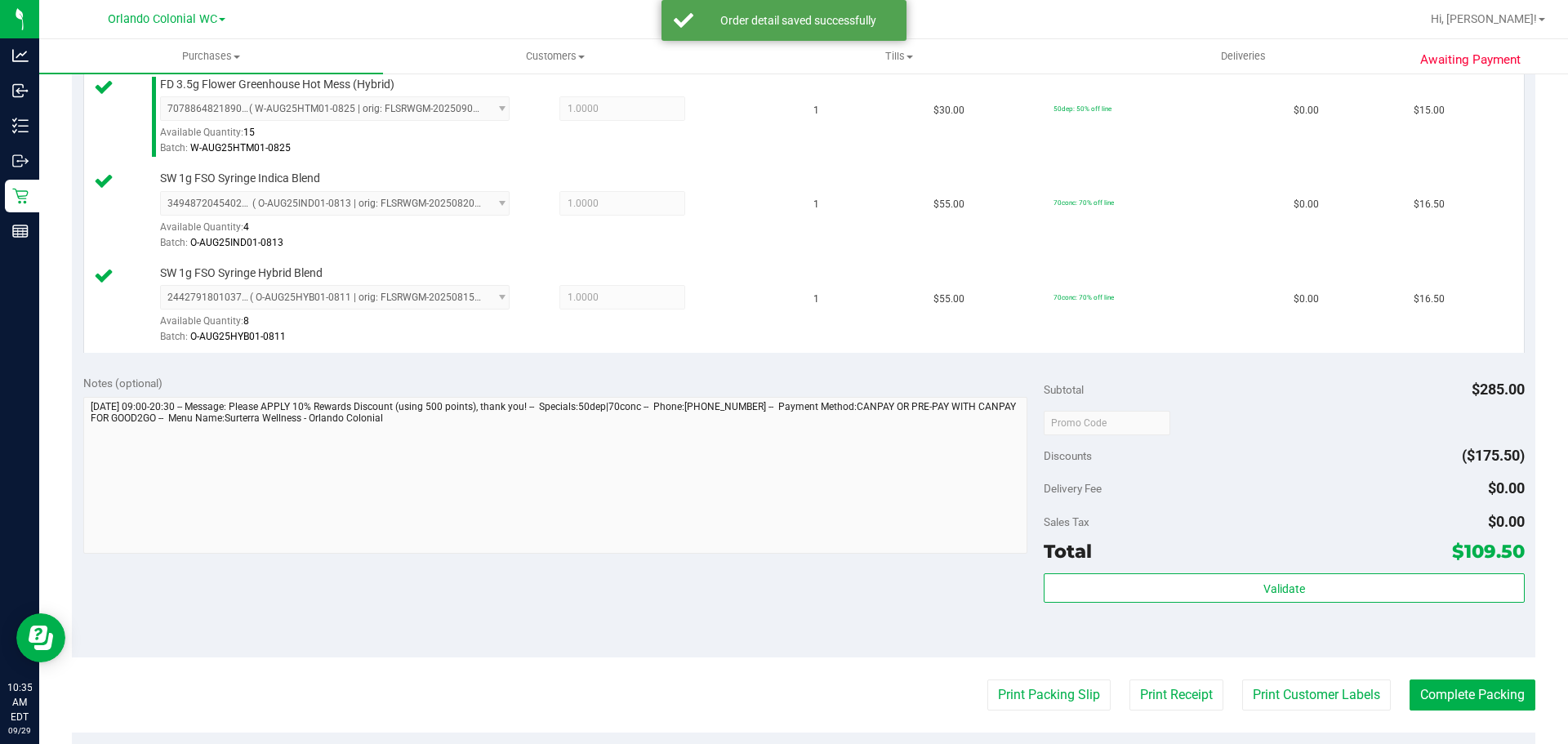
scroll to position [837, 0]
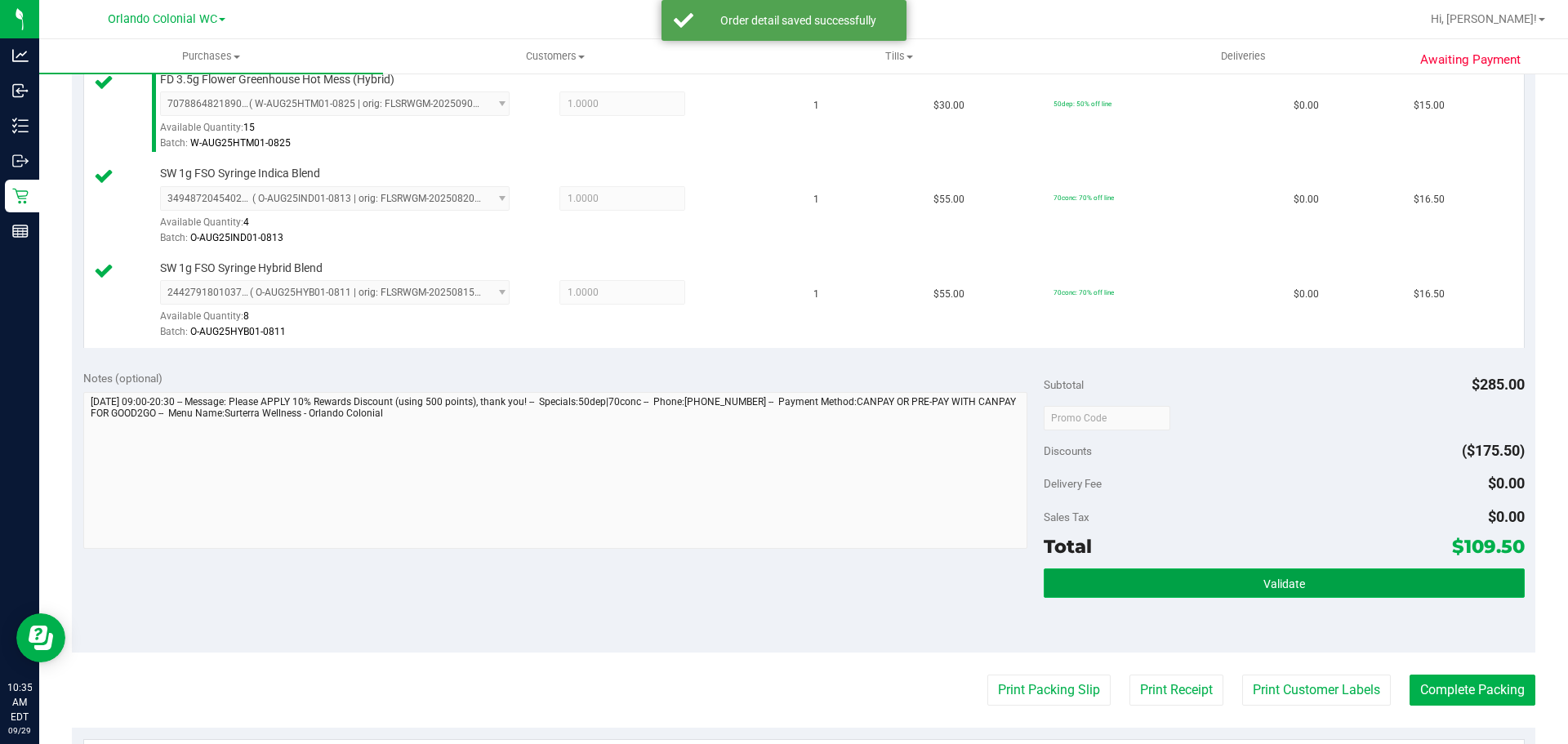
click at [1231, 594] on button "Validate" at bounding box center [1283, 583] width 480 height 30
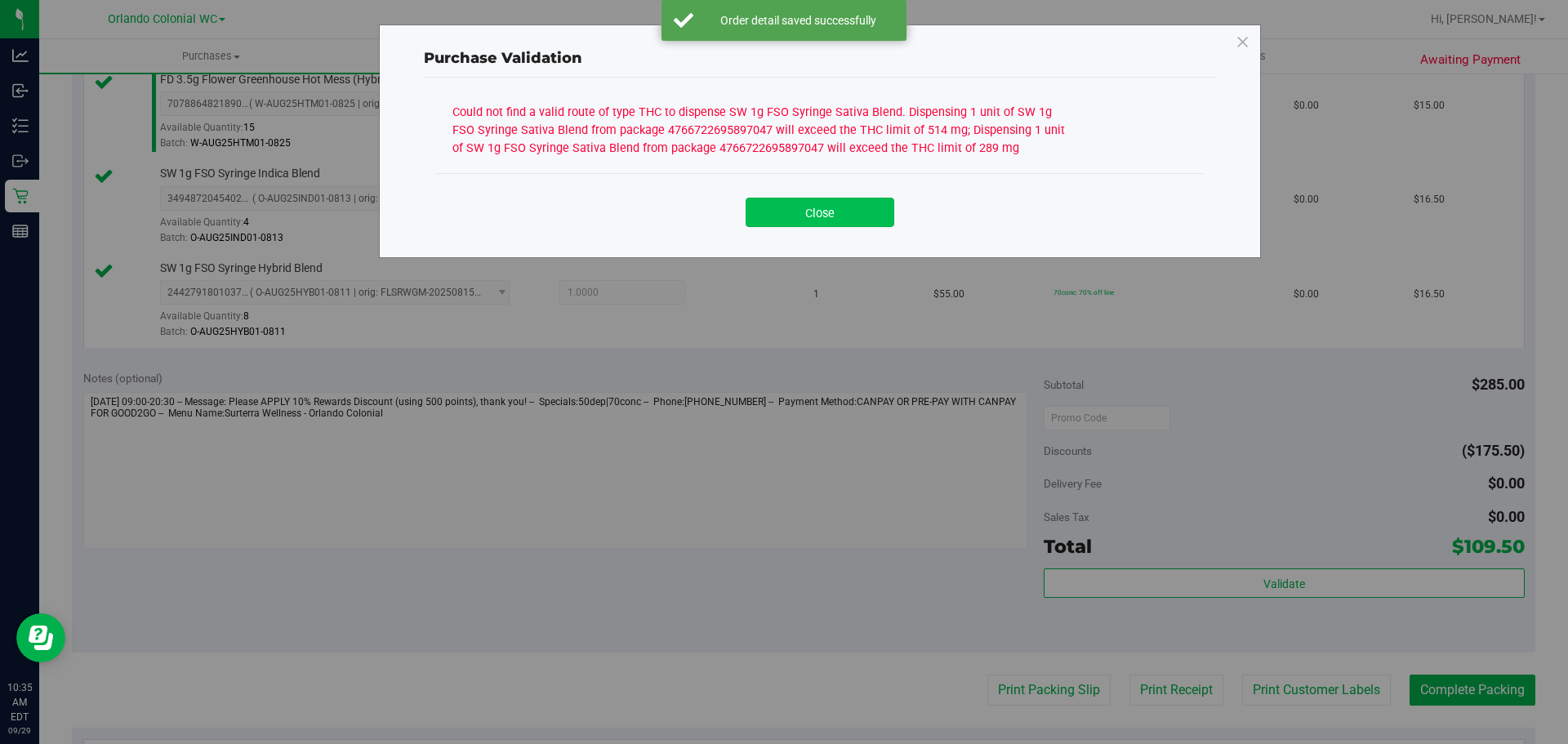
click at [870, 203] on button "Close" at bounding box center [820, 213] width 149 height 30
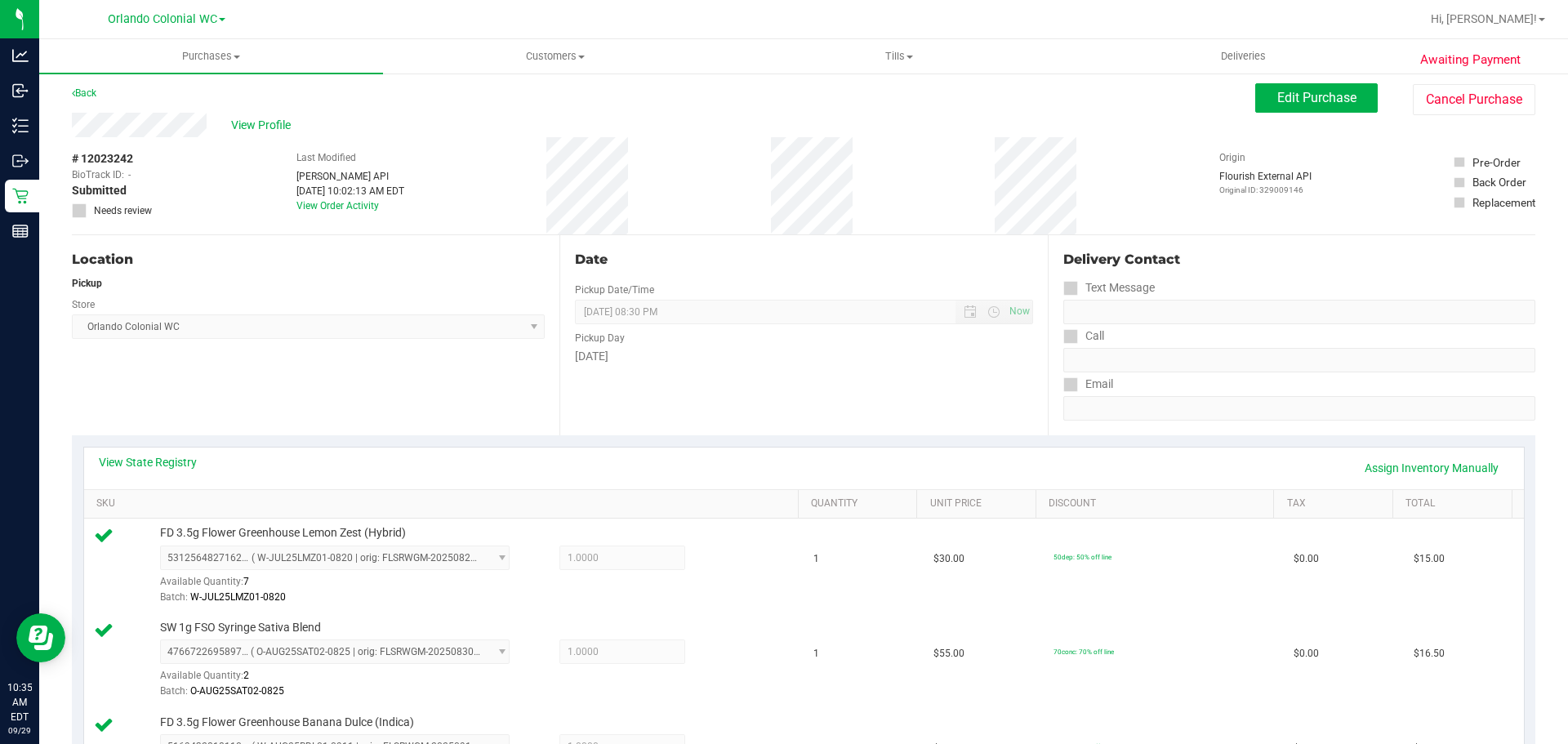
scroll to position [0, 0]
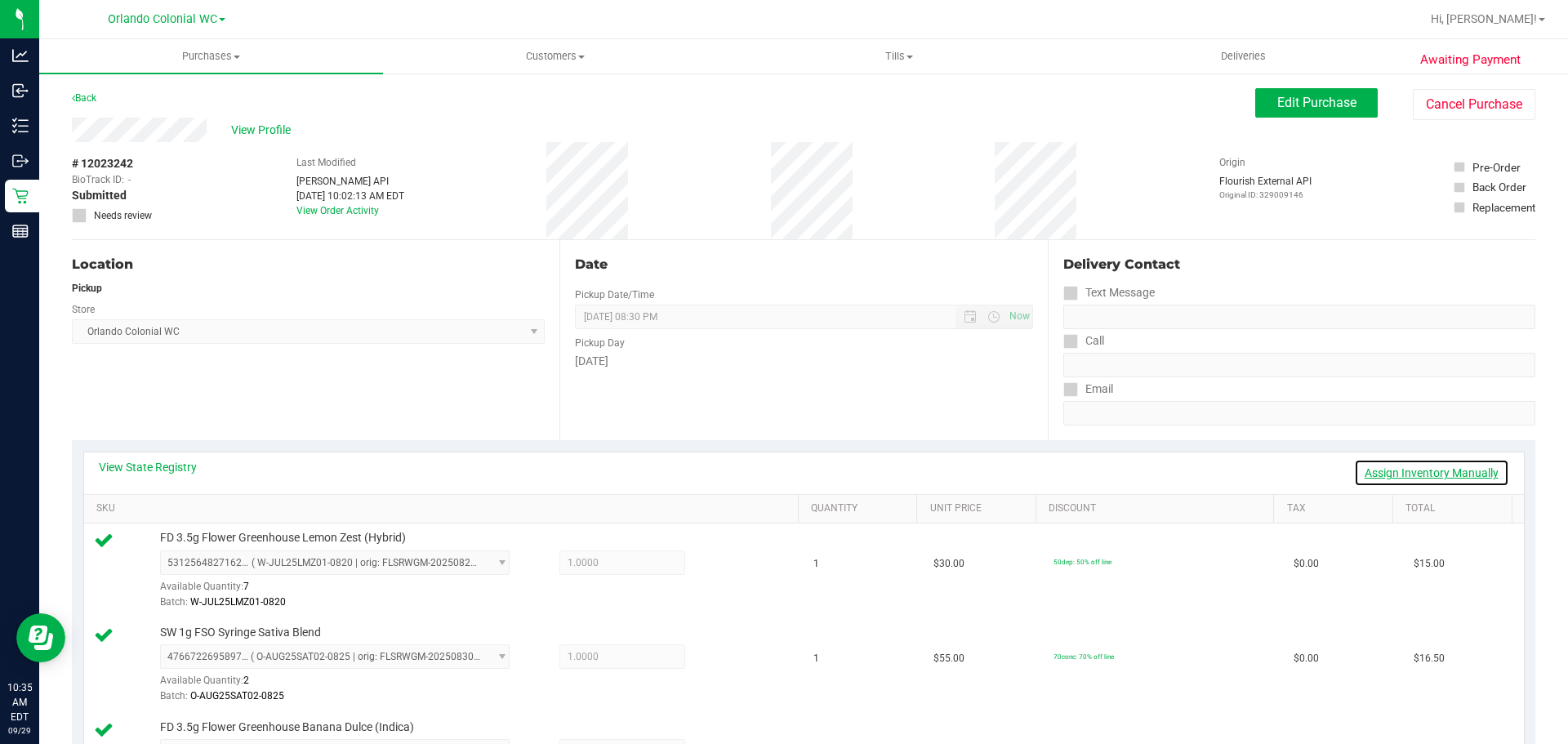
click at [1383, 466] on link "Assign Inventory Manually" at bounding box center [1431, 473] width 156 height 28
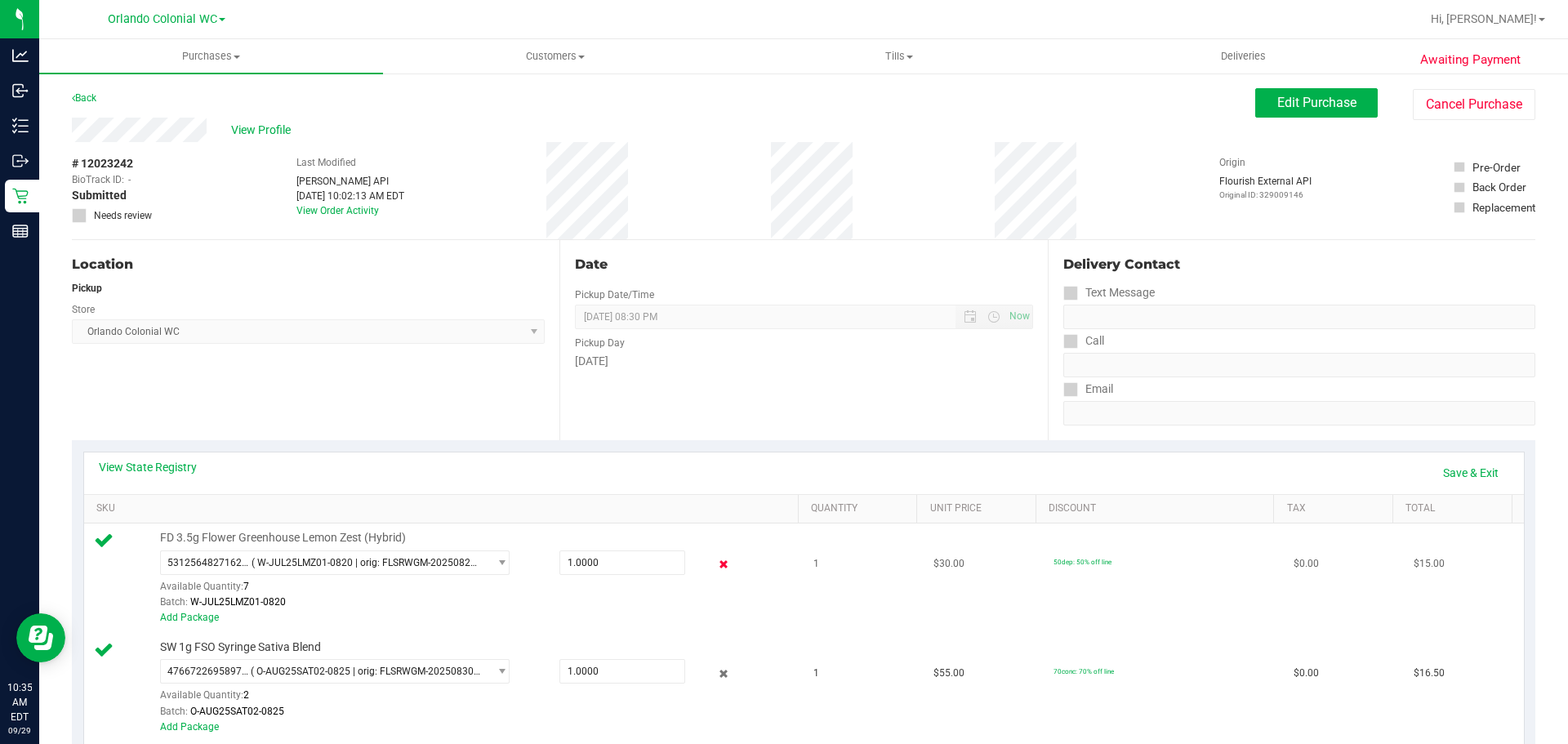
click at [720, 567] on icon at bounding box center [724, 564] width 17 height 19
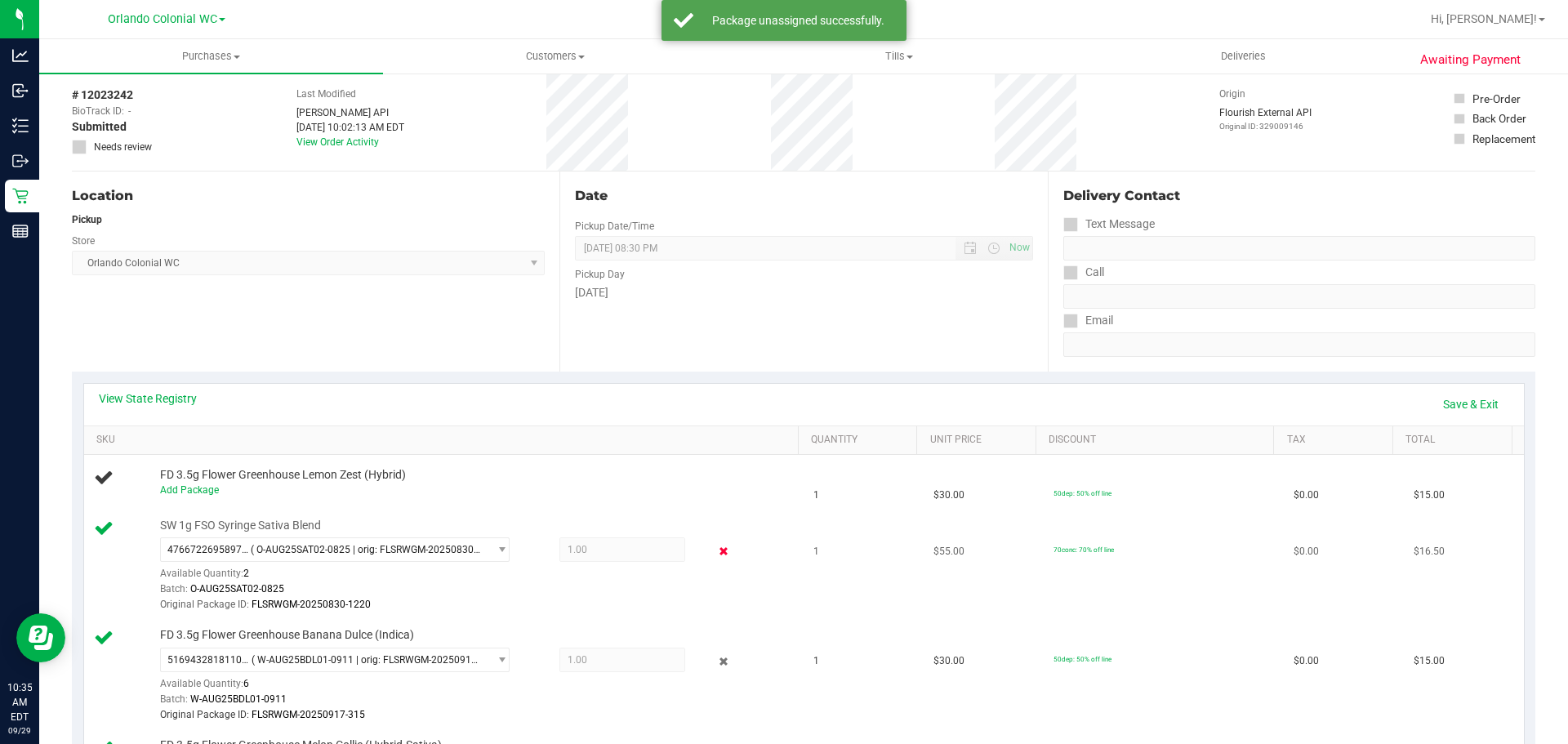
scroll to position [163, 0]
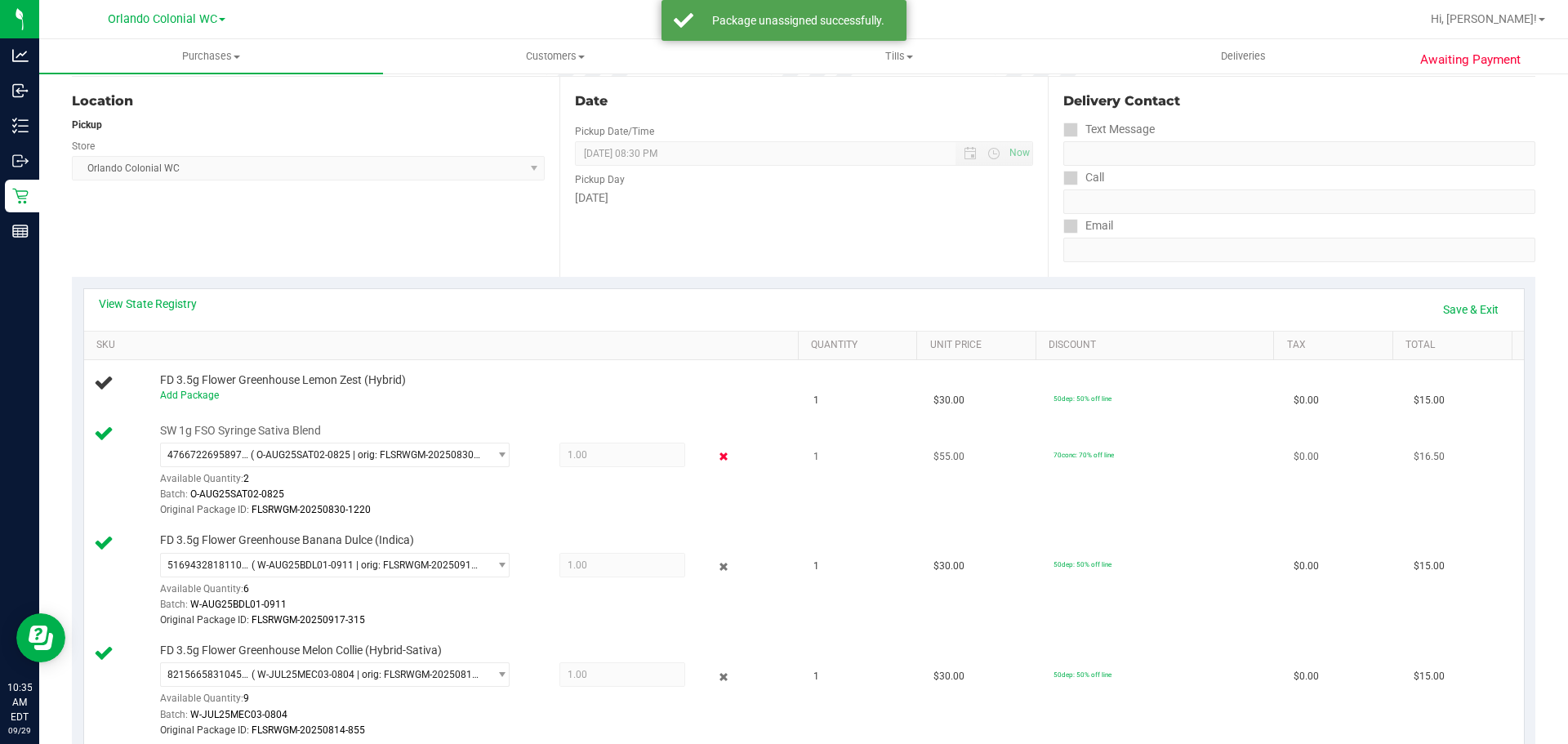
click at [716, 459] on icon at bounding box center [724, 457] width 17 height 19
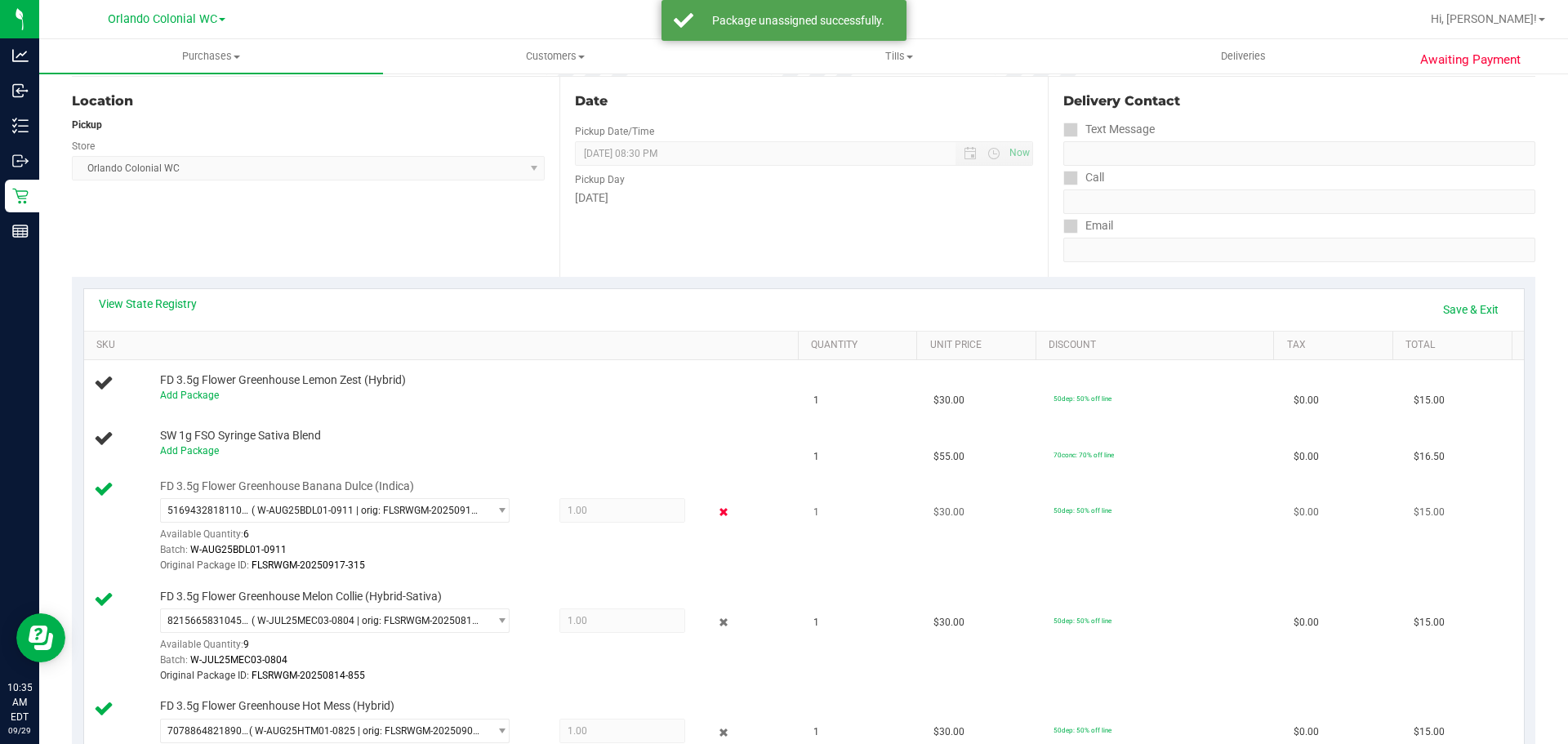
click at [716, 514] on icon at bounding box center [724, 512] width 17 height 19
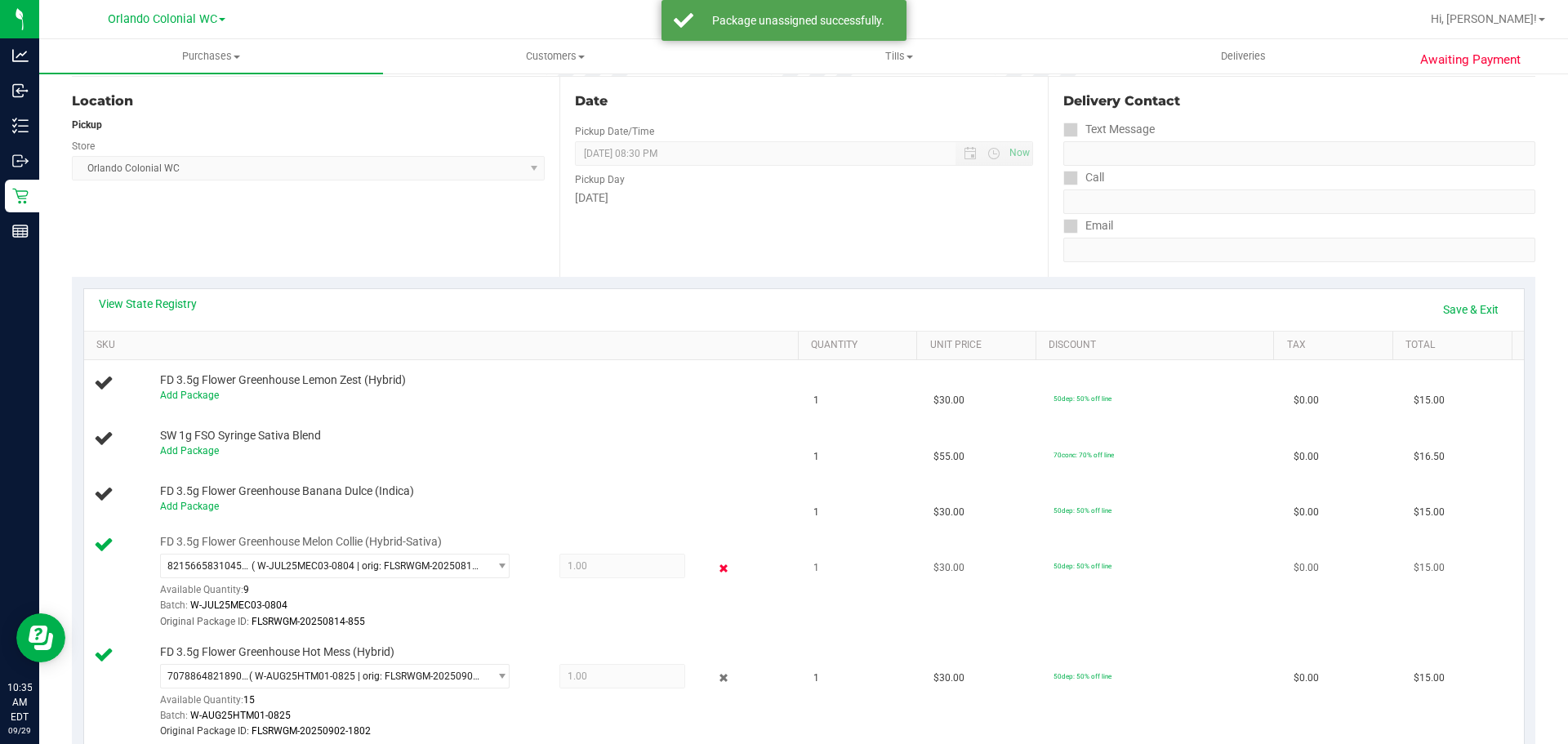
click at [716, 565] on icon at bounding box center [724, 568] width 17 height 19
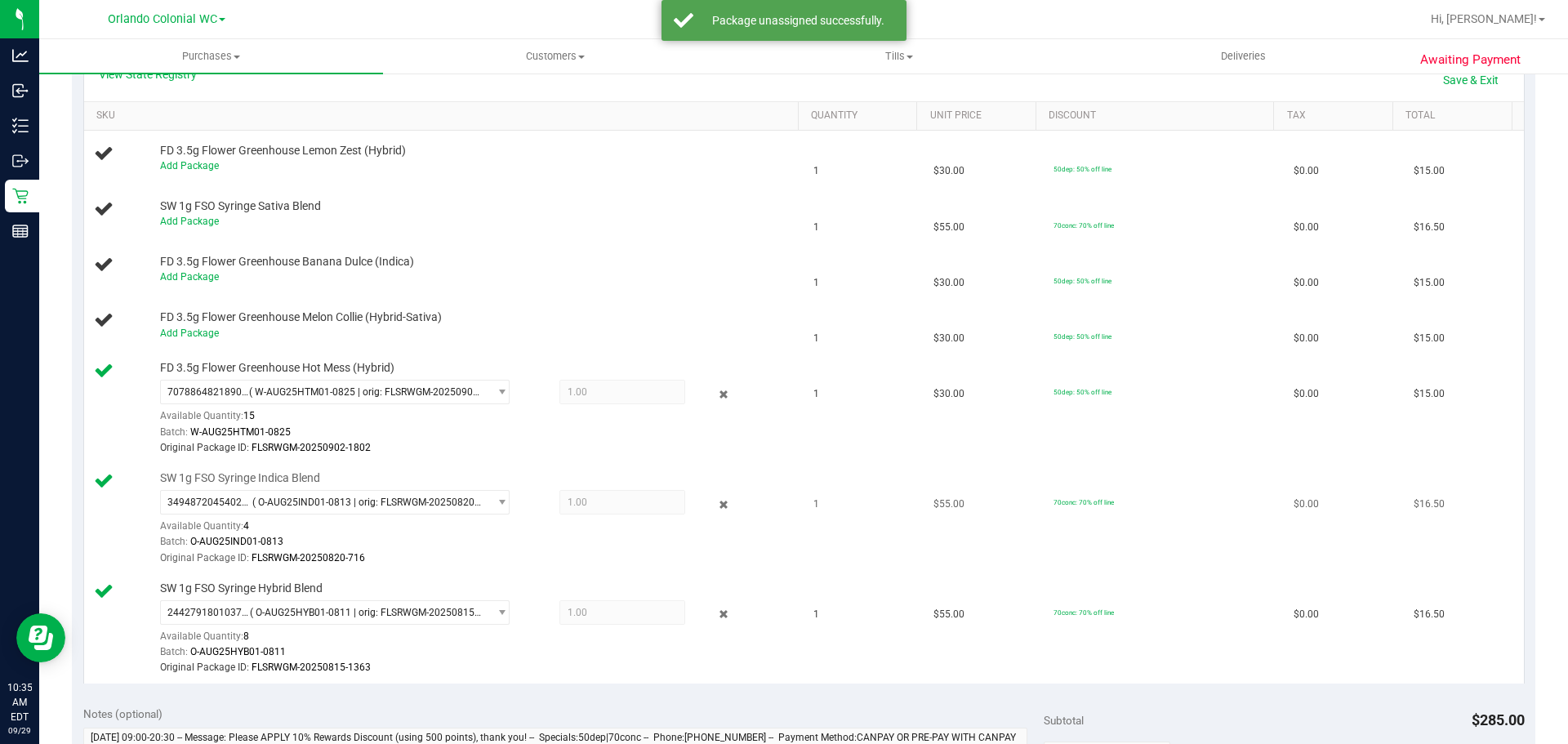
scroll to position [408, 0]
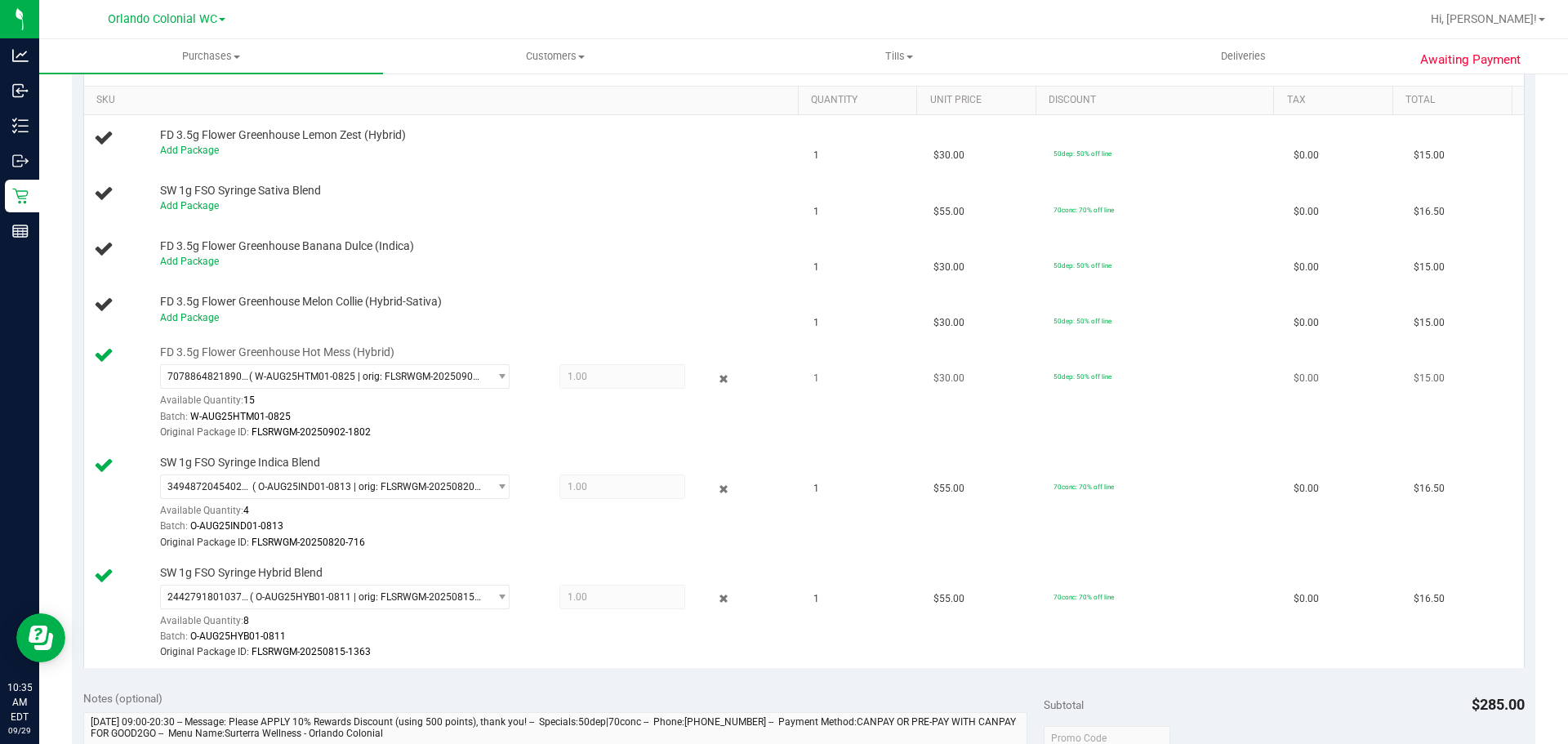
drag, startPoint x: 716, startPoint y: 385, endPoint x: 713, endPoint y: 407, distance: 22.2
click at [716, 385] on icon at bounding box center [724, 378] width 17 height 19
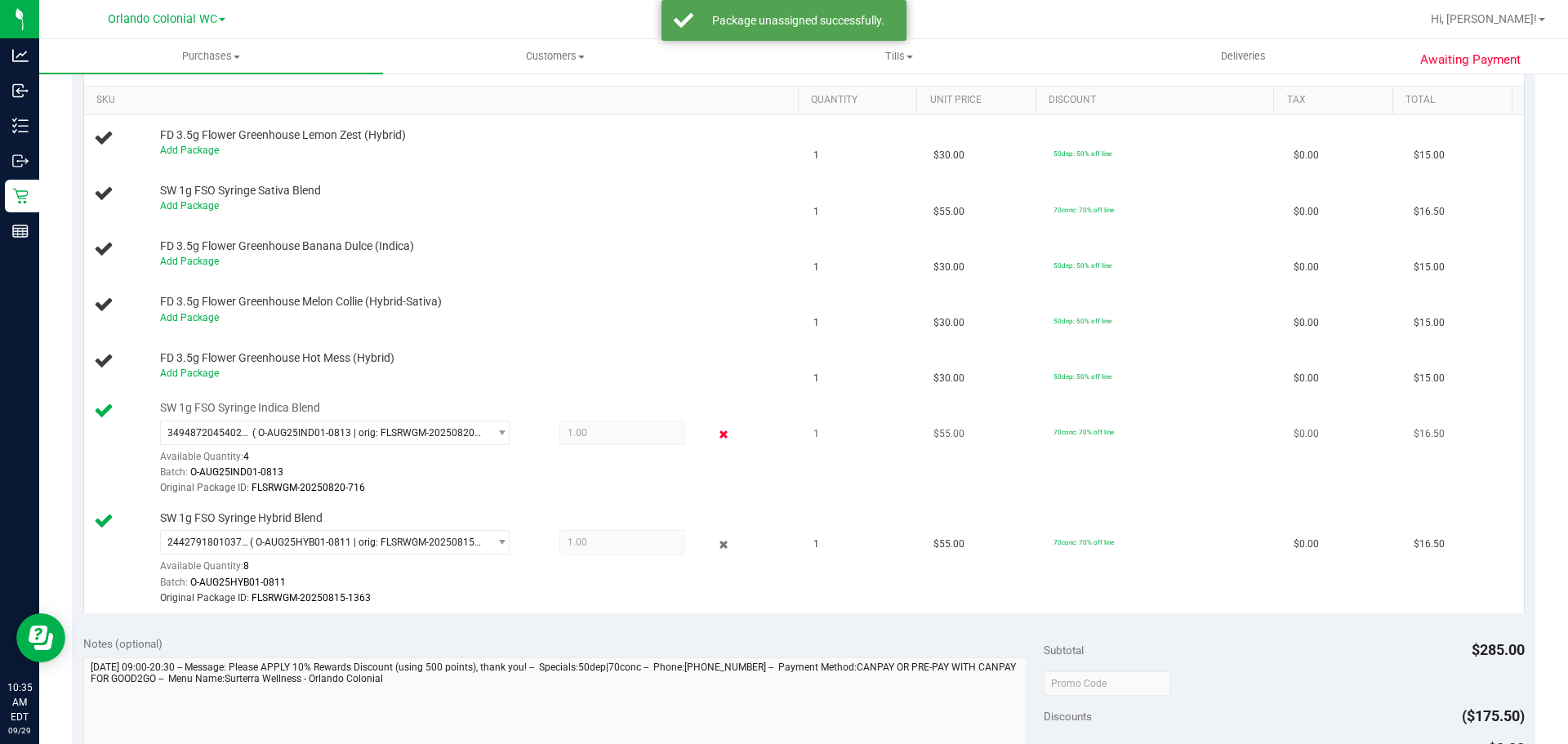
click at [716, 435] on icon at bounding box center [724, 434] width 17 height 19
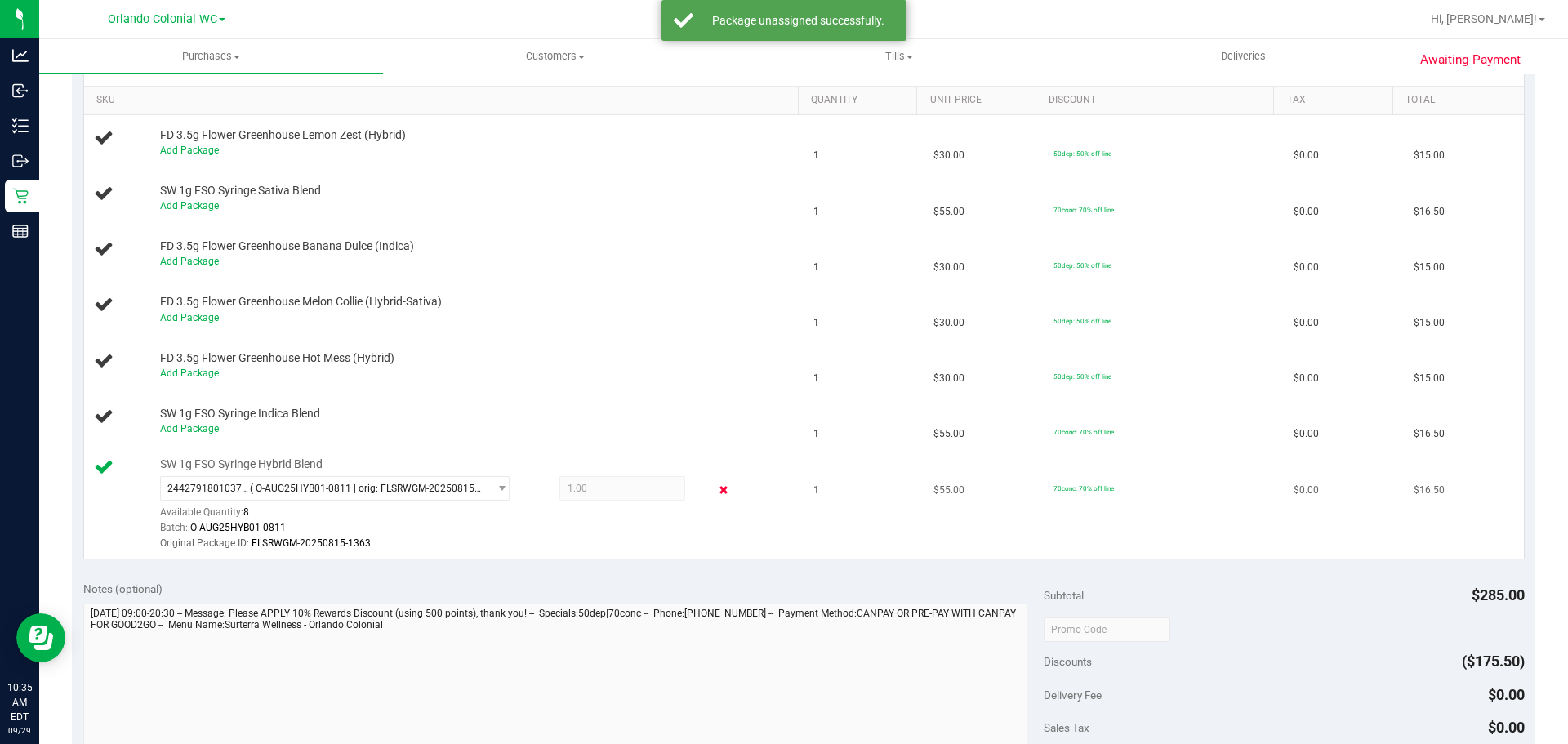
click at [716, 492] on icon at bounding box center [724, 490] width 17 height 19
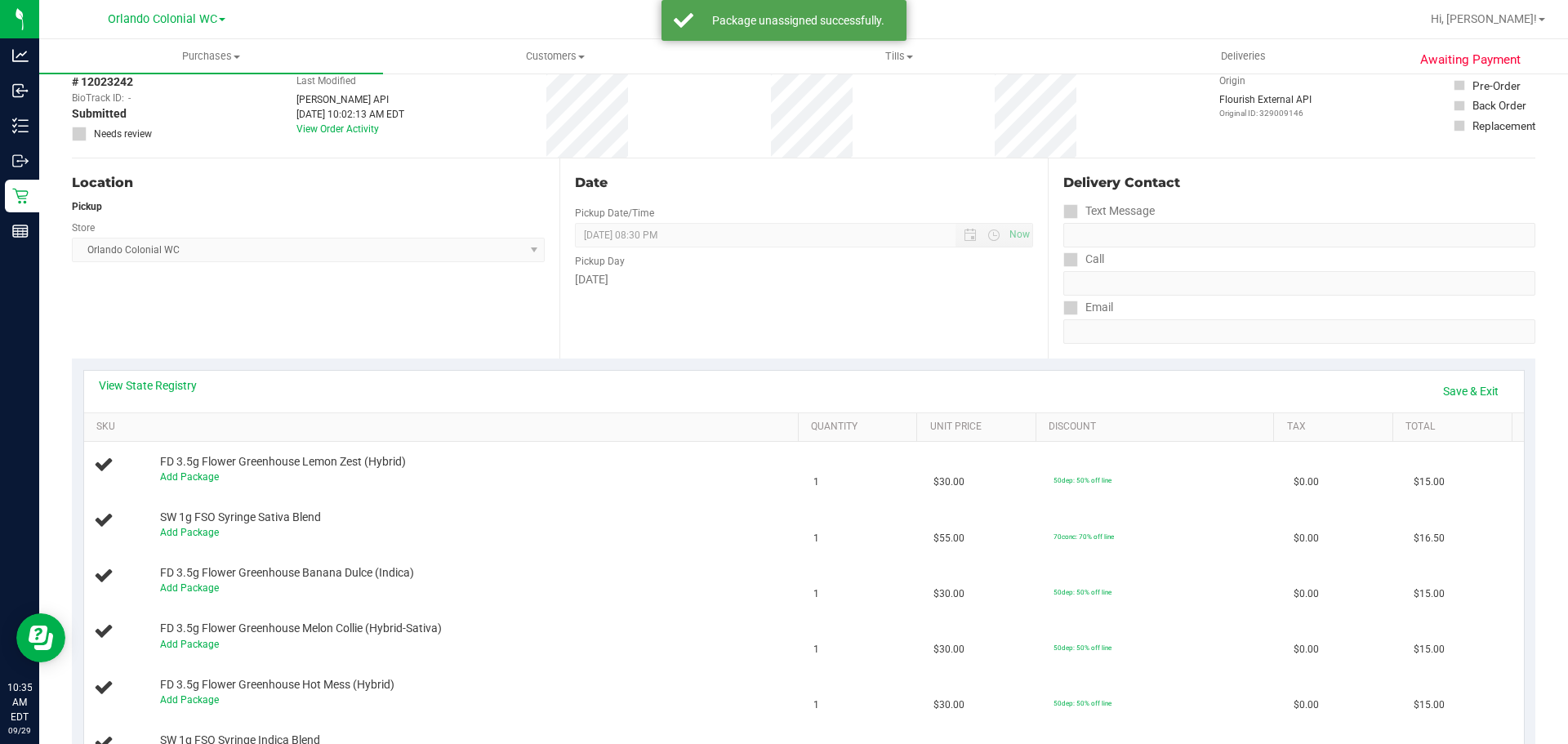
scroll to position [0, 0]
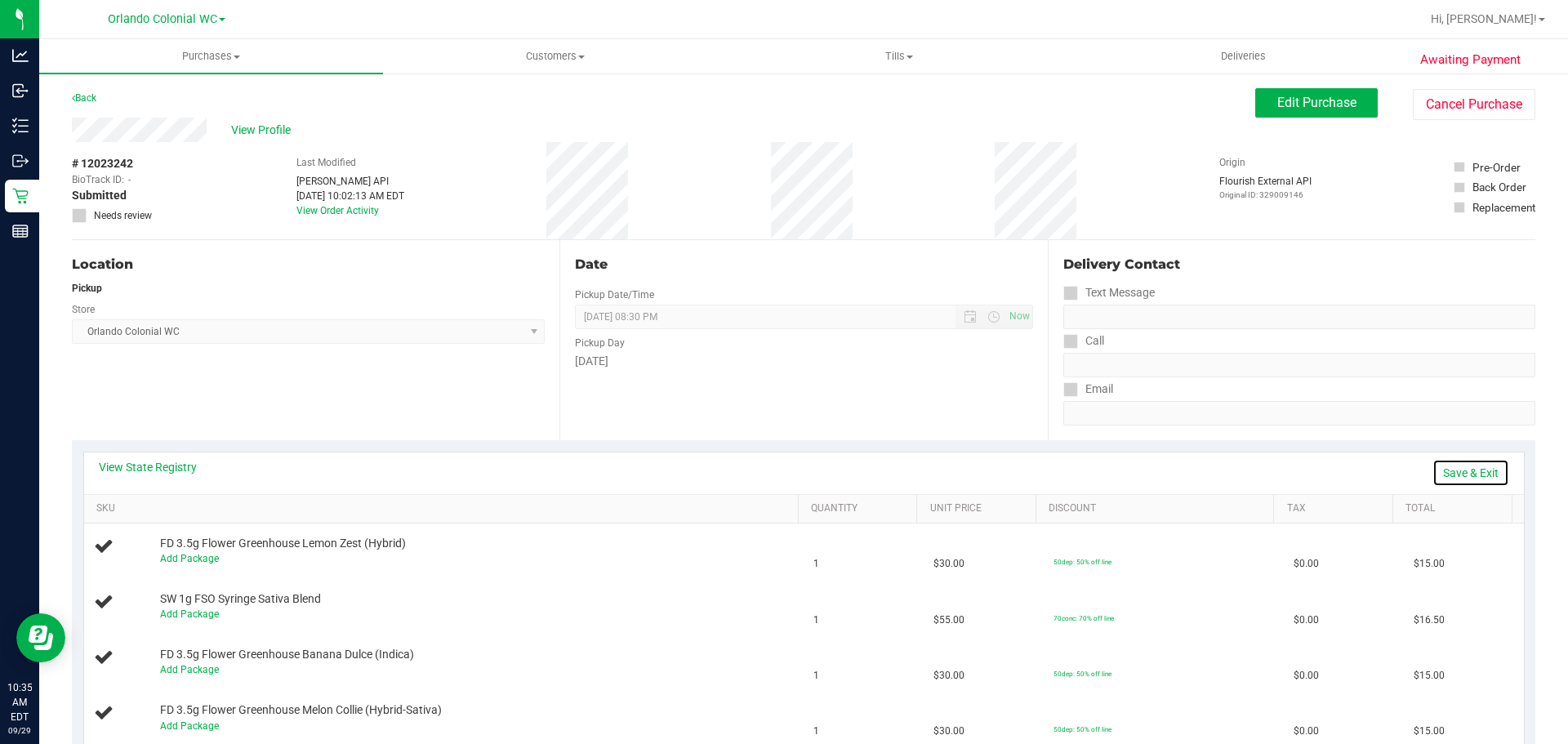
click at [1439, 474] on link "Save & Exit" at bounding box center [1470, 473] width 77 height 28
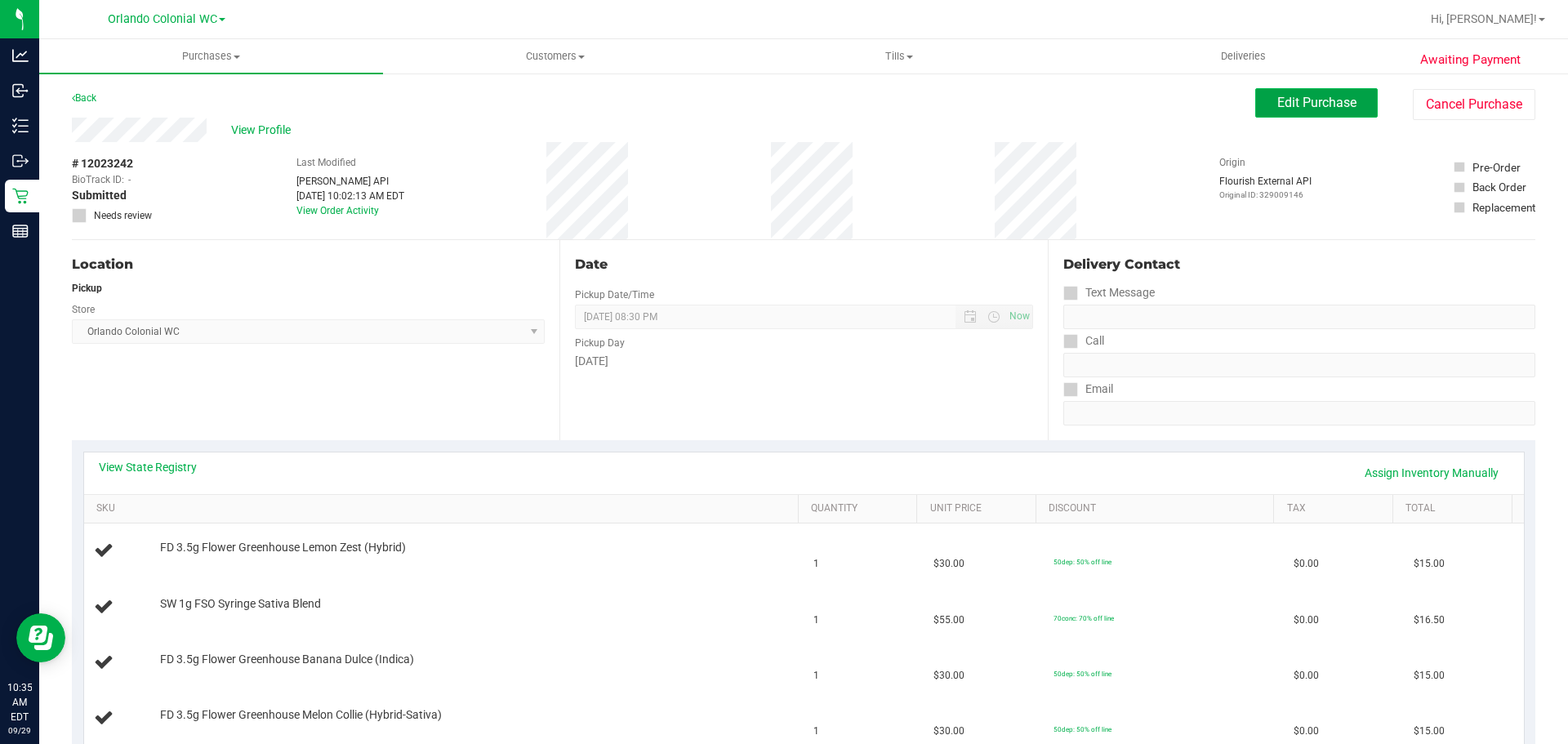
click at [1255, 104] on button "Edit Purchase" at bounding box center [1316, 103] width 122 height 30
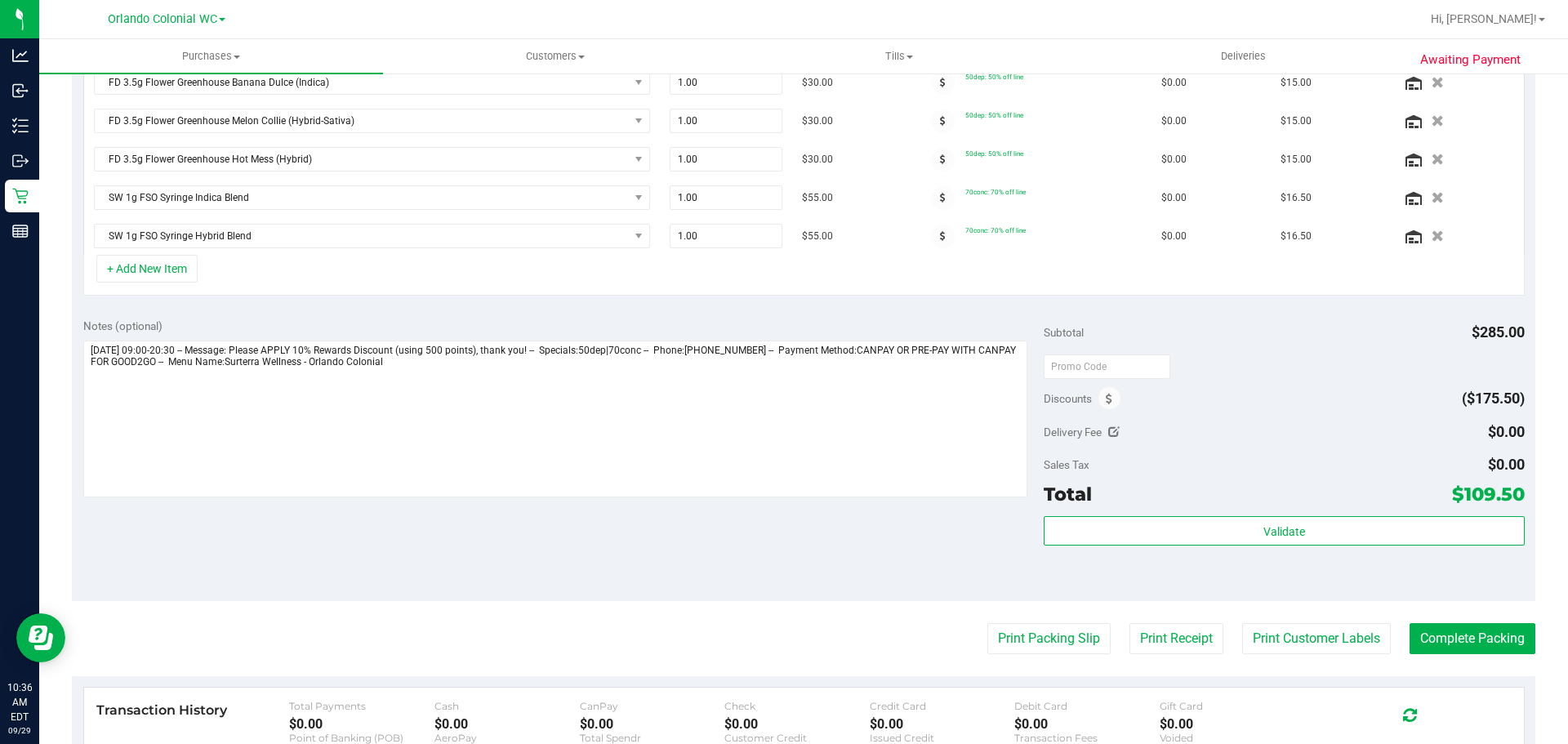
scroll to position [556, 0]
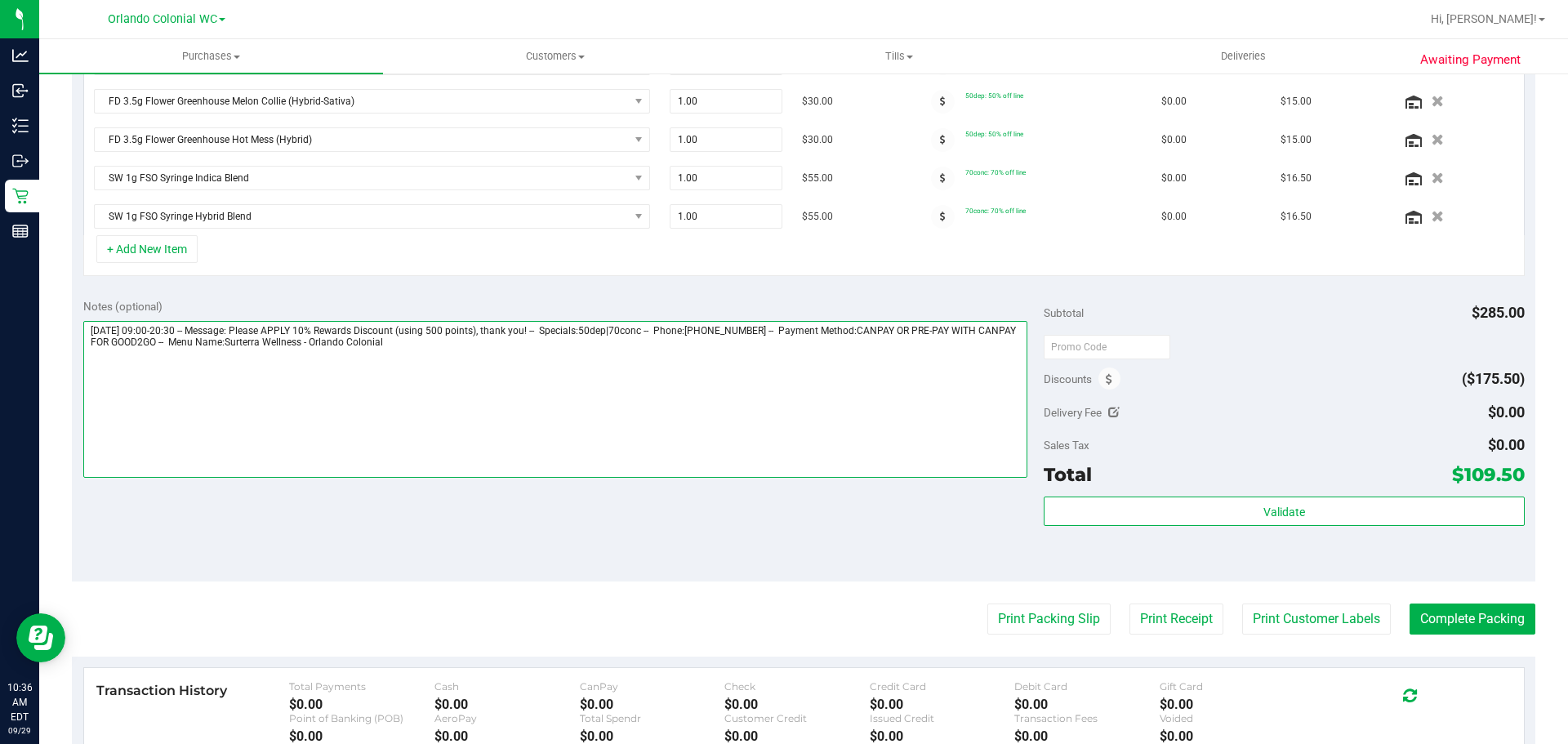
click at [448, 367] on textarea at bounding box center [556, 399] width 945 height 156
type textarea "Monday 09/29/2025 09:00-20:30 -- Message: Please APPLY 10% Rewards Discount (us…"
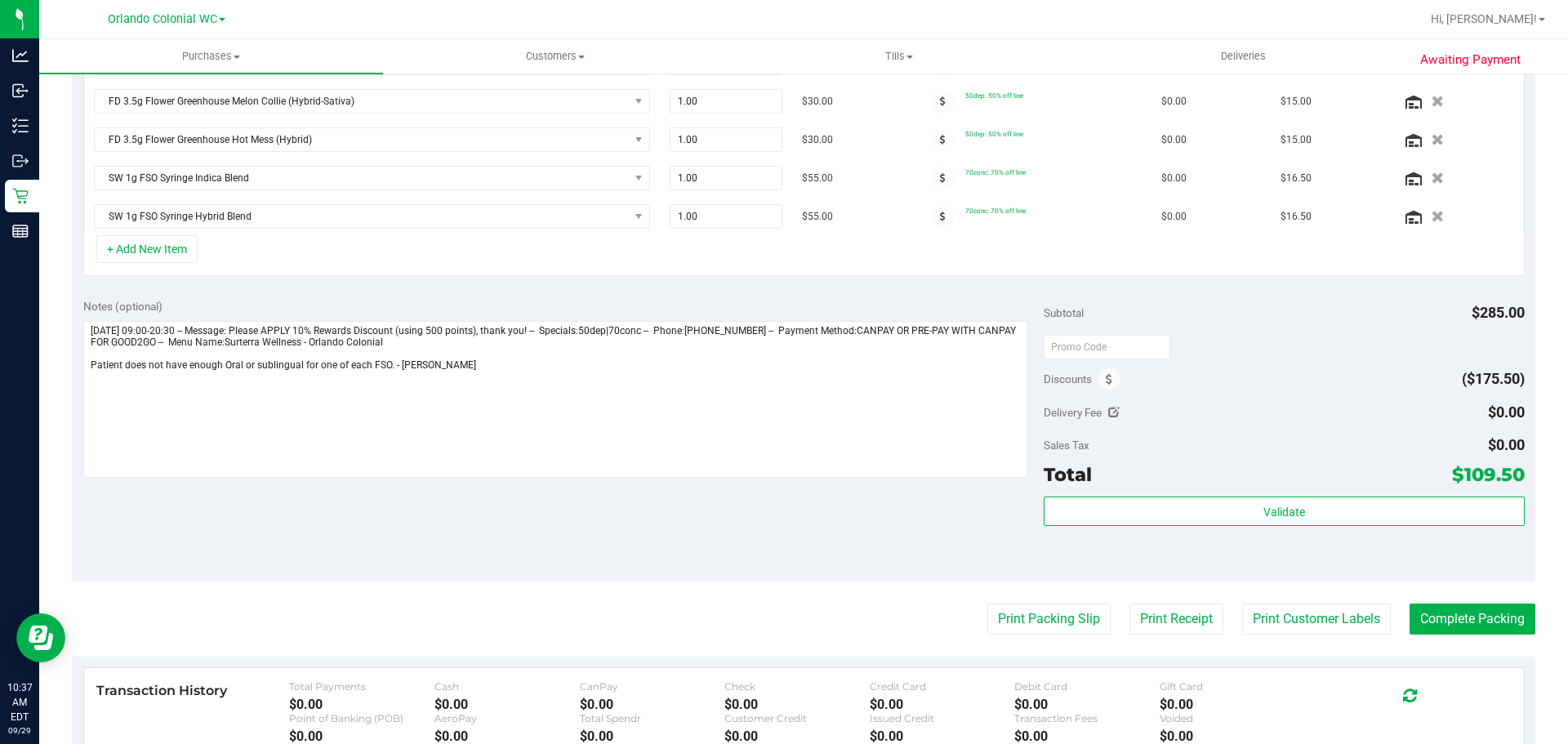
drag, startPoint x: 408, startPoint y: 540, endPoint x: 373, endPoint y: 544, distance: 35.2
click at [399, 540] on div "Notes (optional) Subtotal $285.00 Discounts ($175.50) Delivery Fee $0.00 Sales …" at bounding box center [803, 434] width 1463 height 294
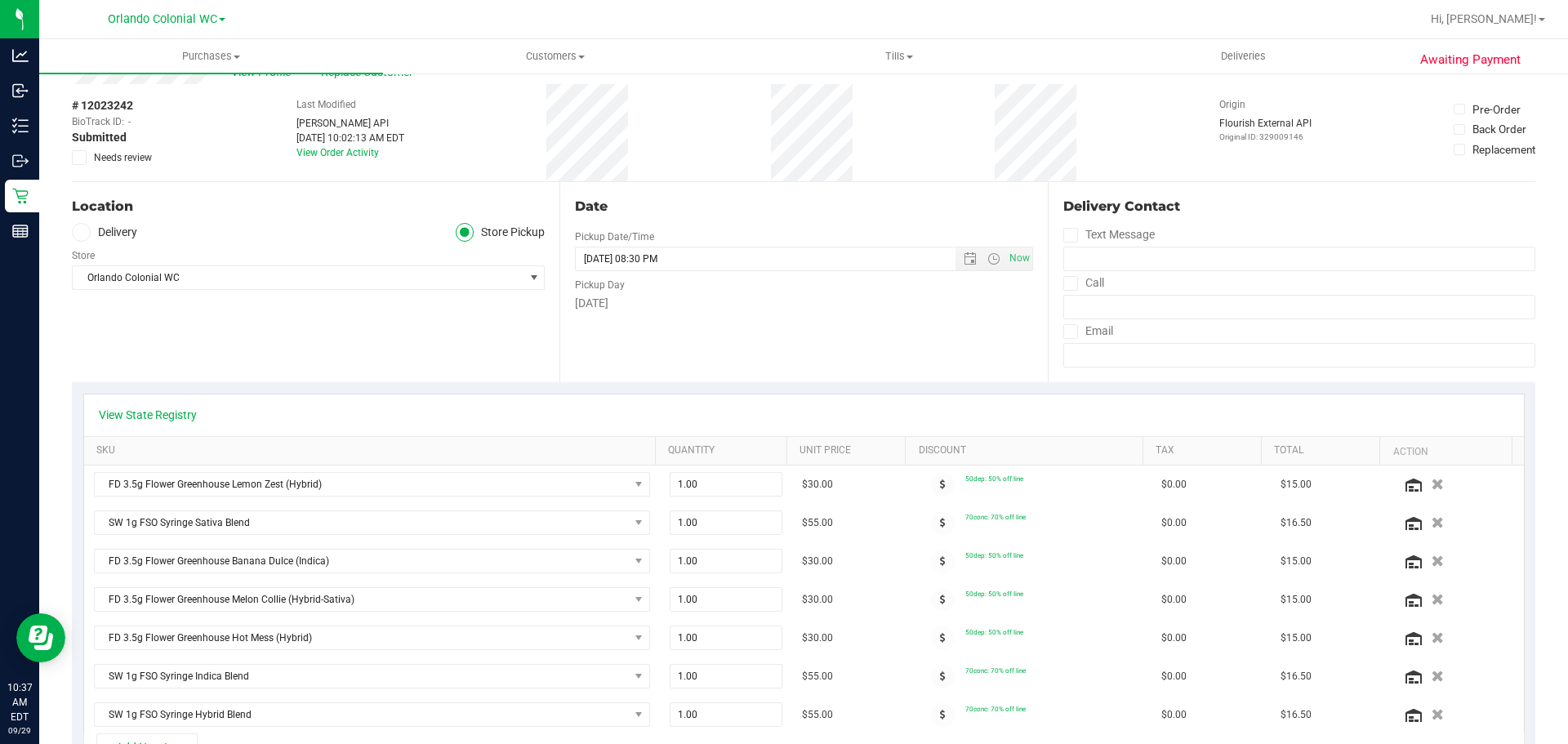
scroll to position [0, 0]
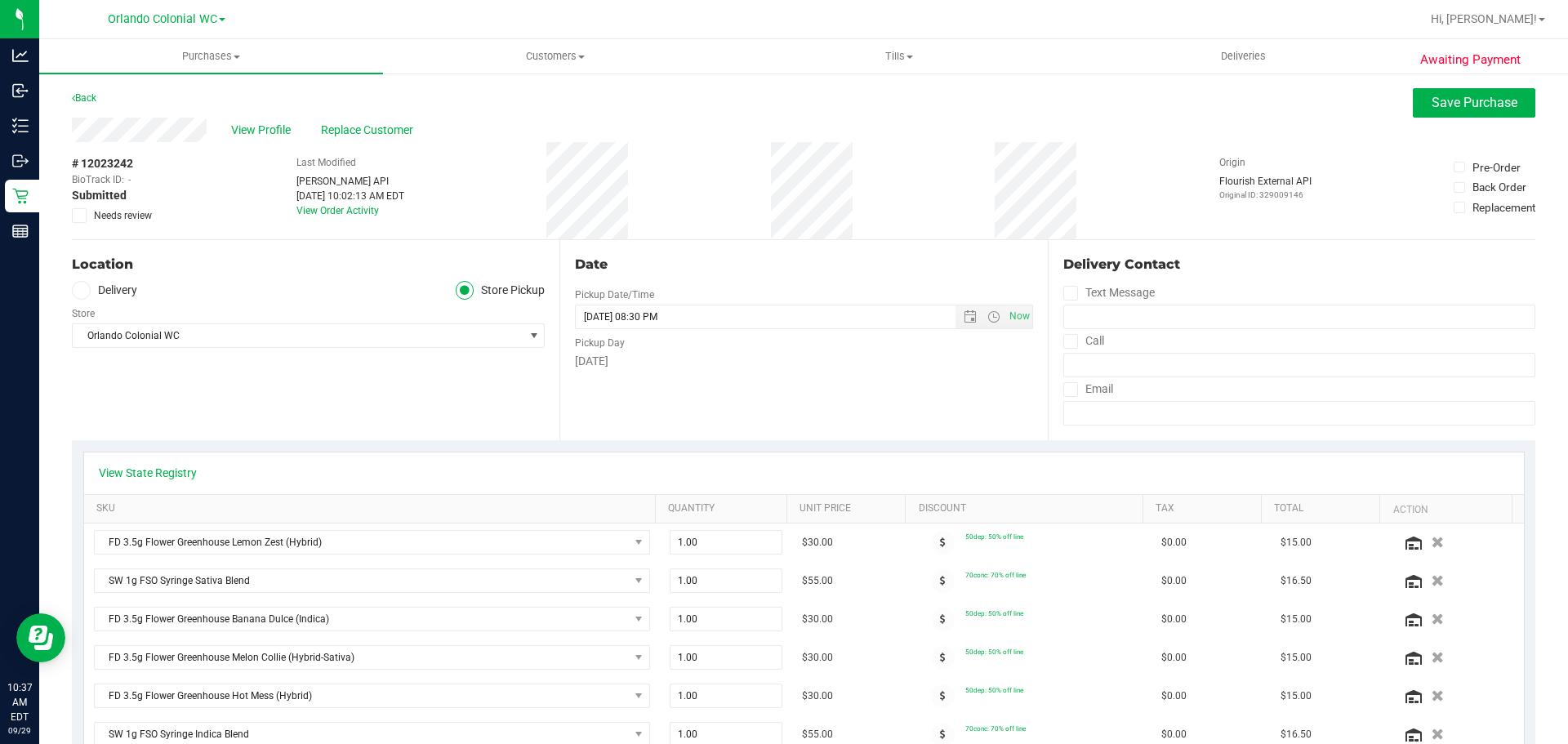
click at [76, 216] on icon at bounding box center [79, 216] width 11 height 0
click at [0, 0] on input "Needs review" at bounding box center [0, 0] width 0 height 0
click at [1457, 108] on span "Save Purchase" at bounding box center [1474, 102] width 86 height 16
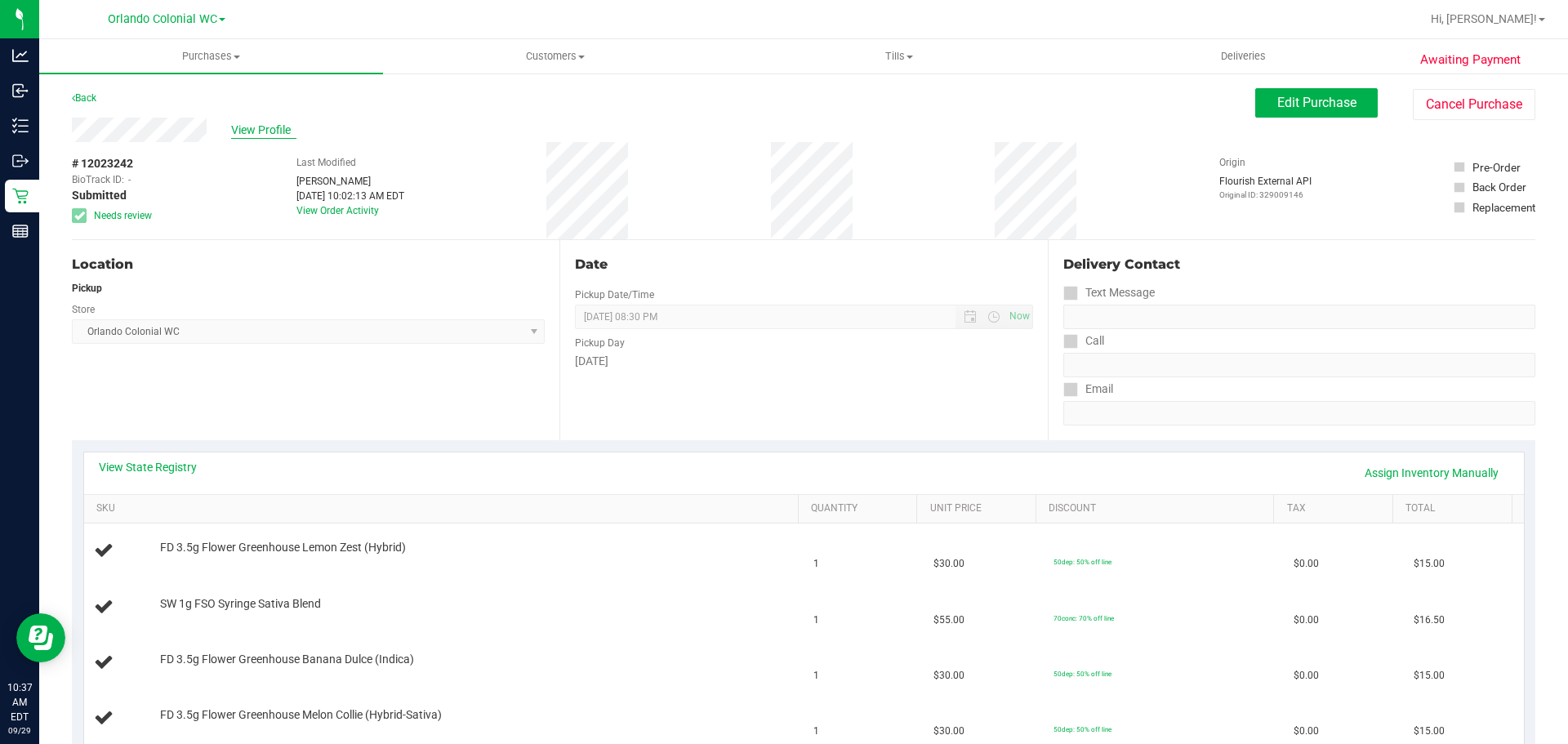
click at [251, 127] on span "View Profile" at bounding box center [263, 130] width 65 height 17
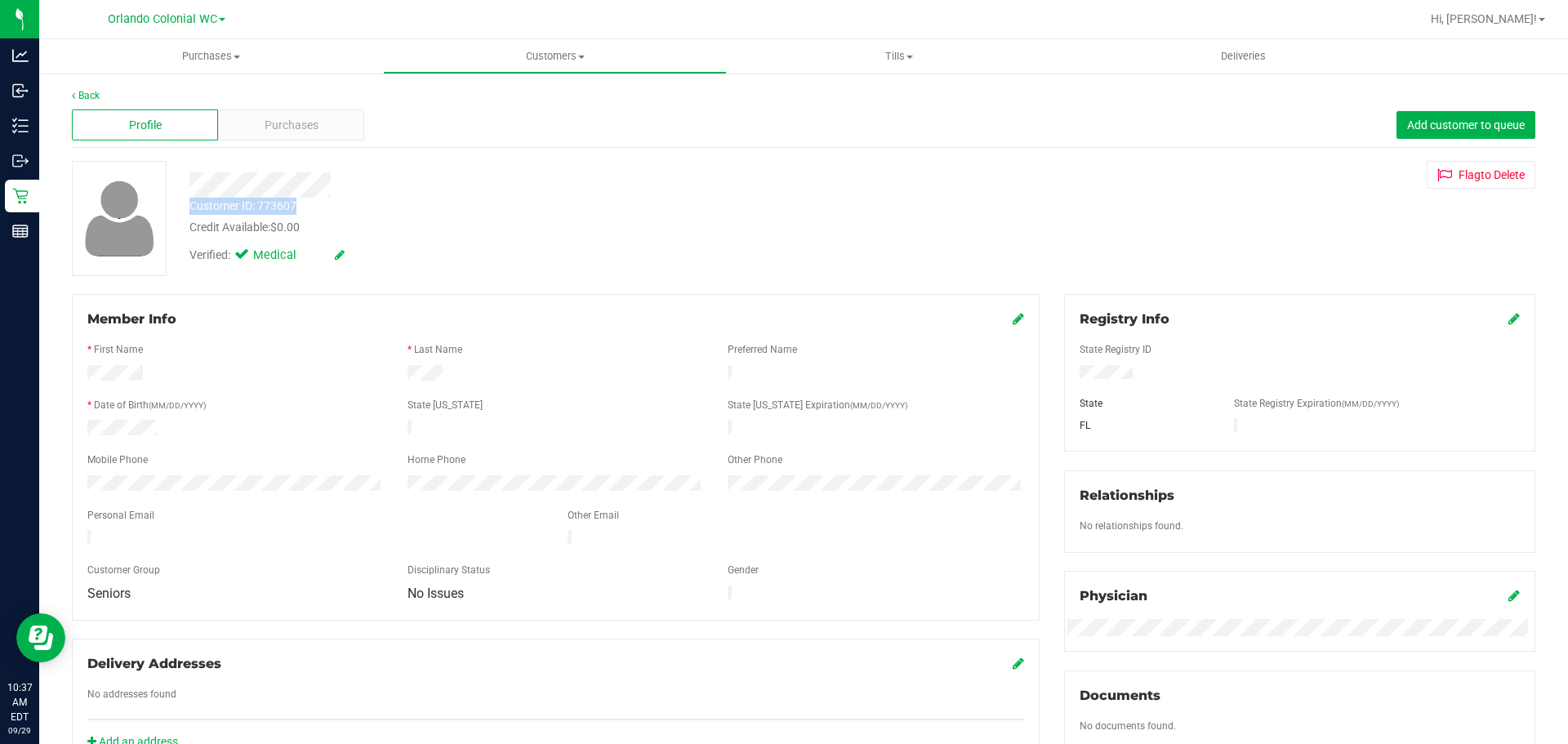
drag, startPoint x: 328, startPoint y: 206, endPoint x: 199, endPoint y: 204, distance: 129.0
click at [189, 199] on div "Customer ID: 773607 Credit Available: $0.00" at bounding box center [549, 217] width 744 height 38
copy div "Customer ID: 773607"
click at [530, 229] on div "Credit Available: $0.00" at bounding box center [549, 227] width 719 height 17
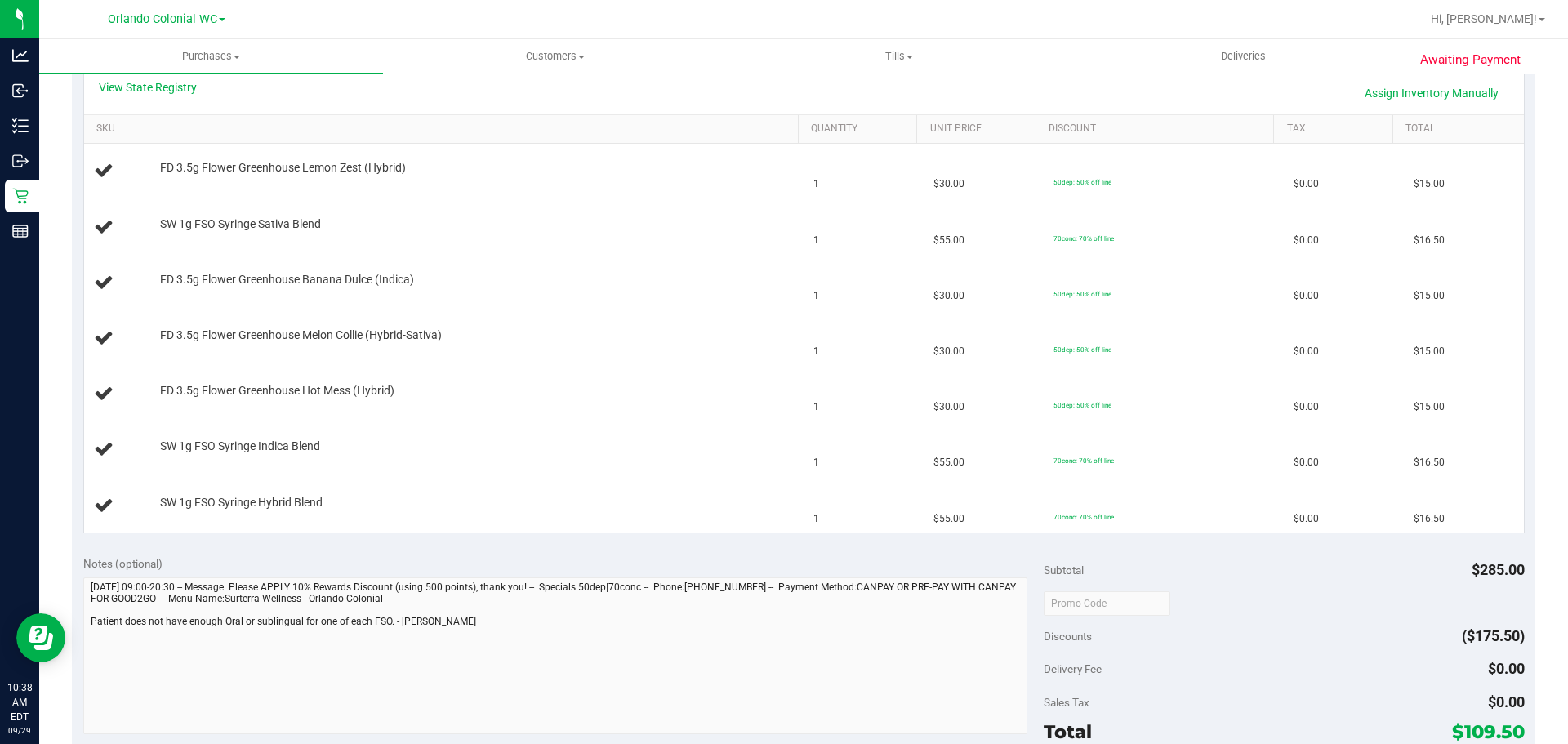
scroll to position [408, 0]
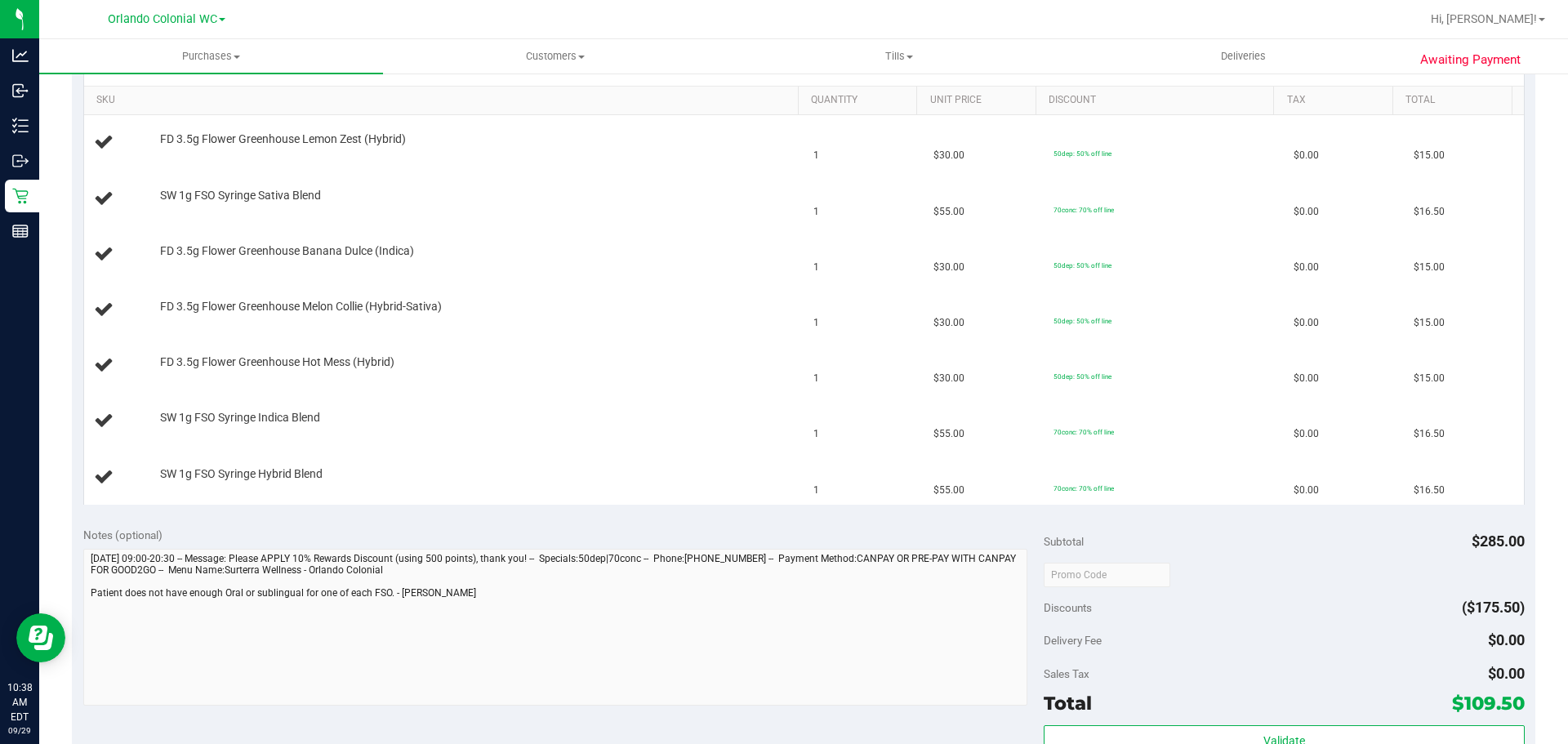
click at [274, 527] on div "Notes (optional)" at bounding box center [564, 535] width 961 height 17
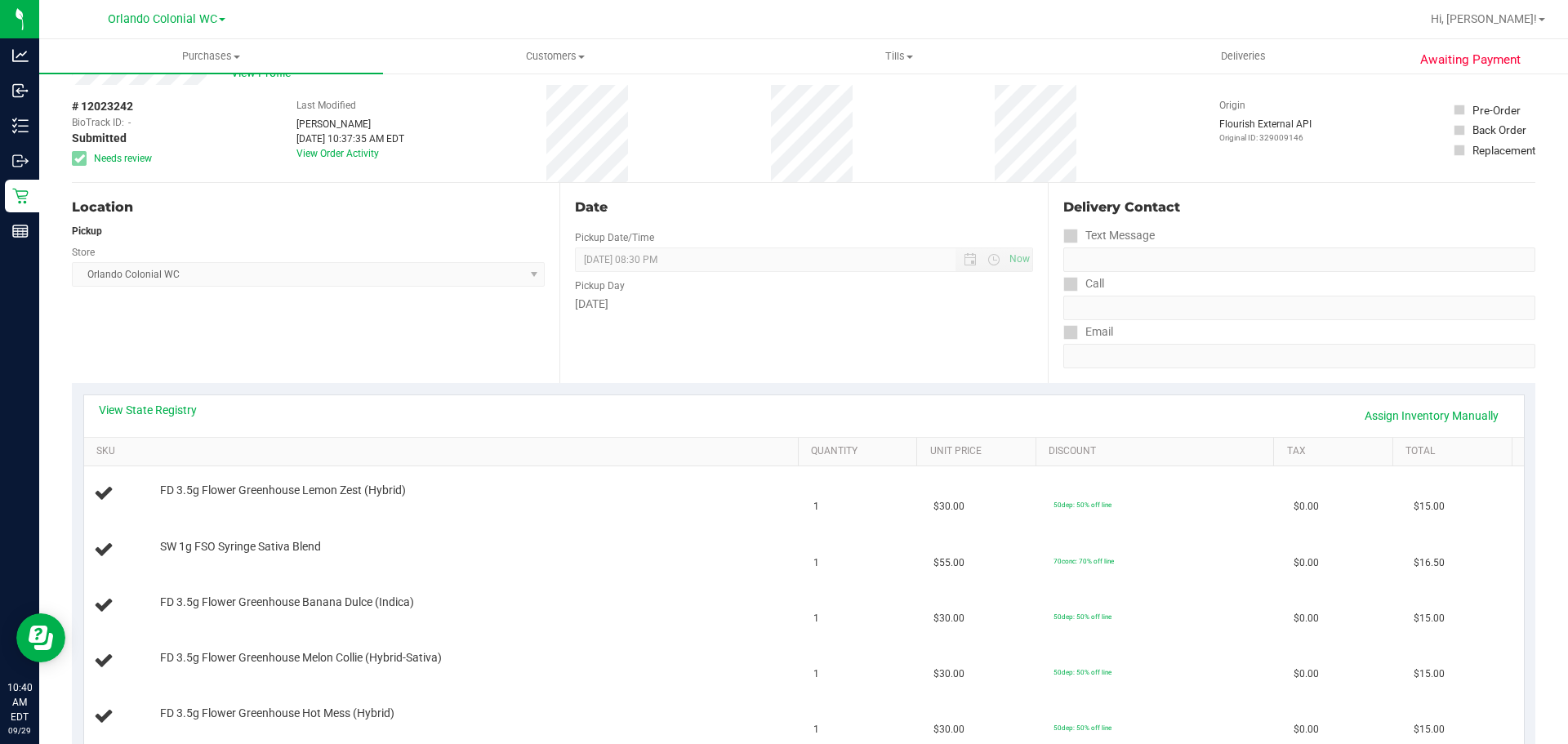
scroll to position [0, 0]
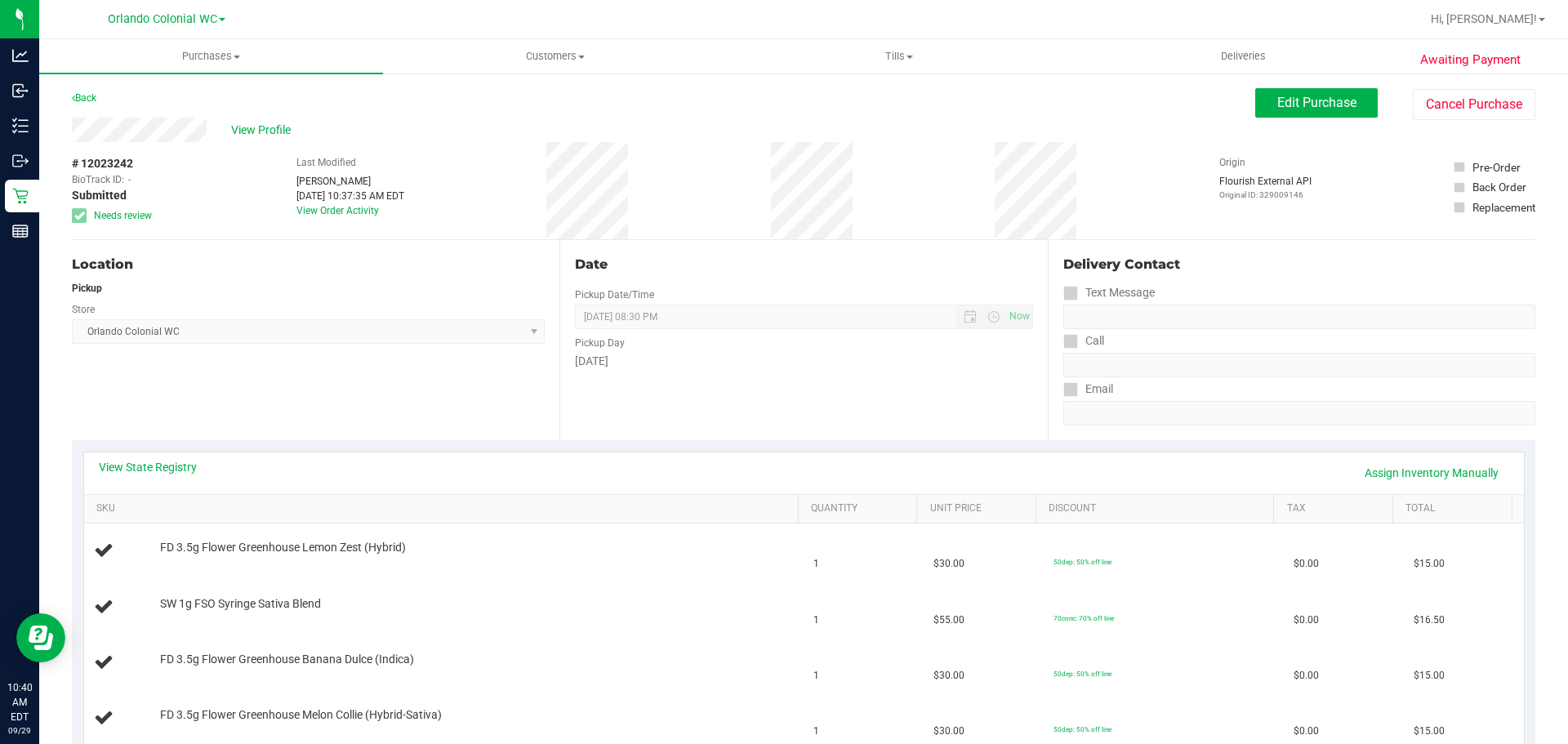
drag, startPoint x: 129, startPoint y: 163, endPoint x: 77, endPoint y: 161, distance: 52.0
click at [77, 161] on div "# 12023242 BioTrack ID: - Submitted Needs review" at bounding box center [113, 190] width 82 height 68
drag, startPoint x: 83, startPoint y: 161, endPoint x: 72, endPoint y: 161, distance: 11.0
click at [72, 161] on span "# 12023242" at bounding box center [103, 164] width 61 height 17
drag, startPoint x: 74, startPoint y: 161, endPoint x: 116, endPoint y: 161, distance: 42.0
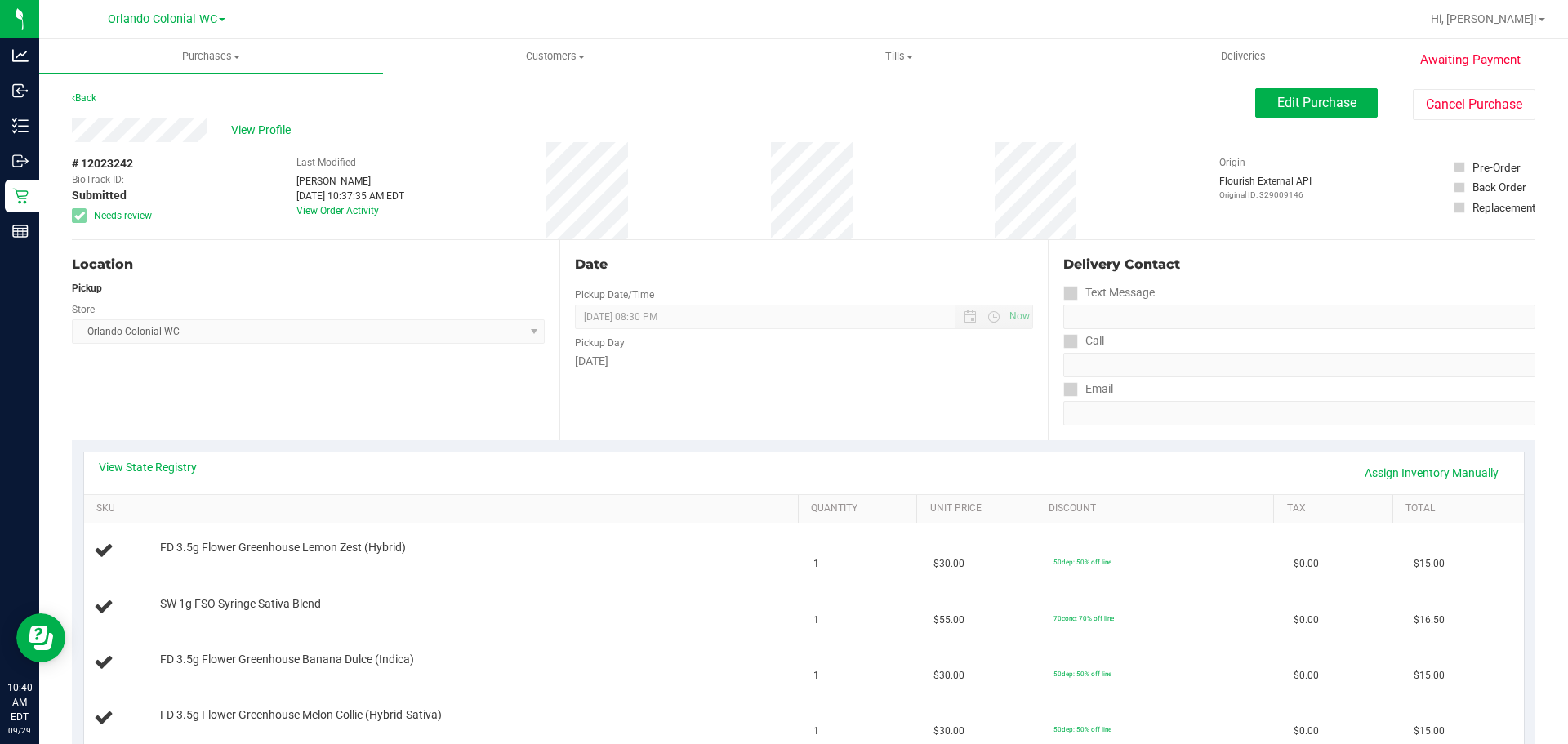
click at [116, 161] on span "# 12023242" at bounding box center [103, 164] width 61 height 17
copy span "# 12023242"
drag, startPoint x: 654, startPoint y: 477, endPoint x: 662, endPoint y: 476, distance: 8.1
click at [656, 477] on div "View State Registry Assign Inventory Manually" at bounding box center [803, 473] width 1410 height 28
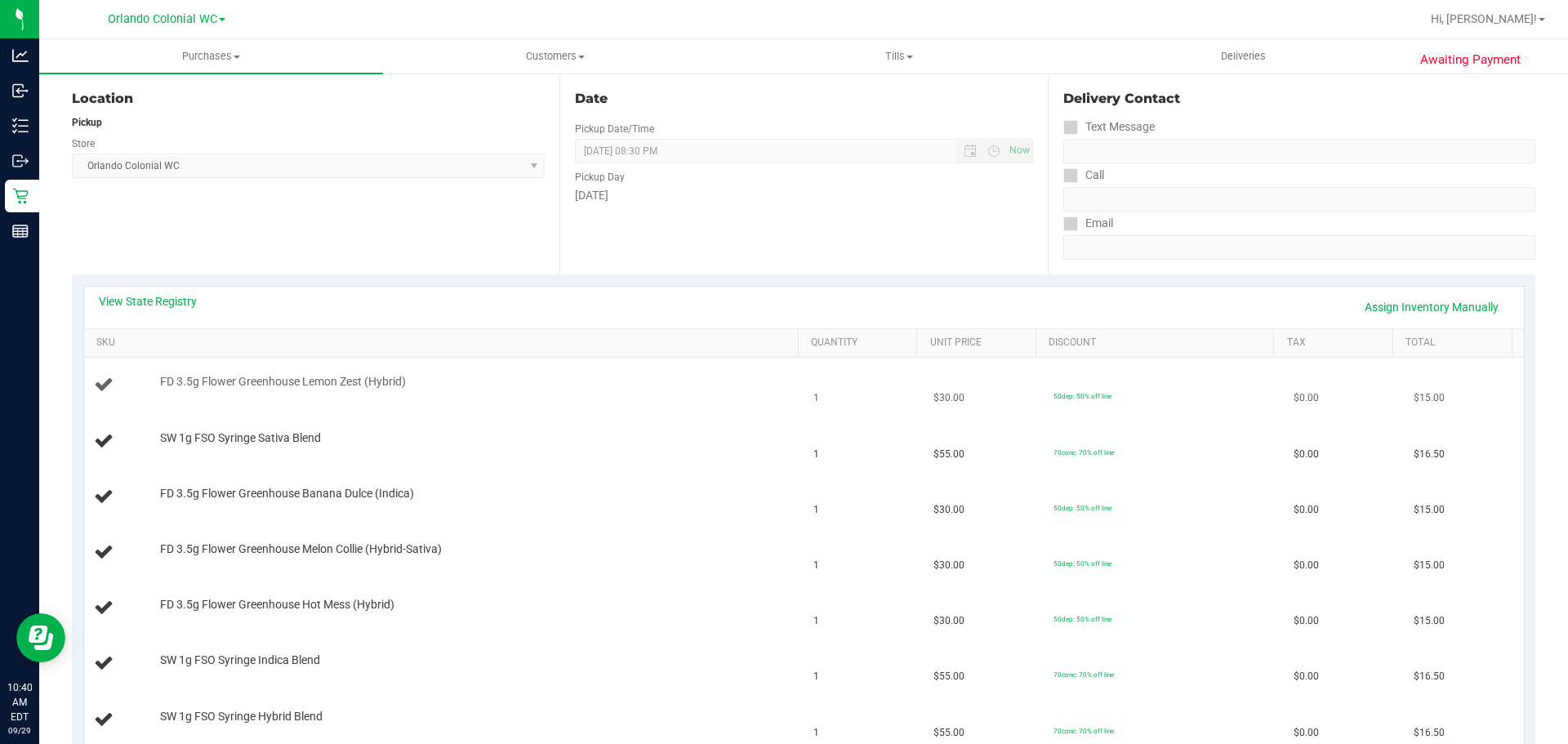
scroll to position [163, 0]
click at [42, 198] on div "Awaiting Payment Back Edit Purchase Cancel Purchase View Profile # 12023242 Bio…" at bounding box center [803, 688] width 1528 height 1559
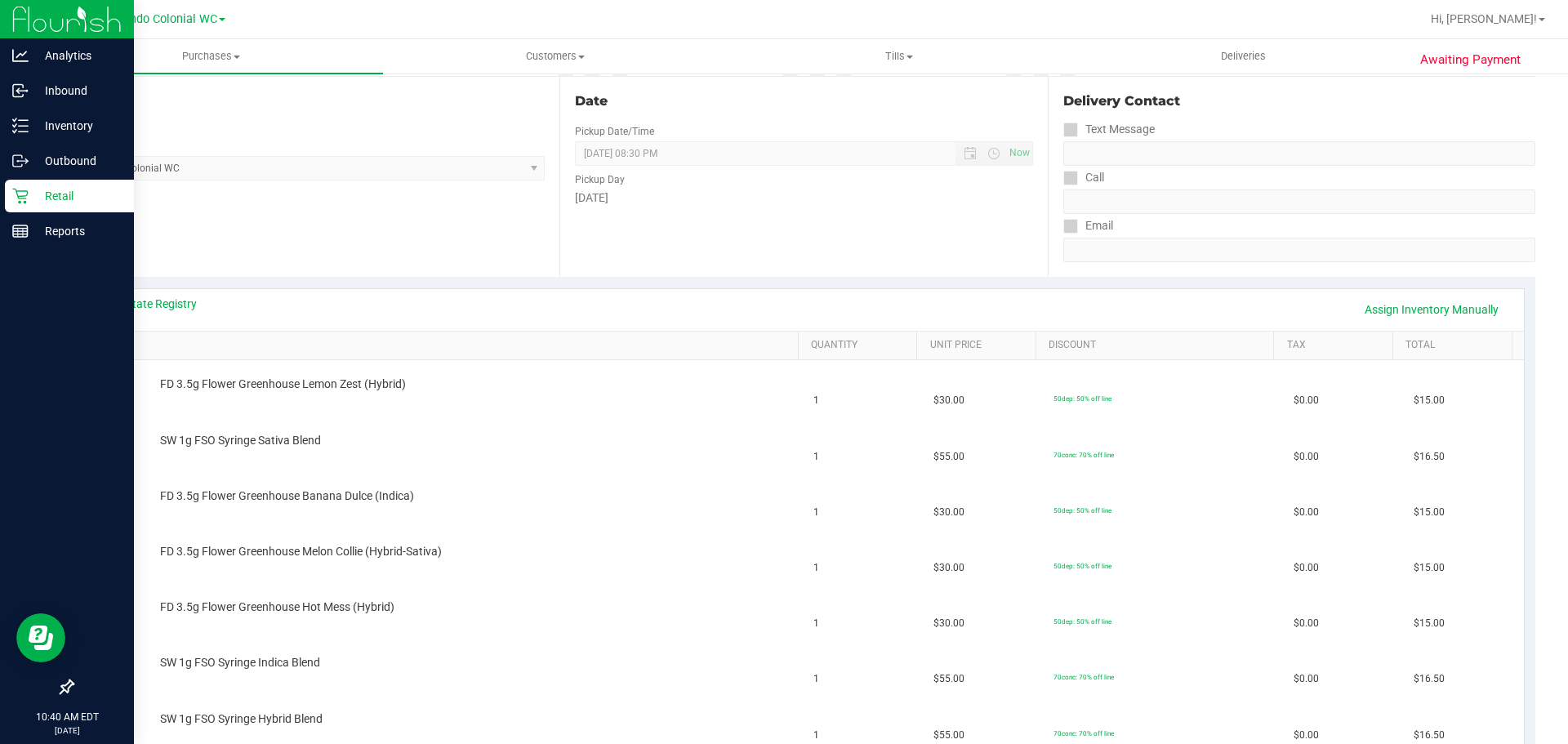
click at [24, 196] on icon at bounding box center [20, 196] width 16 height 16
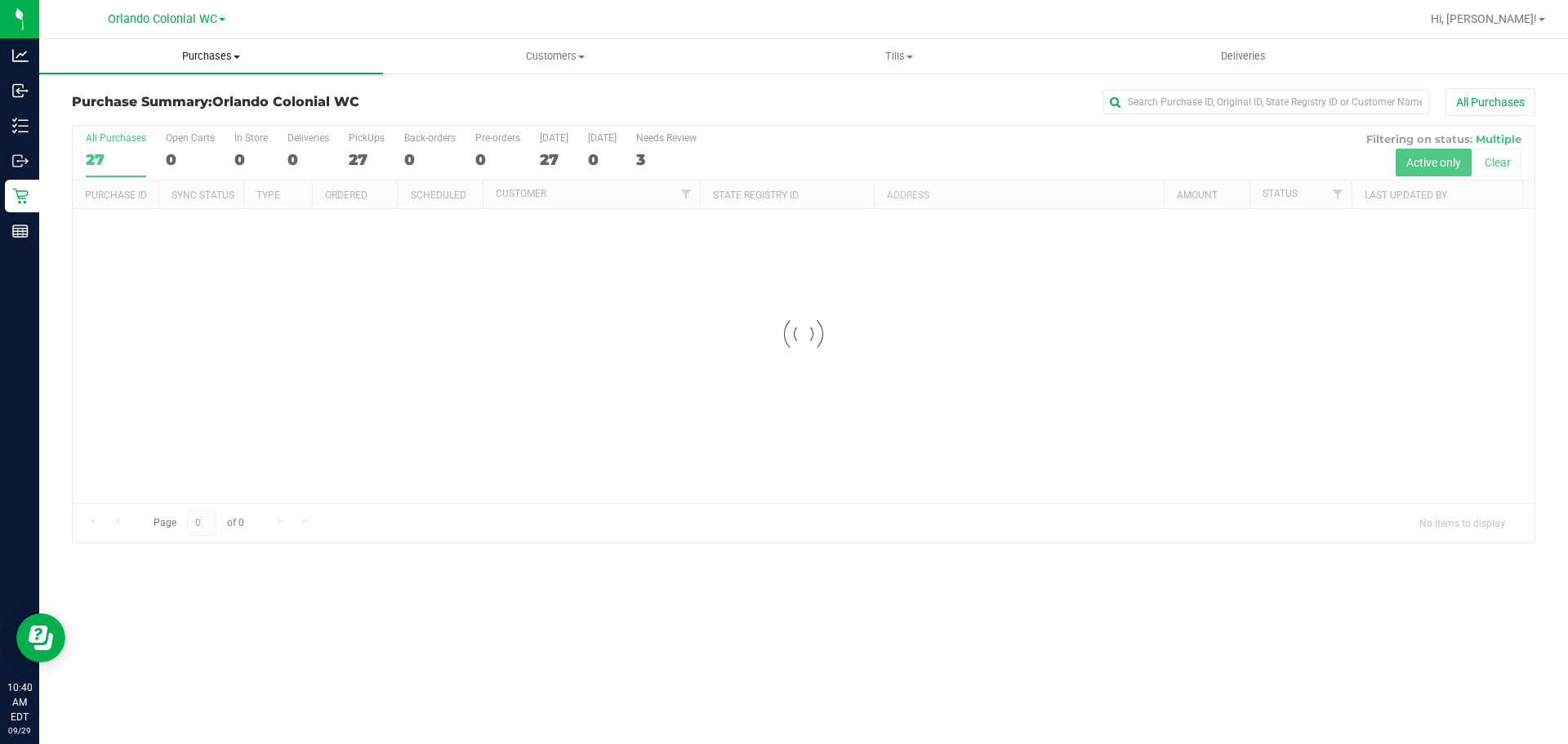
click at [191, 59] on span "Purchases" at bounding box center [210, 56] width 343 height 15
click at [166, 113] on li "Fulfillment" at bounding box center [210, 118] width 343 height 20
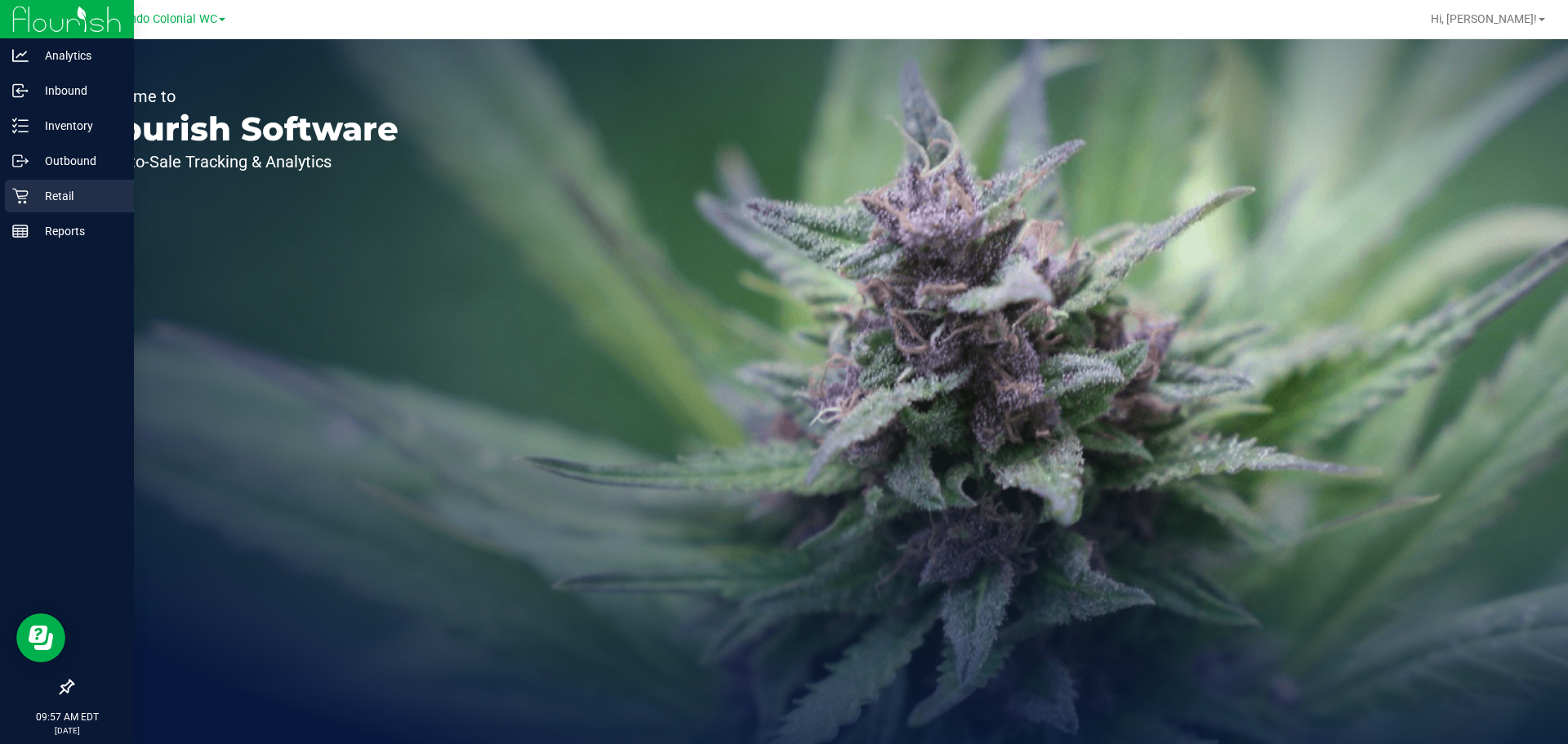
click at [29, 207] on div "Retail" at bounding box center [70, 195] width 129 height 32
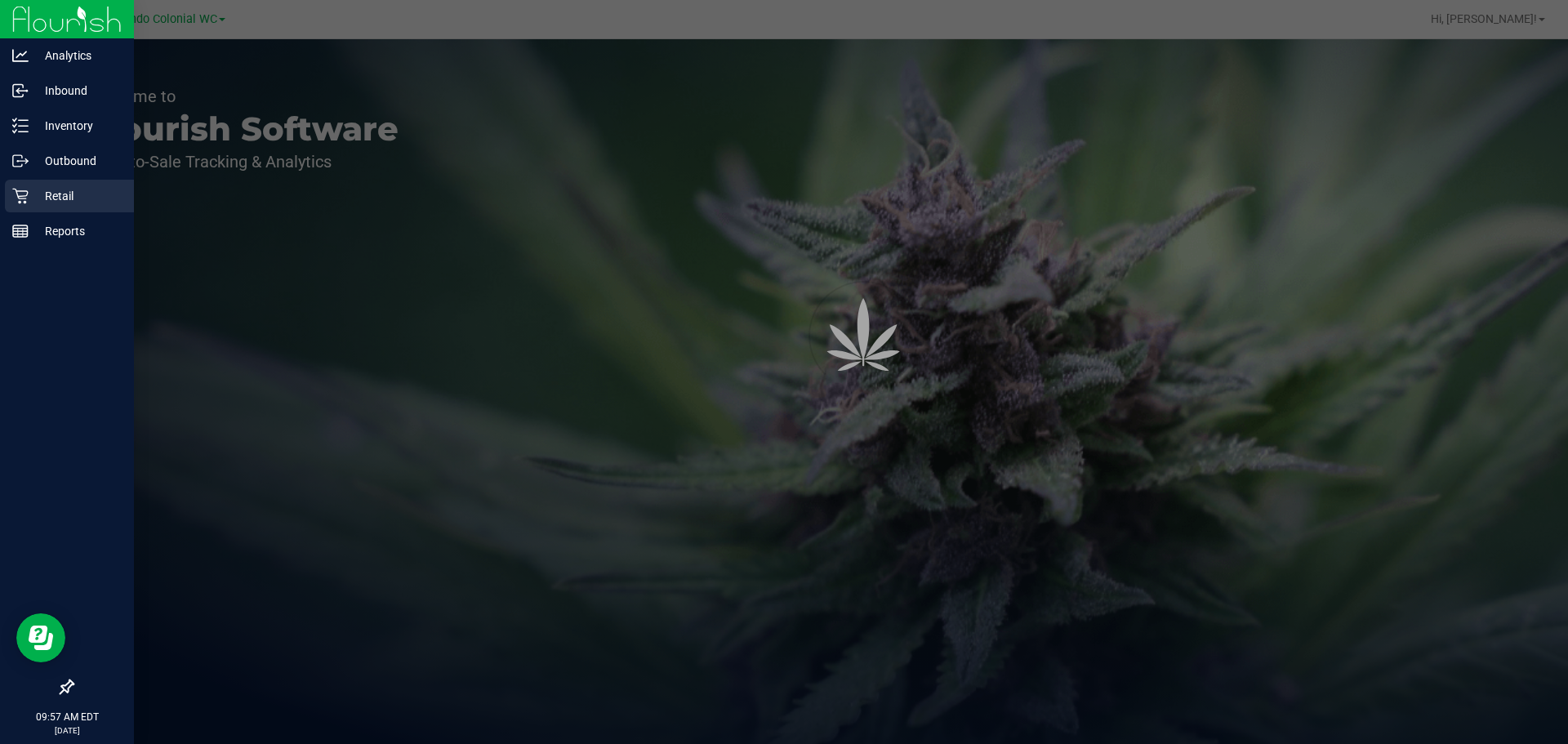
click at [29, 197] on p "Retail" at bounding box center [78, 196] width 98 height 20
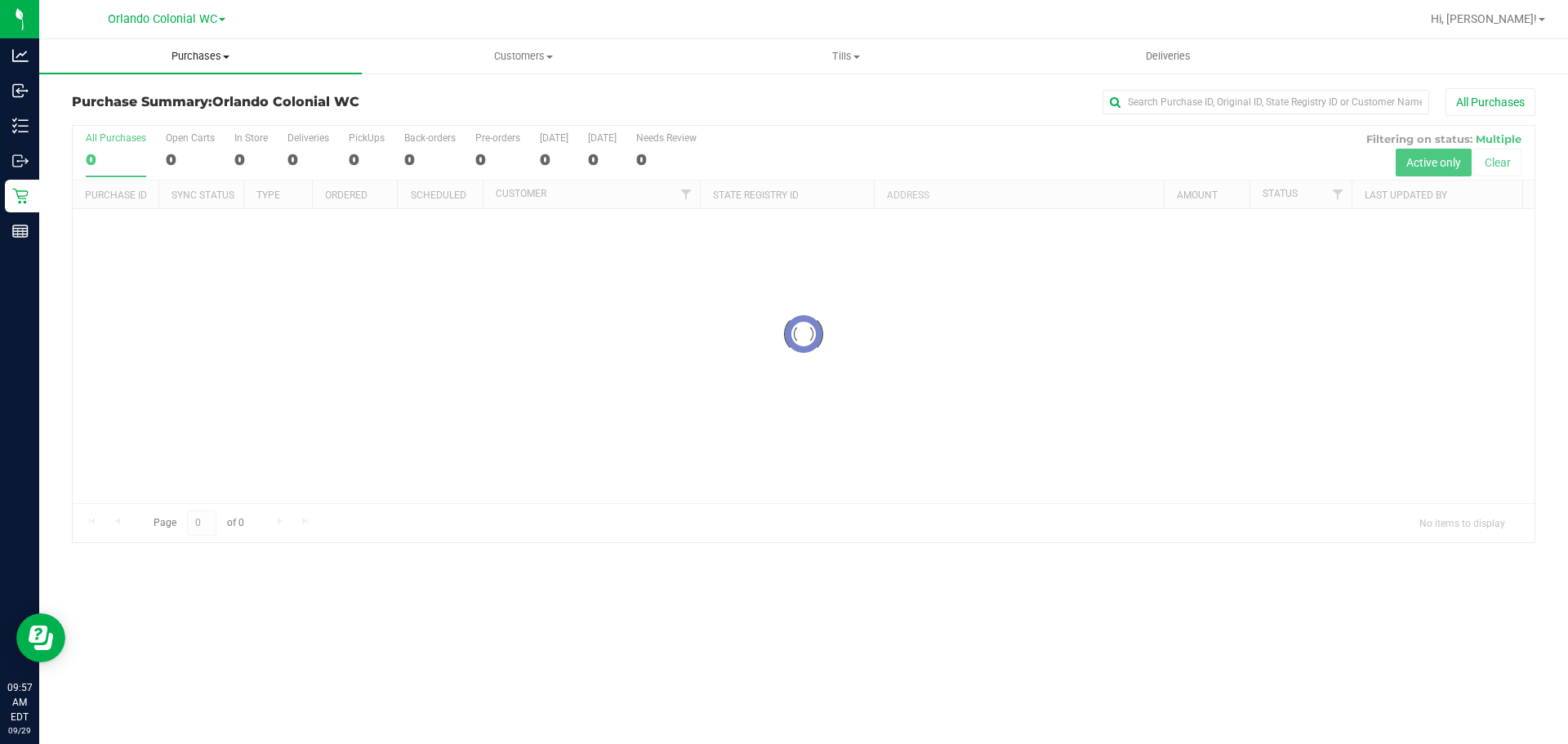
click at [185, 58] on span "Purchases" at bounding box center [200, 56] width 323 height 15
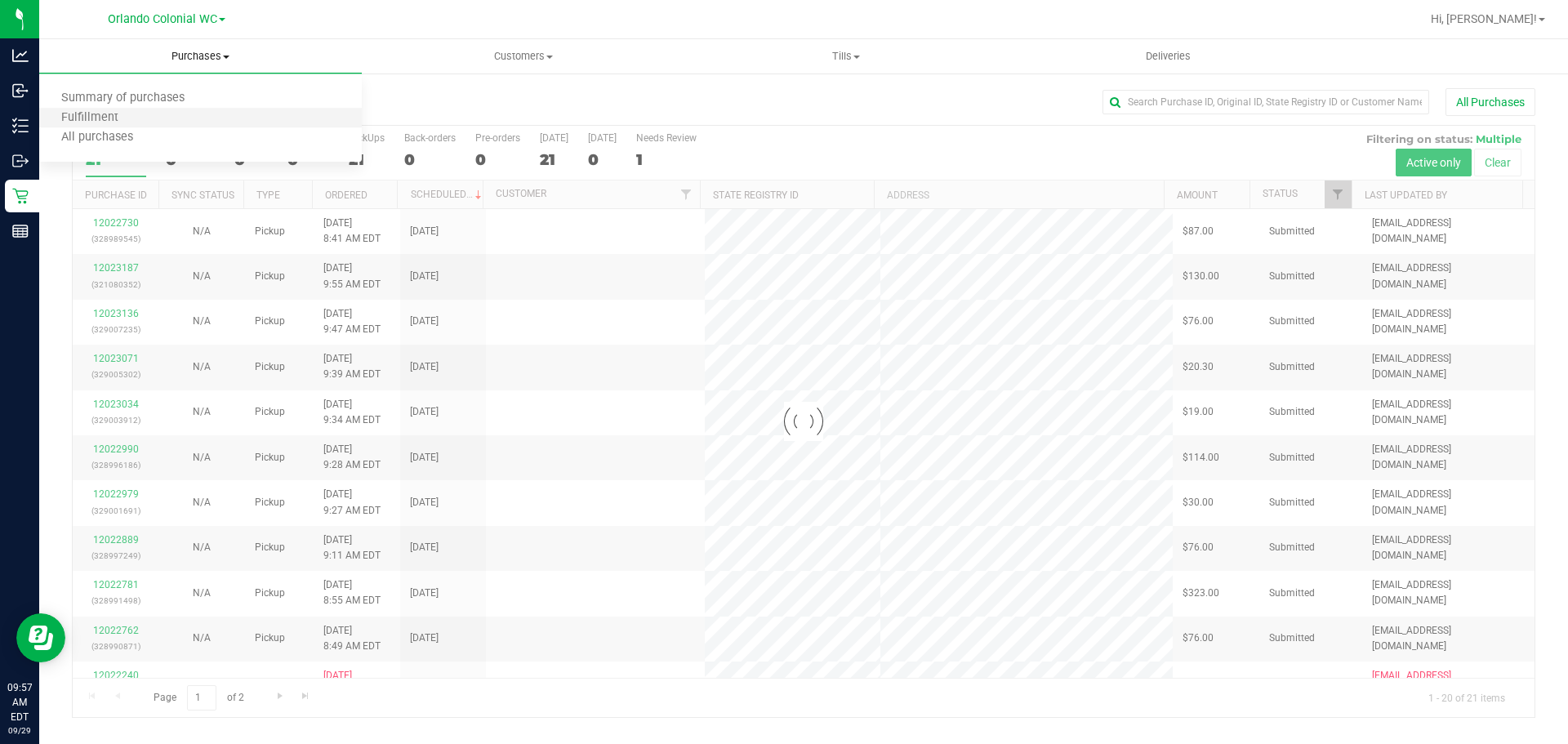
click at [151, 112] on li "Fulfillment" at bounding box center [200, 118] width 323 height 20
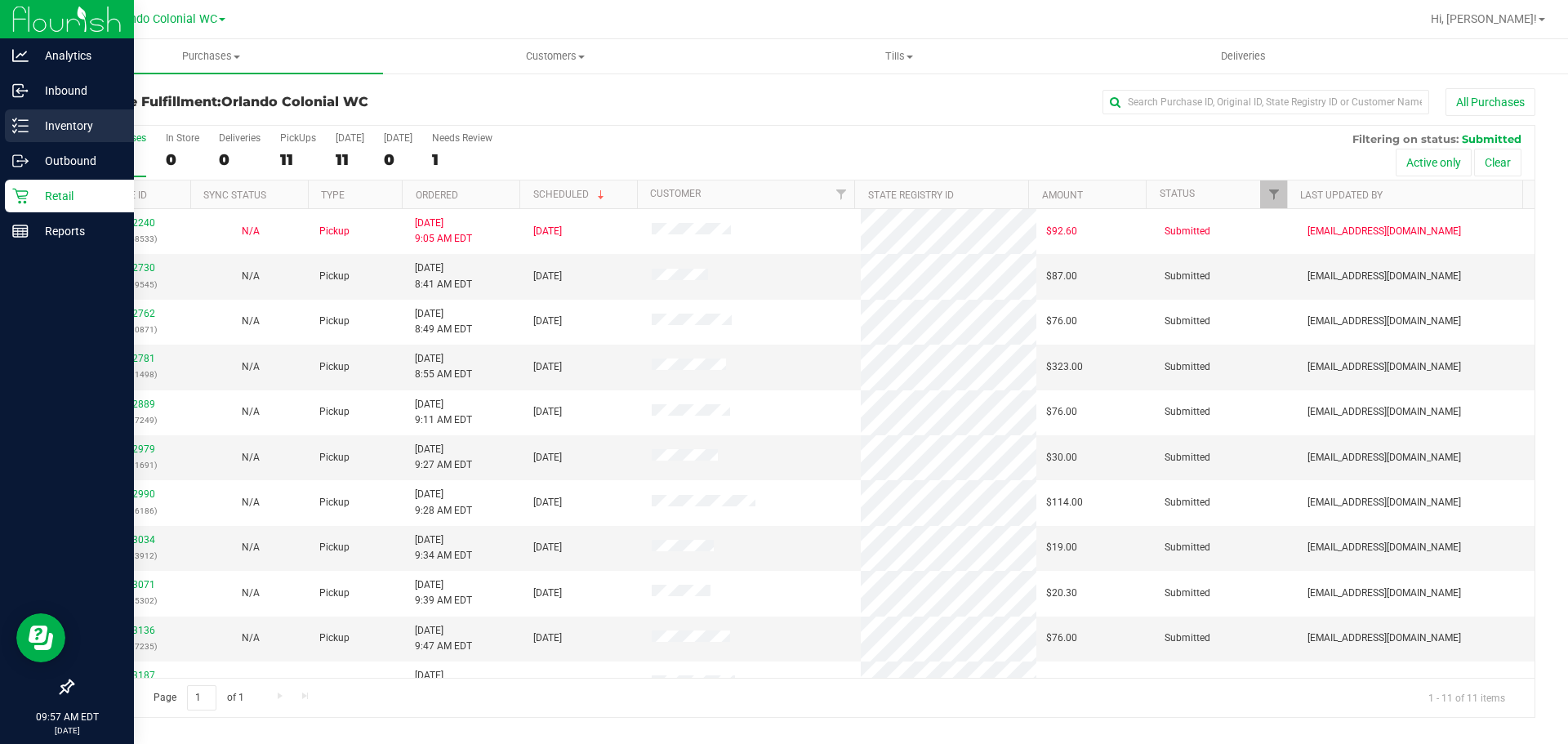
click at [38, 131] on div "Analytics Inbound Inventory Outbound Retail Reports 09:57 AM EDT [DATE] 09/29 O…" at bounding box center [784, 372] width 1568 height 744
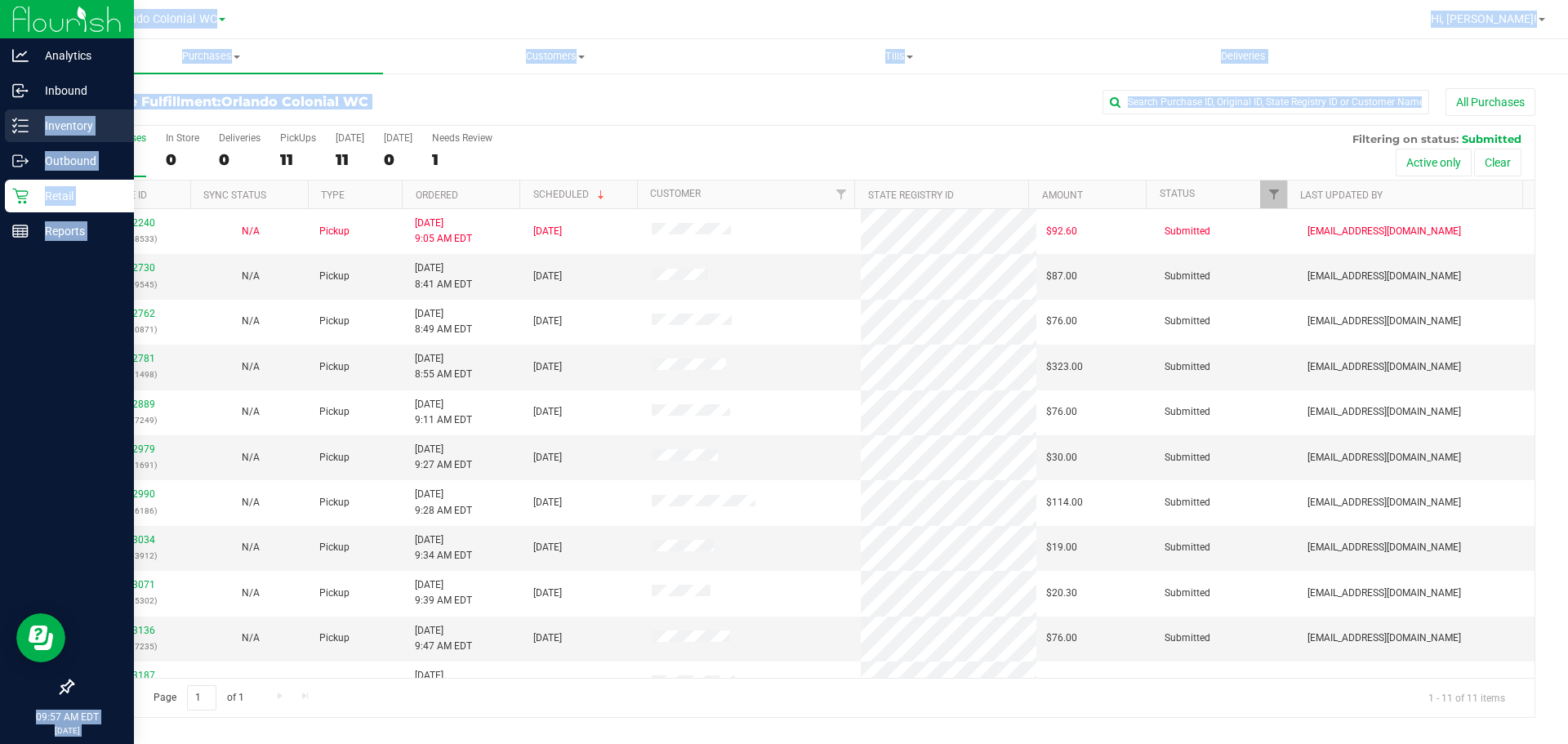
click at [26, 128] on icon at bounding box center [21, 126] width 17 height 17
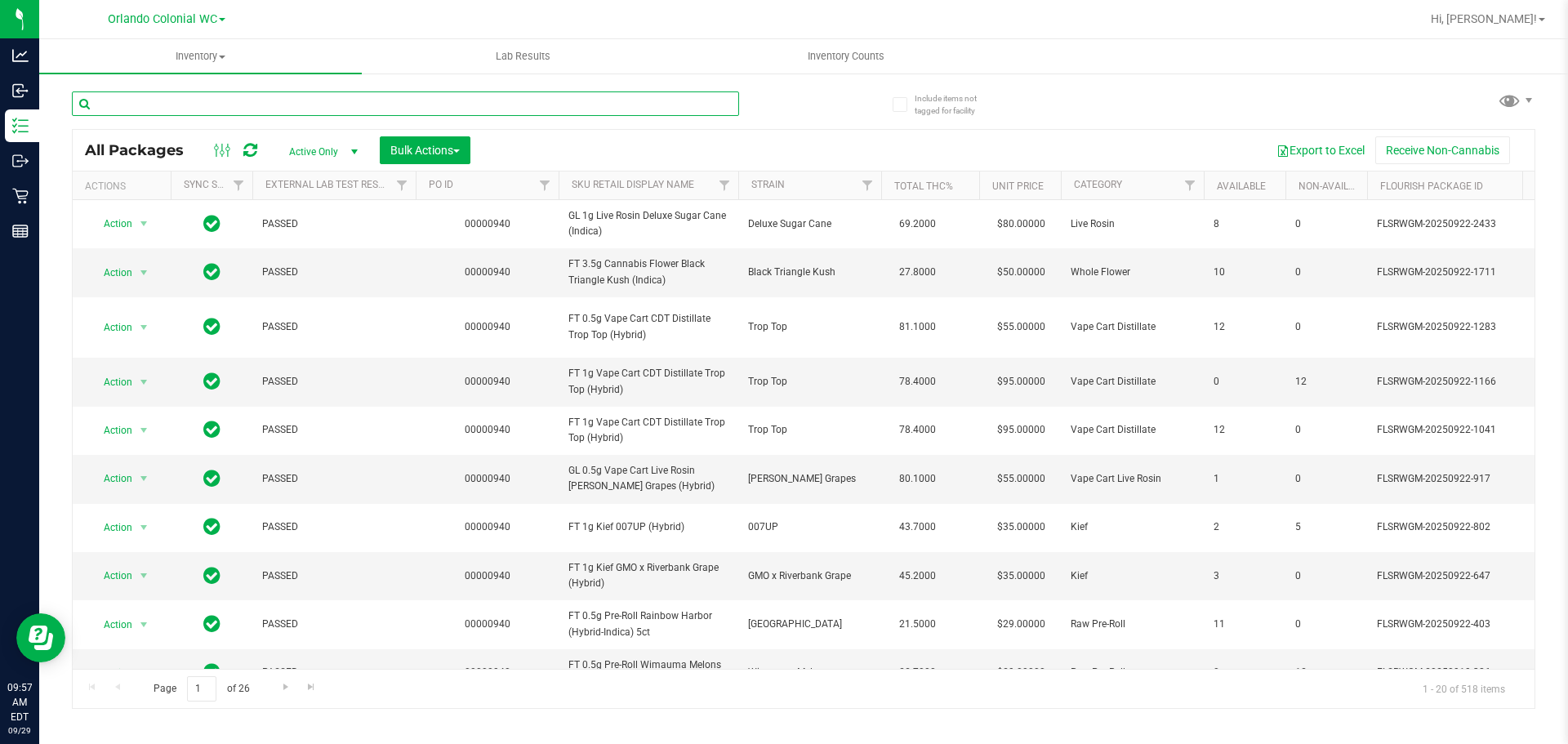
click at [226, 104] on input "text" at bounding box center [405, 104] width 667 height 25
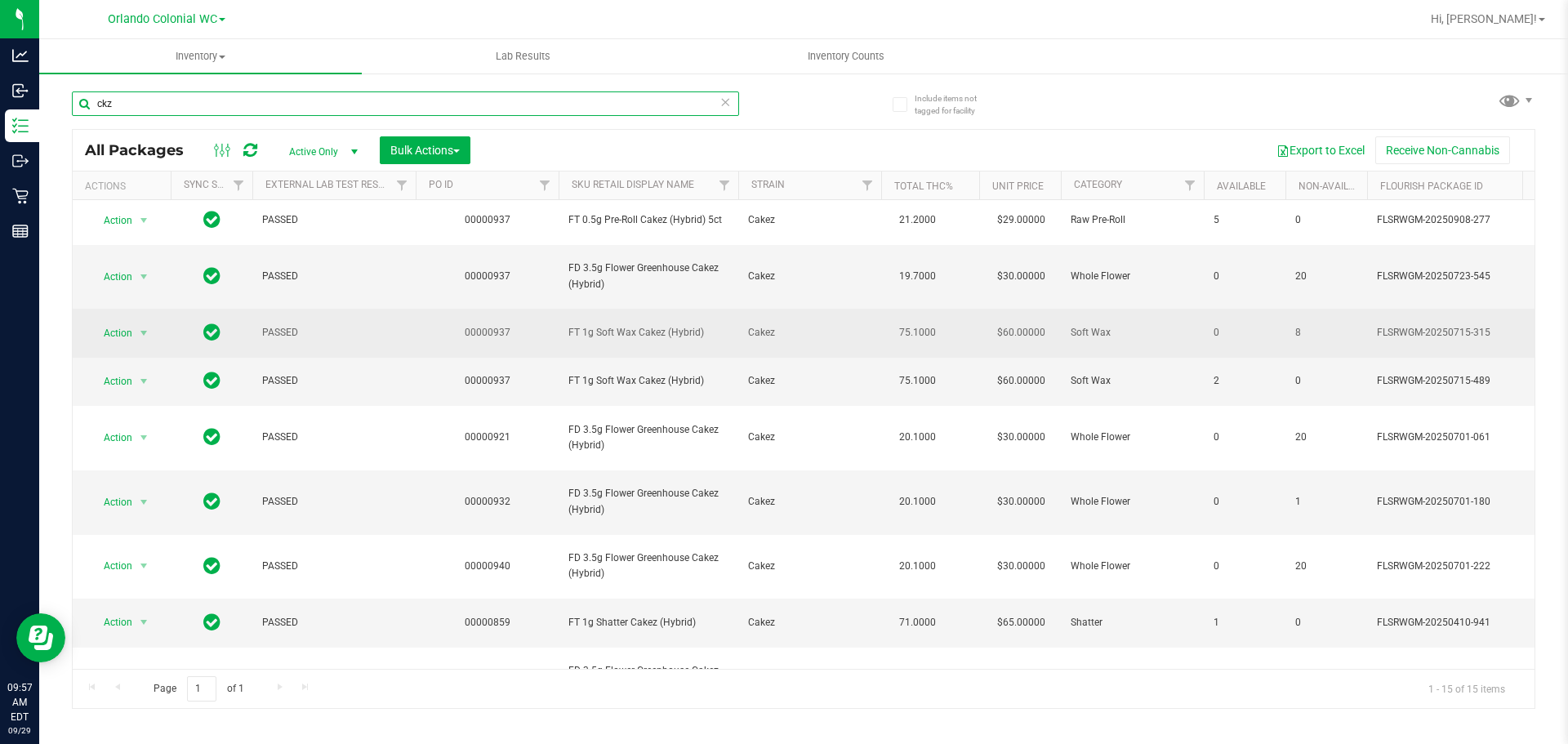
scroll to position [295, 0]
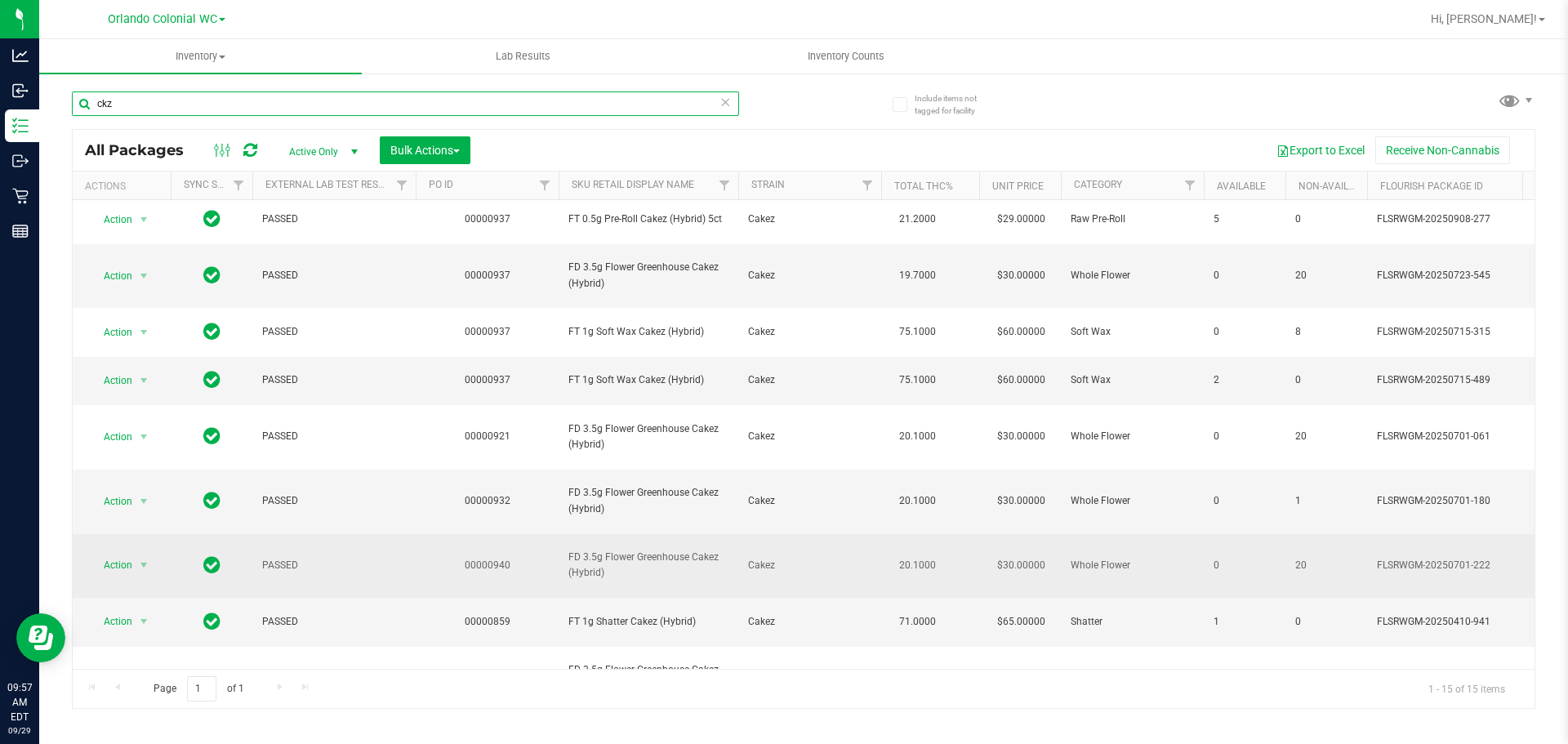
type input "ckz"
click at [583, 550] on span "FD 3.5g Flower Greenhouse Cakez (Hybrid)" at bounding box center [648, 565] width 160 height 31
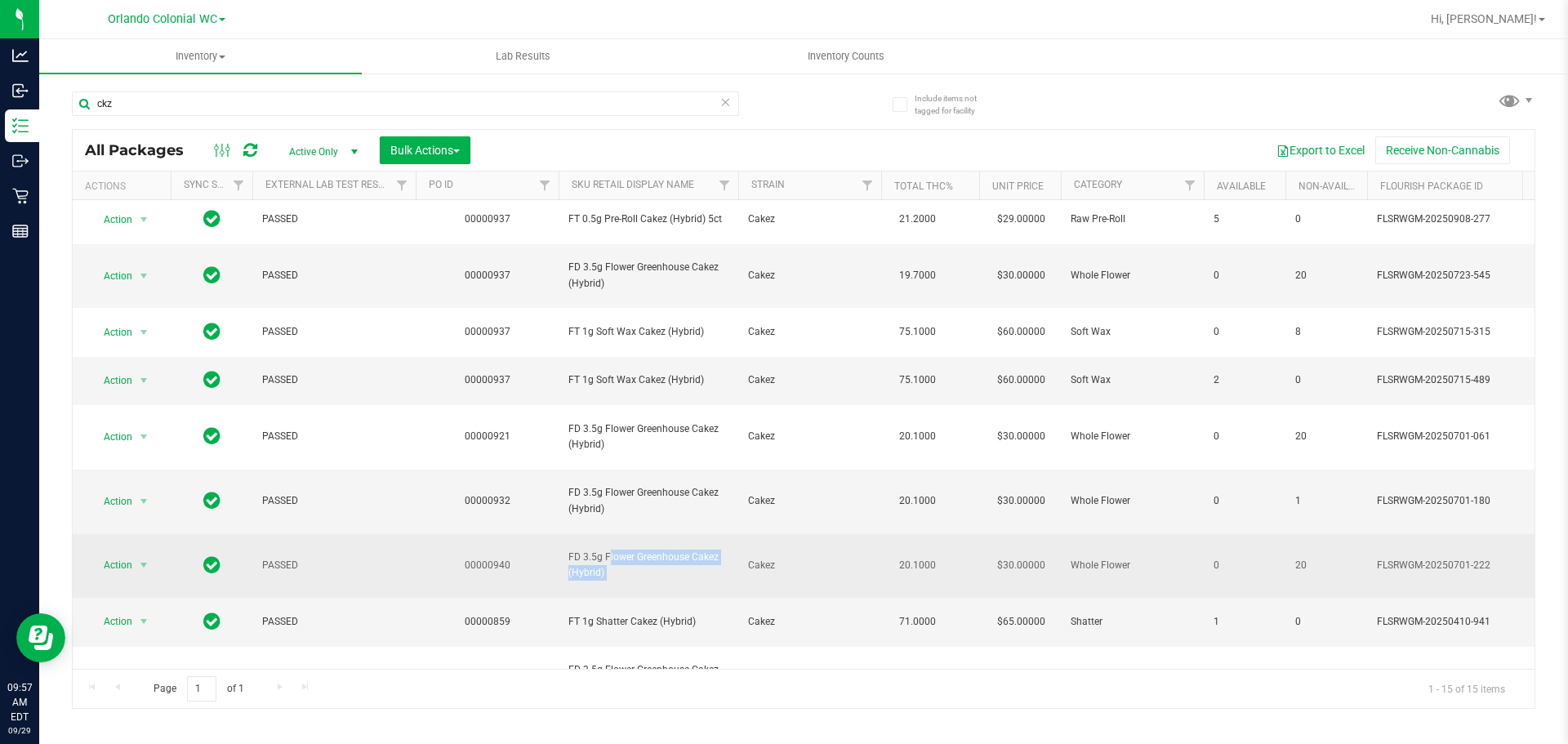
copy tr "FD 3.5g Flower Greenhouse Cakez (Hybrid)"
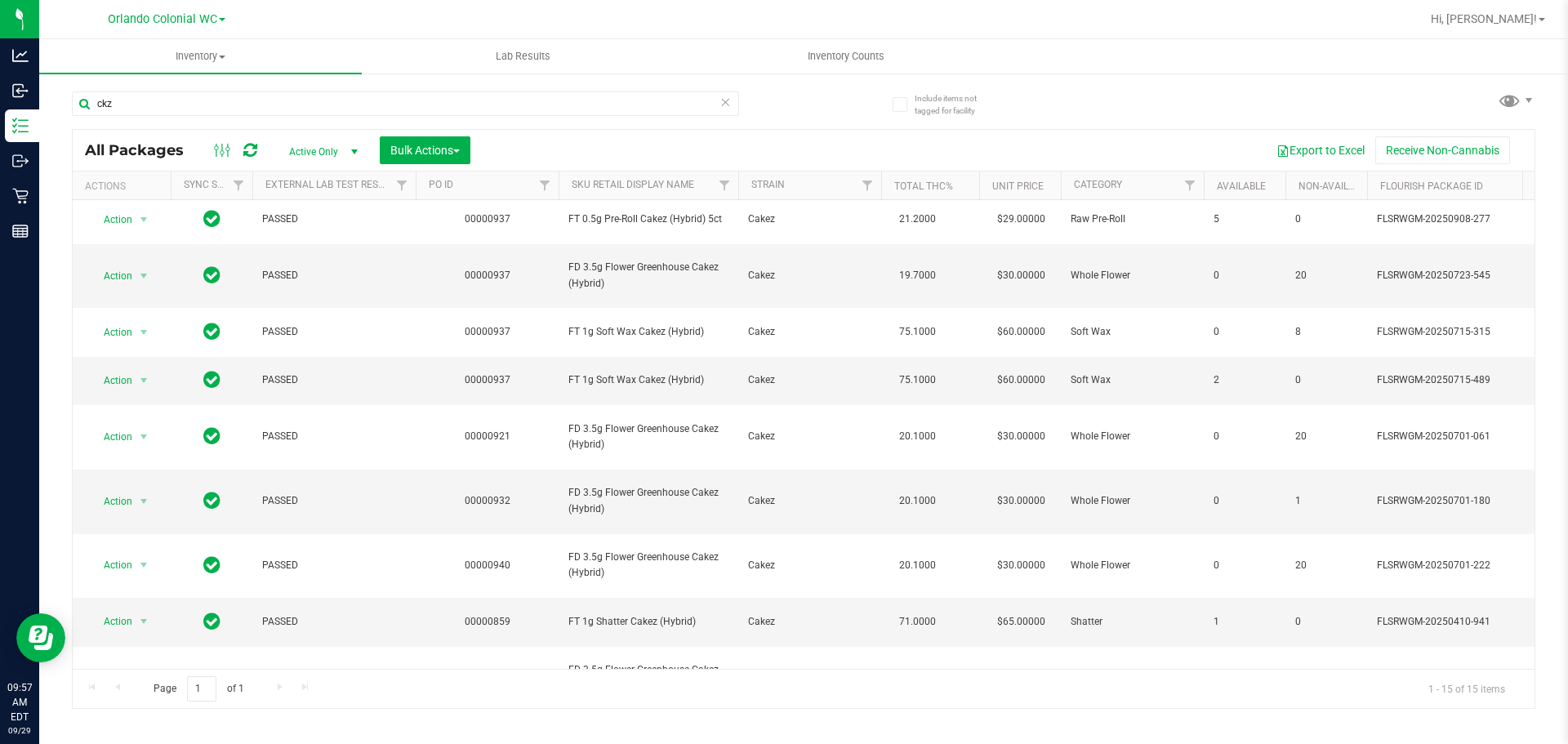
click at [663, 124] on div "ckz" at bounding box center [405, 110] width 667 height 37
click at [703, 105] on input "ckz" at bounding box center [405, 104] width 667 height 25
click at [717, 105] on input "ckz" at bounding box center [405, 104] width 667 height 25
click at [723, 103] on icon at bounding box center [725, 102] width 12 height 20
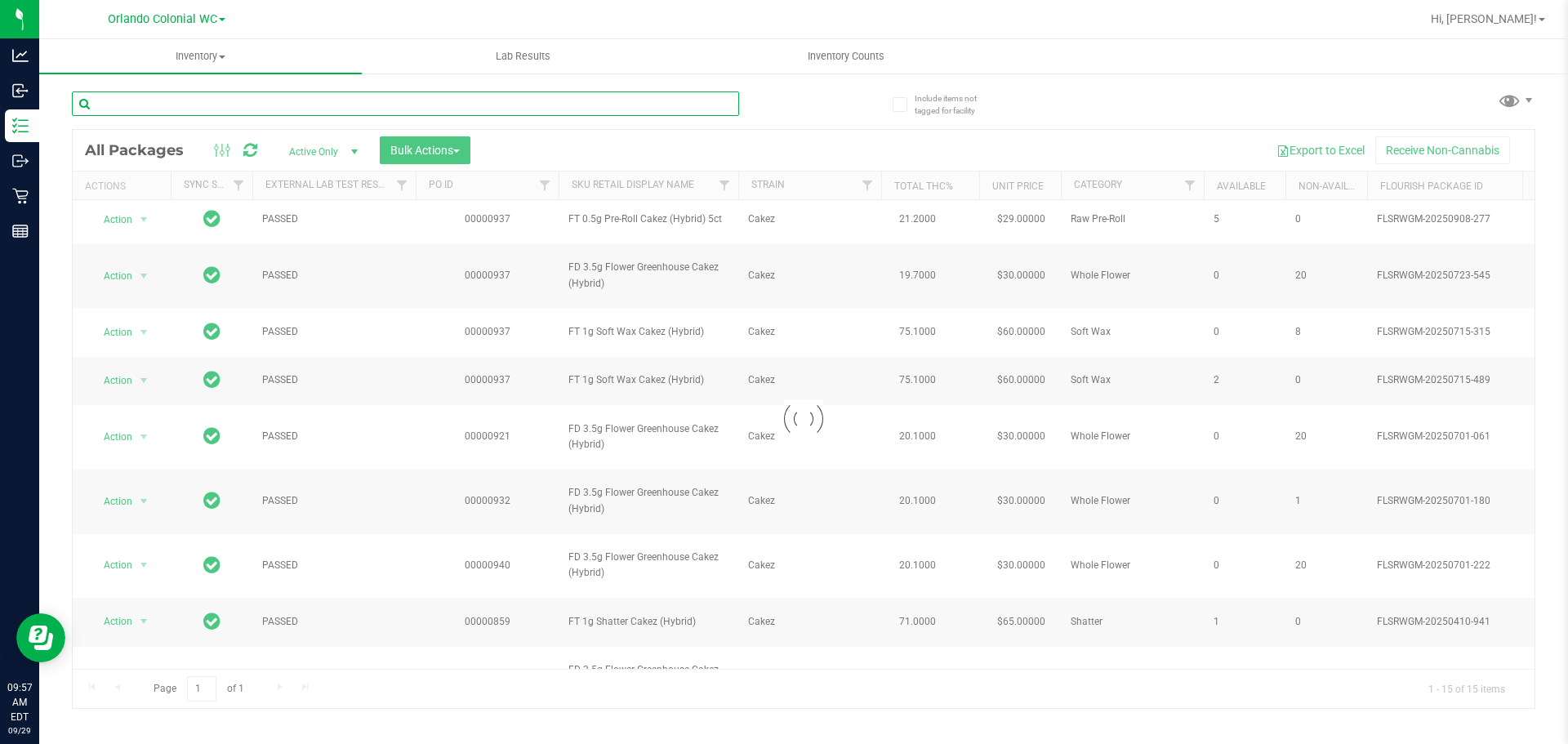
click at [685, 105] on input "text" at bounding box center [405, 104] width 667 height 25
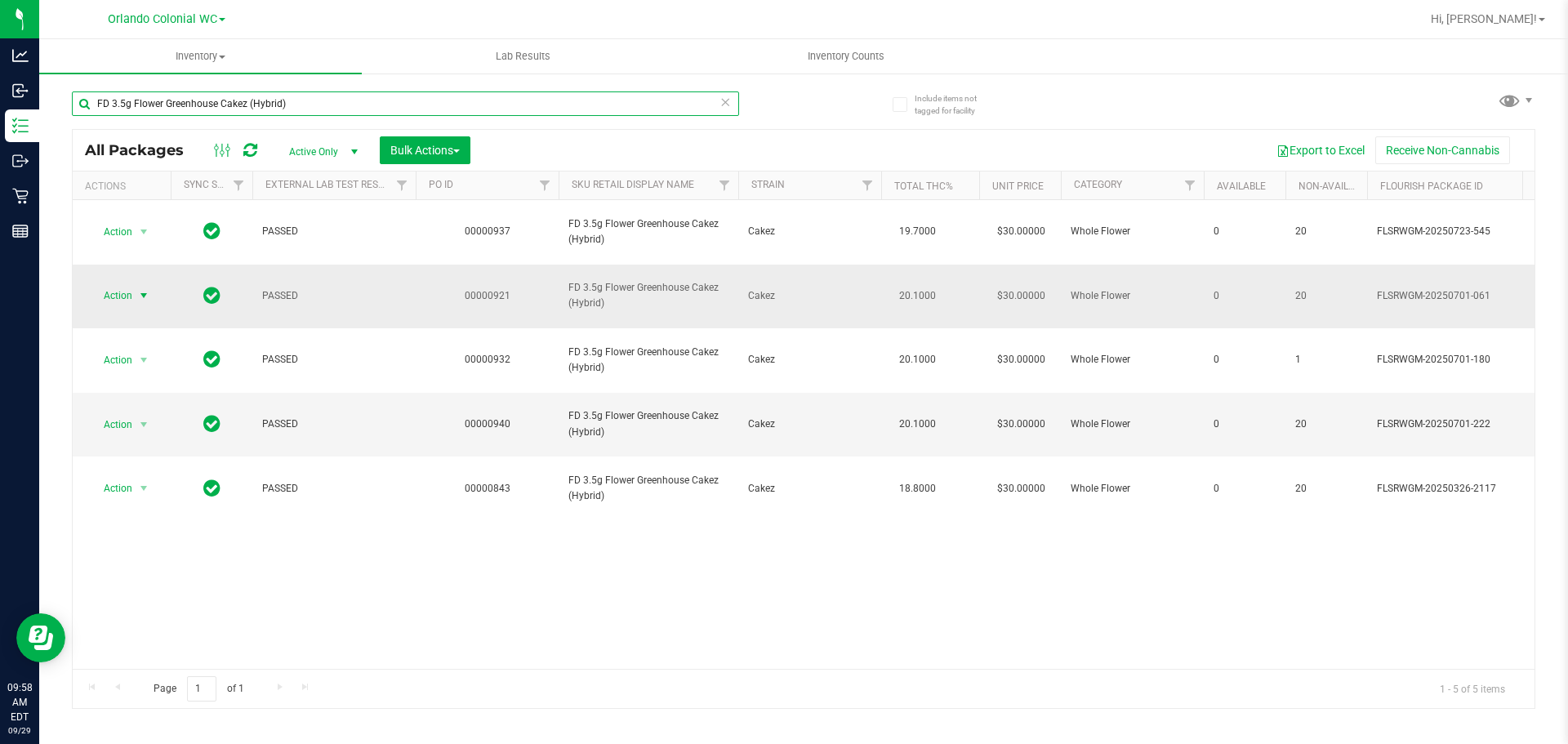
type input "FD 3.5g Flower Greenhouse Cakez (Hybrid)"
click at [125, 284] on span "Action" at bounding box center [111, 295] width 44 height 23
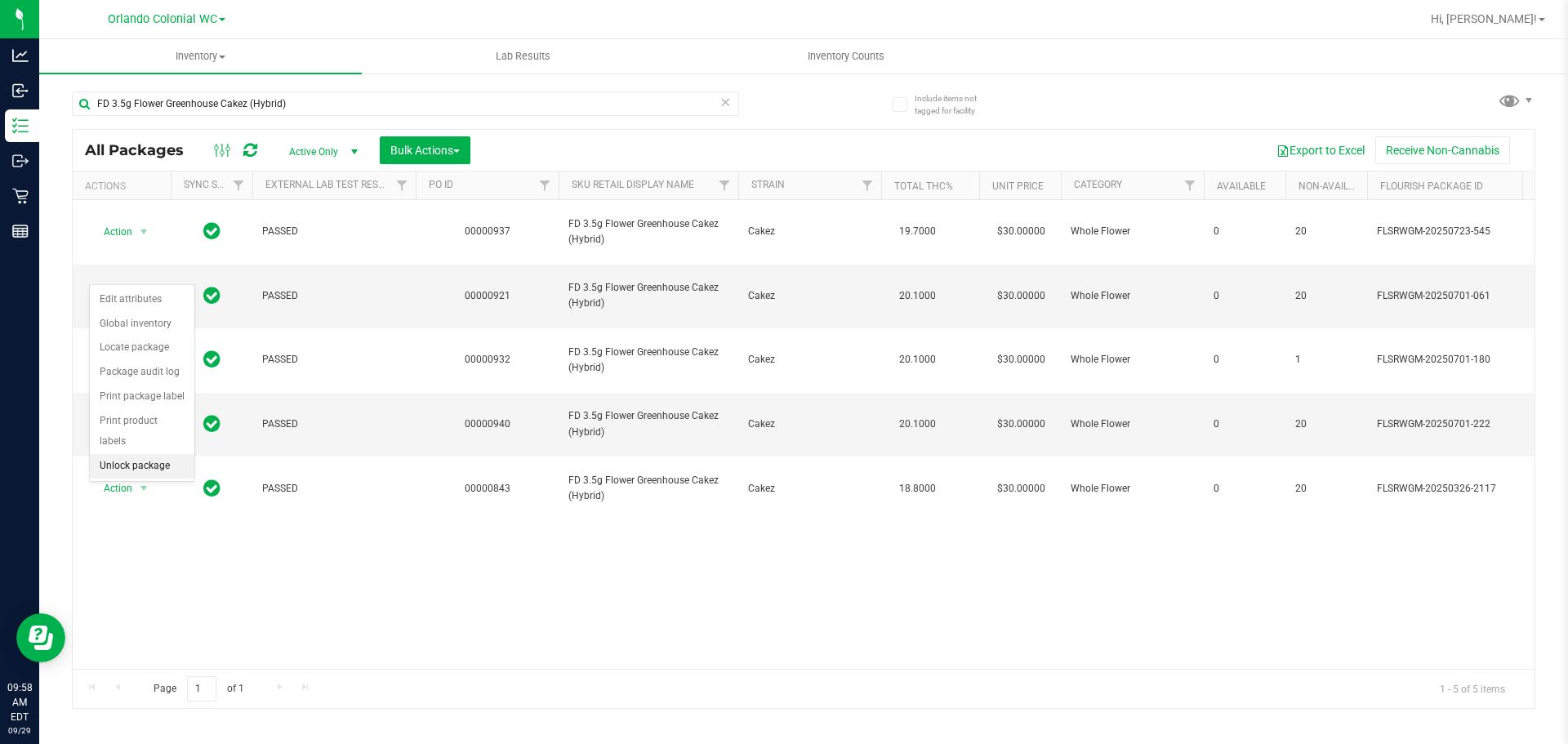
click at [122, 454] on li "Unlock package" at bounding box center [142, 467] width 104 height 25
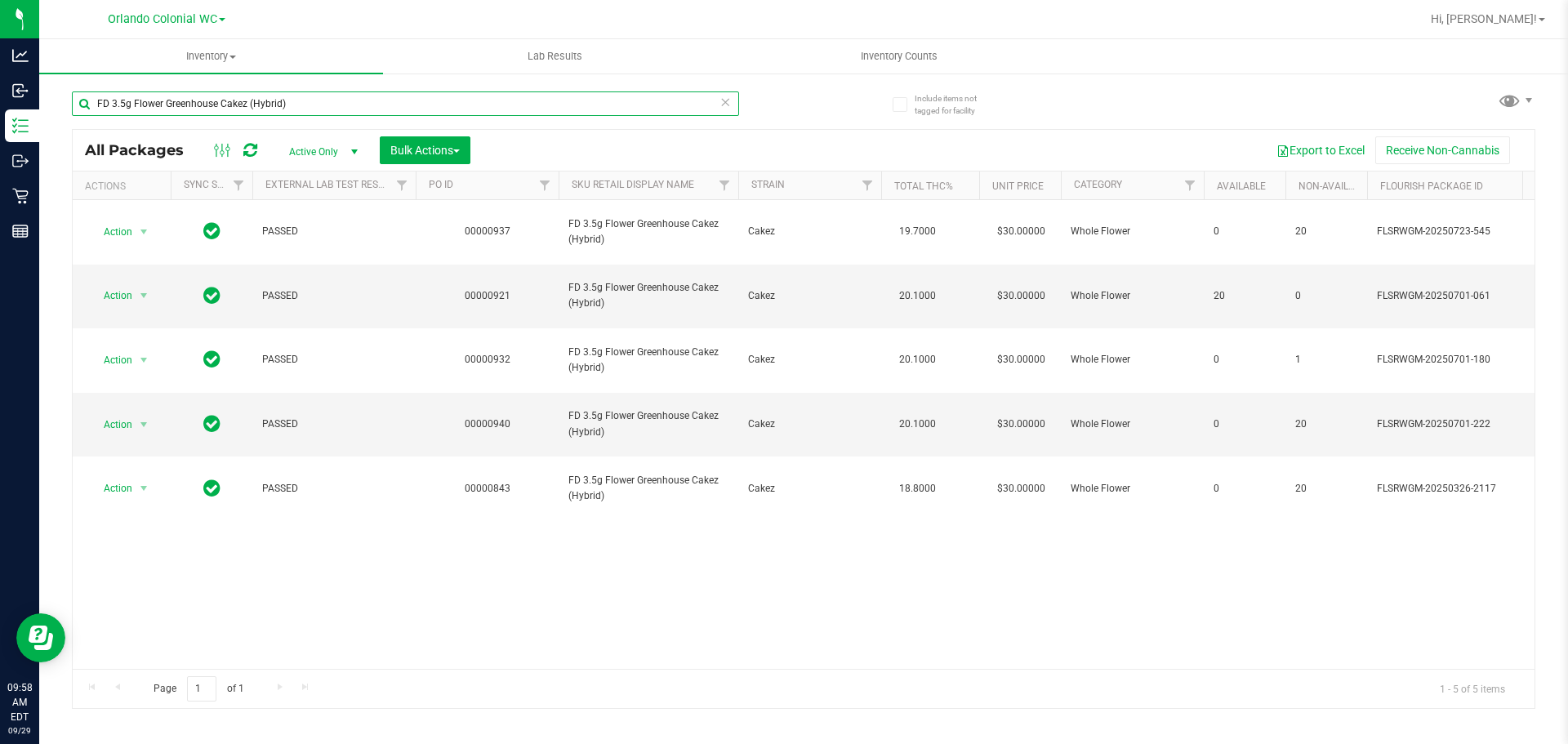
click at [735, 104] on input "FD 3.5g Flower Greenhouse Cakez (Hybrid)" at bounding box center [405, 104] width 667 height 25
click at [660, 103] on input "FD 3.5g Flower Greenhouse Cakez (Hybrid)" at bounding box center [405, 104] width 667 height 25
type input "F"
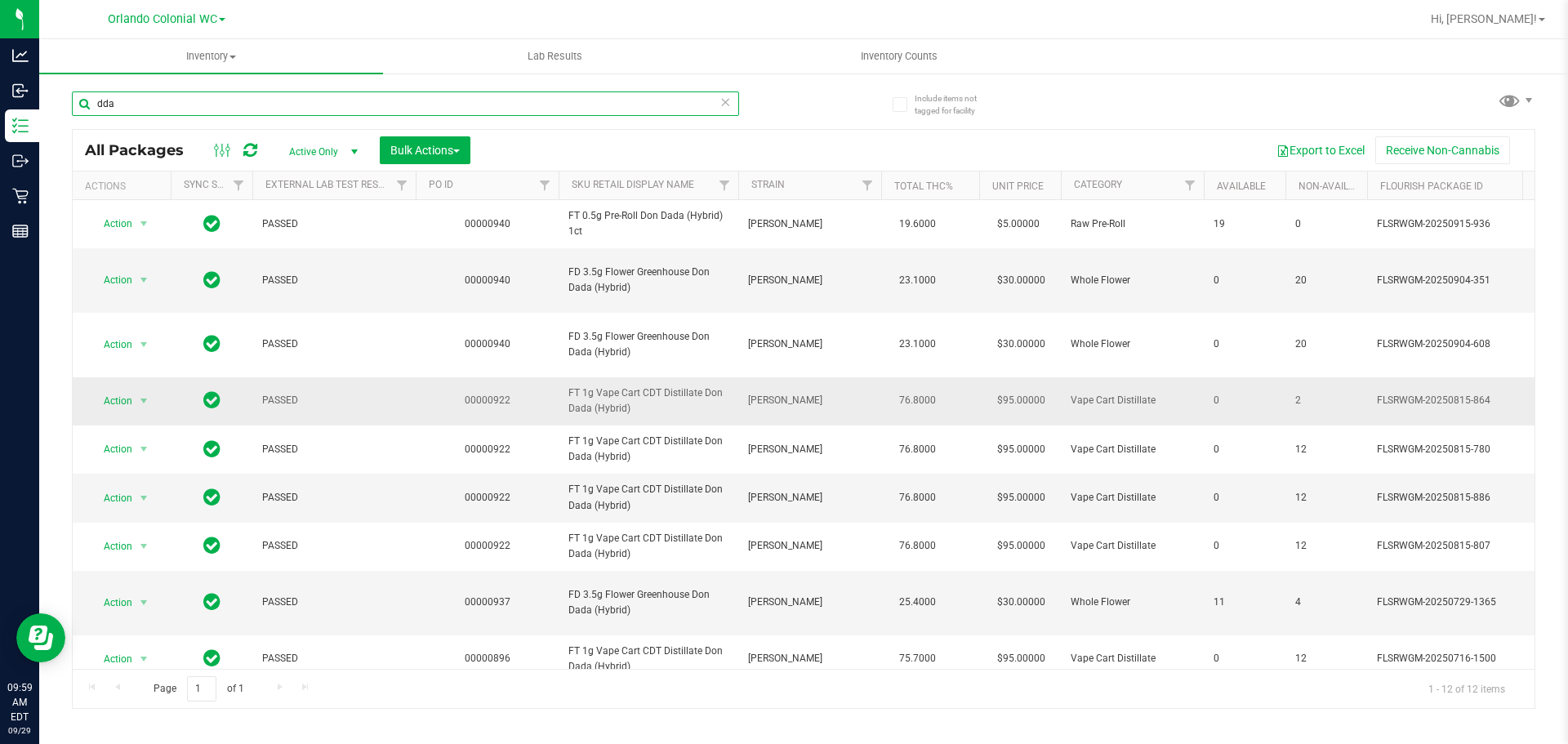
type input "dda"
click at [591, 386] on span "FT 1g Vape Cart CDT Distillate Don Dada (Hybrid)" at bounding box center [648, 401] width 160 height 31
copy tr "FT 1g Vape Cart CDT Distillate Don Dada (Hybrid)"
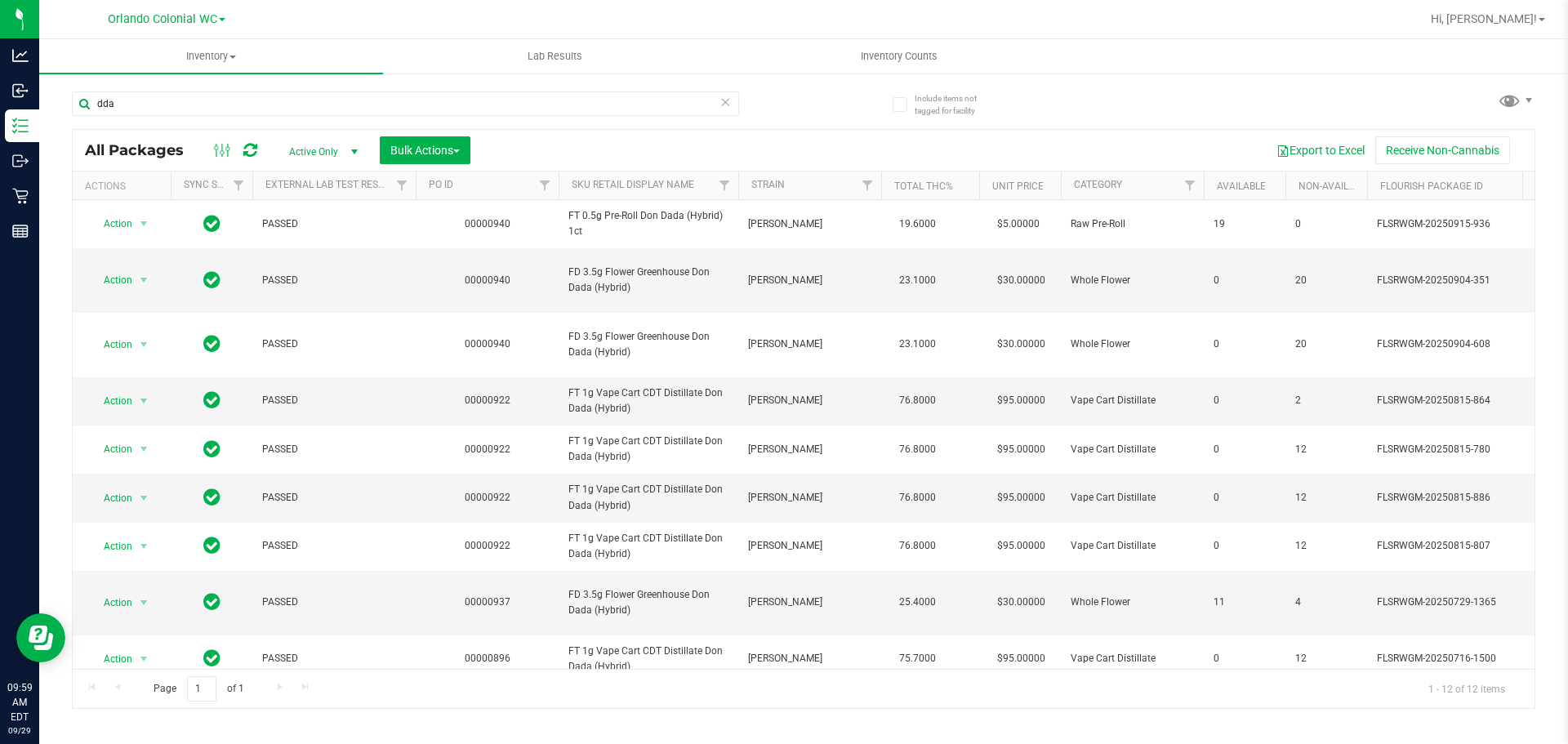
click at [765, 138] on div "Export to Excel Receive Non-Cannabis" at bounding box center [1002, 151] width 1039 height 28
click at [725, 103] on icon at bounding box center [725, 102] width 12 height 20
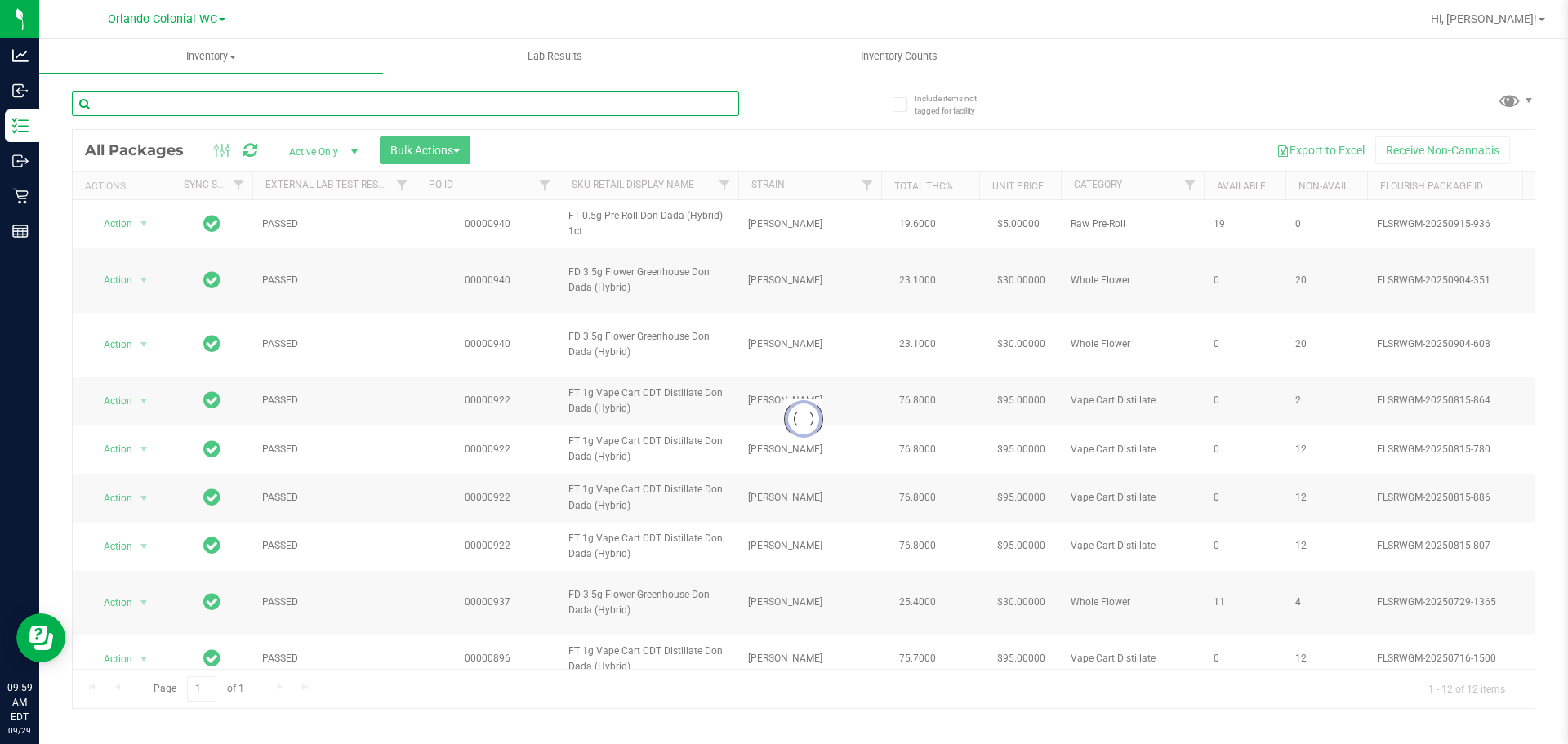
click at [661, 96] on input "text" at bounding box center [405, 104] width 667 height 25
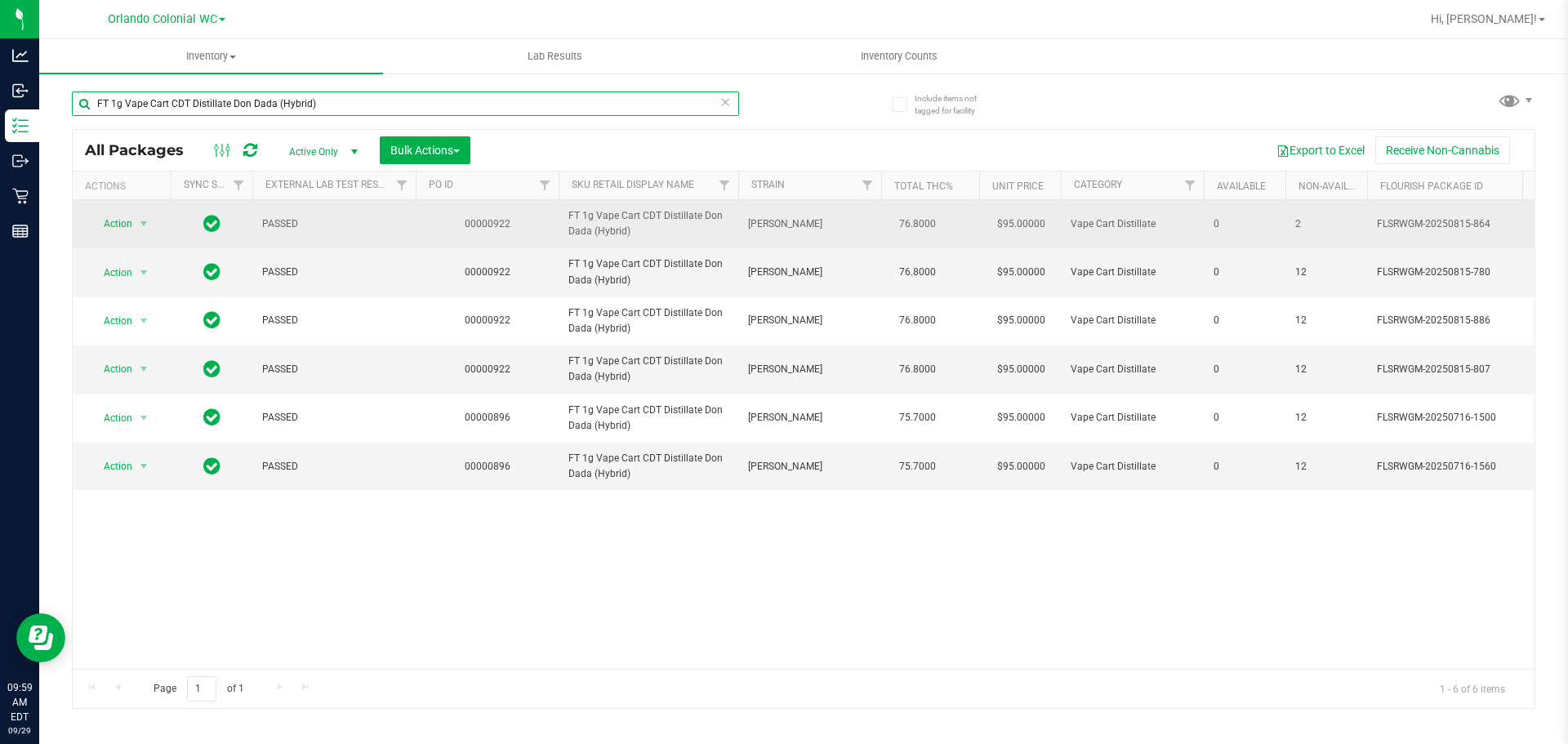
type input "FT 1g Vape Cart CDT Distillate Don Dada (Hybrid)"
click at [616, 223] on span "FT 1g Vape Cart CDT Distillate Don Dada (Hybrid)" at bounding box center [648, 224] width 160 height 31
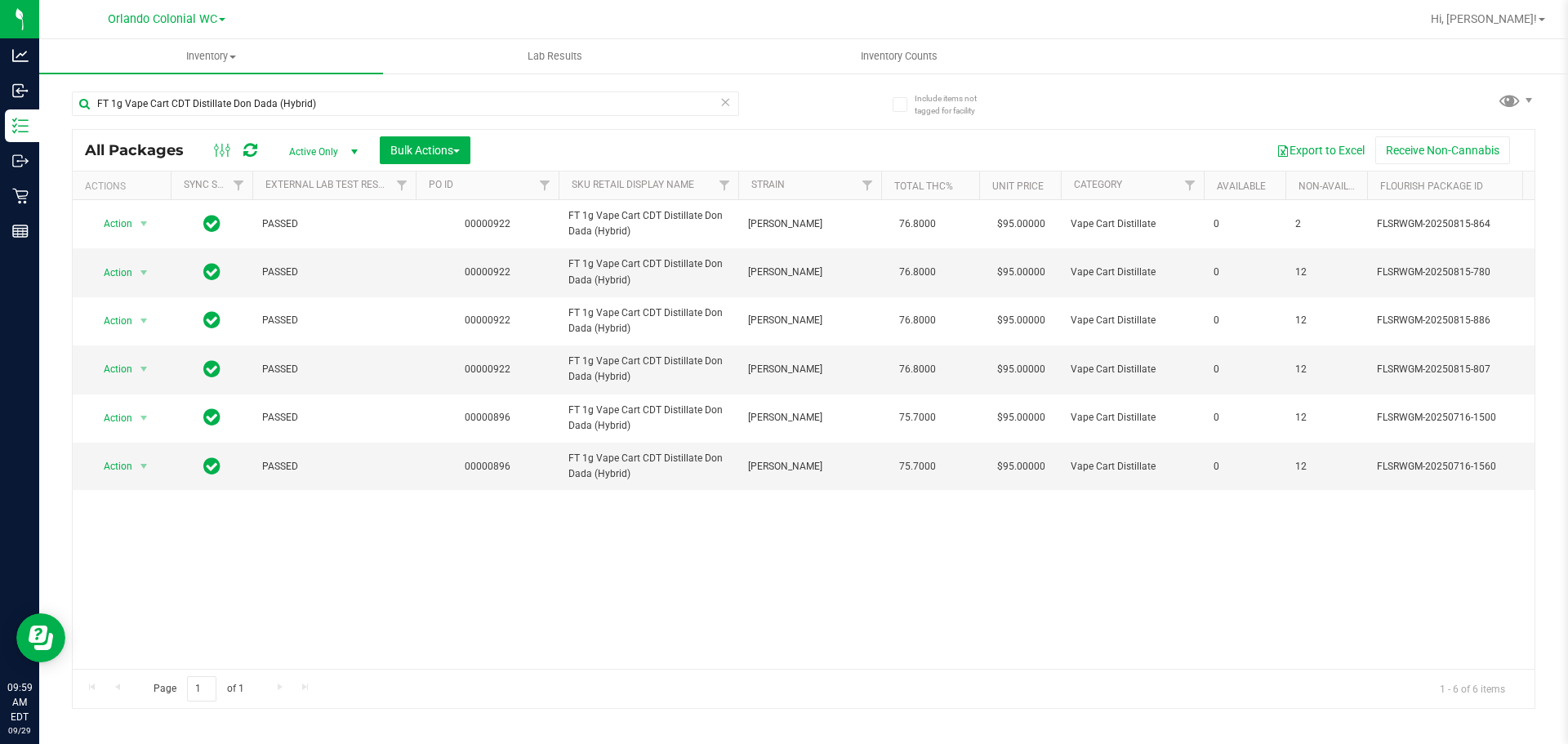
click at [917, 611] on div "Action Action Adjust qty Create package Edit attributes Global inventory Locate…" at bounding box center [803, 434] width 1462 height 468
click at [136, 284] on span "select" at bounding box center [144, 273] width 21 height 23
click at [139, 473] on li "Unlock package" at bounding box center [142, 485] width 104 height 25
click at [120, 430] on span "Action" at bounding box center [111, 418] width 44 height 23
click at [725, 98] on icon at bounding box center [725, 102] width 12 height 20
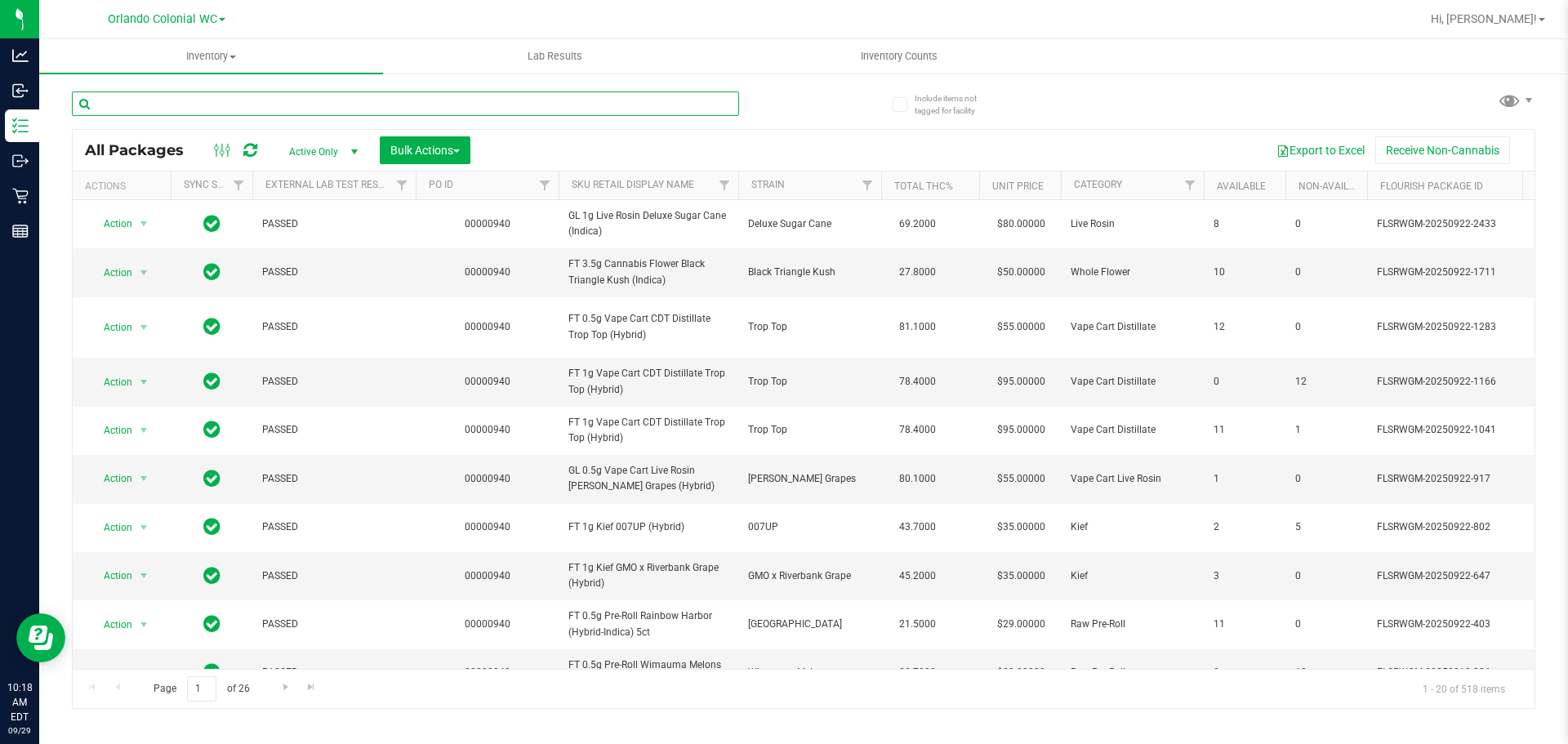
click at [236, 103] on input "text" at bounding box center [405, 104] width 667 height 25
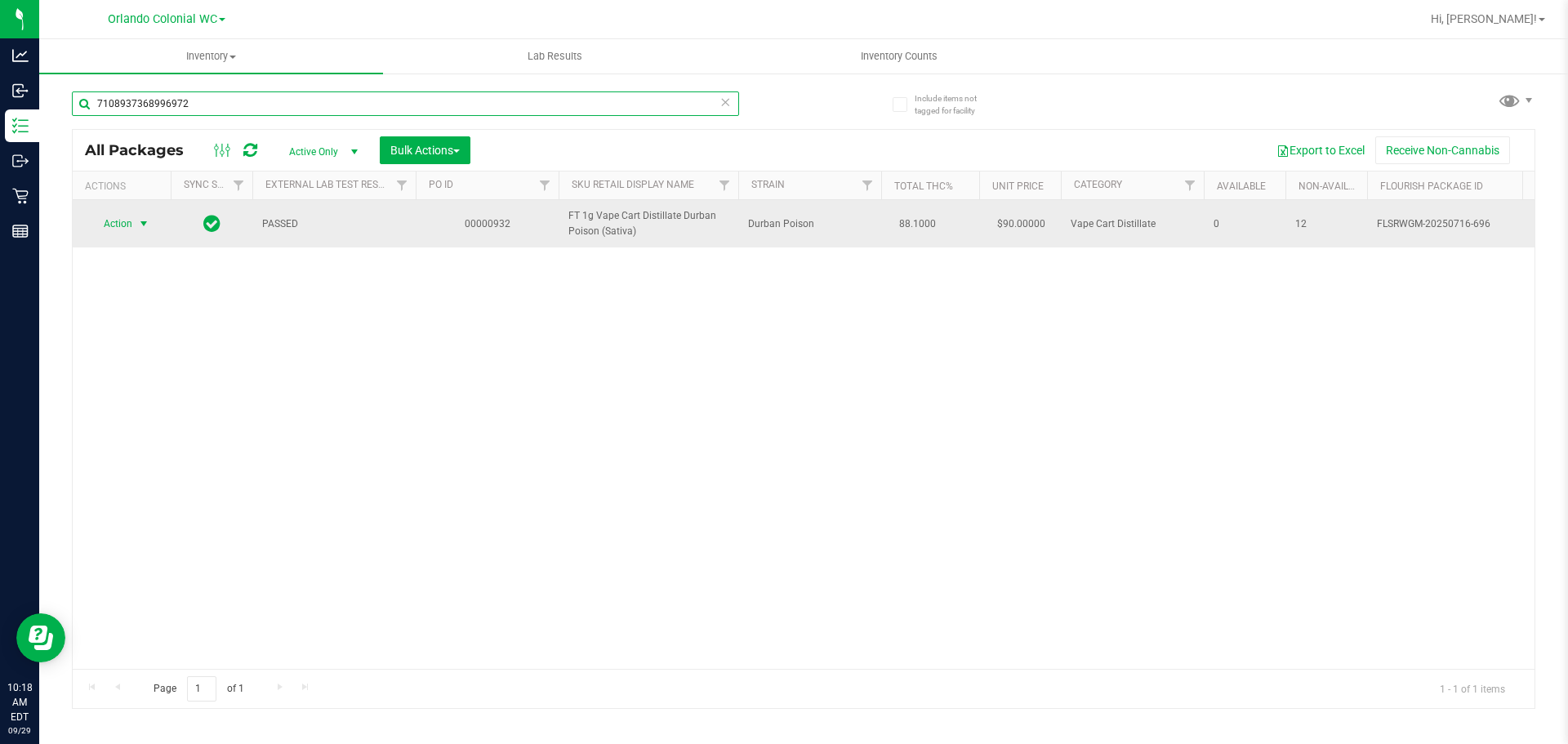
type input "7108937368996972"
click at [141, 223] on span "select" at bounding box center [144, 224] width 13 height 13
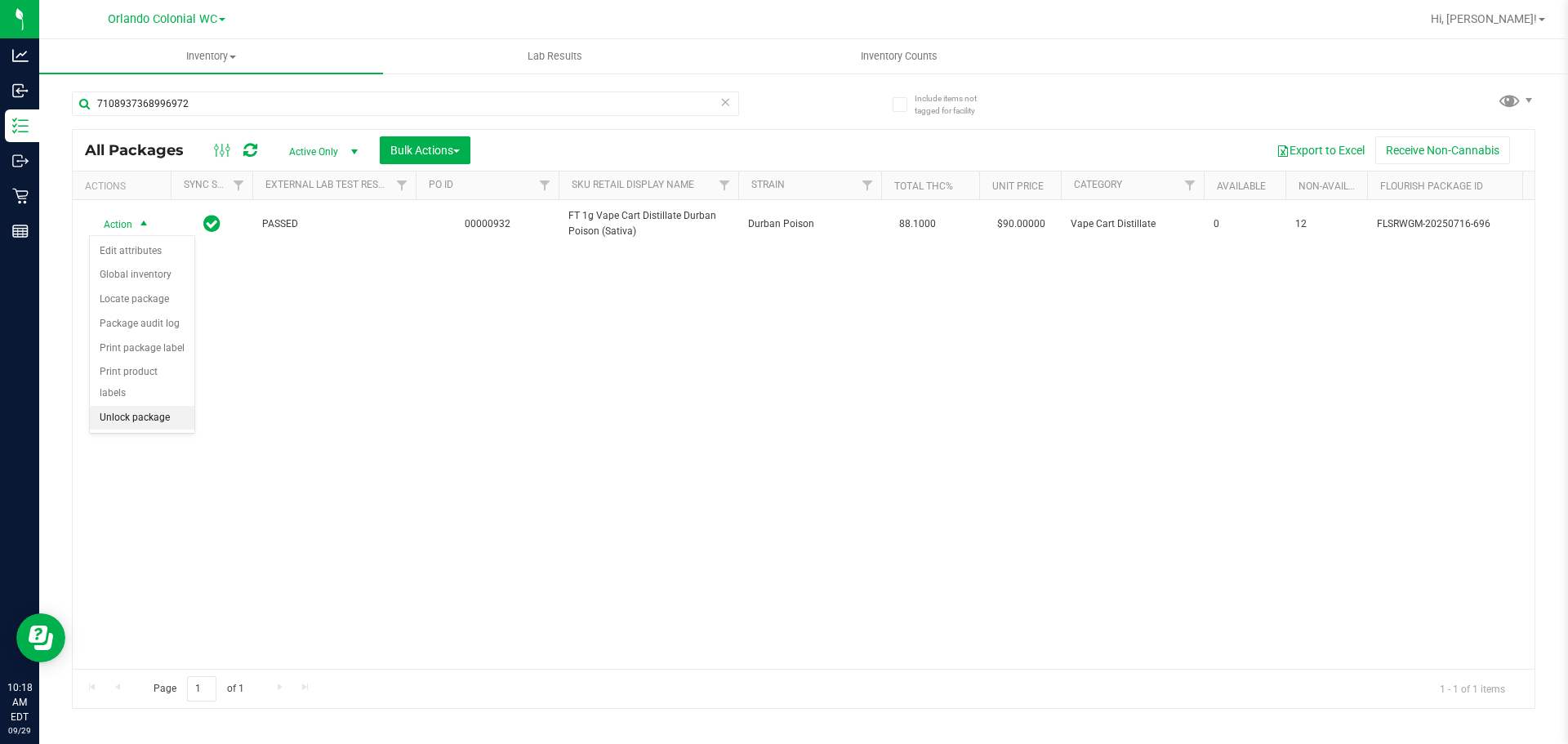
click at [149, 406] on li "Unlock package" at bounding box center [142, 418] width 104 height 25
click at [719, 101] on icon at bounding box center [725, 102] width 12 height 20
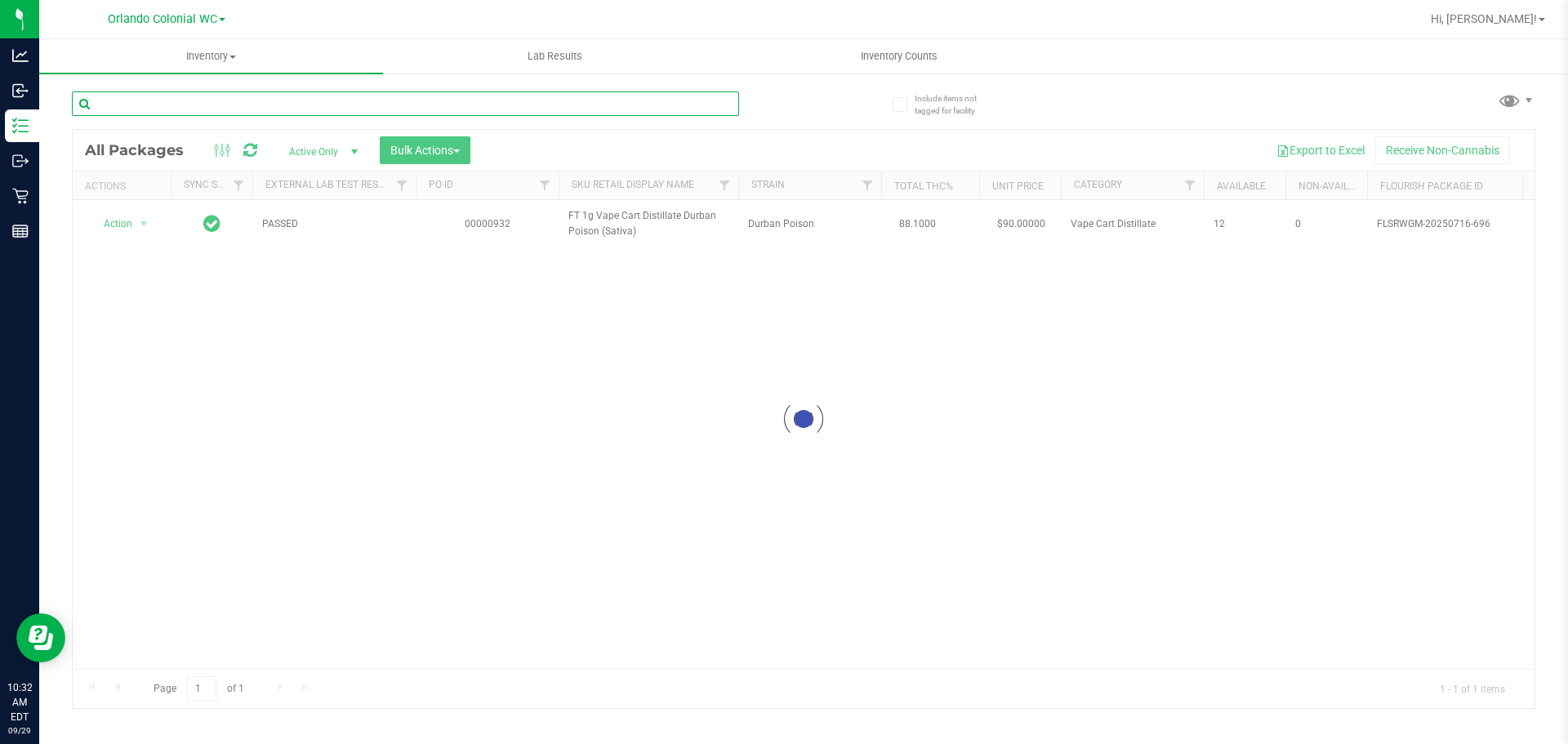
click at [702, 107] on input "text" at bounding box center [405, 104] width 667 height 25
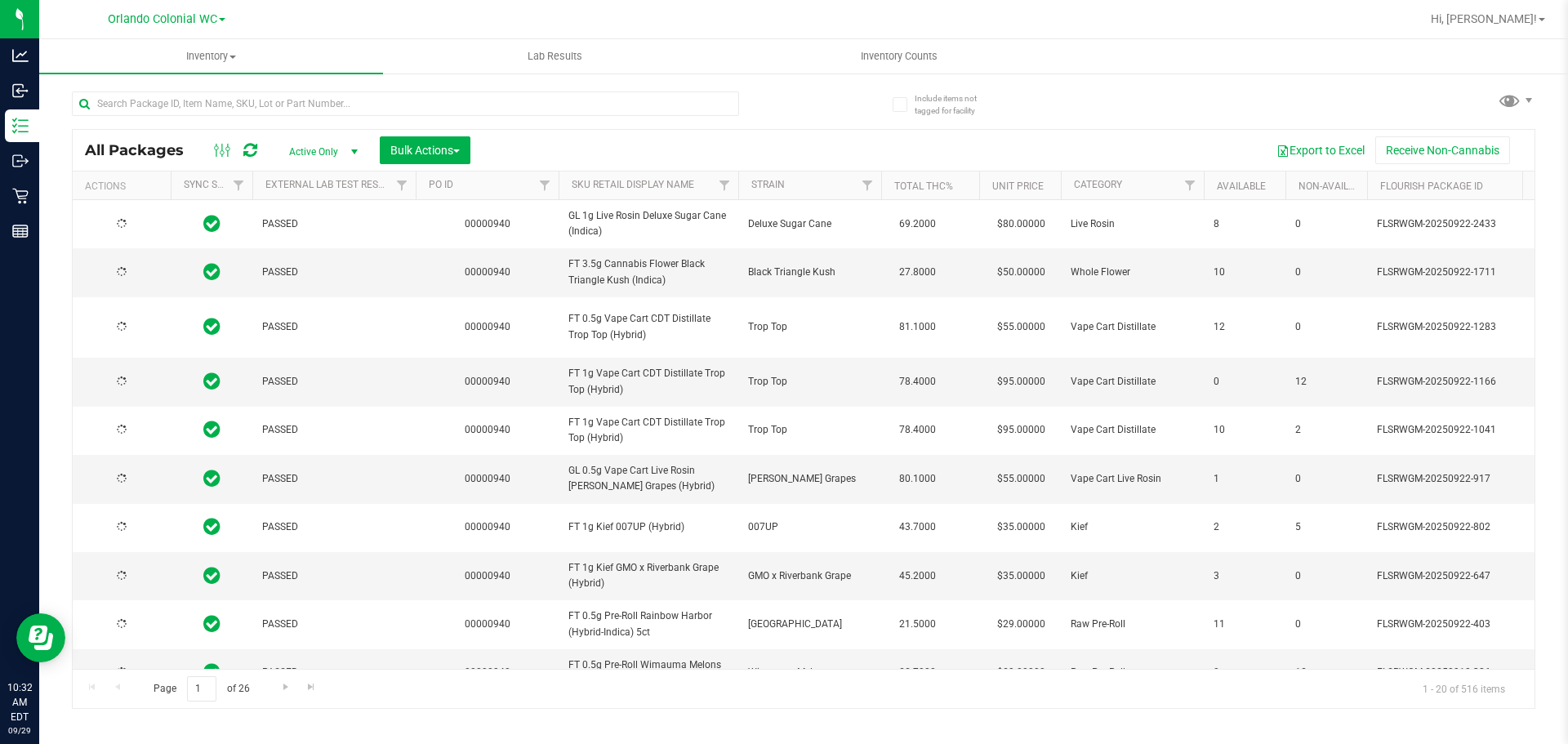
click at [675, 90] on div at bounding box center [438, 103] width 731 height 52
click at [675, 89] on div at bounding box center [438, 103] width 731 height 52
click at [702, 115] on input "text" at bounding box center [405, 104] width 667 height 25
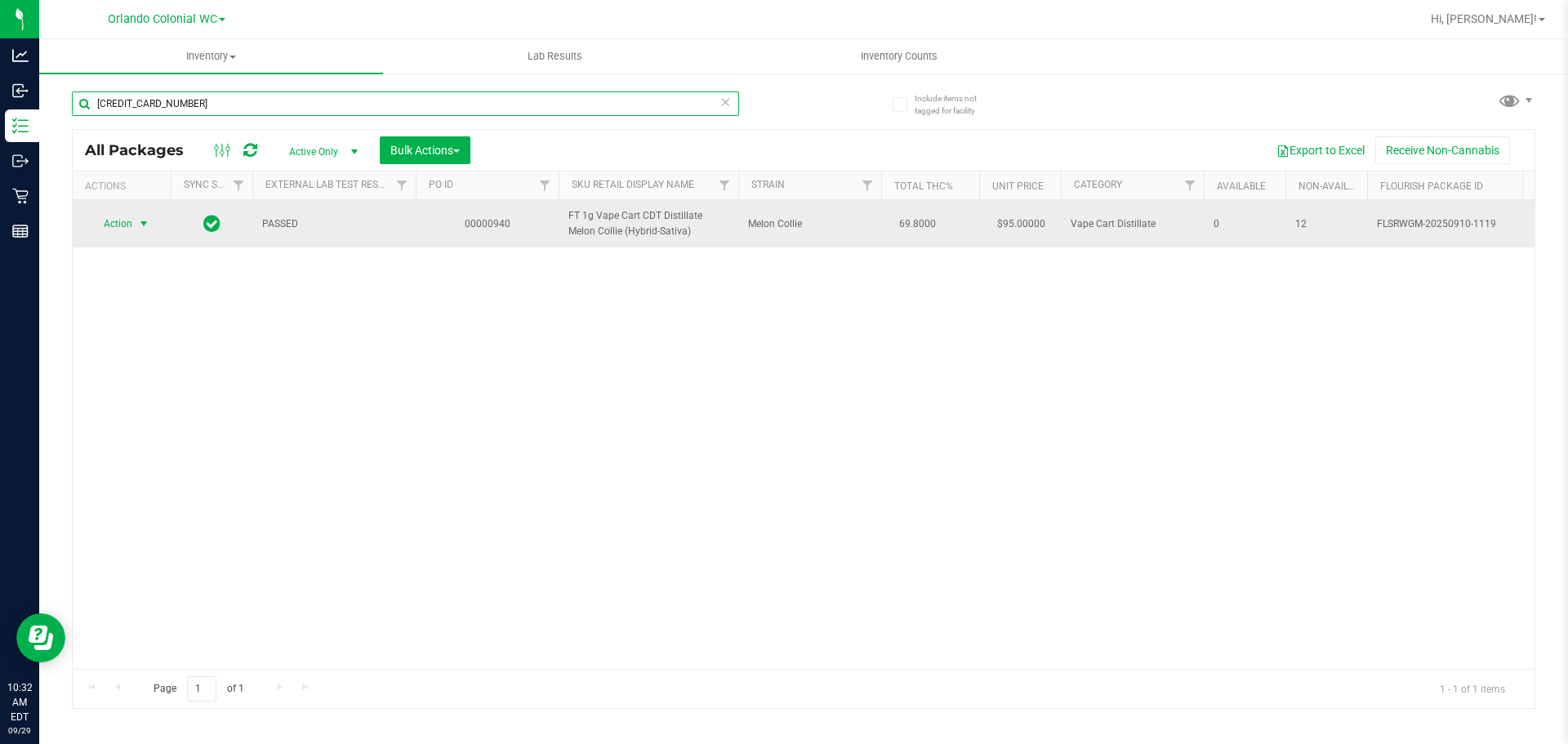
type input "[CREDIT_CARD_NUMBER]"
click at [142, 229] on span "select" at bounding box center [144, 224] width 13 height 13
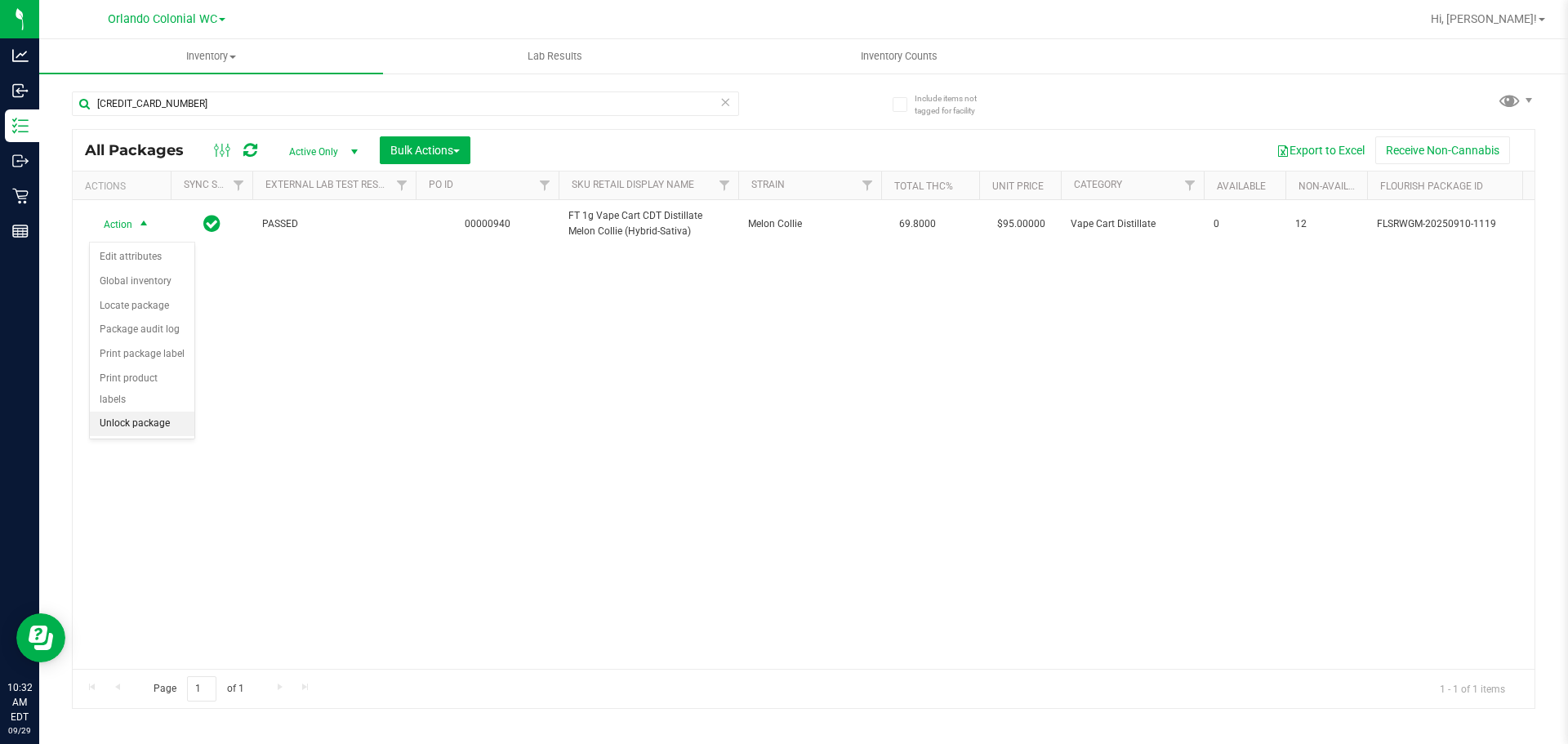
click at [144, 411] on li "Unlock package" at bounding box center [142, 424] width 104 height 25
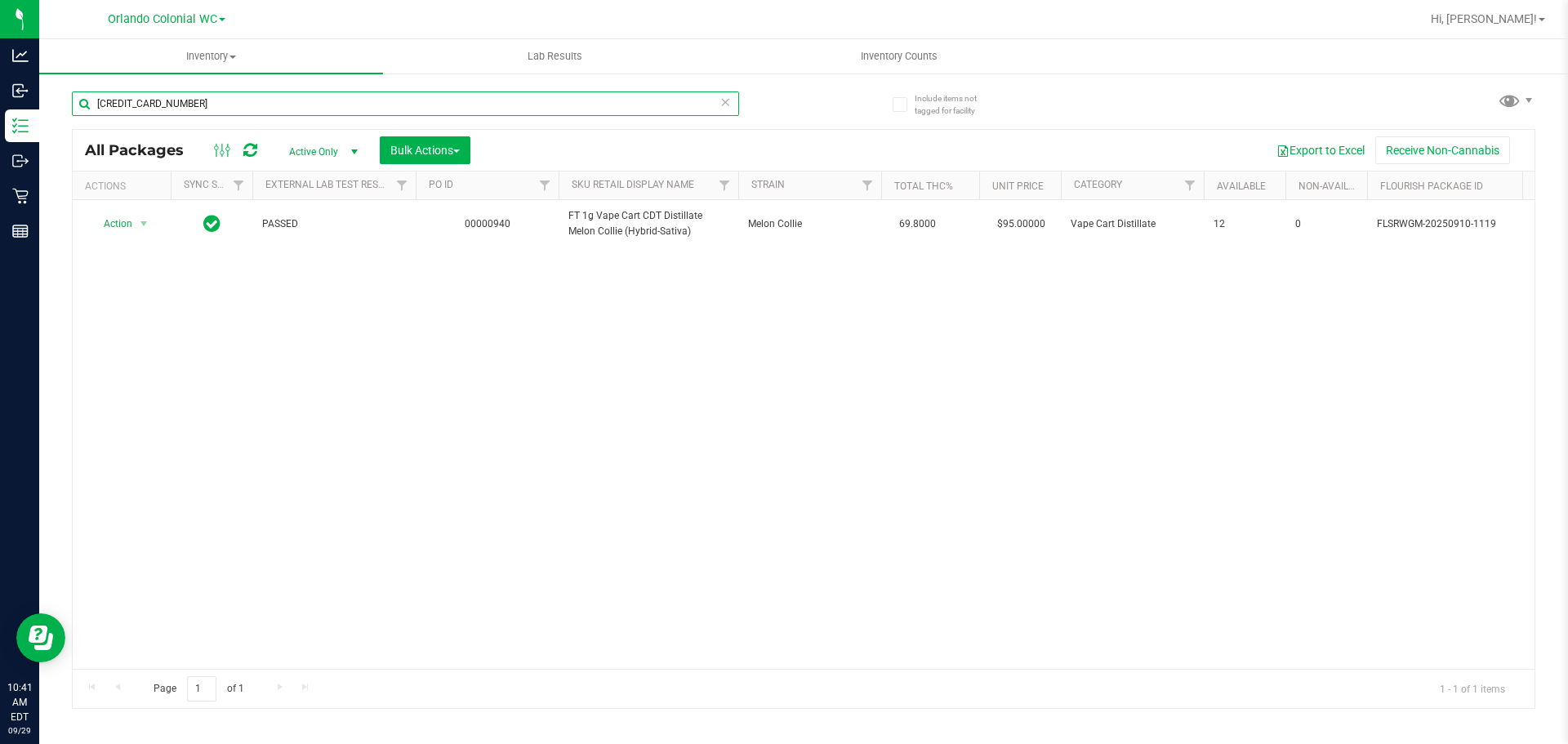
click at [301, 105] on input "[CREDIT_CARD_NUMBER]" at bounding box center [405, 104] width 667 height 25
click at [714, 103] on input "[CREDIT_CARD_NUMBER]" at bounding box center [405, 104] width 667 height 25
click at [726, 99] on icon at bounding box center [725, 102] width 12 height 20
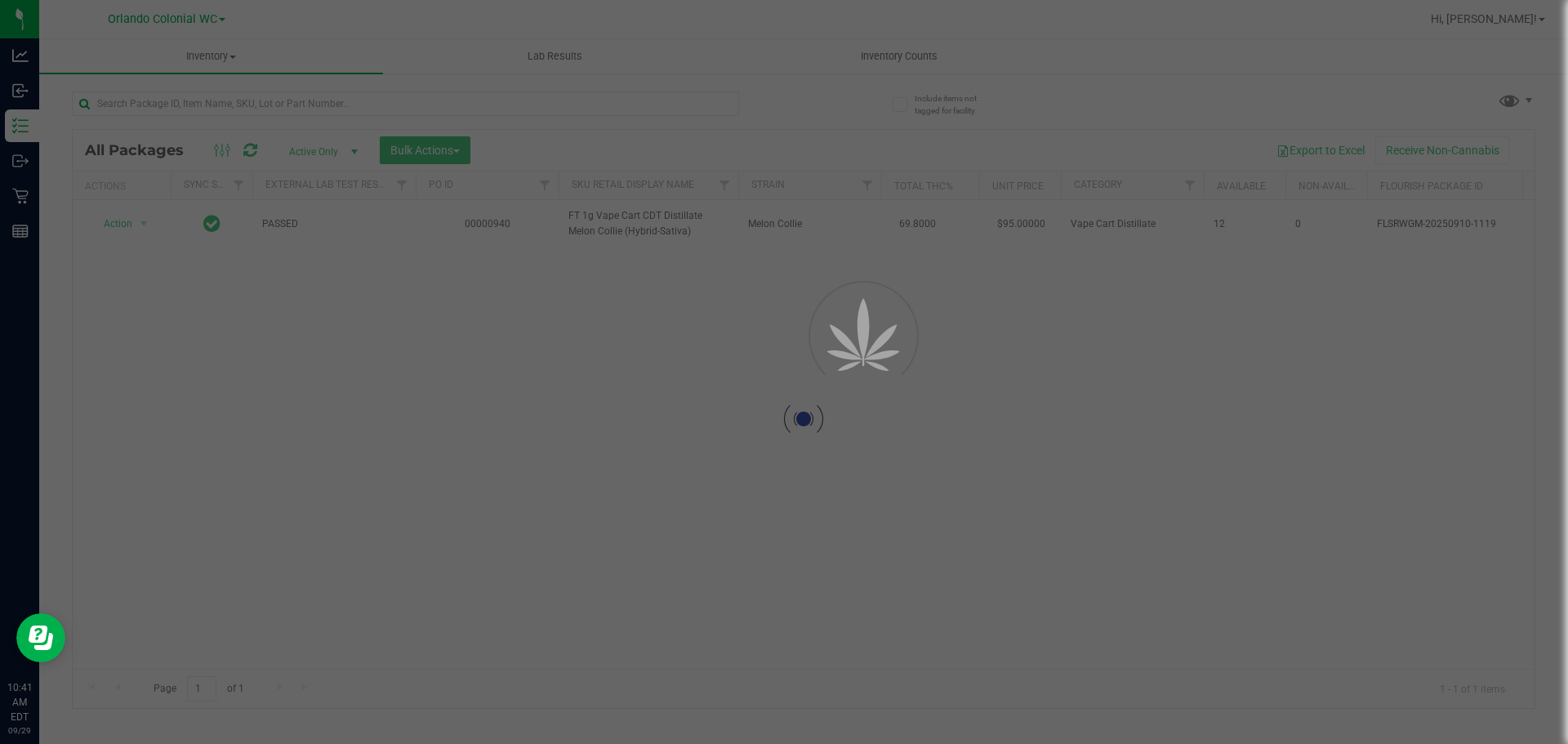
click at [688, 107] on div at bounding box center [784, 372] width 1568 height 744
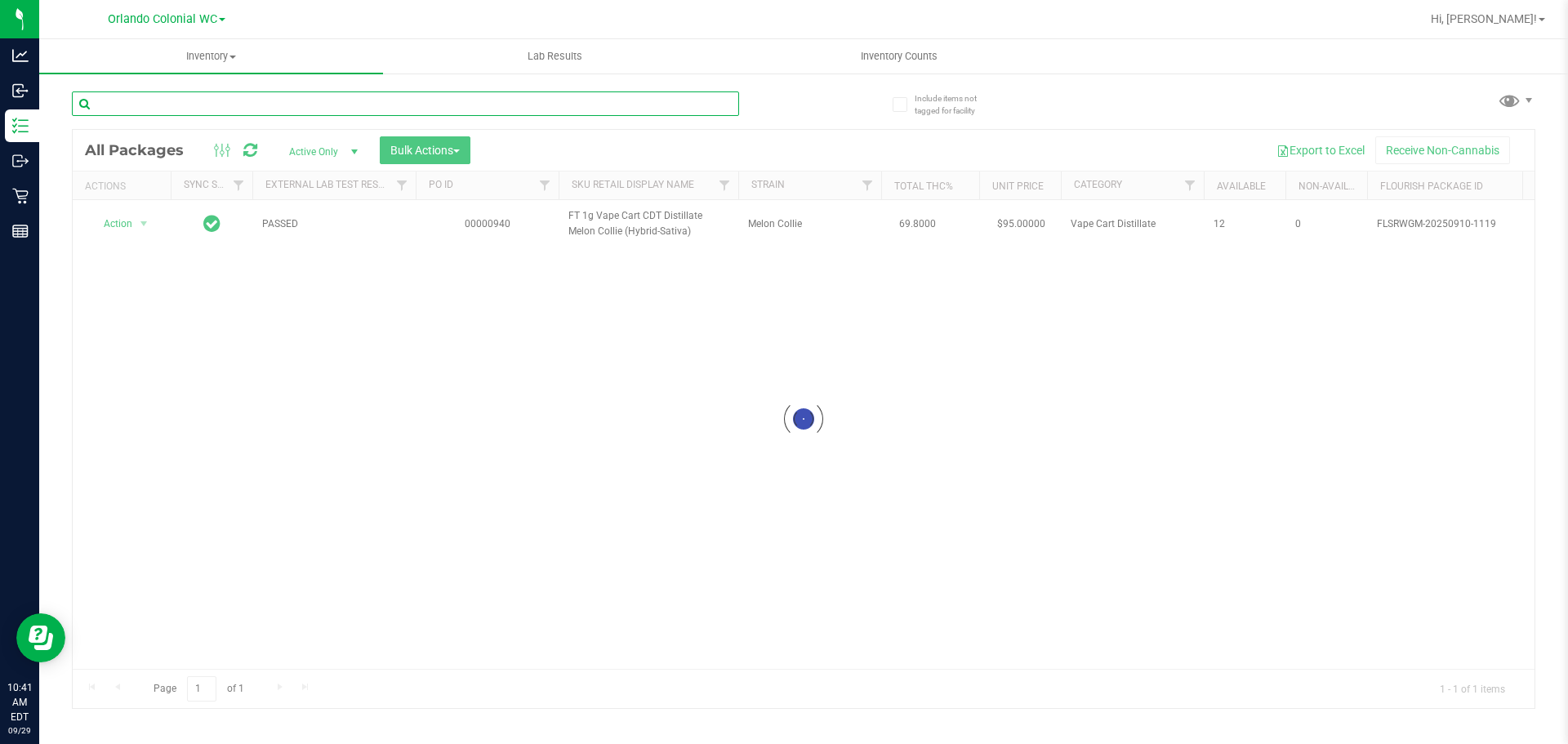
click at [686, 107] on input "text" at bounding box center [405, 104] width 667 height 25
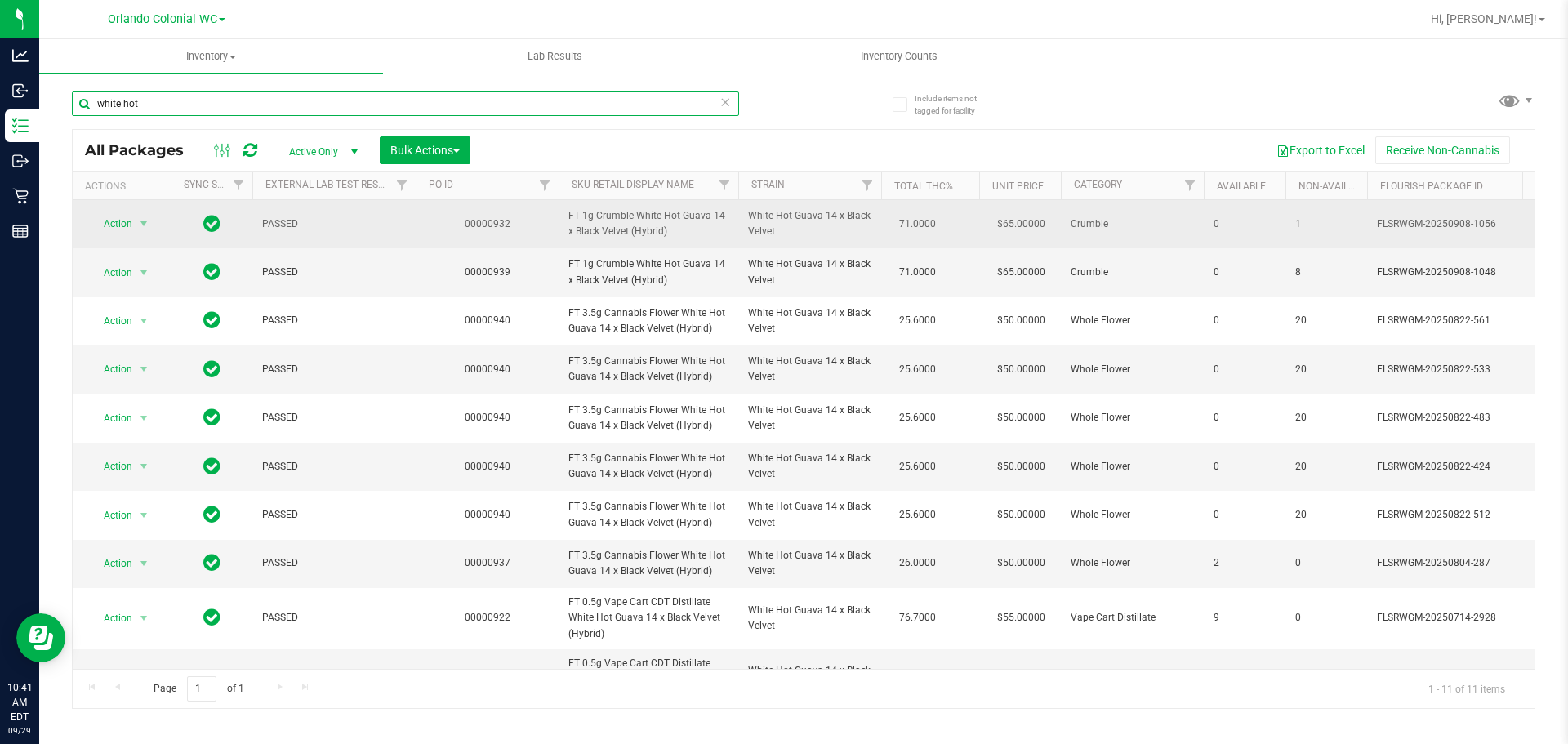
type input "white hot"
click at [623, 231] on span "FT 1g Crumble White Hot Guava 14 x Black Velvet (Hybrid)" at bounding box center [648, 224] width 160 height 31
click at [619, 230] on span "FT 1g Crumble White Hot Guava 14 x Black Velvet (Hybrid)" at bounding box center [648, 224] width 160 height 31
click at [620, 230] on span "FT 1g Crumble White Hot Guava 14 x Black Velvet (Hybrid)" at bounding box center [648, 224] width 160 height 31
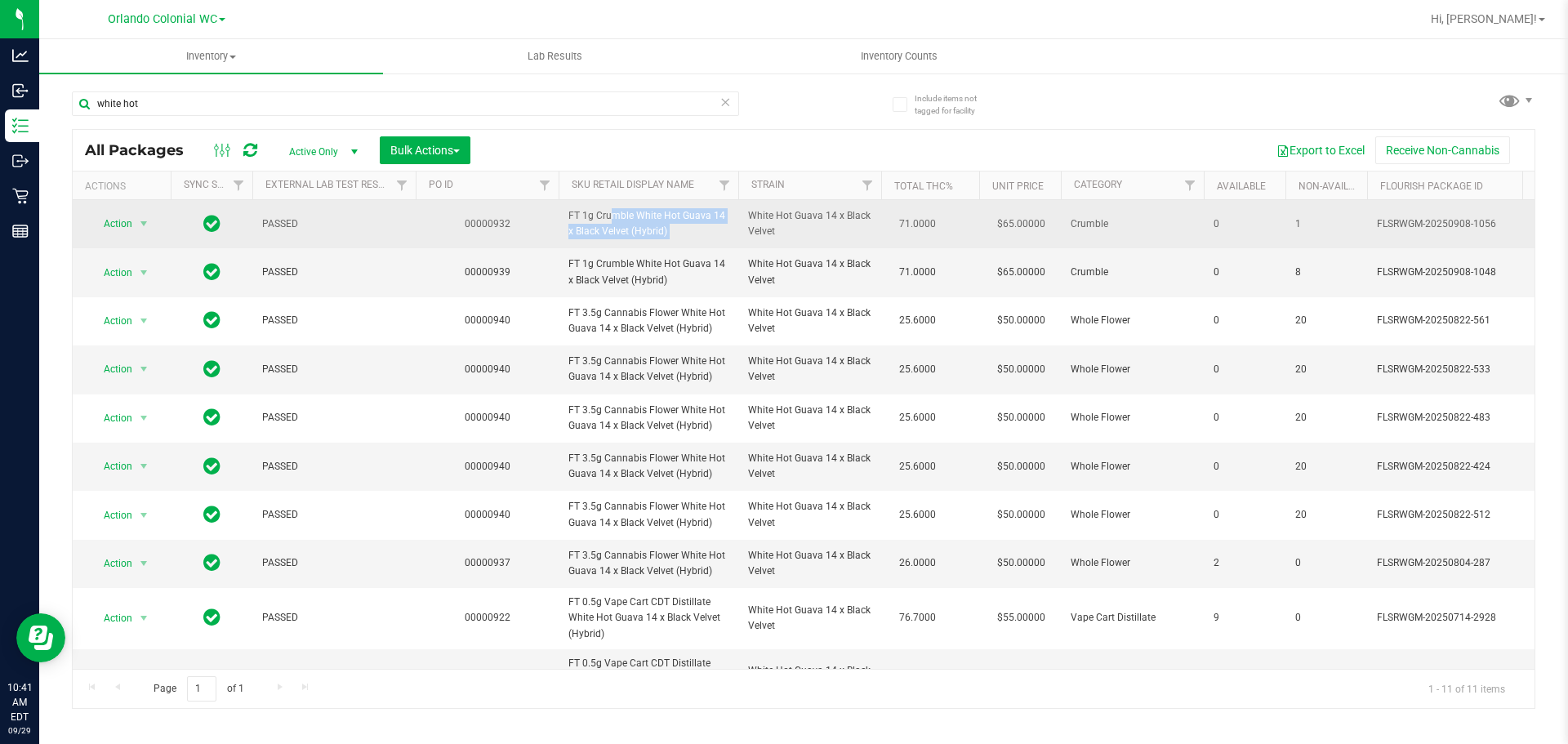
copy tr "FT 1g Crumble White Hot Guava 14 x Black Velvet (Hybrid)"
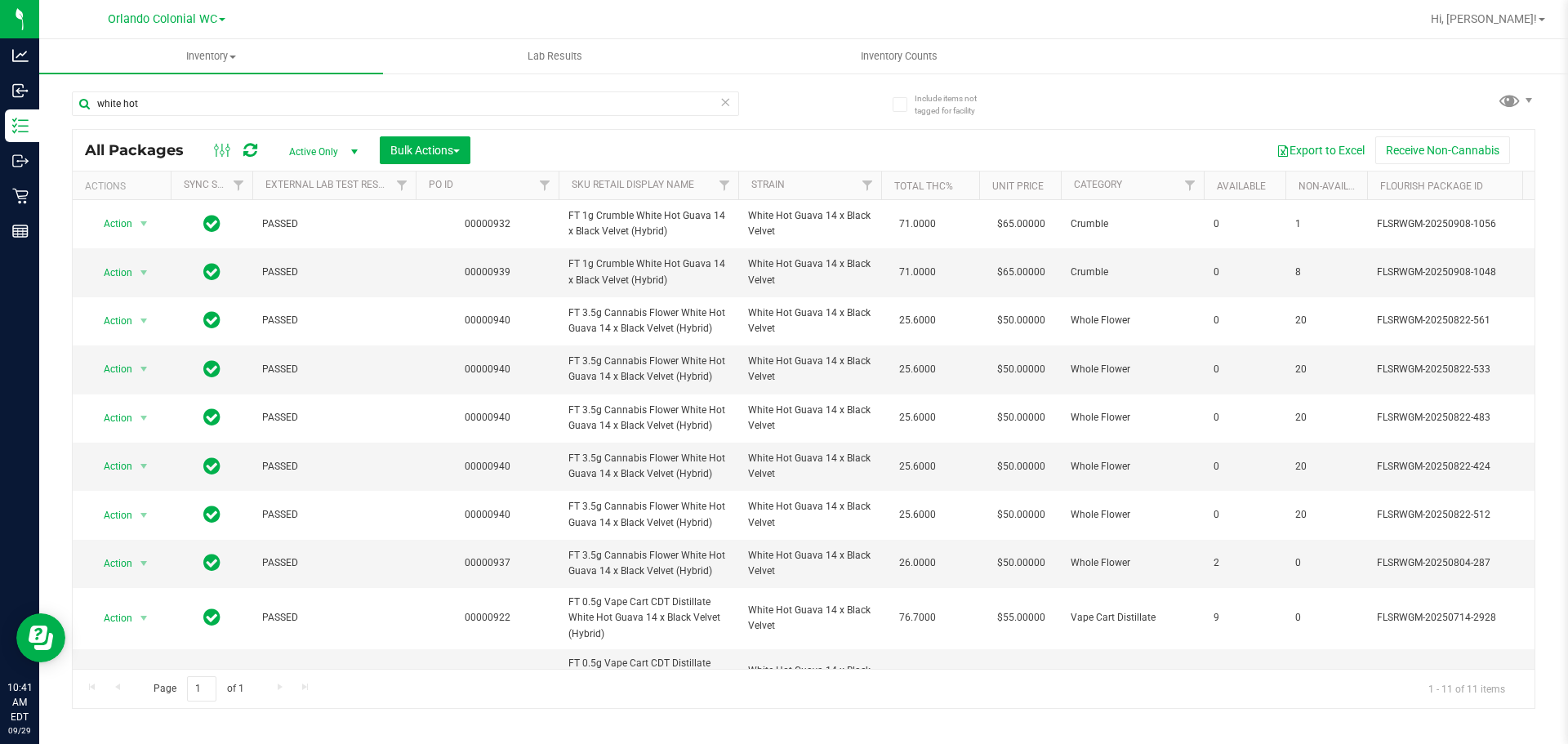
click at [730, 130] on div "All Packages Active Only Active Only Lab Samples Locked All External Internal B…" at bounding box center [803, 150] width 1462 height 41
click at [712, 100] on input "white hot" at bounding box center [405, 104] width 667 height 25
click at [729, 102] on icon at bounding box center [725, 102] width 12 height 20
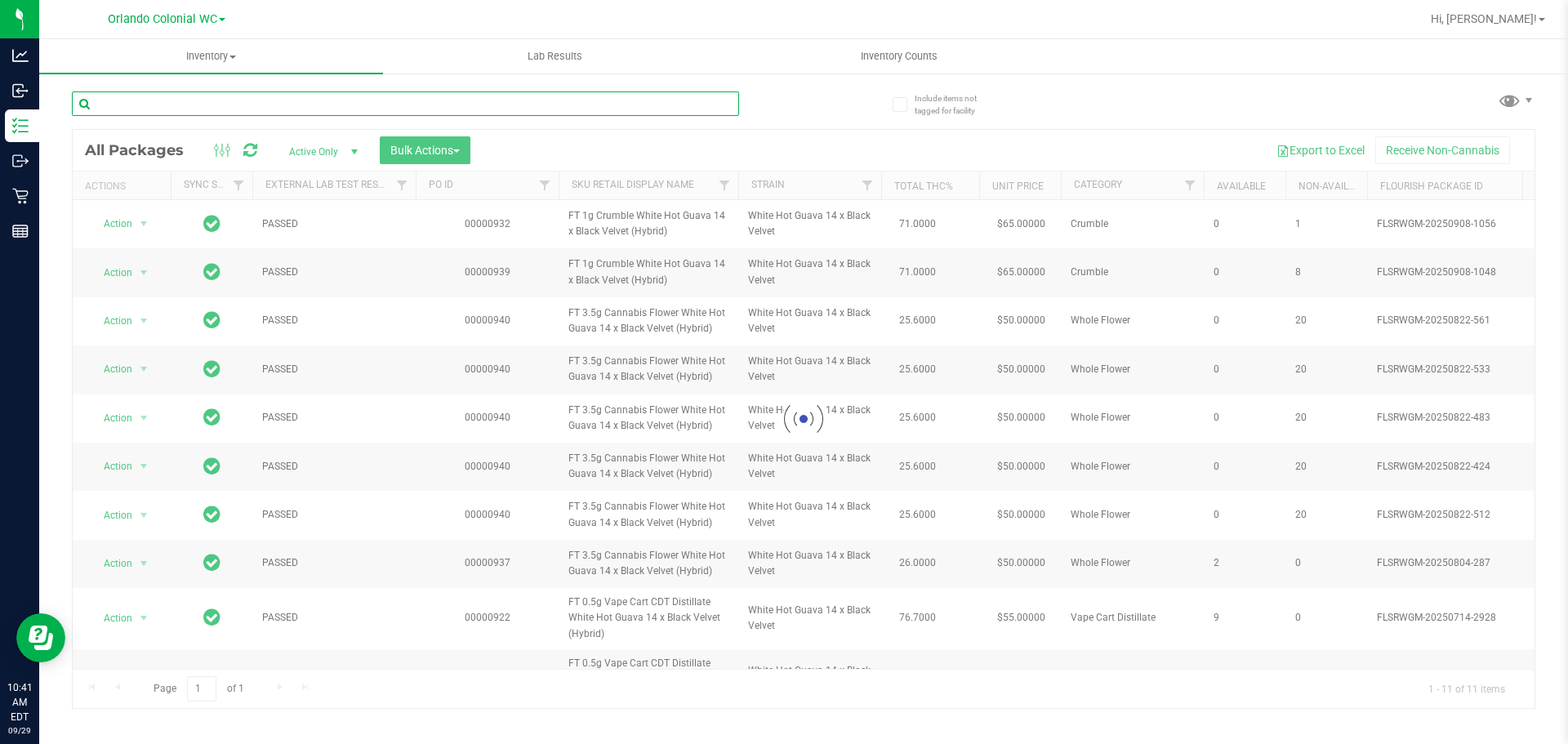
click at [707, 101] on input "text" at bounding box center [405, 104] width 667 height 25
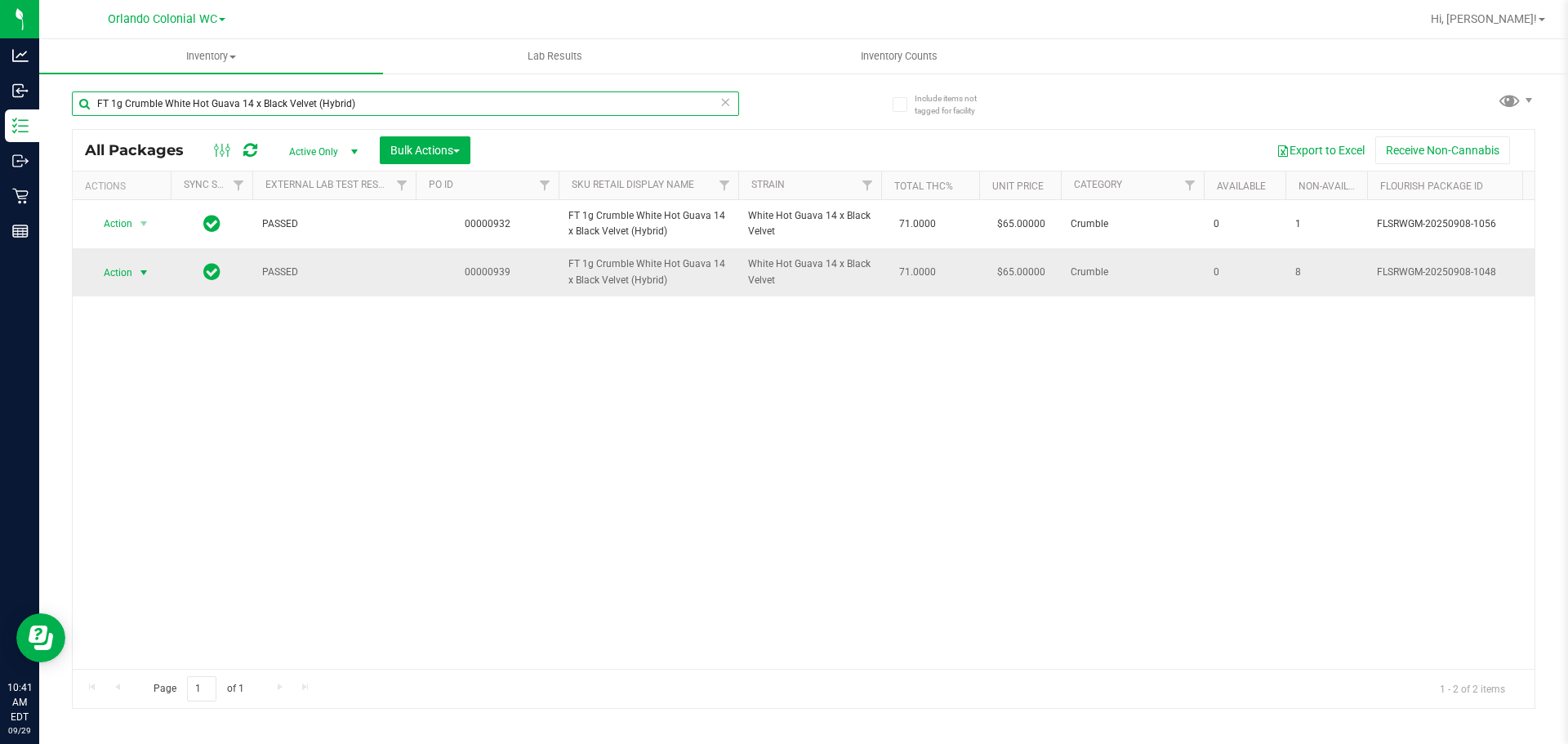
type input "FT 1g Crumble White Hot Guava 14 x Black Velvet (Hybrid)"
click at [137, 267] on span "select" at bounding box center [144, 273] width 21 height 23
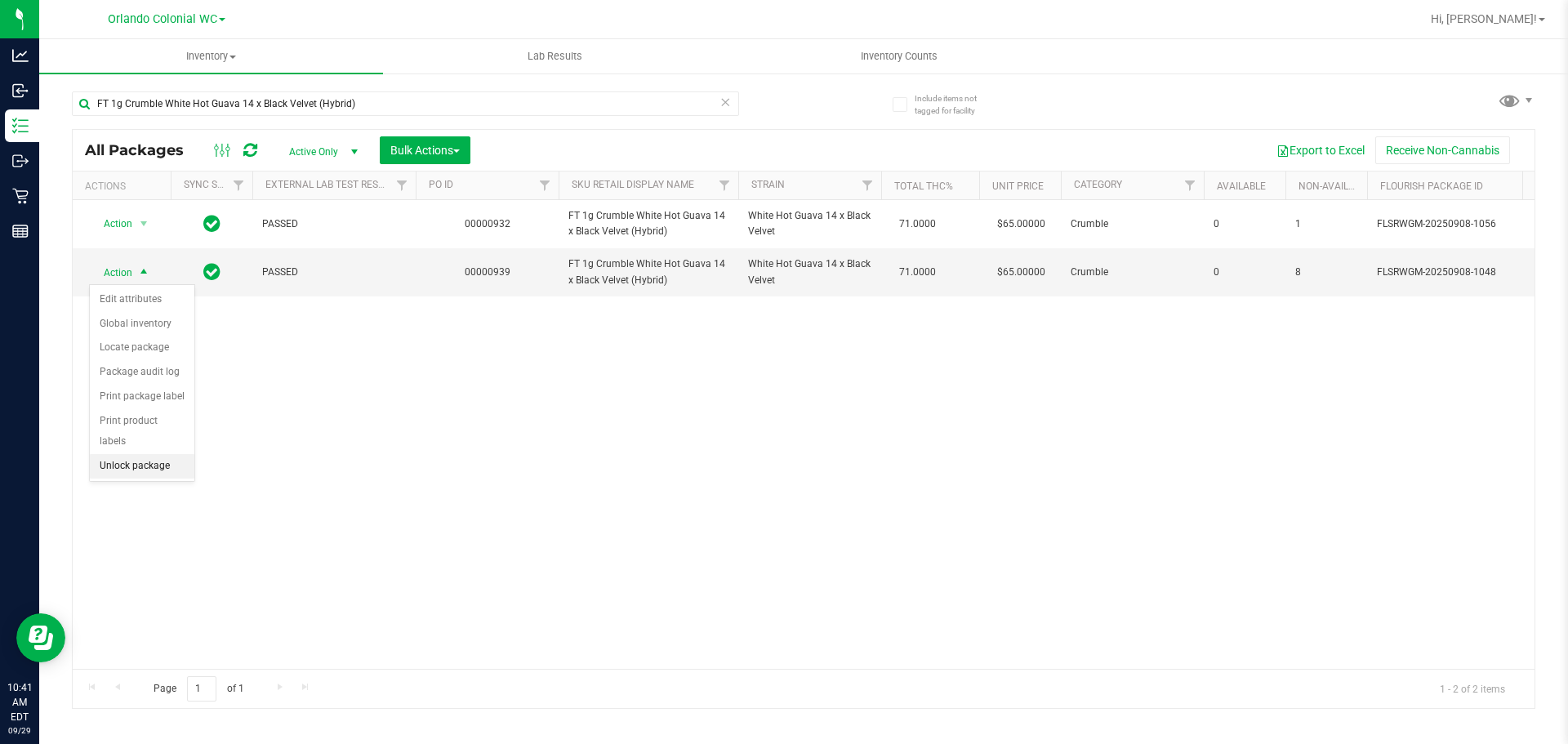
click at [135, 454] on li "Unlock package" at bounding box center [142, 467] width 104 height 25
